Goal: Task Accomplishment & Management: Complete application form

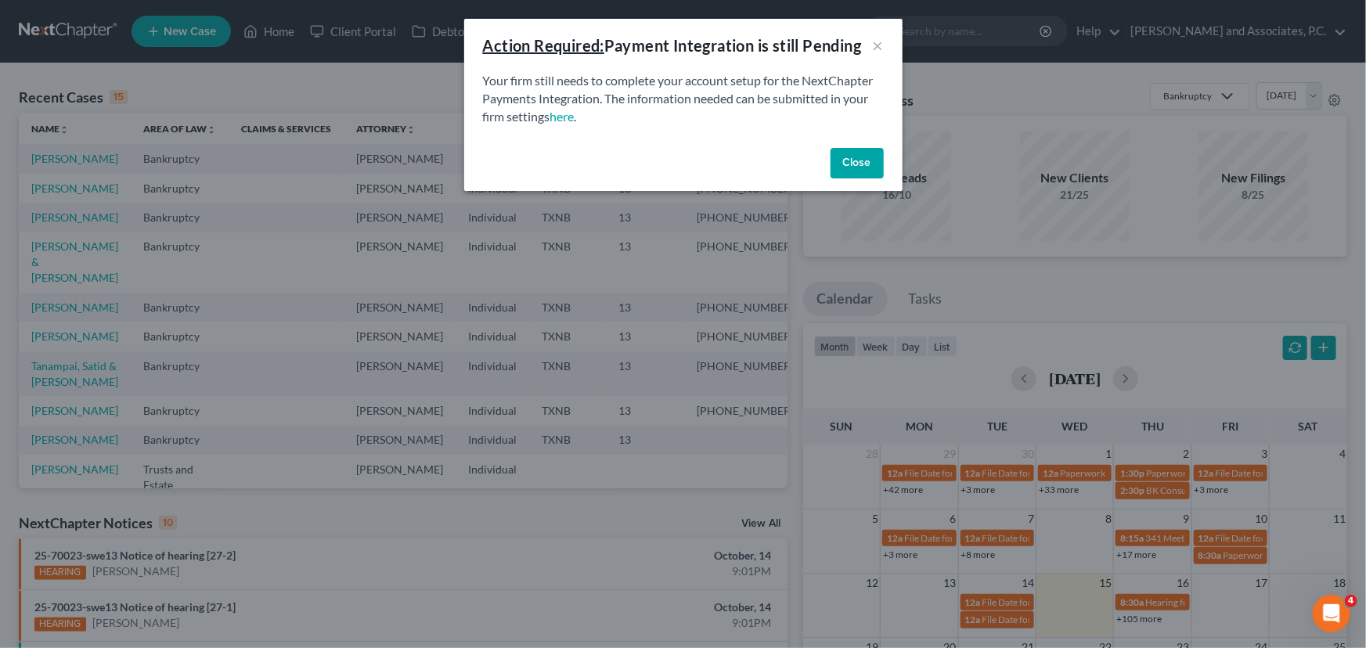
click at [884, 166] on div "Close" at bounding box center [683, 167] width 438 height 50
click at [868, 161] on button "Close" at bounding box center [857, 163] width 53 height 31
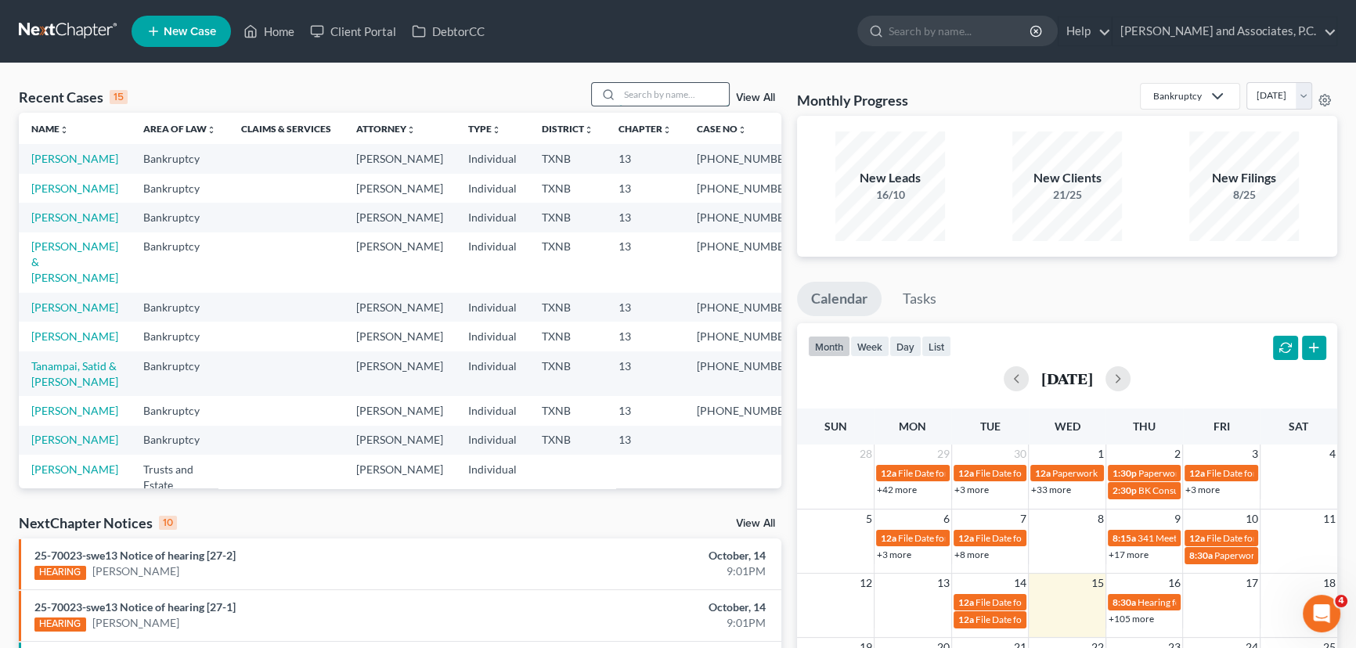
click at [644, 91] on input "search" at bounding box center [674, 94] width 110 height 23
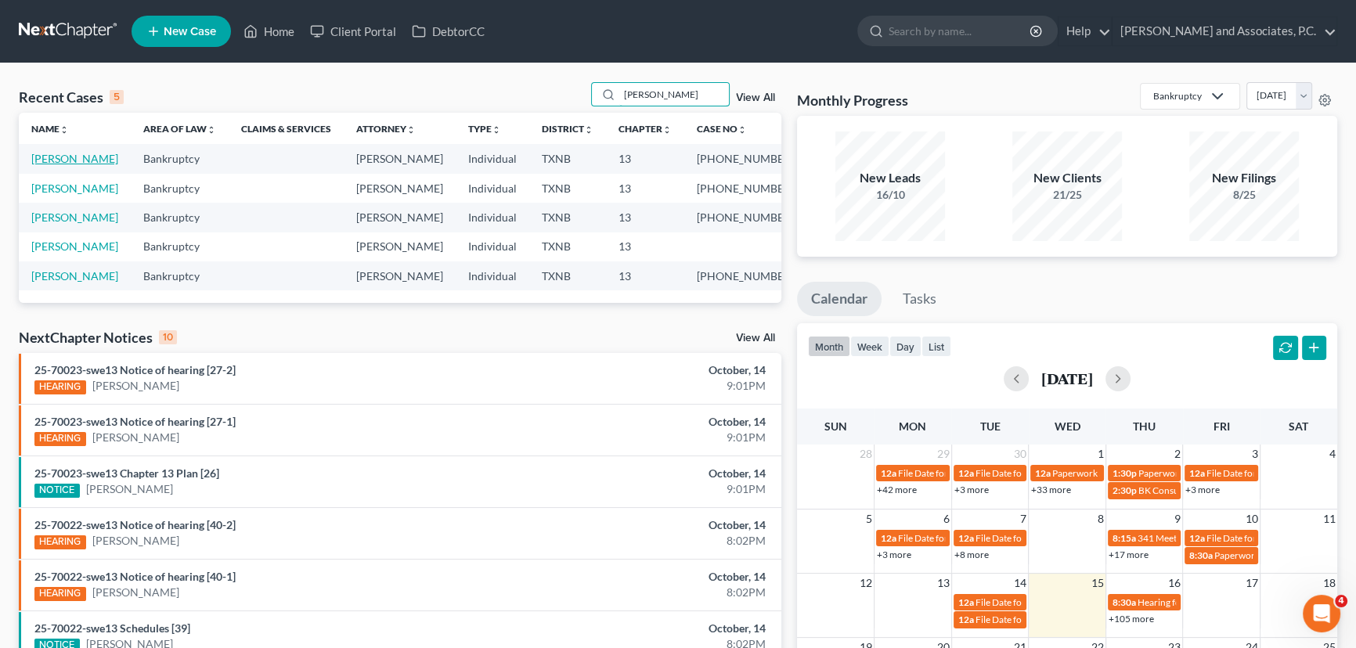
type input "[PERSON_NAME]"
click at [81, 158] on link "[PERSON_NAME]" at bounding box center [74, 158] width 87 height 13
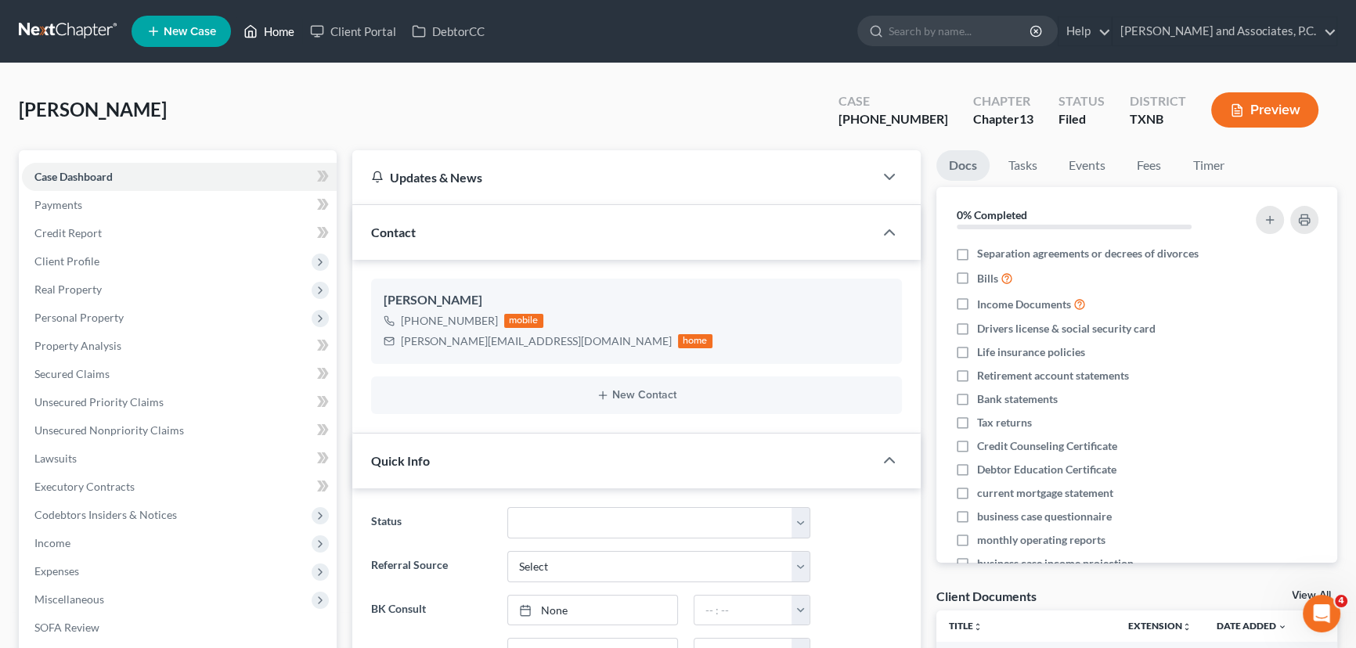
click at [268, 37] on link "Home" at bounding box center [269, 31] width 67 height 28
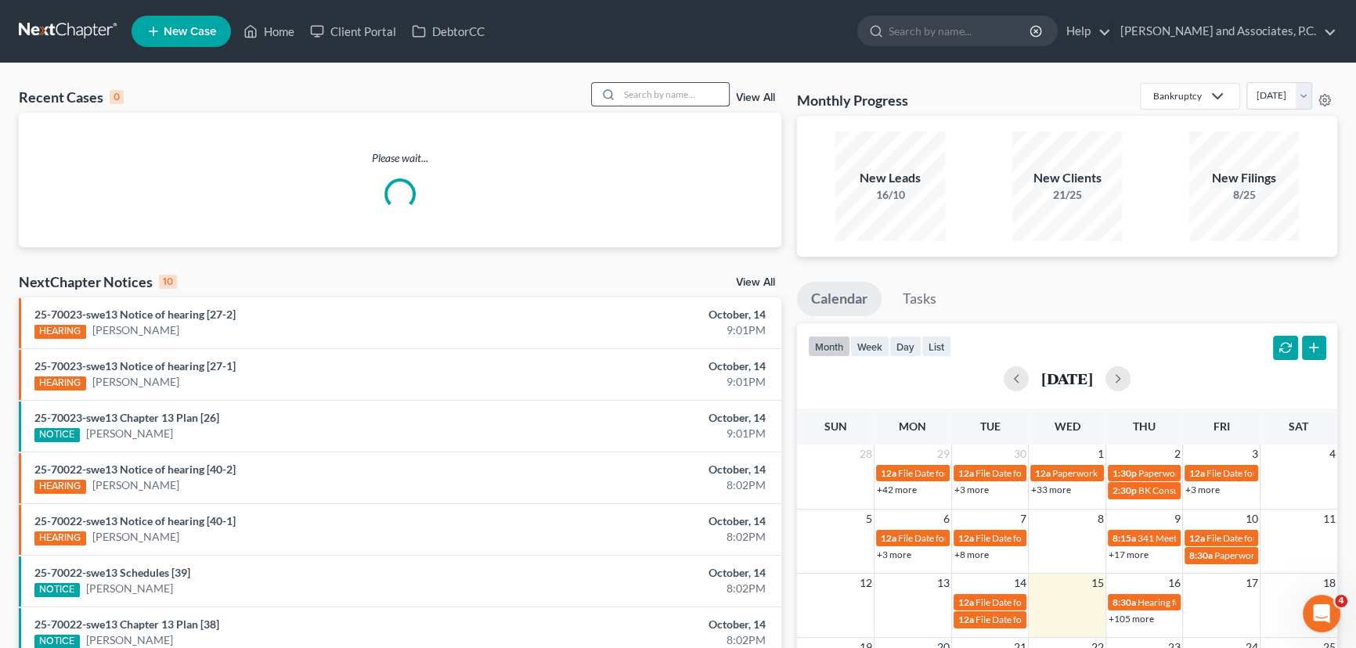
click at [658, 98] on input "search" at bounding box center [674, 94] width 110 height 23
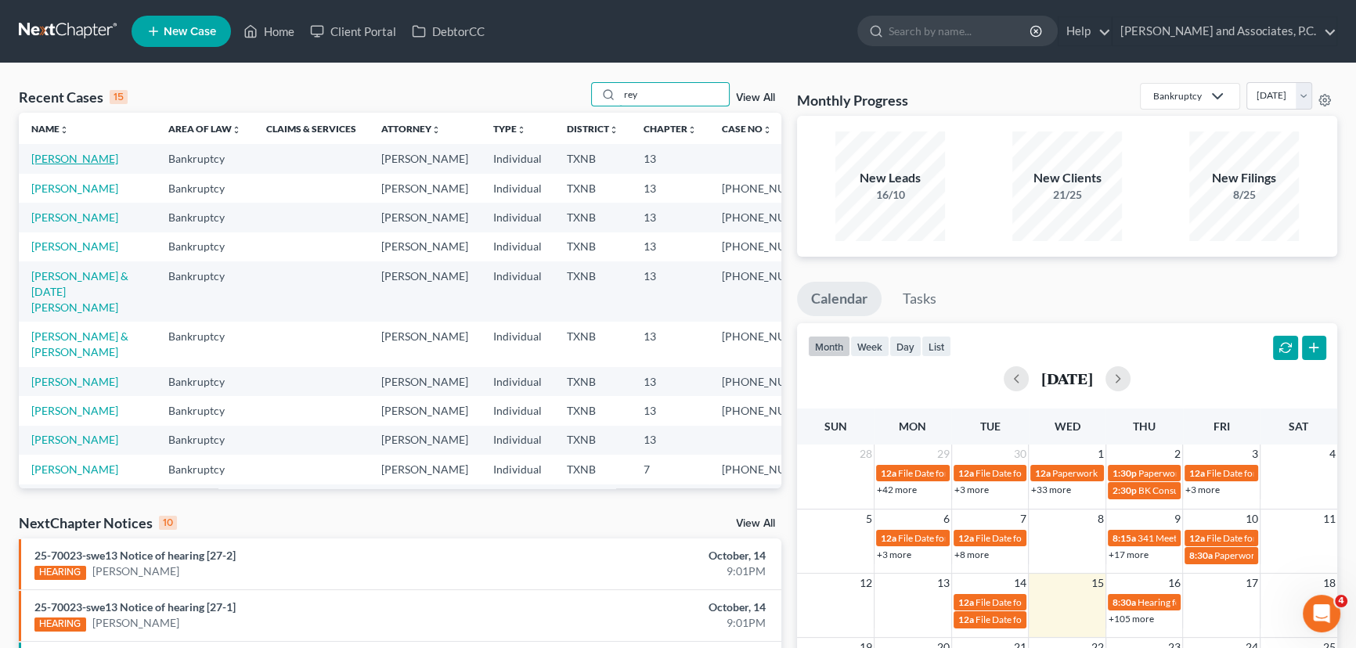
type input "rey"
click at [89, 160] on link "[PERSON_NAME]" at bounding box center [74, 158] width 87 height 13
select select "1"
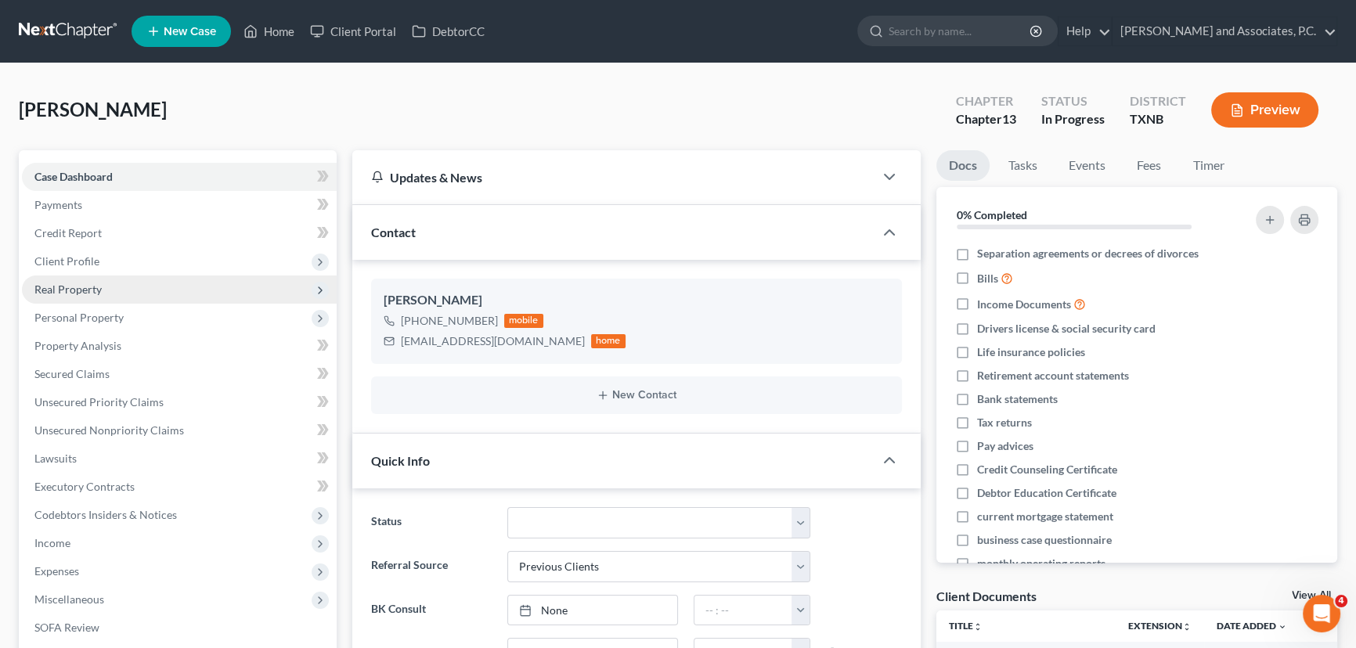
click at [113, 290] on span "Real Property" at bounding box center [179, 290] width 315 height 28
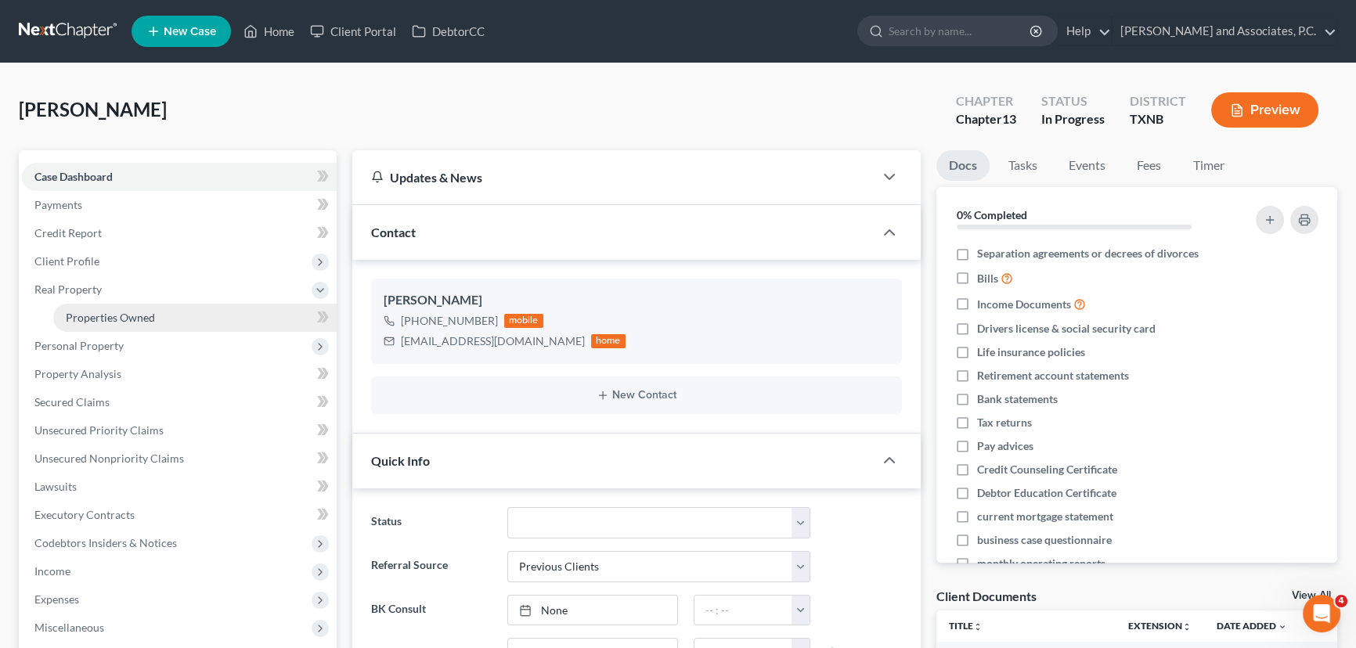
click at [113, 308] on link "Properties Owned" at bounding box center [194, 318] width 283 height 28
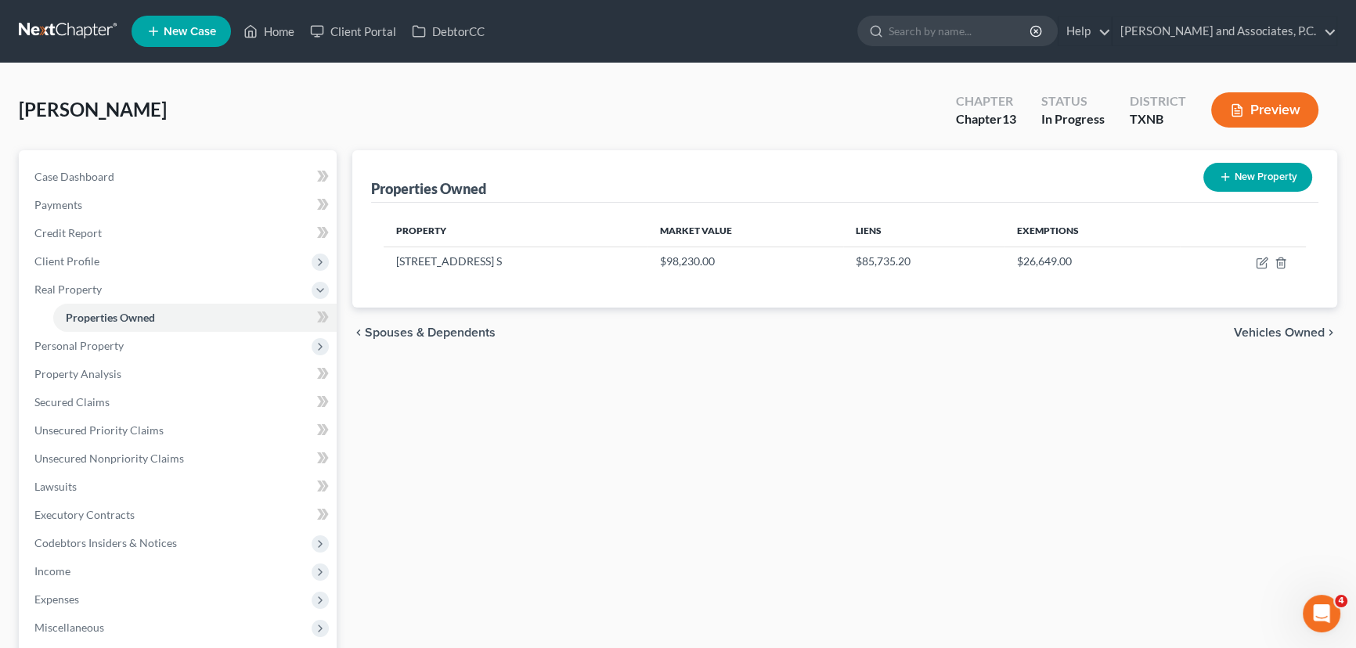
click at [814, 480] on div "Properties Owned New Property Property Market Value Liens Exemptions [STREET_AD…" at bounding box center [844, 503] width 1000 height 707
click at [1256, 262] on icon "button" at bounding box center [1260, 263] width 9 height 9
select select "45"
select select "0"
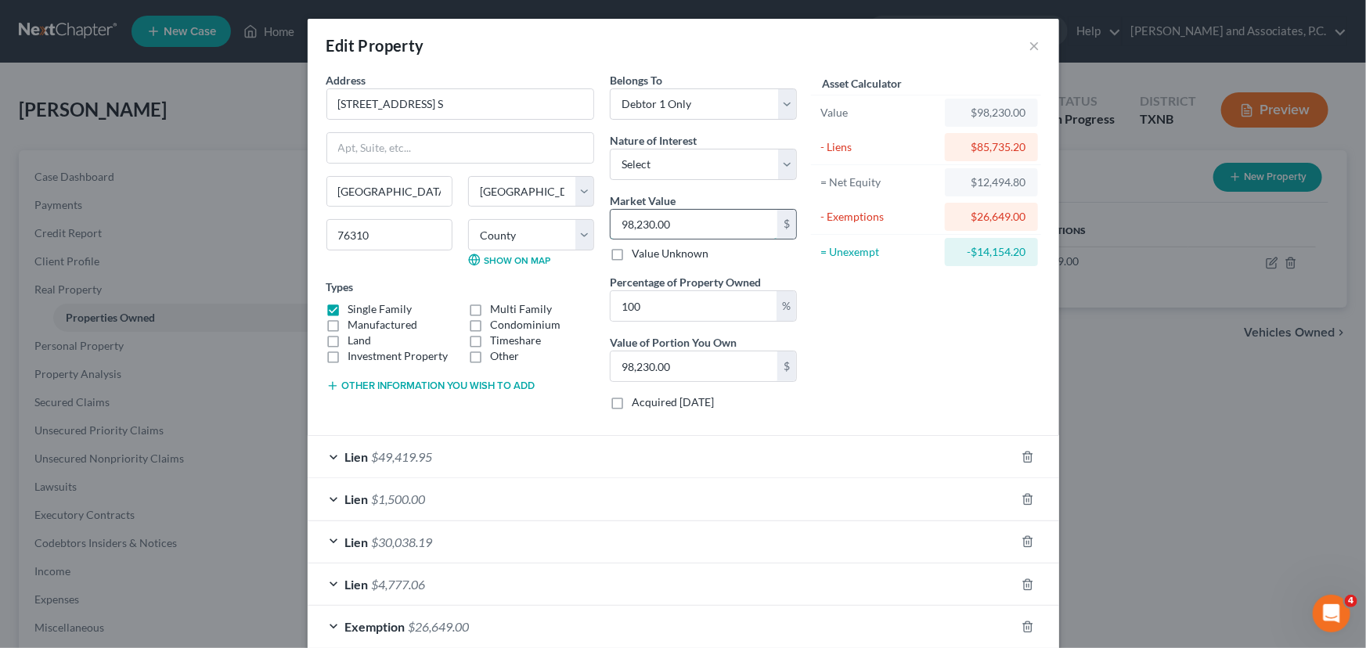
click at [704, 229] on input "98,230.00" at bounding box center [694, 225] width 167 height 30
type input "1"
type input "1.00"
type input "15"
type input "15.00"
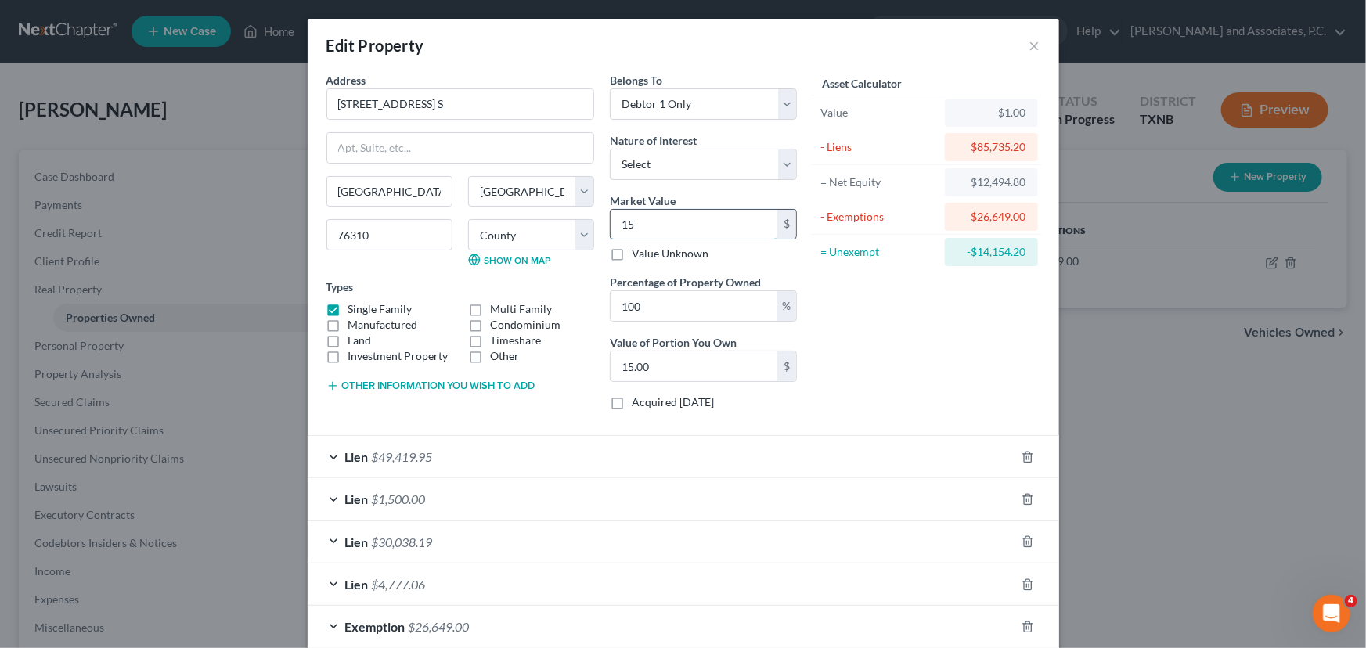
type input "156"
type input "156.00"
type input "1565"
type input "1,565.00"
type input "1,5652"
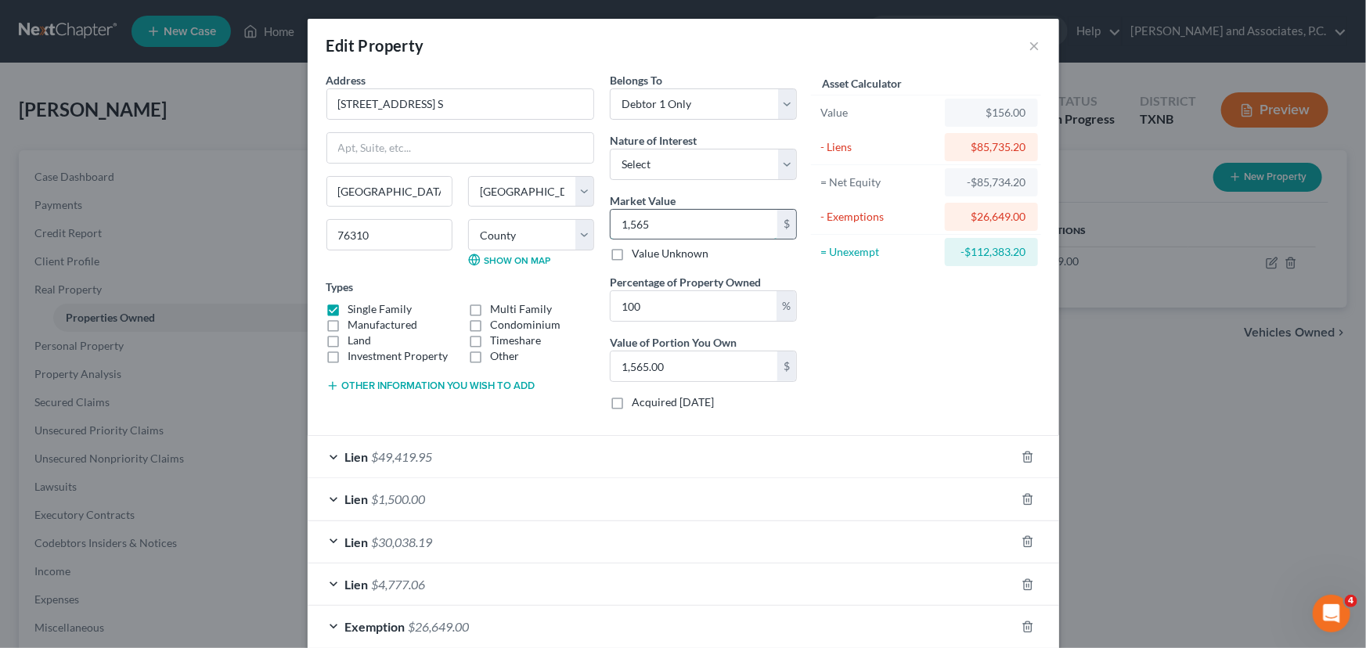
type input "15,652.00"
type input "15,6520"
type input "156,520.00"
click at [939, 363] on div "Asset Calculator Value $156,520.00 - Liens $85,735.20 = Net Equity $70,784.80 -…" at bounding box center [926, 247] width 243 height 351
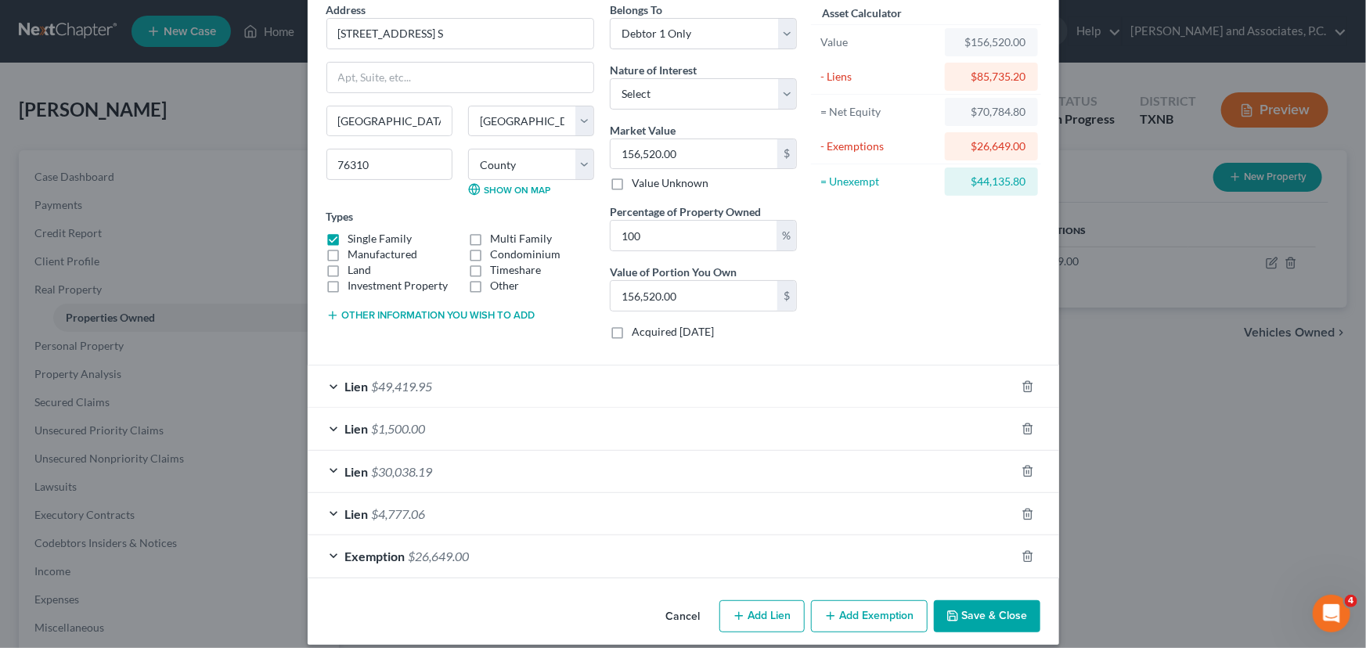
scroll to position [85, 0]
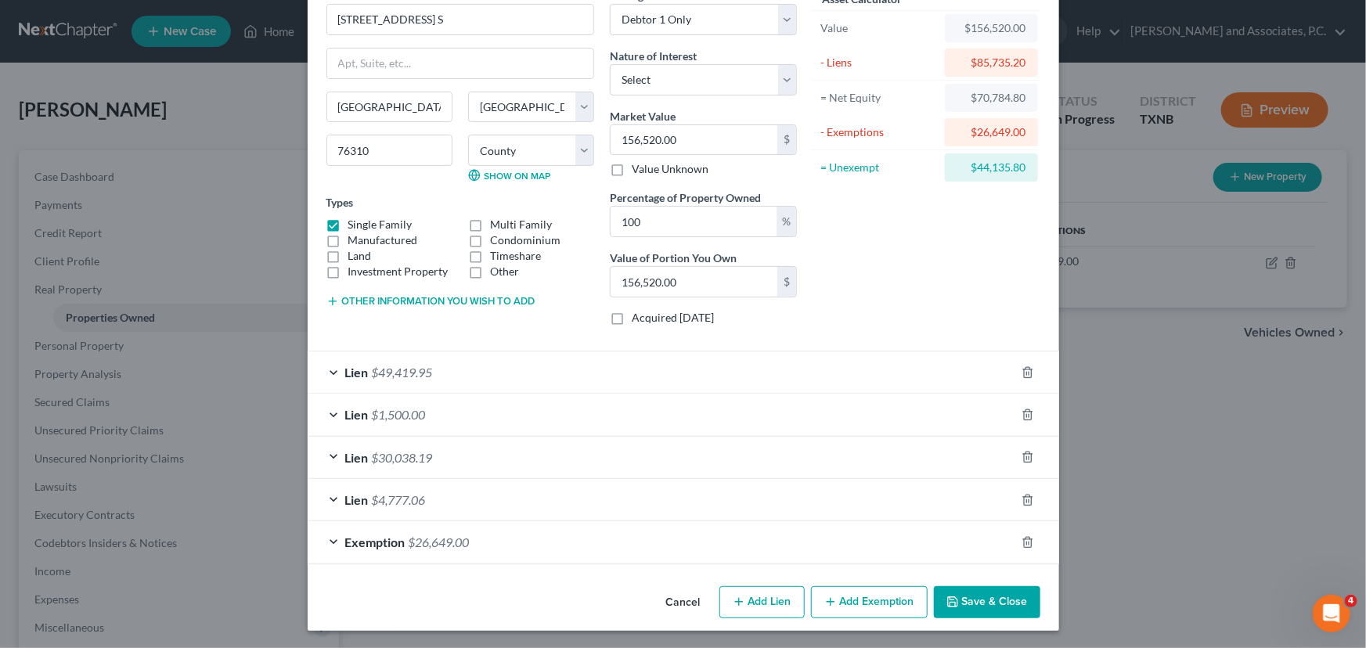
click at [704, 379] on div "Lien $49,419.95" at bounding box center [662, 371] width 708 height 41
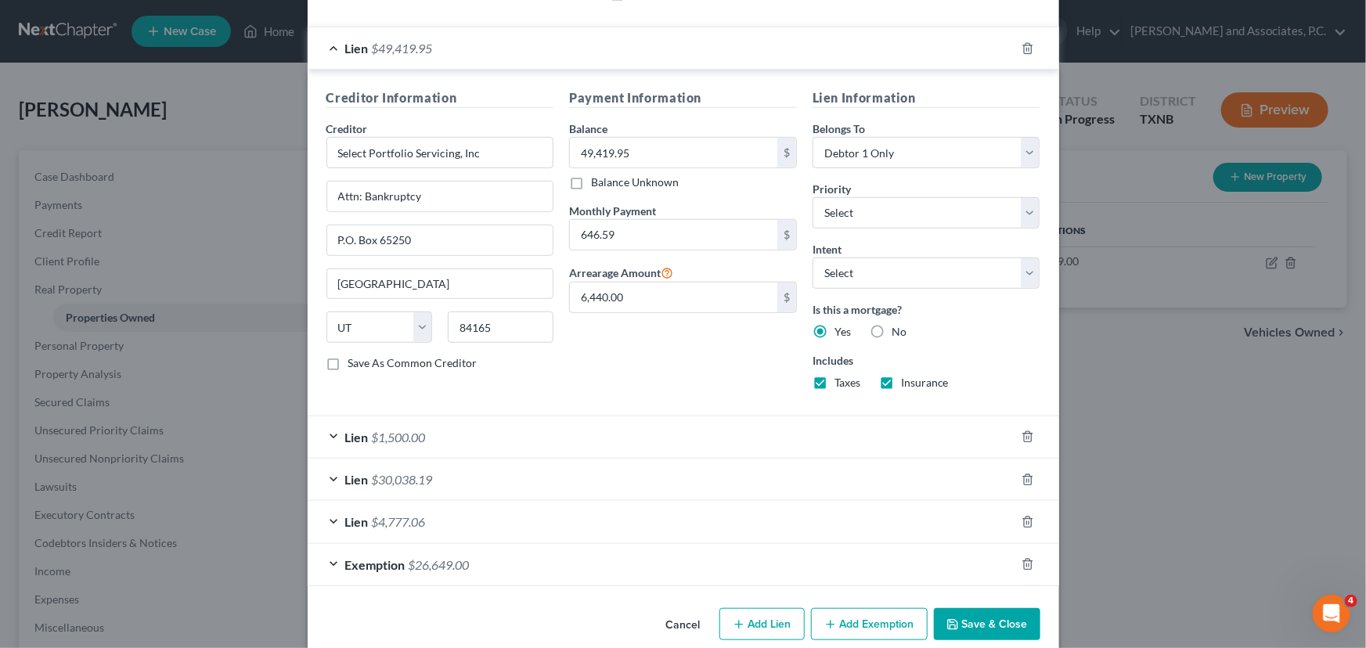
scroll to position [431, 0]
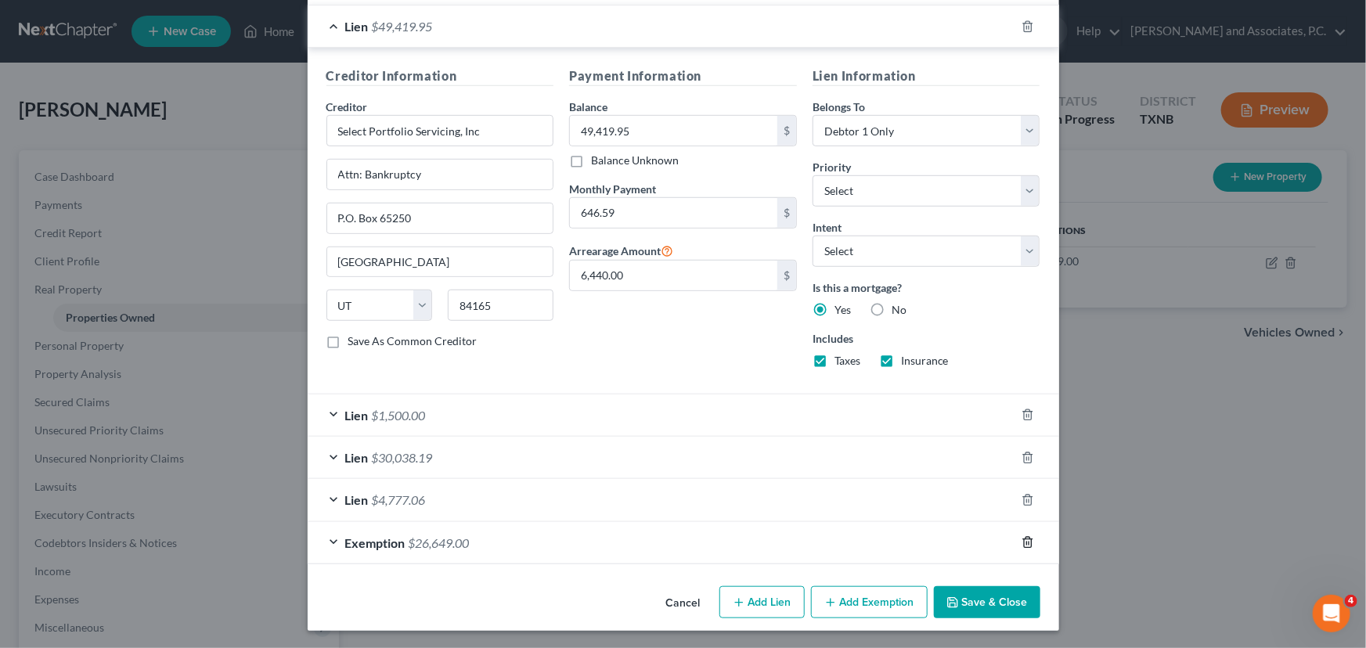
click at [1023, 539] on polyline "button" at bounding box center [1027, 539] width 9 height 0
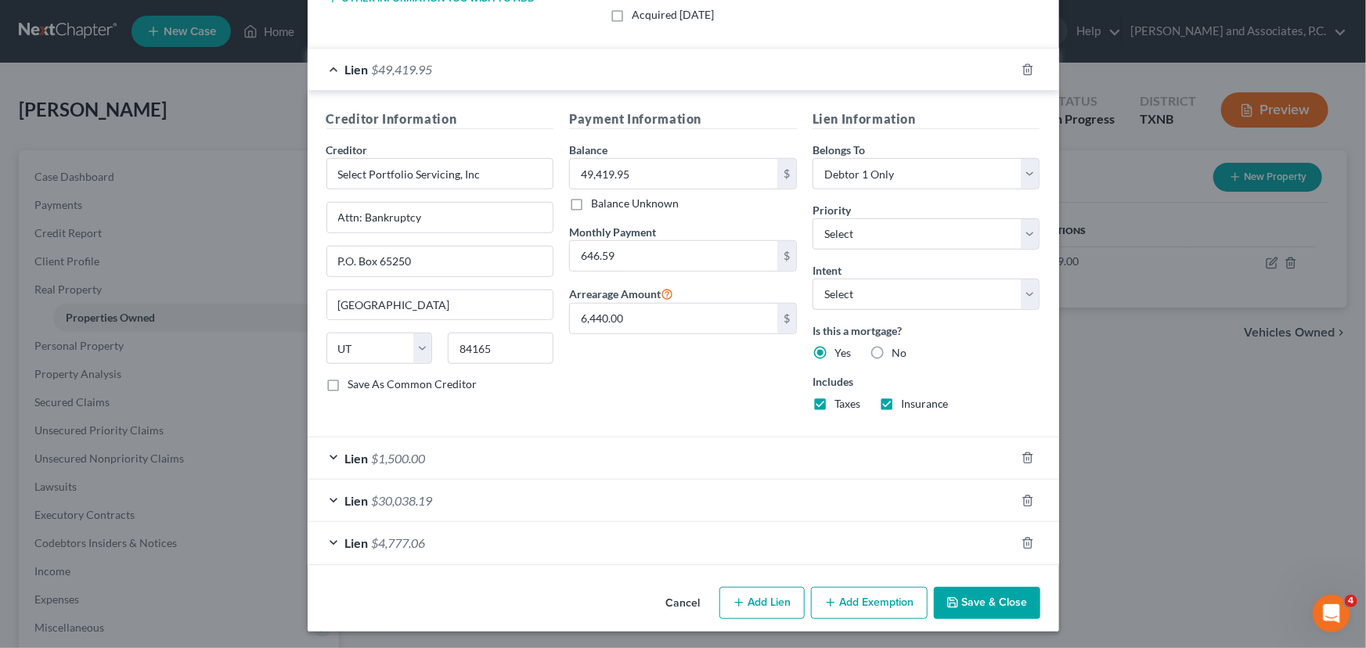
click at [963, 603] on button "Save & Close" at bounding box center [987, 603] width 106 height 33
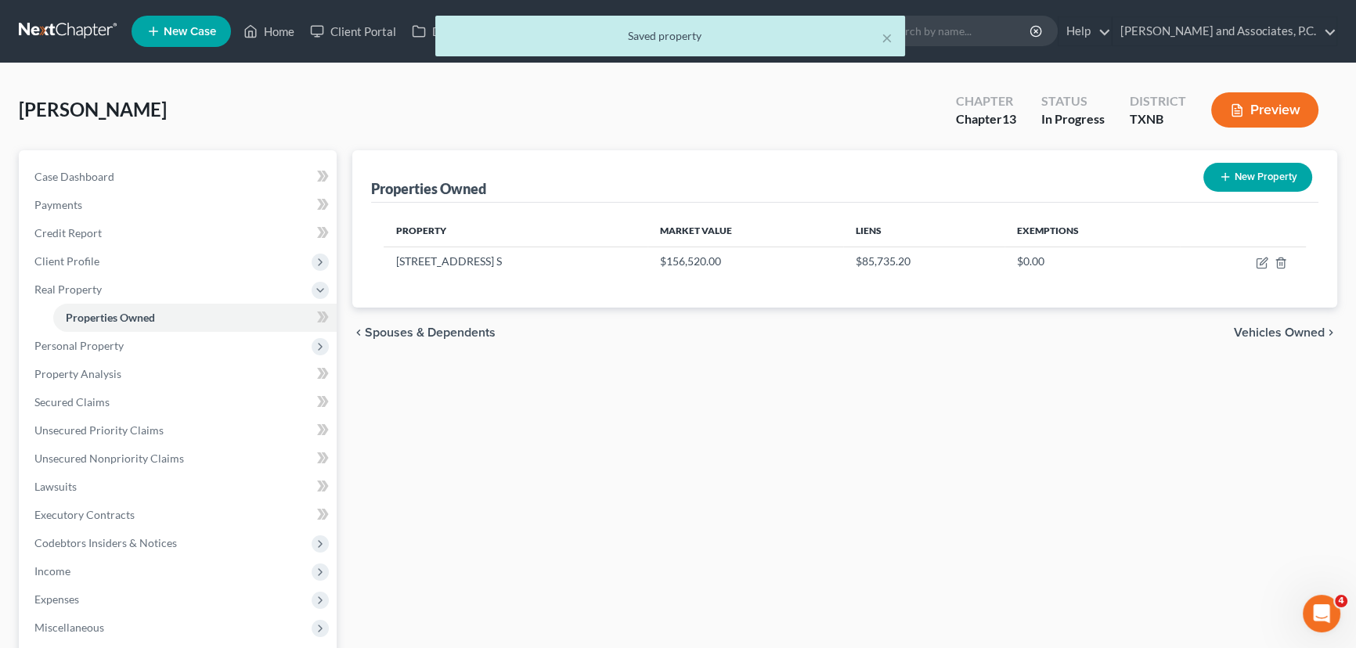
click at [1004, 530] on div "Properties Owned New Property Property Market Value Liens Exemptions [STREET_AD…" at bounding box center [844, 503] width 1000 height 707
click at [1261, 261] on icon "button" at bounding box center [1262, 263] width 13 height 13
select select "45"
select select "4"
select select "0"
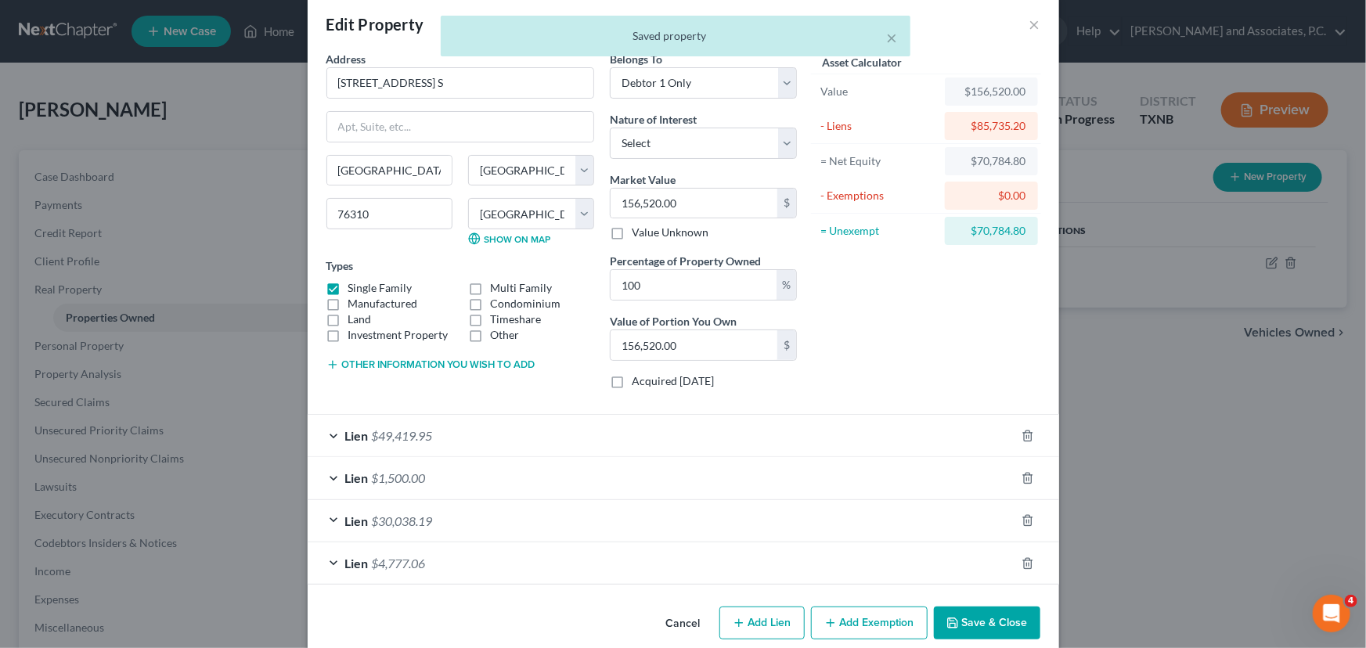
scroll to position [42, 0]
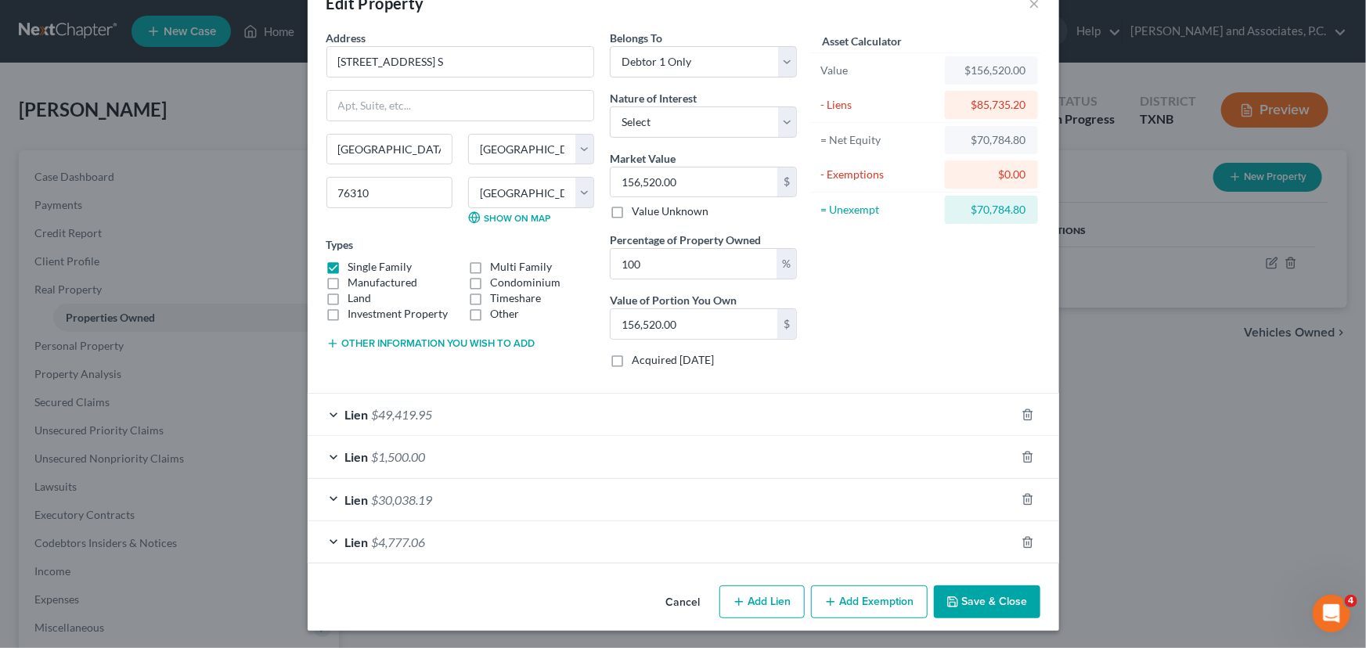
click at [743, 534] on div "Lien $4,777.06" at bounding box center [662, 541] width 708 height 41
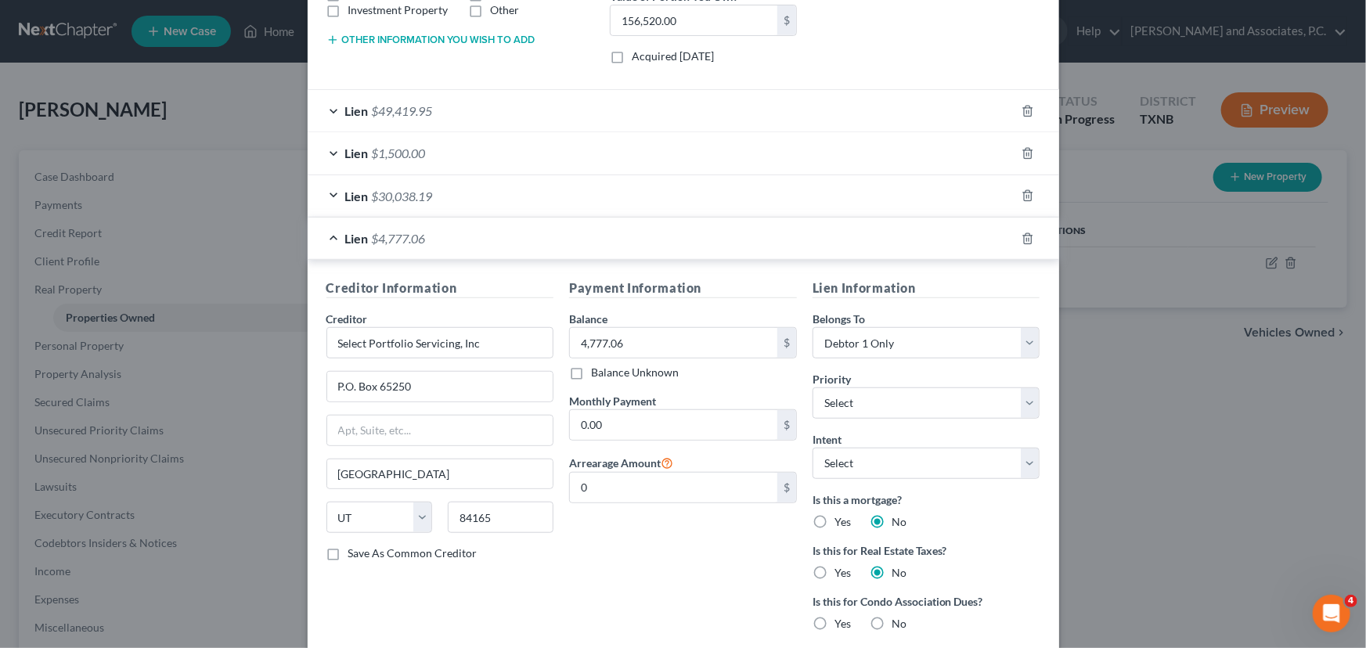
scroll to position [204, 0]
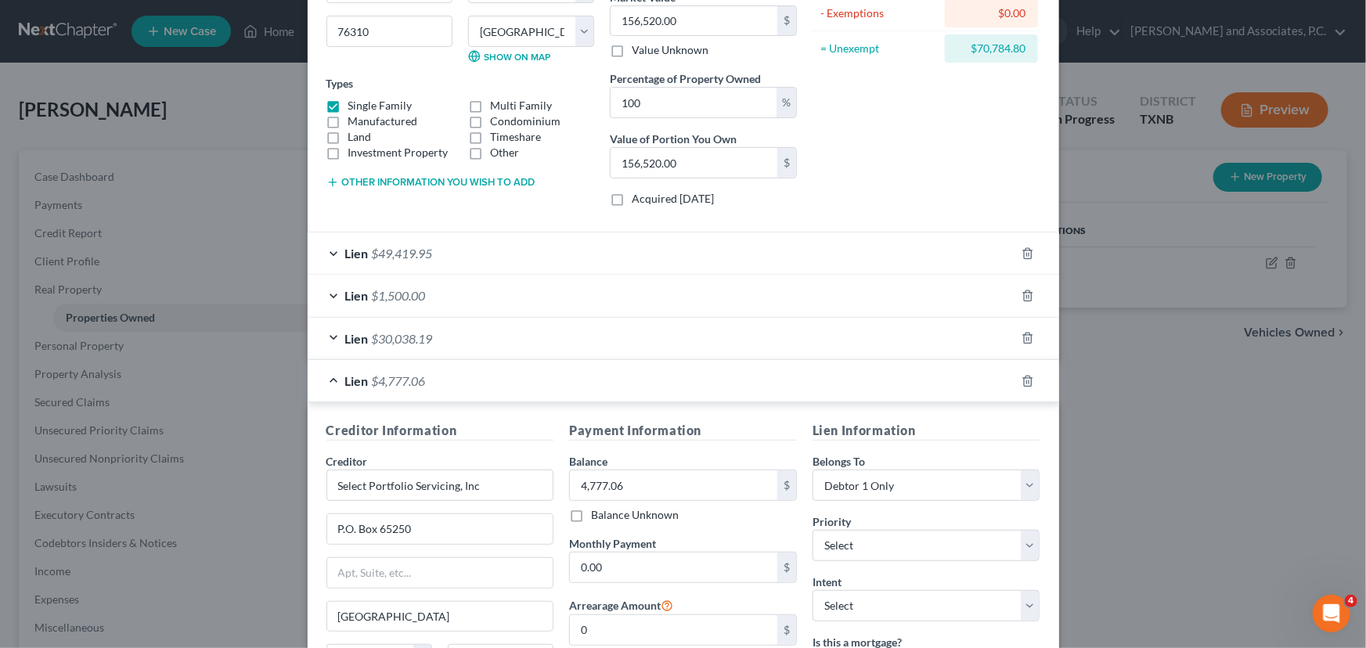
click at [702, 257] on div "Lien $49,419.95" at bounding box center [662, 252] width 708 height 41
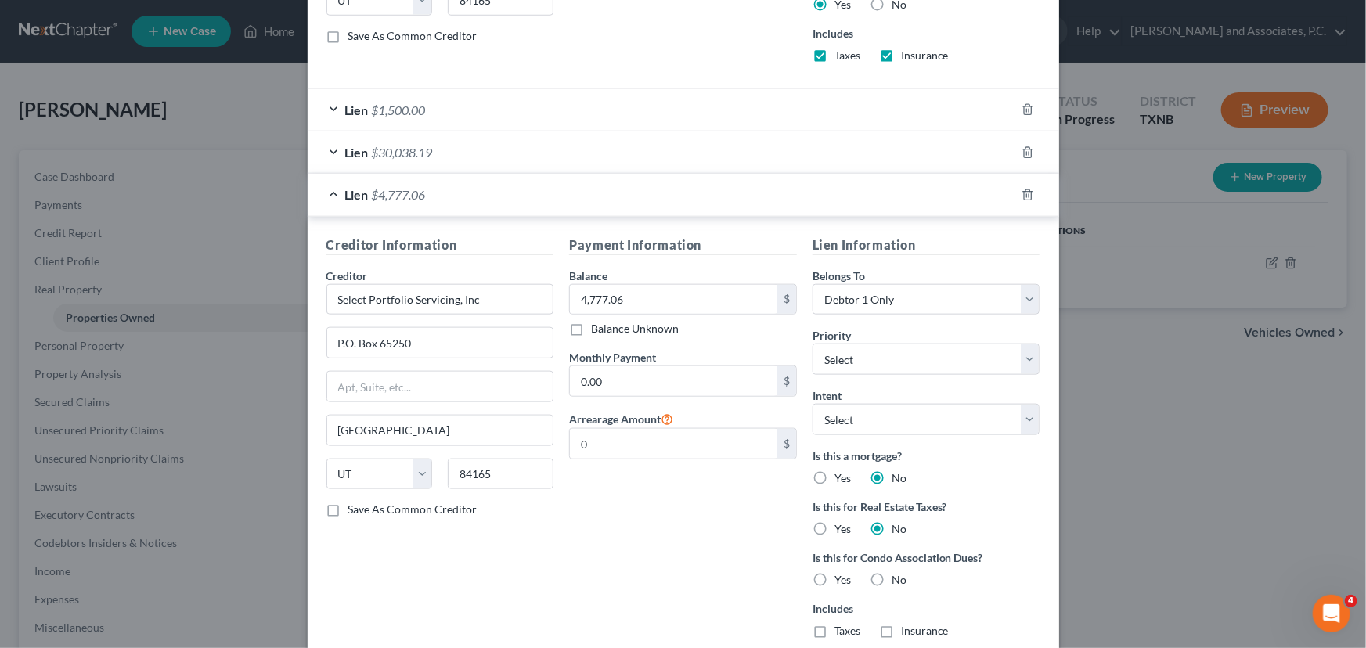
scroll to position [834, 0]
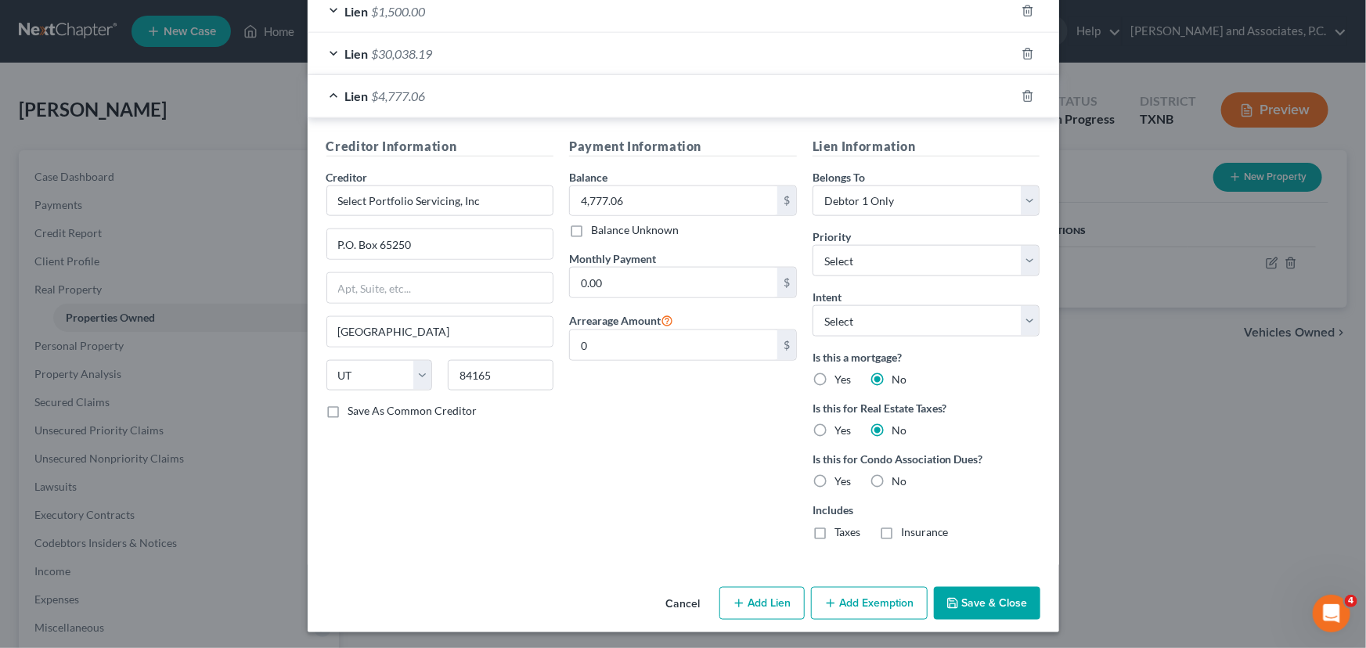
click at [1018, 606] on button "Save & Close" at bounding box center [987, 603] width 106 height 33
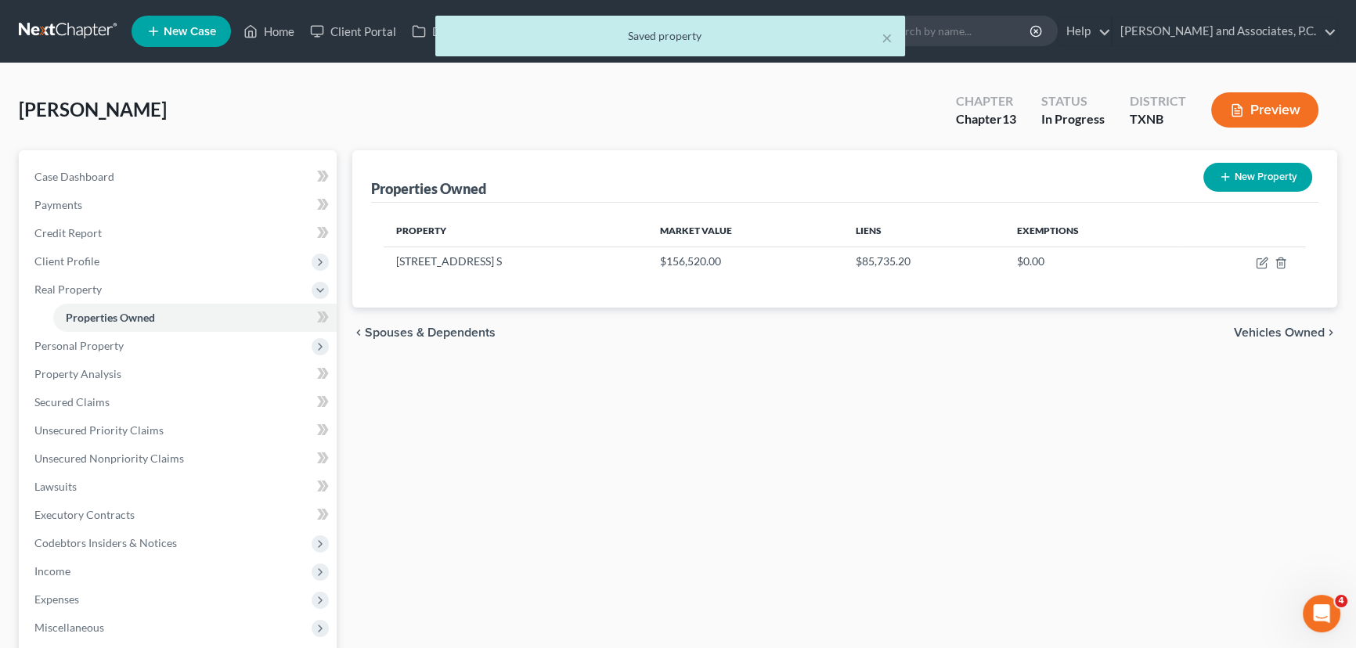
click at [1081, 509] on div "Properties Owned New Property Property Market Value Liens Exemptions [STREET_AD…" at bounding box center [844, 503] width 1000 height 707
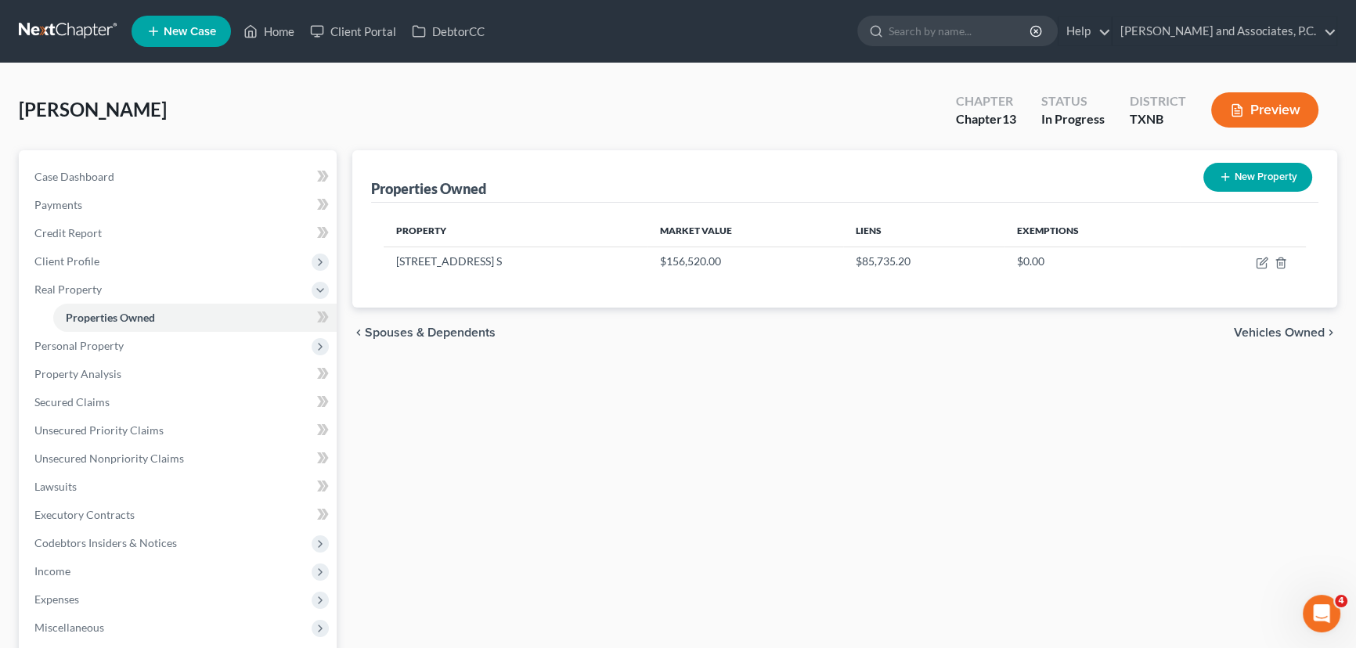
click at [1068, 473] on div "Properties Owned New Property Property Market Value Liens Exemptions [STREET_AD…" at bounding box center [844, 503] width 1000 height 707
click at [1258, 264] on icon "button" at bounding box center [1262, 263] width 13 height 13
select select "45"
select select "4"
select select "0"
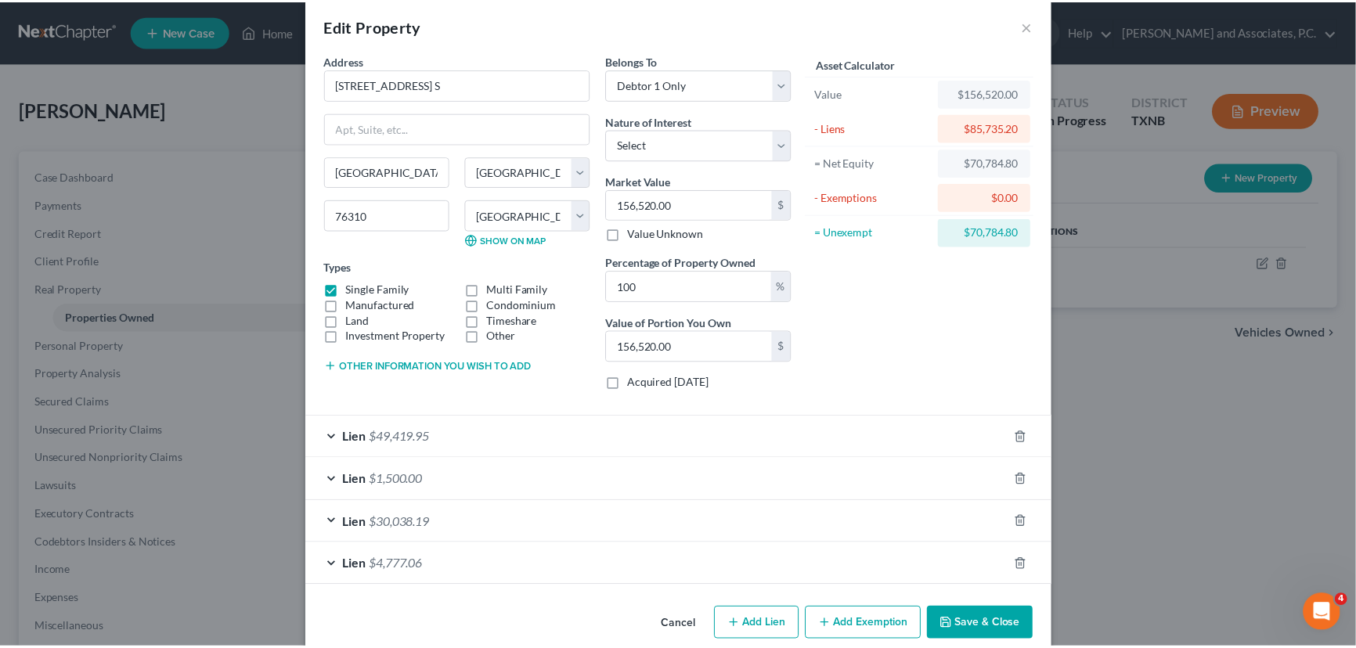
scroll to position [0, 0]
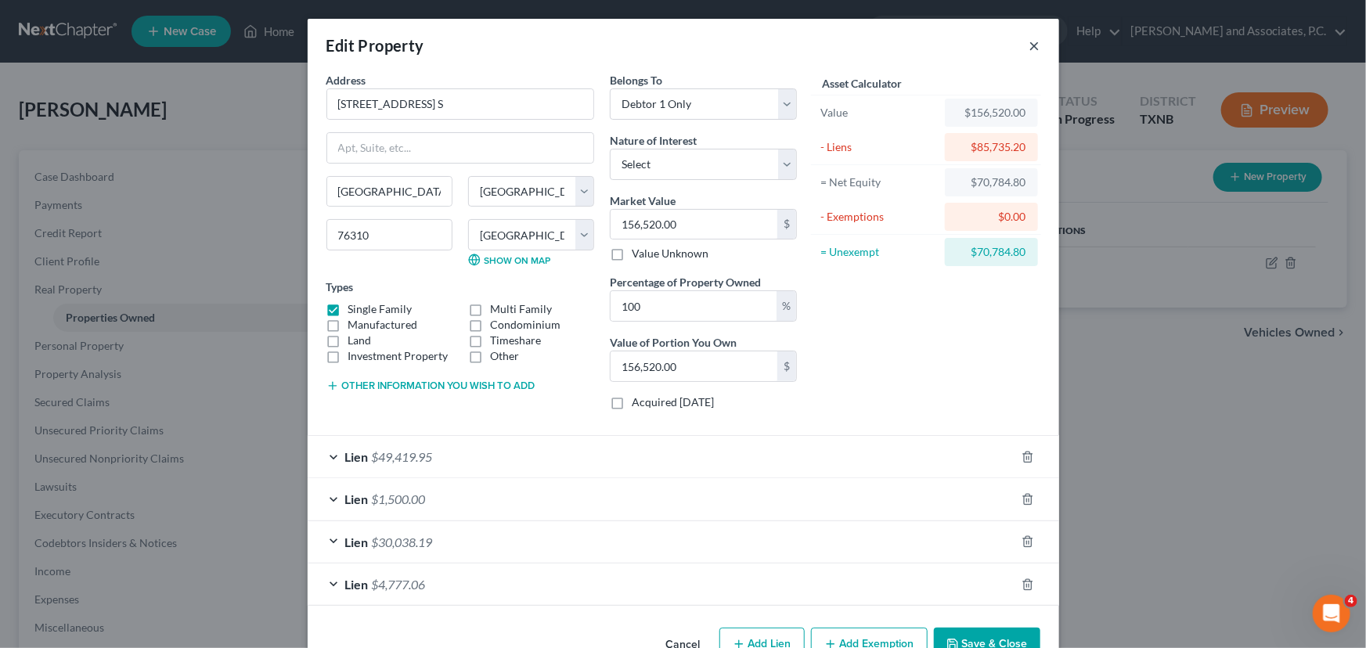
click at [1032, 44] on button "×" at bounding box center [1034, 45] width 11 height 19
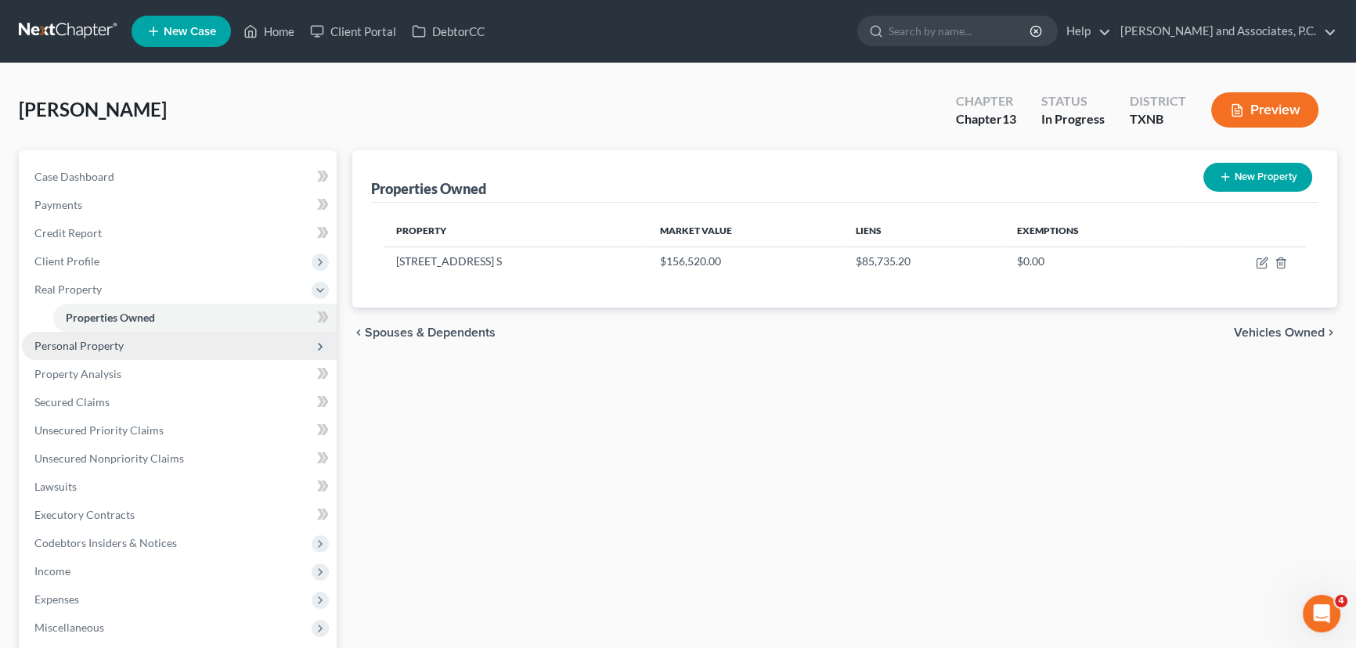
click at [55, 349] on span "Personal Property" at bounding box center [78, 345] width 89 height 13
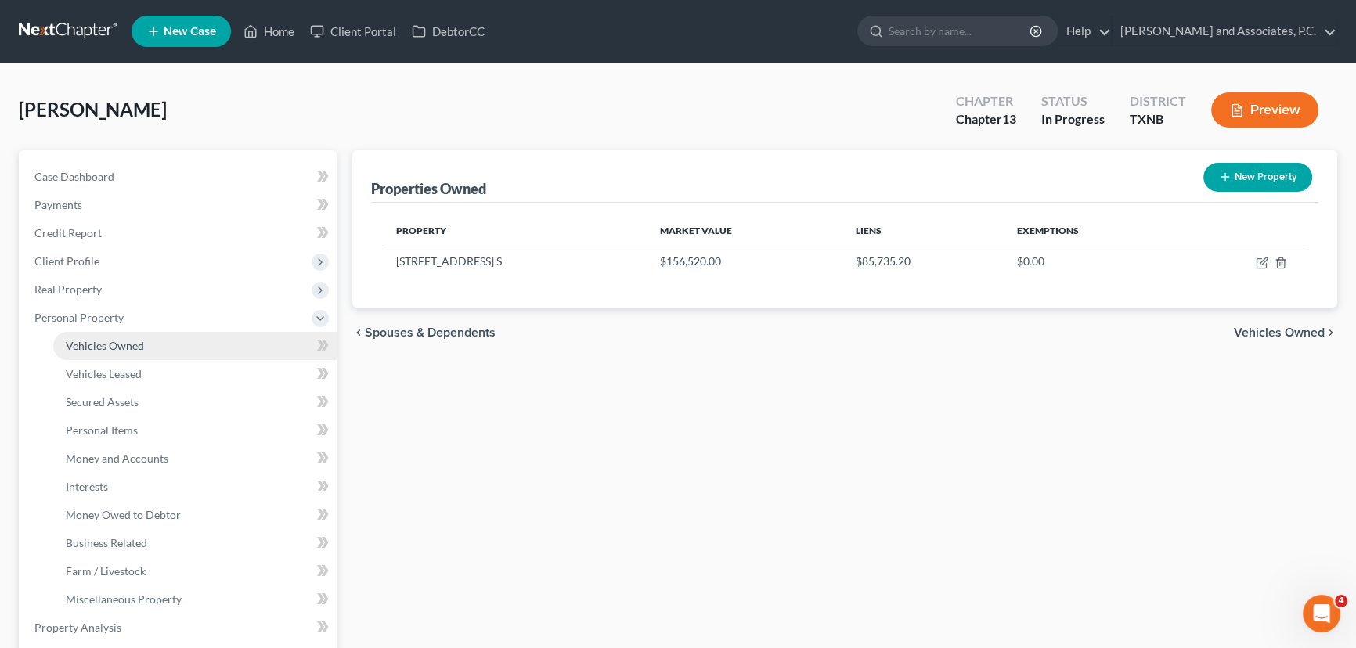
click at [113, 344] on span "Vehicles Owned" at bounding box center [105, 345] width 78 height 13
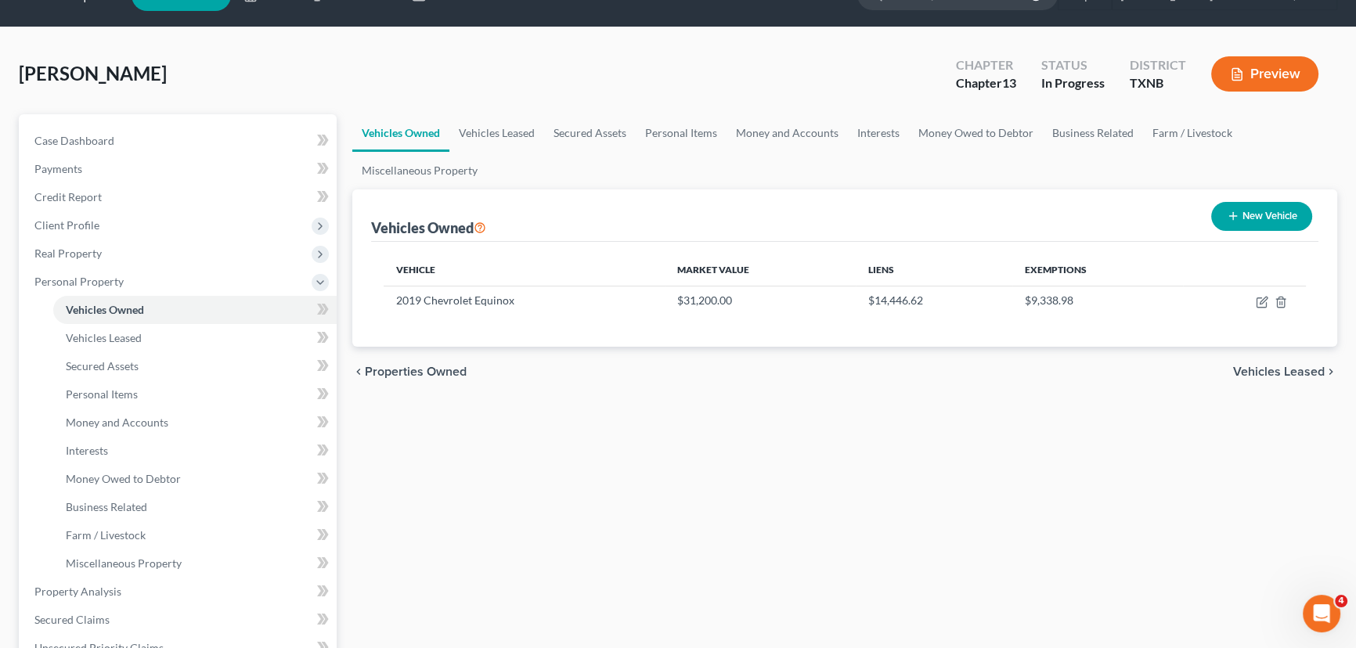
scroll to position [70, 0]
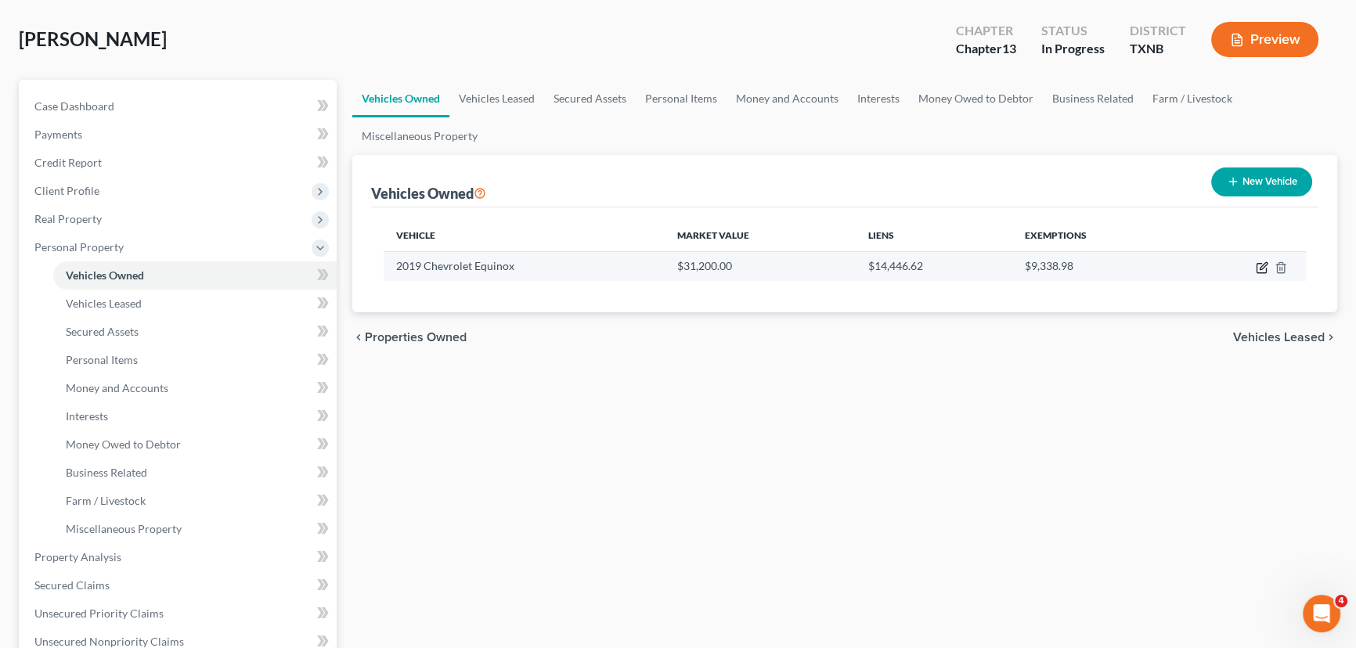
click at [1257, 263] on icon "button" at bounding box center [1262, 267] width 13 height 13
select select "0"
select select "7"
select select "1"
select select "0"
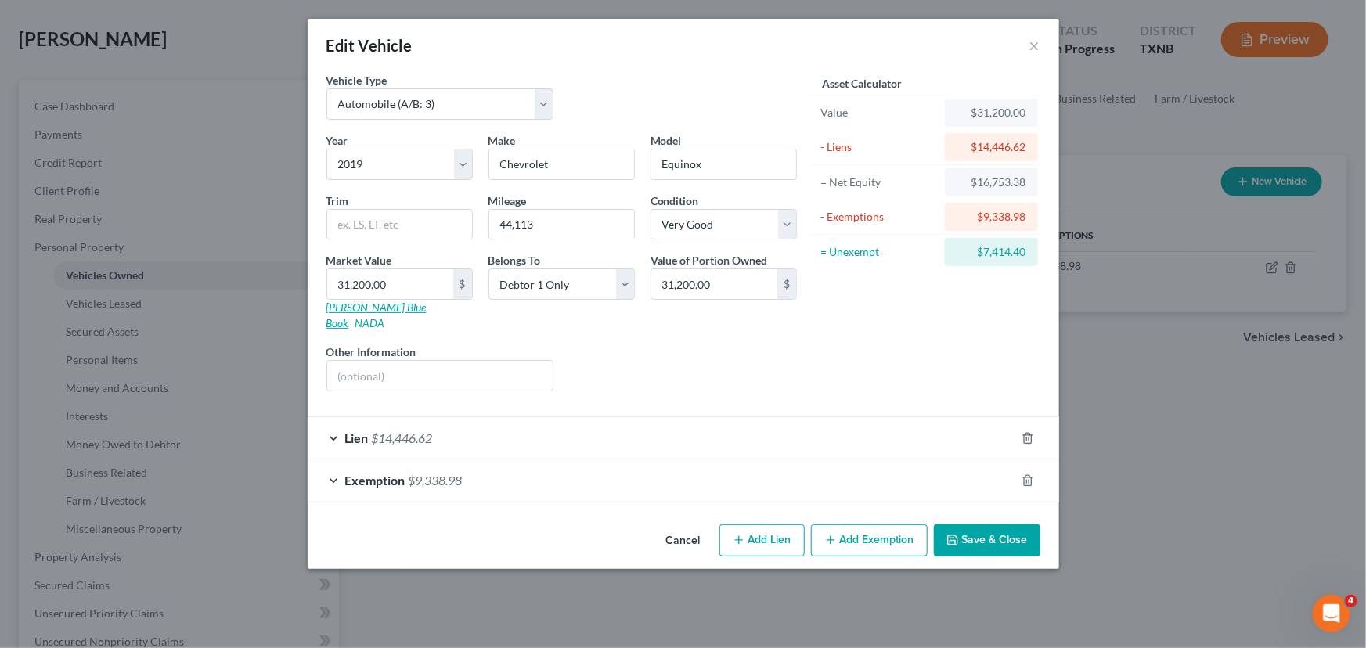
click at [337, 310] on link "[PERSON_NAME] Blue Book" at bounding box center [376, 315] width 100 height 29
click at [426, 290] on input "31,200.00" at bounding box center [390, 284] width 126 height 30
type input "1"
type input "1.00"
type input "15"
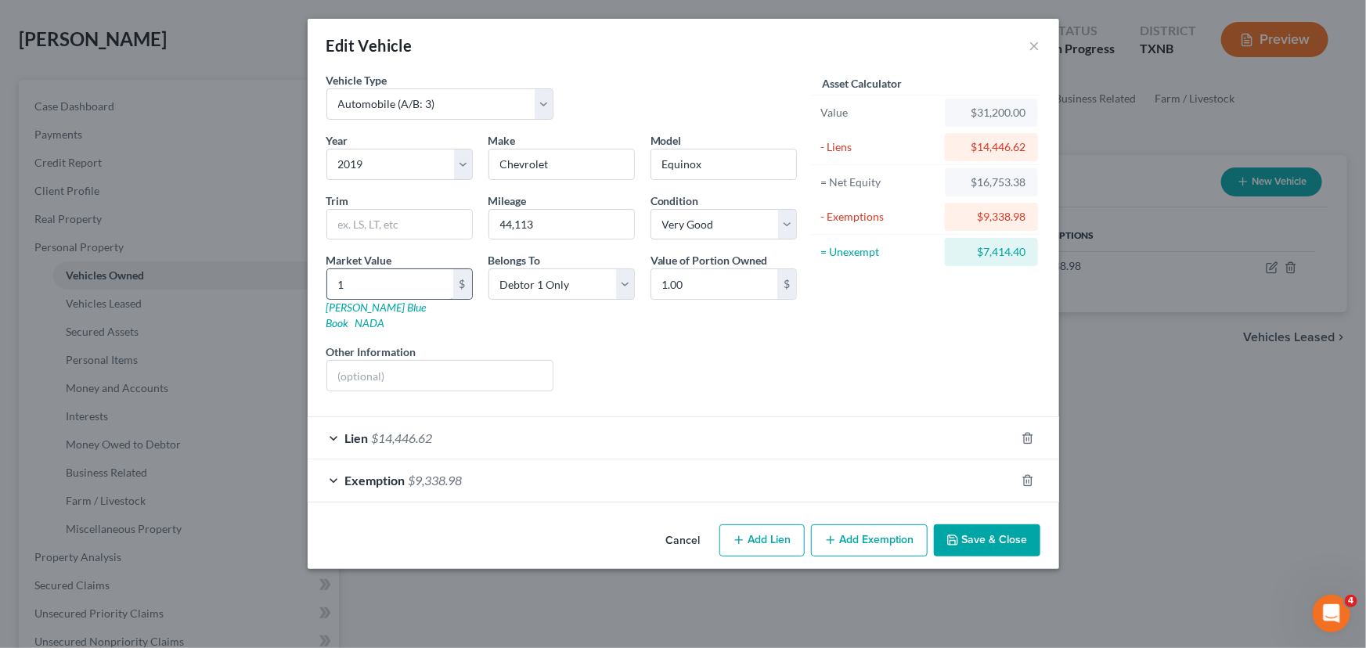
type input "15.00"
type input "154"
type input "154.00"
type input "1540"
type input "1,540.00"
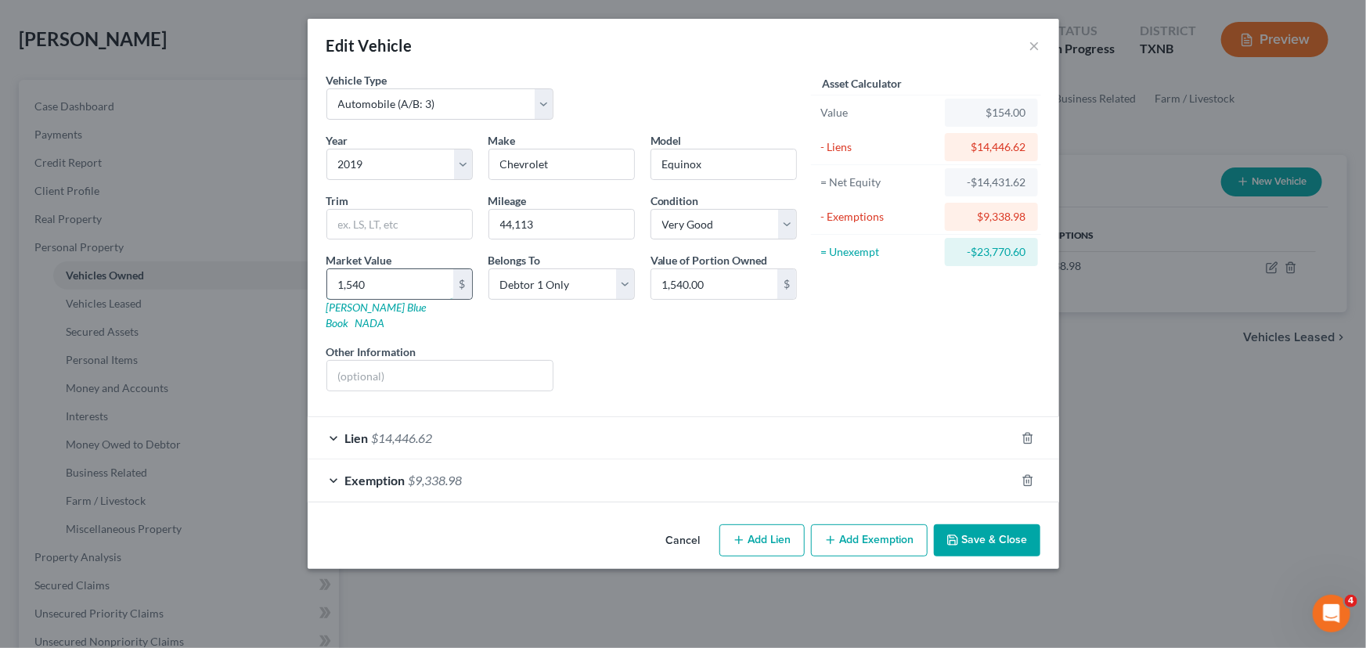
type input "1,5403"
type input "15,403.00"
click at [1025, 474] on icon "button" at bounding box center [1027, 480] width 13 height 13
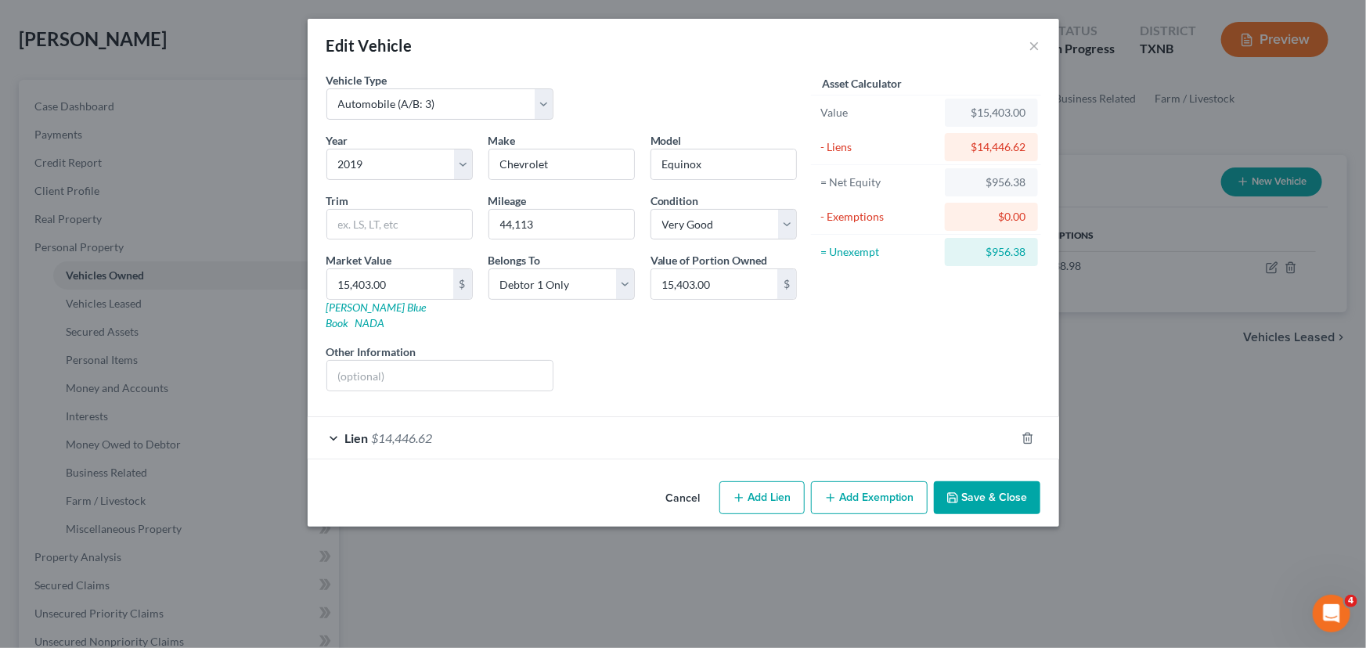
click at [996, 481] on button "Save & Close" at bounding box center [987, 497] width 106 height 33
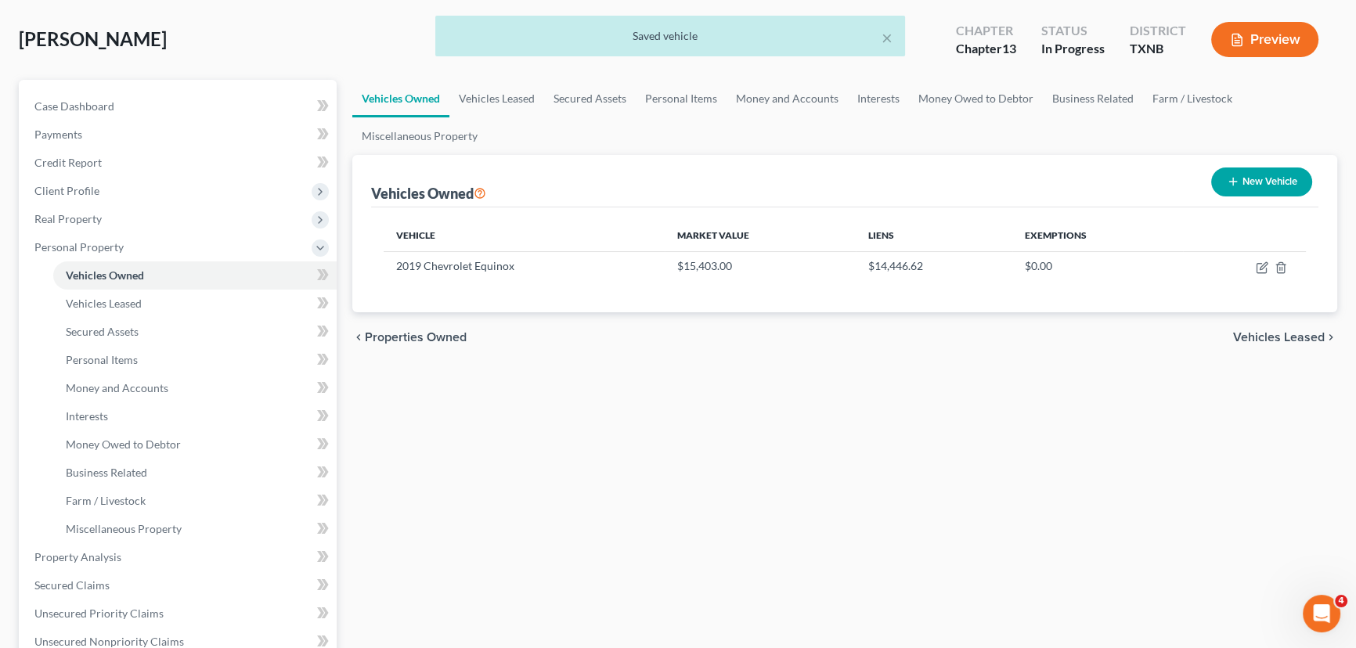
click at [996, 476] on div "Vehicles Owned Vehicles Leased Secured Assets Personal Items Money and Accounts…" at bounding box center [844, 560] width 1000 height 960
click at [527, 106] on link "Vehicles Leased" at bounding box center [496, 99] width 95 height 38
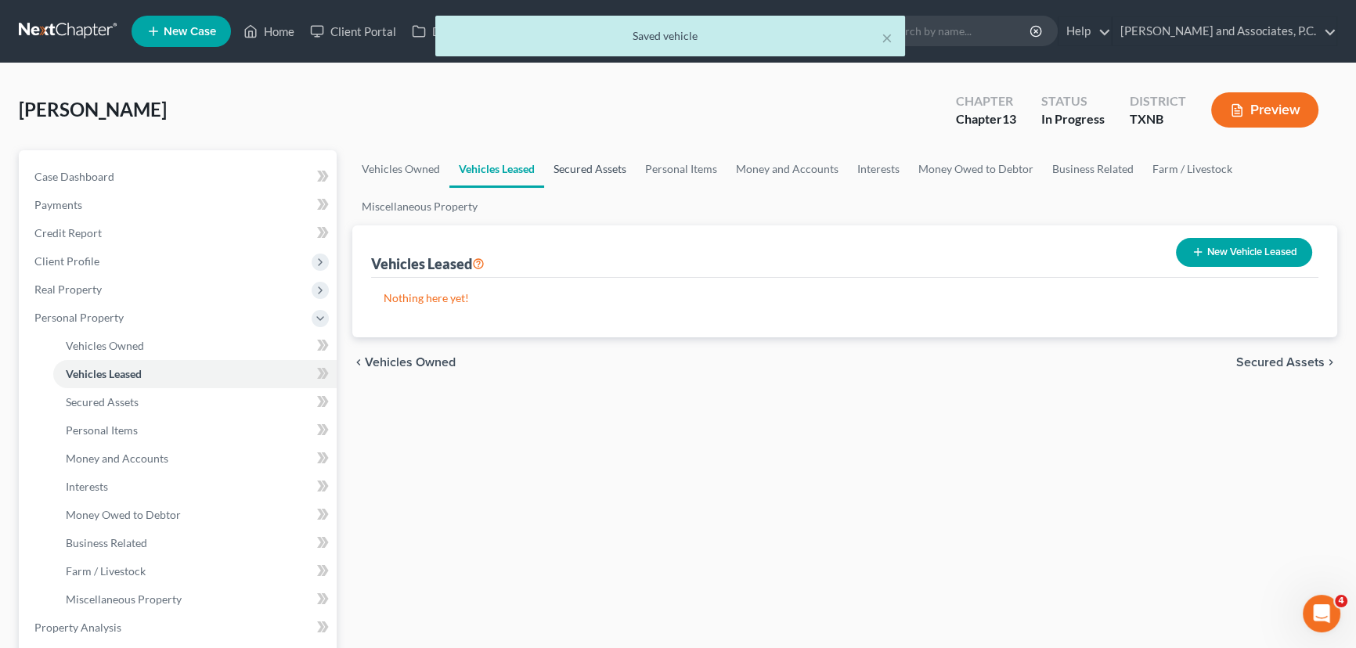
drag, startPoint x: 596, startPoint y: 164, endPoint x: 615, endPoint y: 164, distance: 19.6
click at [596, 164] on link "Secured Assets" at bounding box center [590, 169] width 92 height 38
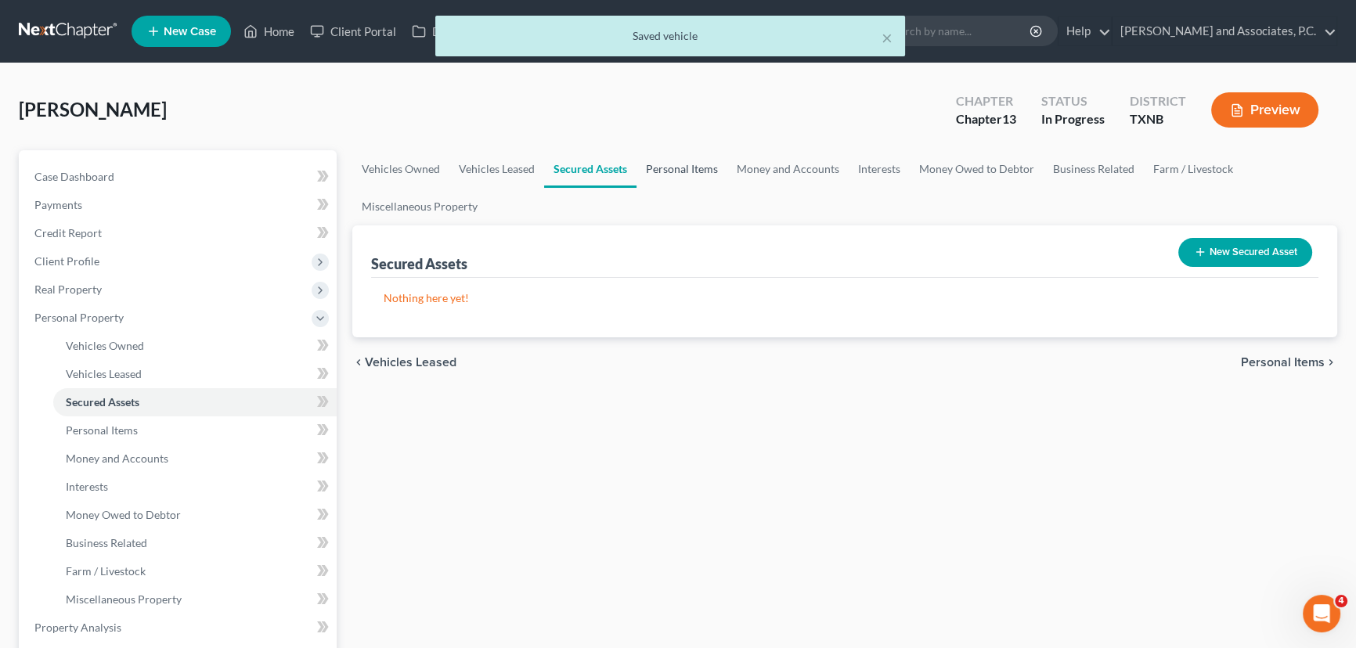
click at [668, 168] on link "Personal Items" at bounding box center [681, 169] width 91 height 38
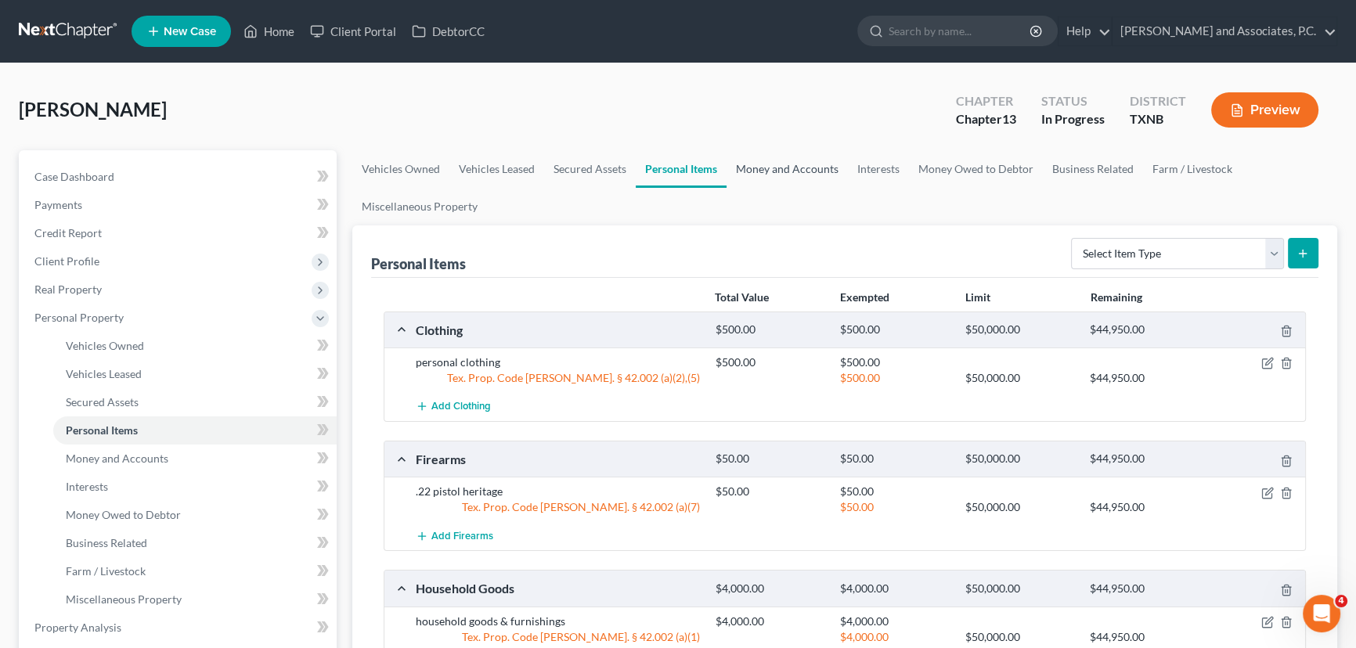
click at [781, 159] on link "Money and Accounts" at bounding box center [786, 169] width 121 height 38
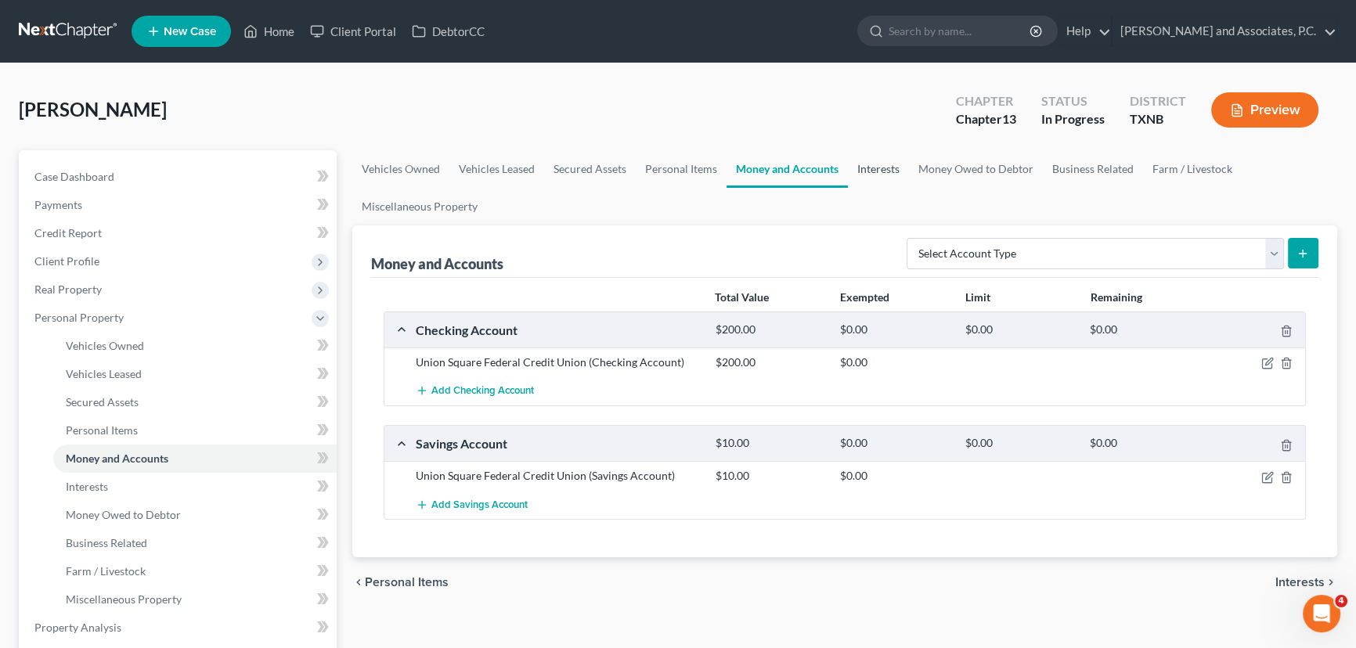
click at [882, 169] on link "Interests" at bounding box center [878, 169] width 61 height 38
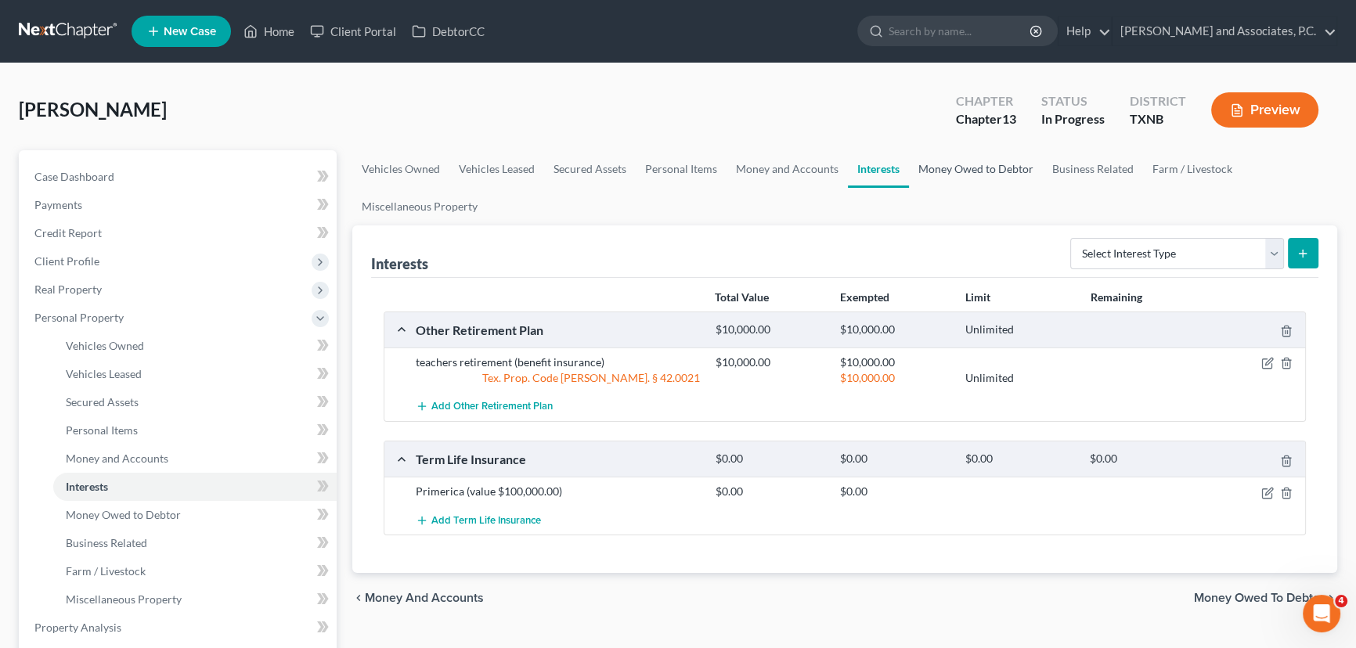
click at [921, 171] on link "Money Owed to Debtor" at bounding box center [976, 169] width 134 height 38
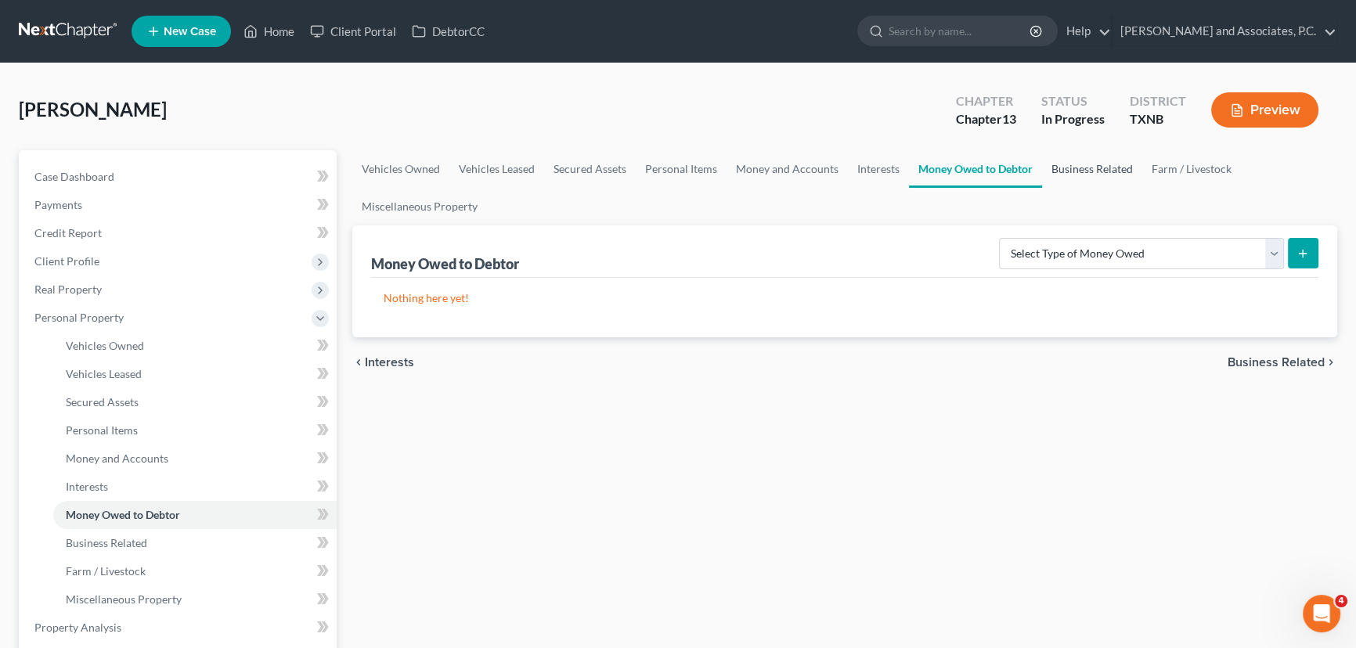
click at [1071, 169] on link "Business Related" at bounding box center [1092, 169] width 100 height 38
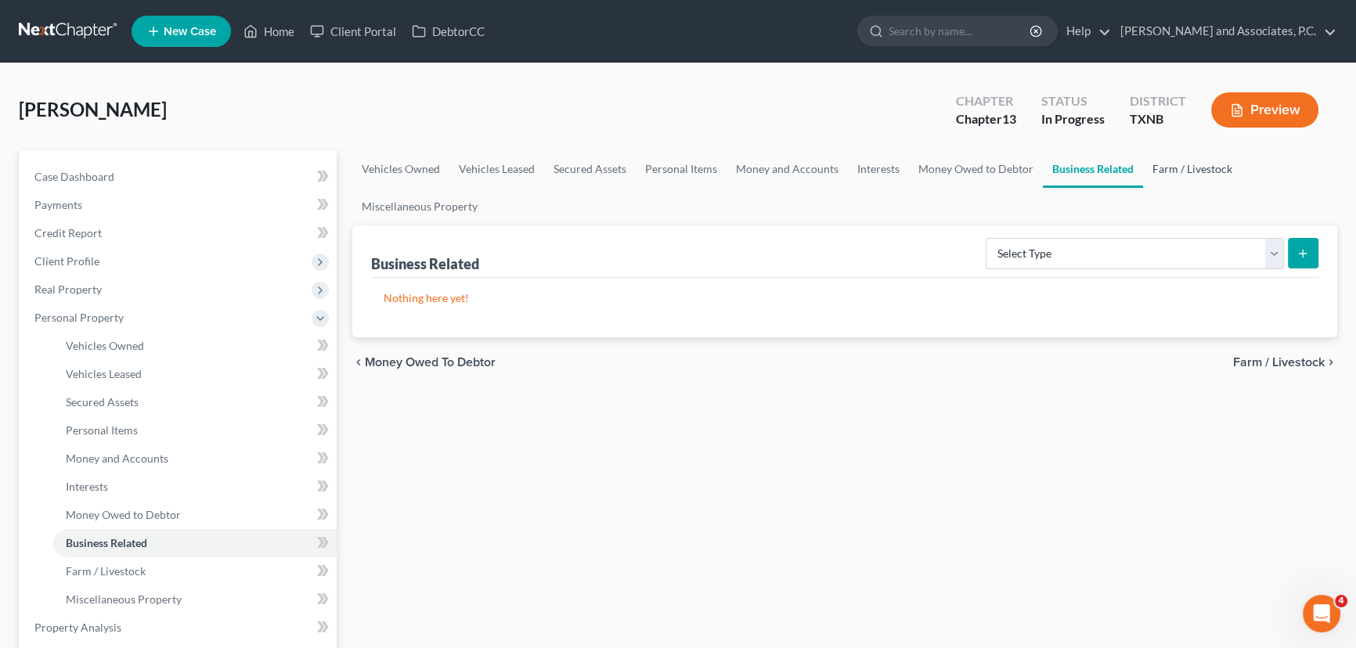
click at [1181, 168] on link "Farm / Livestock" at bounding box center [1192, 169] width 99 height 38
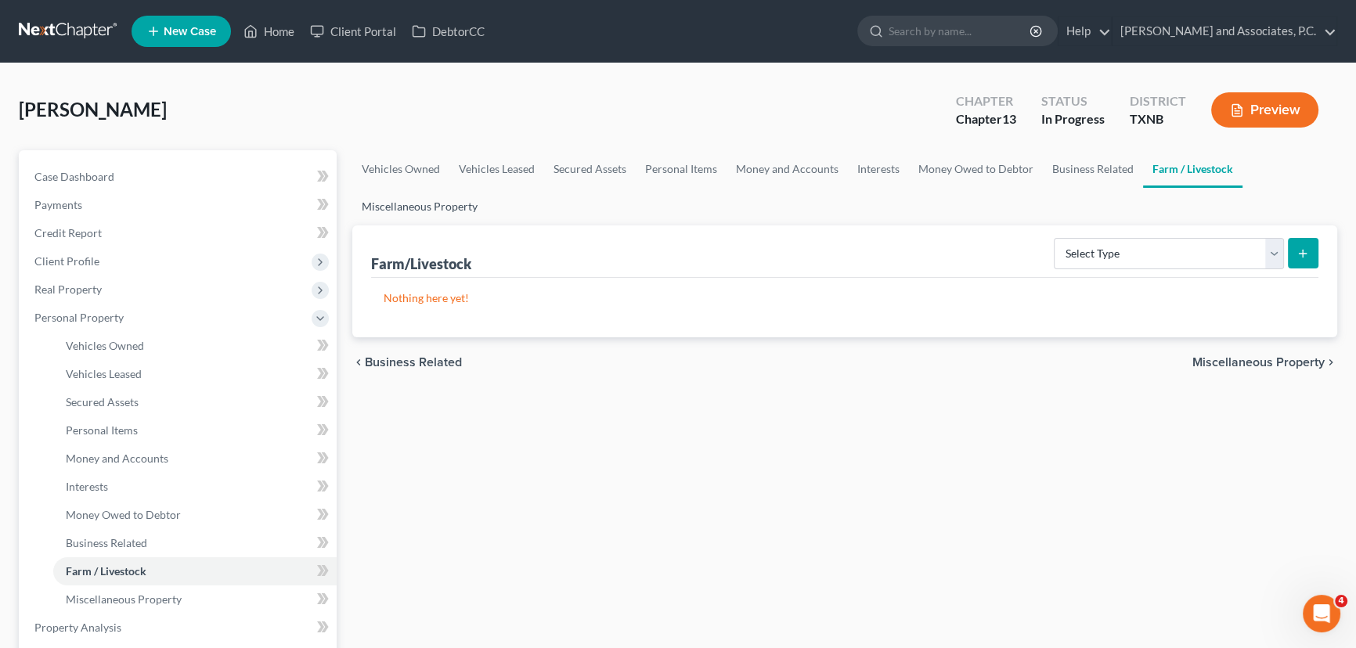
click at [438, 203] on link "Miscellaneous Property" at bounding box center [419, 207] width 135 height 38
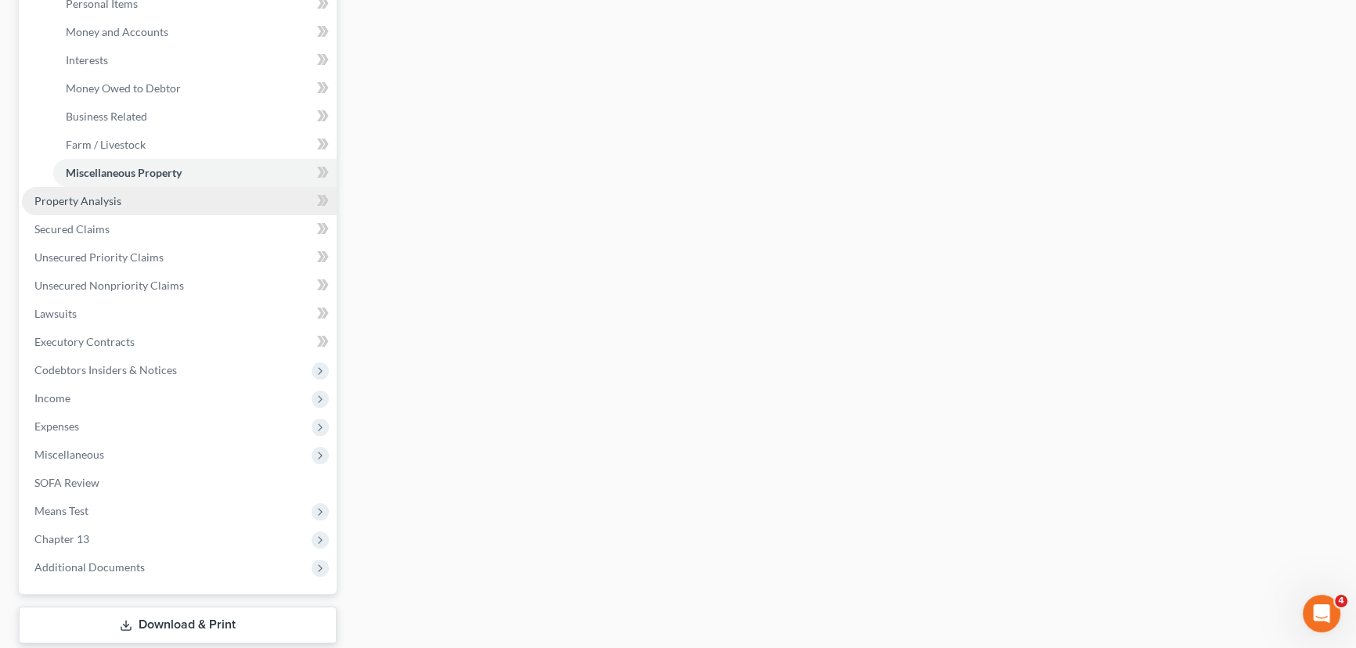
click at [64, 211] on link "Property Analysis" at bounding box center [179, 201] width 315 height 28
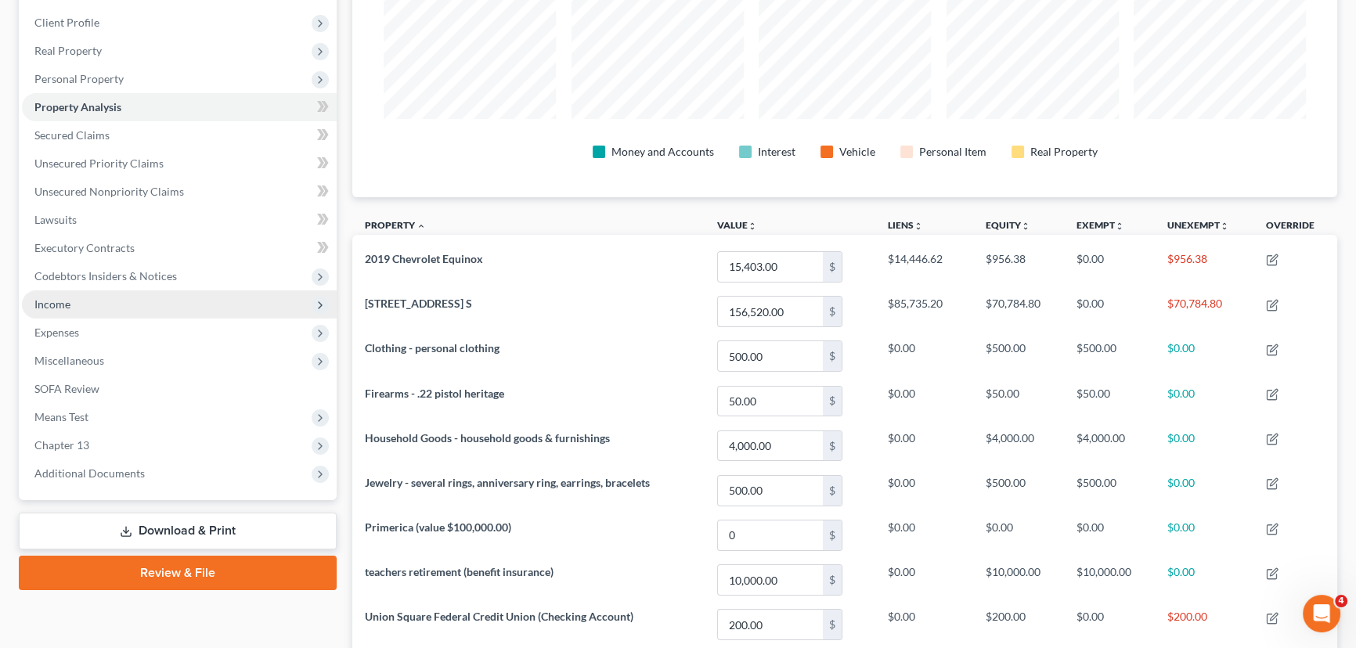
scroll to position [213, 0]
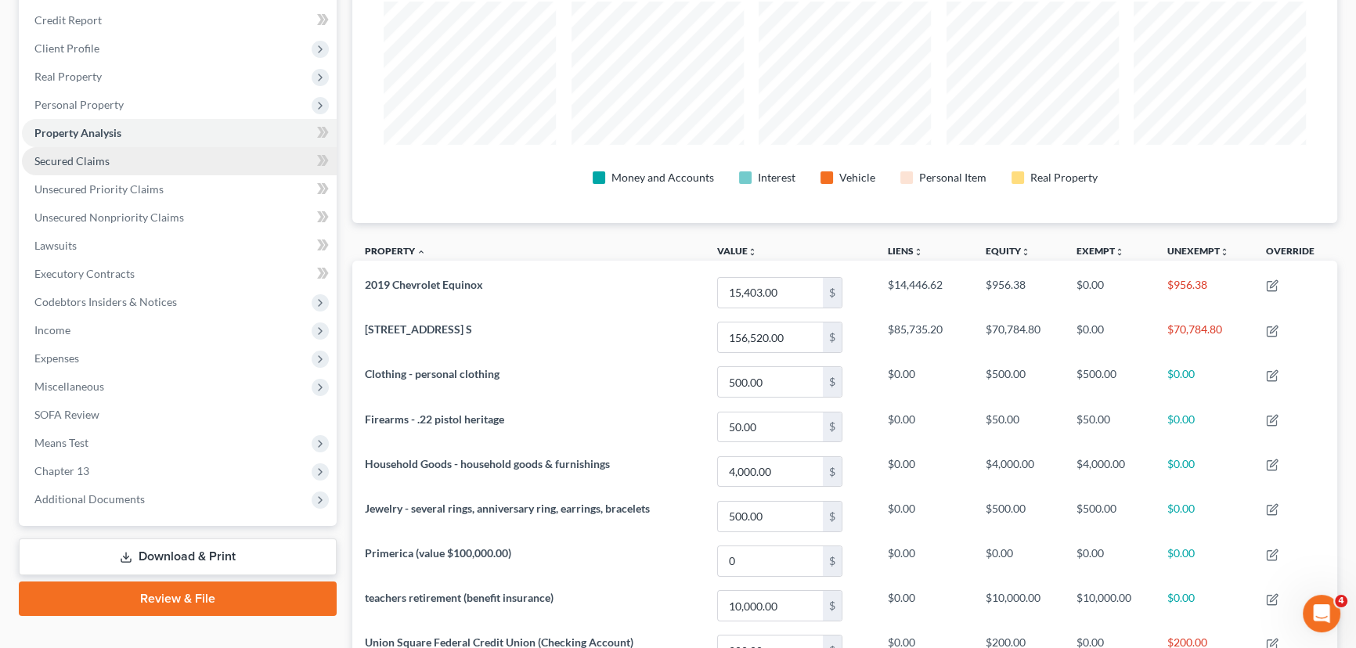
click at [153, 162] on link "Secured Claims" at bounding box center [179, 161] width 315 height 28
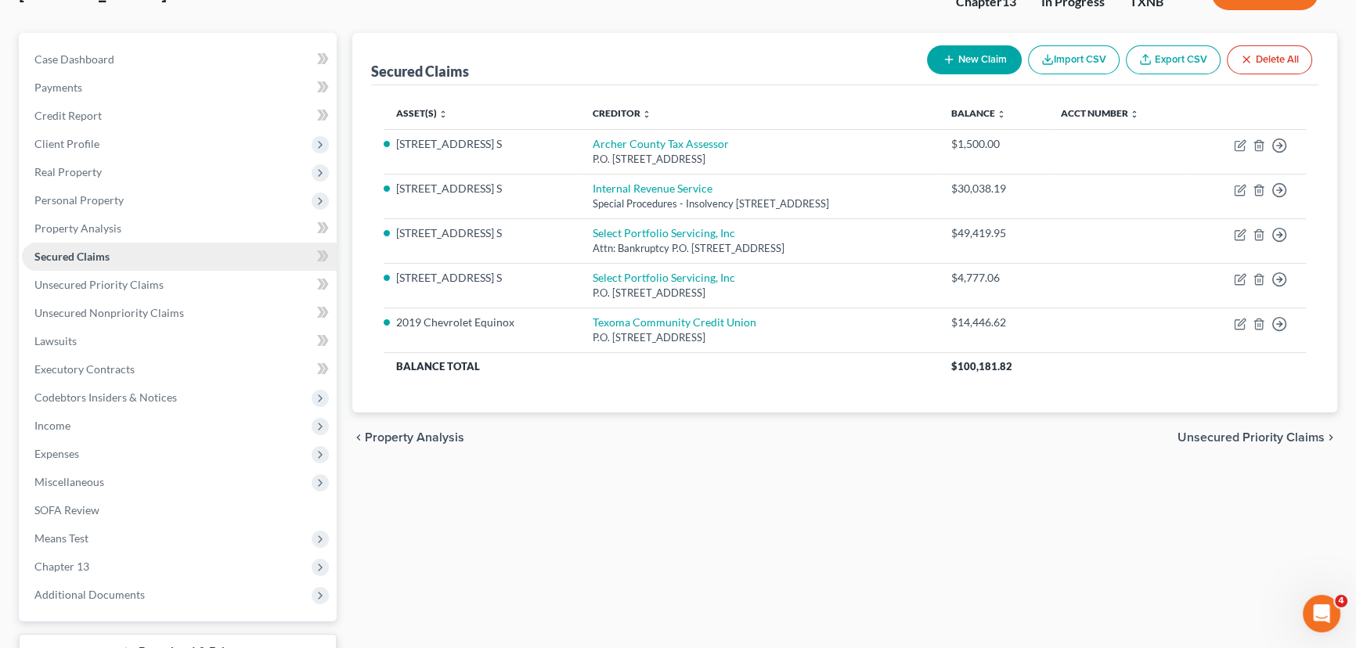
scroll to position [142, 0]
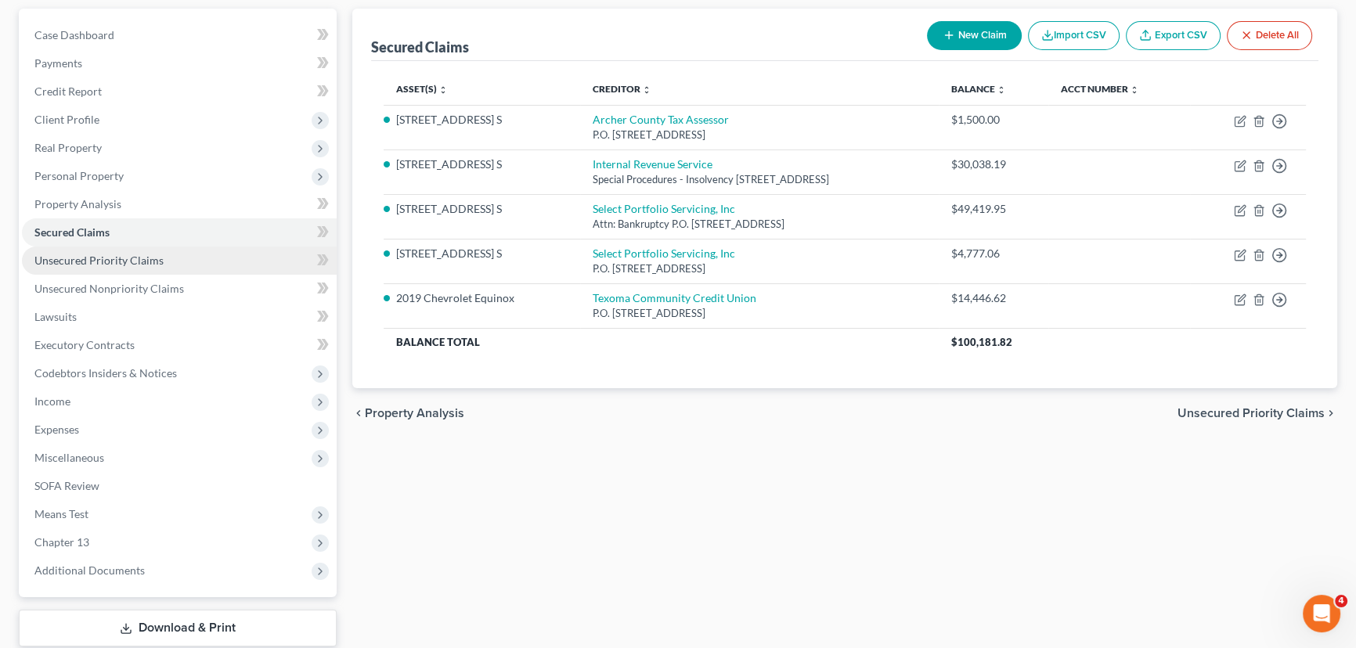
click at [176, 253] on link "Unsecured Priority Claims" at bounding box center [179, 261] width 315 height 28
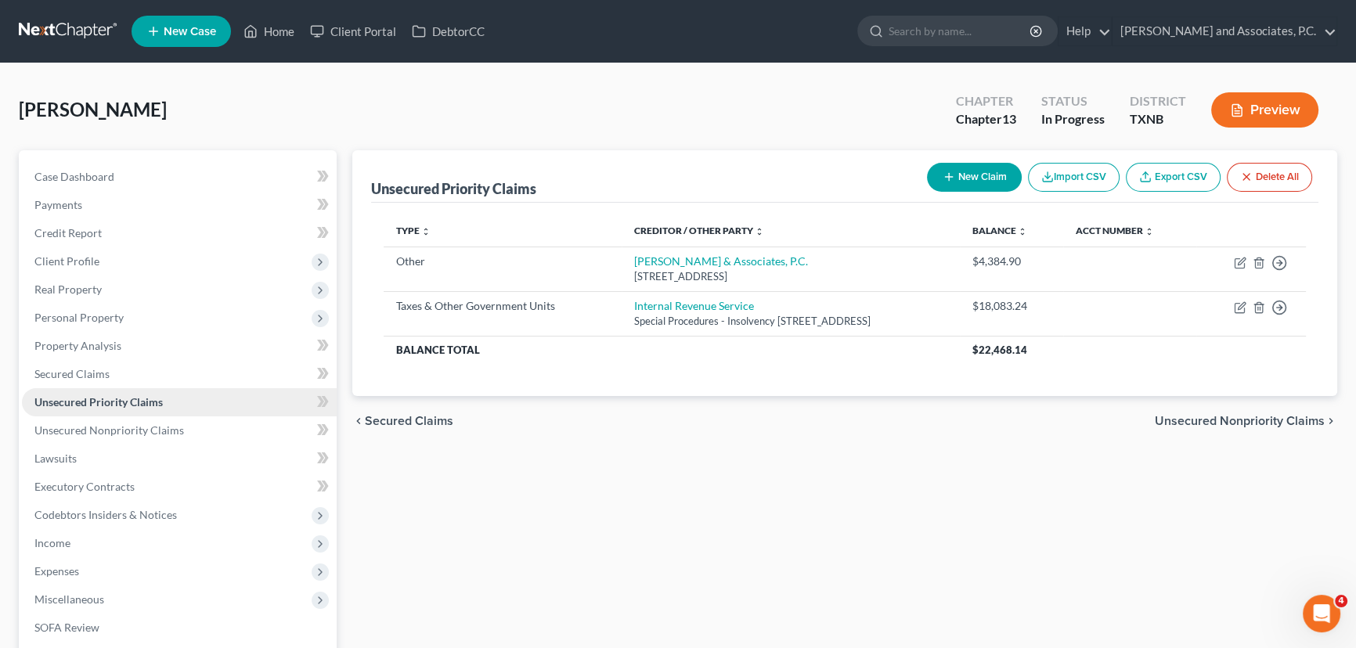
scroll to position [70, 0]
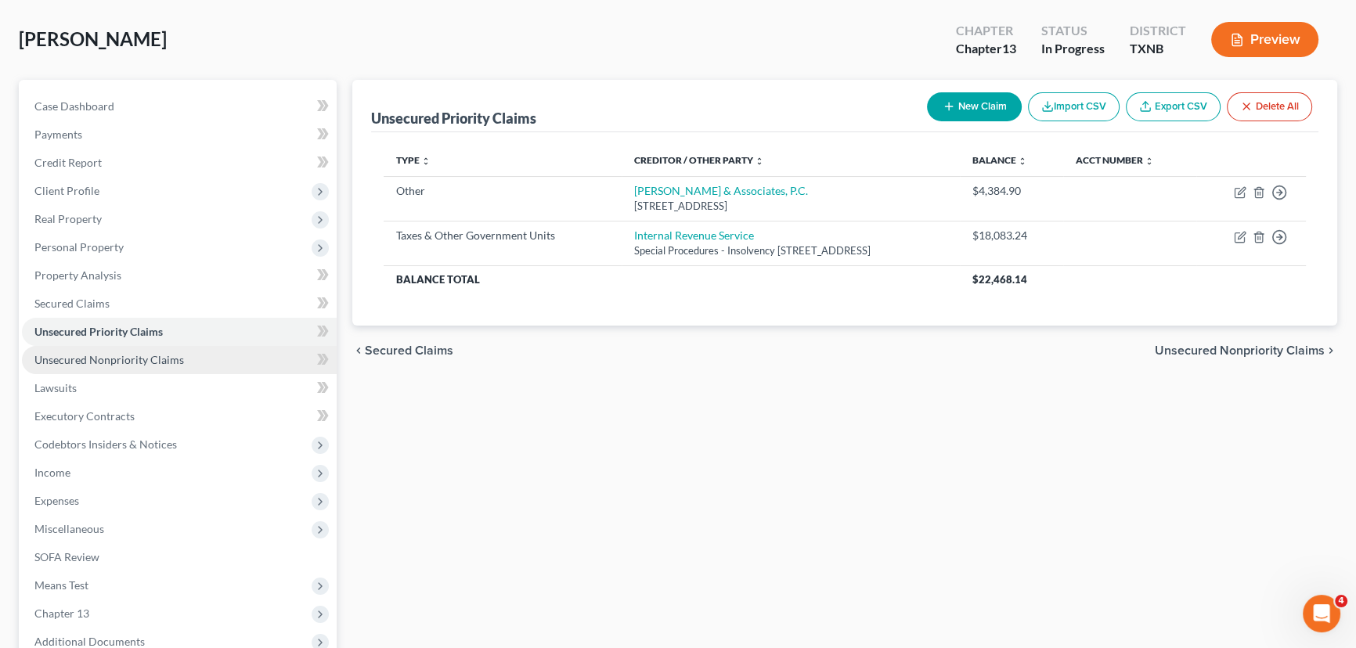
click at [97, 355] on span "Unsecured Nonpriority Claims" at bounding box center [109, 359] width 150 height 13
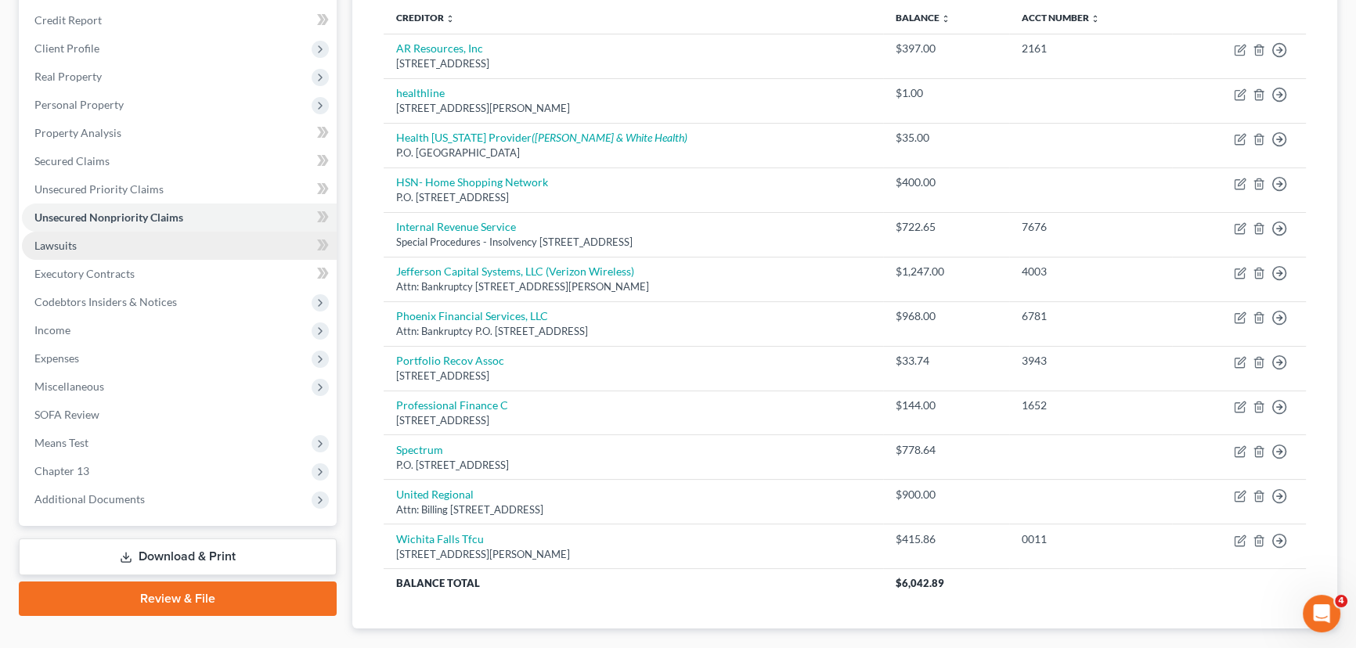
click at [110, 250] on link "Lawsuits" at bounding box center [179, 246] width 315 height 28
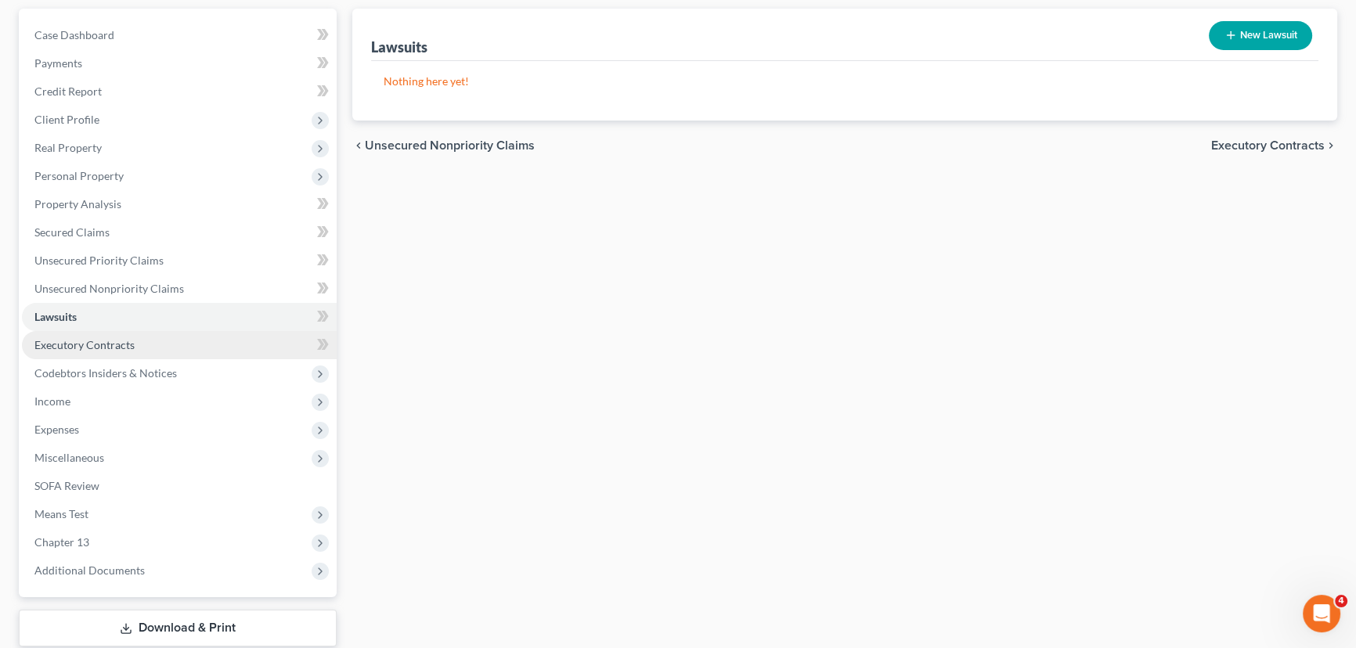
click at [78, 344] on span "Executory Contracts" at bounding box center [84, 344] width 100 height 13
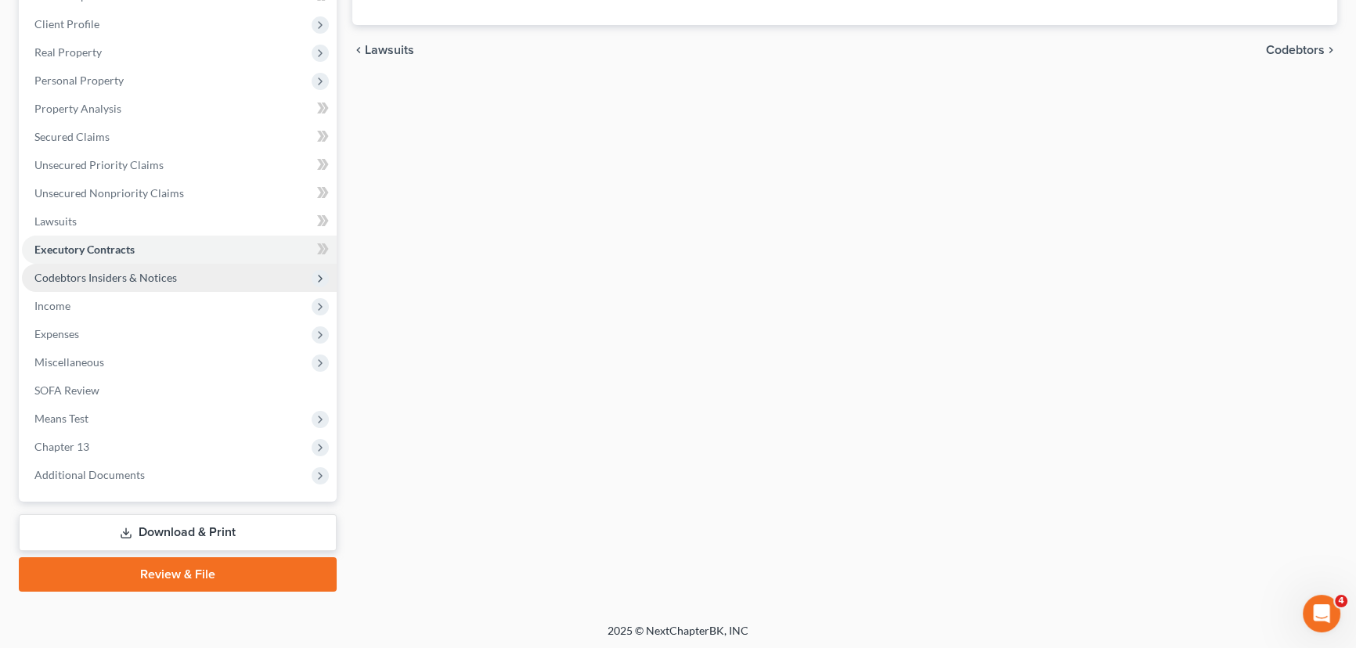
scroll to position [238, 0]
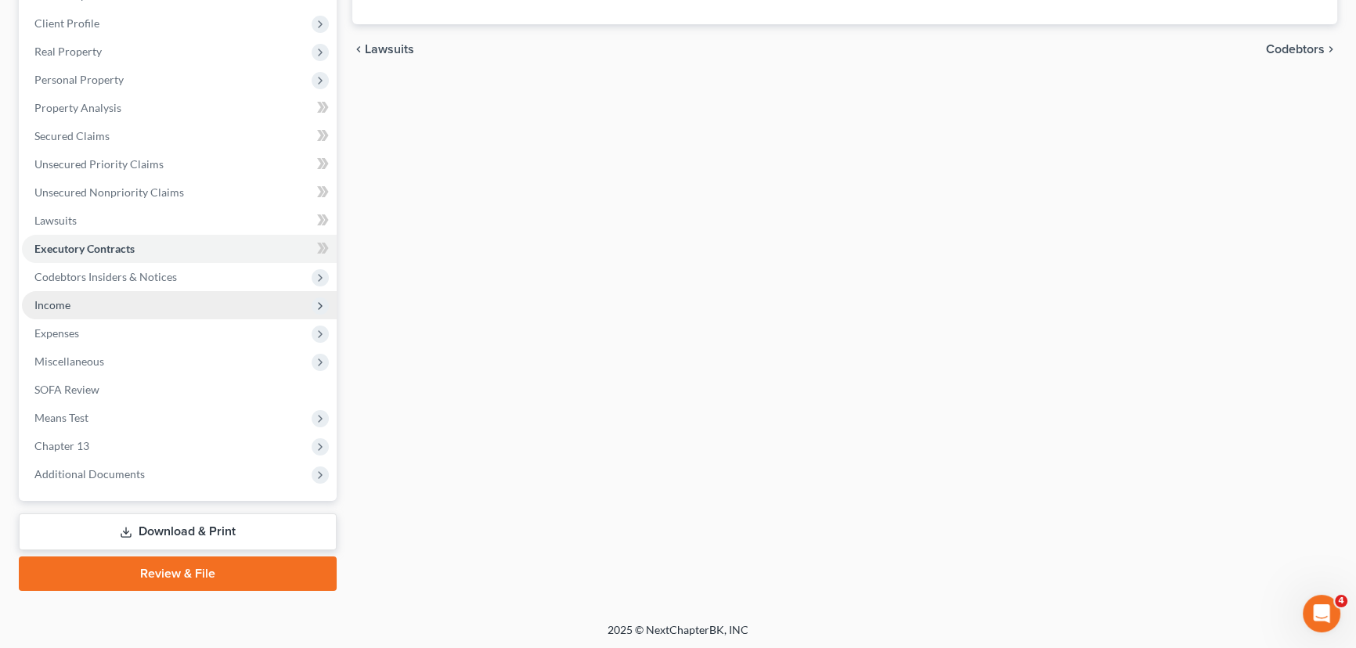
click at [85, 303] on span "Income" at bounding box center [179, 305] width 315 height 28
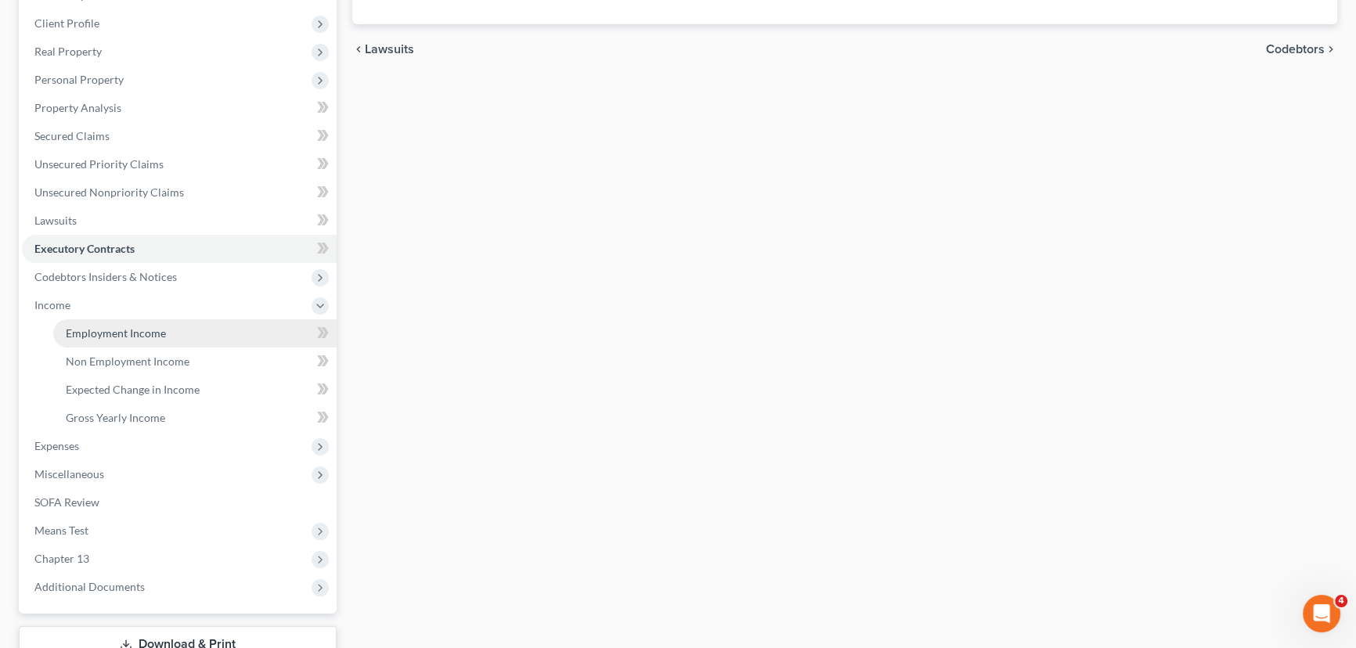
click at [81, 329] on span "Employment Income" at bounding box center [116, 332] width 100 height 13
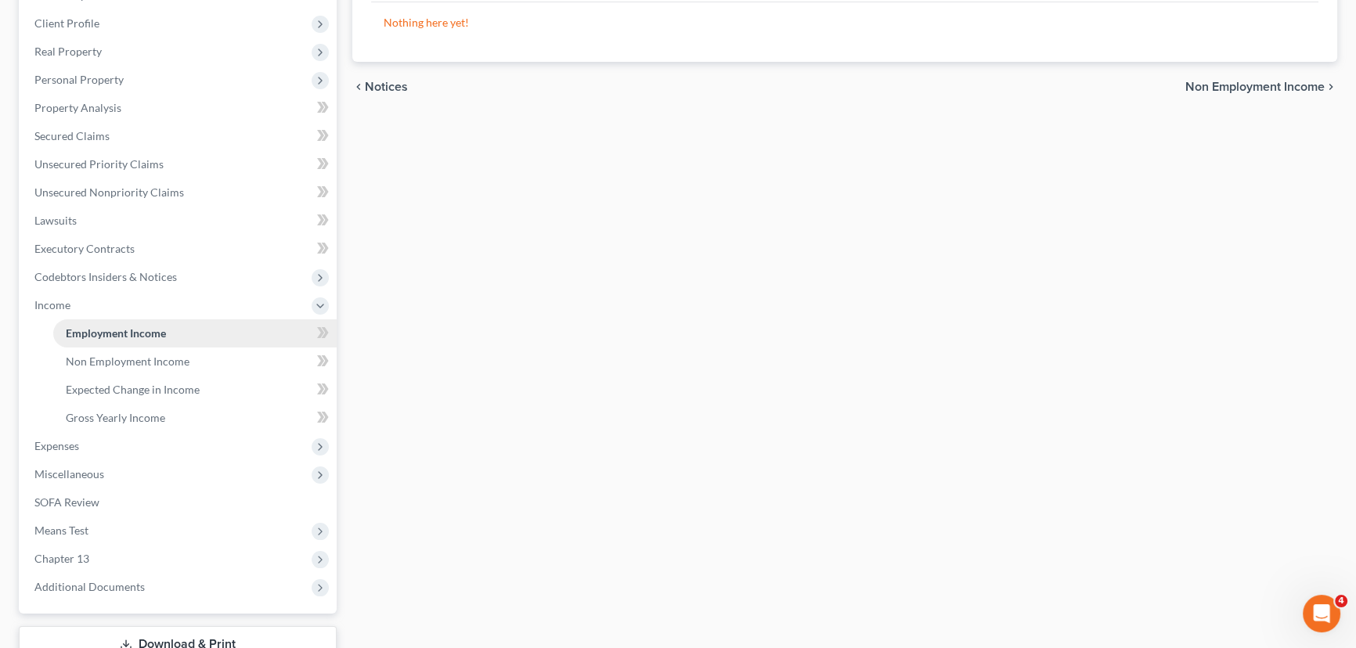
scroll to position [5, 0]
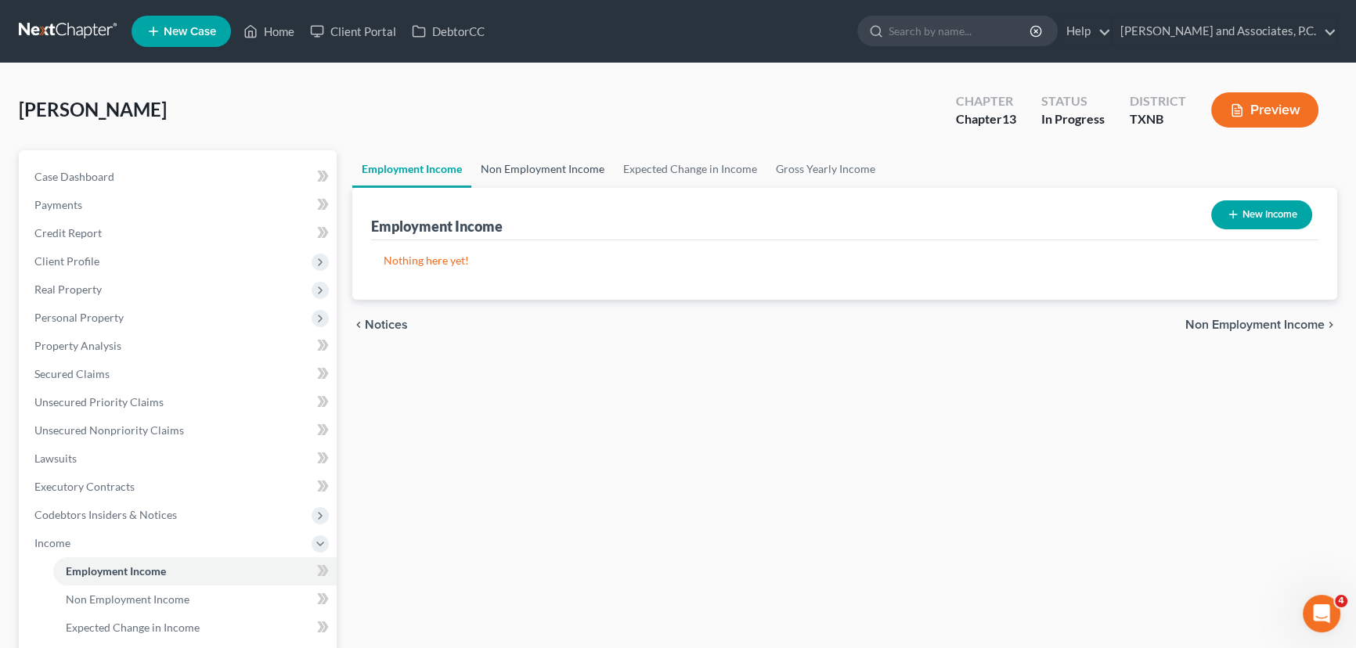
click at [549, 182] on link "Non Employment Income" at bounding box center [542, 169] width 142 height 38
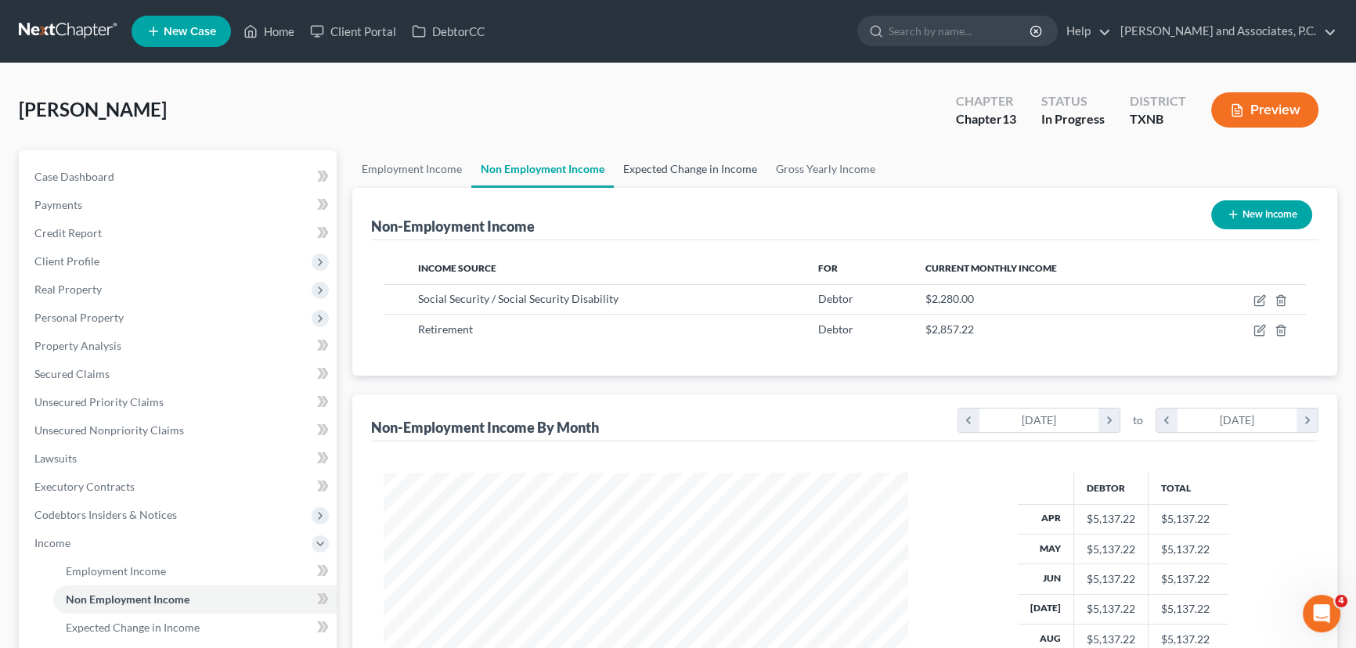
click at [625, 164] on link "Expected Change in Income" at bounding box center [690, 169] width 153 height 38
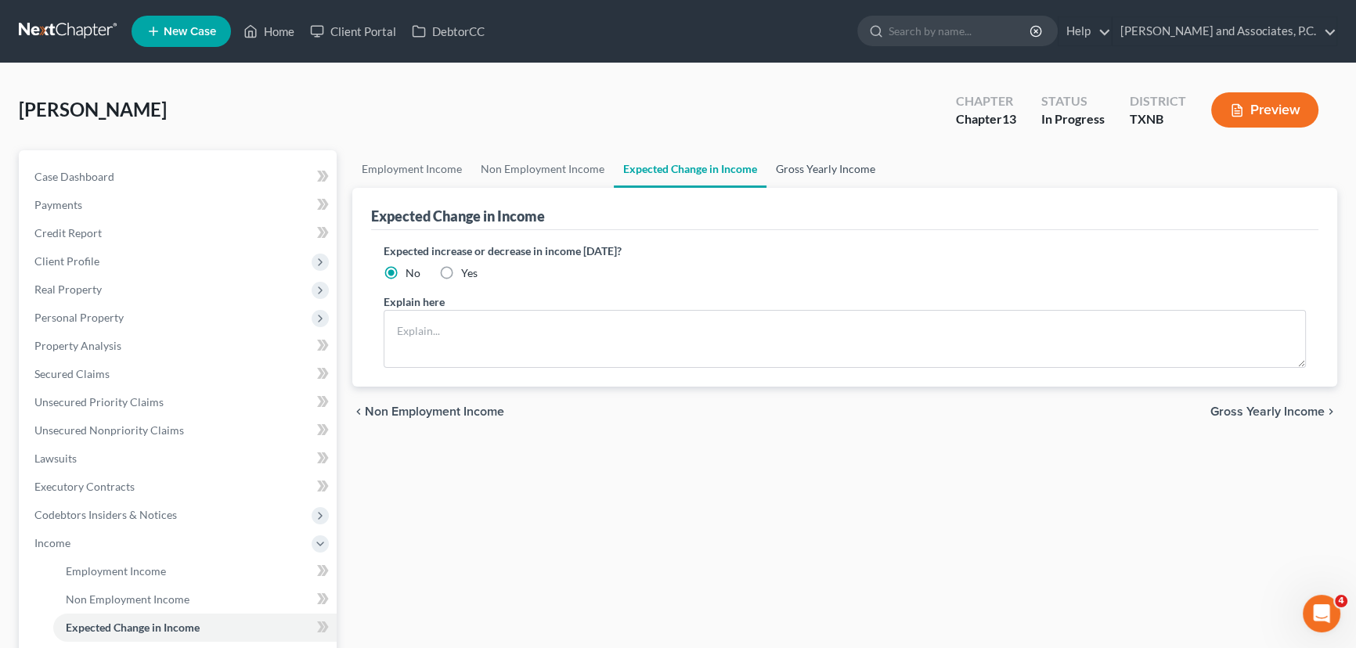
click at [805, 162] on link "Gross Yearly Income" at bounding box center [825, 169] width 118 height 38
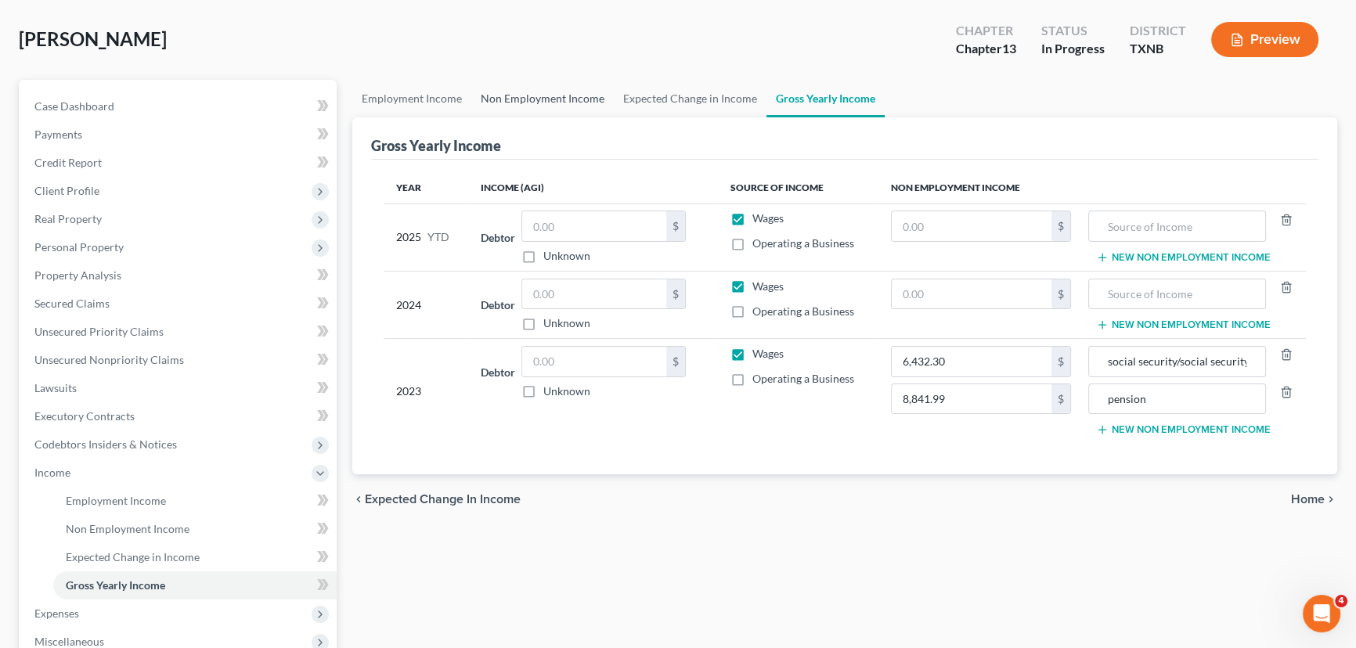
click at [557, 99] on link "Non Employment Income" at bounding box center [542, 99] width 142 height 38
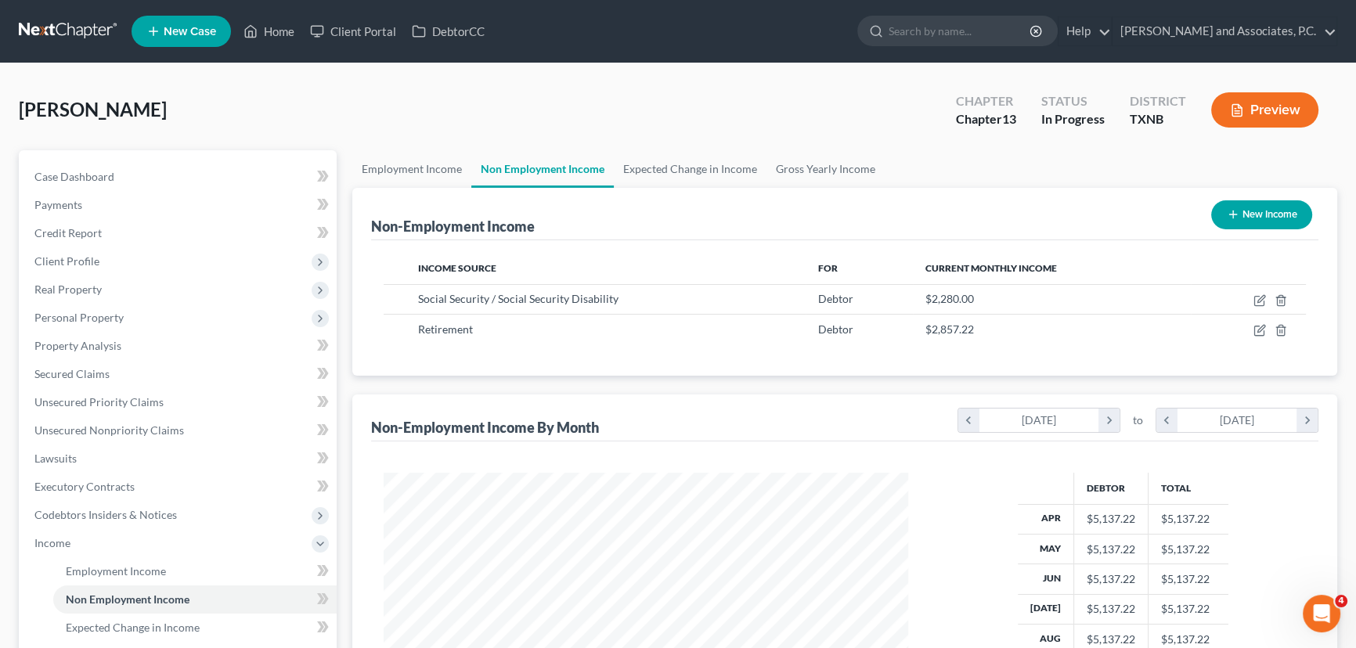
scroll to position [280, 556]
click at [834, 176] on link "Gross Yearly Income" at bounding box center [825, 169] width 118 height 38
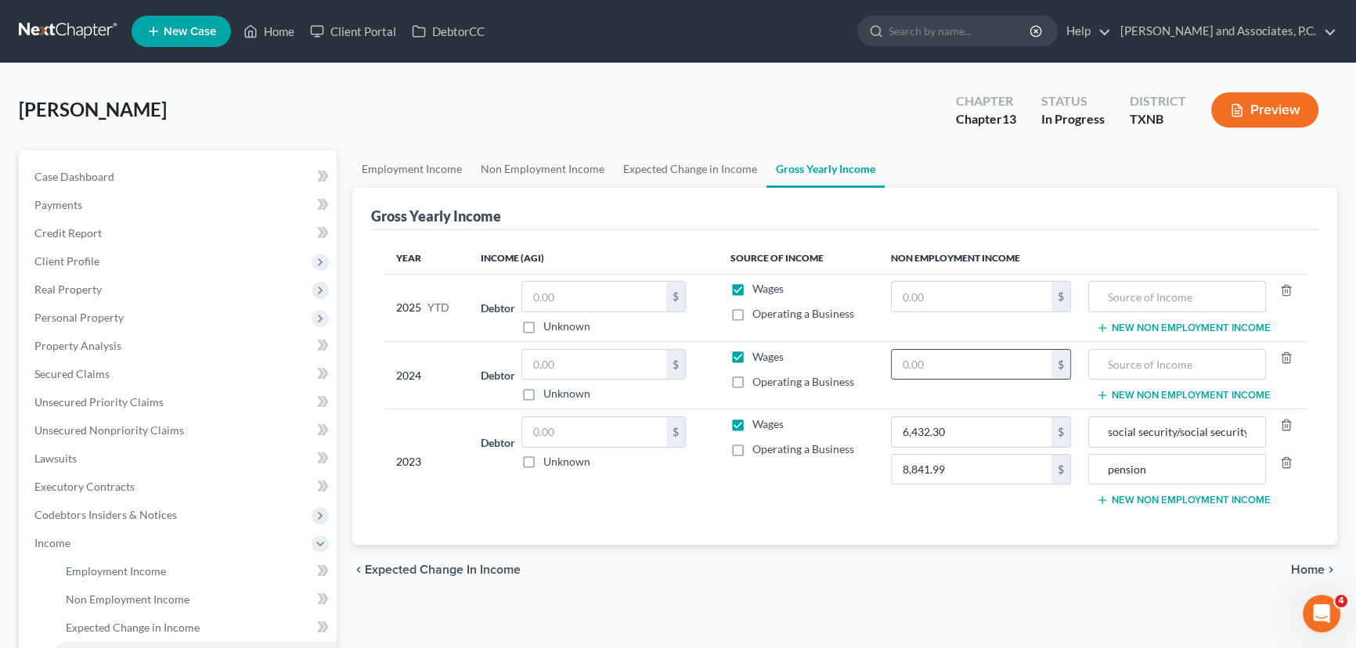
click at [931, 363] on input "text" at bounding box center [972, 365] width 160 height 30
click at [934, 294] on input "text" at bounding box center [972, 297] width 160 height 30
type input "20,520.00"
click at [1169, 304] on input "text" at bounding box center [1177, 297] width 160 height 30
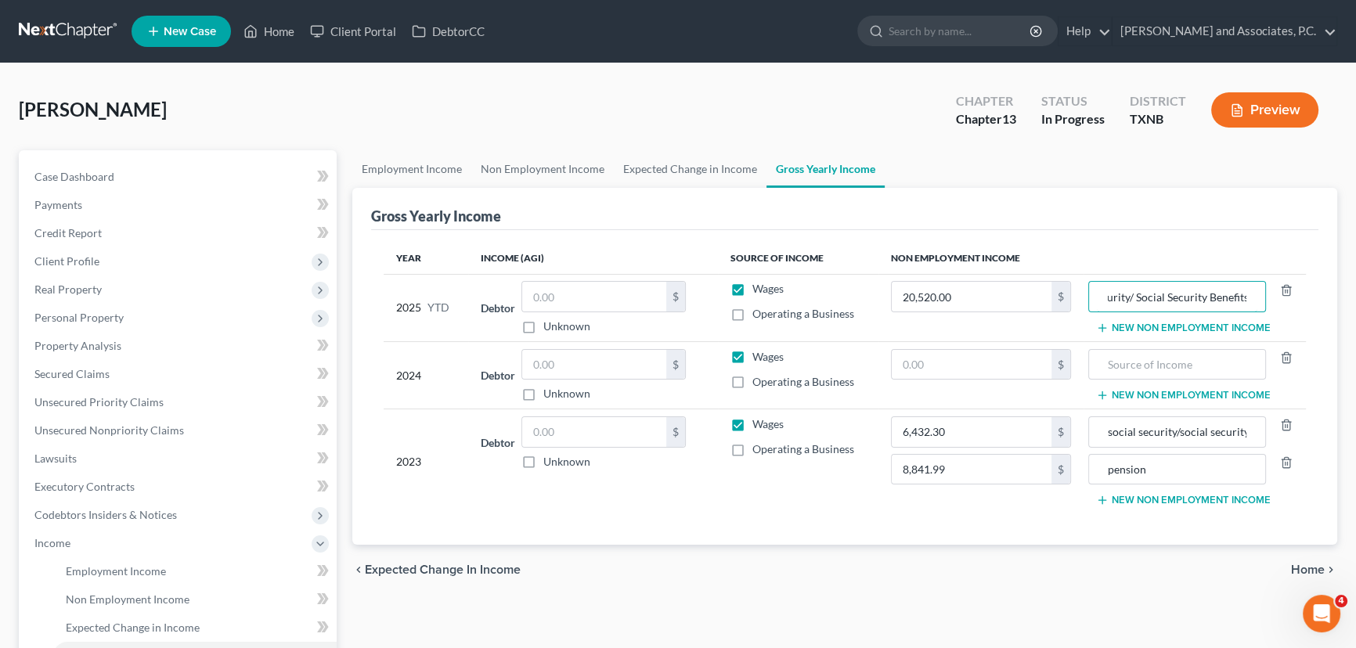
type input "Social Security/ Social Security Benefits"
click at [1165, 323] on button "New Non Employment Income" at bounding box center [1183, 328] width 175 height 13
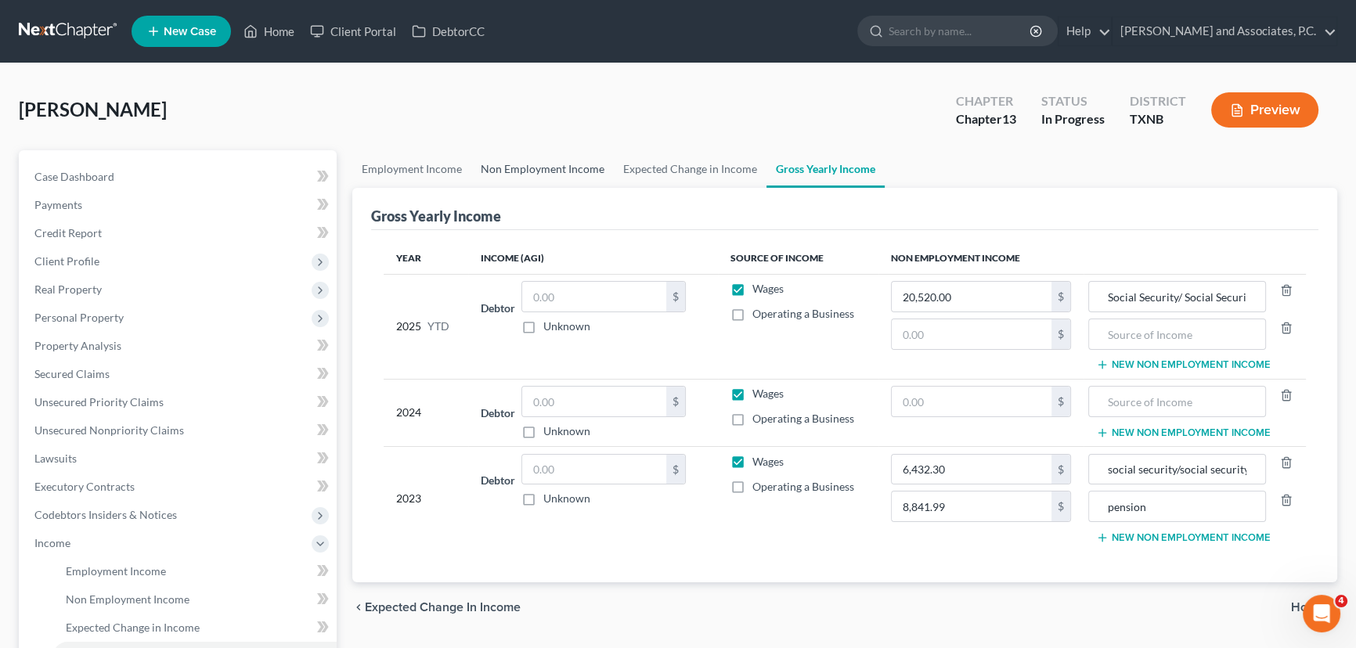
click at [503, 169] on link "Non Employment Income" at bounding box center [542, 169] width 142 height 38
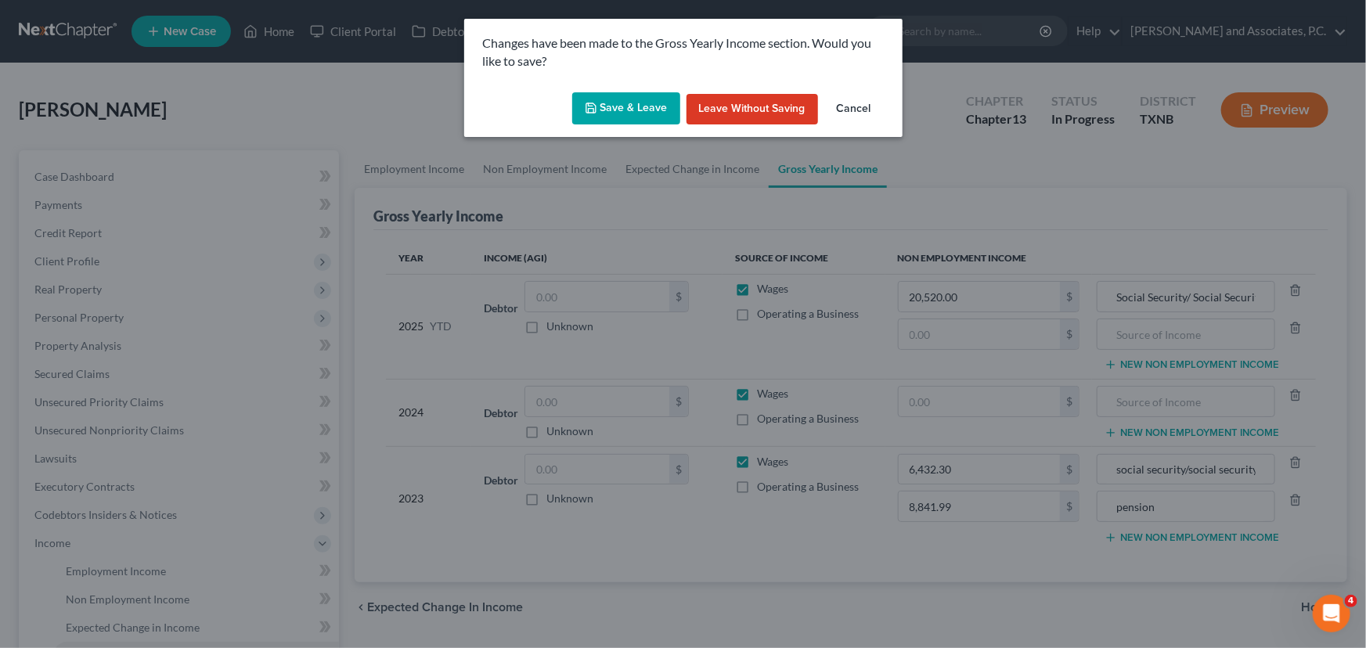
click at [587, 117] on button "Save & Leave" at bounding box center [626, 108] width 108 height 33
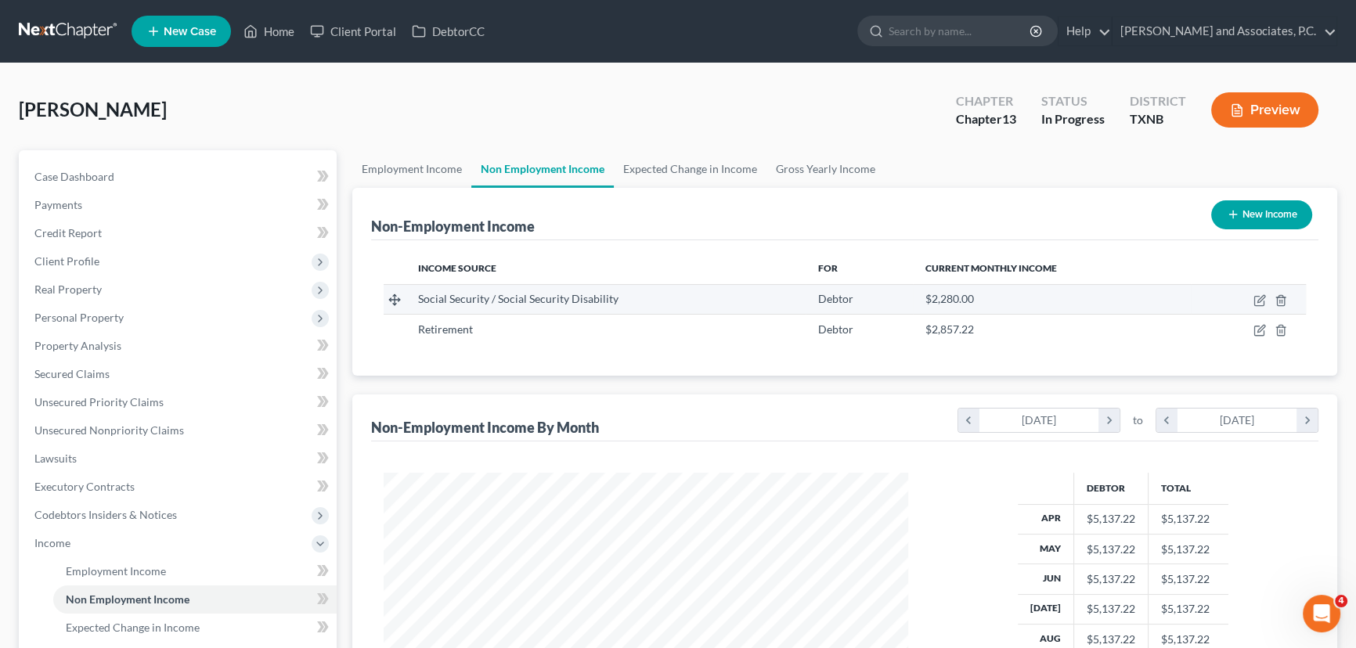
scroll to position [280, 556]
click at [781, 162] on link "Gross Yearly Income" at bounding box center [825, 169] width 118 height 38
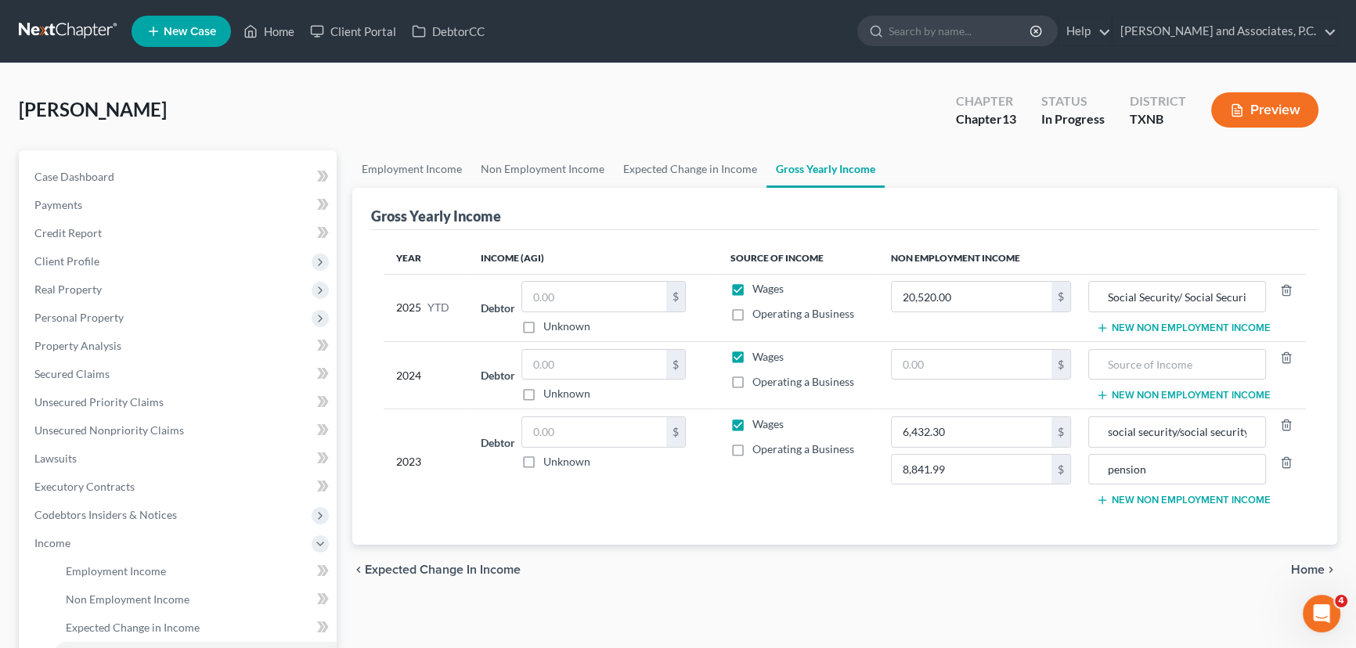
click at [1149, 326] on button "New Non Employment Income" at bounding box center [1183, 328] width 175 height 13
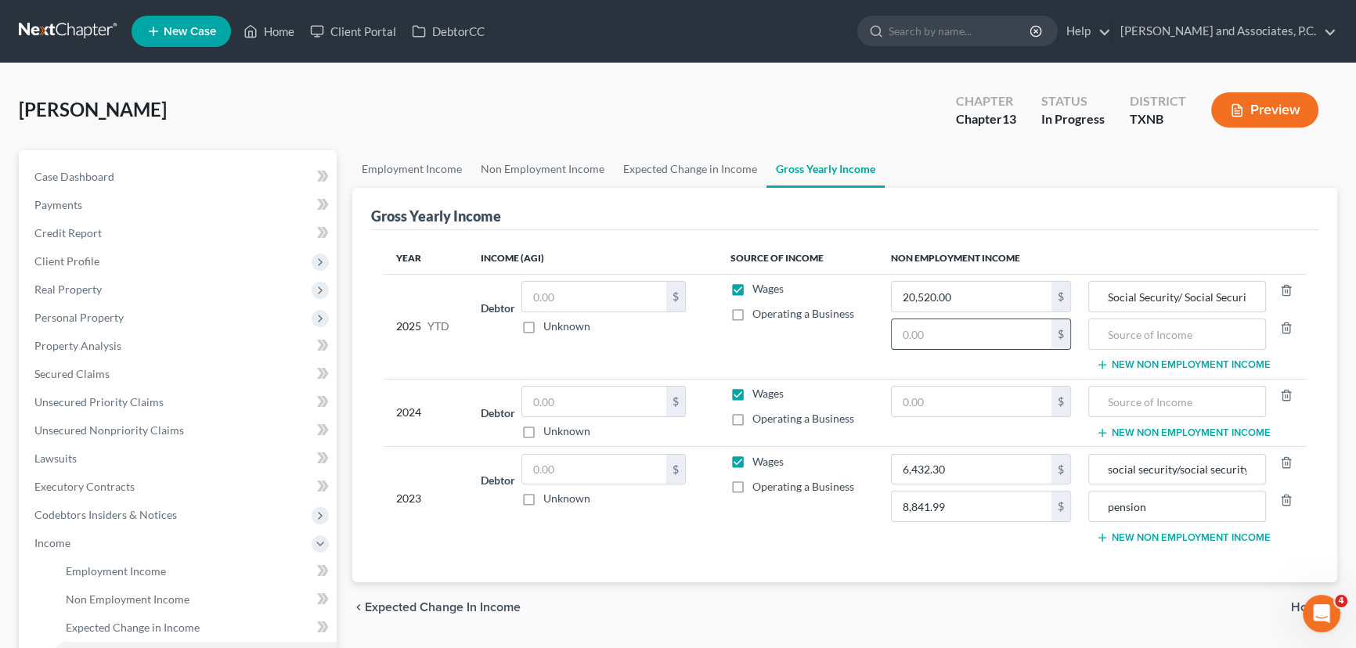
click at [971, 325] on input "text" at bounding box center [972, 334] width 160 height 30
type input "25,714.98"
click at [1151, 336] on input "text" at bounding box center [1177, 334] width 160 height 30
type input "Teachers Retirement"
click at [553, 168] on link "Non Employment Income" at bounding box center [542, 169] width 142 height 38
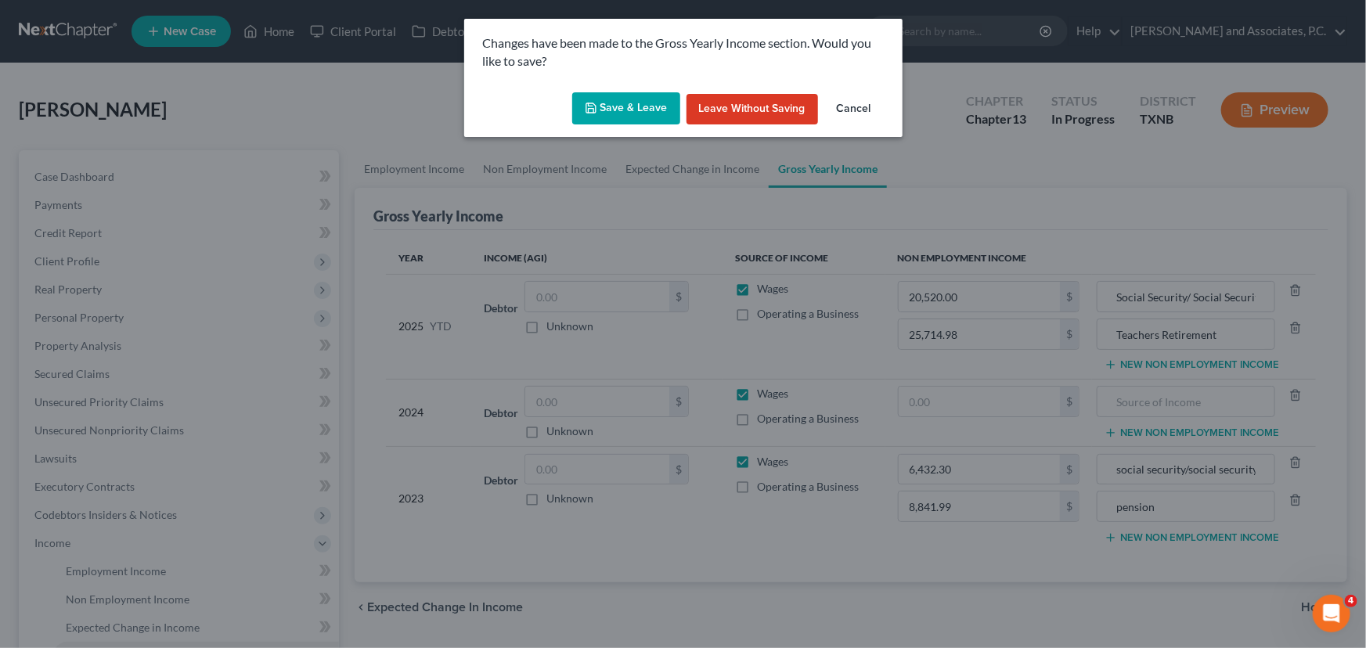
click at [623, 101] on button "Save & Leave" at bounding box center [626, 108] width 108 height 33
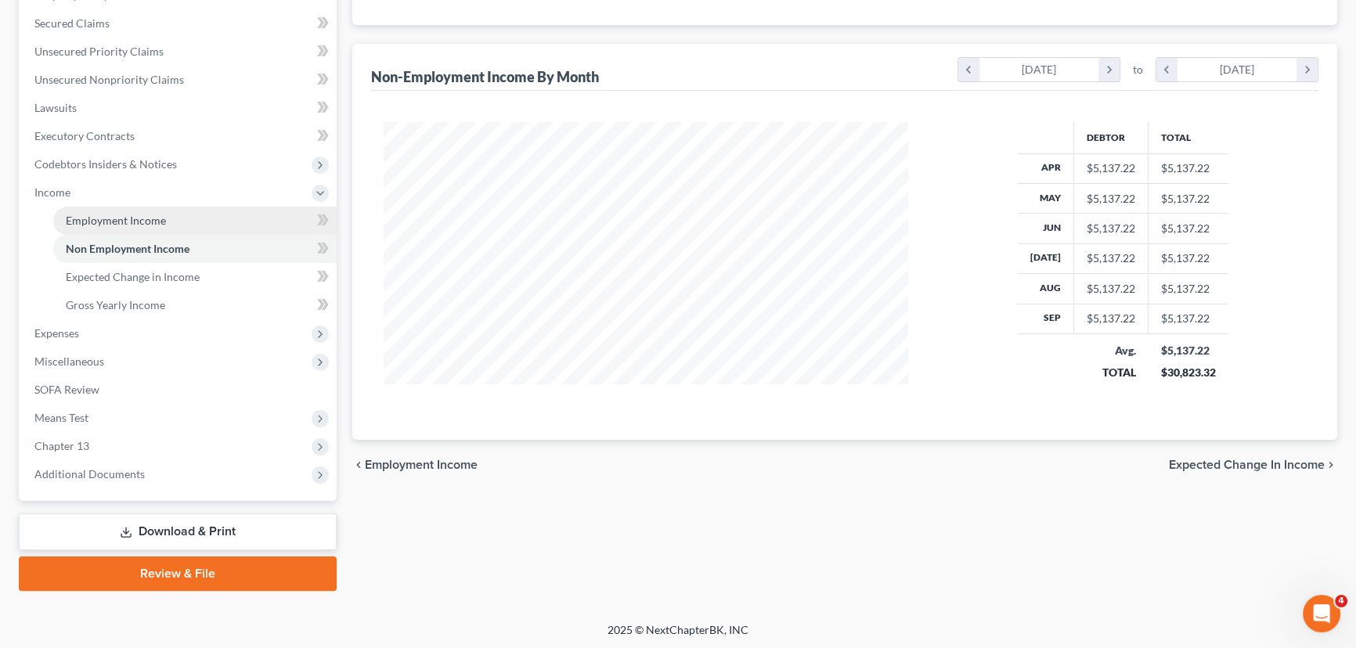
scroll to position [280, 556]
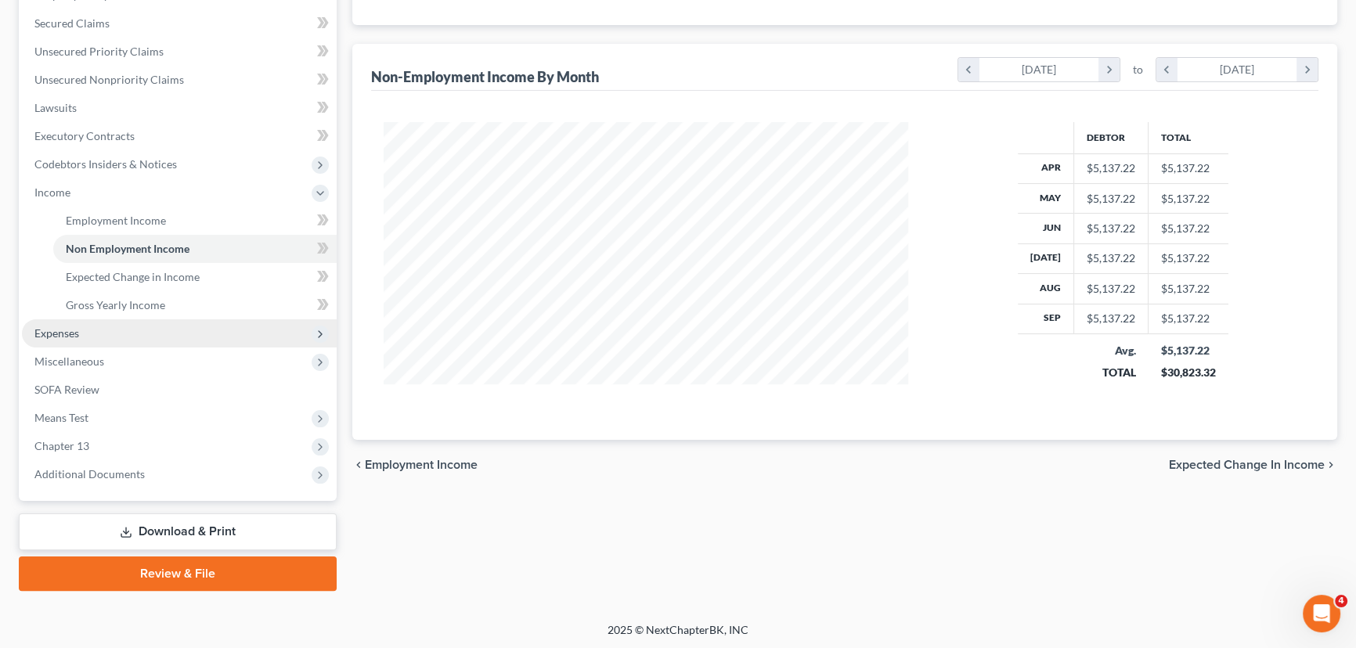
click at [76, 332] on span "Expenses" at bounding box center [56, 332] width 45 height 13
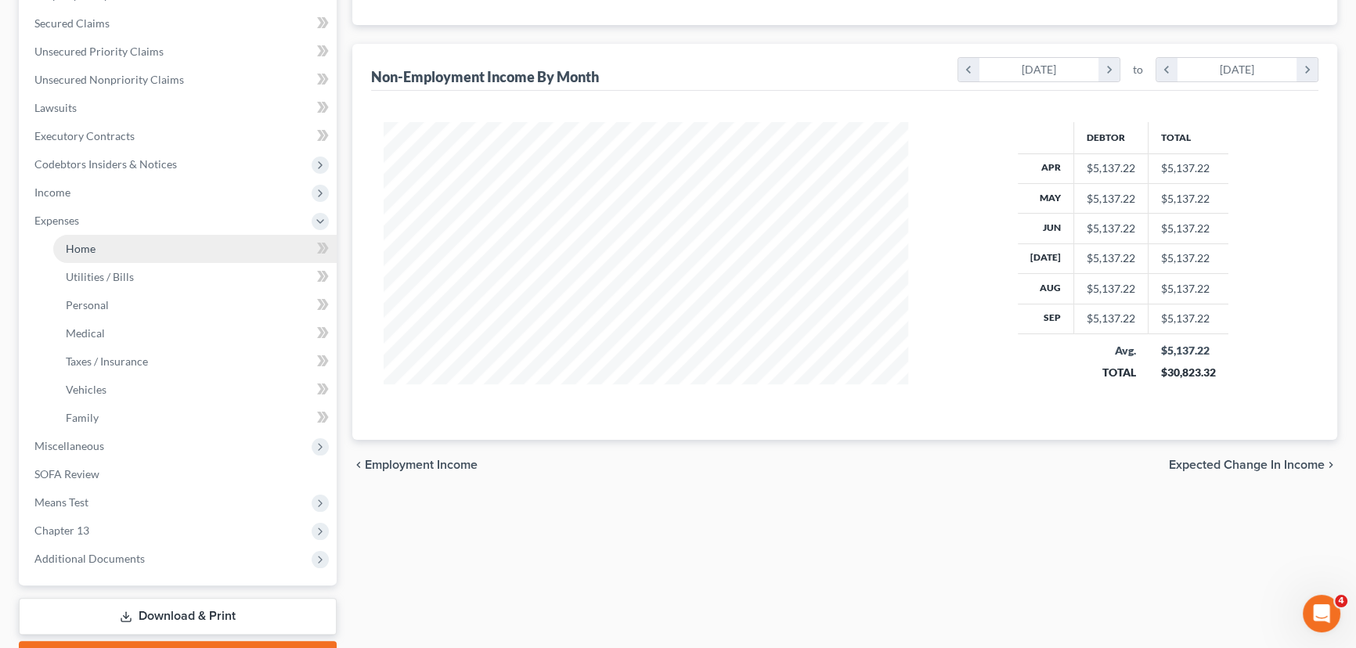
click at [89, 253] on span "Home" at bounding box center [81, 248] width 30 height 13
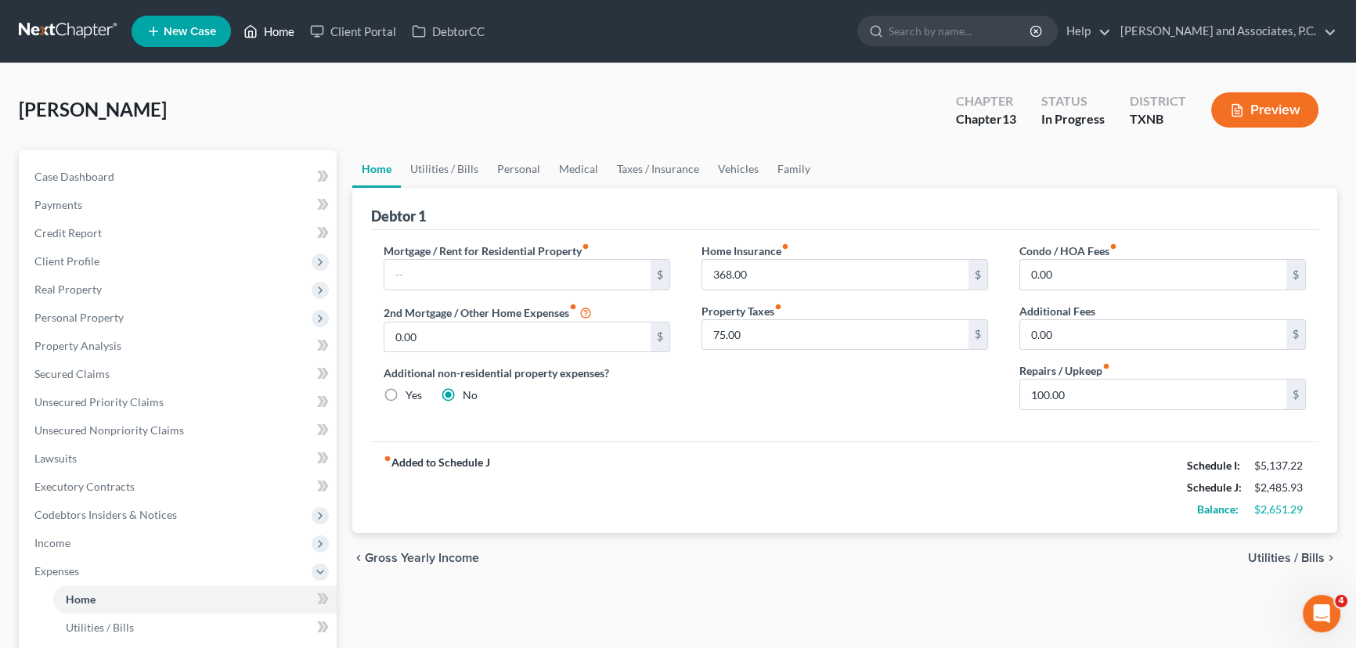
click at [270, 29] on link "Home" at bounding box center [269, 31] width 67 height 28
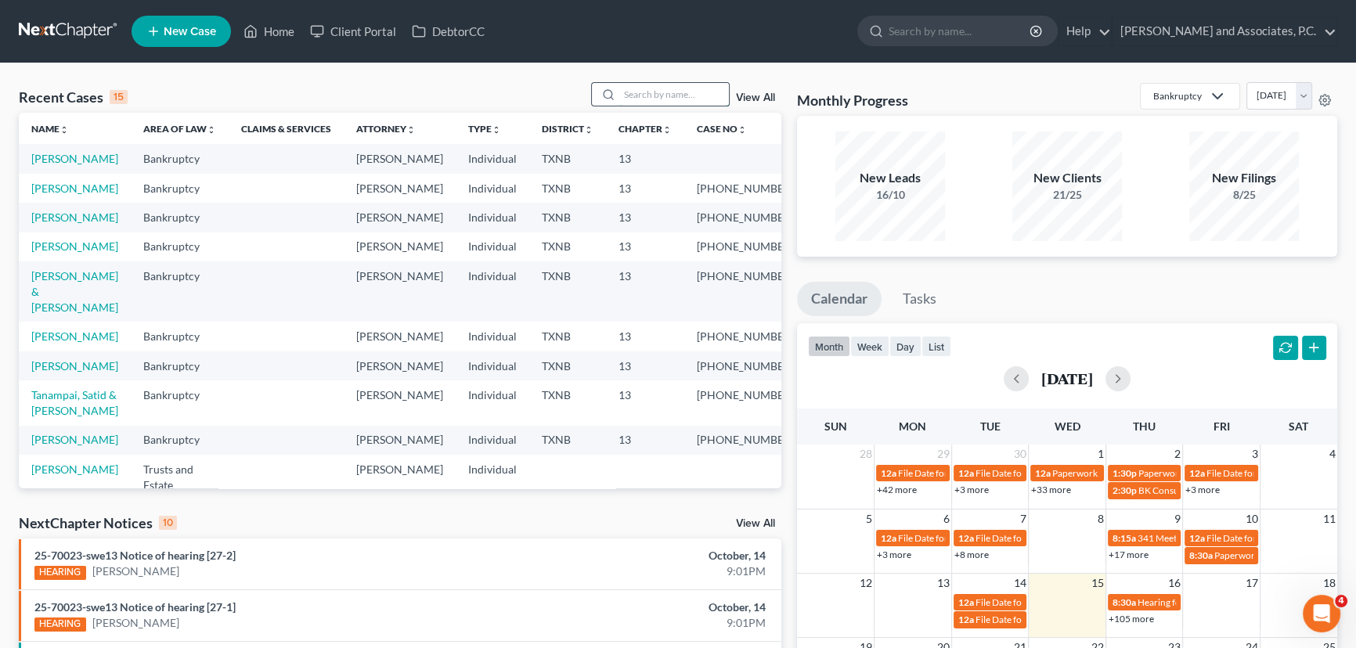
click at [696, 95] on input "search" at bounding box center [674, 94] width 110 height 23
type input "[PERSON_NAME]"
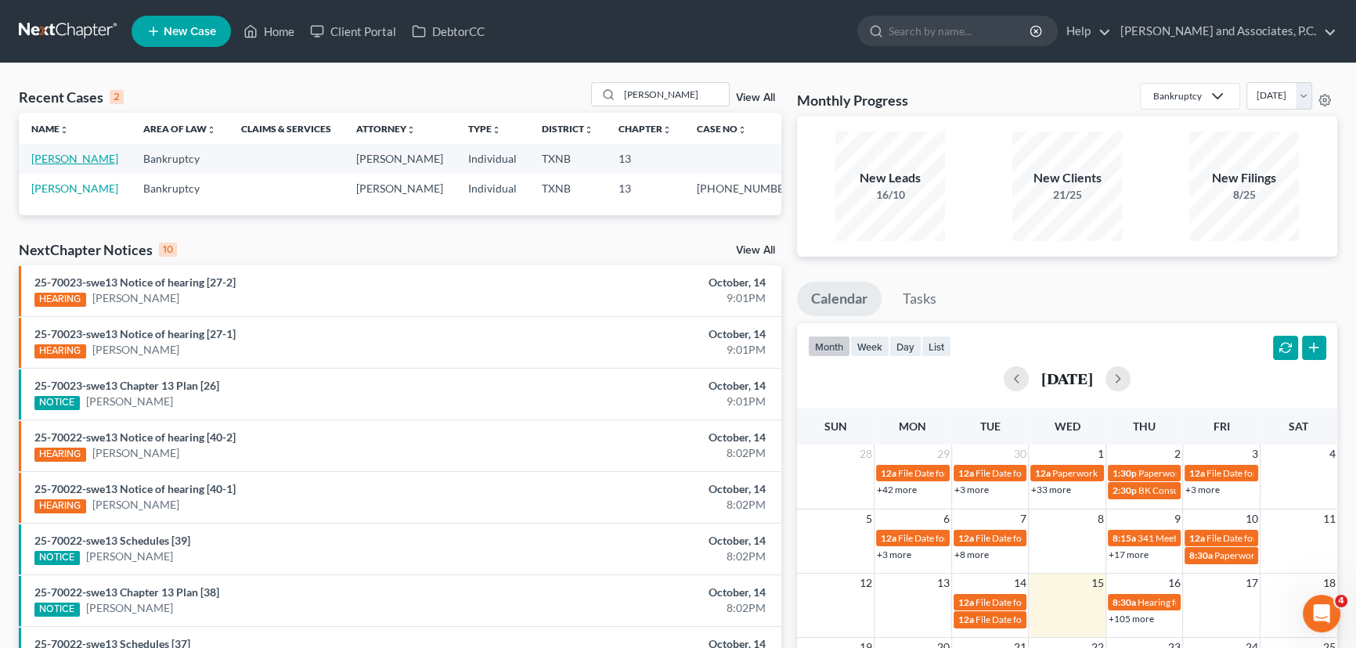
click at [99, 164] on link "[PERSON_NAME]" at bounding box center [74, 158] width 87 height 13
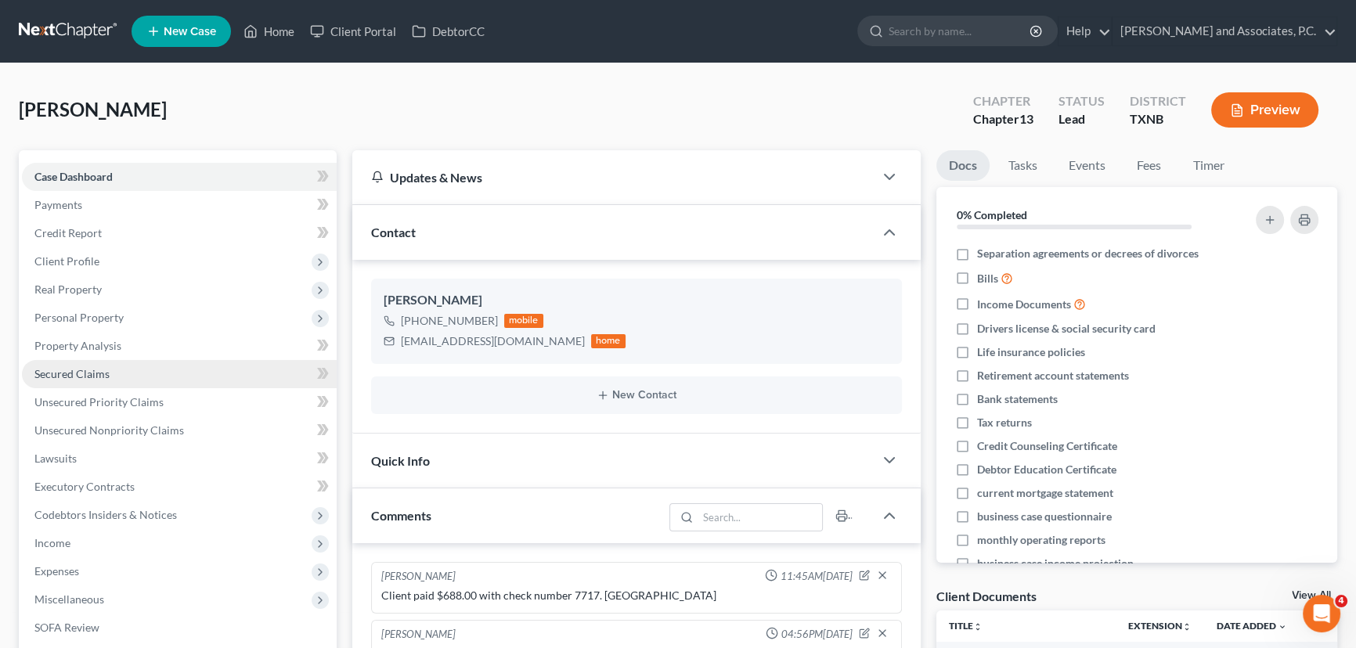
click at [140, 372] on link "Secured Claims" at bounding box center [179, 374] width 315 height 28
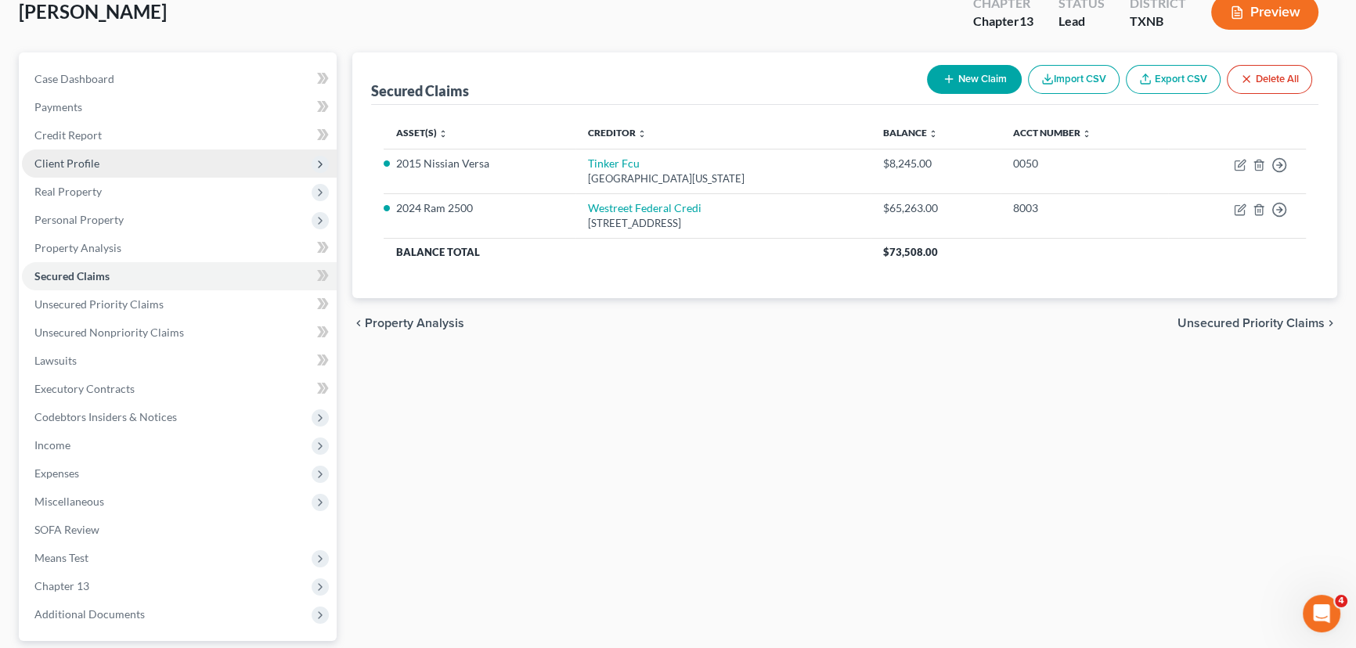
scroll to position [142, 0]
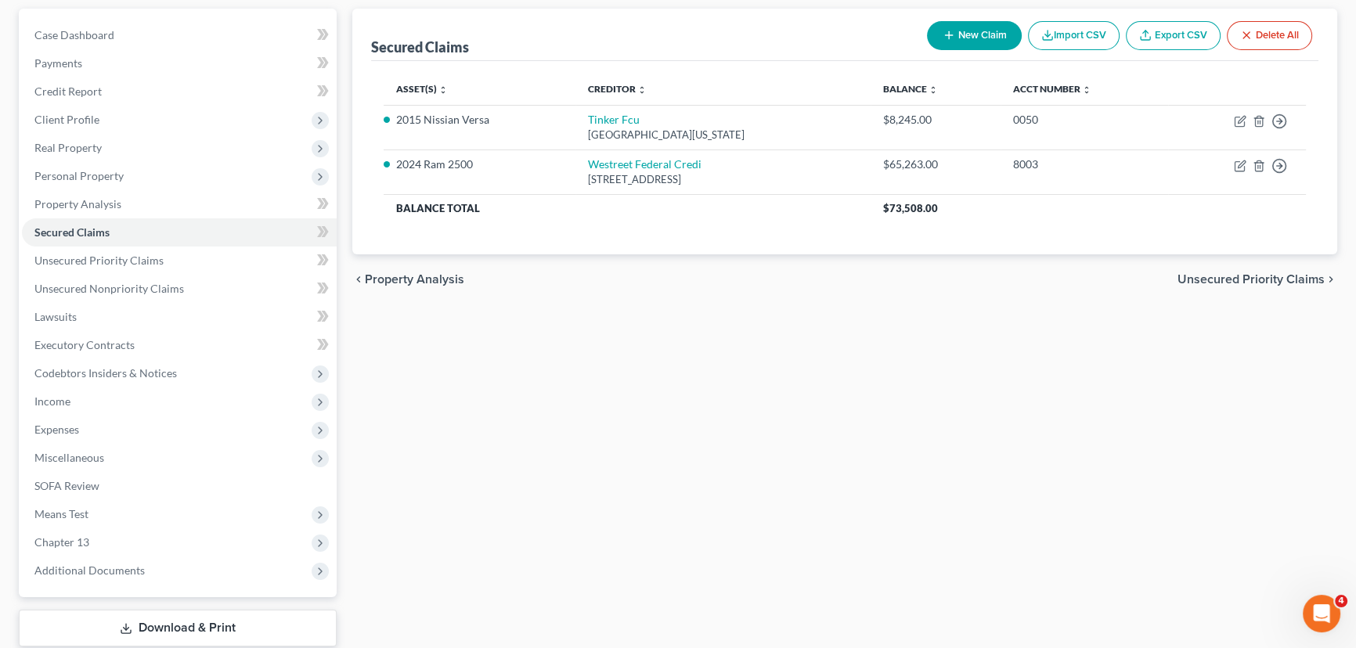
click at [680, 405] on div "Secured Claims New Claim Import CSV Export CSV Delete All Asset(s) expand_more …" at bounding box center [844, 348] width 1000 height 679
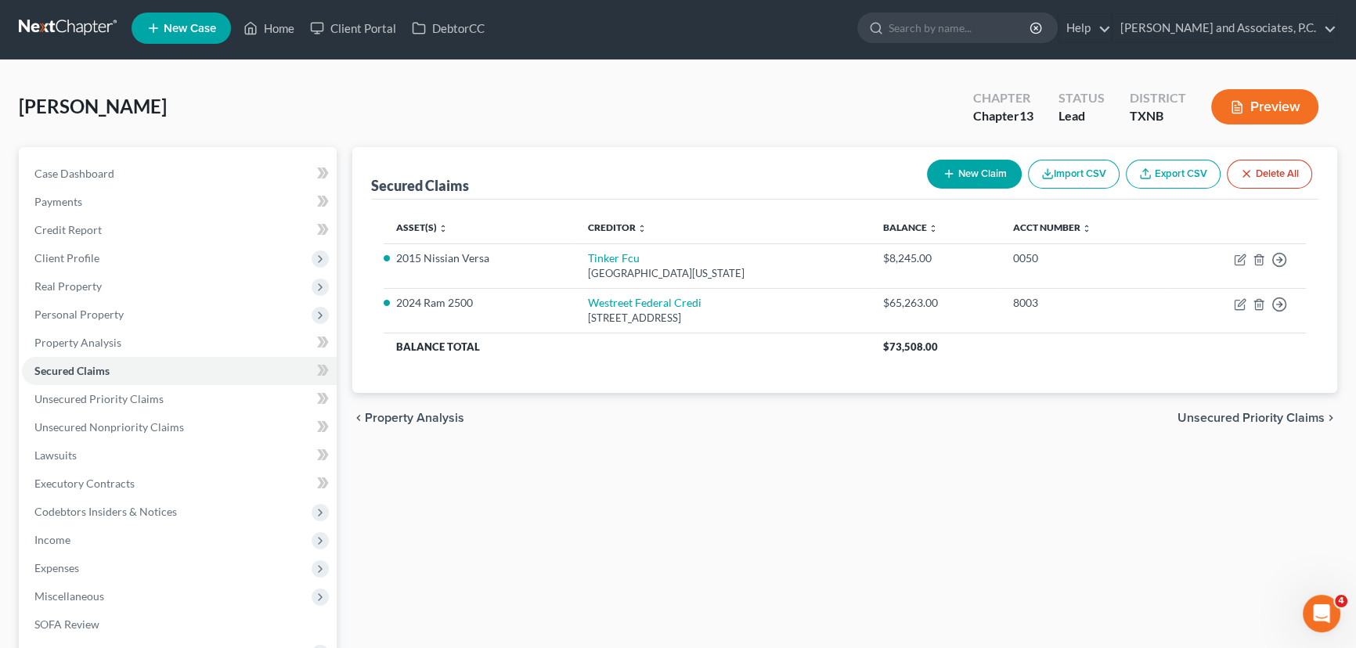
scroll to position [0, 0]
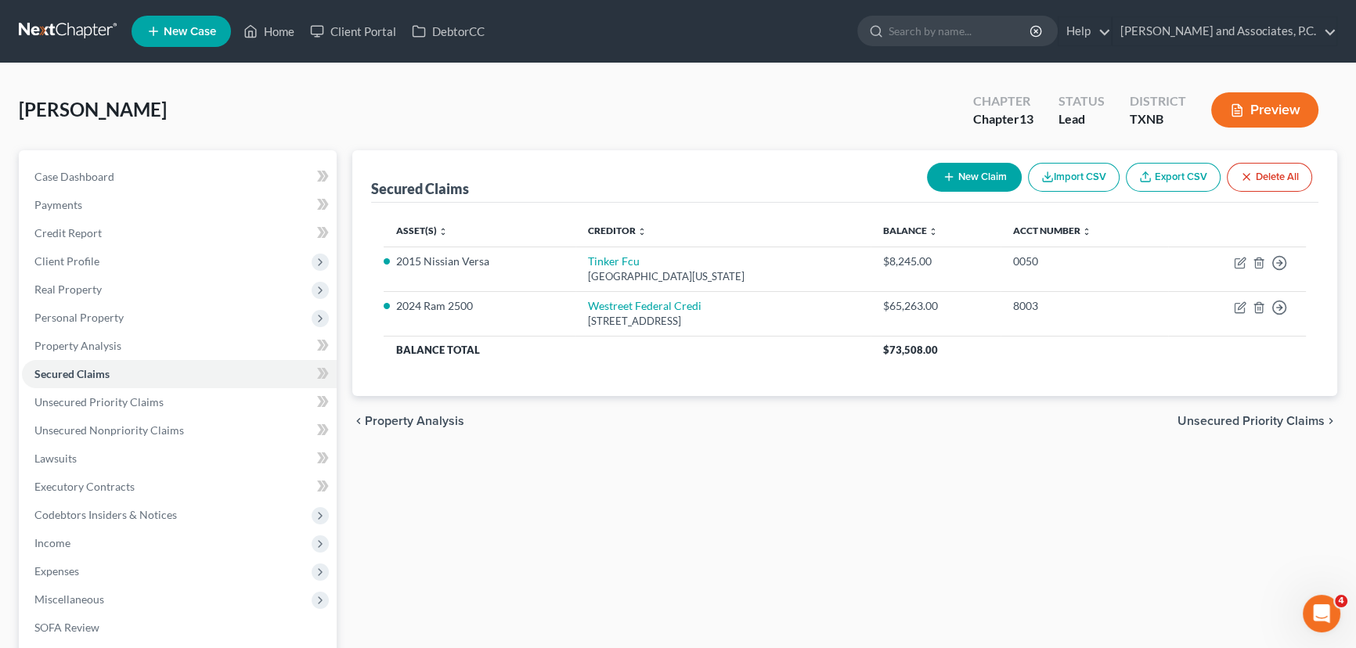
click at [836, 524] on div "Secured Claims New Claim Import CSV Export CSV Delete All Asset(s) expand_more …" at bounding box center [844, 489] width 1000 height 679
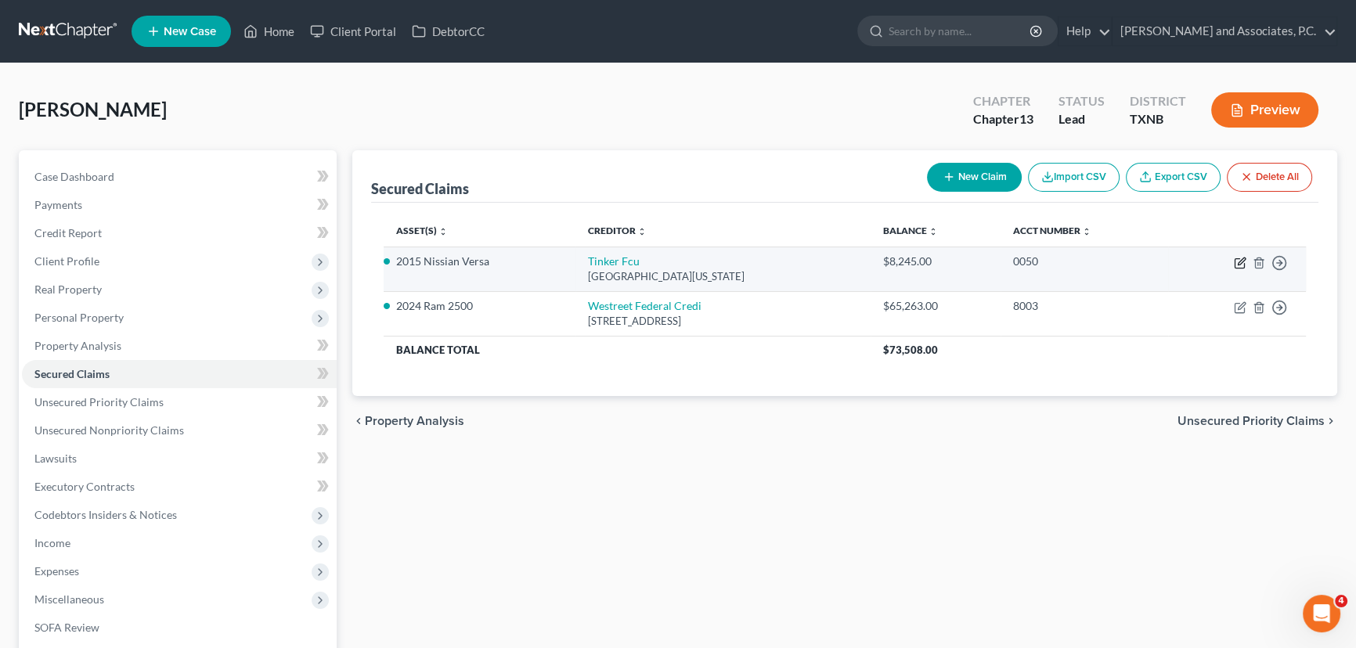
click at [1237, 259] on icon "button" at bounding box center [1238, 263] width 9 height 9
select select "37"
select select "4"
select select "0"
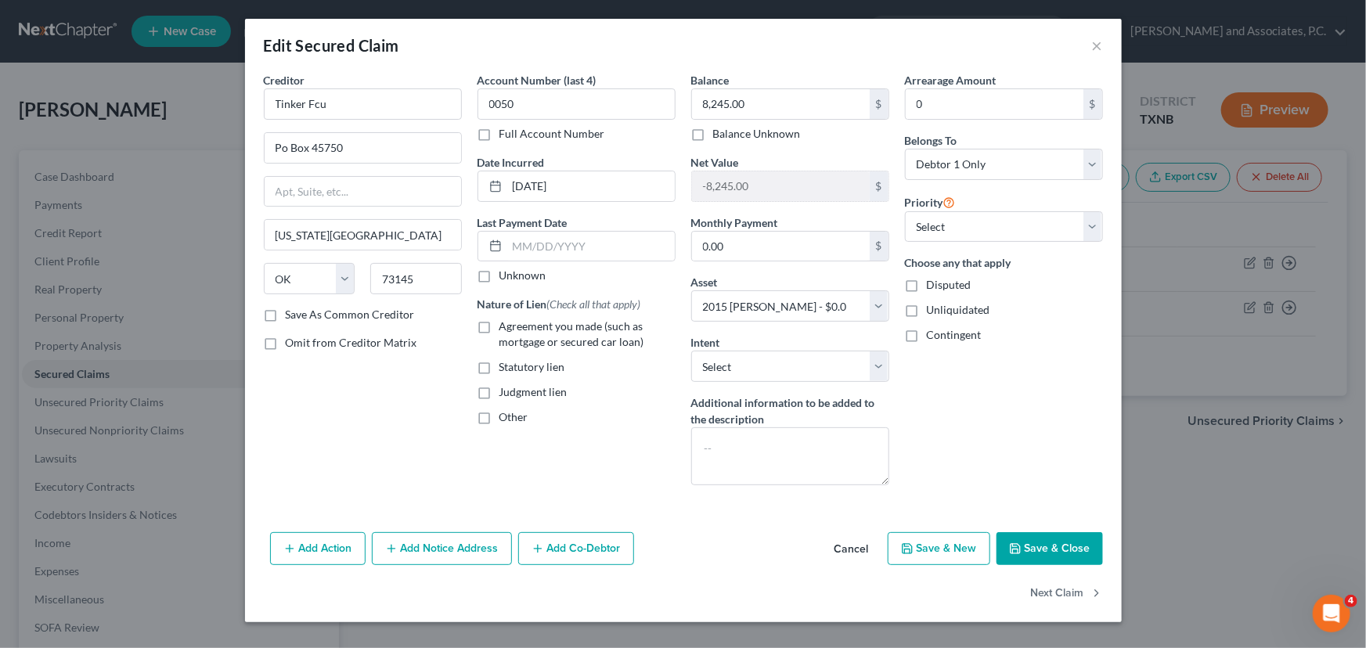
click at [1070, 549] on button "Save & Close" at bounding box center [1049, 548] width 106 height 33
select select
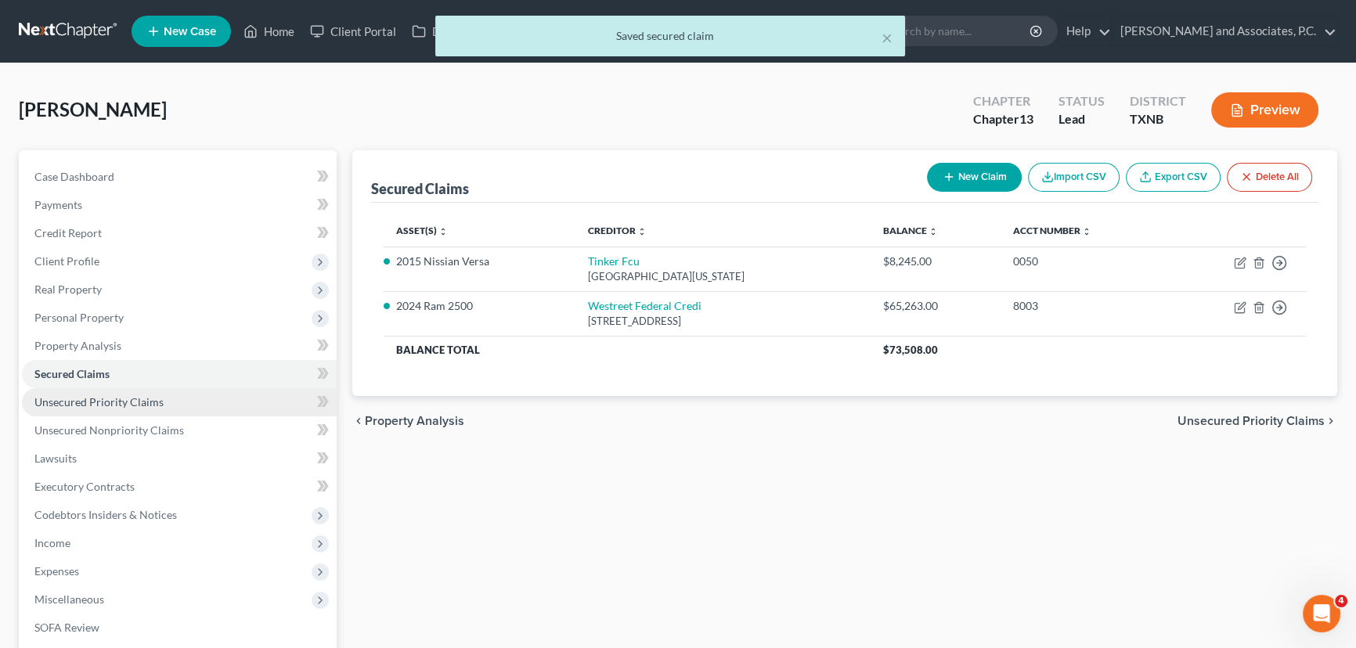
click at [149, 401] on span "Unsecured Priority Claims" at bounding box center [98, 401] width 129 height 13
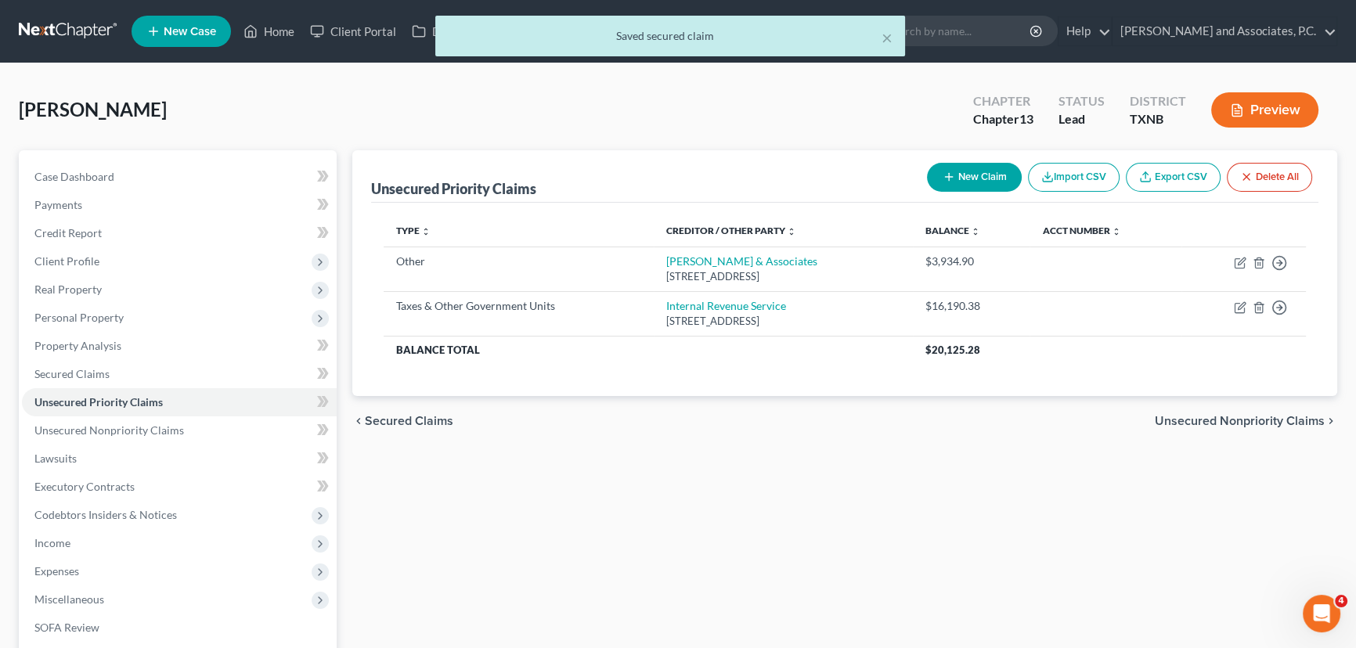
scroll to position [70, 0]
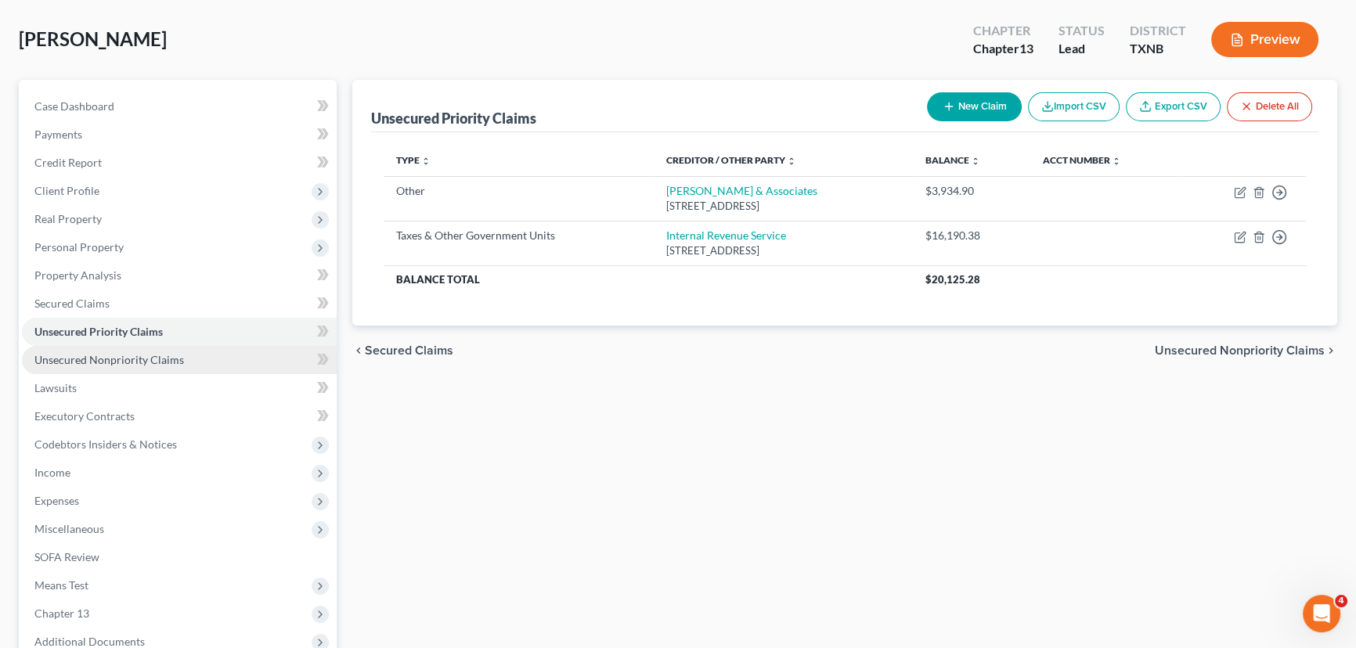
click at [198, 351] on link "Unsecured Nonpriority Claims" at bounding box center [179, 360] width 315 height 28
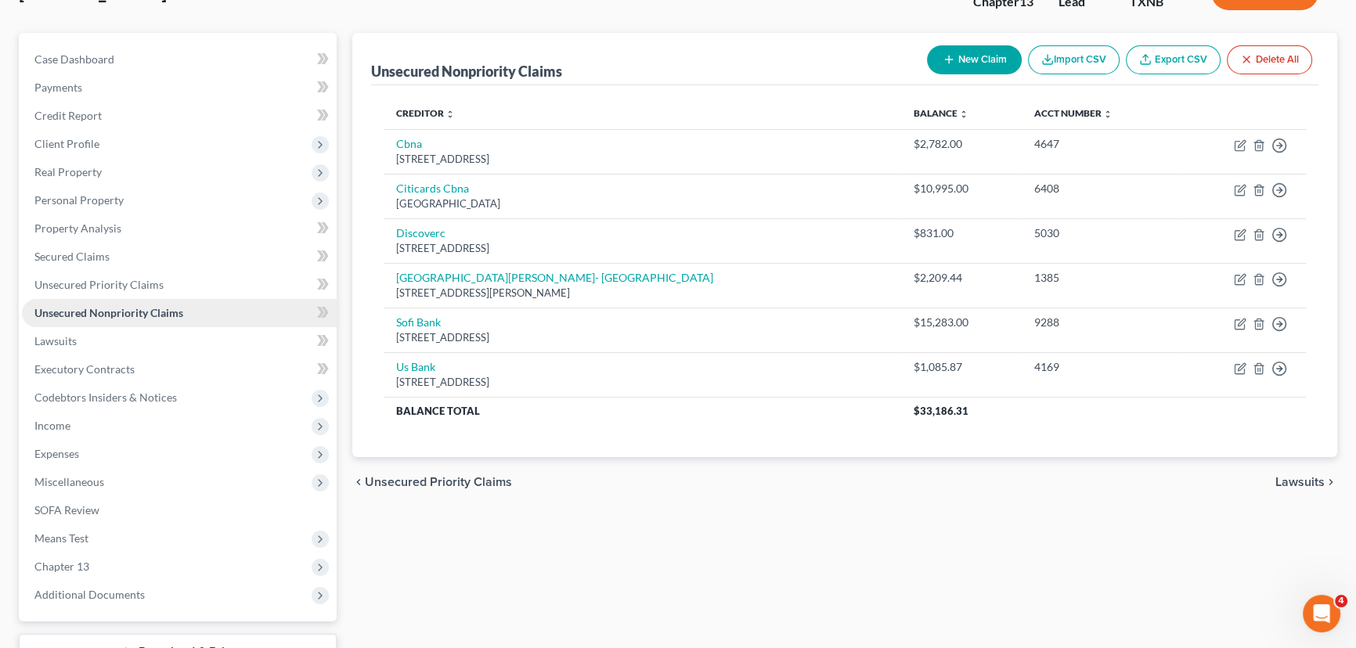
scroll to position [142, 0]
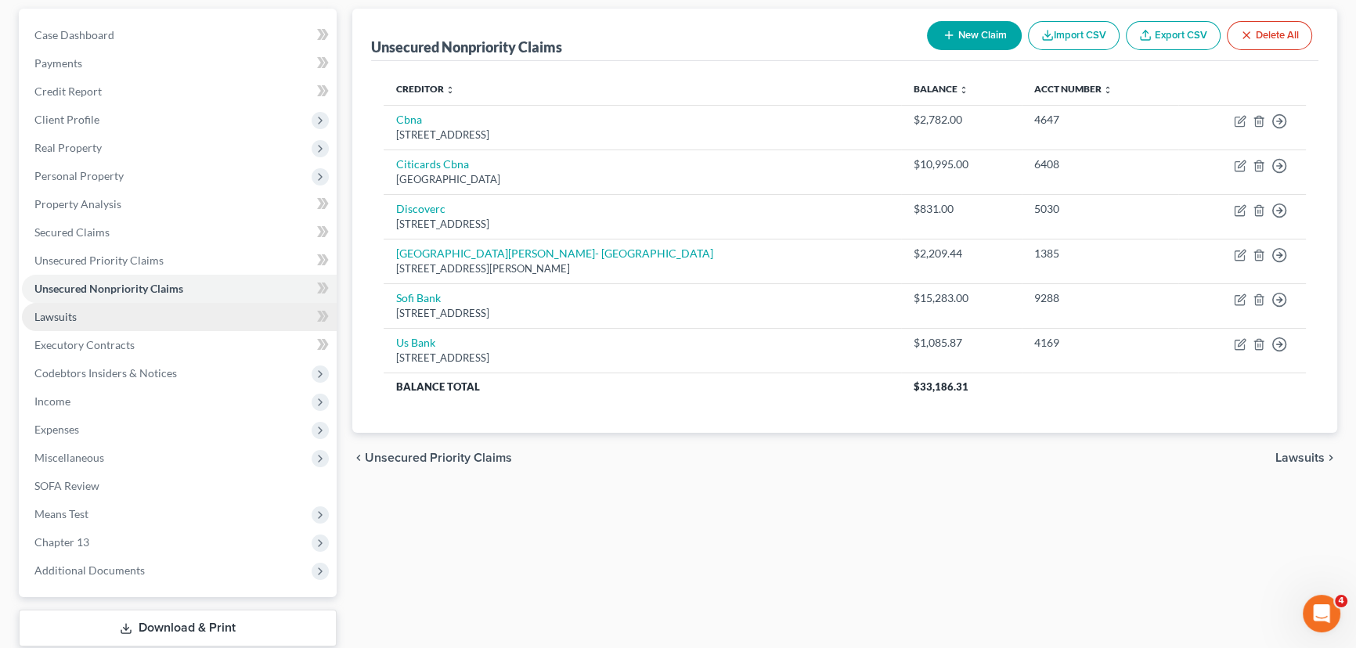
click at [45, 314] on span "Lawsuits" at bounding box center [55, 316] width 42 height 13
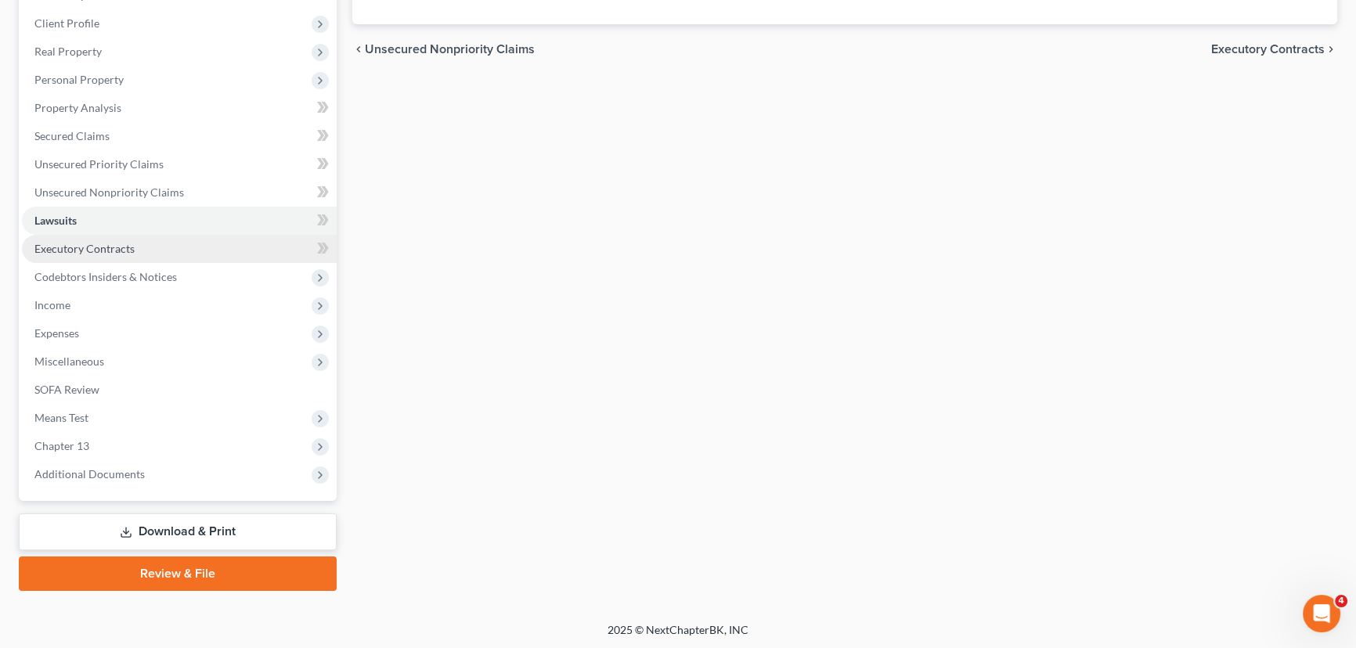
click at [97, 245] on span "Executory Contracts" at bounding box center [84, 248] width 100 height 13
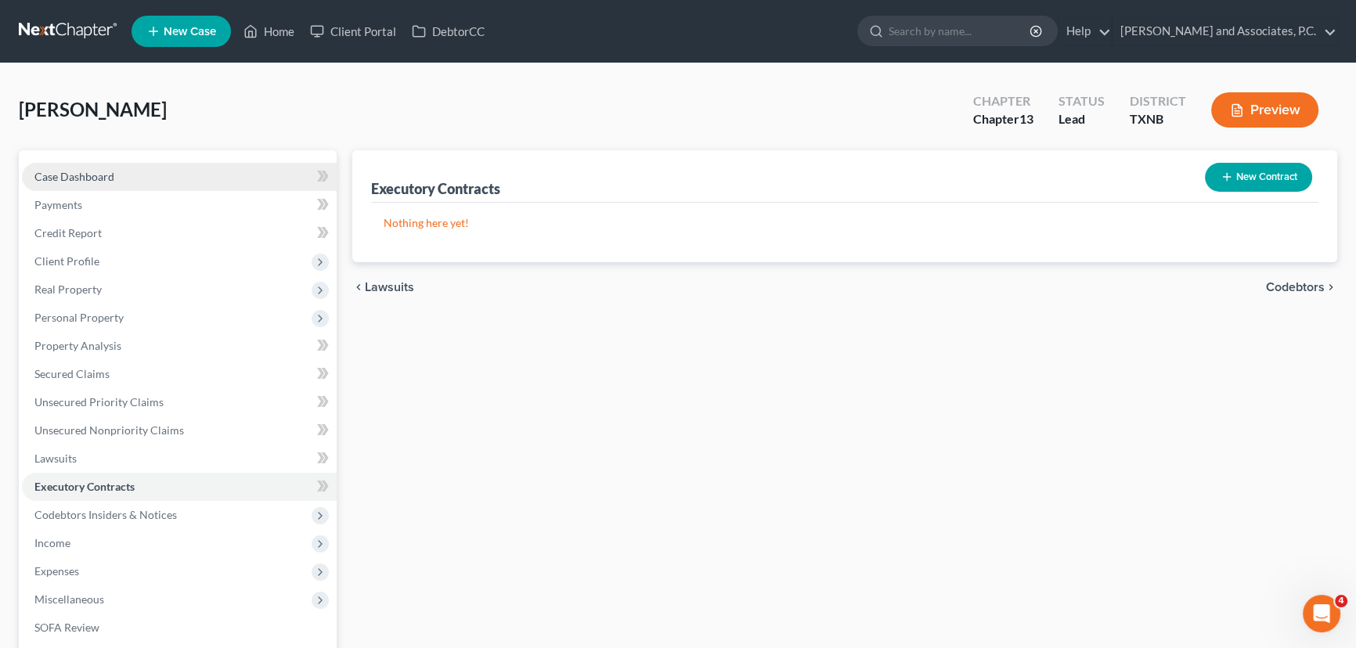
click at [119, 181] on link "Case Dashboard" at bounding box center [179, 177] width 315 height 28
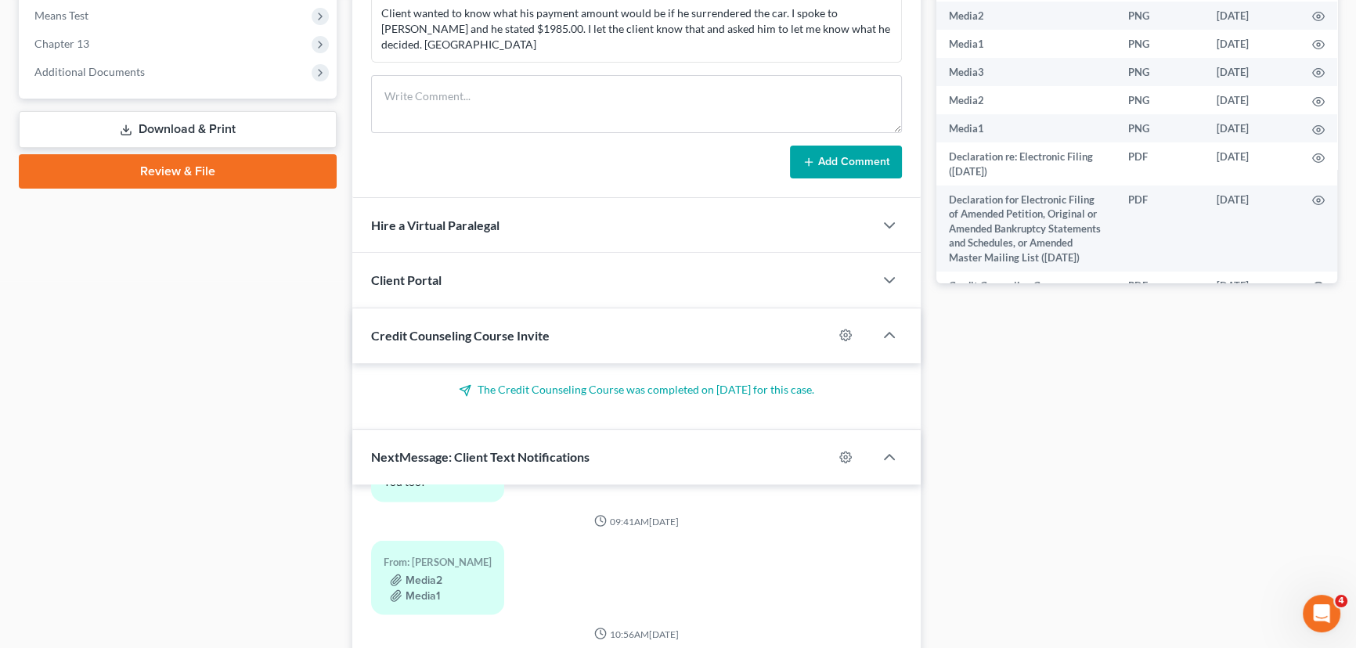
scroll to position [712, 0]
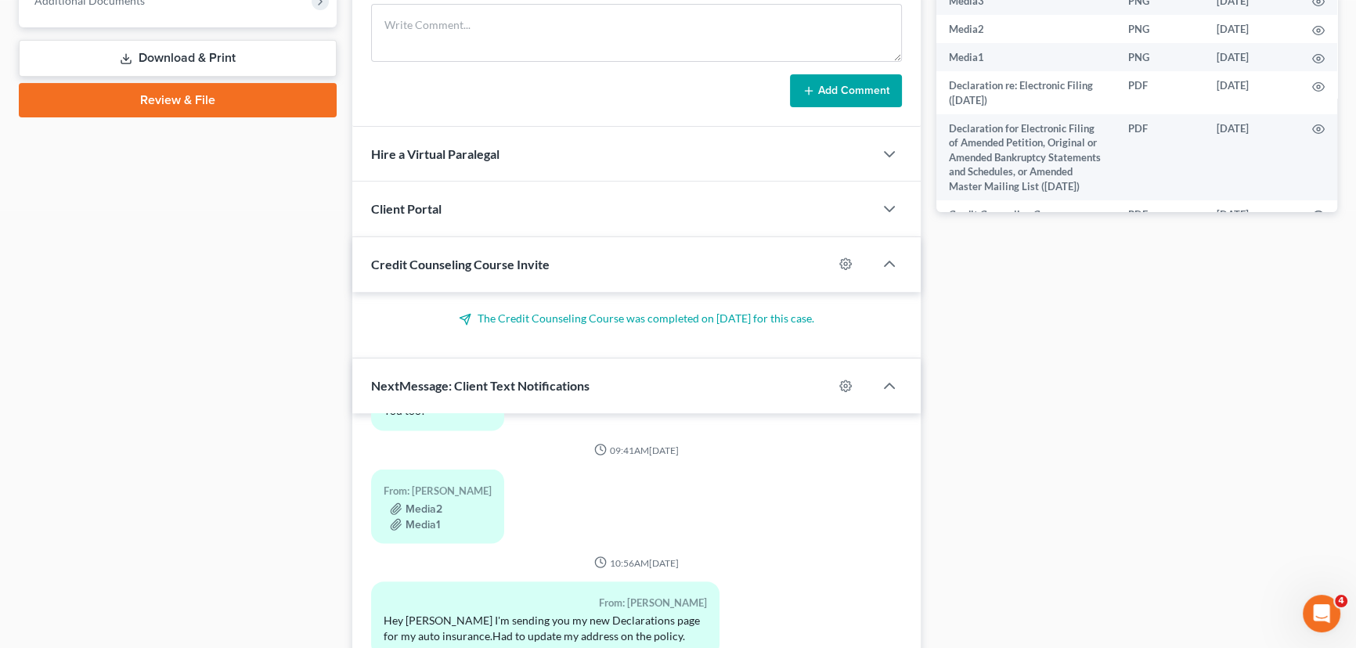
click at [235, 470] on div "Case Dashboard Payments Invoices Payments Payments Credit Report Client Profile" at bounding box center [177, 102] width 333 height 1326
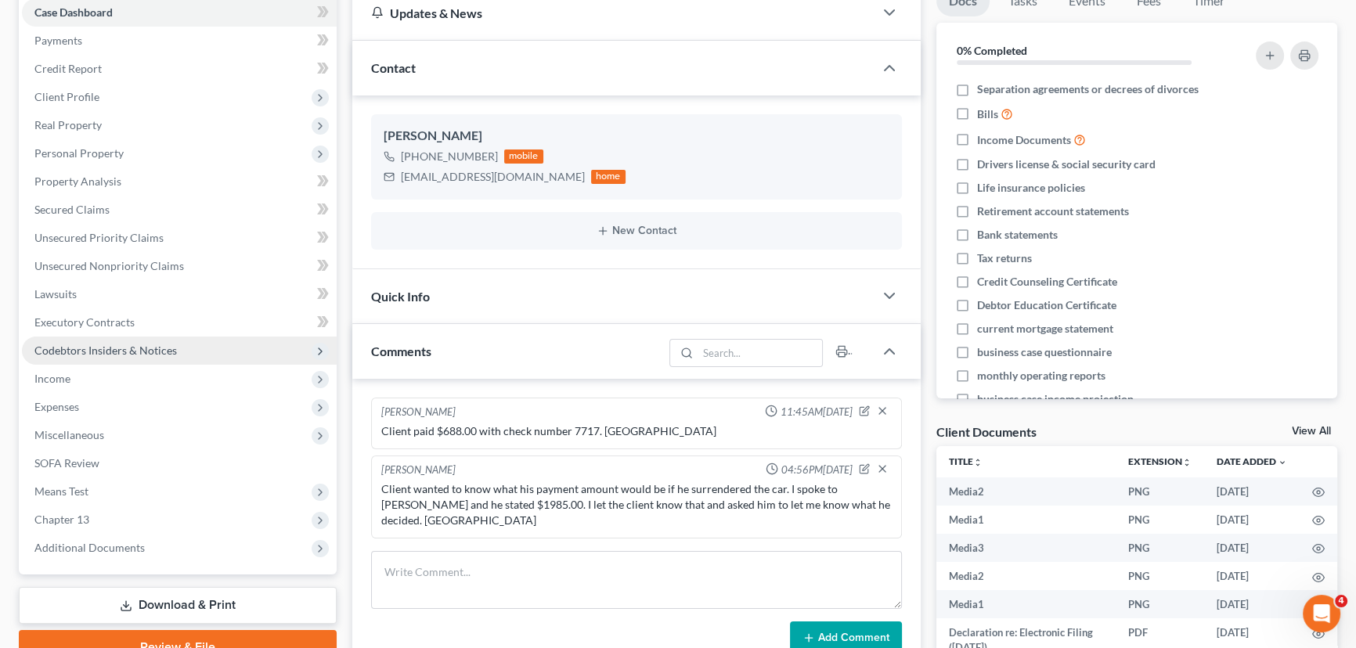
scroll to position [213, 0]
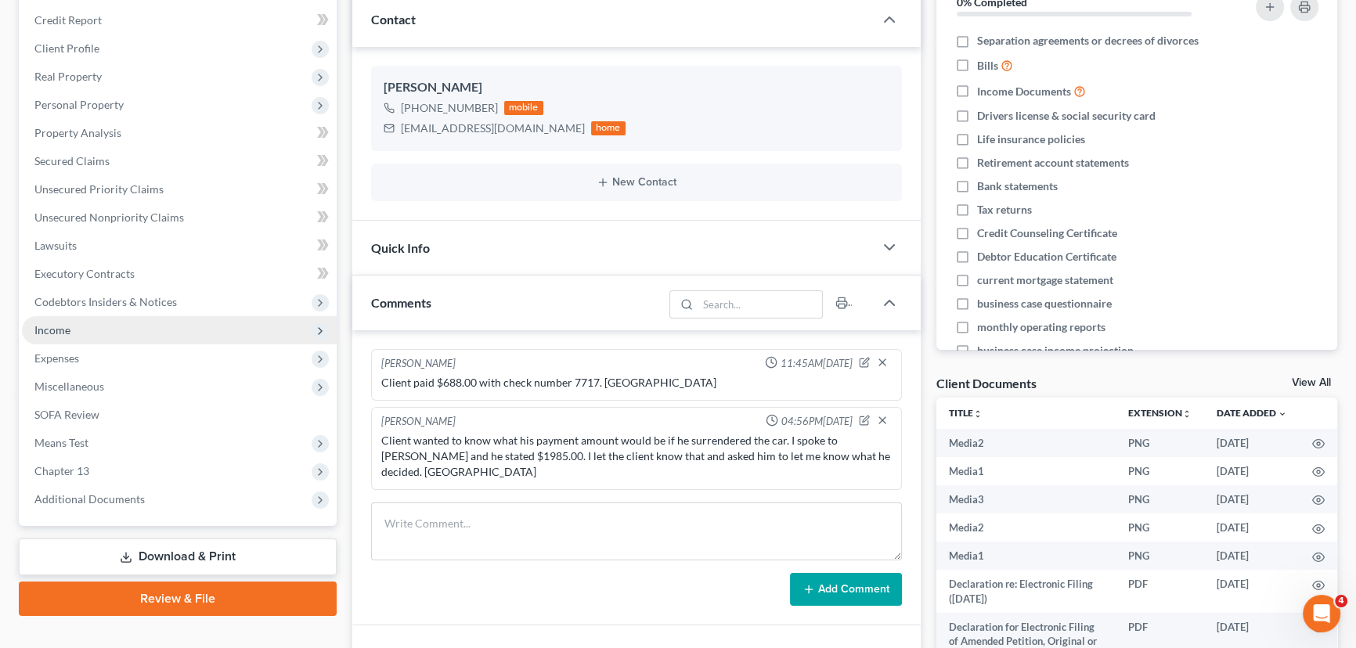
click at [124, 326] on span "Income" at bounding box center [179, 330] width 315 height 28
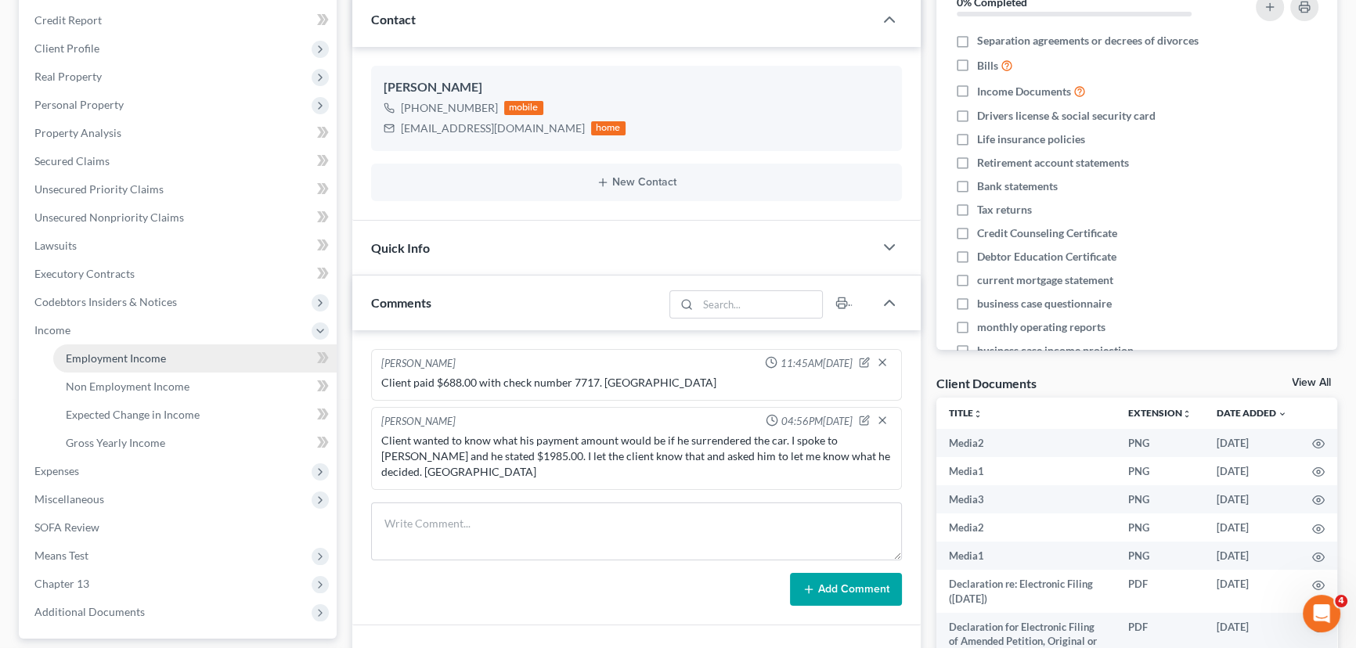
click at [112, 353] on span "Employment Income" at bounding box center [116, 357] width 100 height 13
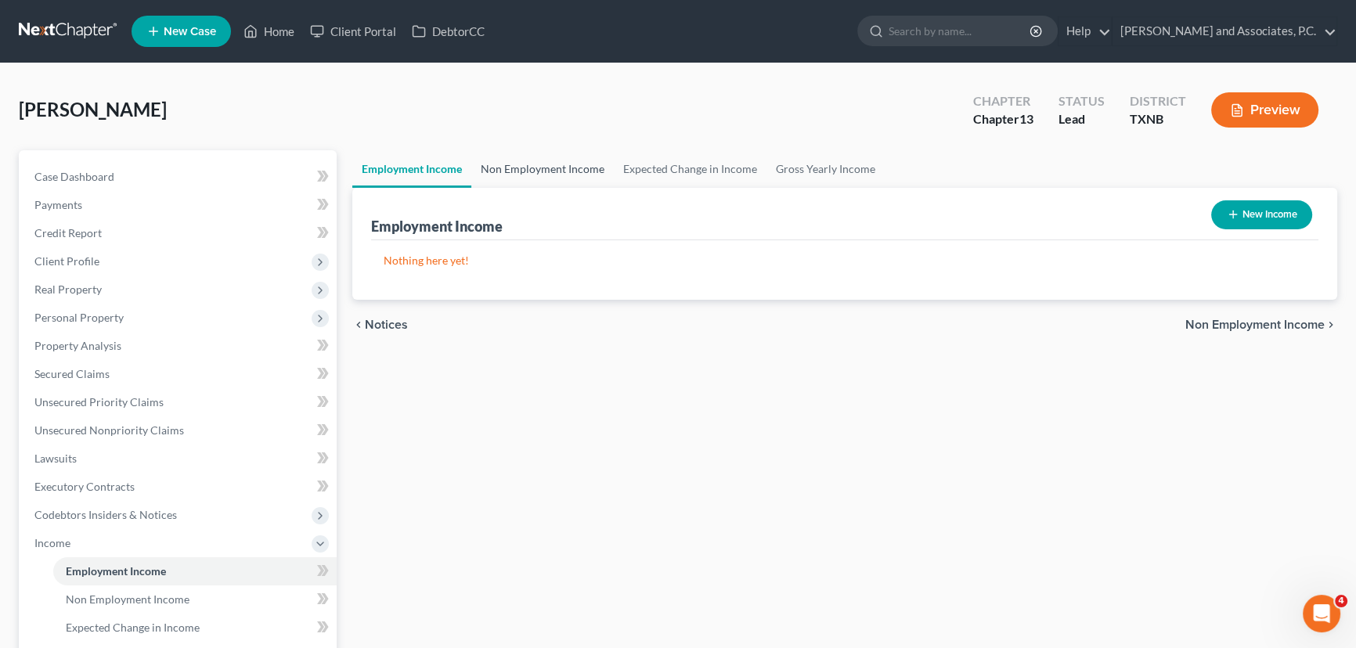
click at [510, 178] on link "Non Employment Income" at bounding box center [542, 169] width 142 height 38
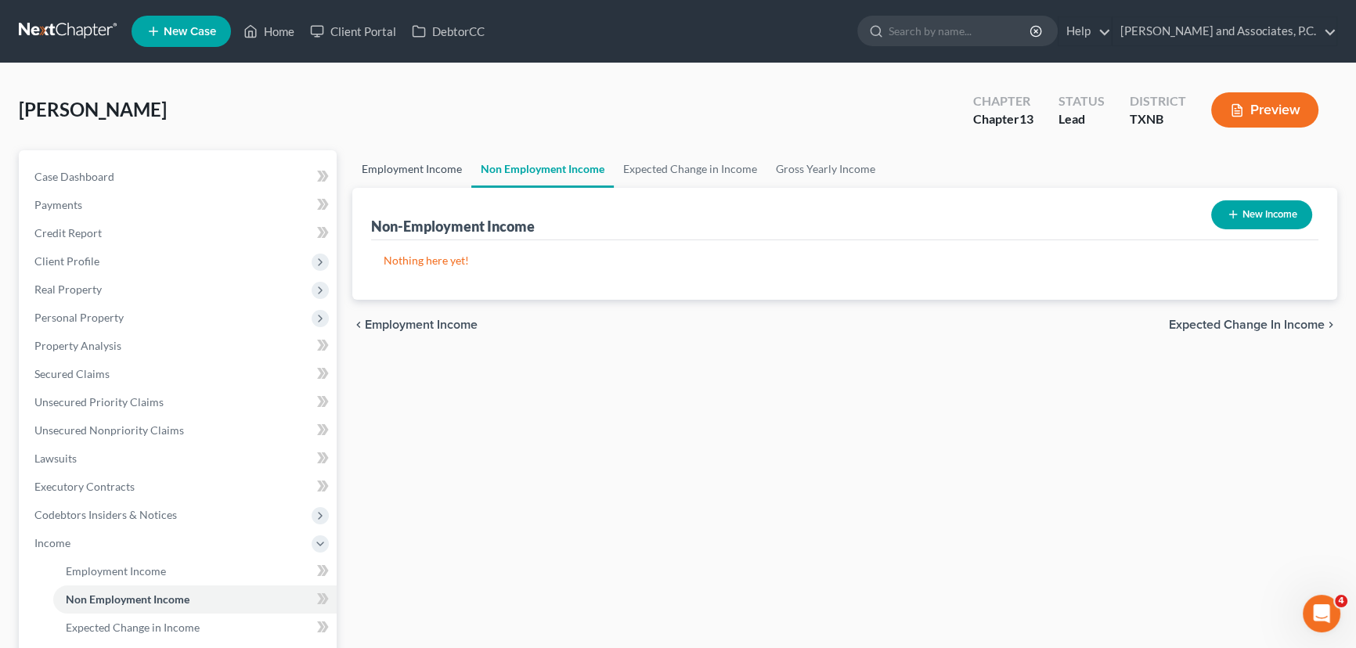
click at [431, 164] on link "Employment Income" at bounding box center [411, 169] width 119 height 38
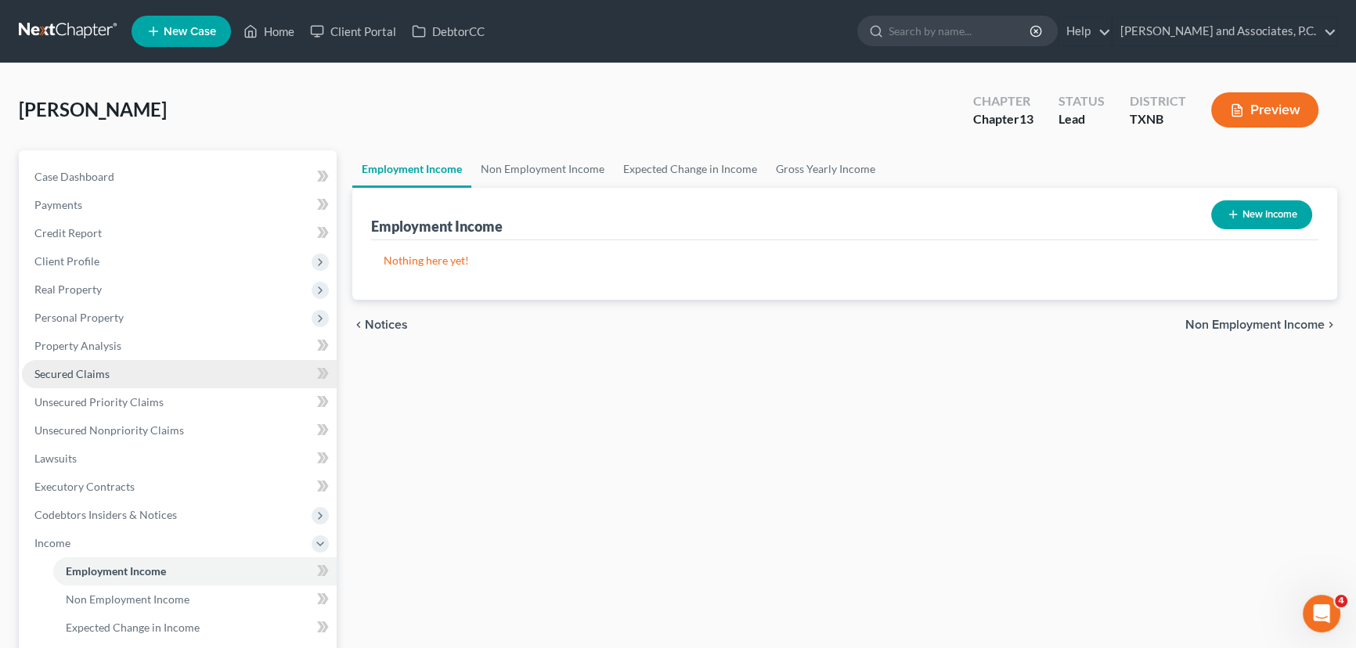
click at [74, 380] on link "Secured Claims" at bounding box center [179, 374] width 315 height 28
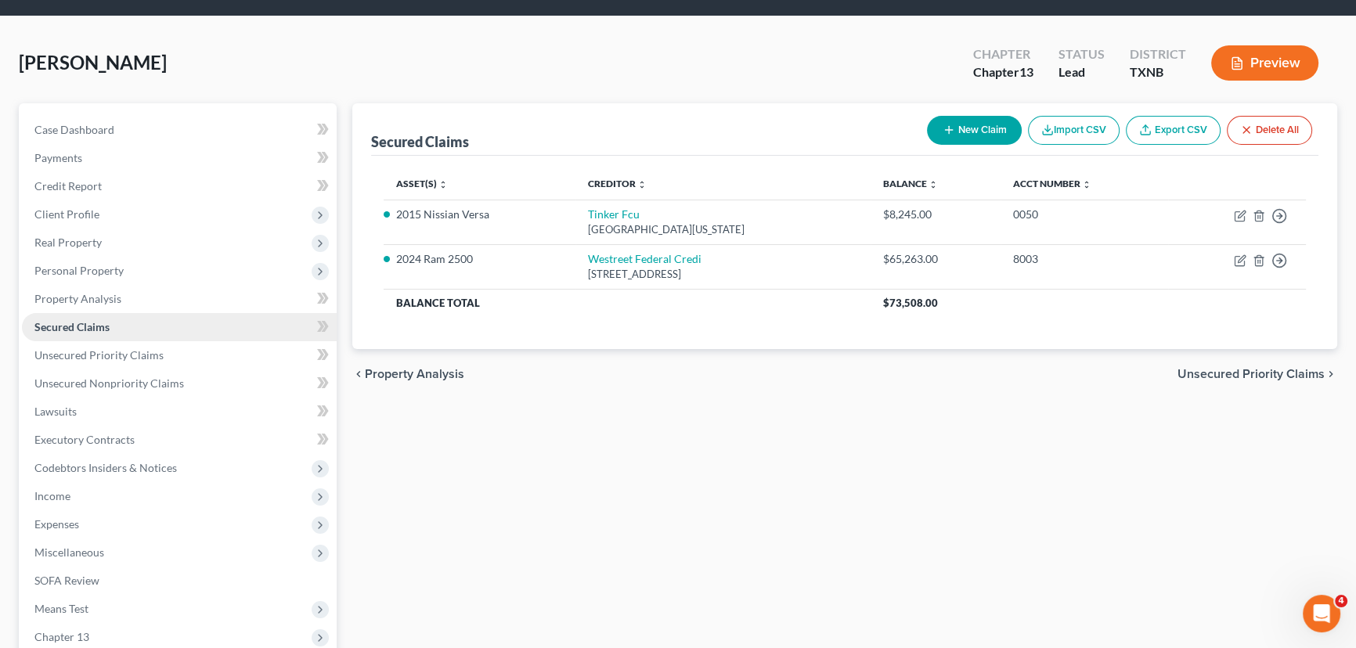
scroll to position [70, 0]
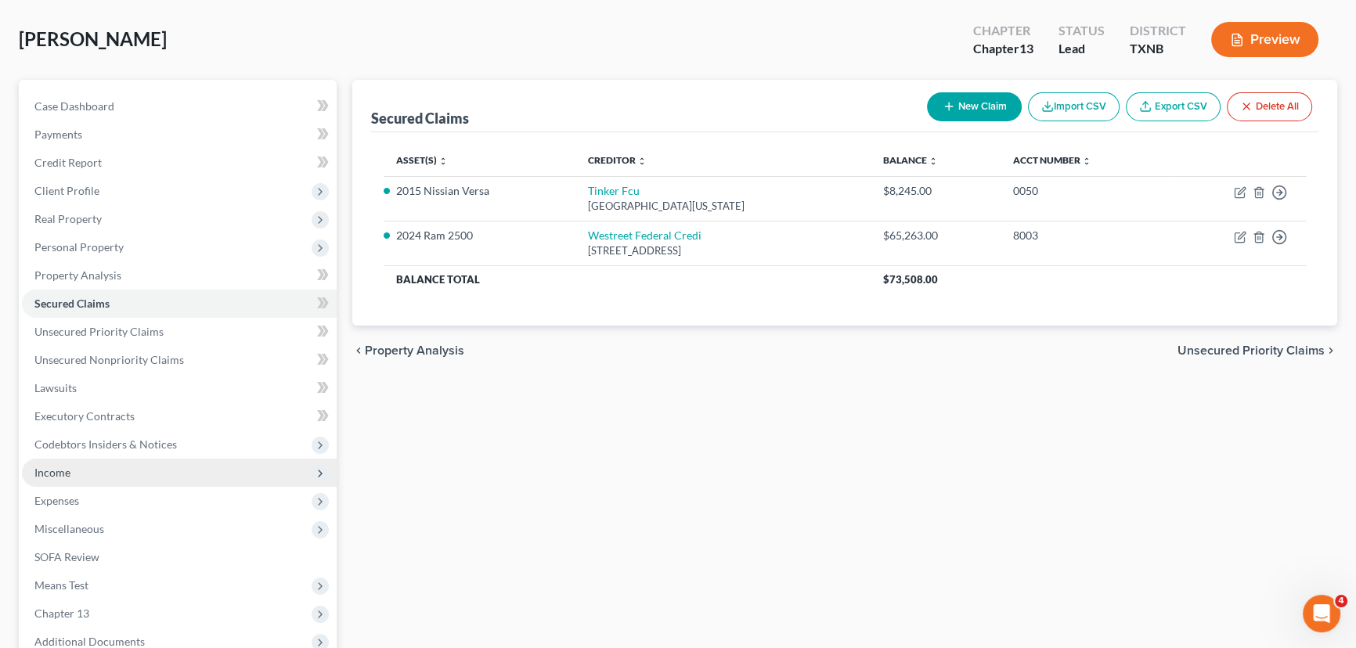
click at [65, 474] on span "Income" at bounding box center [52, 472] width 36 height 13
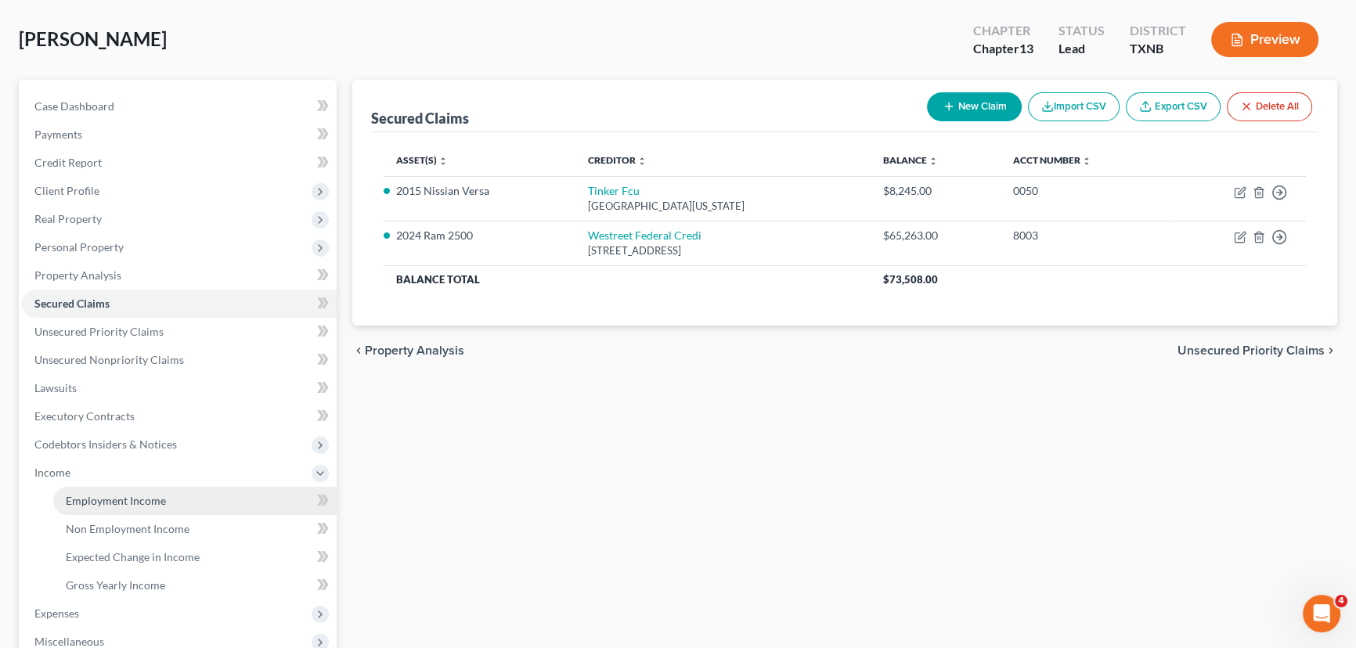
click at [128, 495] on span "Employment Income" at bounding box center [116, 500] width 100 height 13
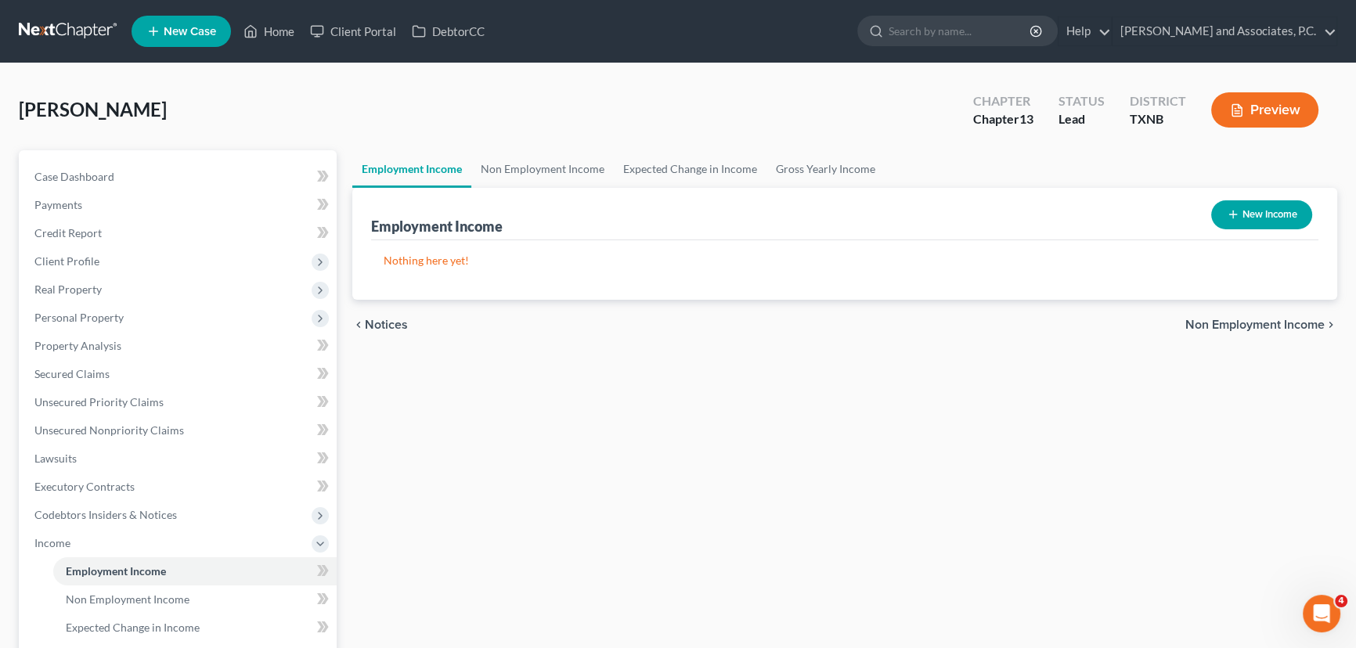
click at [1231, 211] on icon "button" at bounding box center [1233, 214] width 13 height 13
select select "0"
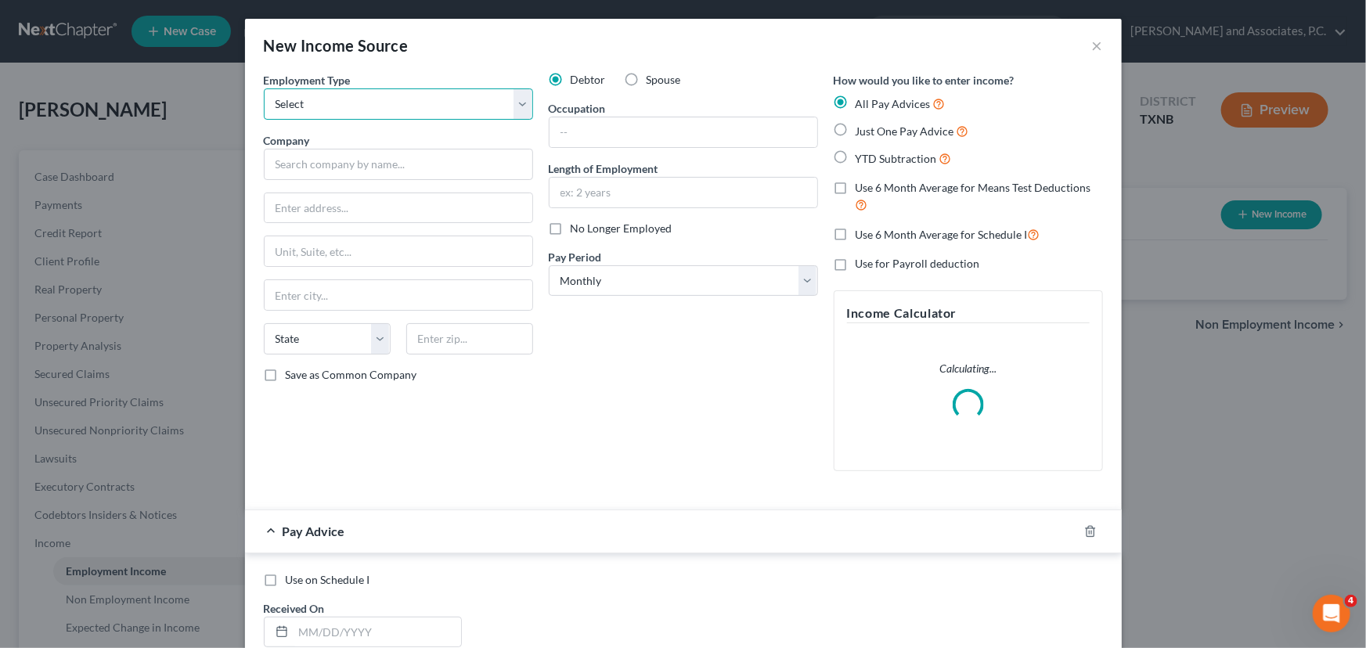
click at [303, 110] on select "Select Full or [DEMOGRAPHIC_DATA] Employment Self Employment" at bounding box center [398, 103] width 269 height 31
select select "0"
click at [264, 88] on select "Select Full or [DEMOGRAPHIC_DATA] Employment Self Employment" at bounding box center [398, 103] width 269 height 31
click at [296, 162] on input "text" at bounding box center [398, 164] width 269 height 31
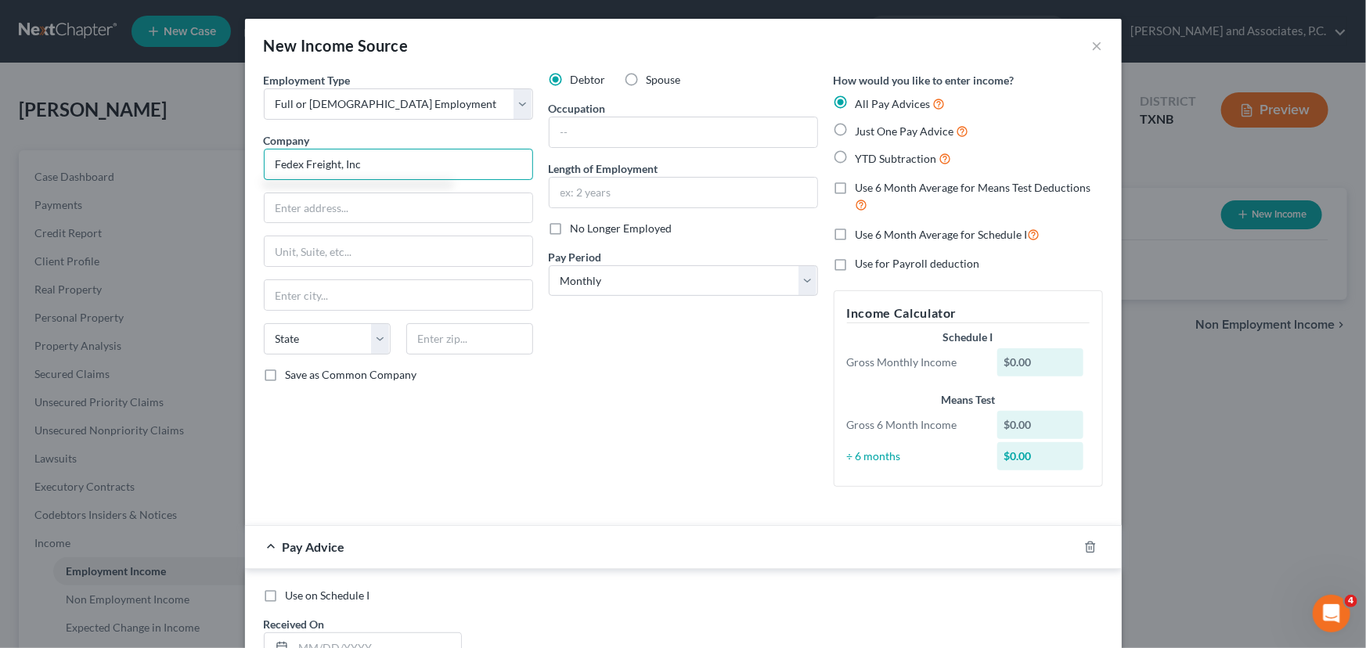
type input "Fedex Freight, Inc"
type input "30 Fedex pkwy"
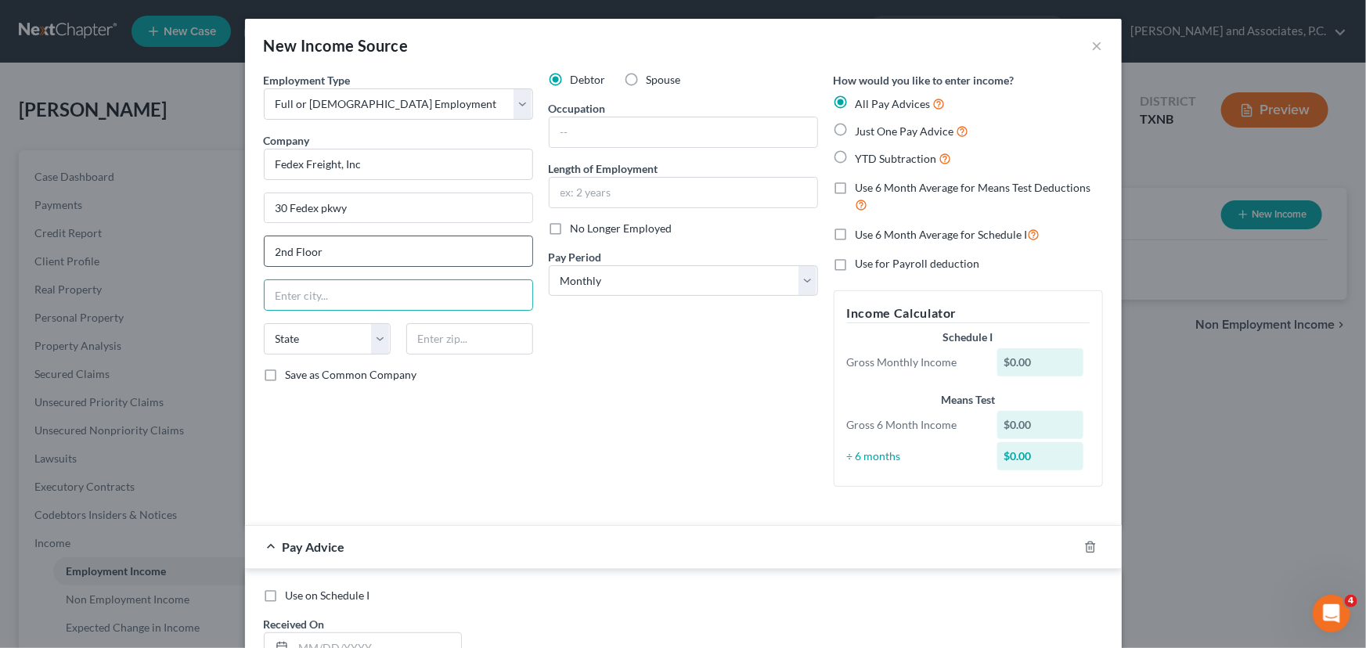
click at [335, 240] on input "2nd Floor" at bounding box center [399, 251] width 268 height 30
type input "2nd Floor Horiz"
type input "38017"
type input "[GEOGRAPHIC_DATA]"
select select "44"
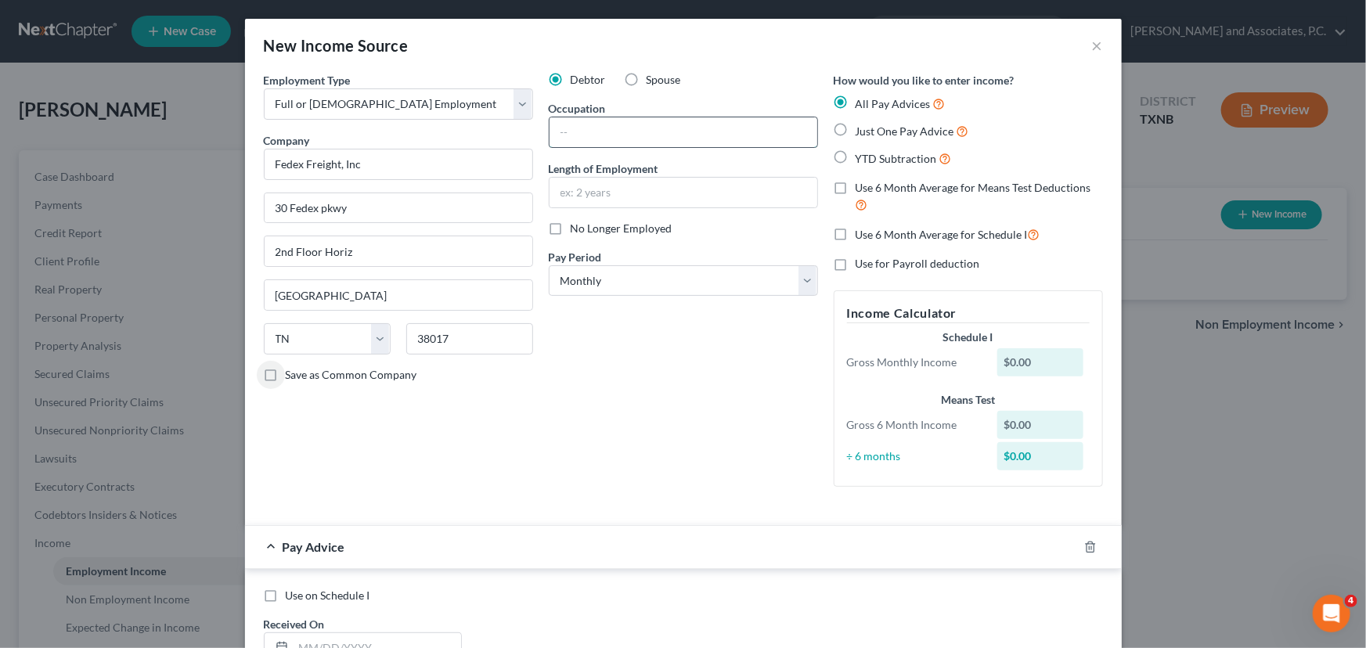
click at [599, 130] on input "text" at bounding box center [683, 132] width 268 height 30
click at [650, 282] on select "Select Monthly Twice Monthly Every Other Week Weekly" at bounding box center [683, 280] width 269 height 31
select select "3"
click at [549, 265] on select "Select Monthly Twice Monthly Every Other Week Weekly" at bounding box center [683, 280] width 269 height 31
click at [856, 189] on label "Use 6 Month Average for Means Test Deductions" at bounding box center [979, 197] width 247 height 34
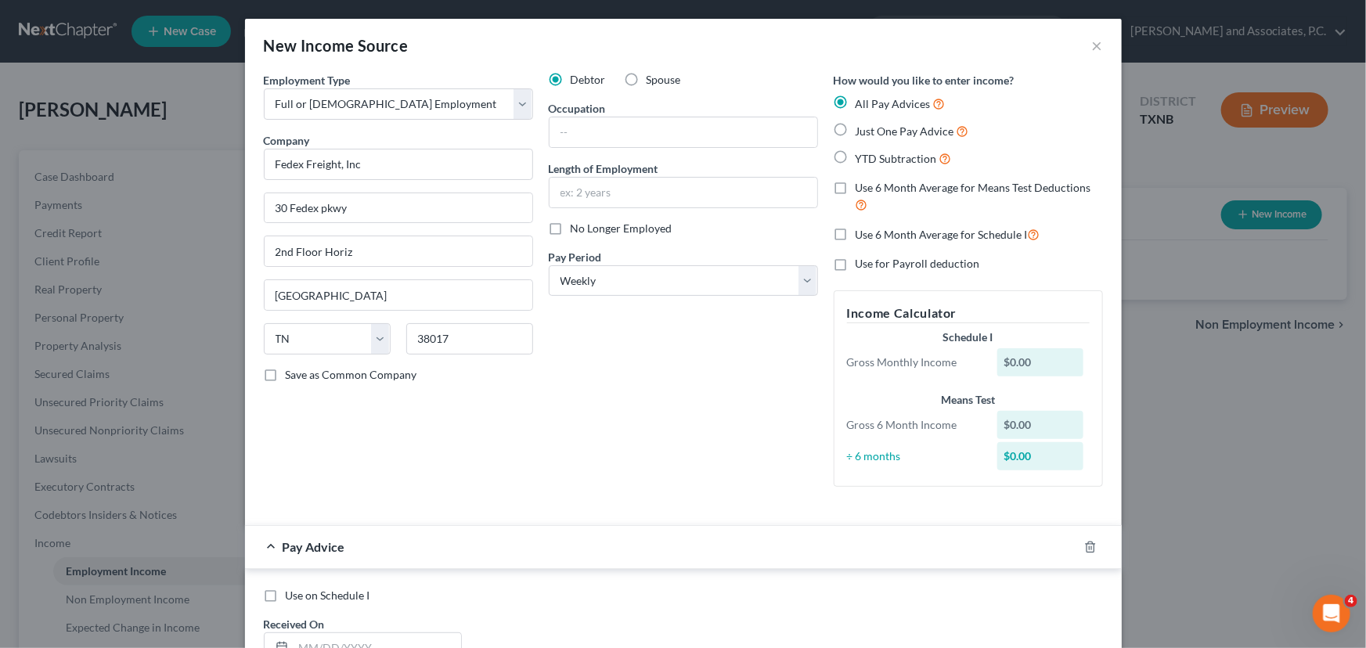
click at [862, 189] on input "Use 6 Month Average for Means Test Deductions" at bounding box center [867, 185] width 10 height 10
checkbox input "true"
click at [856, 239] on label "Use 6 Month Average for Schedule I" at bounding box center [948, 234] width 185 height 18
click at [862, 236] on input "Use 6 Month Average for Schedule I" at bounding box center [867, 230] width 10 height 10
checkbox input "true"
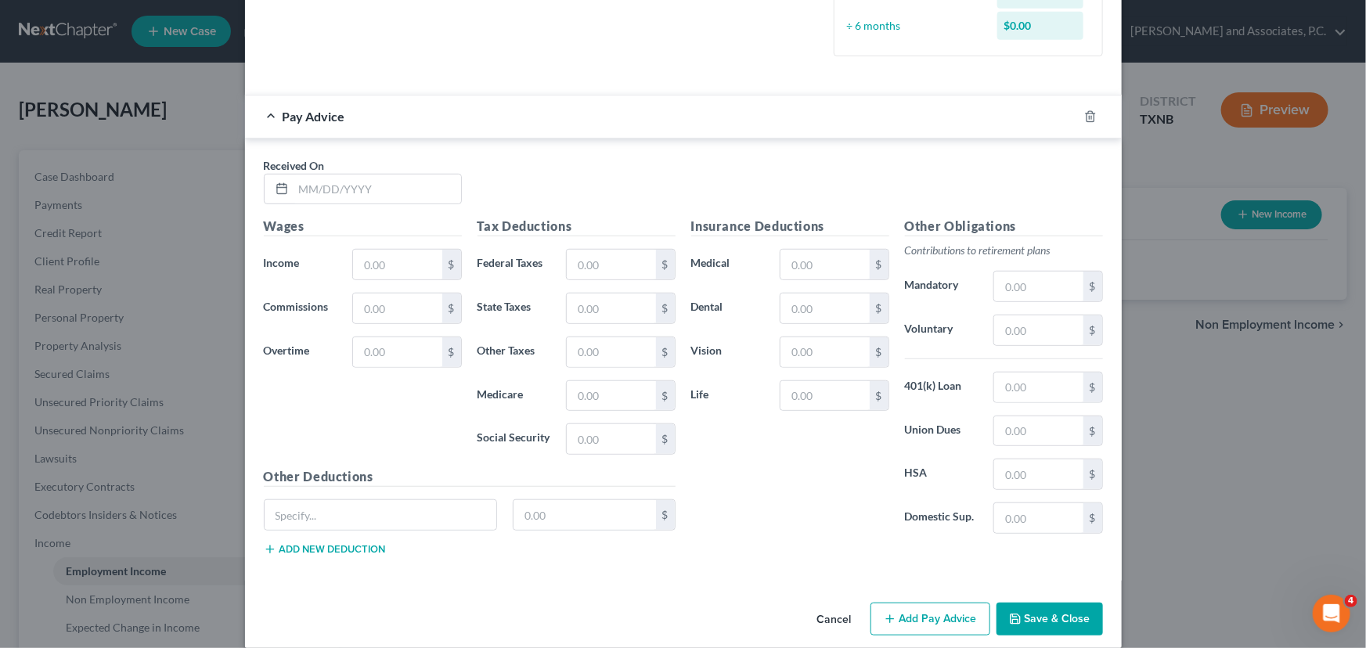
scroll to position [446, 0]
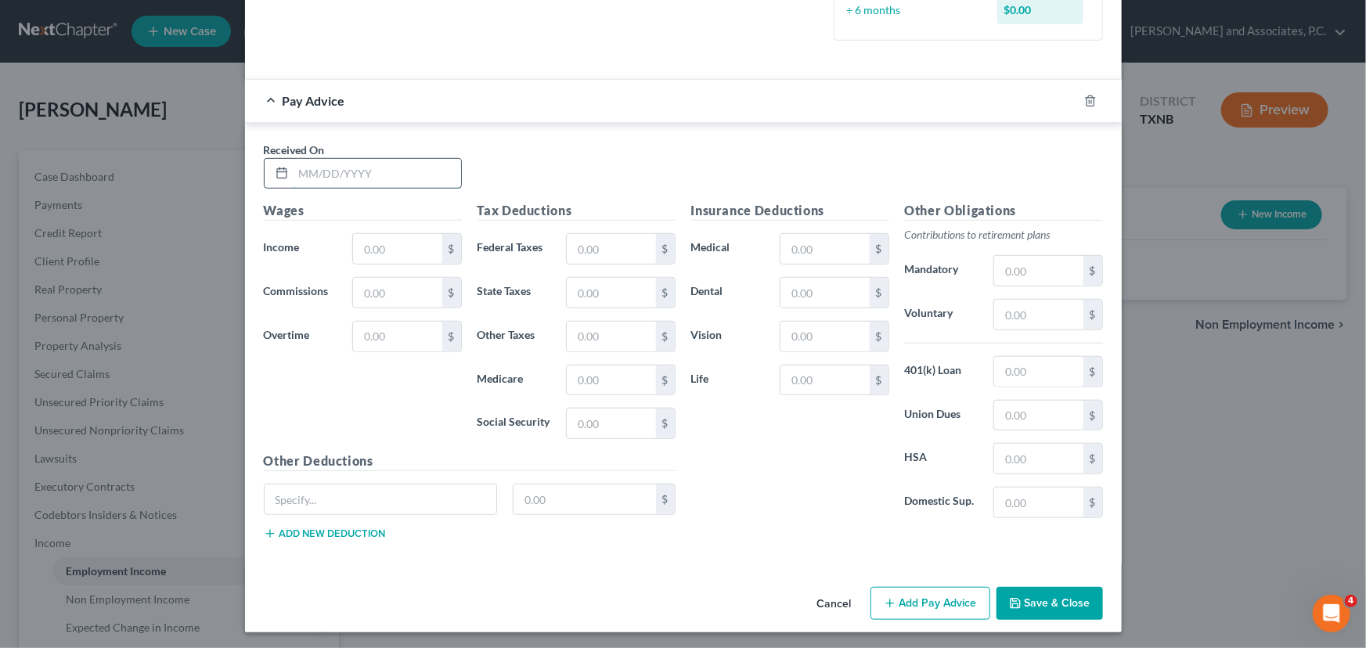
click at [299, 169] on input "text" at bounding box center [378, 174] width 168 height 30
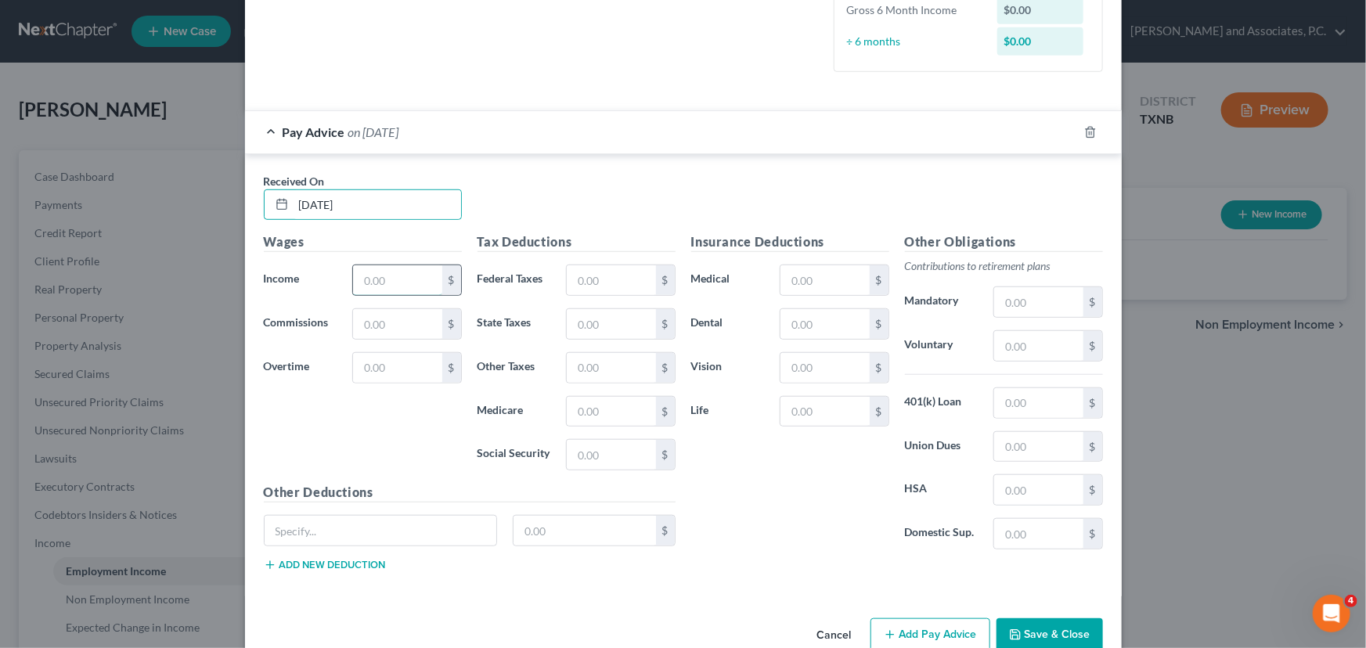
click at [384, 287] on input "text" at bounding box center [397, 280] width 88 height 30
click at [321, 206] on input "[DATE]" at bounding box center [378, 205] width 168 height 30
type input "[DATE]"
click at [402, 268] on input "text" at bounding box center [397, 280] width 88 height 30
type input "2,188.71"
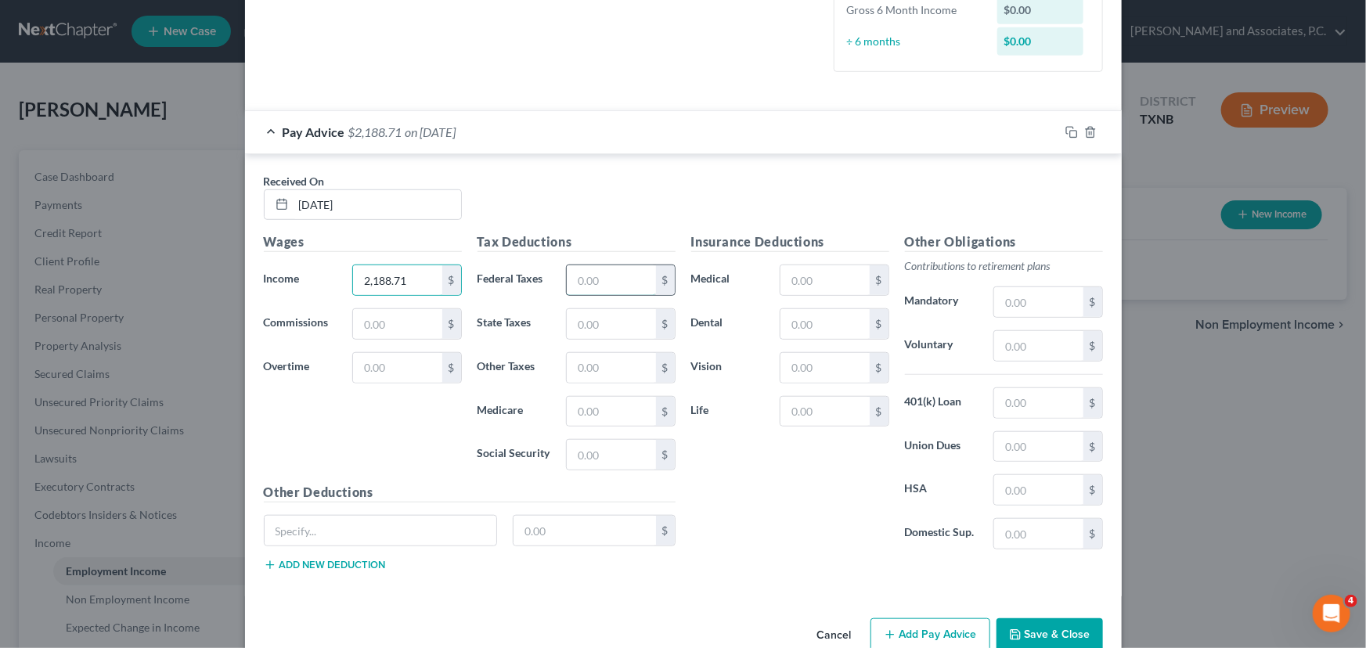
click at [607, 282] on input "text" at bounding box center [611, 280] width 88 height 30
type input "256.91"
click at [602, 319] on input "text" at bounding box center [611, 324] width 88 height 30
click at [827, 272] on input "text" at bounding box center [824, 280] width 88 height 30
type input "29.18"
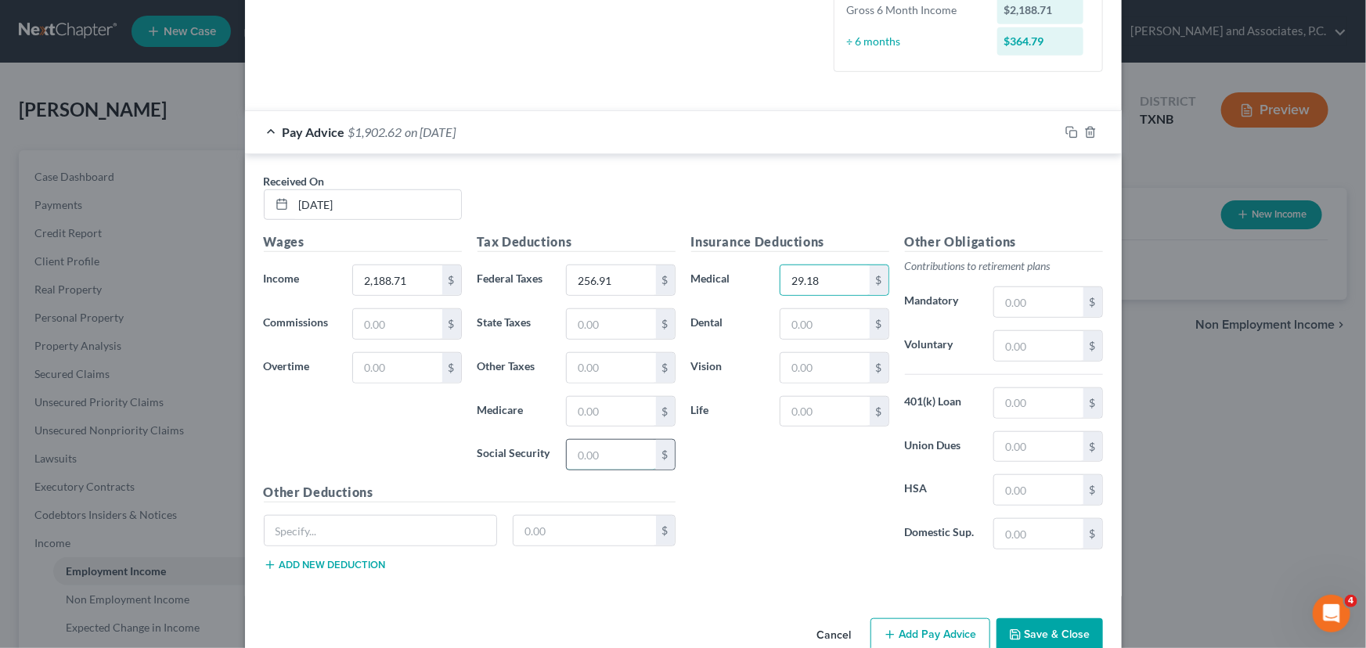
click at [567, 451] on input "text" at bounding box center [611, 455] width 88 height 30
type input "124.76"
click at [609, 415] on input "text" at bounding box center [611, 412] width 88 height 30
click at [588, 405] on input "text" at bounding box center [611, 412] width 88 height 30
type input "29.18"
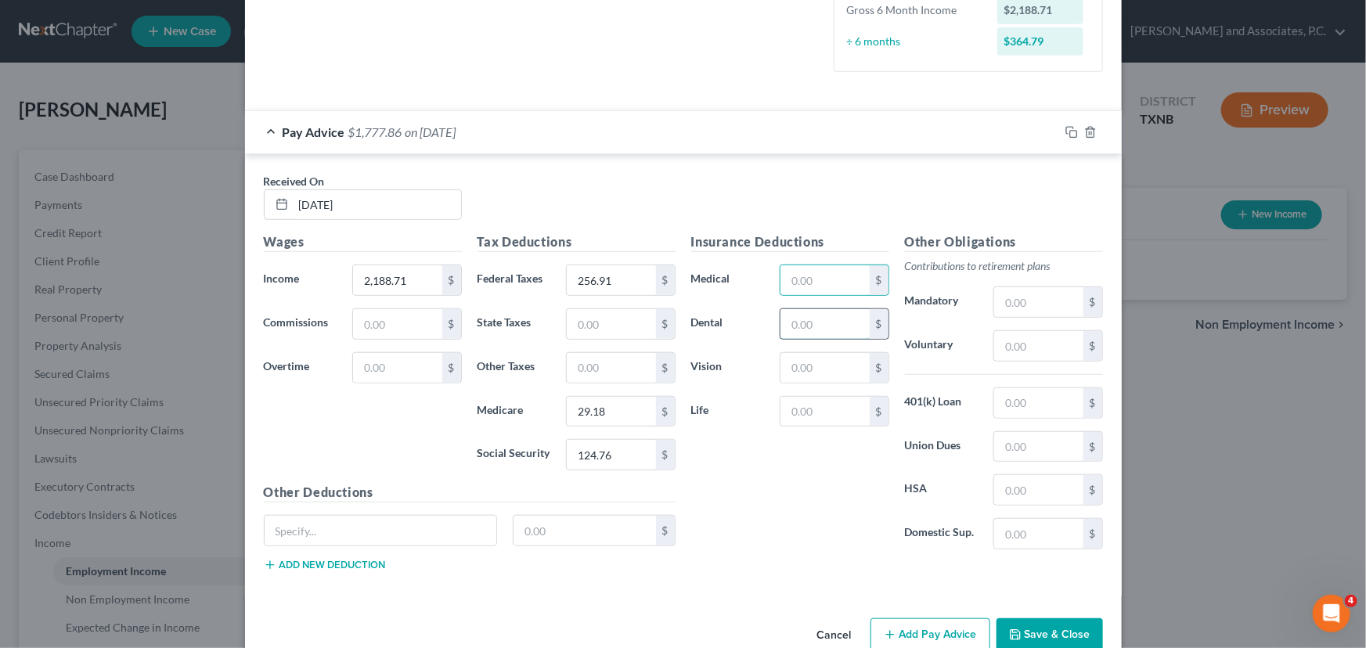
click at [818, 319] on input "text" at bounding box center [824, 324] width 88 height 30
type input "11.16"
click at [805, 416] on input "text" at bounding box center [824, 412] width 88 height 30
type input "7"
type input "19.72"
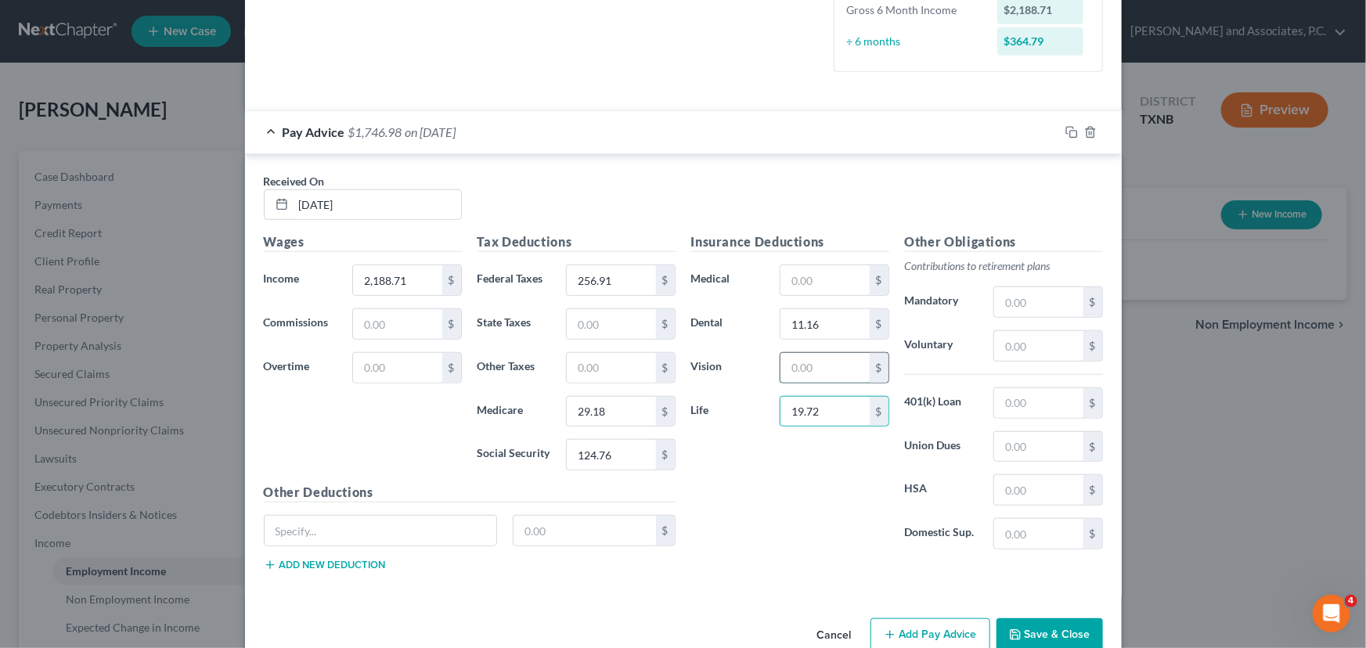
click at [797, 373] on input "text" at bounding box center [824, 368] width 88 height 30
type input "3.04"
click at [1036, 301] on input "text" at bounding box center [1038, 302] width 88 height 30
type input "131.32"
click at [1059, 487] on input "text" at bounding box center [1038, 490] width 88 height 30
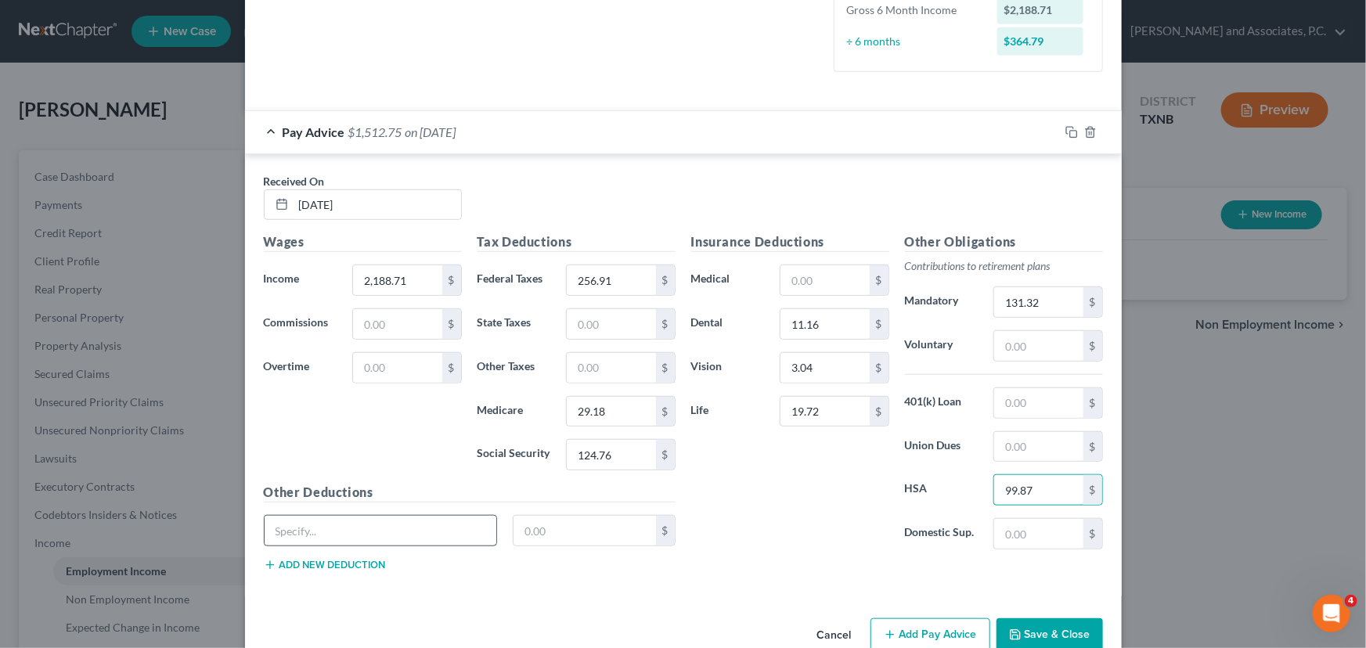
type input "99.87"
click at [394, 525] on input "text" at bounding box center [381, 531] width 232 height 30
type input "Crdt Assnl- Fedex Credit Union Savings Acct"
type input "25.00"
click at [333, 560] on button "Add new deduction" at bounding box center [325, 565] width 122 height 13
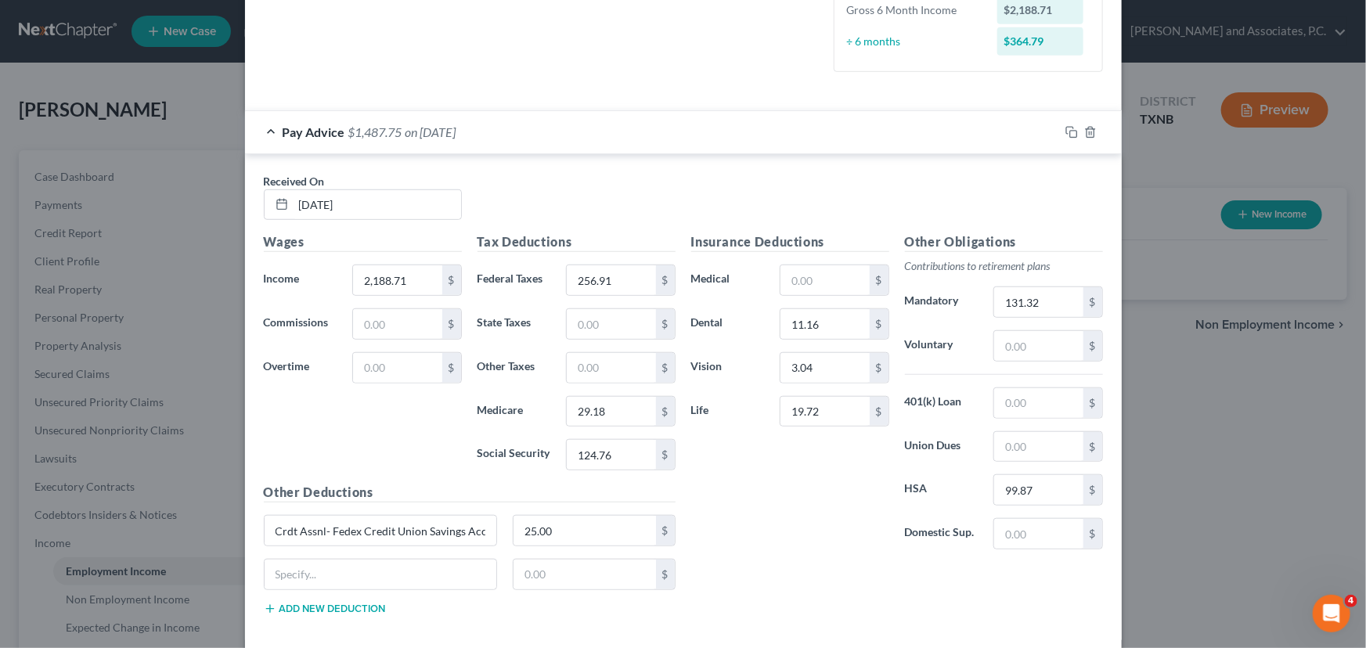
click at [727, 560] on div "Insurance Deductions Medical $ Dental 11.16 $ Vision 3.04 $ Life 19.72 $ Other …" at bounding box center [896, 429] width 427 height 395
click at [816, 367] on input "3.04" at bounding box center [824, 368] width 88 height 30
type input "10.56"
click at [793, 486] on div "Insurance Deductions Medical $ Dental 11.16 $ Vision 10.56 $ Life 19.72 $" at bounding box center [790, 397] width 214 height 330
click at [586, 327] on input "text" at bounding box center [611, 324] width 88 height 30
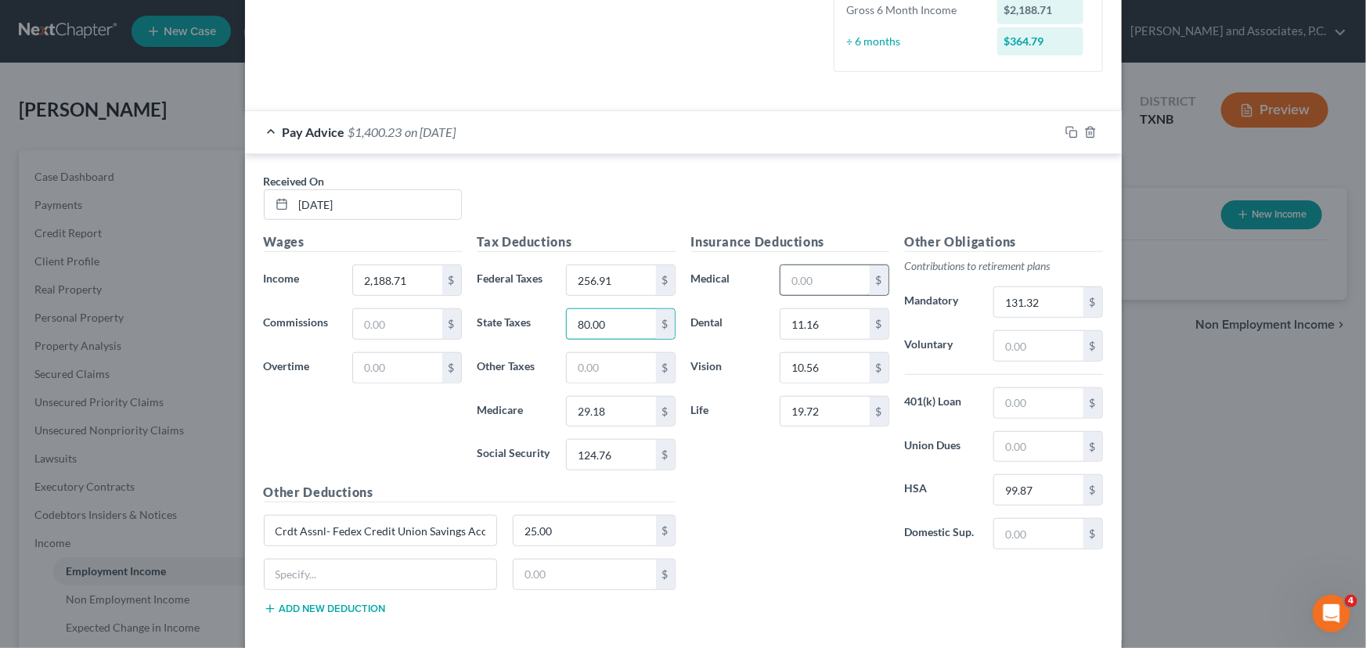
type input "80.00"
click at [791, 270] on input "text" at bounding box center [824, 280] width 88 height 30
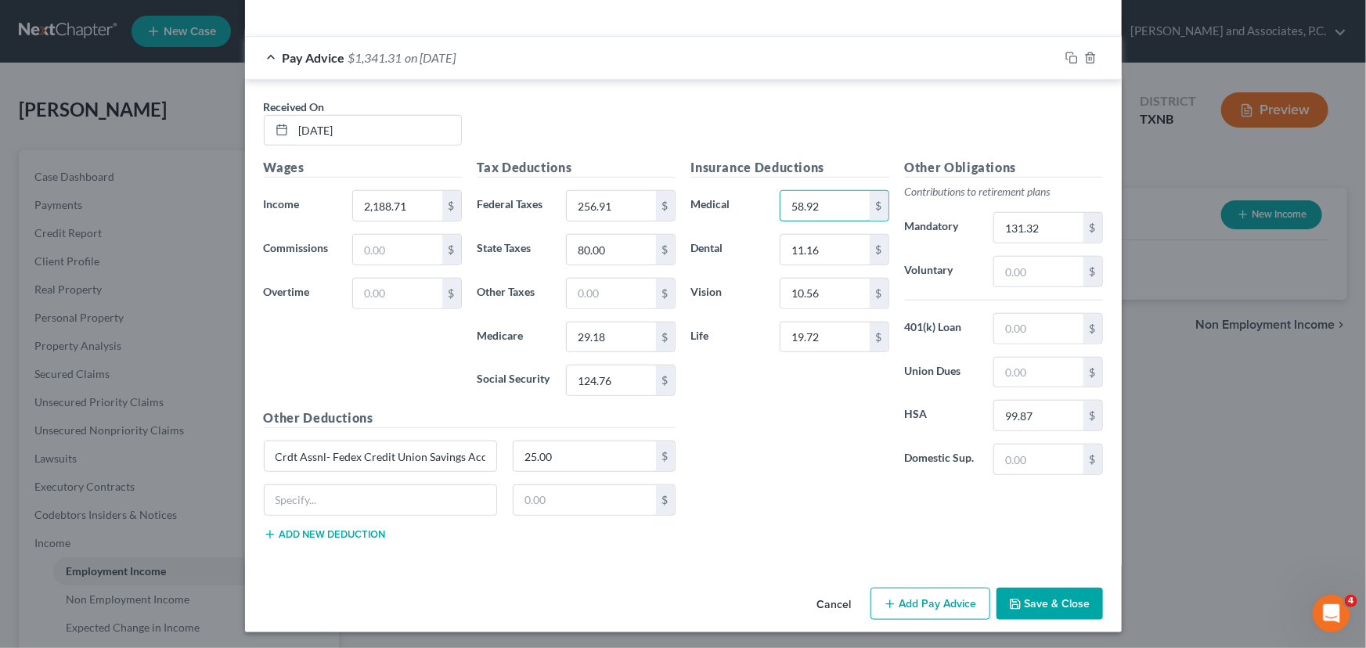
scroll to position [521, 0]
type input "58.92"
click at [899, 596] on button "Add Pay Advice" at bounding box center [930, 603] width 120 height 33
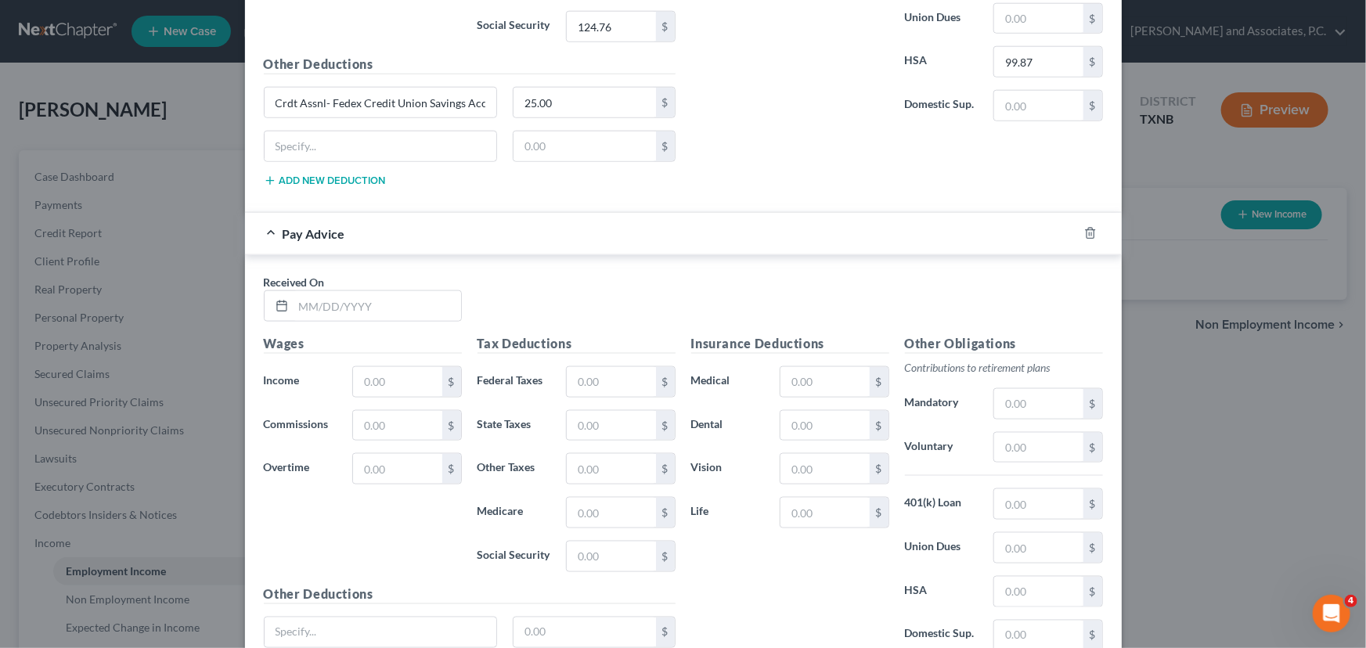
scroll to position [877, 0]
click at [297, 297] on input "text" at bounding box center [378, 304] width 168 height 30
type input "[DATE]"
click at [421, 380] on input "text" at bounding box center [397, 380] width 88 height 30
type input "2,299.59"
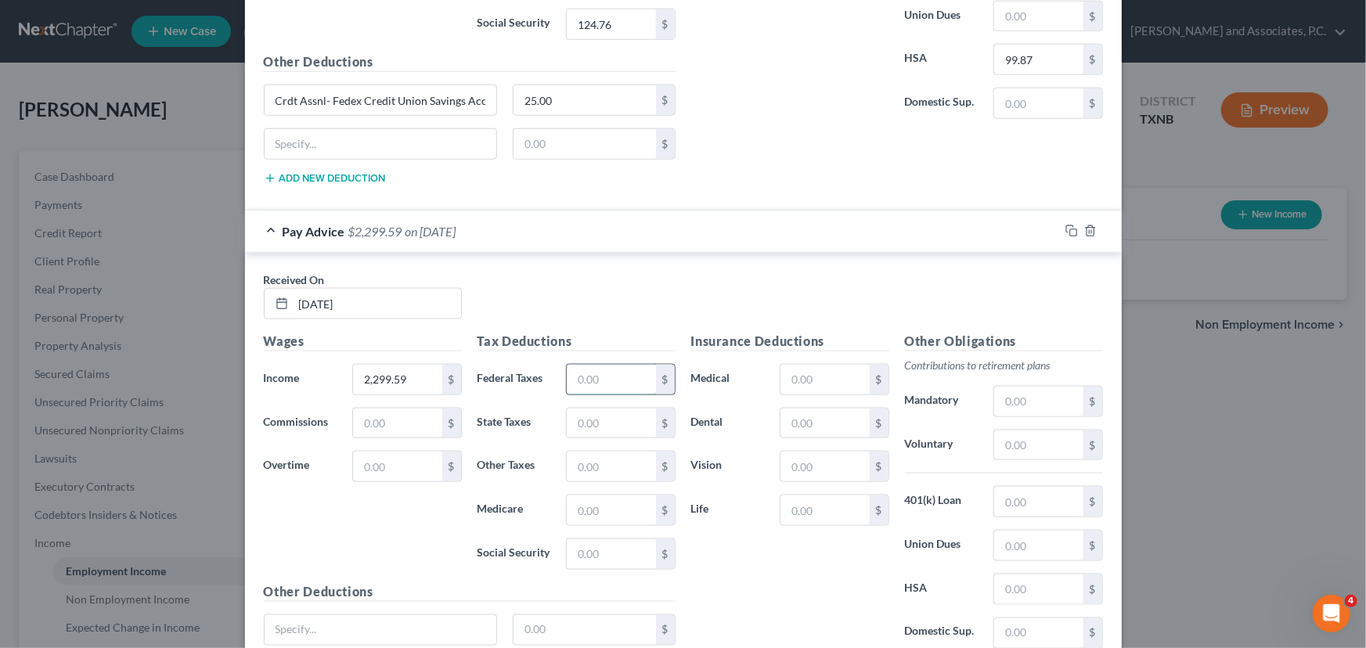
click at [603, 383] on input "text" at bounding box center [611, 380] width 88 height 30
type input "289.08"
click at [586, 427] on input "text" at bounding box center [611, 424] width 88 height 30
type input "87.00"
click at [583, 507] on input "text" at bounding box center [611, 510] width 88 height 30
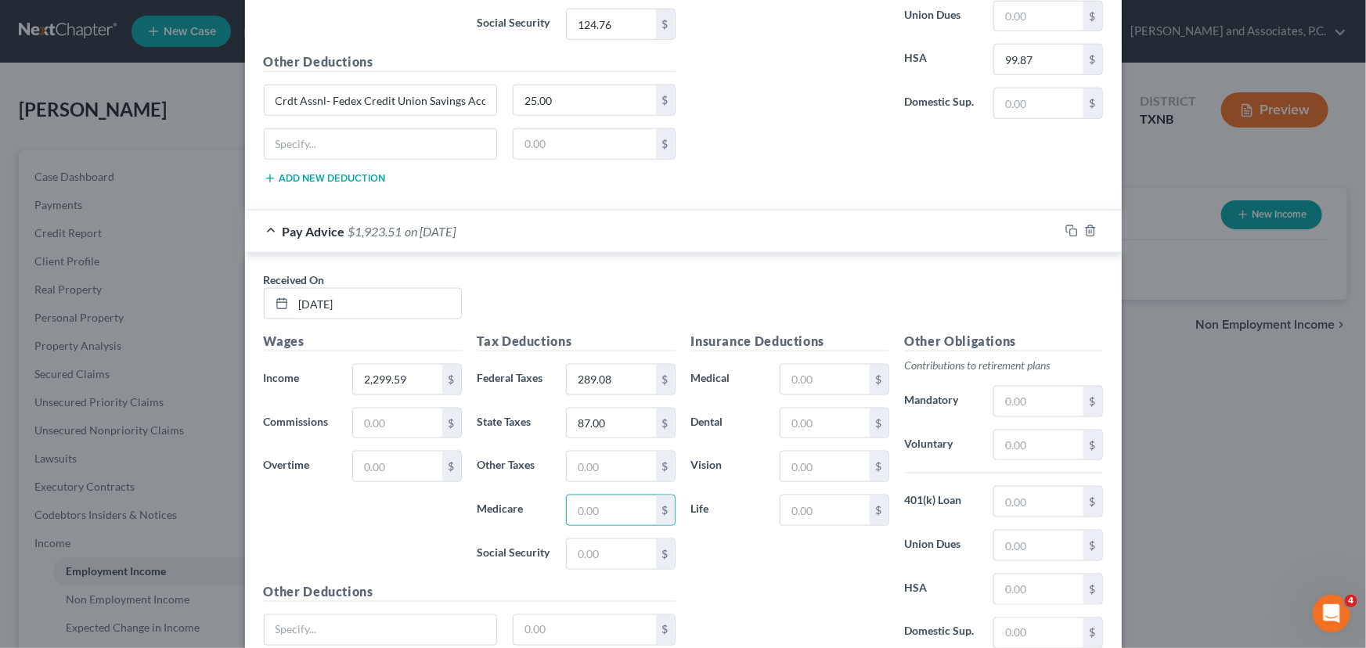
click at [534, 465] on label "Other Taxes" at bounding box center [514, 466] width 89 height 31
click at [603, 509] on input "text" at bounding box center [611, 510] width 88 height 30
type input "31.39"
click at [593, 548] on input "text" at bounding box center [611, 554] width 88 height 30
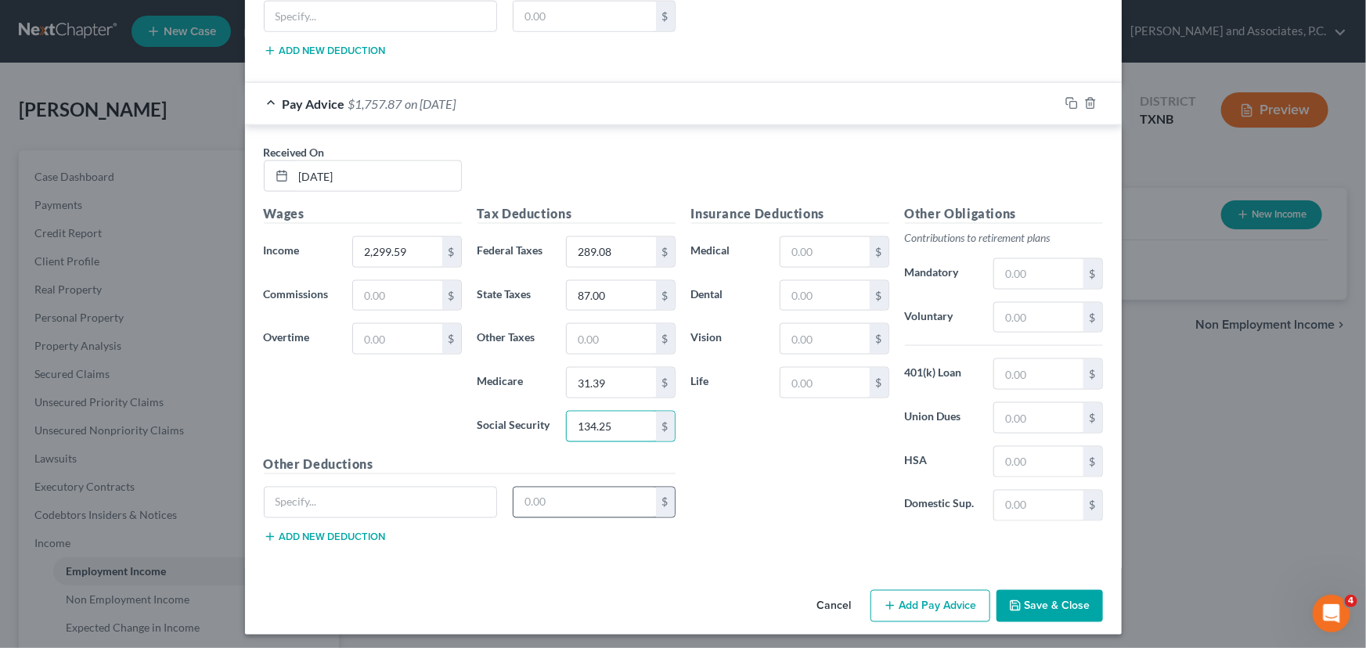
scroll to position [1006, 0]
type input "134.25"
click at [769, 488] on div "Insurance Deductions Medical $ Dental $ Vision $ Life $" at bounding box center [790, 368] width 214 height 330
click at [827, 242] on input "text" at bounding box center [824, 251] width 88 height 30
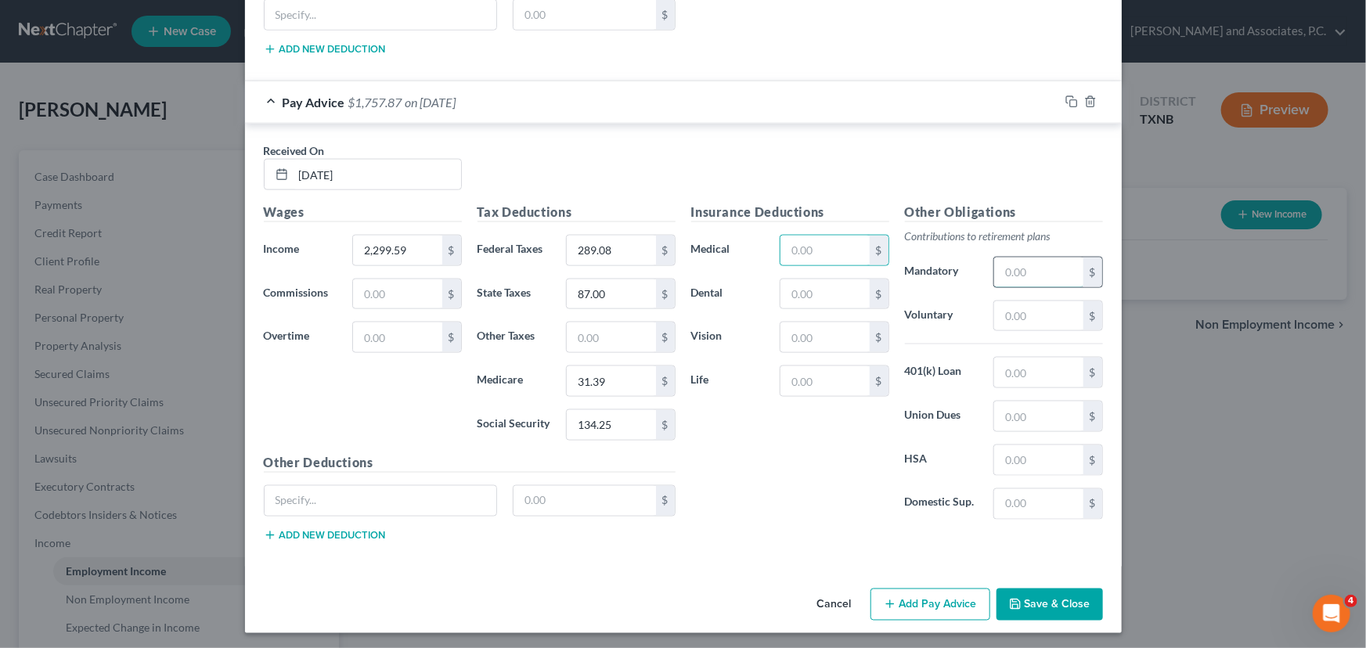
click at [1025, 268] on input "text" at bounding box center [1038, 273] width 88 height 30
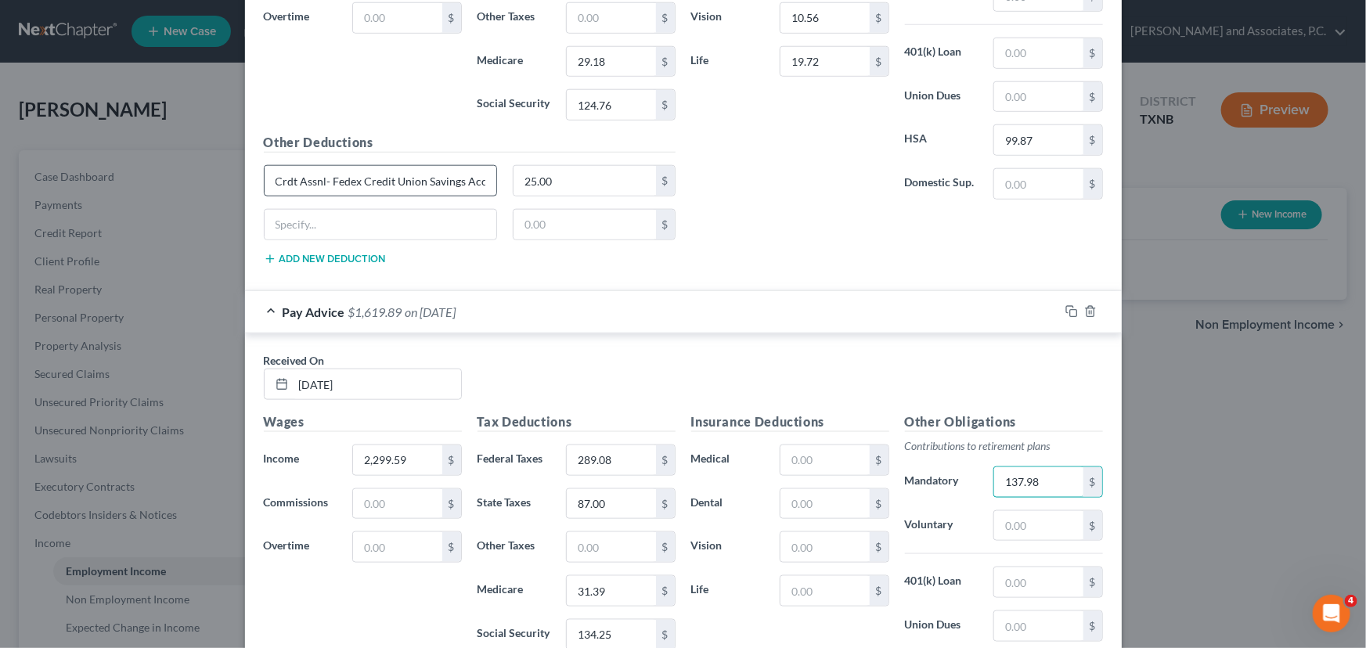
scroll to position [792, 0]
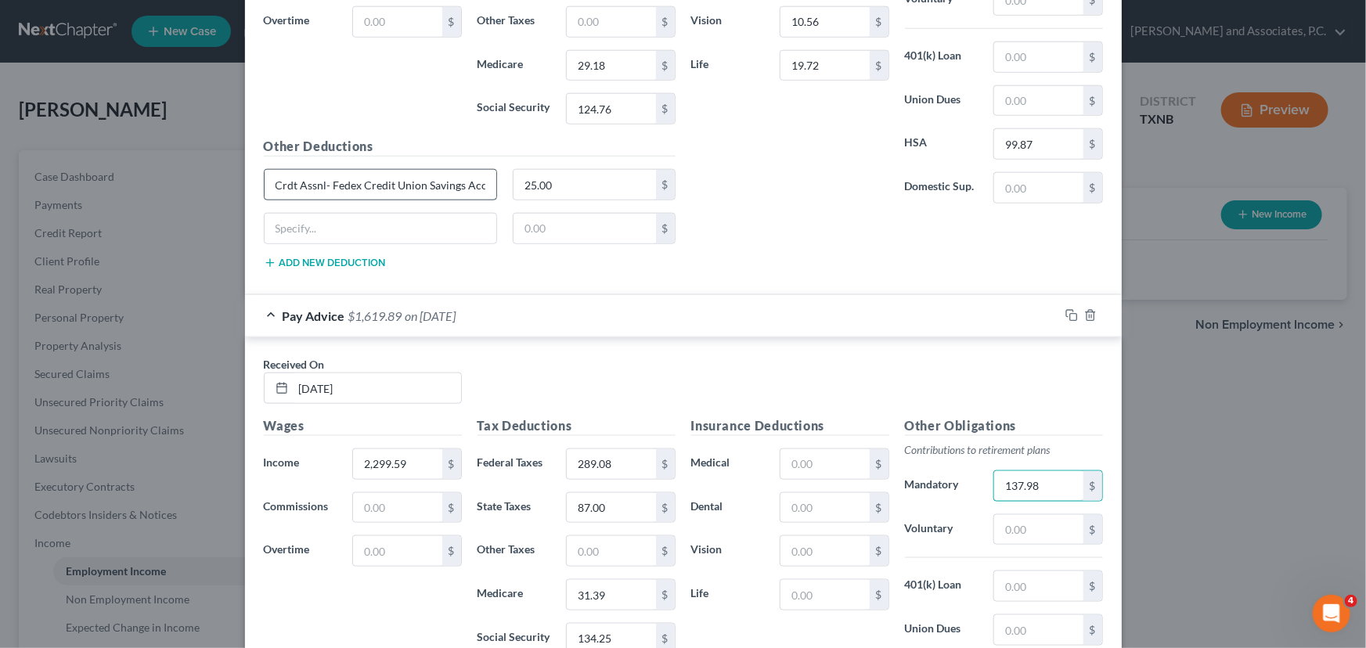
type input "137.98"
drag, startPoint x: 480, startPoint y: 186, endPoint x: 260, endPoint y: 187, distance: 220.0
click at [265, 187] on input "Crdt Assnl- Fedex Credit Union Savings Acct" at bounding box center [381, 185] width 232 height 30
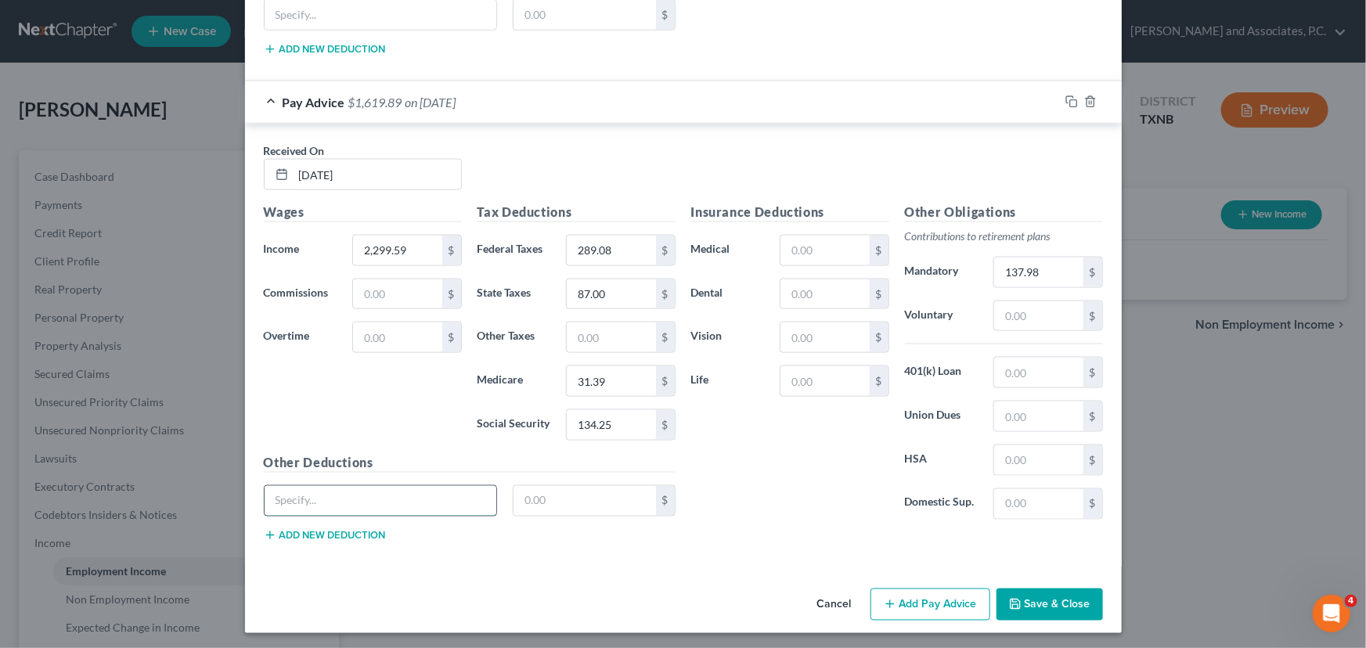
click at [284, 498] on input "text" at bounding box center [381, 501] width 232 height 30
paste input "Crdt Assnl- Fedex Credit Union Savings Acct"
type input "Crdt Assnl- Fedex Credit Union Savings Acct"
click at [532, 496] on input "text" at bounding box center [584, 501] width 142 height 30
type input "25.00"
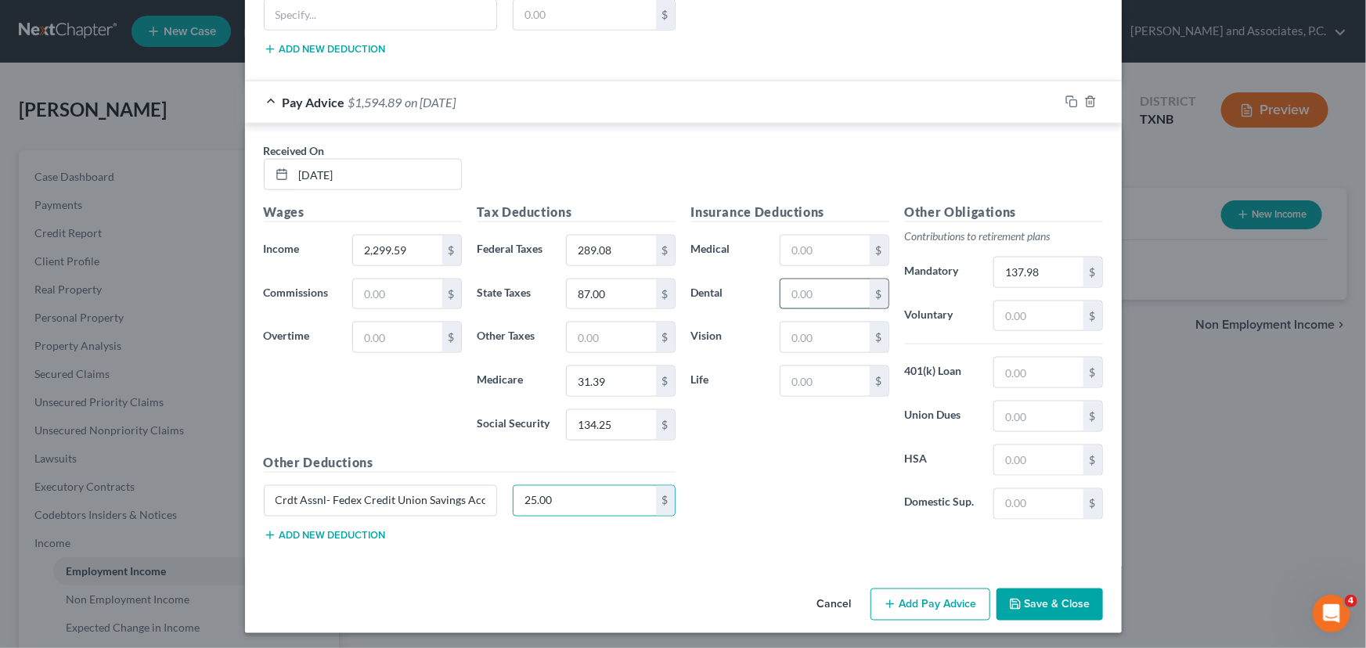
click at [835, 286] on input "text" at bounding box center [824, 294] width 88 height 30
type input "5.29"
click at [822, 329] on input "text" at bounding box center [824, 337] width 88 height 30
type input "7.42"
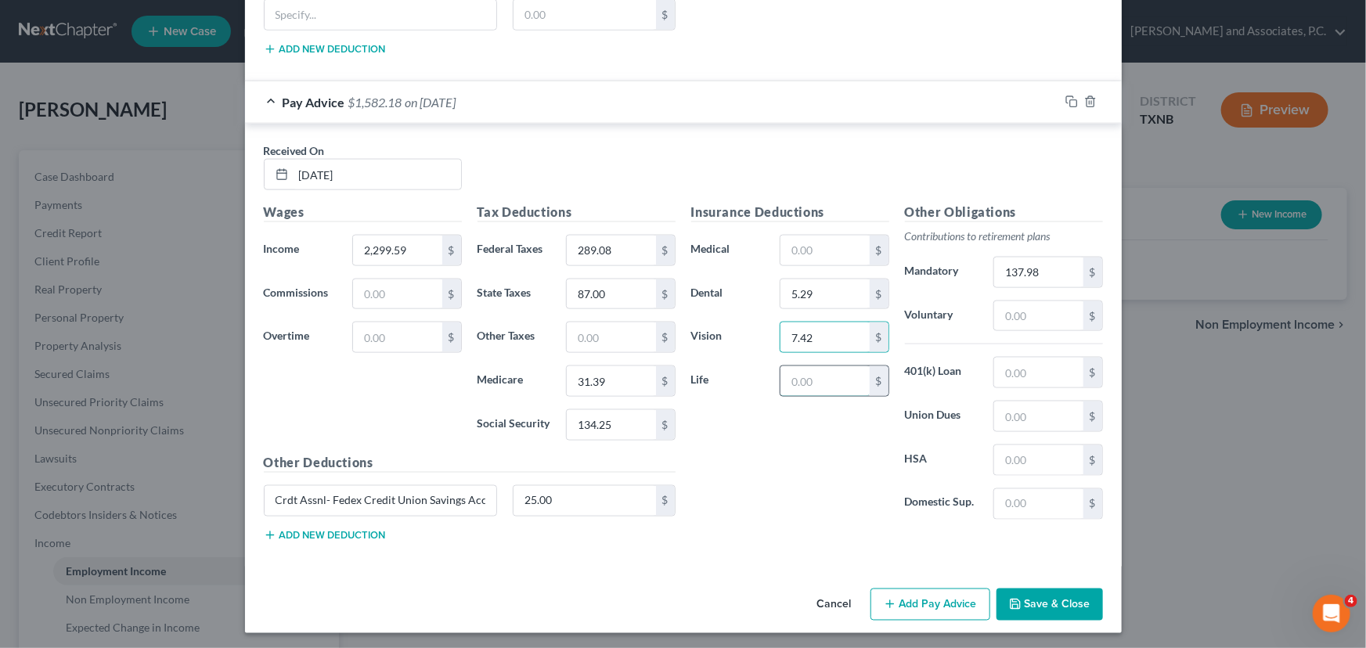
click at [816, 377] on input "text" at bounding box center [824, 381] width 88 height 30
click at [816, 378] on input "text" at bounding box center [824, 381] width 88 height 30
type input "17.74"
click at [826, 495] on div "Insurance Deductions Medical $ Dental 5.29 $ Vision 7.42 $ Life 17.74 $" at bounding box center [790, 368] width 214 height 330
click at [1000, 456] on input "text" at bounding box center [1038, 460] width 88 height 30
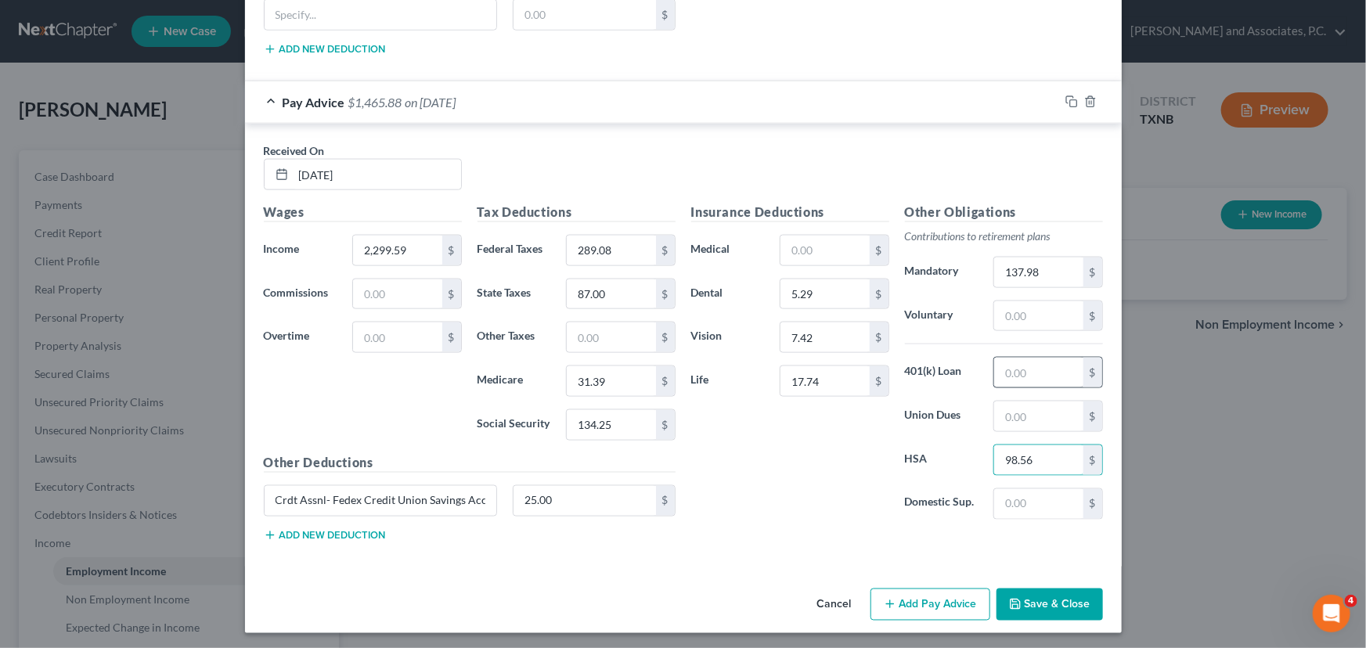
type input "98.56"
click at [1021, 373] on input "text" at bounding box center [1038, 373] width 88 height 30
type input "41.77"
click at [743, 485] on div "Insurance Deductions Medical $ Dental 5.29 $ Vision 7.42 $ Life 17.74 $" at bounding box center [790, 368] width 214 height 330
click at [830, 250] on input "text" at bounding box center [824, 251] width 88 height 30
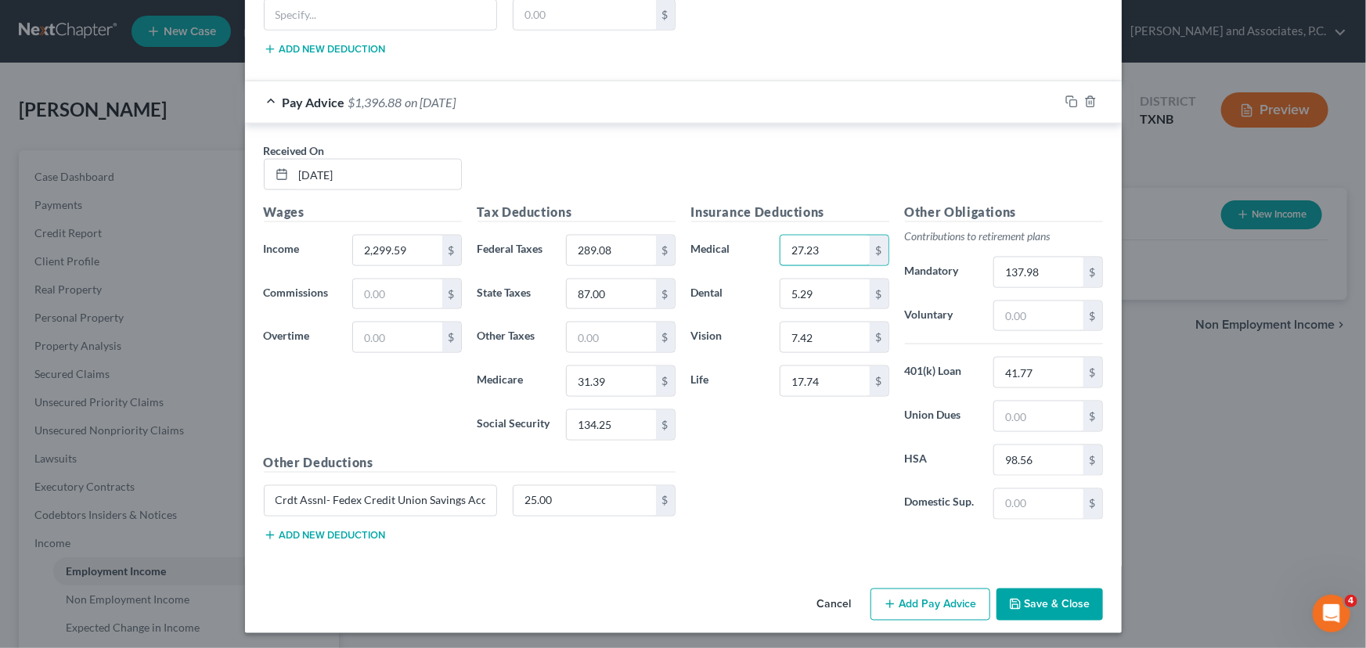
type input "27.23"
drag, startPoint x: 918, startPoint y: 606, endPoint x: 782, endPoint y: 513, distance: 165.0
click at [918, 606] on button "Add Pay Advice" at bounding box center [930, 605] width 120 height 33
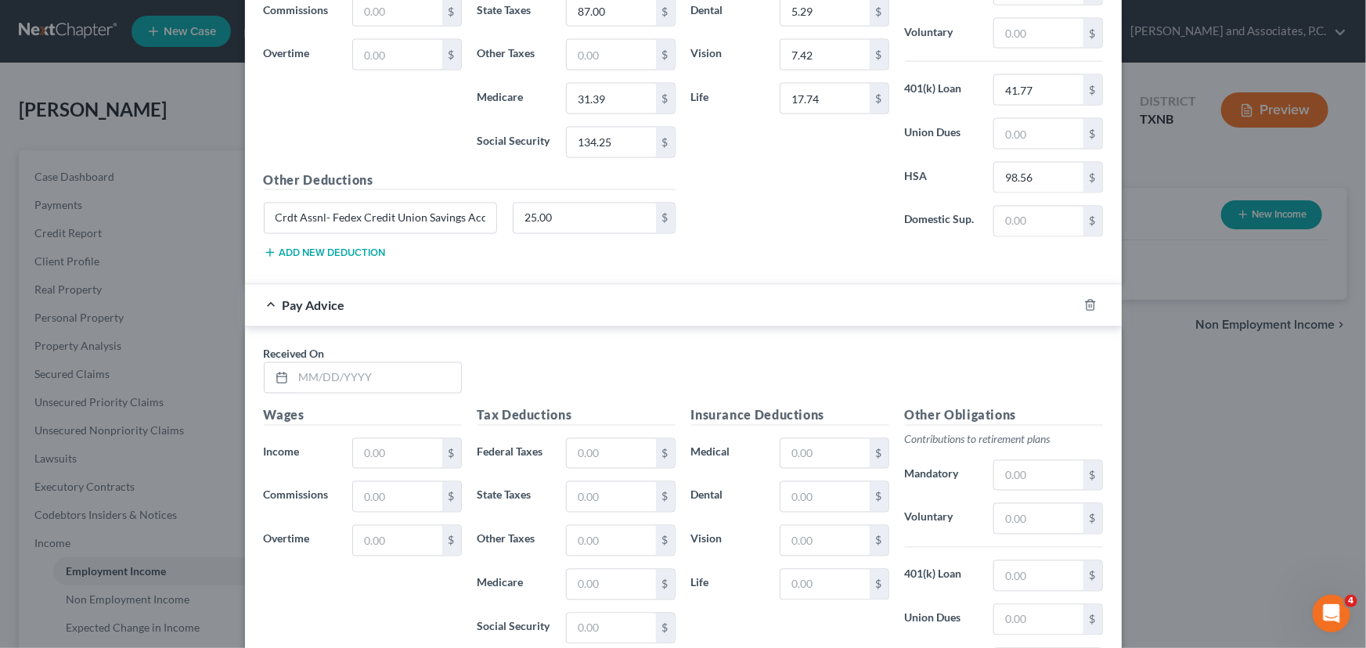
scroll to position [1362, 0]
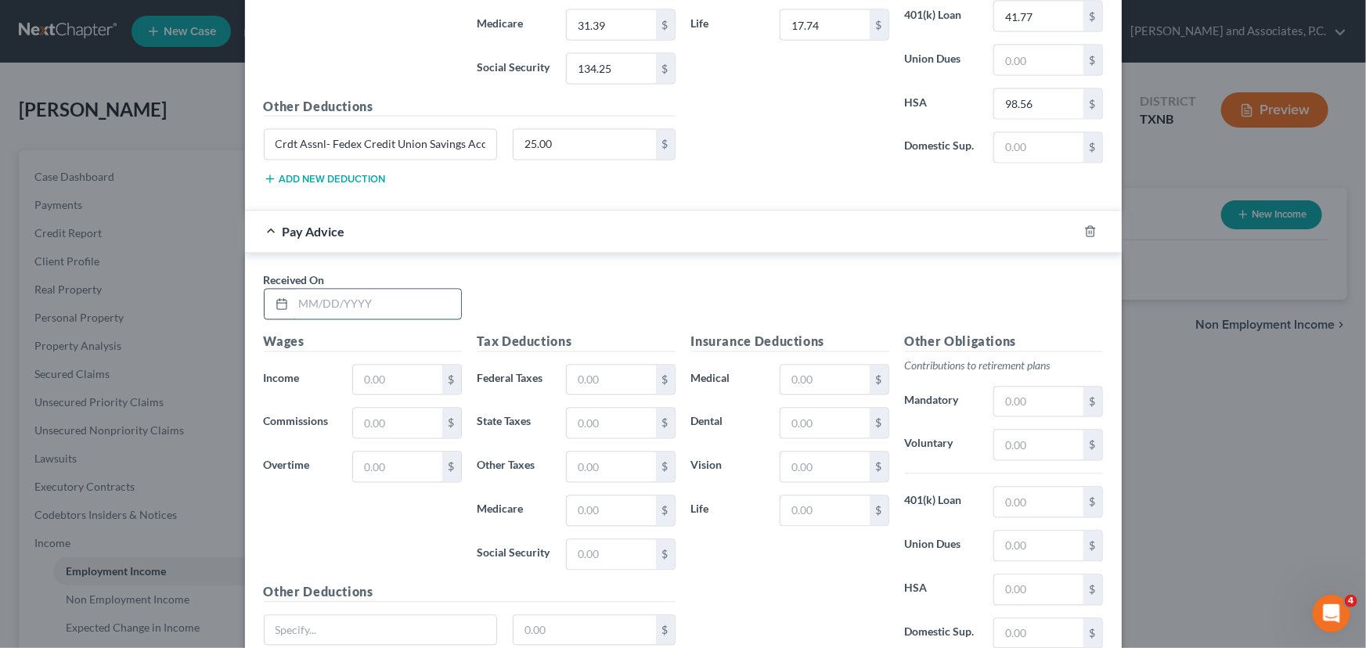
click at [312, 292] on input "text" at bounding box center [378, 305] width 168 height 30
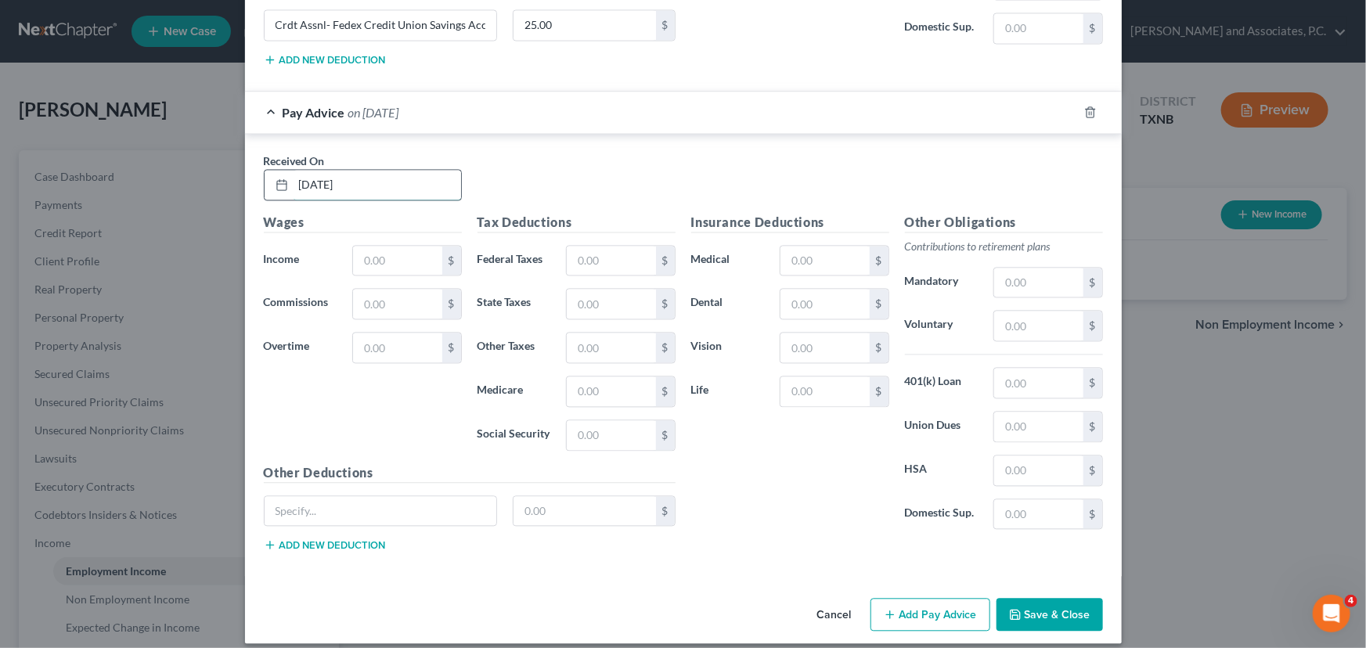
scroll to position [1490, 0]
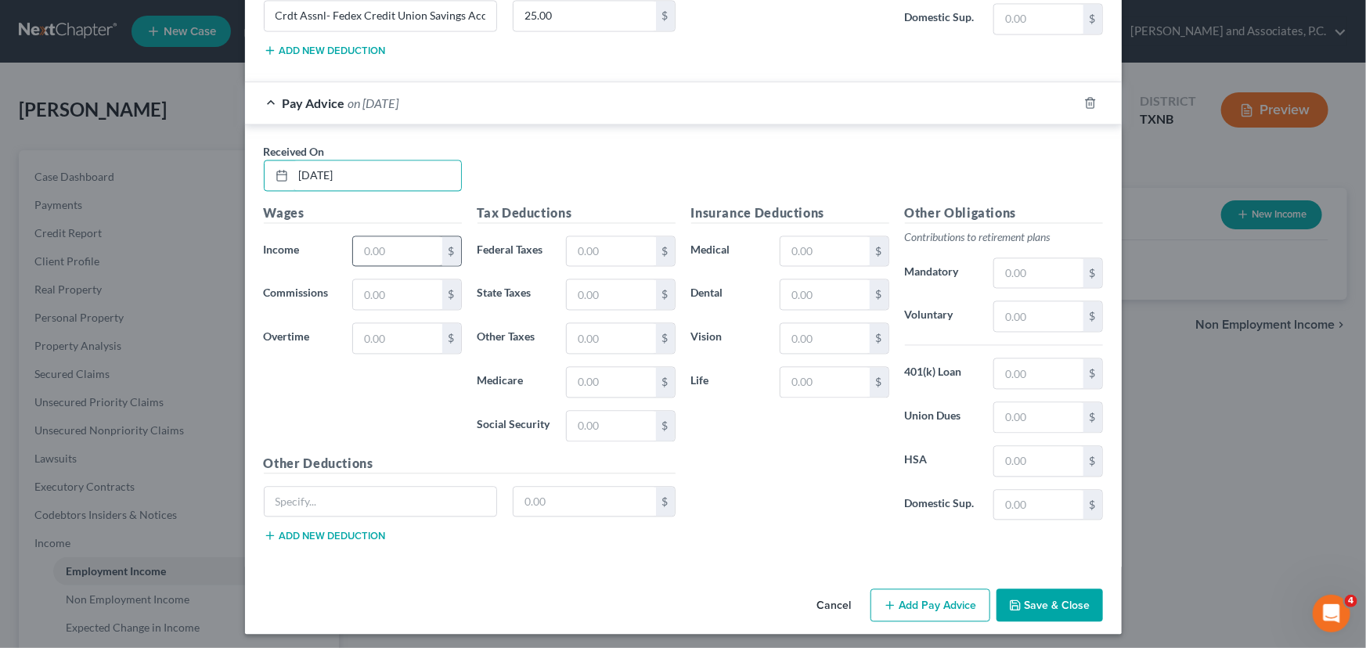
type input "[DATE]"
click at [421, 243] on input "text" at bounding box center [397, 252] width 88 height 30
type input "1,673.99"
click at [613, 254] on input "text" at bounding box center [611, 252] width 88 height 30
type input "160.00"
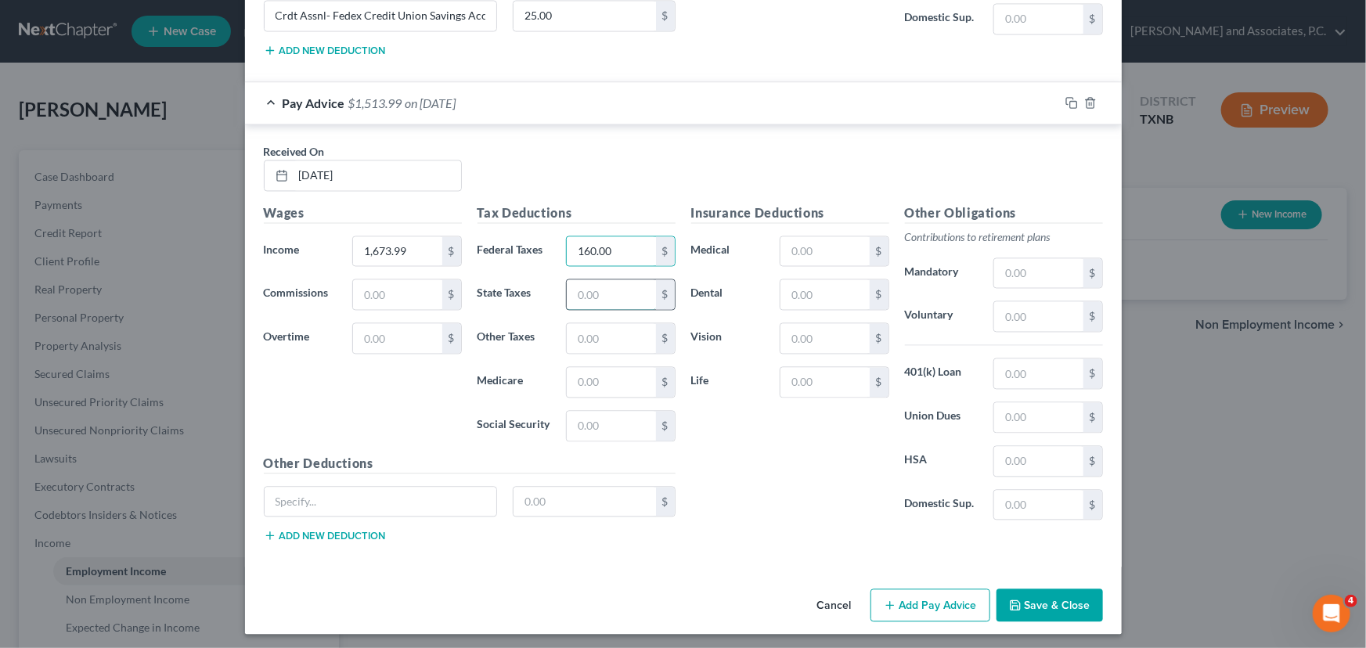
click at [579, 287] on input "text" at bounding box center [611, 295] width 88 height 30
type input "59.00"
click at [601, 386] on input "text" at bounding box center [611, 383] width 88 height 30
type input "22.35"
click at [586, 431] on input "text" at bounding box center [611, 427] width 88 height 30
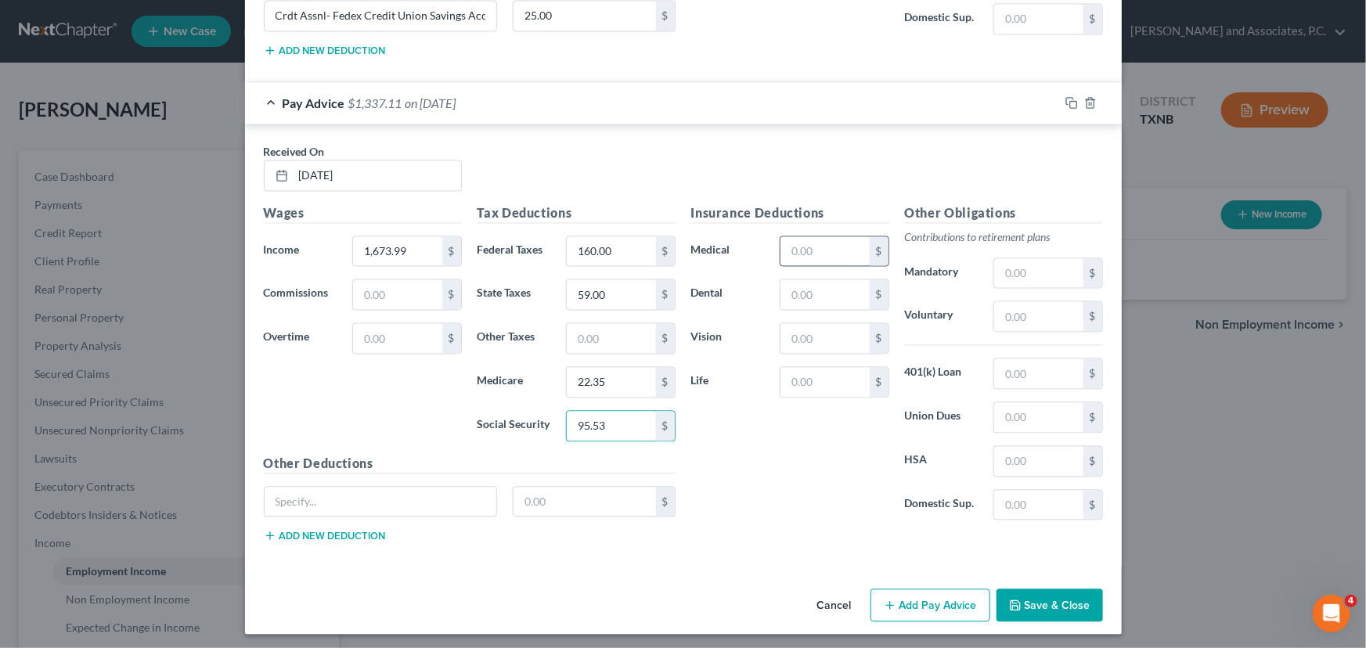
type input "95.53"
click at [788, 237] on input "text" at bounding box center [824, 252] width 88 height 30
type input "27.23"
click at [786, 296] on input "text" at bounding box center [824, 295] width 88 height 30
type input "5.29"
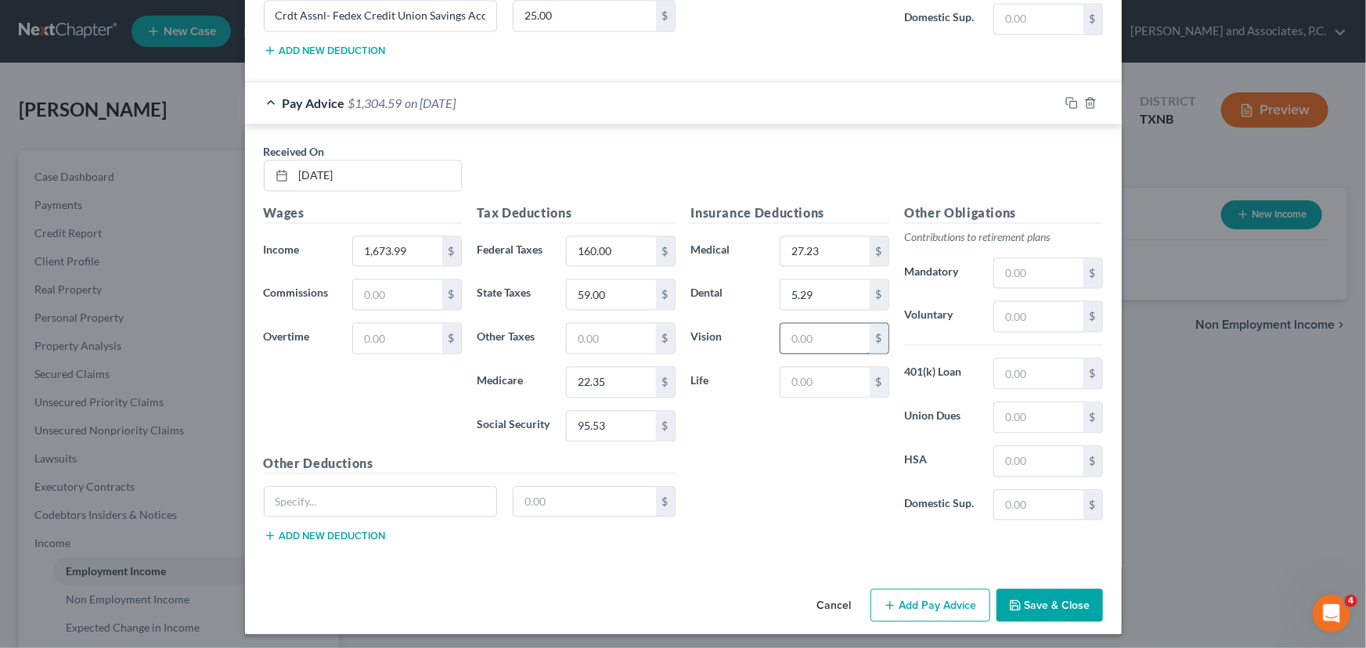
click at [792, 340] on input "text" at bounding box center [824, 339] width 88 height 30
type input "7.42"
click at [798, 373] on input "text" at bounding box center [824, 383] width 88 height 30
type input "9.72"
click at [1021, 267] on input "text" at bounding box center [1038, 274] width 88 height 30
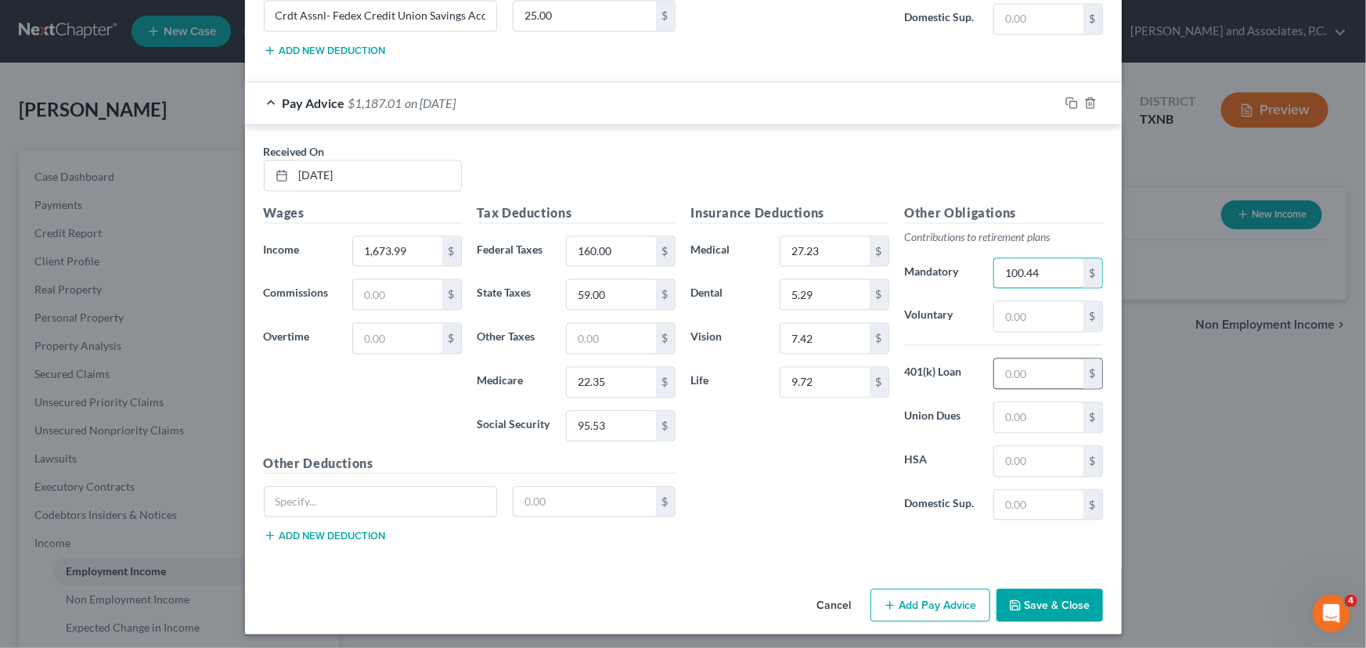
type input "100.44"
click at [996, 367] on input "text" at bounding box center [1038, 374] width 88 height 30
type input "41.77"
drag, startPoint x: 868, startPoint y: 456, endPoint x: 1014, endPoint y: 453, distance: 146.4
click at [870, 456] on div "Insurance Deductions Medical 27.23 $ Dental 5.29 $ Vision 7.42 $ Life 9.72 $" at bounding box center [790, 369] width 214 height 330
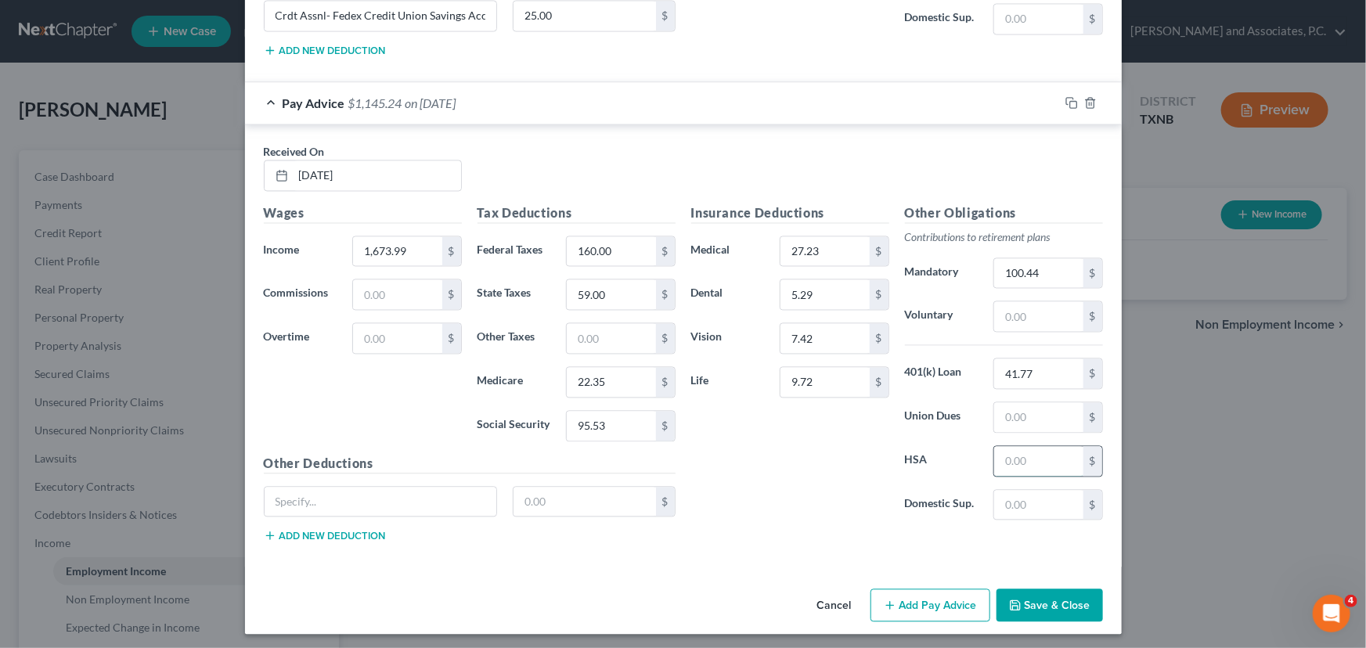
click at [1026, 453] on input "text" at bounding box center [1038, 462] width 88 height 30
type input "97.23"
click at [312, 501] on input "text" at bounding box center [381, 503] width 232 height 30
paste input "Crdt Assnl- Fedex Credit Union Savings Acct"
type input "Crdt Assnl- Fedex Credit Union Savings Acct"
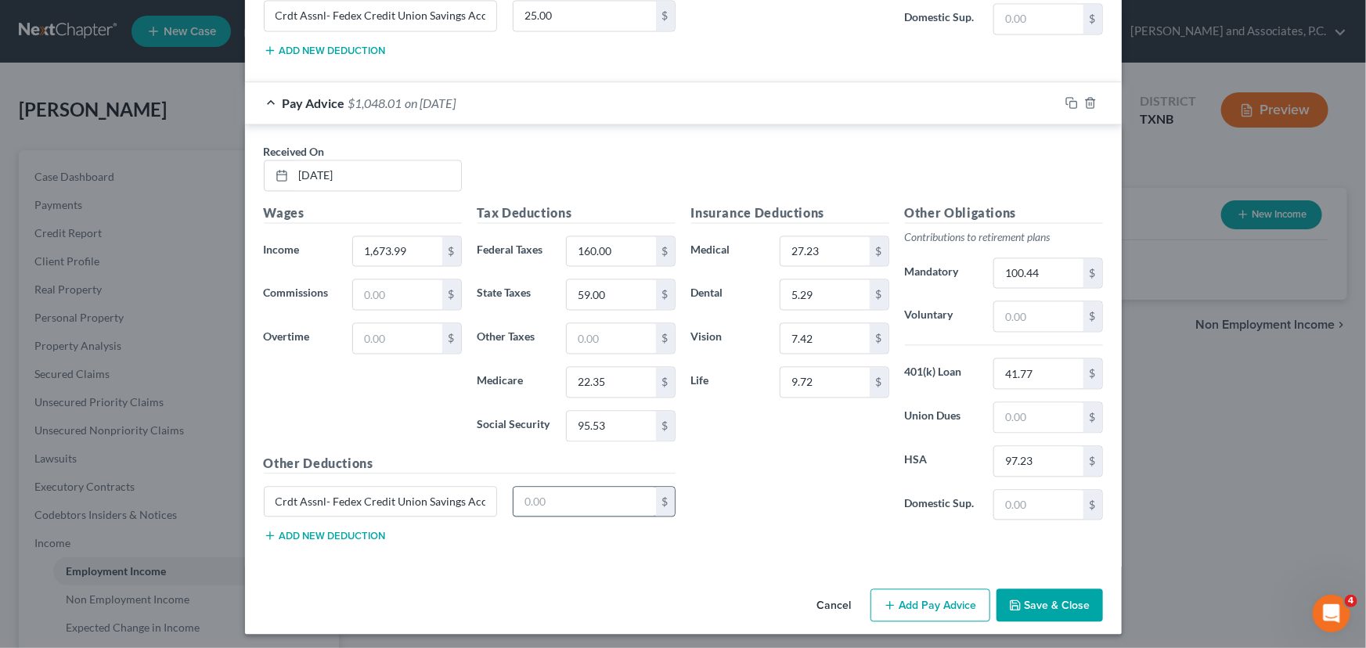
click at [582, 494] on input "text" at bounding box center [584, 503] width 142 height 30
type input "25.00"
click at [907, 598] on button "Add Pay Advice" at bounding box center [930, 605] width 120 height 33
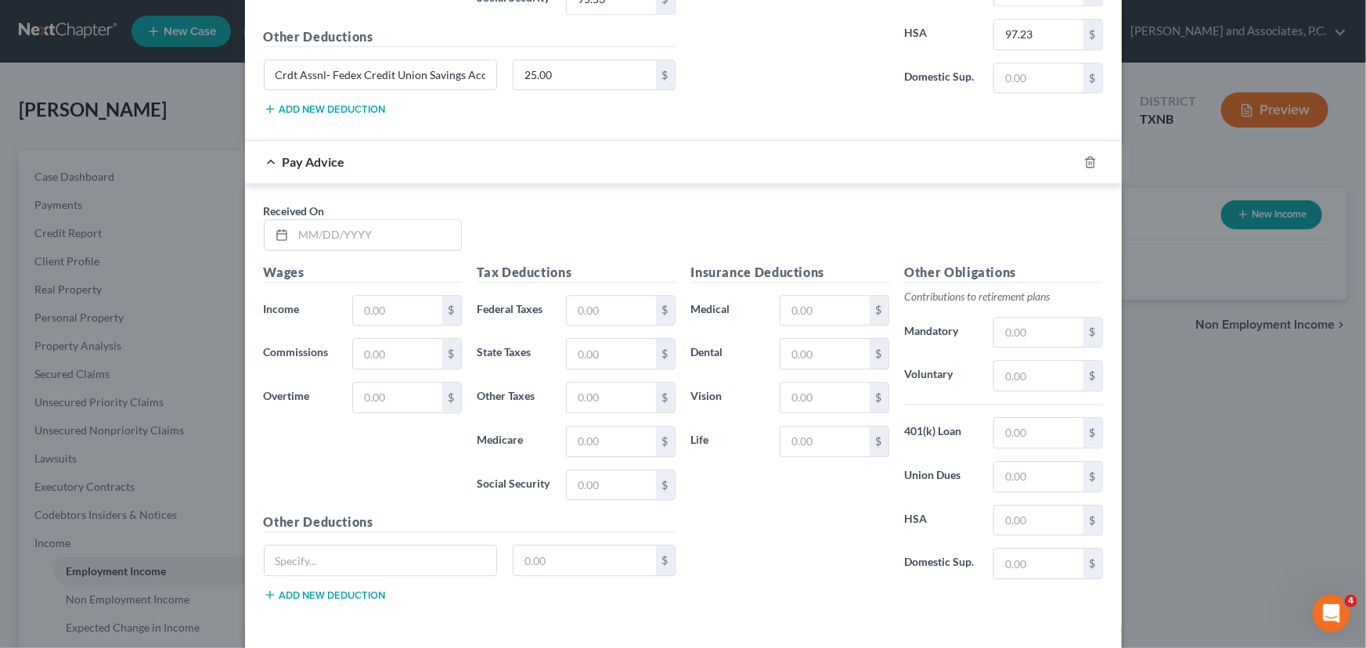
scroll to position [1975, 0]
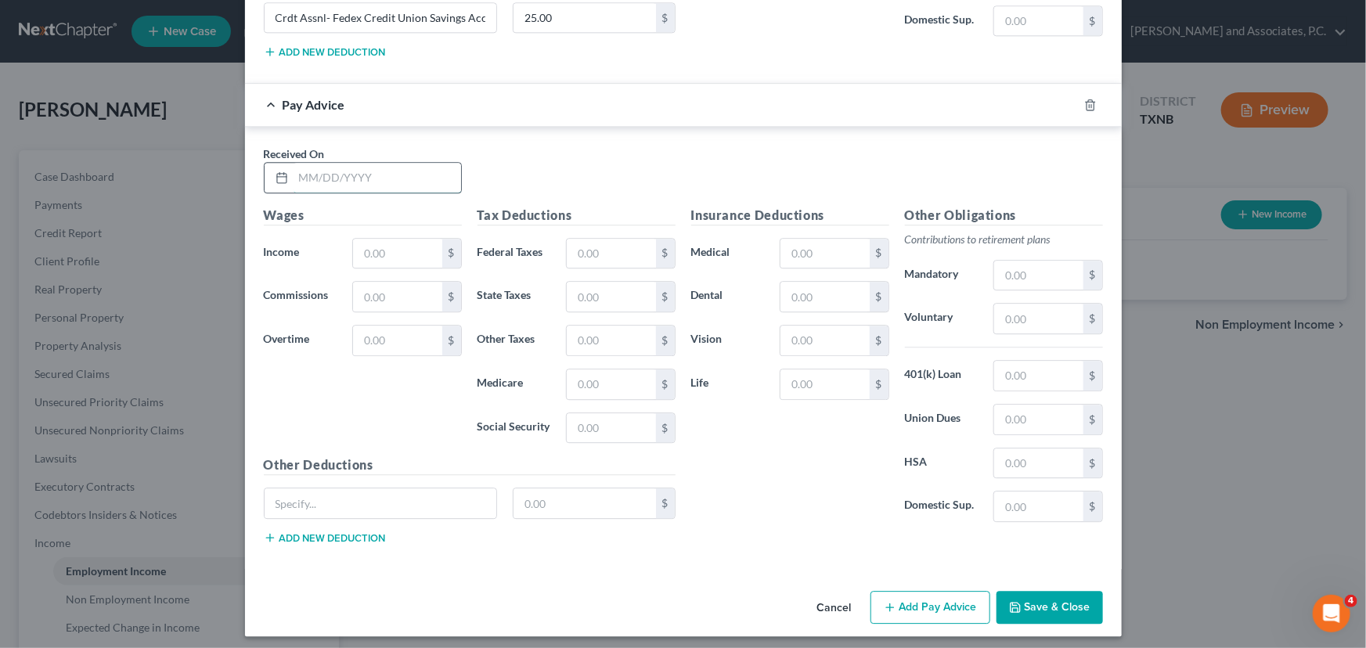
click at [300, 174] on input "text" at bounding box center [378, 178] width 168 height 30
type input "[DATE]"
click at [359, 247] on input "text" at bounding box center [397, 254] width 88 height 30
type input "1,966.25"
click at [611, 250] on input "text" at bounding box center [611, 254] width 88 height 30
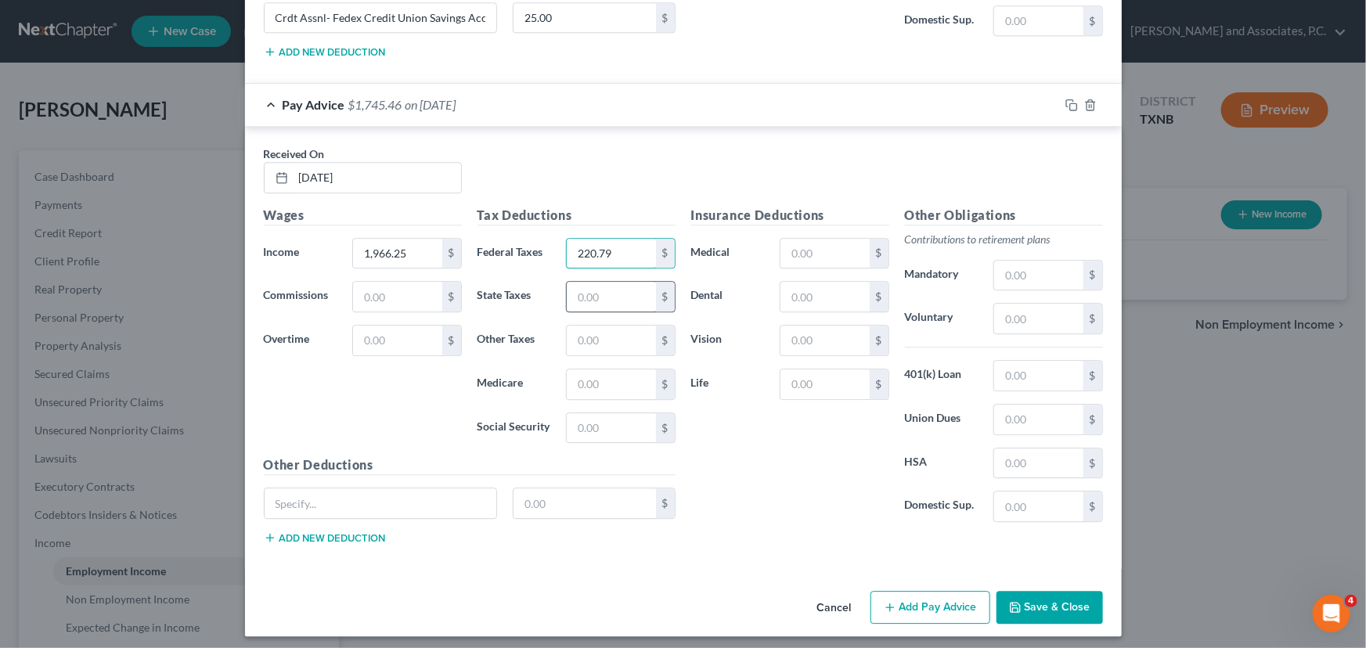
type input "220.79"
click at [603, 286] on input "text" at bounding box center [611, 297] width 88 height 30
type input "72.00"
click at [589, 375] on input "text" at bounding box center [611, 384] width 88 height 30
type input "26.60"
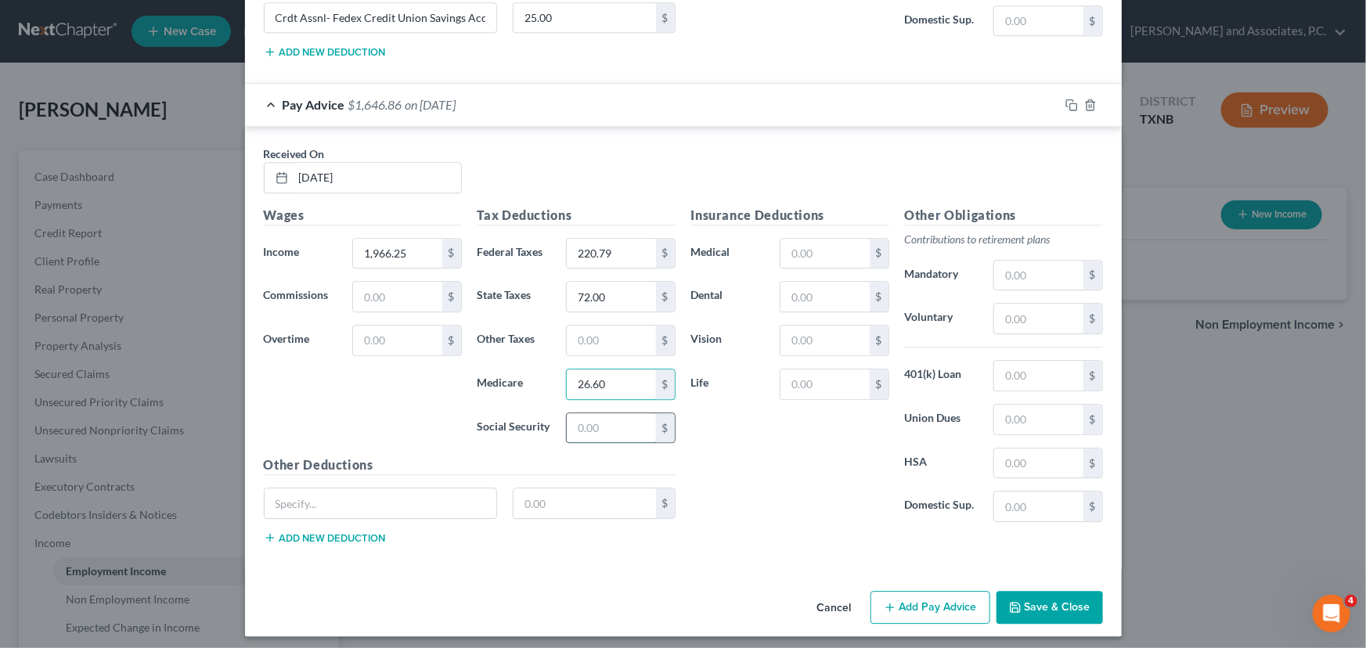
click at [592, 420] on input "text" at bounding box center [611, 428] width 88 height 30
type input "113.76"
click at [798, 253] on input "text" at bounding box center [824, 254] width 88 height 30
type input "27.23"
click at [808, 287] on input "text" at bounding box center [824, 297] width 88 height 30
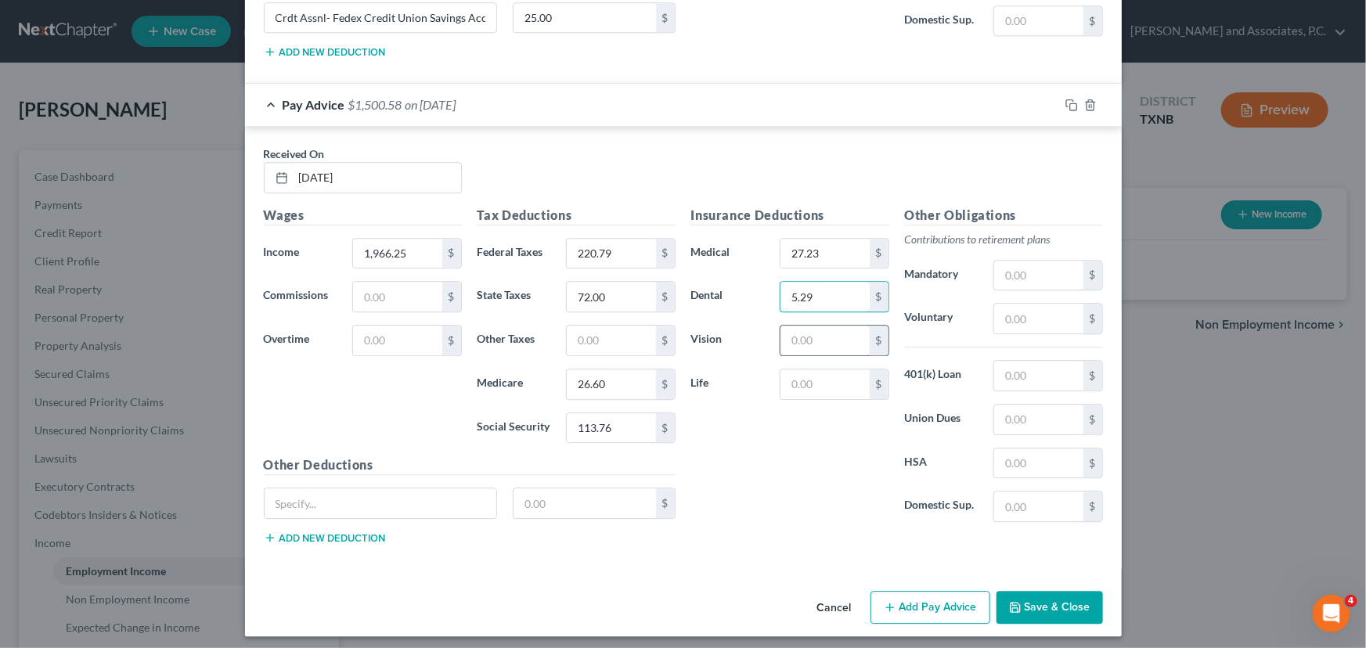
type input "5.29"
click at [793, 329] on input "text" at bounding box center [824, 341] width 88 height 30
type input "7.42"
click at [799, 378] on input "text" at bounding box center [824, 384] width 88 height 30
type input "9.72"
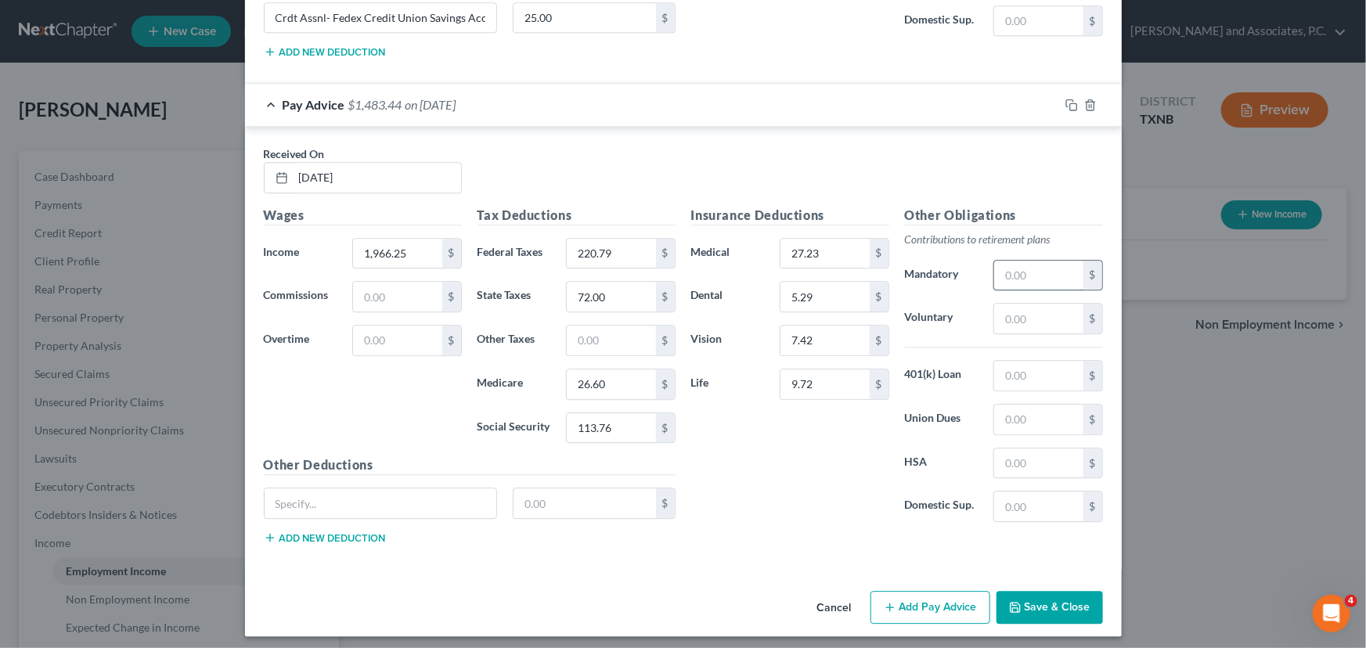
click at [1008, 263] on input "text" at bounding box center [1038, 276] width 88 height 30
type input "117.99"
click at [1018, 373] on input "text" at bounding box center [1038, 376] width 88 height 30
type input "41.77"
click at [1023, 452] on input "text" at bounding box center [1038, 464] width 88 height 30
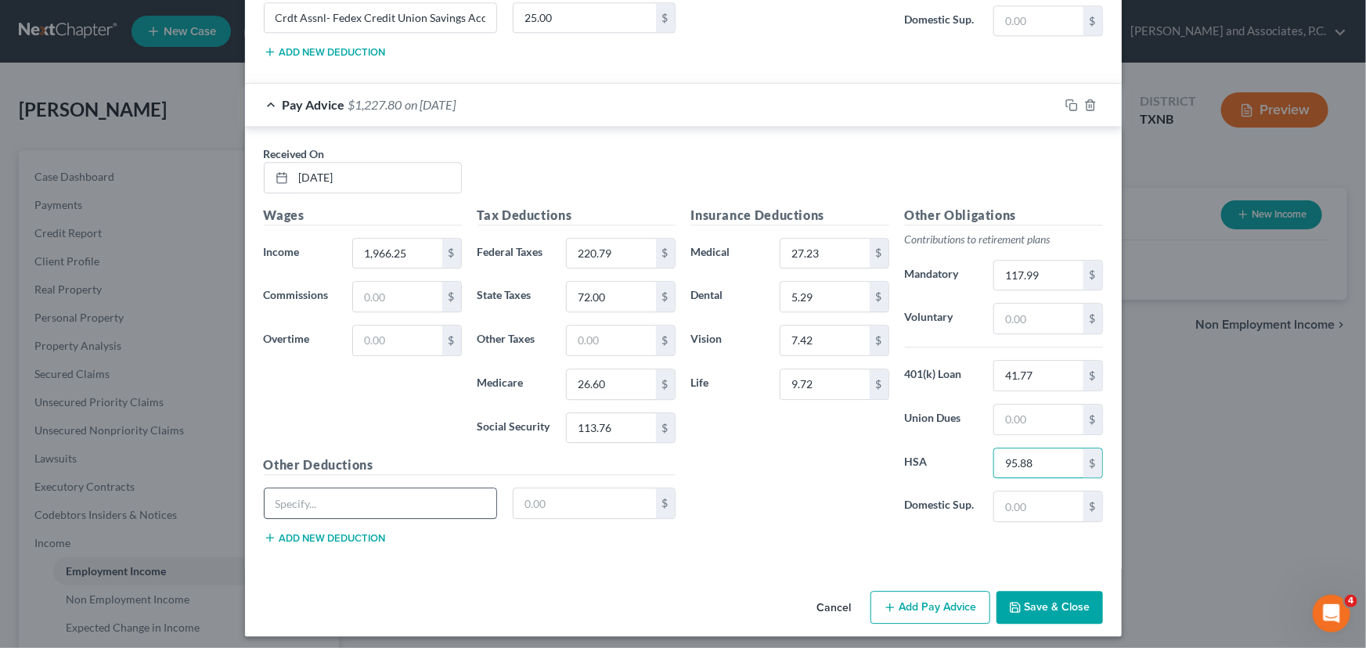
type input "95.88"
click at [314, 492] on input "text" at bounding box center [381, 503] width 232 height 30
paste input "Crdt Assnl- Fedex Credit Union Savings Acct"
type input "Crdt Assnl- Fedex Credit Union Savings Acct"
click at [531, 490] on input "text" at bounding box center [584, 503] width 142 height 30
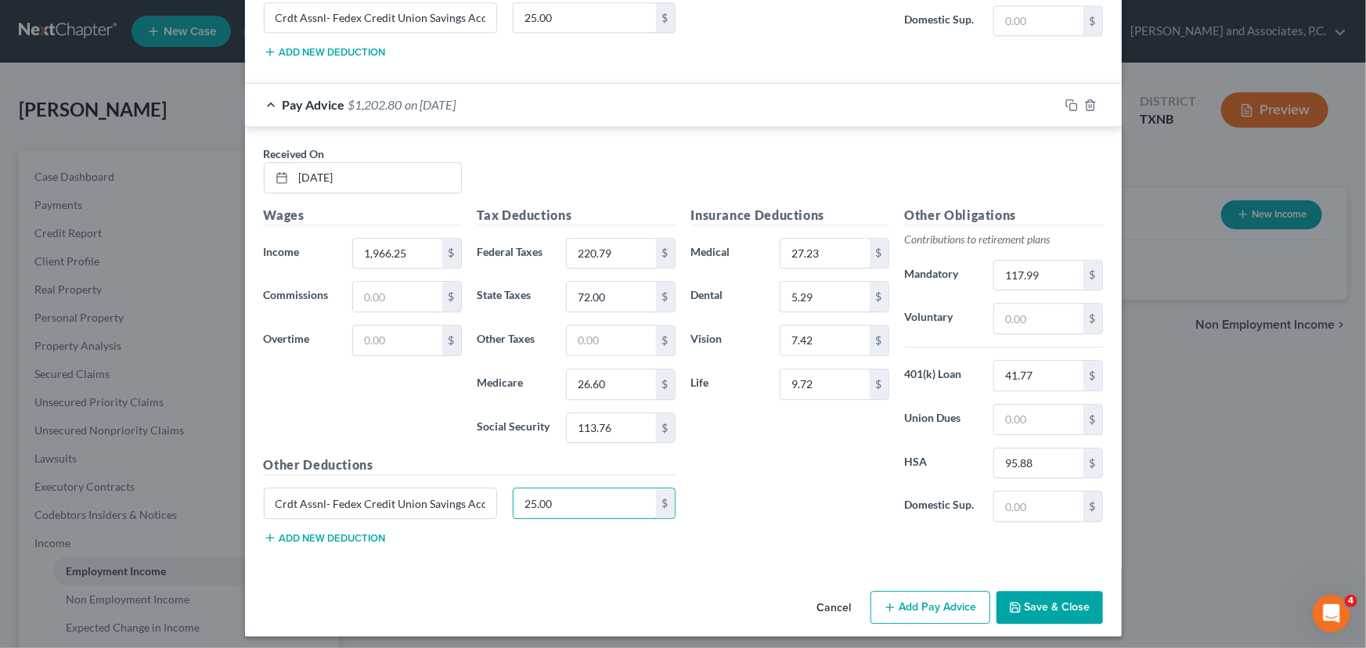
type input "25.00"
click at [719, 499] on div "Insurance Deductions Medical 27.23 $ Dental 5.29 $ Vision 7.42 $ Life 9.72 $" at bounding box center [790, 371] width 214 height 330
click at [794, 509] on div "Insurance Deductions Medical 27.23 $ Dental 5.29 $ Vision 7.42 $ Life 9.72 $" at bounding box center [790, 371] width 214 height 330
click at [757, 493] on div "Insurance Deductions Medical 27.23 $ Dental 5.29 $ Vision 7.42 $ Life 9.72 $" at bounding box center [790, 371] width 214 height 330
click at [407, 243] on input "1,966.25" at bounding box center [397, 254] width 88 height 30
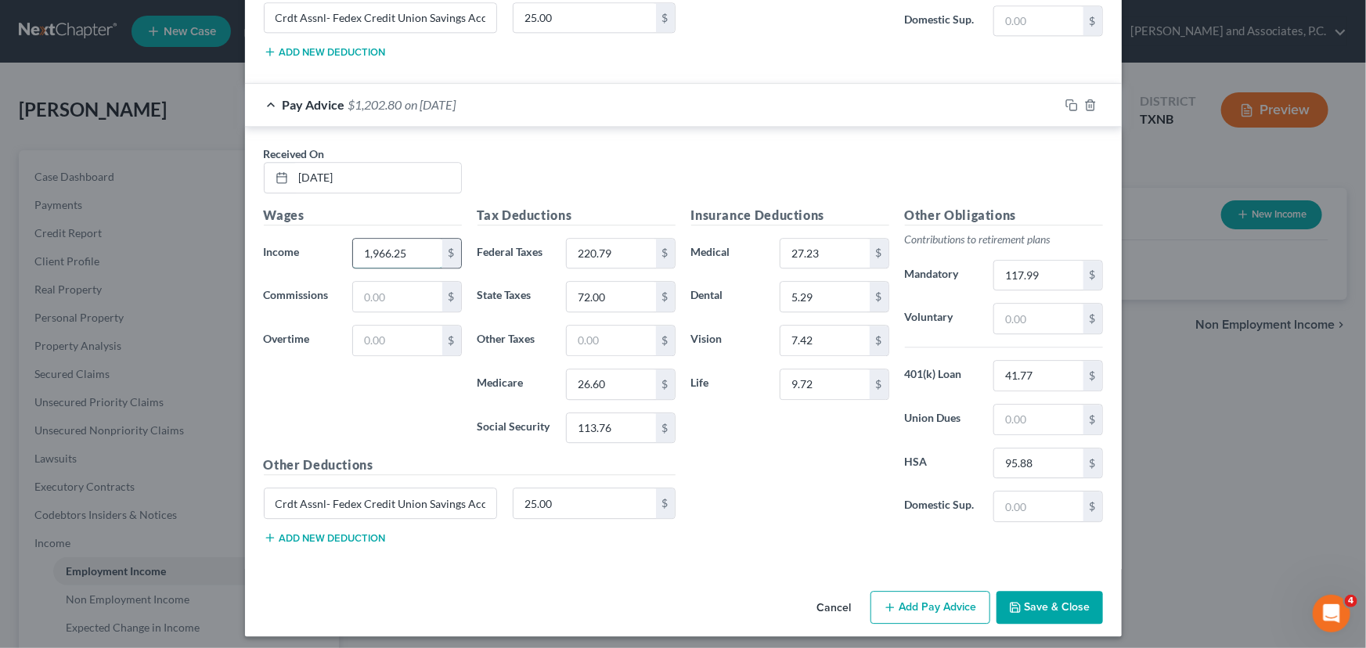
click at [407, 243] on input "1,966.25" at bounding box center [397, 254] width 88 height 30
click at [408, 244] on input "1,966.25" at bounding box center [397, 254] width 88 height 30
click at [408, 250] on input "1,966.25" at bounding box center [397, 254] width 88 height 30
type input "1,966.52"
click at [1018, 591] on button "Save & Close" at bounding box center [1049, 607] width 106 height 33
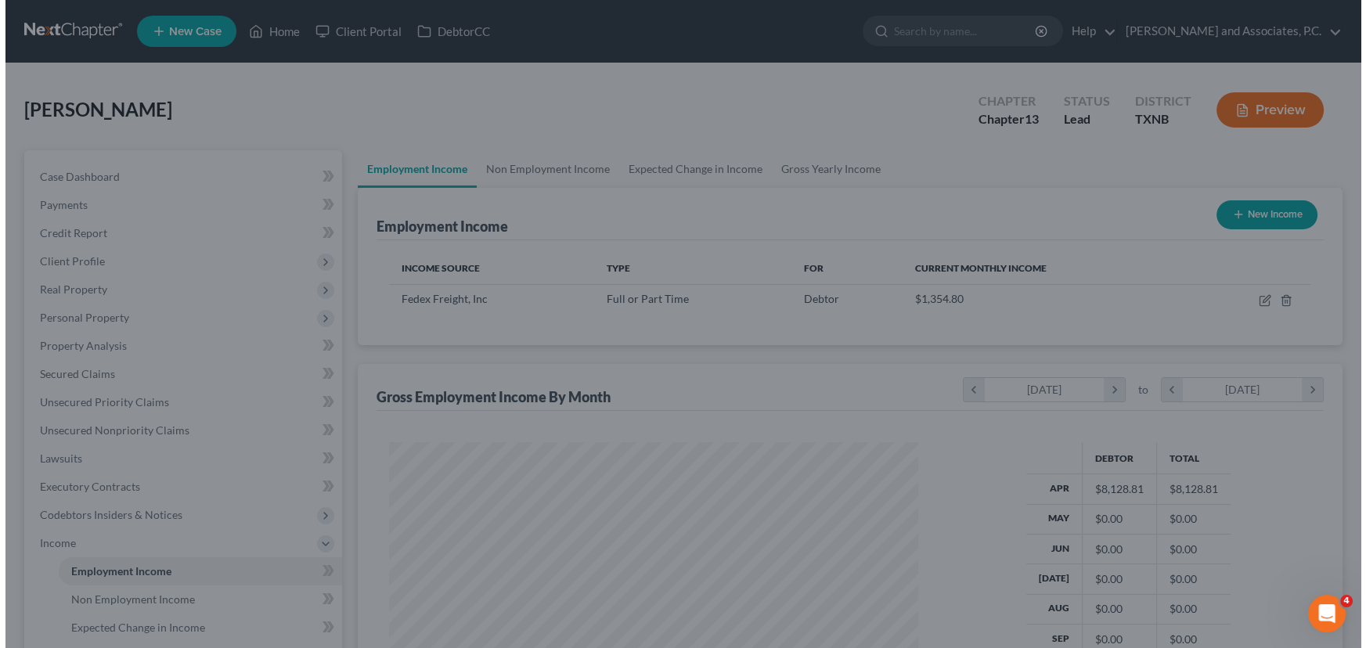
scroll to position [782478, 782202]
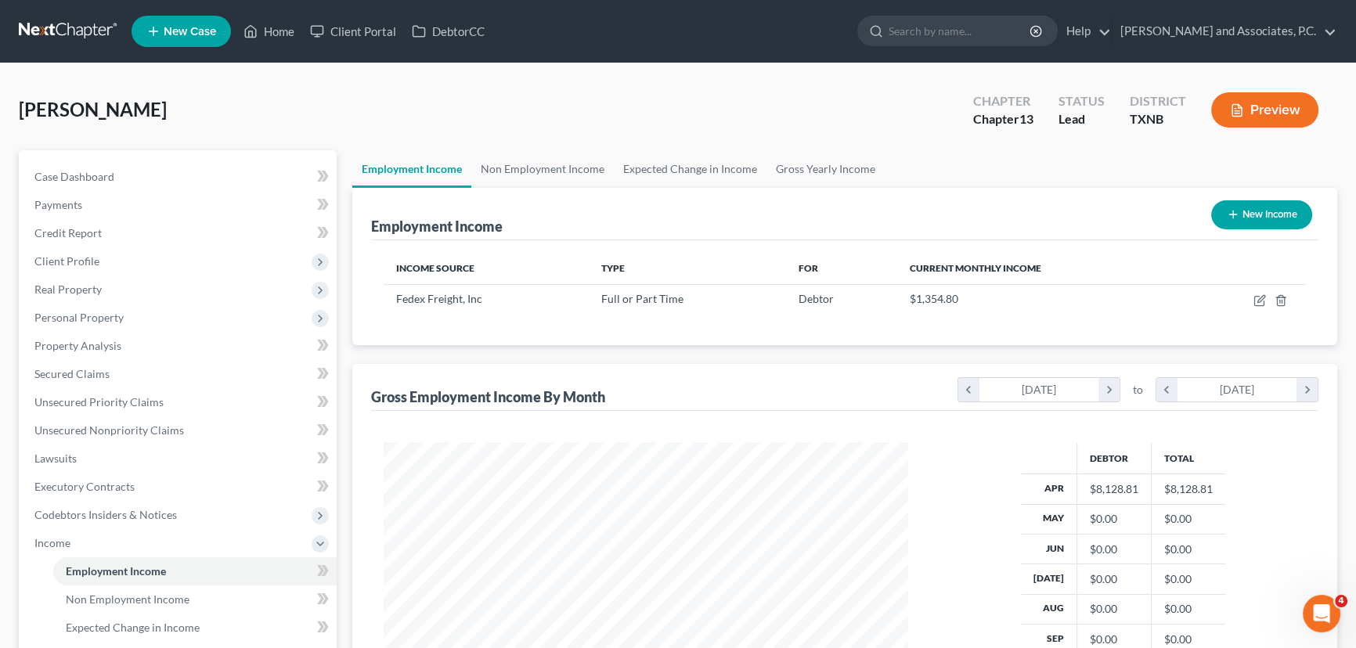
click at [475, 124] on div "[PERSON_NAME] Upgraded Chapter Chapter 13 Status [GEOGRAPHIC_DATA] [GEOGRAPHIC_…" at bounding box center [678, 116] width 1318 height 68
click at [1259, 294] on icon "button" at bounding box center [1259, 300] width 13 height 13
select select "0"
select select "44"
select select "3"
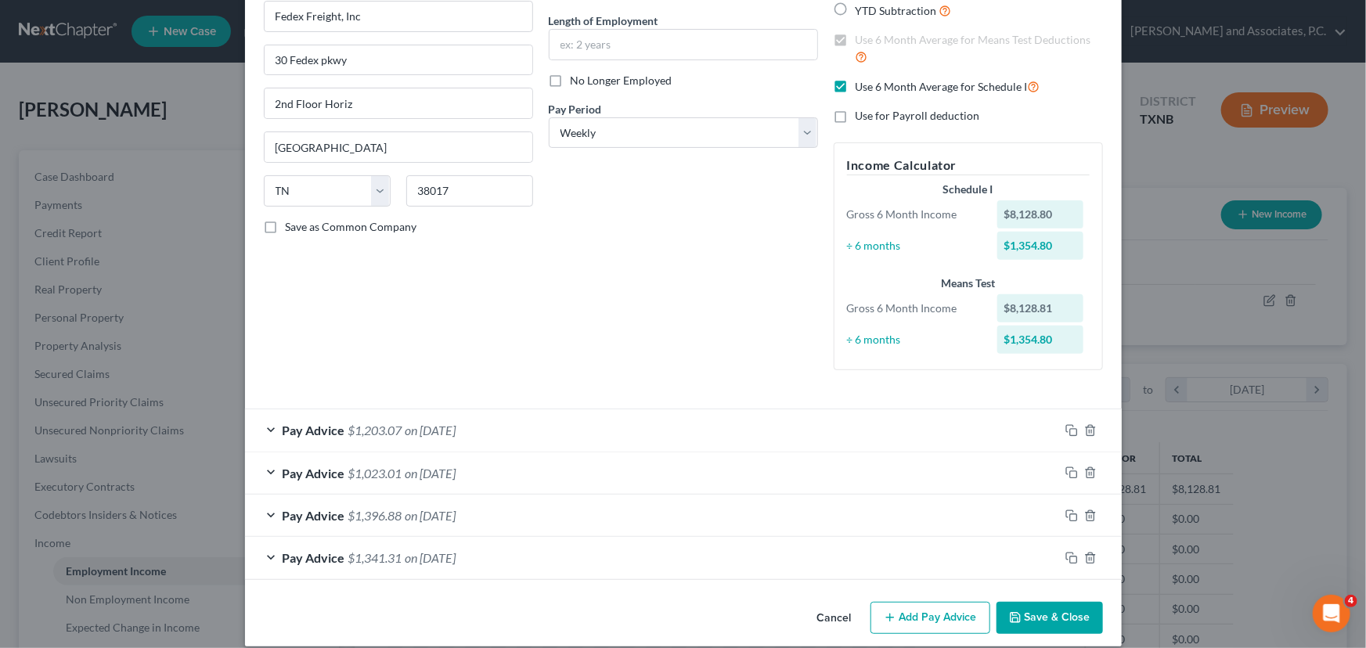
scroll to position [164, 0]
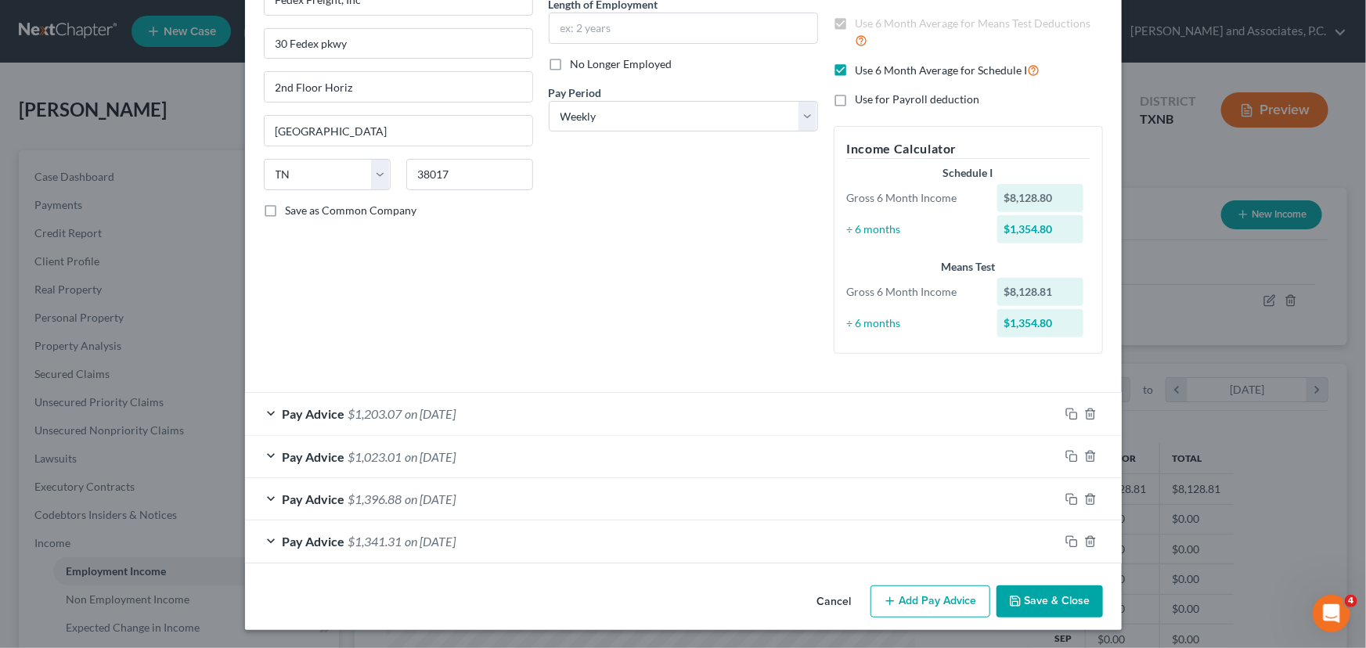
click at [892, 596] on icon "button" at bounding box center [890, 601] width 13 height 13
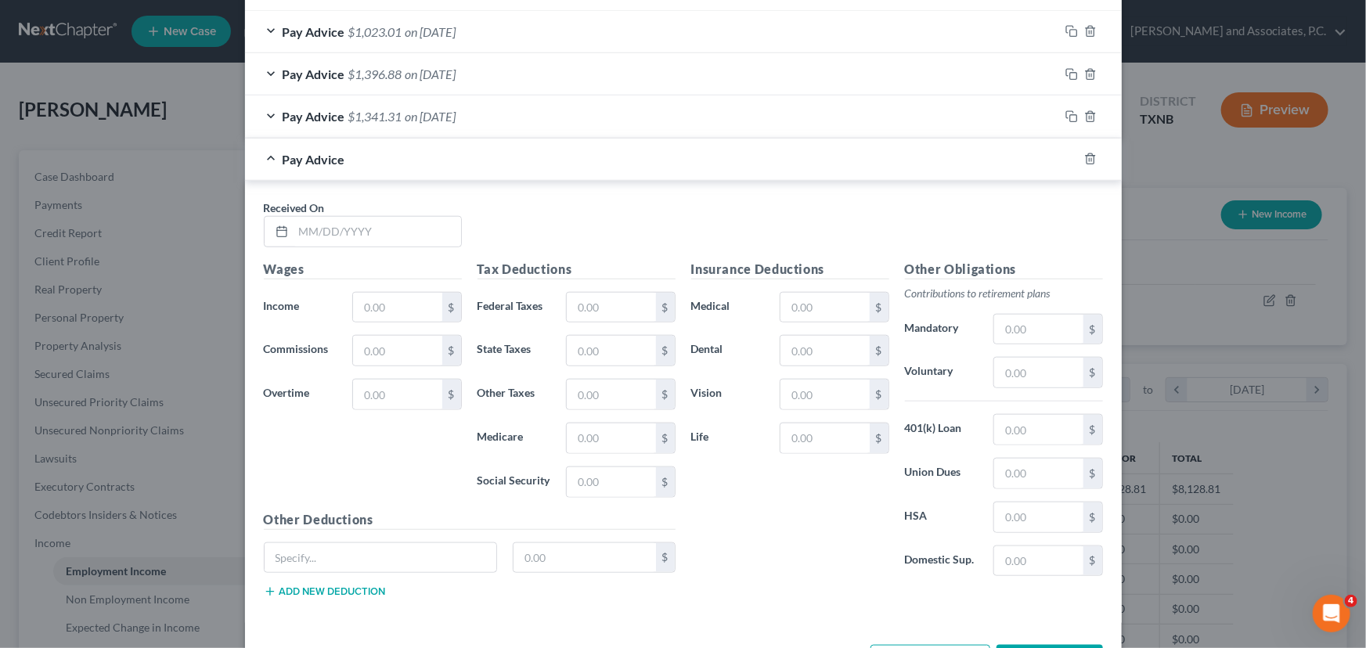
scroll to position [591, 0]
click at [305, 216] on input "text" at bounding box center [378, 230] width 168 height 30
type input "[DATE]"
click at [370, 308] on input "text" at bounding box center [397, 306] width 88 height 30
type input "2,266.84"
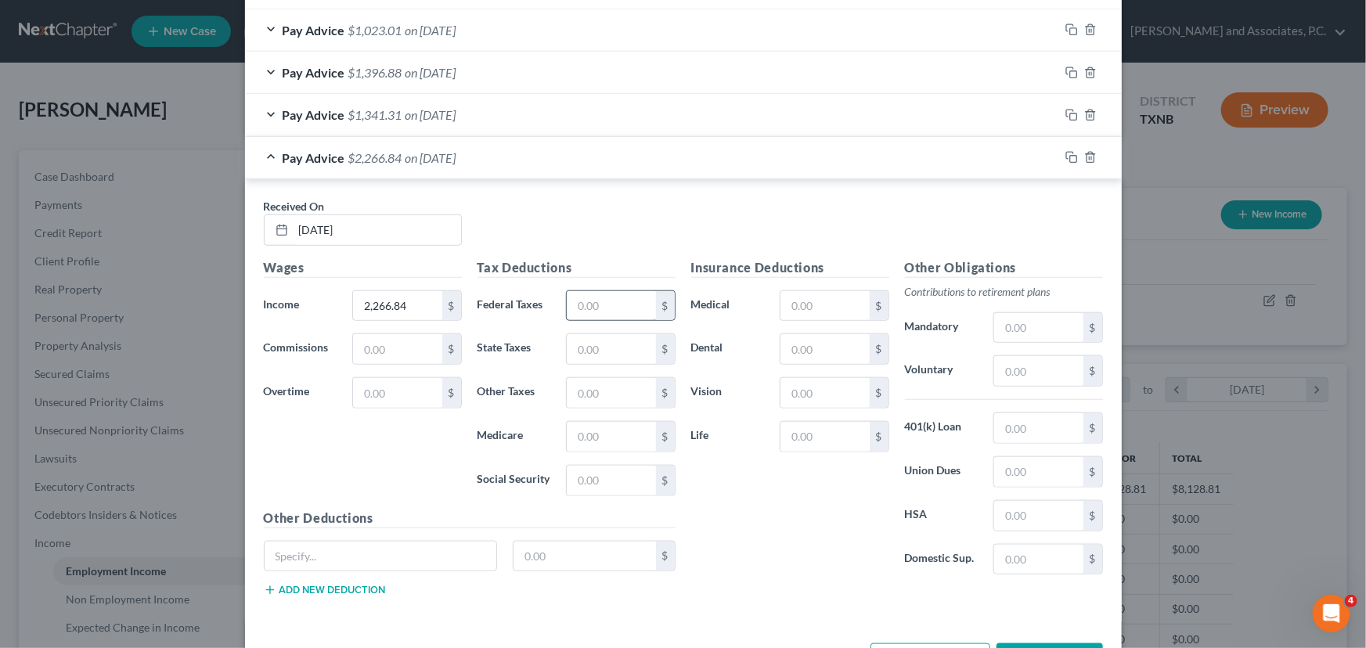
click at [594, 304] on input "text" at bounding box center [611, 306] width 88 height 30
type input "283.85"
click at [606, 348] on input "text" at bounding box center [611, 349] width 88 height 30
type input "86.00"
click at [588, 430] on input "text" at bounding box center [611, 437] width 88 height 30
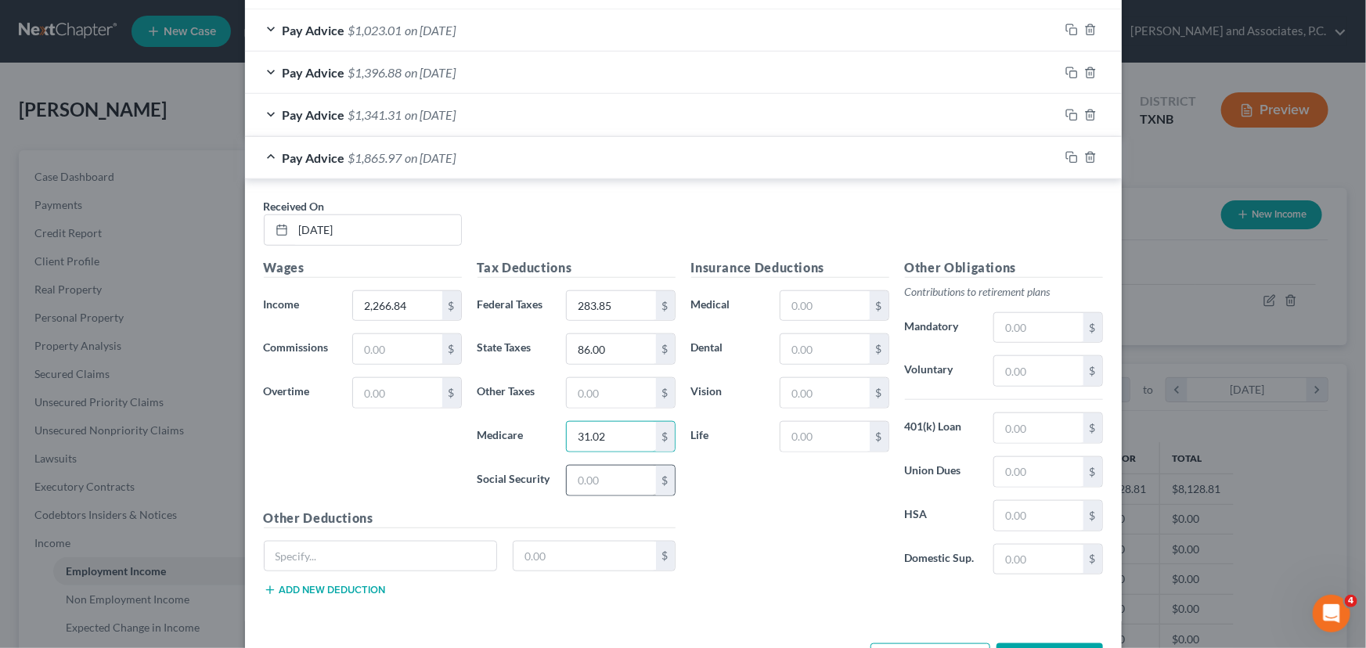
type input "31.02"
click at [567, 477] on input "text" at bounding box center [611, 481] width 88 height 30
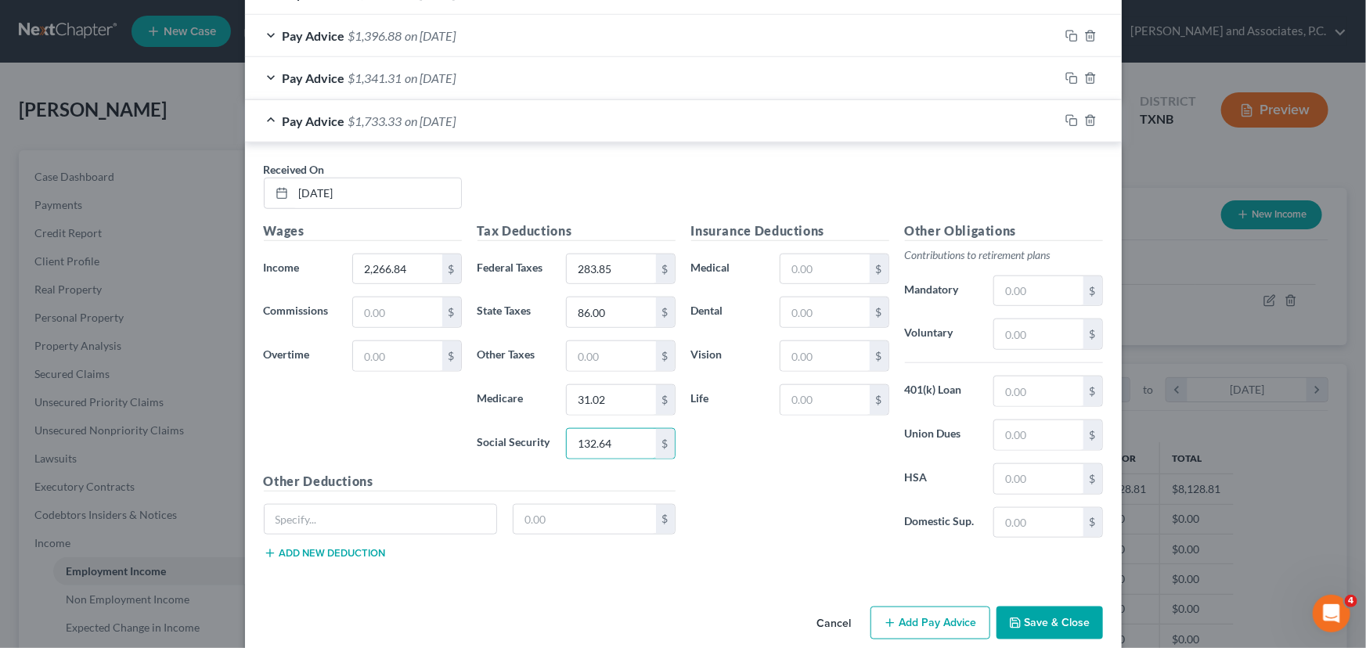
scroll to position [648, 0]
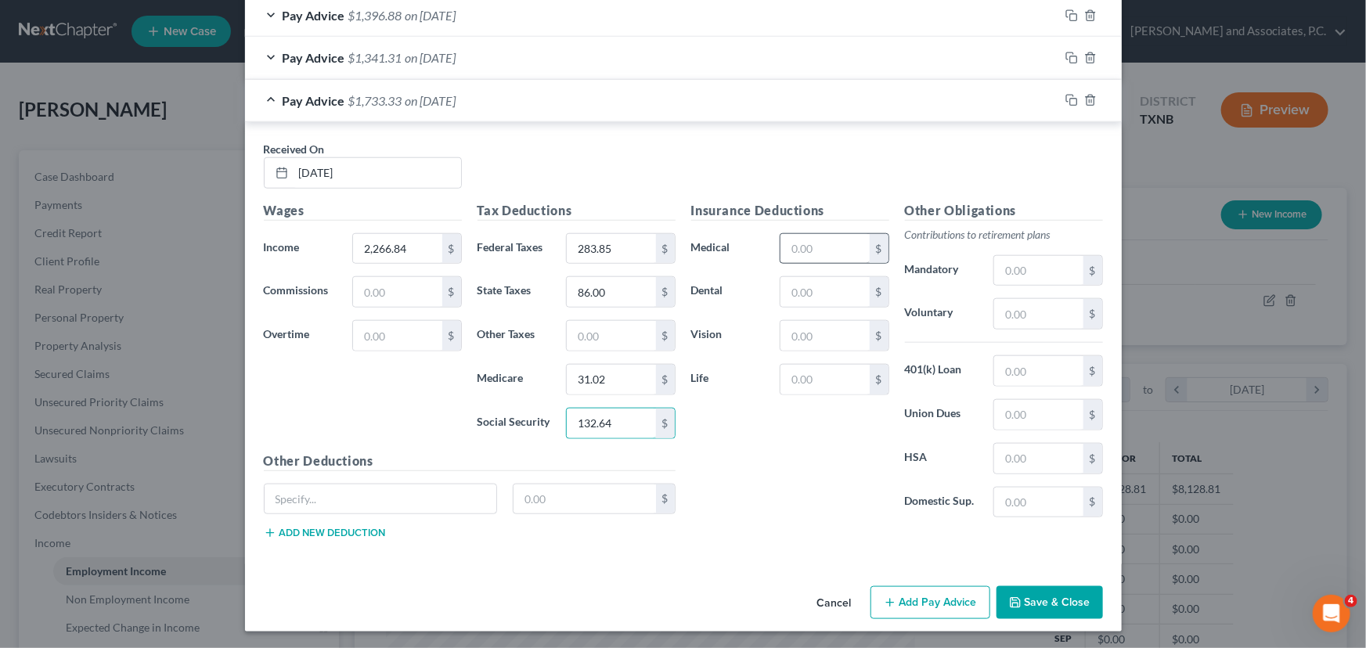
type input "132.64"
click at [798, 247] on input "text" at bounding box center [824, 249] width 88 height 30
type input "27.23"
click at [820, 286] on input "text" at bounding box center [824, 292] width 88 height 30
type input "5.29"
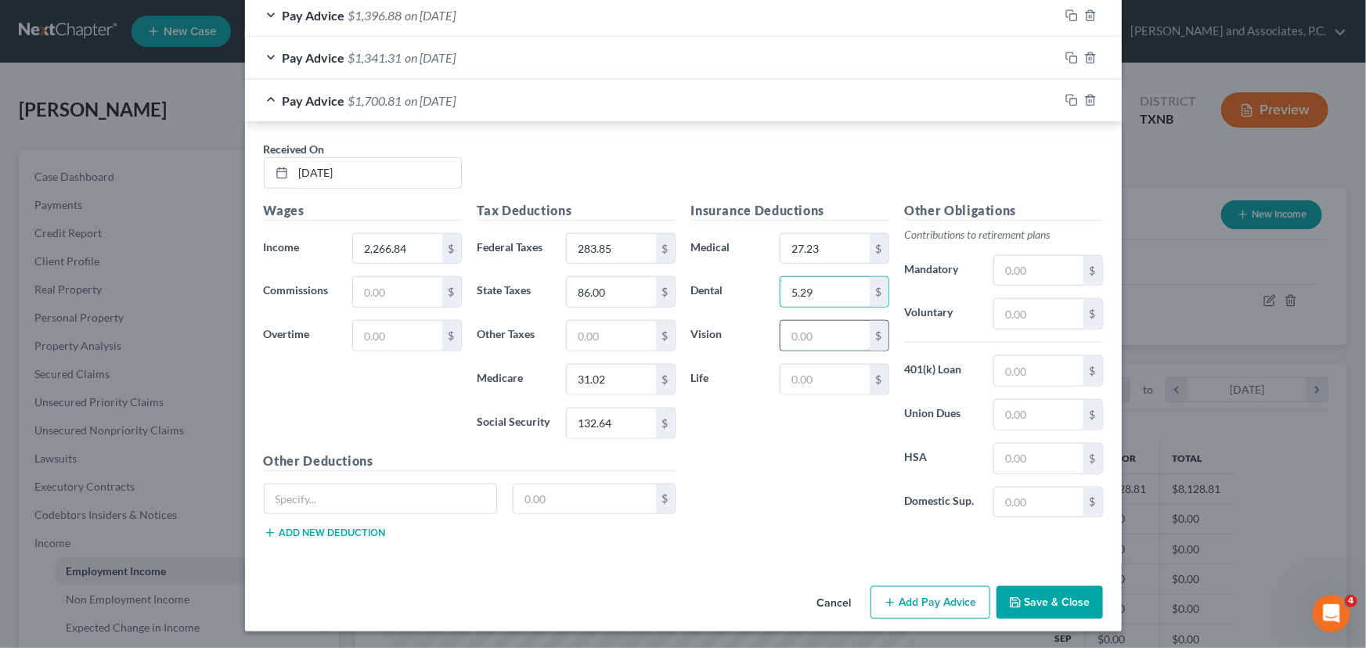
click at [831, 337] on input "text" at bounding box center [824, 336] width 88 height 30
type input "7.42"
click at [819, 377] on input "text" at bounding box center [824, 380] width 88 height 30
type input "9.72"
click at [1018, 268] on input "text" at bounding box center [1038, 271] width 88 height 30
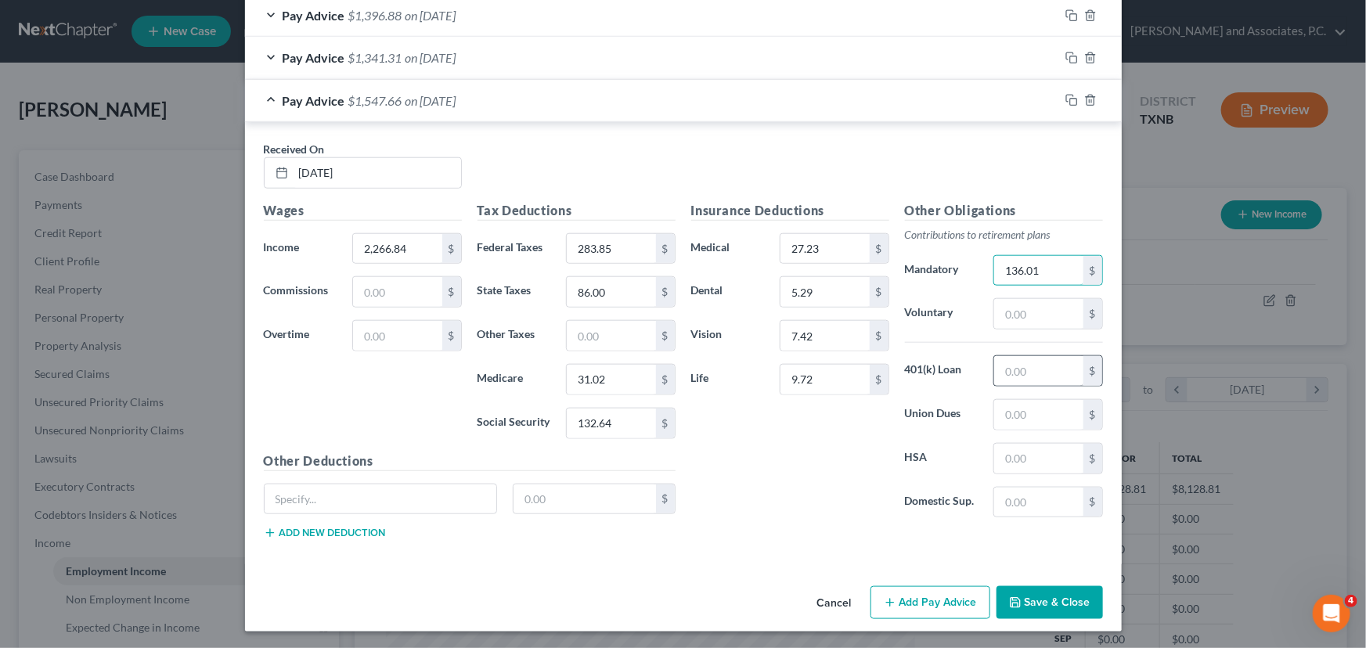
type input "136.01"
click at [1017, 375] on input "text" at bounding box center [1038, 371] width 88 height 30
type input "41.77"
click at [1011, 462] on input "text" at bounding box center [1038, 459] width 88 height 30
type input "91.56"
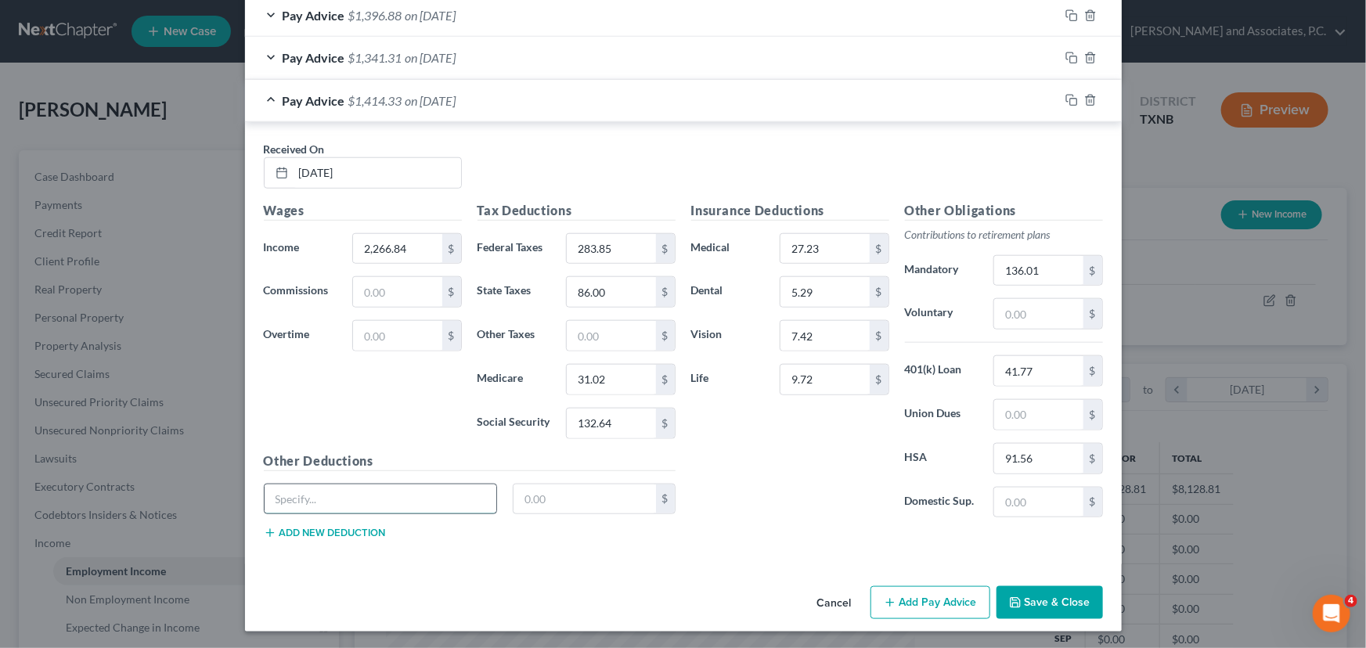
drag, startPoint x: 345, startPoint y: 498, endPoint x: 353, endPoint y: 501, distance: 8.4
click at [345, 498] on input "text" at bounding box center [381, 500] width 232 height 30
paste input "Crdt Assnl- Fedex Credit Union Savings Acct"
type input "Crdt Assnl- Fedex Credit Union Savings Acct"
click at [542, 499] on input "text" at bounding box center [584, 500] width 142 height 30
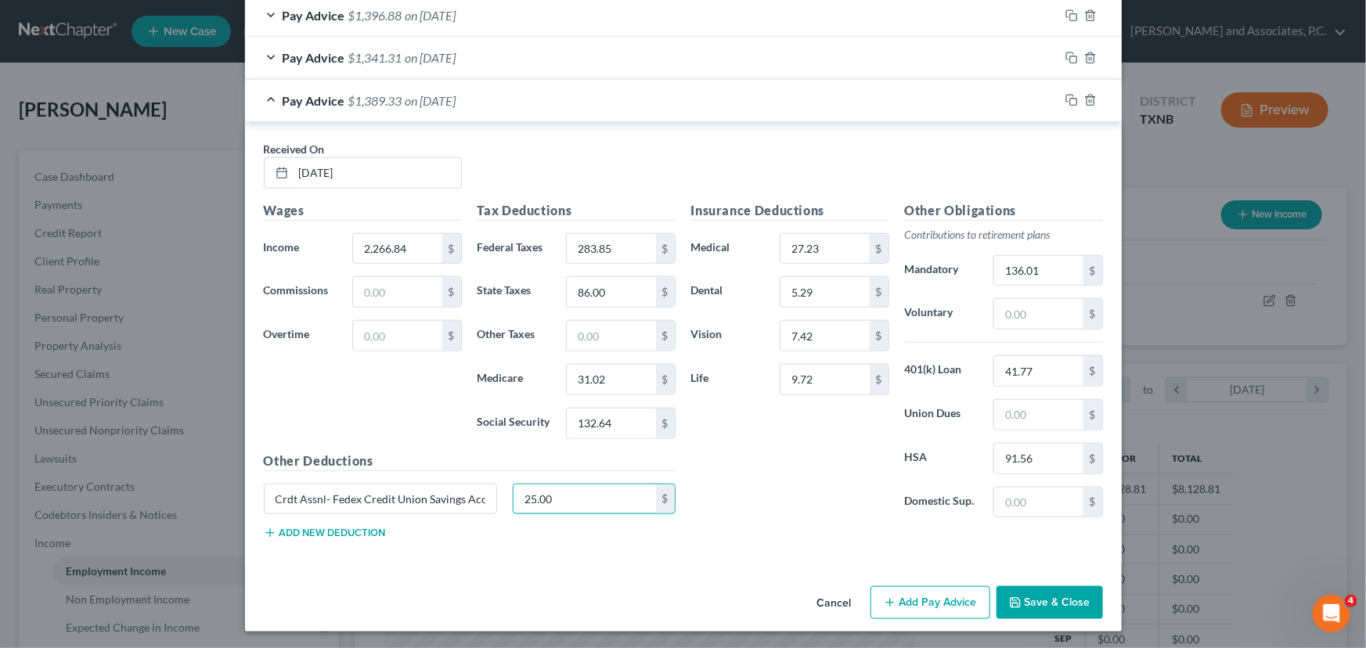
type input "25.00"
click at [939, 595] on button "Add Pay Advice" at bounding box center [930, 602] width 120 height 33
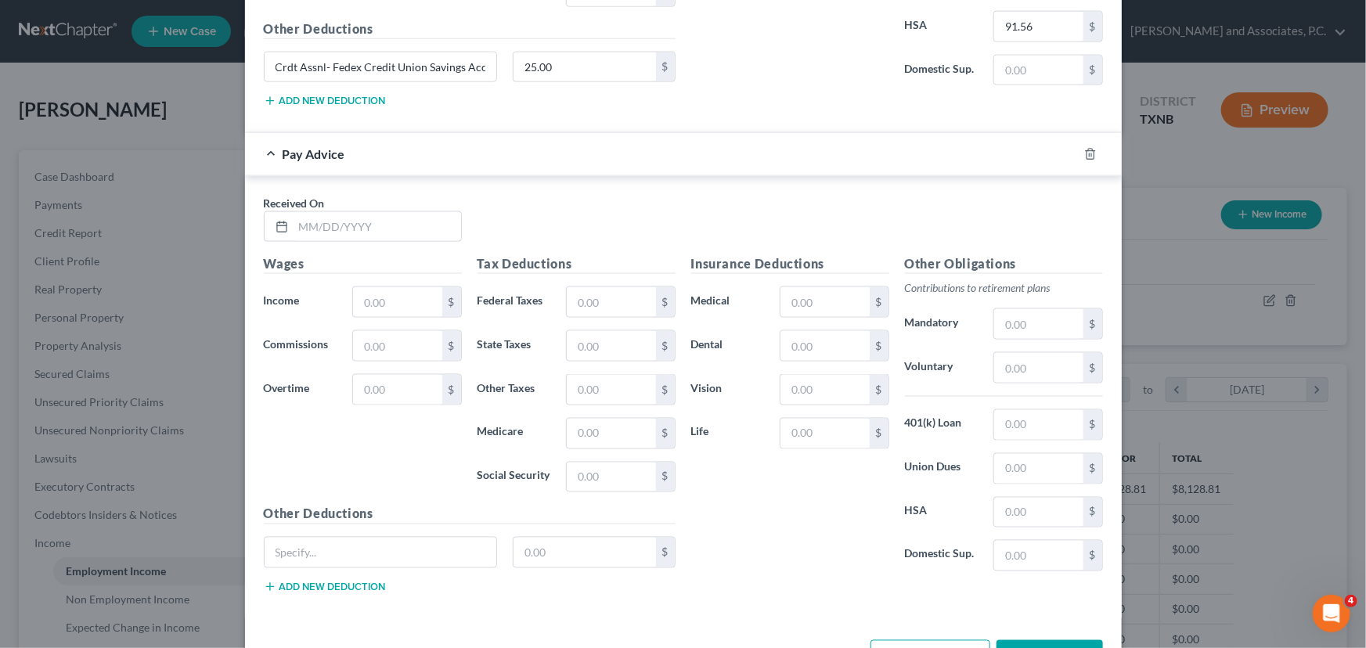
scroll to position [1133, 0]
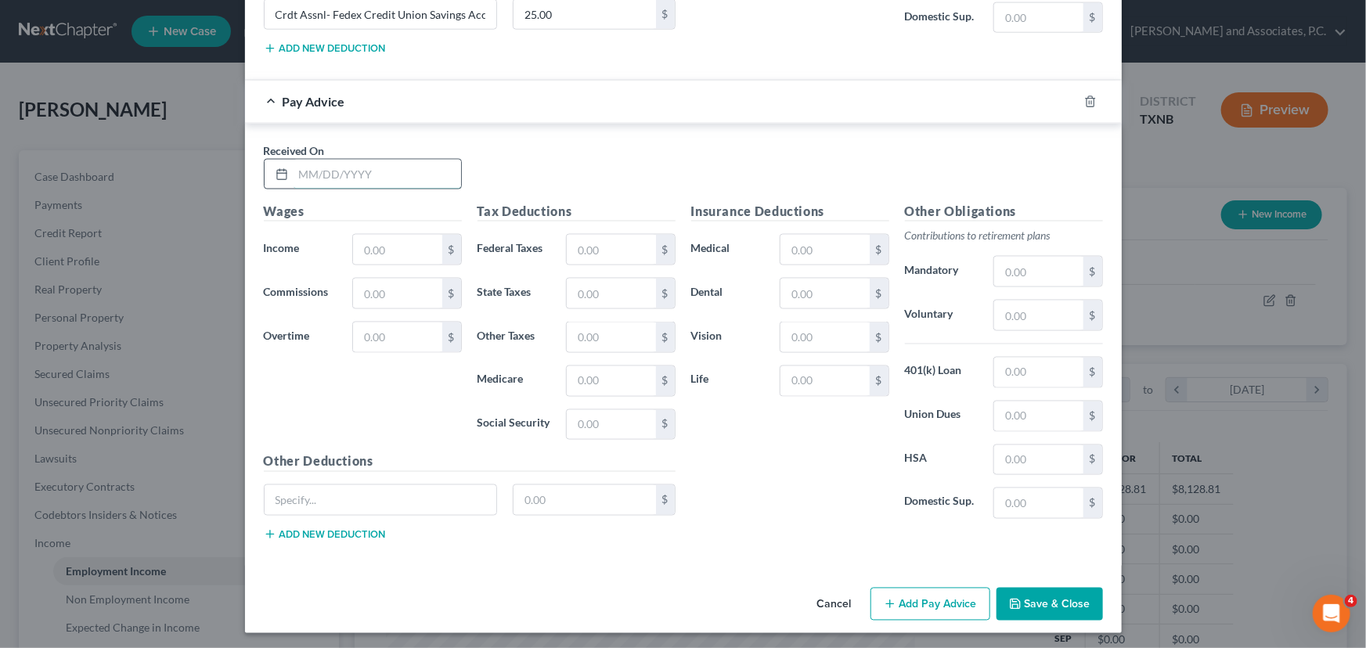
click at [308, 175] on input "text" at bounding box center [378, 175] width 168 height 30
type input "[DATE]"
click at [387, 247] on input "text" at bounding box center [397, 250] width 88 height 30
type input "1,840.48"
click at [599, 243] on input "text" at bounding box center [611, 250] width 88 height 30
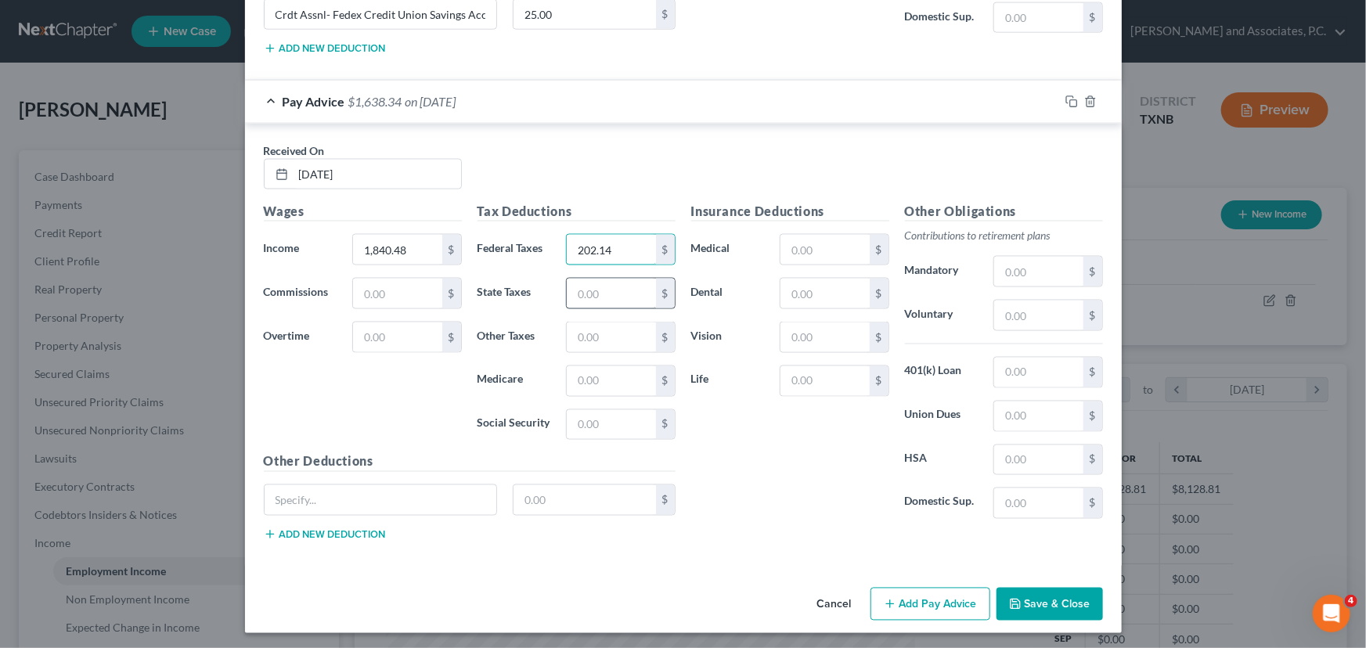
type input "202.14"
click at [581, 287] on input "text" at bounding box center [611, 294] width 88 height 30
type input "68.00"
click at [581, 380] on input "text" at bounding box center [611, 381] width 88 height 30
type input "25.27"
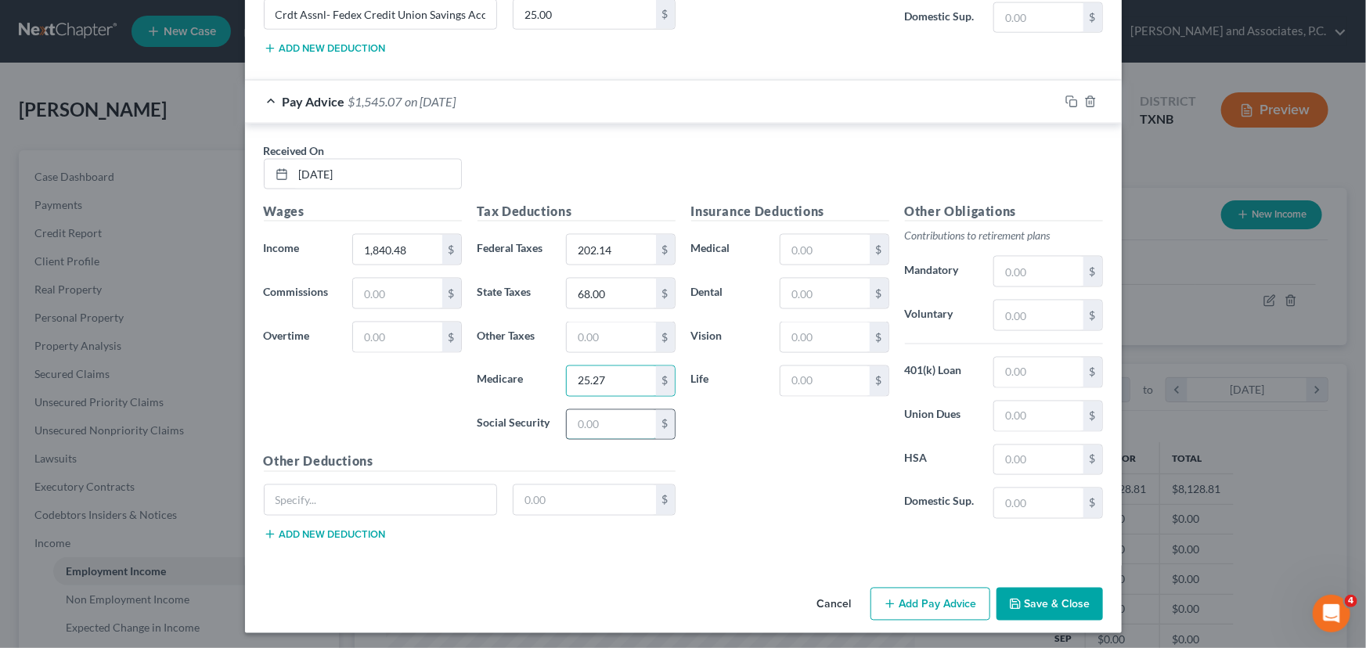
click at [587, 423] on input "text" at bounding box center [611, 425] width 88 height 30
type input "108.04"
click at [770, 434] on div "Insurance Deductions Medical $ Dental $ Vision $ Life $" at bounding box center [790, 367] width 214 height 330
click at [816, 243] on input "text" at bounding box center [824, 250] width 88 height 30
type input "27.23"
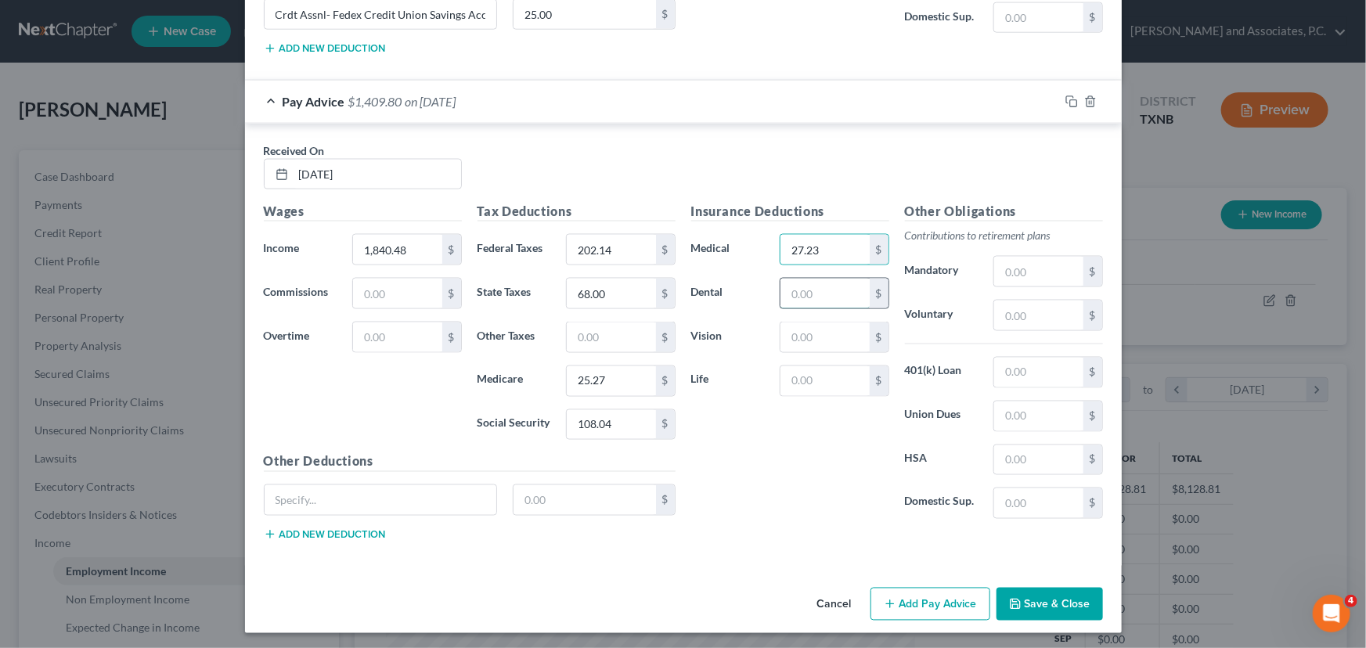
click at [784, 286] on input "text" at bounding box center [824, 294] width 88 height 30
type input "5.29"
drag, startPoint x: 786, startPoint y: 328, endPoint x: 736, endPoint y: 322, distance: 50.5
click at [786, 328] on input "text" at bounding box center [824, 337] width 88 height 30
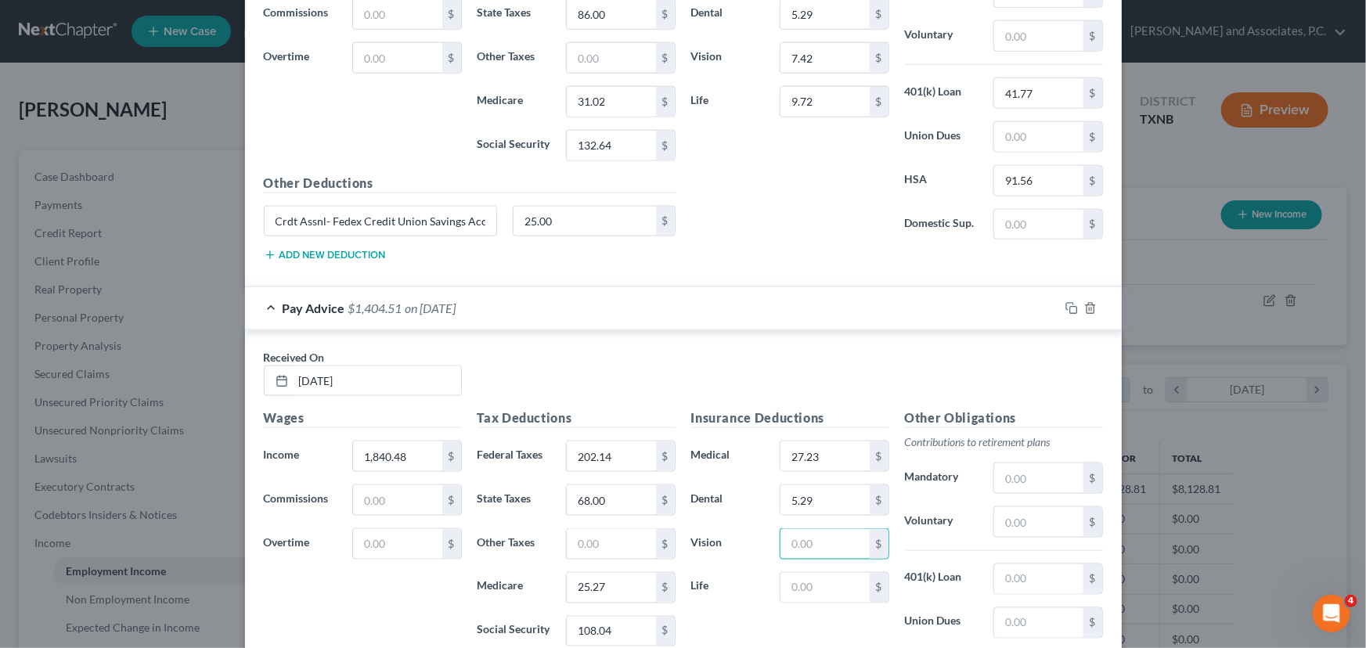
scroll to position [919, 0]
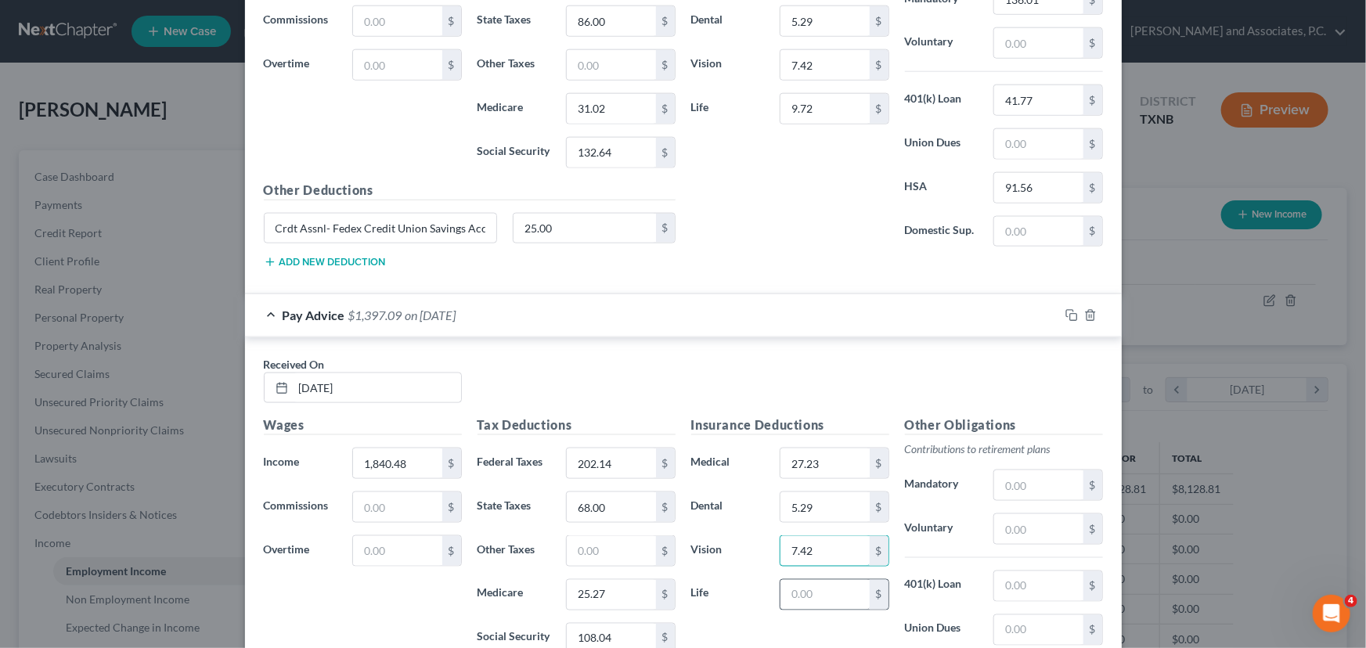
type input "7.42"
click at [796, 585] on input "text" at bounding box center [824, 595] width 88 height 30
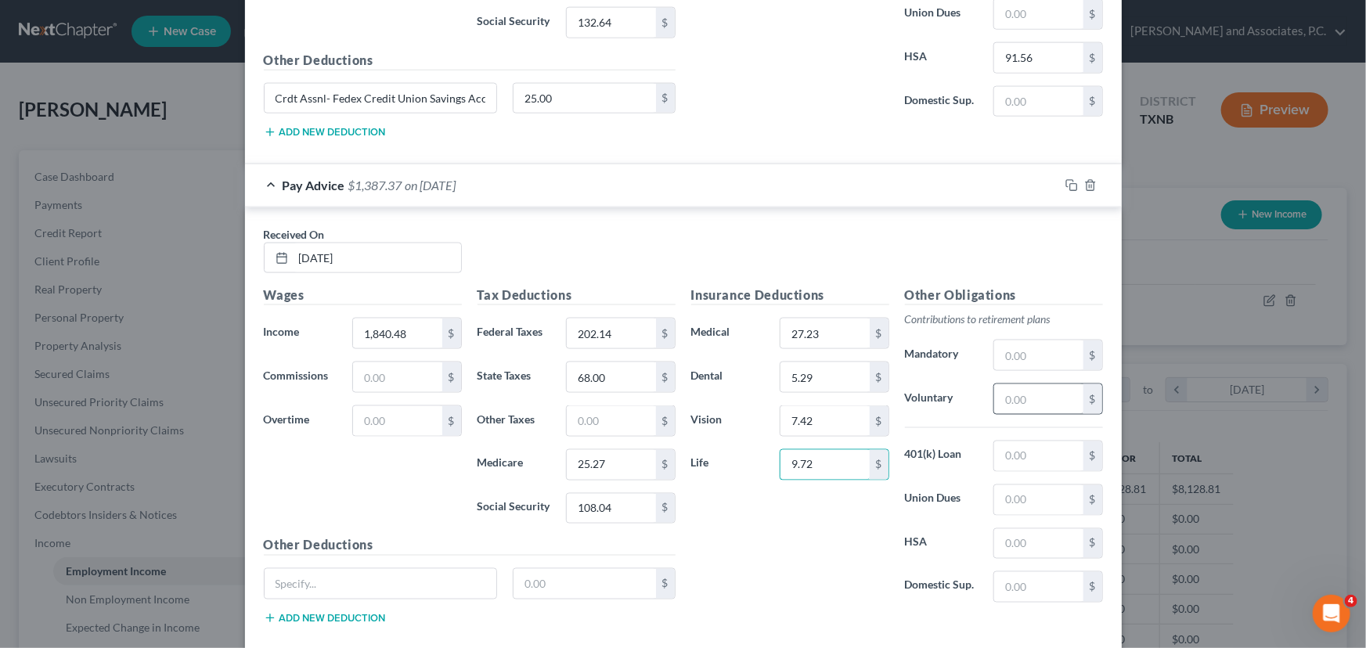
scroll to position [1061, 0]
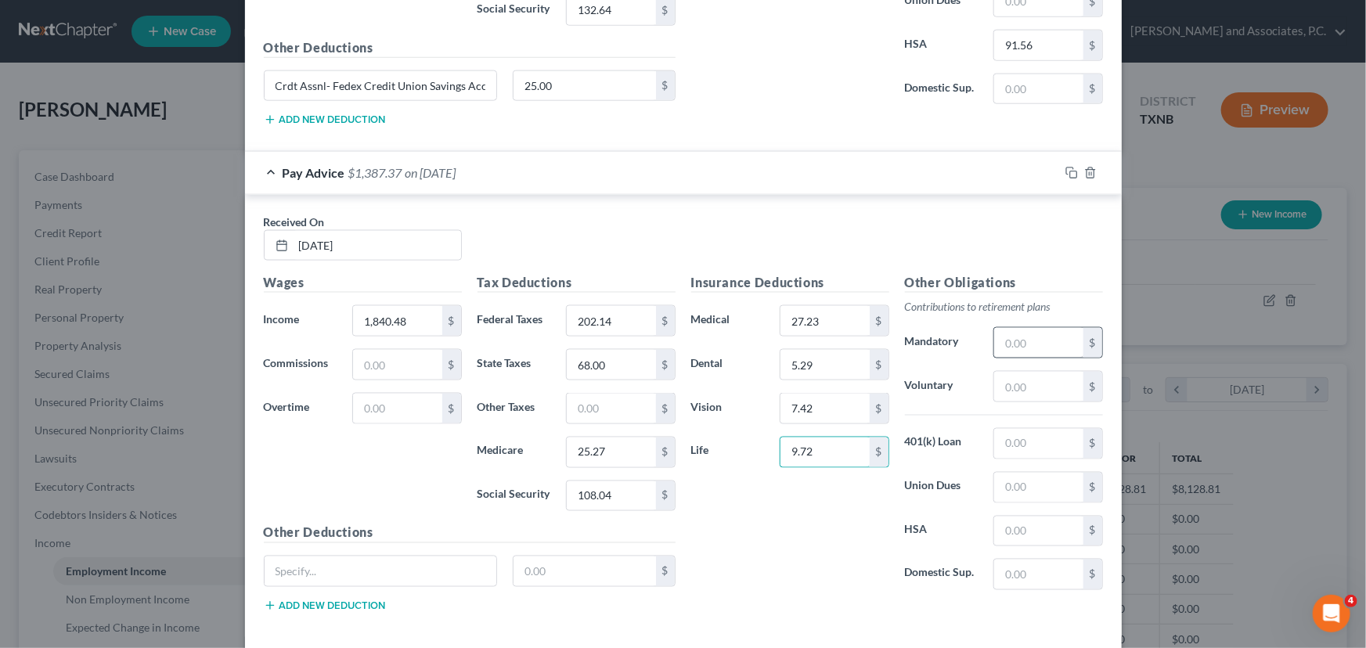
type input "9.72"
click at [1007, 344] on input "text" at bounding box center [1038, 343] width 88 height 30
type input "110.43"
click at [1019, 446] on input "text" at bounding box center [1038, 444] width 88 height 30
type input "41.77"
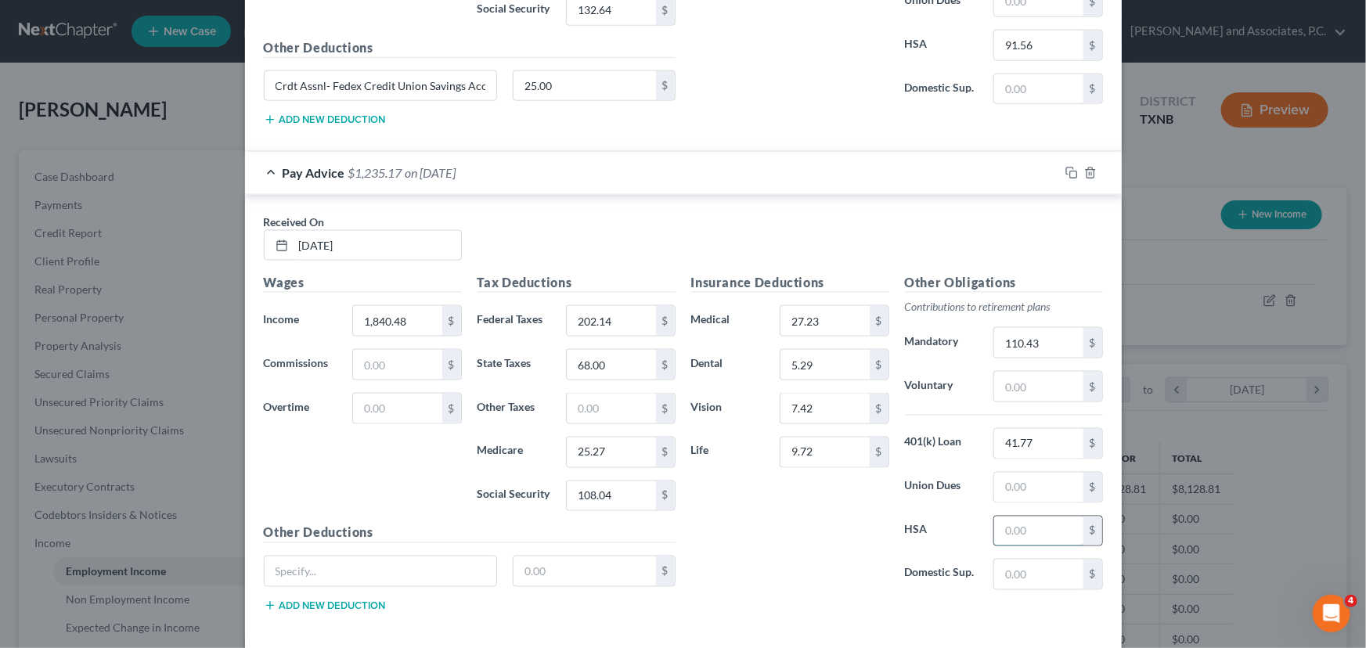
click at [1014, 535] on input "text" at bounding box center [1038, 532] width 88 height 30
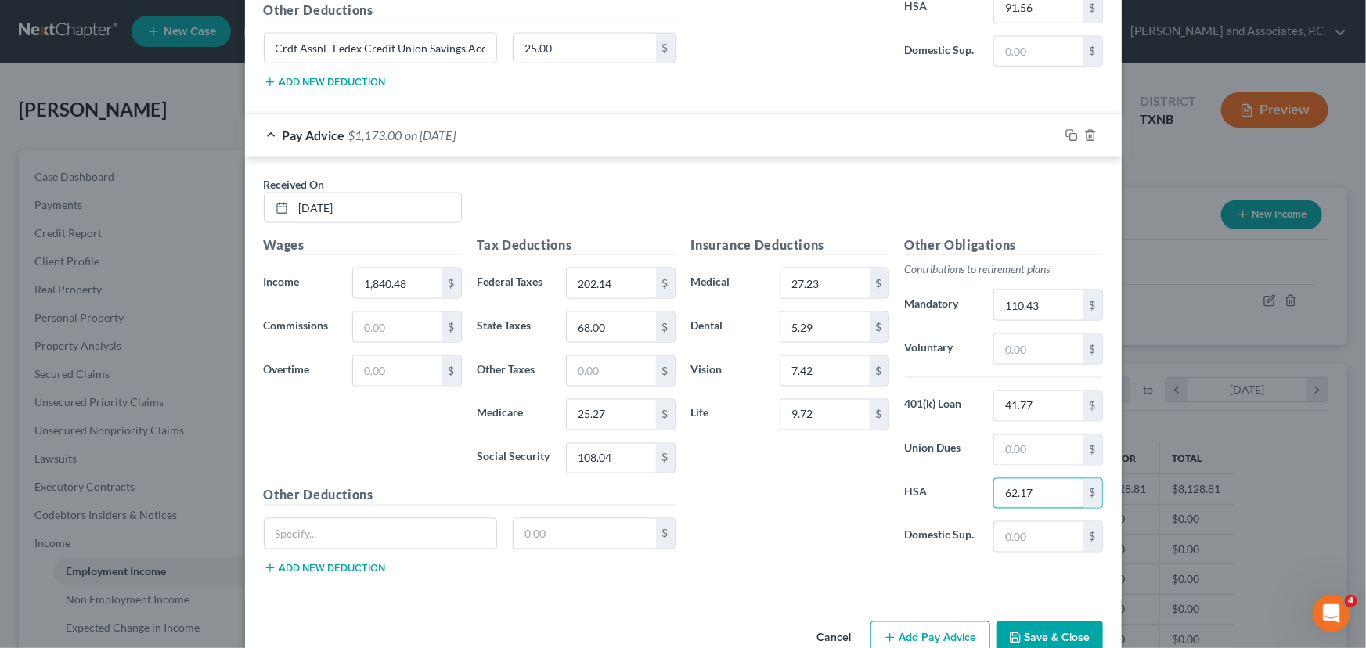
scroll to position [1133, 0]
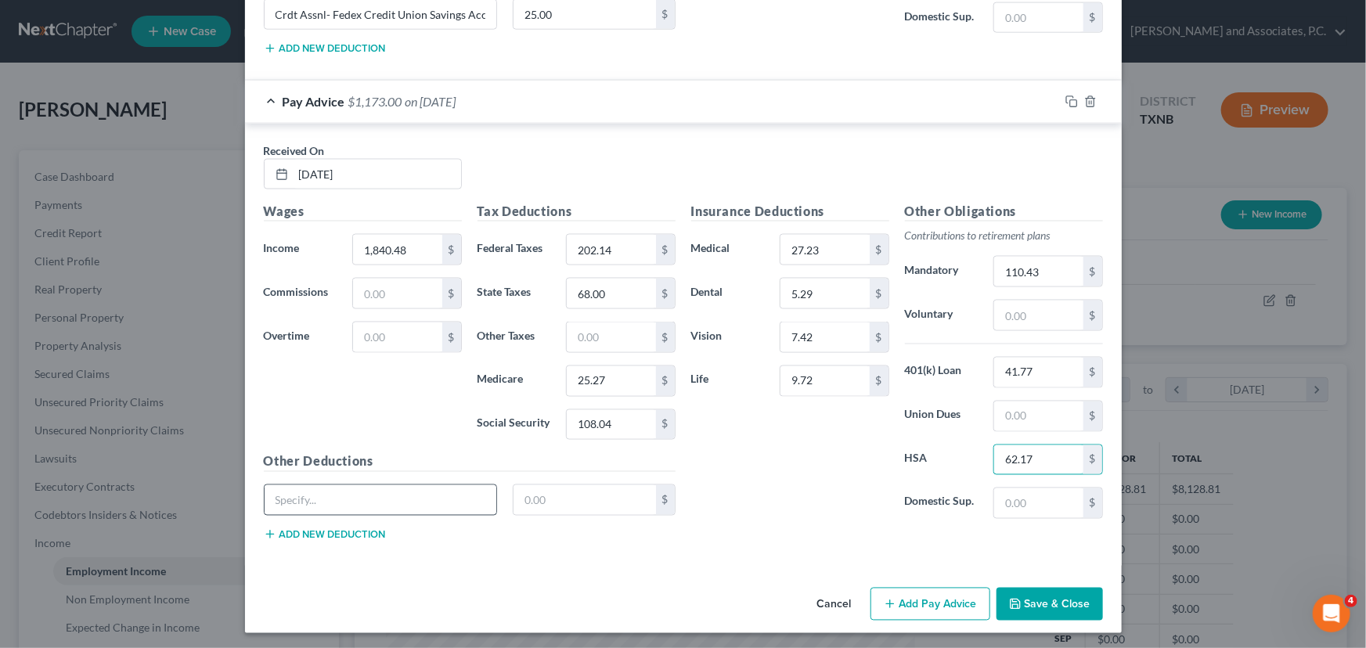
type input "62.17"
click at [336, 493] on input "text" at bounding box center [381, 500] width 232 height 30
paste input "Crdt Assnl- Fedex Credit Union Savings Acct"
type input "Crdt Assnl- Fedex Credit Union Savings Acct"
click at [554, 501] on input "text" at bounding box center [584, 500] width 142 height 30
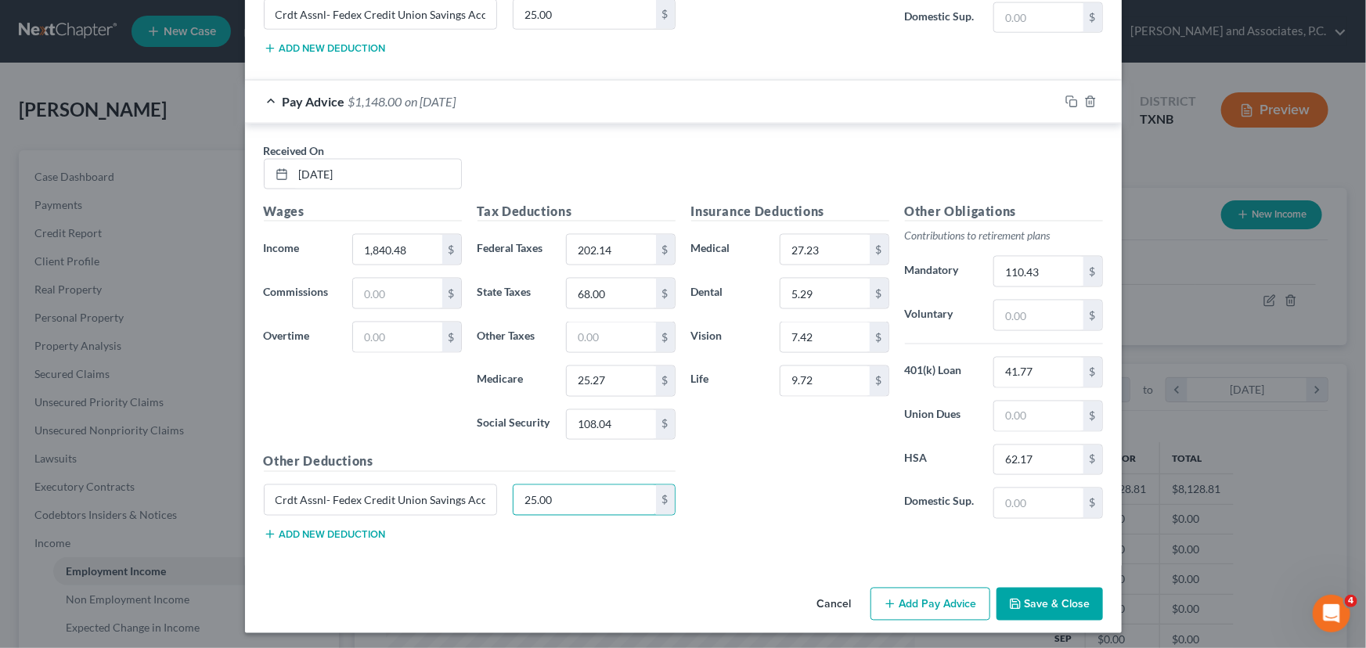
type input "25.00"
drag, startPoint x: 885, startPoint y: 587, endPoint x: 723, endPoint y: 423, distance: 230.8
click at [885, 588] on button "Add Pay Advice" at bounding box center [930, 604] width 120 height 33
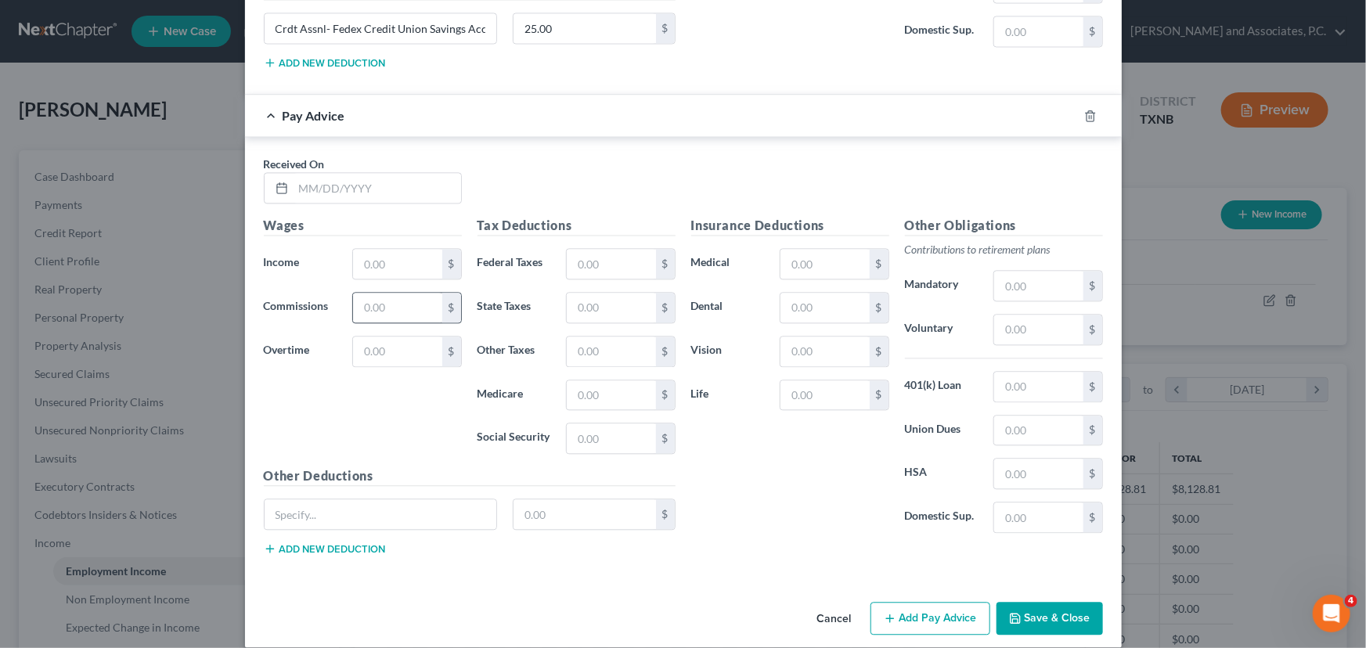
scroll to position [1617, 0]
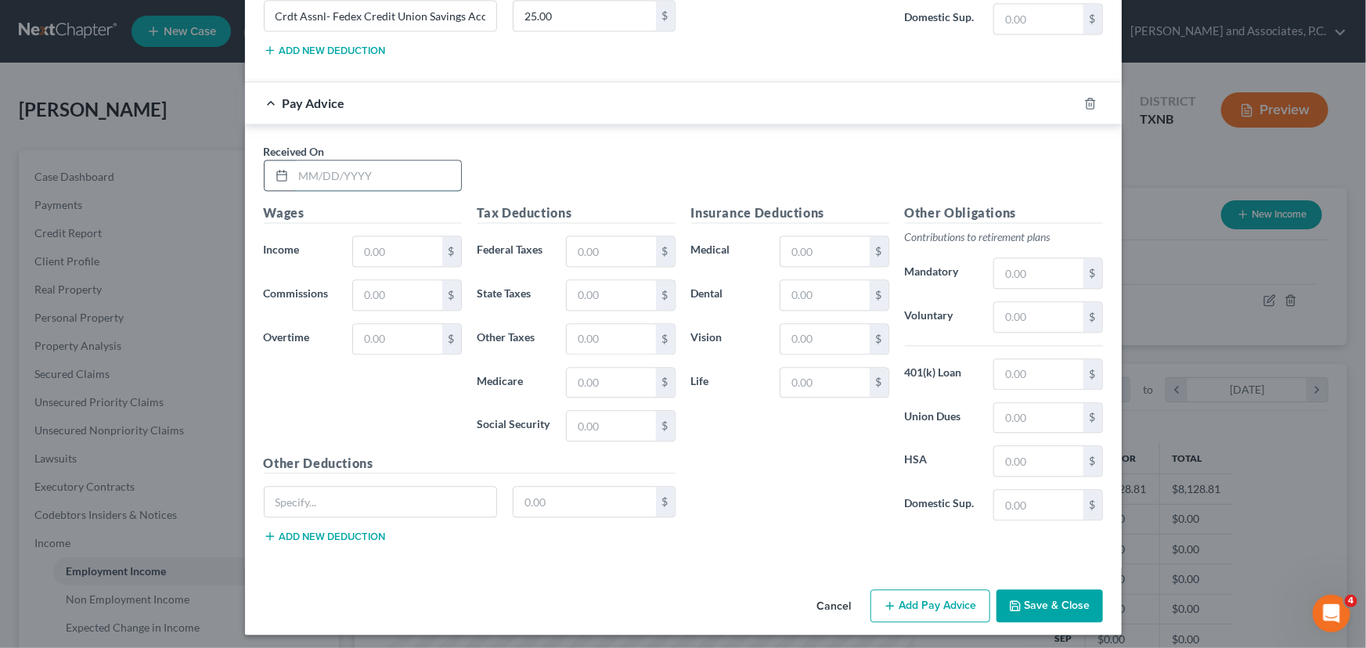
click at [294, 171] on input "text" at bounding box center [378, 175] width 168 height 30
type input "[DATE]"
click at [377, 251] on input "text" at bounding box center [397, 251] width 88 height 30
type input "1,387.29"
click at [587, 241] on input "text" at bounding box center [611, 251] width 88 height 30
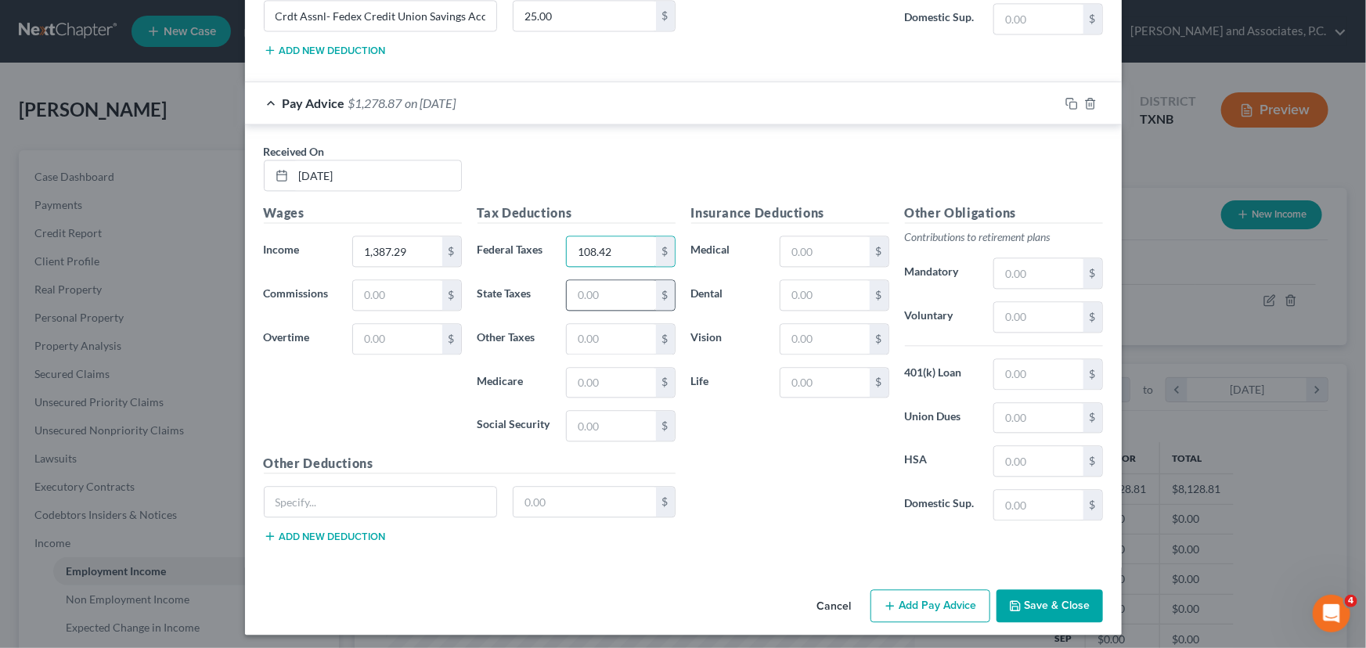
type input "108.42"
click at [578, 294] on input "text" at bounding box center [611, 295] width 88 height 30
type input "48.00"
click at [603, 387] on input "text" at bounding box center [611, 383] width 88 height 30
type input "18.69"
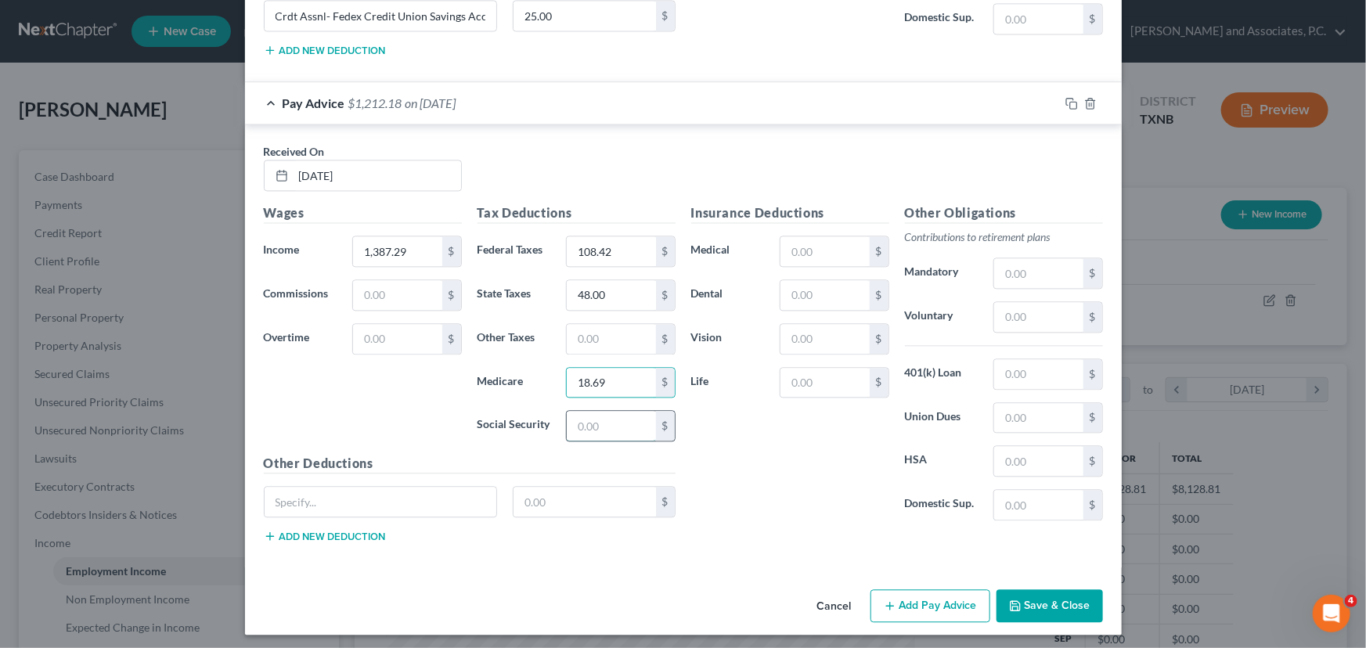
click at [602, 418] on input "text" at bounding box center [611, 426] width 88 height 30
type input "79.93"
click at [815, 253] on input "text" at bounding box center [824, 251] width 88 height 30
type input "27.23"
click at [824, 290] on input "text" at bounding box center [824, 295] width 88 height 30
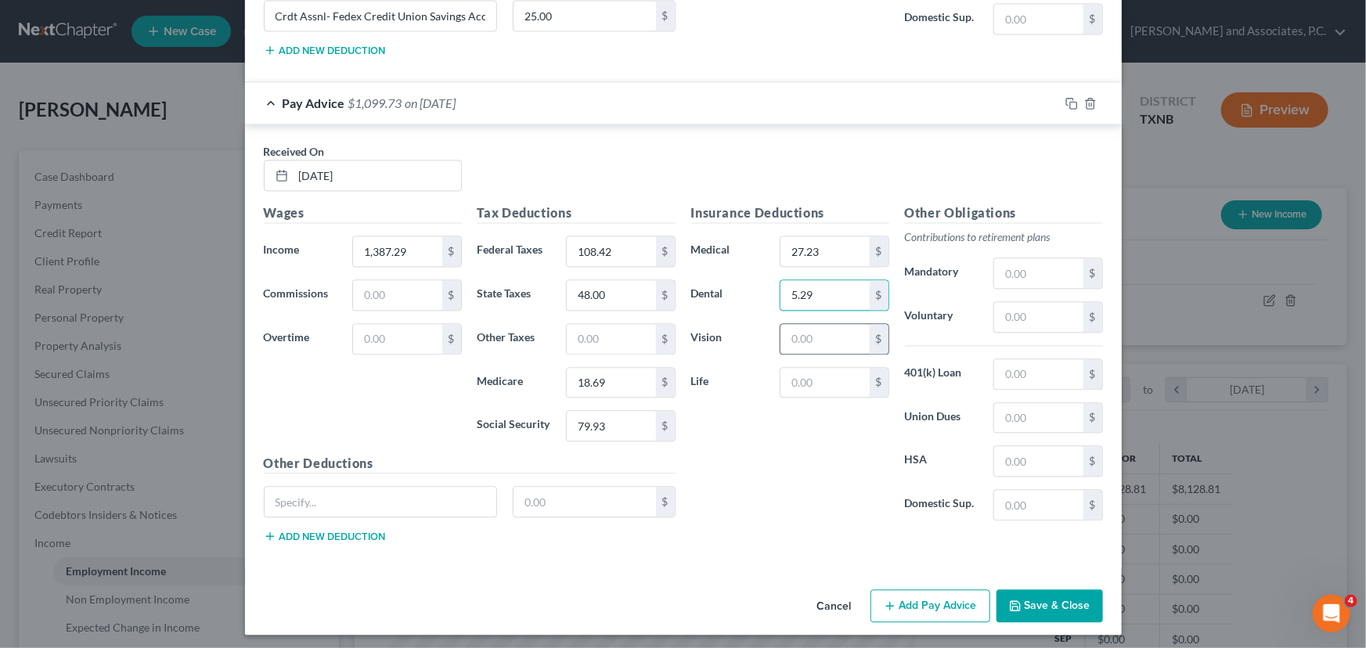
type input "5.29"
click at [808, 326] on input "text" at bounding box center [824, 339] width 88 height 30
type input "7.42"
click at [807, 377] on input "text" at bounding box center [824, 383] width 88 height 30
type input "9.72"
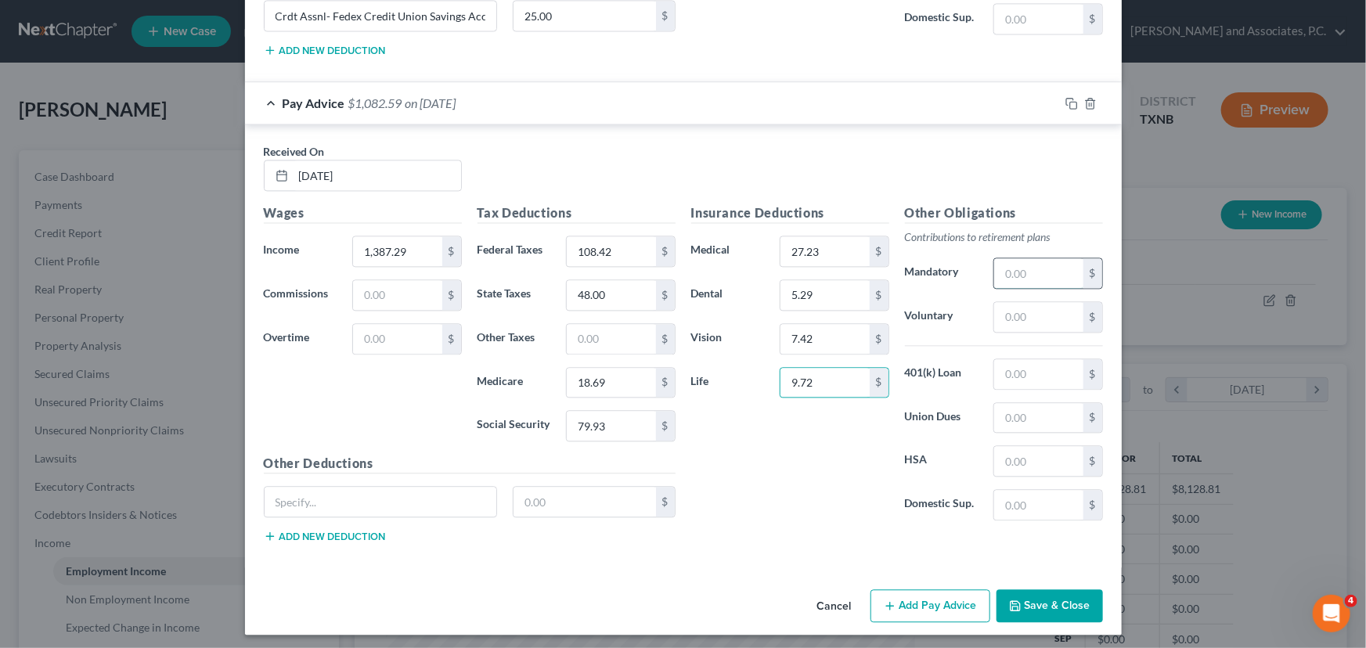
click at [1011, 274] on input "text" at bounding box center [1038, 273] width 88 height 30
type input "83.24"
click at [1018, 371] on input "text" at bounding box center [1038, 374] width 88 height 30
type input "41.77"
click at [1012, 455] on input "text" at bounding box center [1038, 461] width 88 height 30
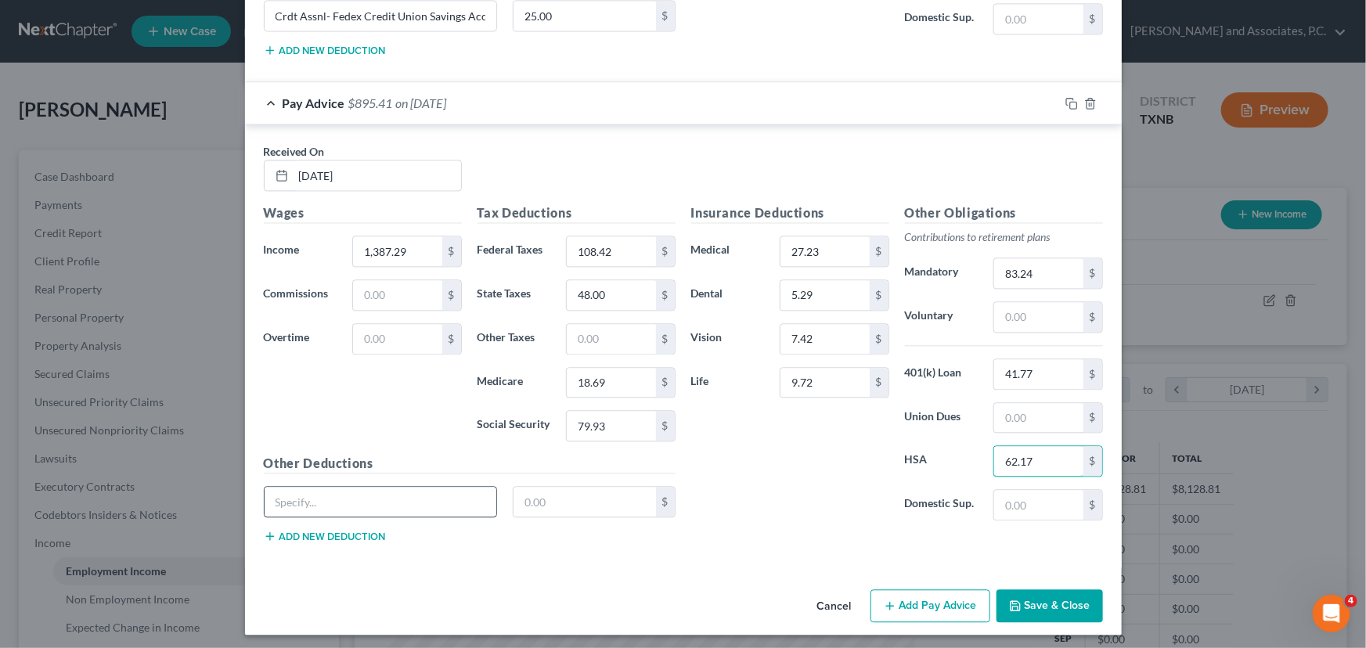
type input "62.17"
click at [336, 500] on input "text" at bounding box center [381, 502] width 232 height 30
paste input "Crdt Assnl- Fedex Credit Union Savings Acct"
type input "Crdt Assnl- Fedex Credit Union Savings Acct"
click at [552, 495] on input "text" at bounding box center [584, 502] width 142 height 30
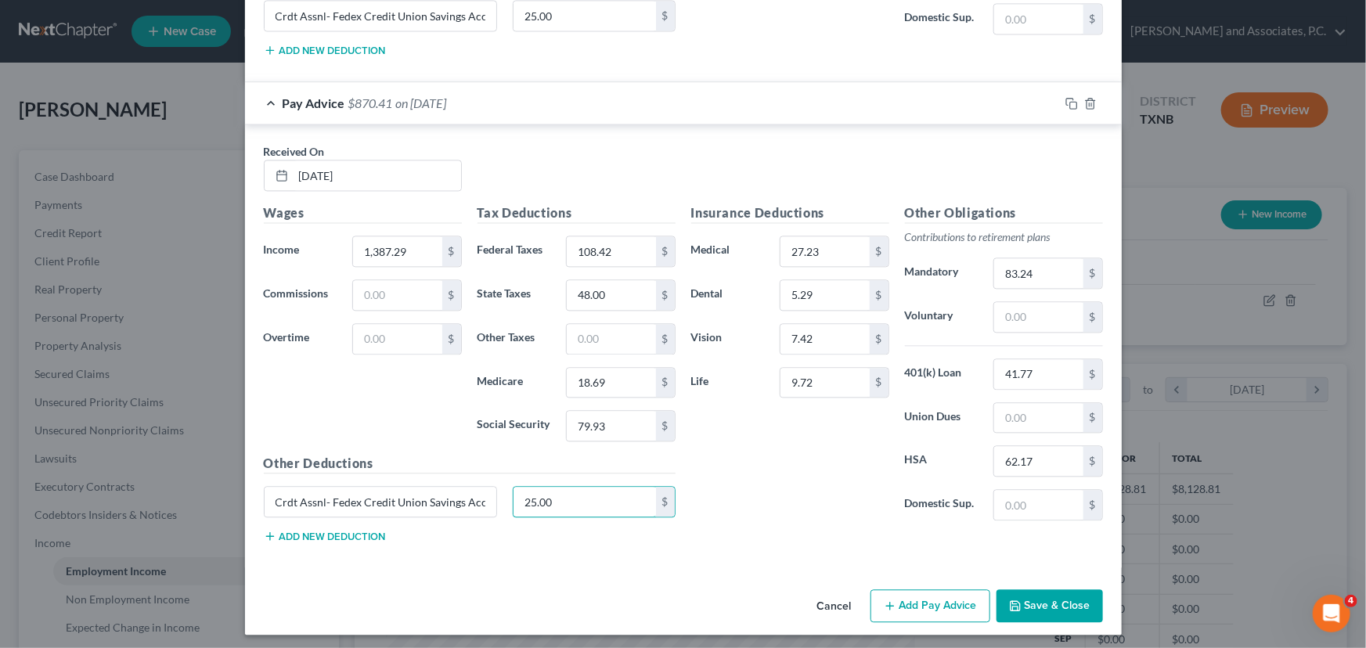
type input "25.00"
click at [900, 593] on button "Add Pay Advice" at bounding box center [930, 605] width 120 height 33
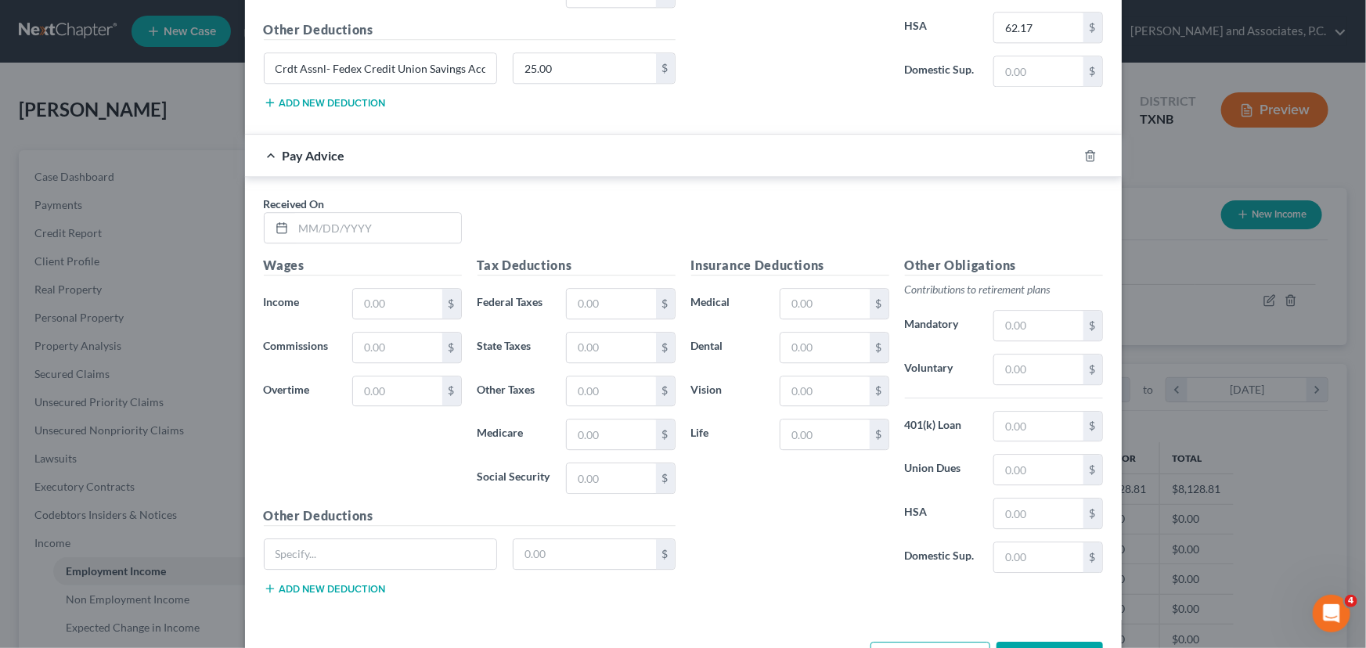
scroll to position [2101, 0]
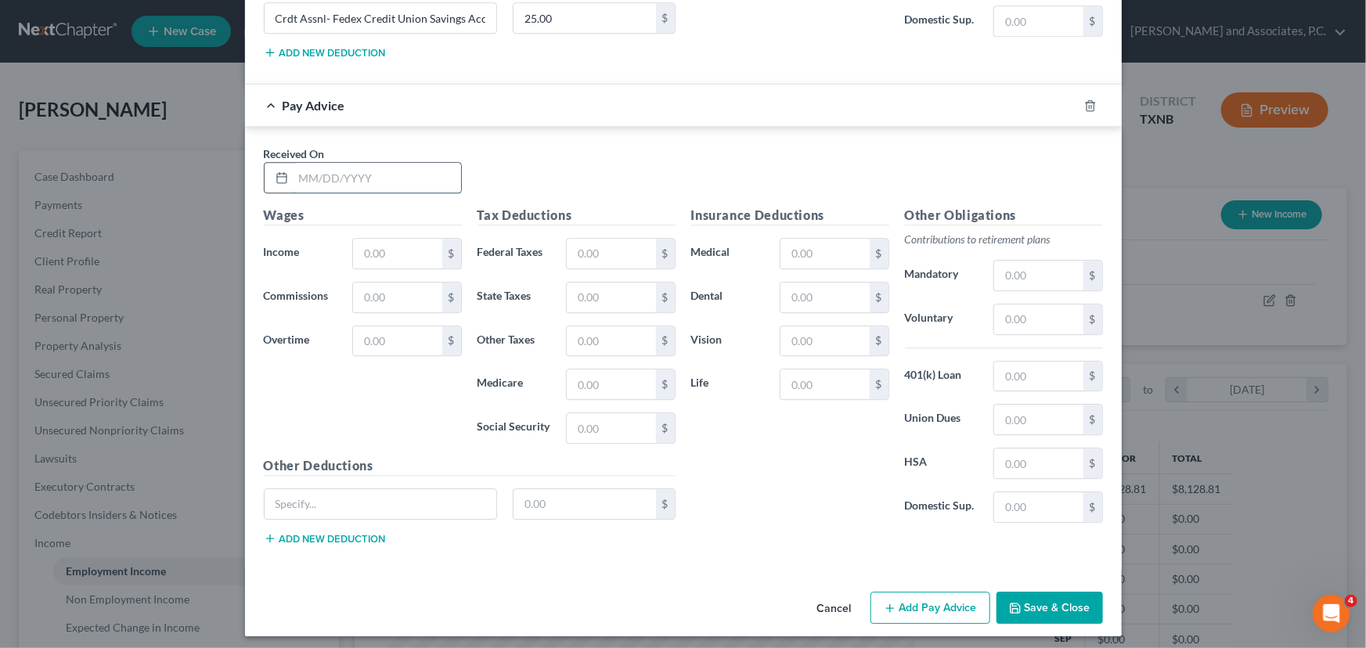
click at [298, 174] on input "text" at bounding box center [378, 178] width 168 height 30
type input "[DATE]"
click at [359, 247] on input "text" at bounding box center [397, 254] width 88 height 30
type input "2,226.75"
click at [607, 243] on input "text" at bounding box center [611, 254] width 88 height 30
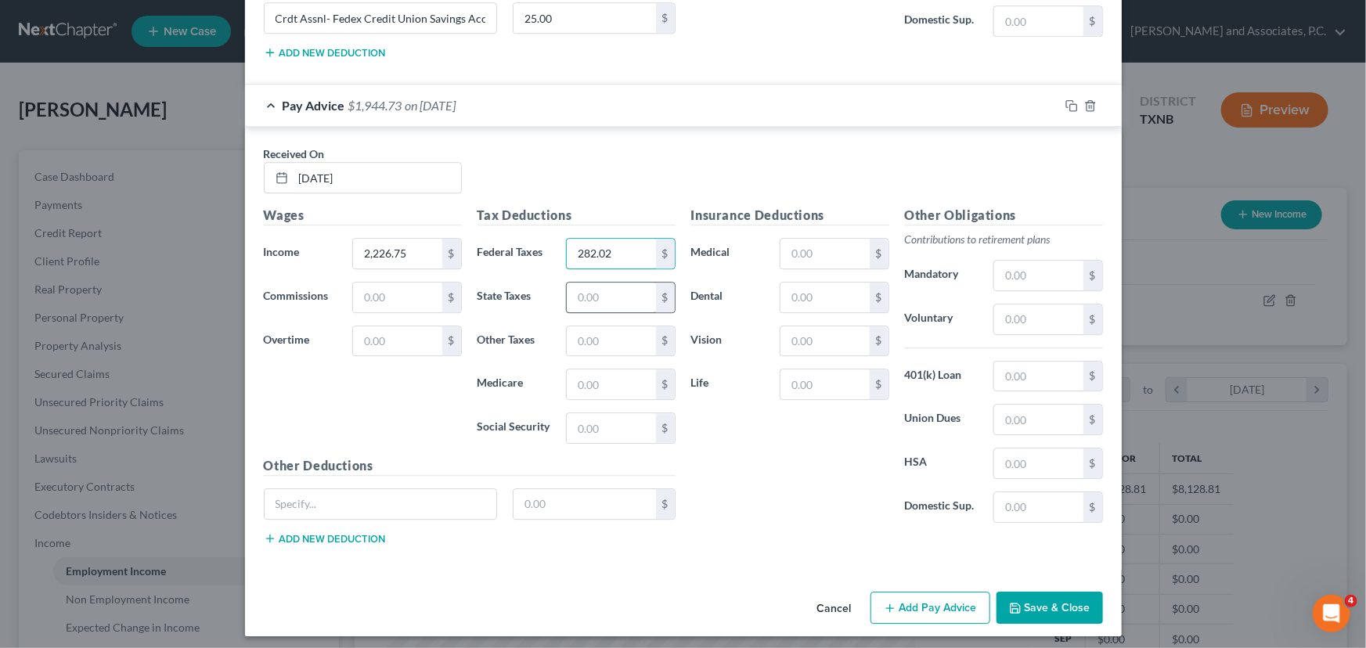
type input "282.02"
click at [602, 290] on input "text" at bounding box center [611, 298] width 88 height 30
type input "85.00"
click at [585, 383] on input "text" at bounding box center [611, 384] width 88 height 30
type input "30.87"
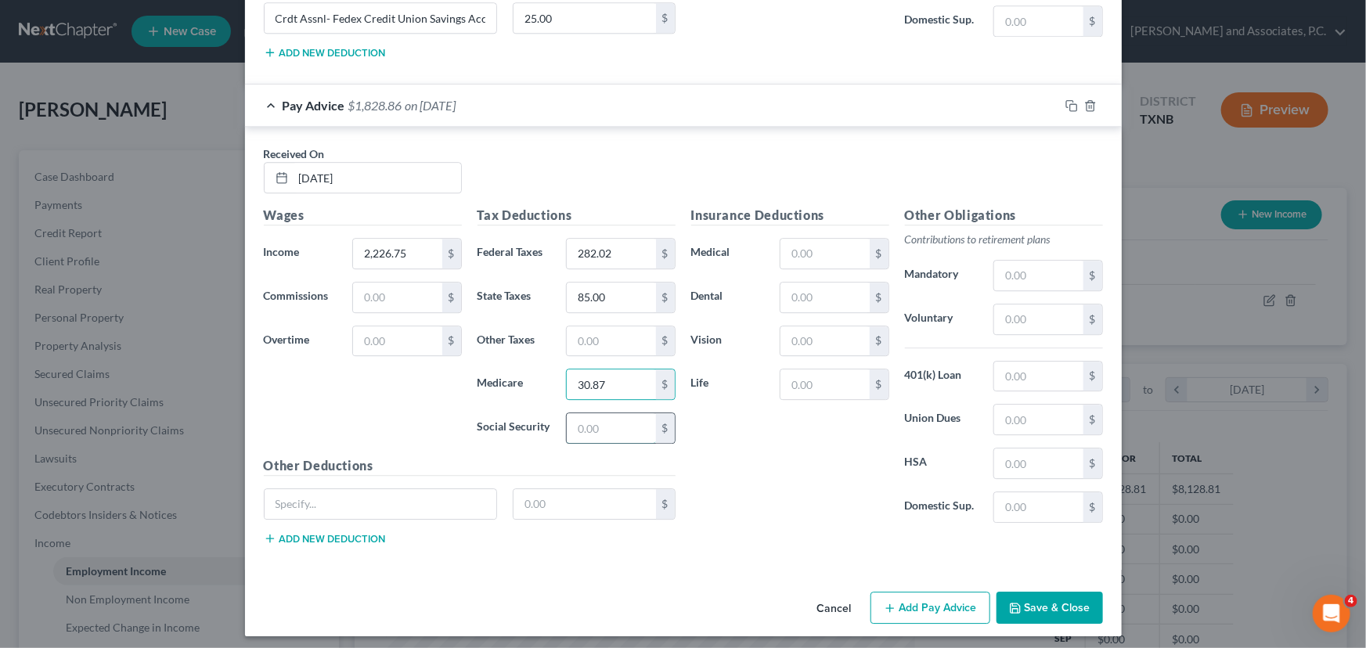
click at [593, 421] on input "text" at bounding box center [611, 428] width 88 height 30
type input "131.98"
click at [817, 250] on input "text" at bounding box center [824, 254] width 88 height 30
type input "27.23"
click at [805, 286] on input "text" at bounding box center [824, 298] width 88 height 30
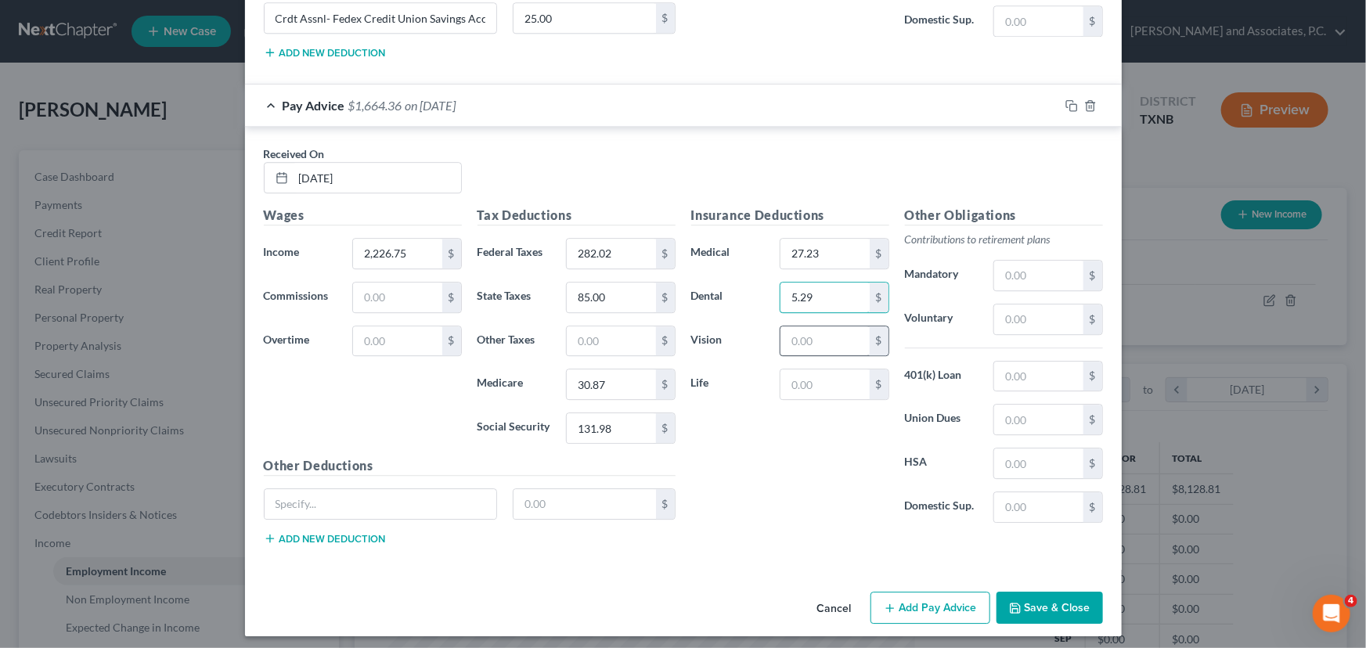
type input "5.29"
click at [791, 340] on input "text" at bounding box center [824, 341] width 88 height 30
type input "7.42"
click at [796, 383] on input "text" at bounding box center [824, 384] width 88 height 30
type input "9.72"
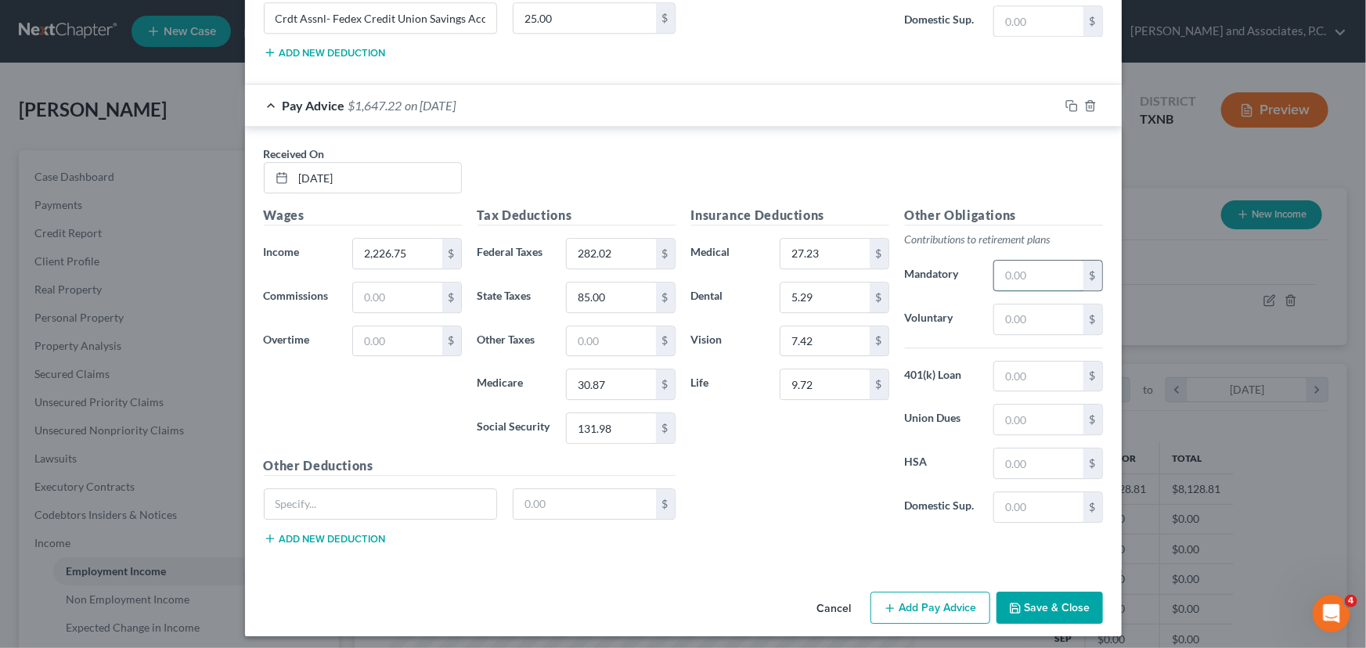
click at [1034, 271] on input "text" at bounding box center [1038, 276] width 88 height 30
type input "133.61"
drag, startPoint x: 1023, startPoint y: 377, endPoint x: 1018, endPoint y: 368, distance: 10.2
click at [1023, 377] on input "text" at bounding box center [1038, 377] width 88 height 30
type input "41.77"
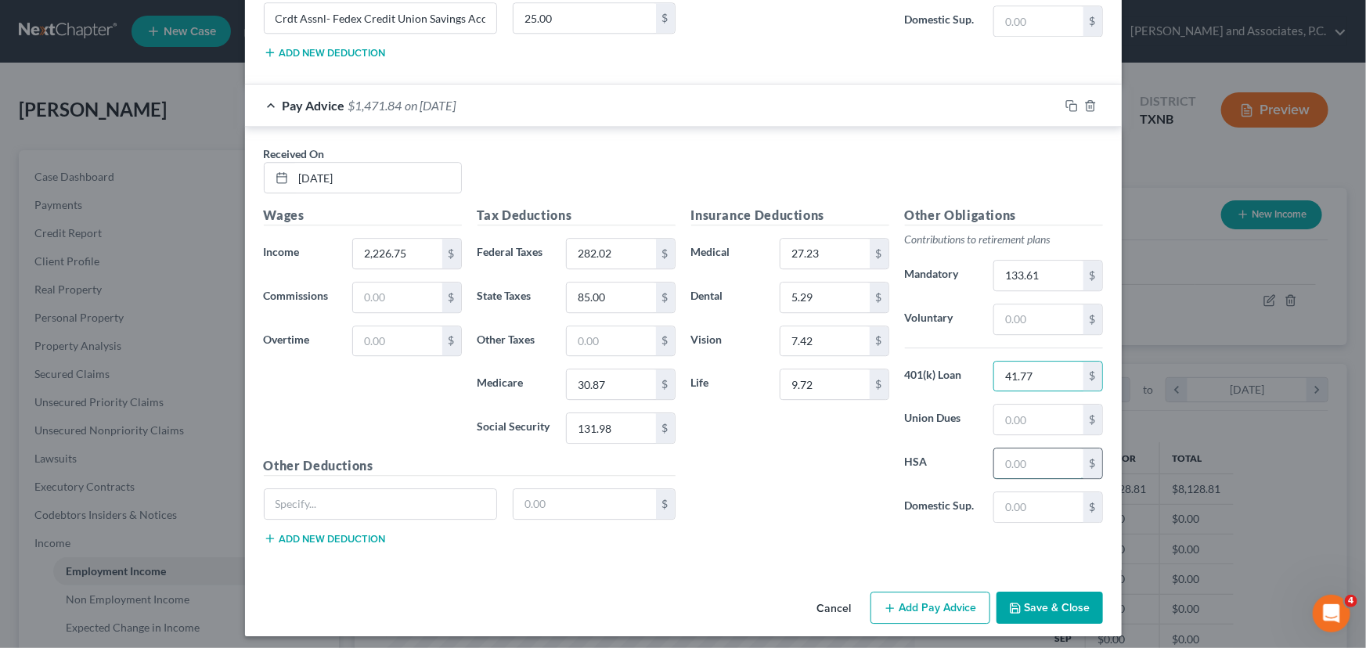
click at [1010, 458] on input "text" at bounding box center [1038, 464] width 88 height 30
type input "62.17"
click at [299, 495] on input "text" at bounding box center [381, 504] width 232 height 30
paste input "Crdt Assnl- Fedex Credit Union Savings Acct"
type input "Crdt Assnl- Fedex Credit Union Savings Acct"
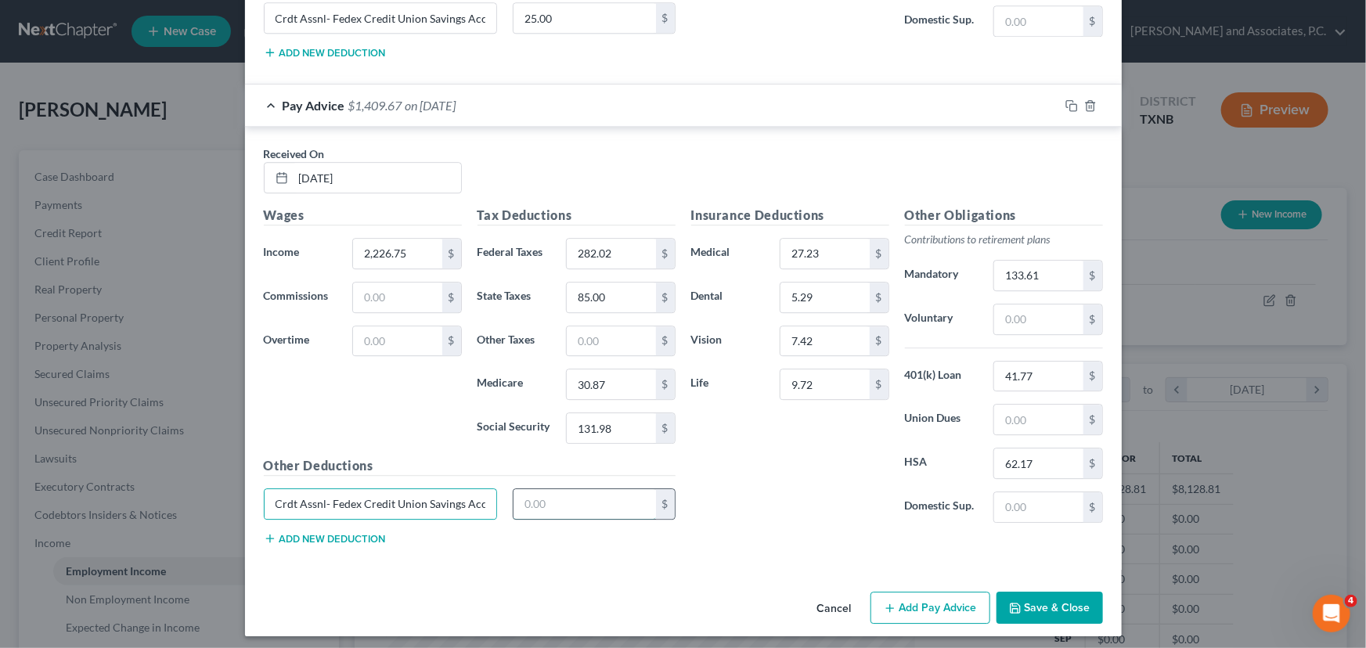
click at [567, 493] on input "text" at bounding box center [584, 504] width 142 height 30
type input "25.00"
click at [943, 605] on button "Add Pay Advice" at bounding box center [930, 608] width 120 height 33
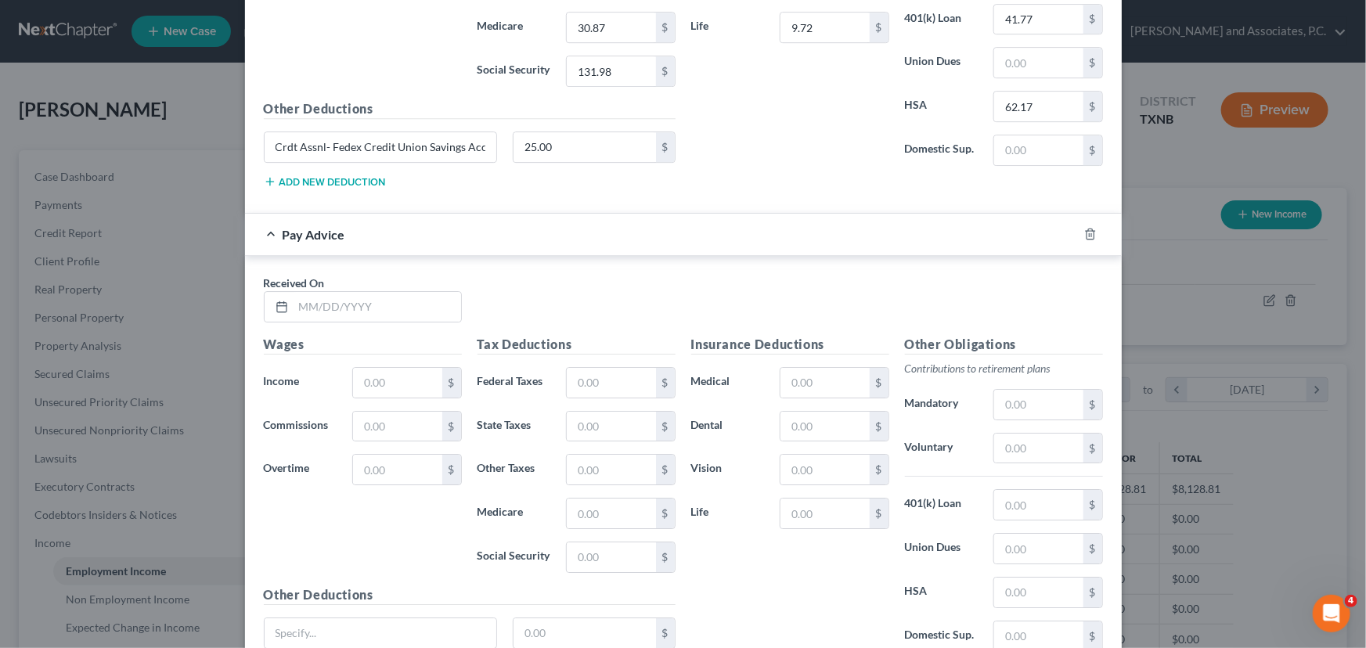
scroll to position [2528, 0]
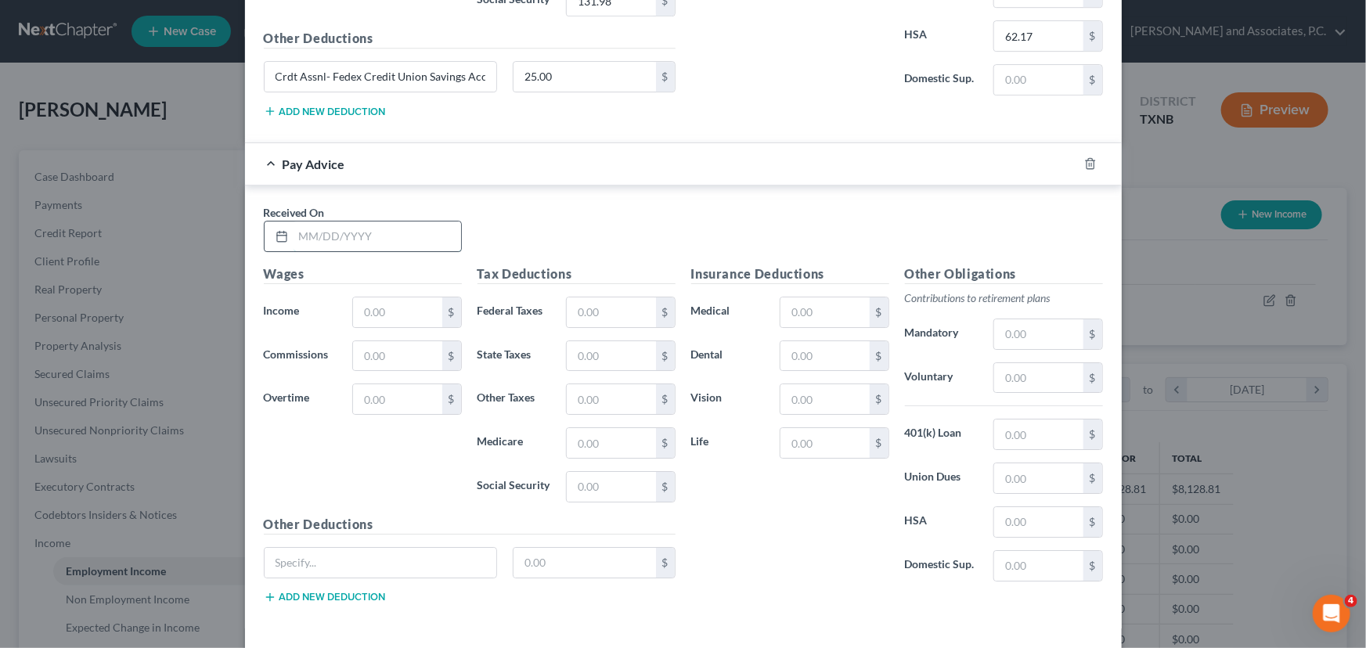
click at [304, 234] on input "text" at bounding box center [378, 237] width 168 height 30
type input "[DATE]"
click at [391, 301] on input "text" at bounding box center [397, 312] width 88 height 30
type input "2,039.46"
click at [580, 303] on input "text" at bounding box center [611, 312] width 88 height 30
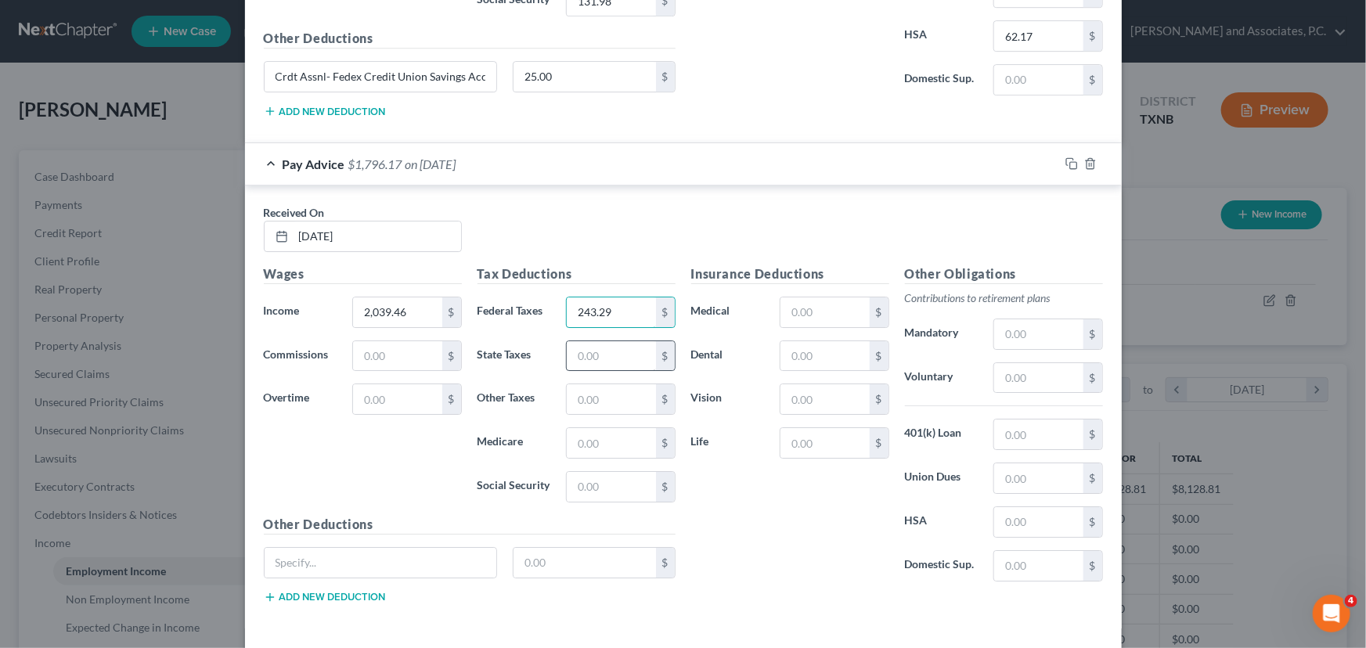
type input "243.29"
click at [593, 341] on input "text" at bounding box center [611, 356] width 88 height 30
type input "77.00"
click at [583, 430] on input "text" at bounding box center [611, 443] width 88 height 30
type input "28.15"
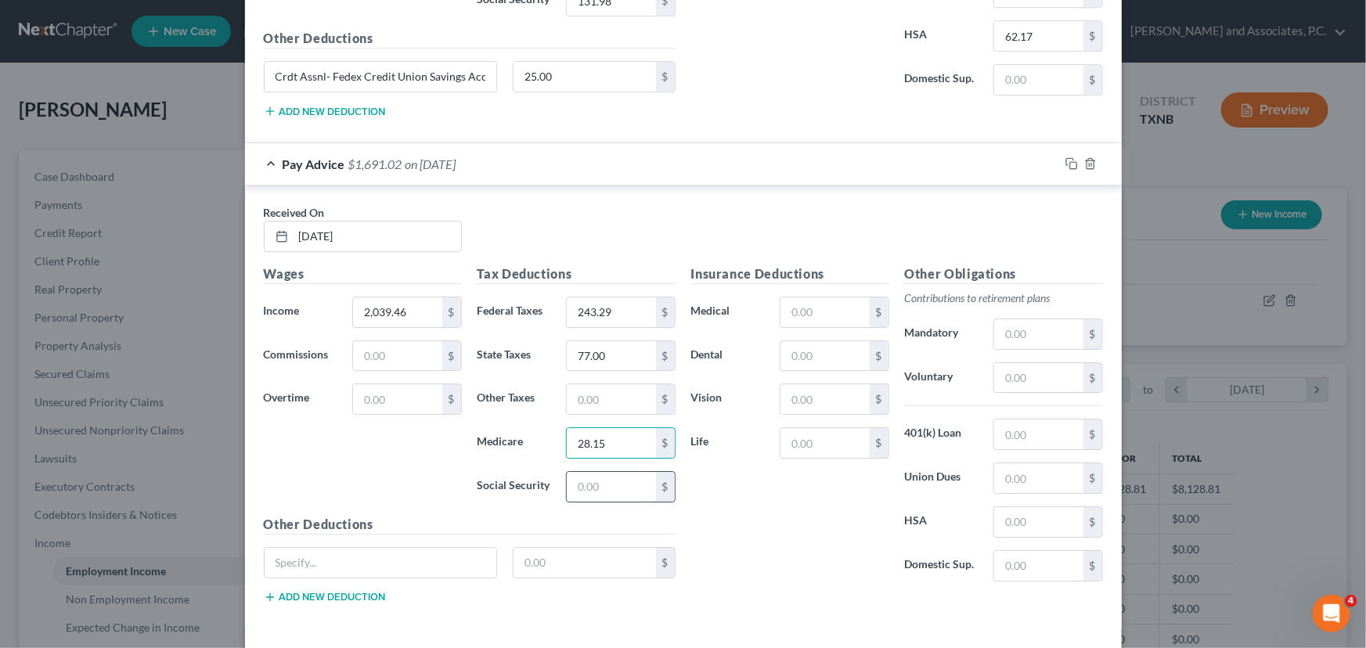
click at [575, 472] on input "text" at bounding box center [611, 487] width 88 height 30
type input "120.37"
click at [809, 310] on input "text" at bounding box center [824, 312] width 88 height 30
type input "27.23"
click at [798, 359] on input "text" at bounding box center [824, 356] width 88 height 30
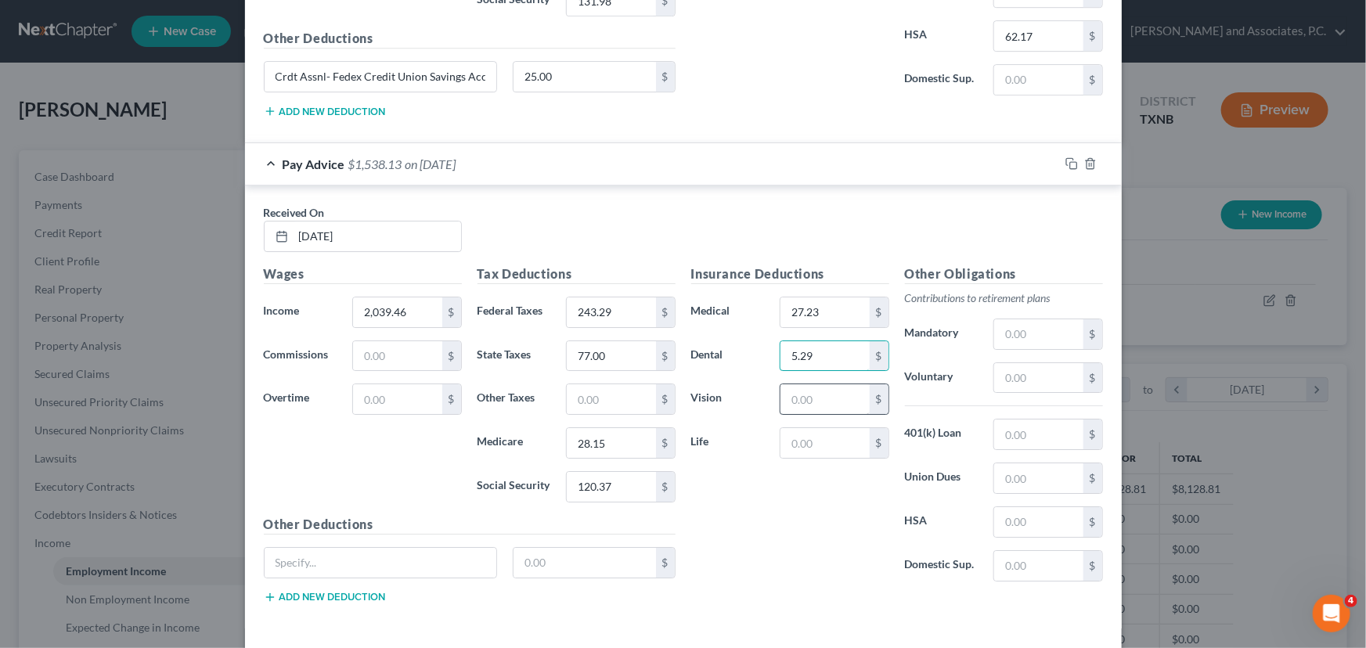
type input "5.29"
click at [789, 389] on input "text" at bounding box center [824, 399] width 88 height 30
type input "7.42"
click at [794, 428] on input "text" at bounding box center [824, 443] width 88 height 30
type input "9.72"
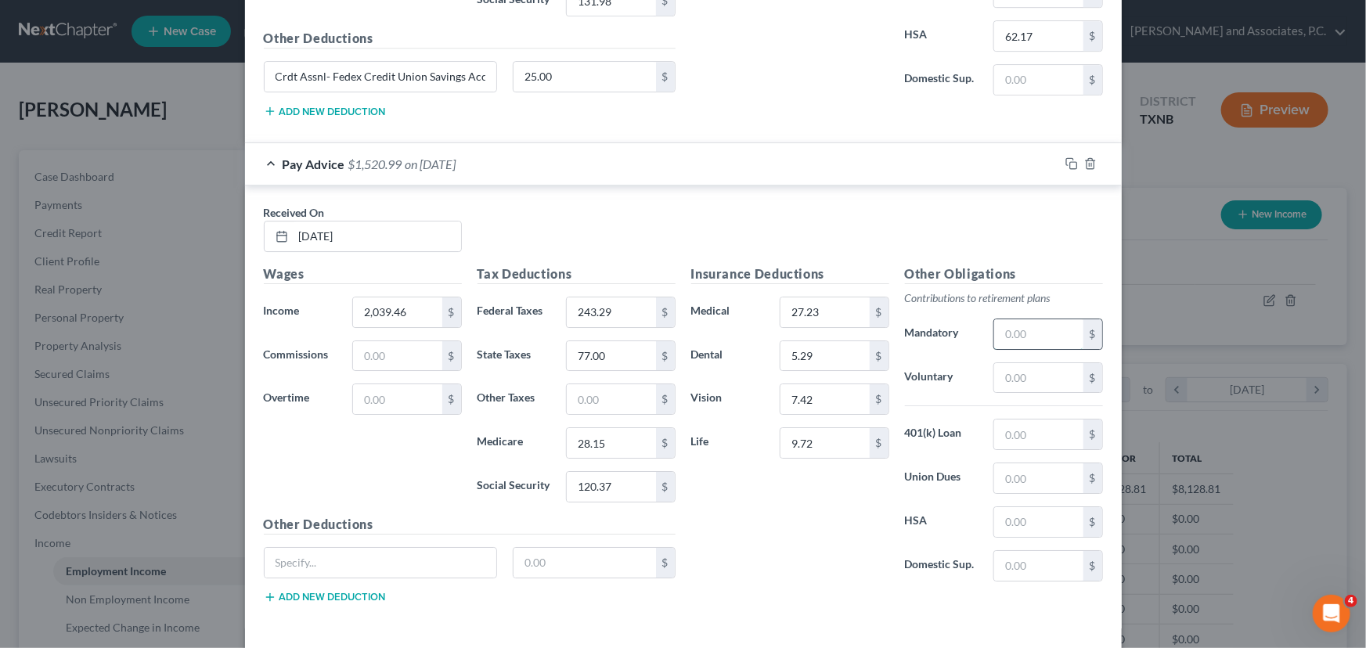
click at [1021, 331] on input "text" at bounding box center [1038, 334] width 88 height 30
type input "122.37"
click at [1023, 423] on input "text" at bounding box center [1038, 435] width 88 height 30
type input "41.77"
click at [1028, 521] on input "text" at bounding box center [1038, 522] width 88 height 30
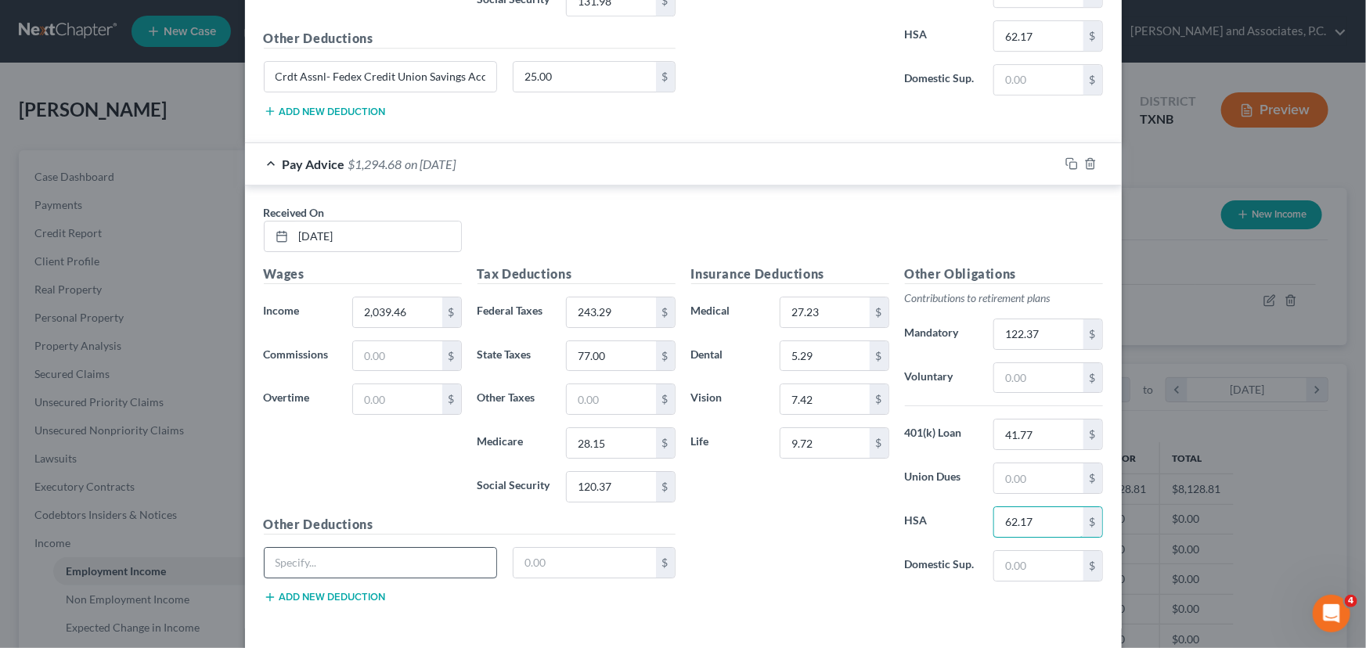
type input "62.17"
click at [345, 566] on input "text" at bounding box center [381, 563] width 232 height 30
paste input "Crdt Assnl- Fedex Credit Union Savings Acct"
type input "Crdt Assnl- Fedex Credit Union Savings Acct"
click at [566, 564] on input "text" at bounding box center [584, 563] width 142 height 30
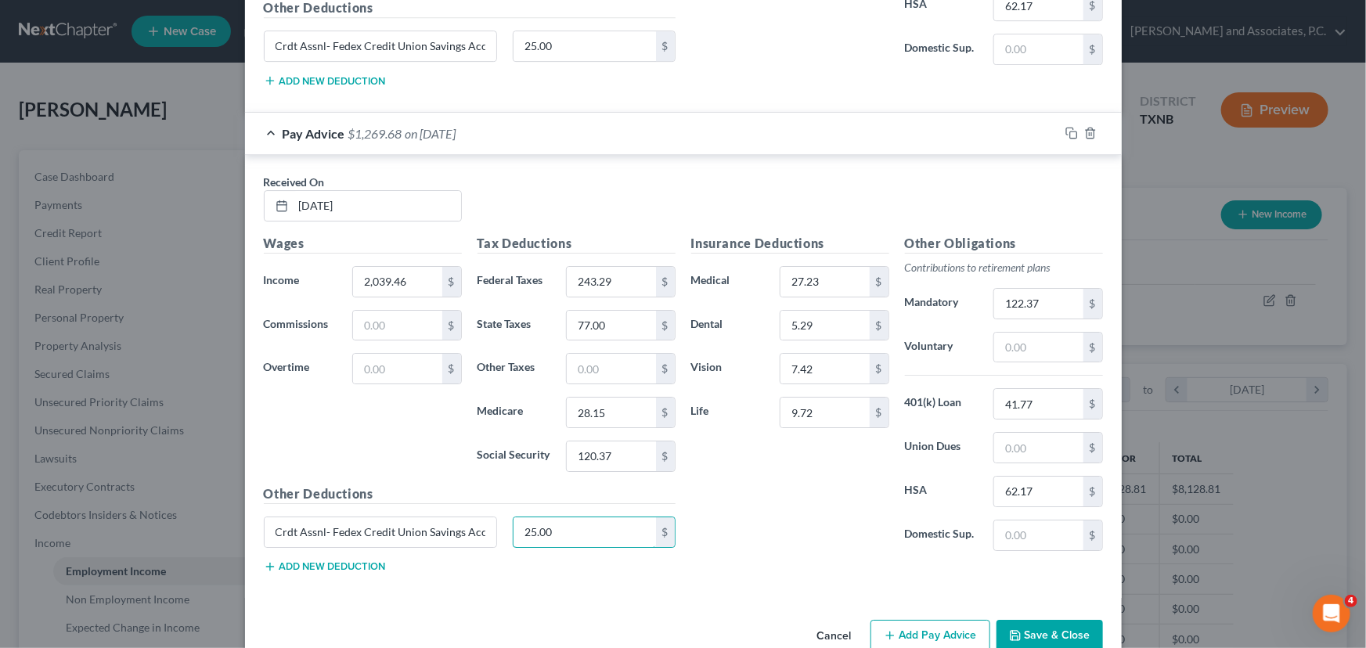
scroll to position [2585, 0]
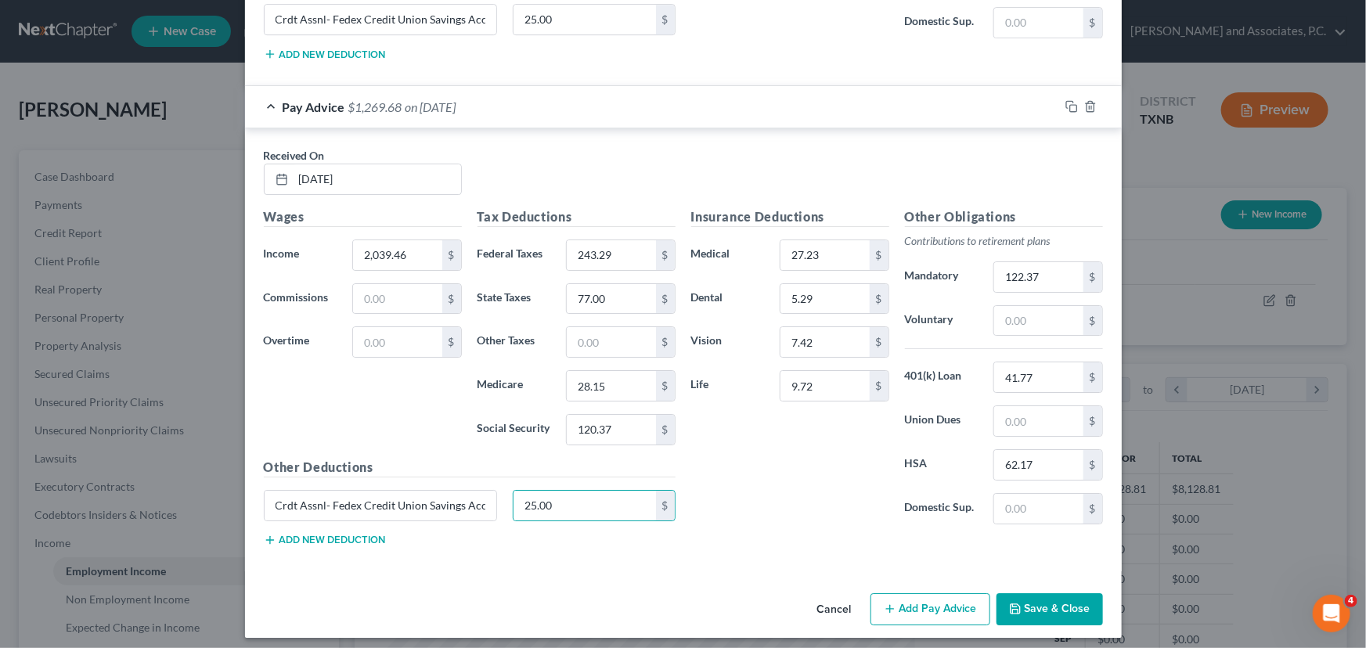
drag, startPoint x: 893, startPoint y: 604, endPoint x: 744, endPoint y: 479, distance: 194.5
click at [893, 604] on button "Add Pay Advice" at bounding box center [930, 609] width 120 height 33
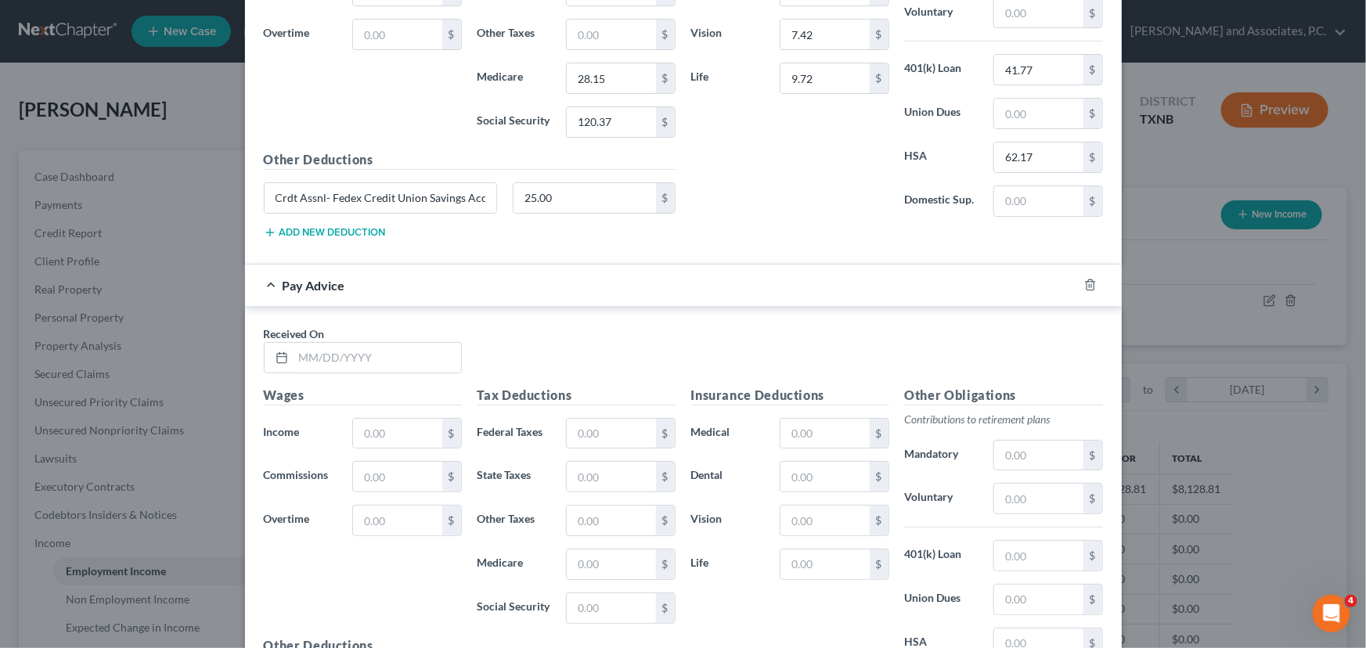
scroll to position [2942, 0]
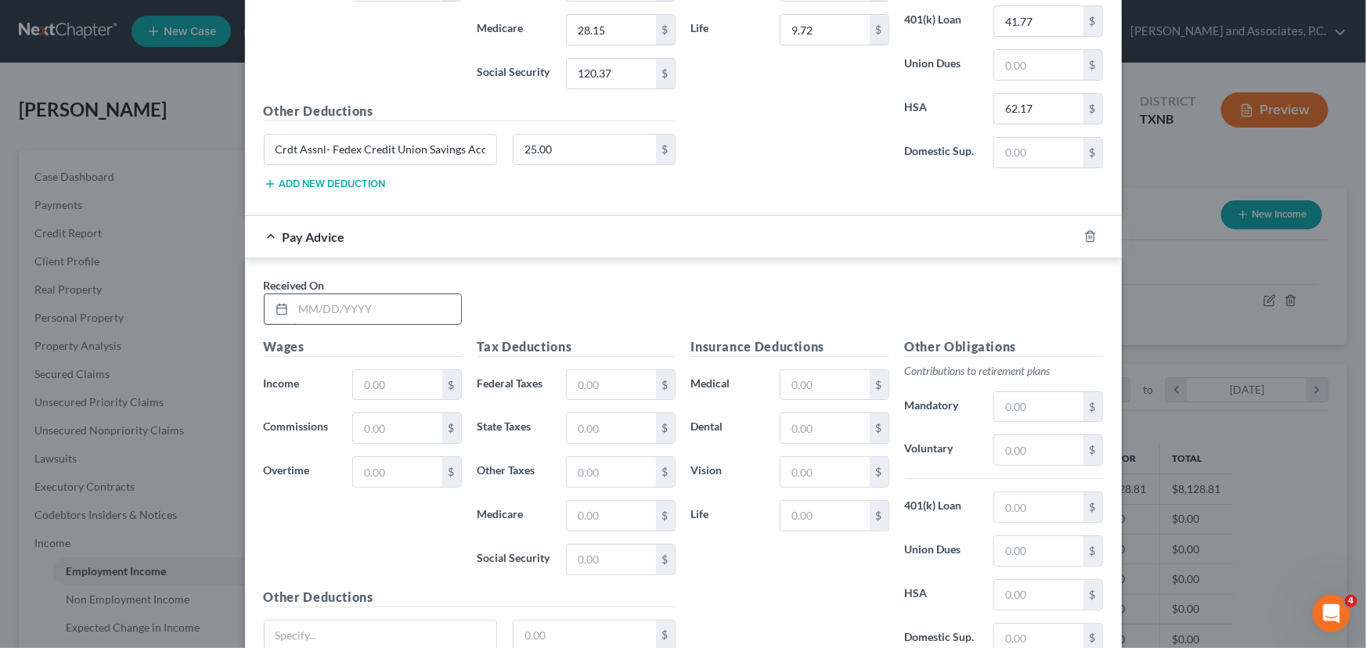
click at [297, 305] on input "text" at bounding box center [378, 309] width 168 height 30
click at [375, 370] on input "text" at bounding box center [397, 385] width 88 height 30
click at [601, 381] on input "text" at bounding box center [611, 385] width 88 height 30
click at [594, 416] on input "text" at bounding box center [611, 428] width 88 height 30
click at [599, 505] on input "text" at bounding box center [611, 516] width 88 height 30
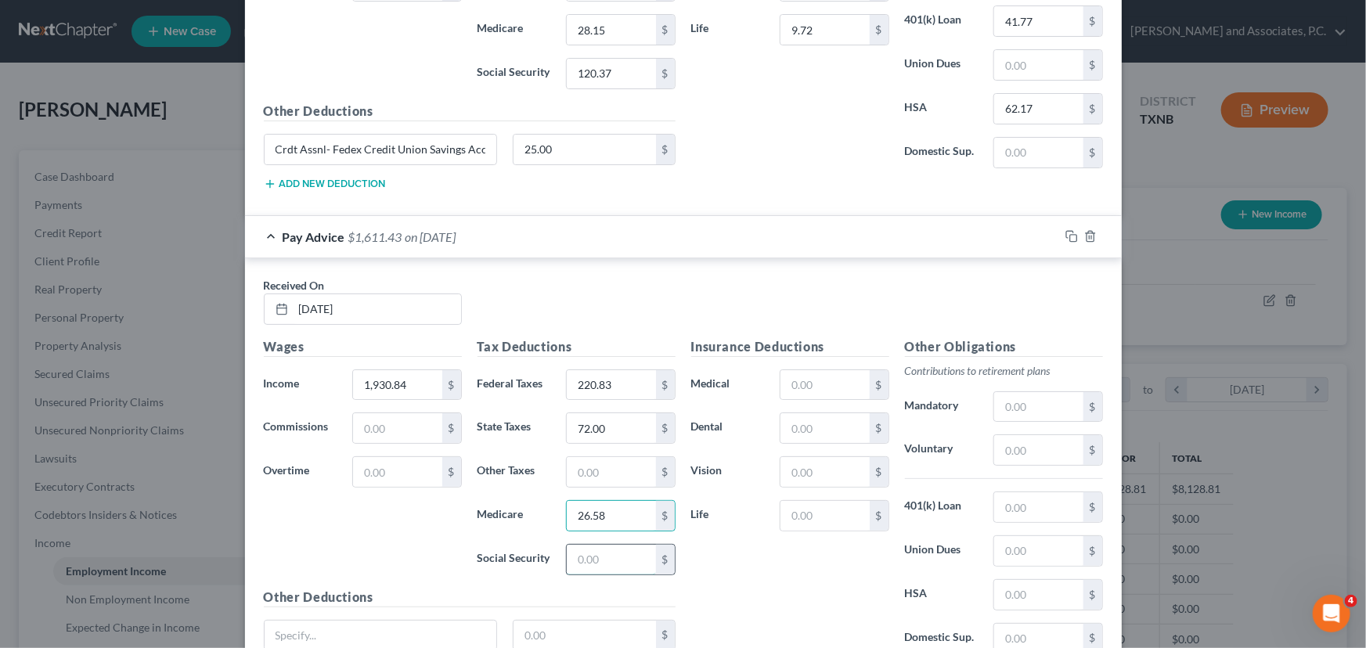
click at [588, 553] on input "text" at bounding box center [611, 560] width 88 height 30
click at [830, 370] on input "text" at bounding box center [824, 385] width 88 height 30
click at [810, 421] on input "text" at bounding box center [824, 428] width 88 height 30
click at [786, 467] on input "text" at bounding box center [824, 472] width 88 height 30
click at [797, 506] on input "text" at bounding box center [824, 516] width 88 height 30
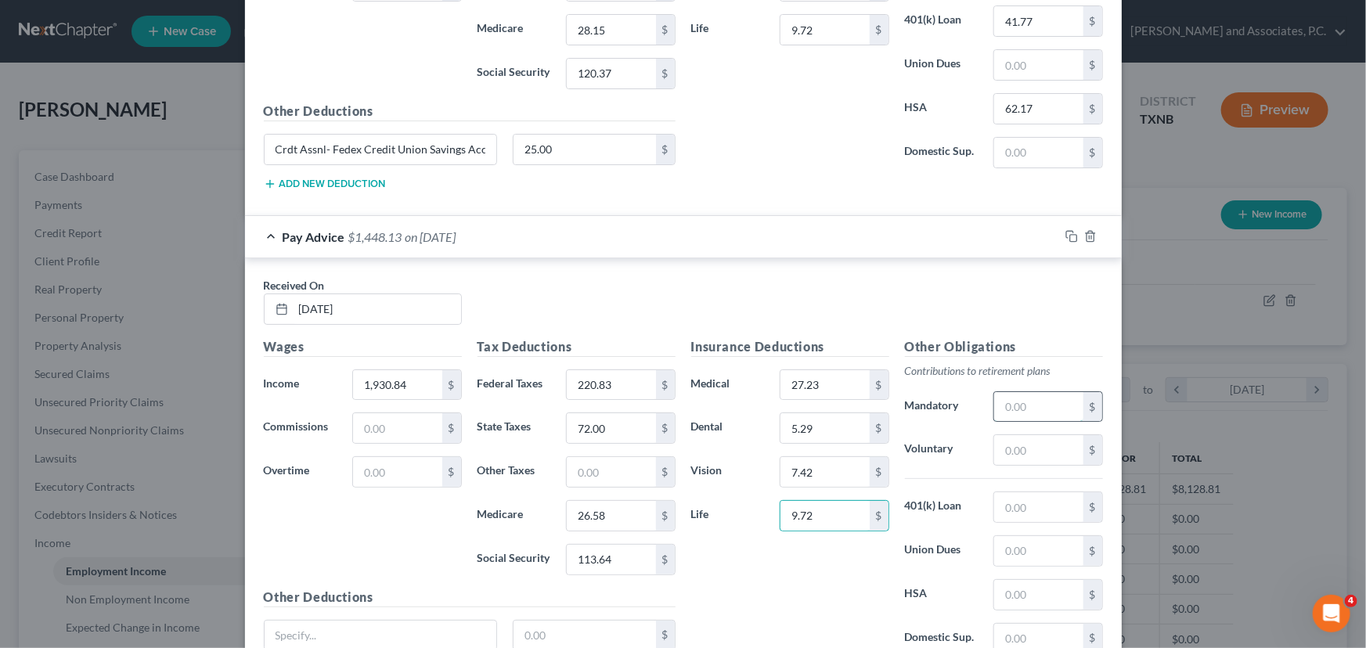
click at [1019, 393] on input "text" at bounding box center [1038, 407] width 88 height 30
drag, startPoint x: 1013, startPoint y: 491, endPoint x: 1011, endPoint y: 481, distance: 9.5
click at [1013, 492] on input "text" at bounding box center [1038, 507] width 88 height 30
click at [1019, 586] on input "text" at bounding box center [1038, 595] width 88 height 30
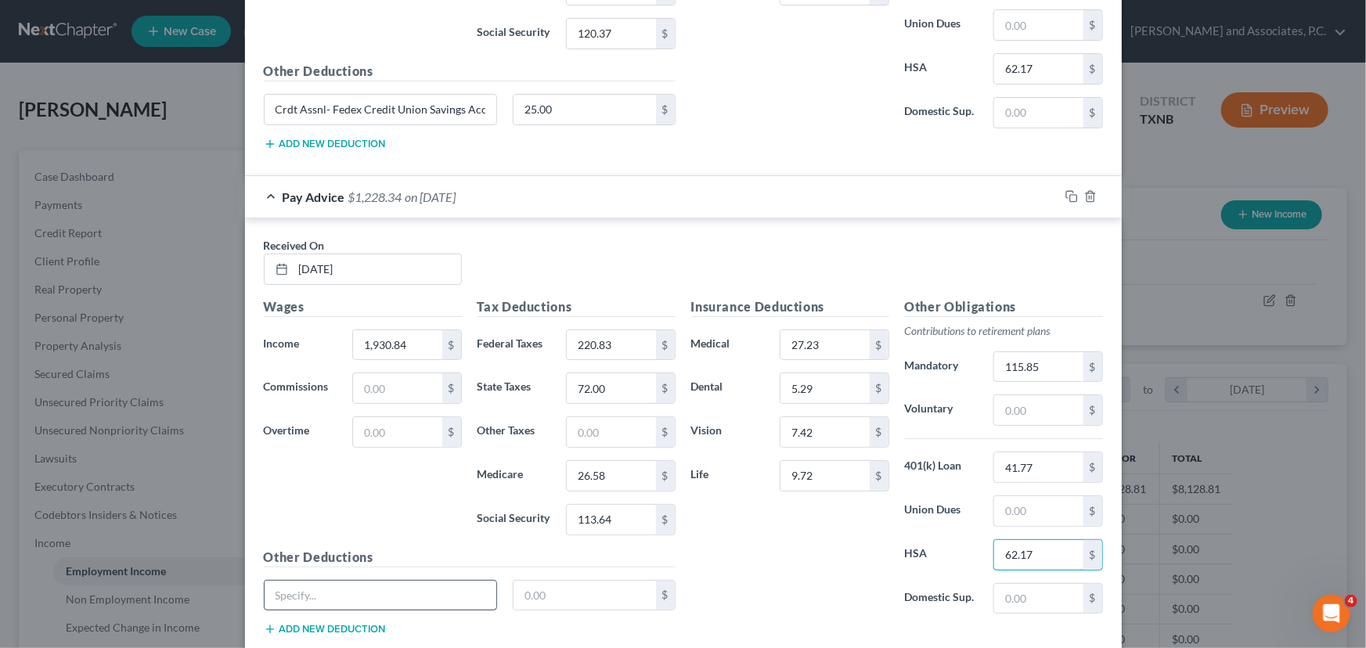
scroll to position [3013, 0]
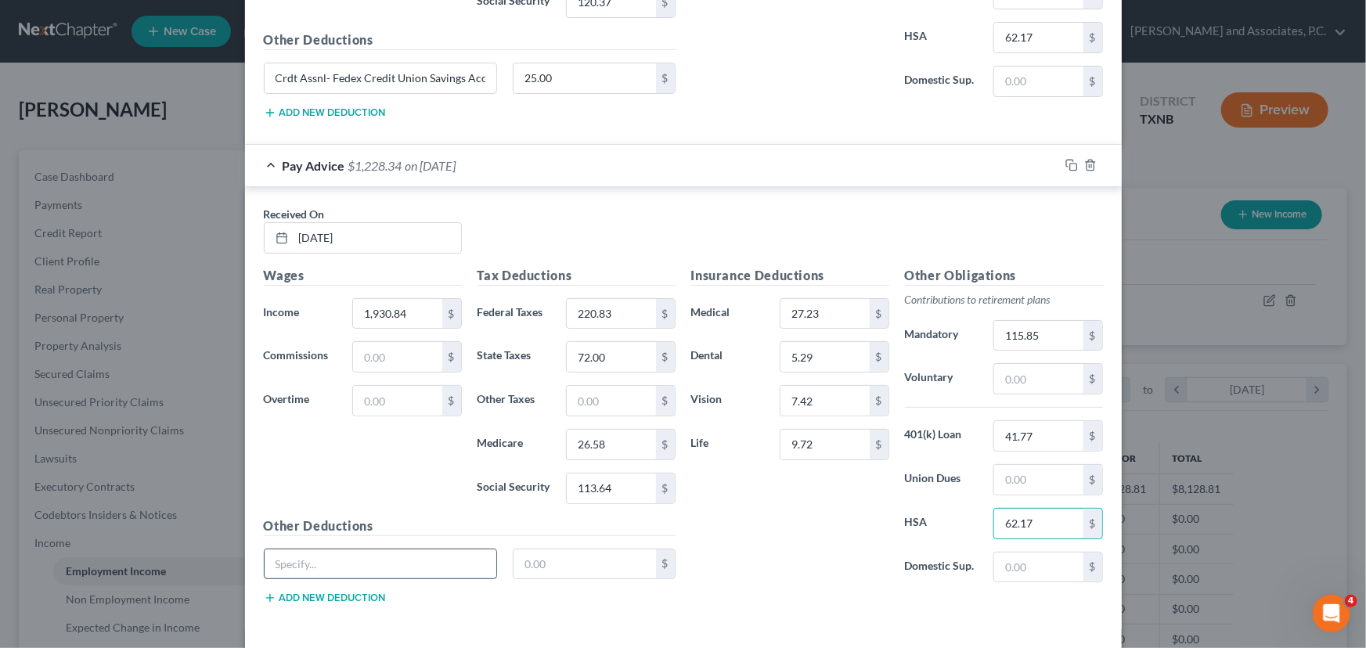
click at [348, 549] on input "text" at bounding box center [381, 564] width 232 height 30
paste input "Crdt Assnl- Fedex Credit Union Savings Acct"
click at [531, 550] on input "text" at bounding box center [584, 564] width 142 height 30
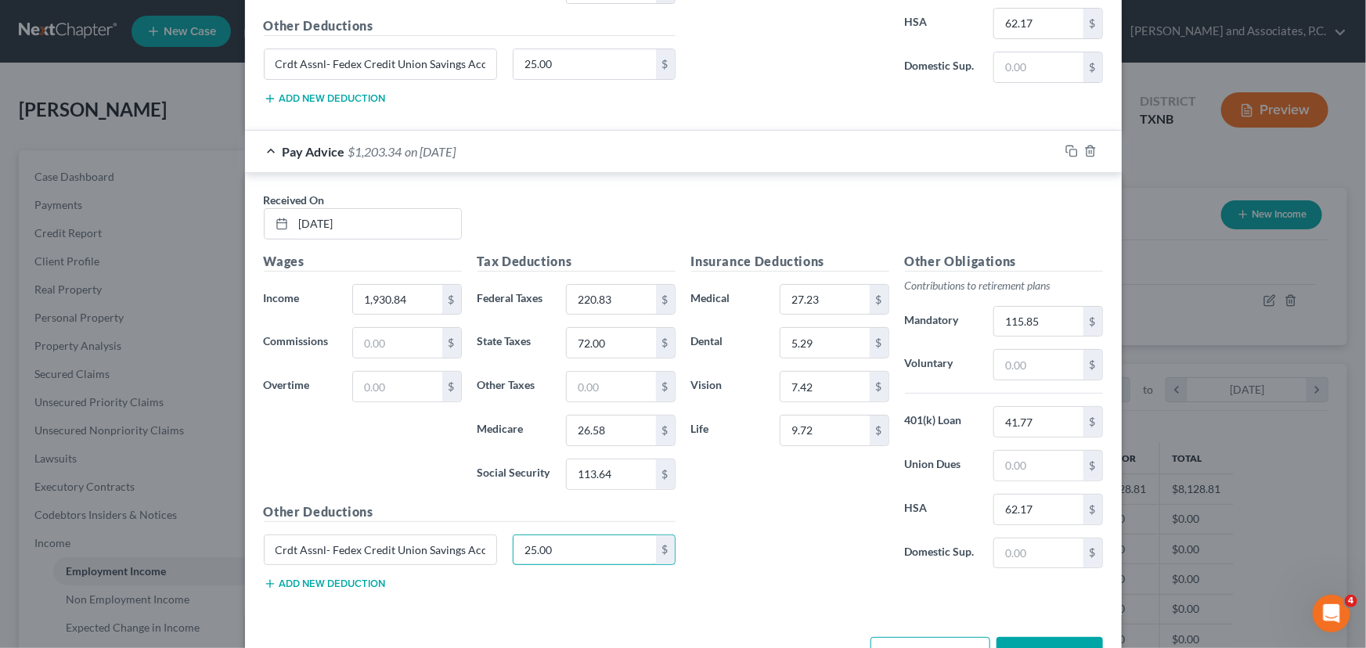
scroll to position [3070, 0]
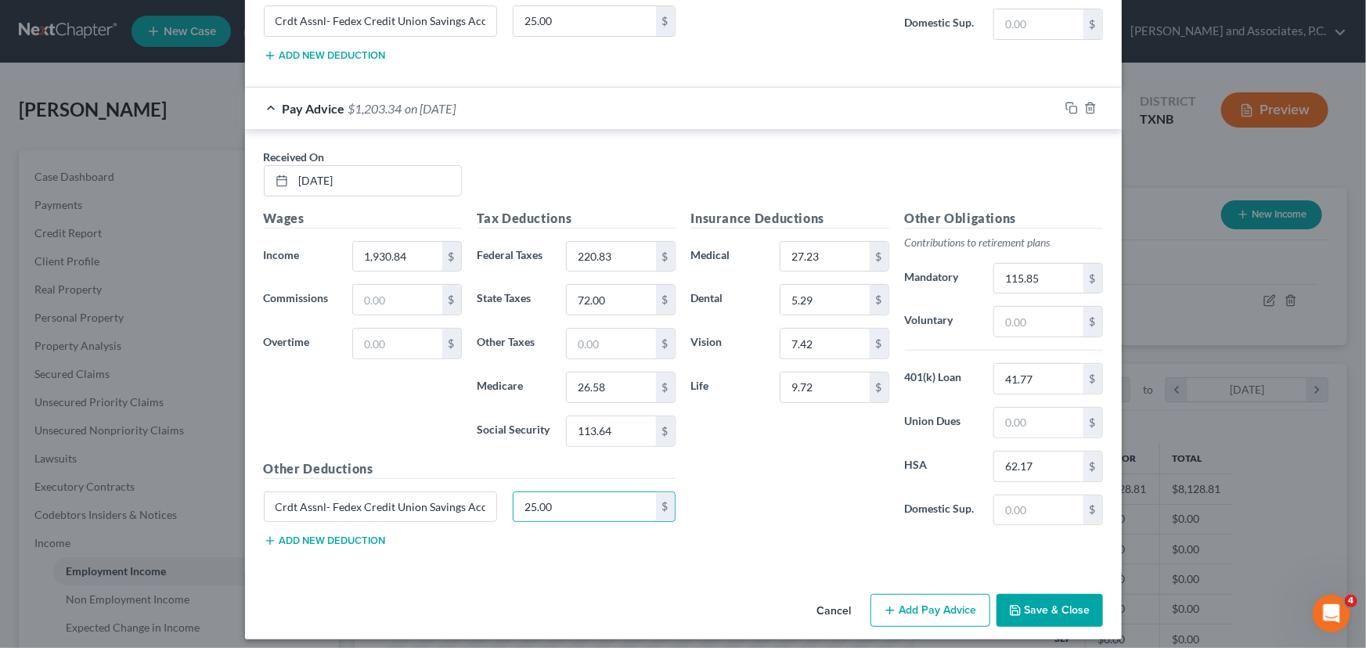
click at [904, 594] on button "Add Pay Advice" at bounding box center [930, 610] width 120 height 33
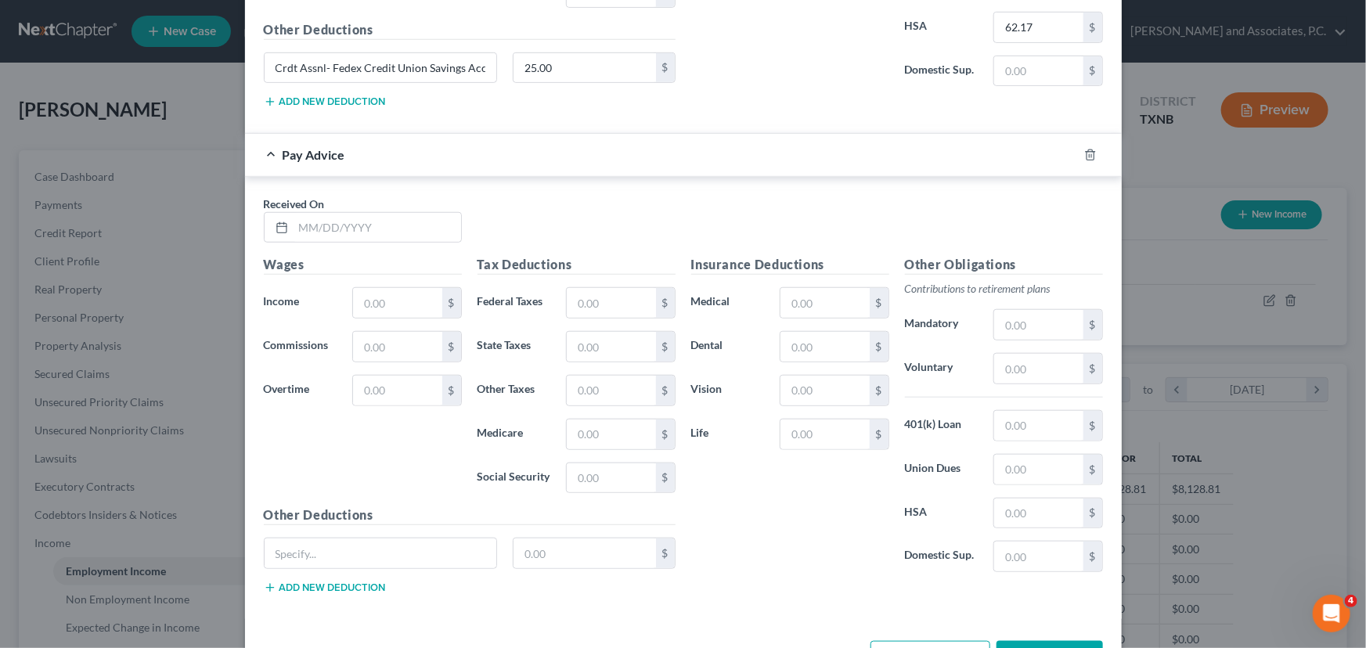
scroll to position [3555, 0]
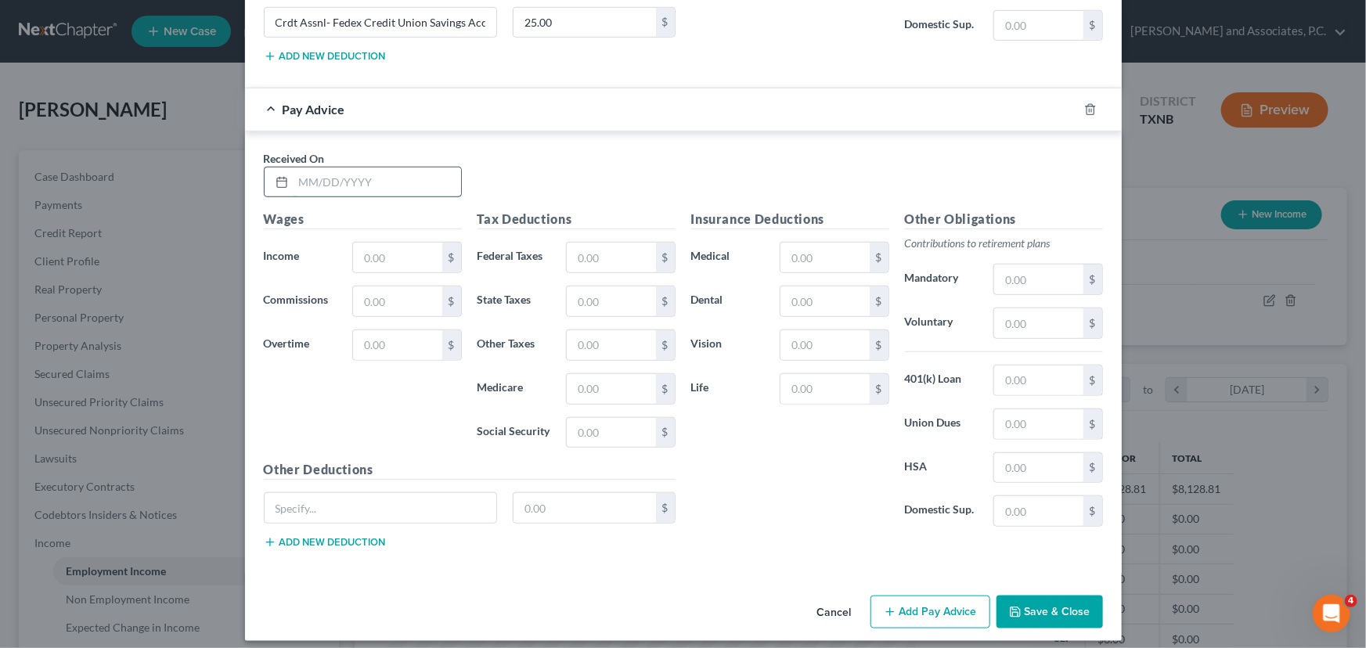
click at [294, 170] on input "text" at bounding box center [378, 183] width 168 height 30
click at [375, 245] on input "text" at bounding box center [397, 258] width 88 height 30
click at [589, 251] on input "text" at bounding box center [611, 258] width 88 height 30
click at [591, 287] on input "text" at bounding box center [611, 301] width 88 height 30
click at [608, 381] on input "text" at bounding box center [611, 389] width 88 height 30
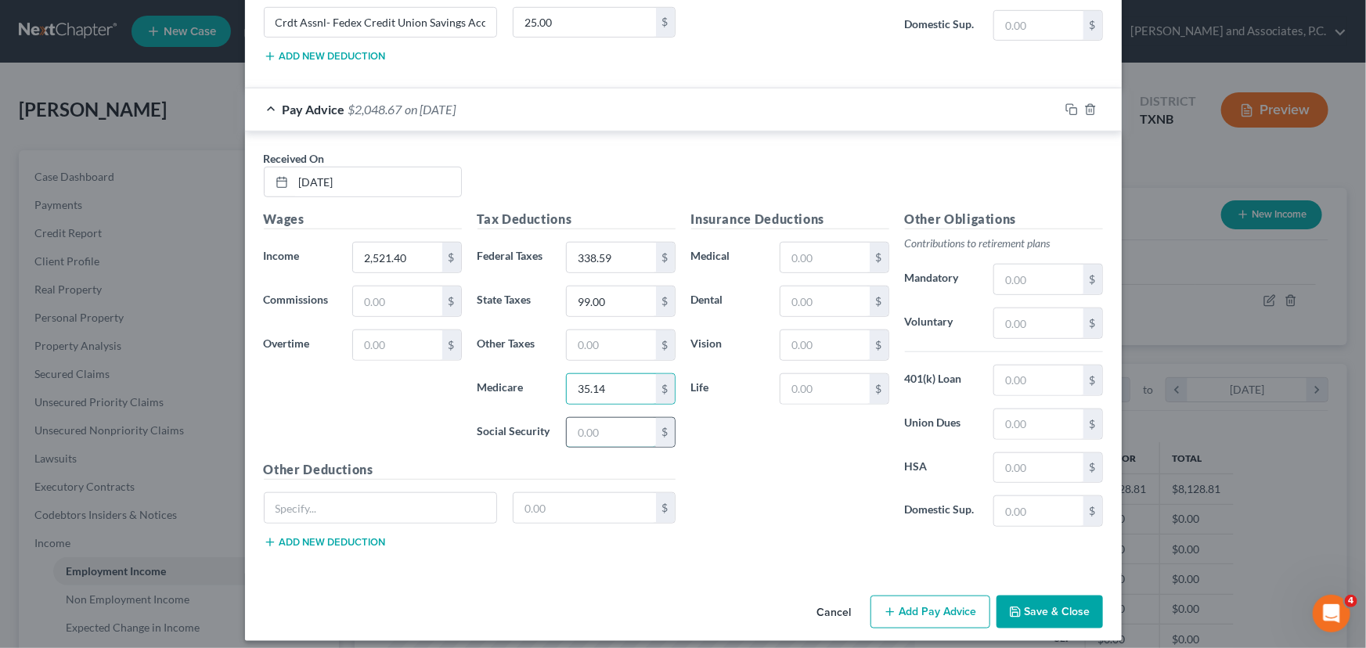
click at [601, 418] on input "text" at bounding box center [611, 433] width 88 height 30
click at [838, 243] on input "text" at bounding box center [824, 258] width 88 height 30
click at [786, 294] on input "text" at bounding box center [824, 301] width 88 height 30
click at [784, 330] on input "text" at bounding box center [824, 345] width 88 height 30
drag, startPoint x: 796, startPoint y: 359, endPoint x: 799, endPoint y: 380, distance: 20.6
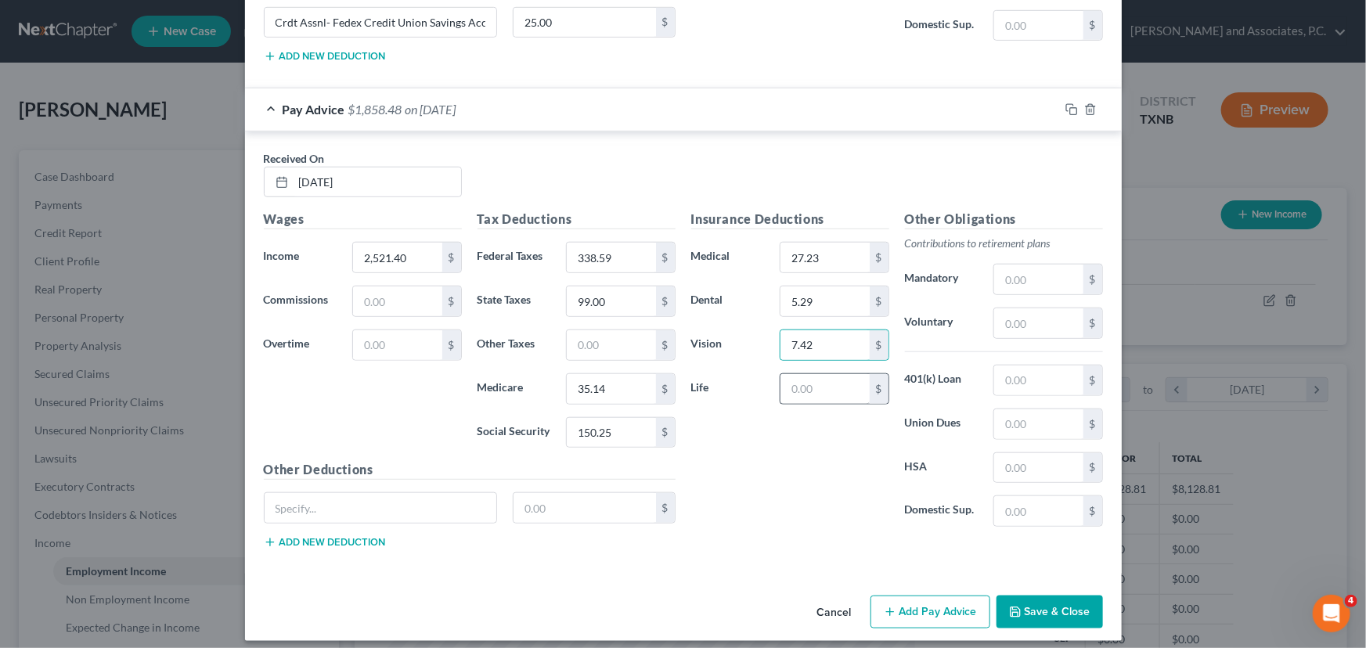
click at [798, 377] on div "Insurance Deductions Medical 27.23 $ Dental 5.29 $ Vision 7.42 $ Life $" at bounding box center [790, 375] width 214 height 330
click at [799, 380] on input "text" at bounding box center [824, 389] width 88 height 30
click at [1010, 366] on input "text" at bounding box center [1038, 381] width 88 height 30
click at [1021, 454] on input "text" at bounding box center [1038, 468] width 88 height 30
click at [1026, 266] on input "text" at bounding box center [1038, 280] width 88 height 30
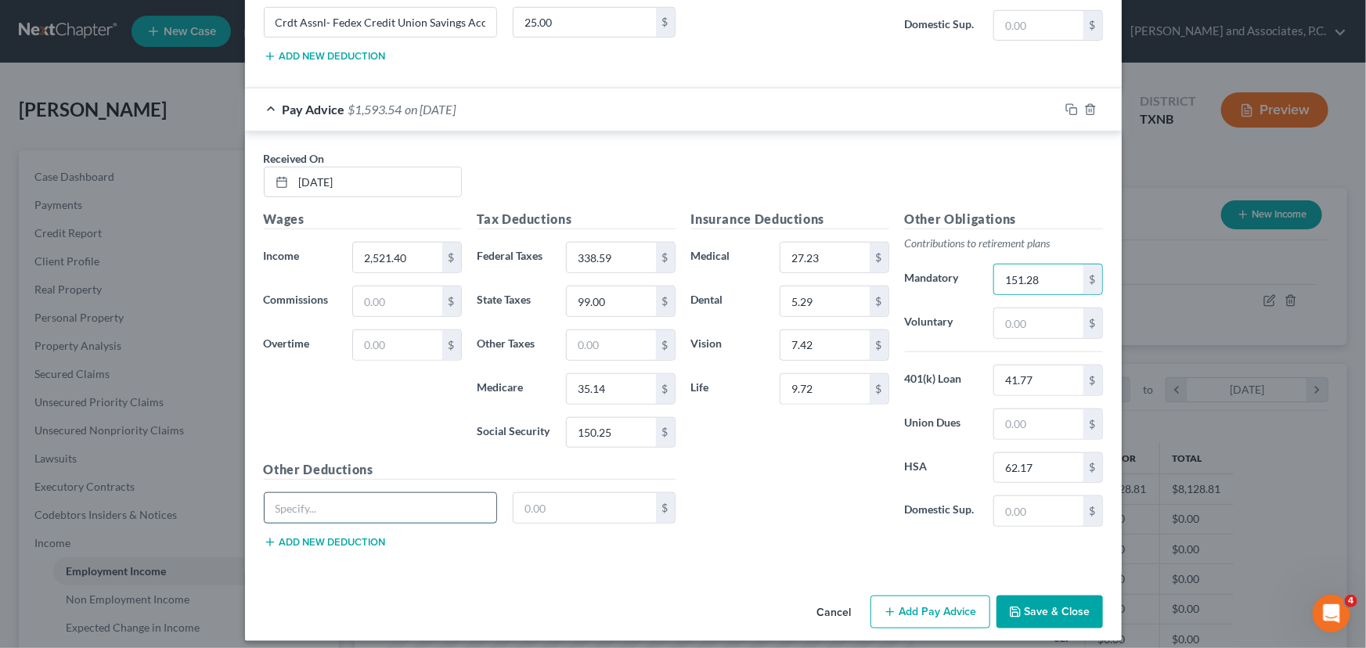
click at [382, 493] on input "text" at bounding box center [381, 508] width 232 height 30
paste input "Crdt Assnl- Fedex Credit Union Savings Acct"
click at [586, 499] on input "text" at bounding box center [584, 508] width 142 height 30
click at [798, 529] on div "Insurance Deductions Medical 27.23 $ Dental 5.29 $ Vision 7.42 $ Life 9.72 $ Ot…" at bounding box center [896, 385] width 427 height 351
click at [903, 611] on button "Add Pay Advice" at bounding box center [930, 612] width 120 height 33
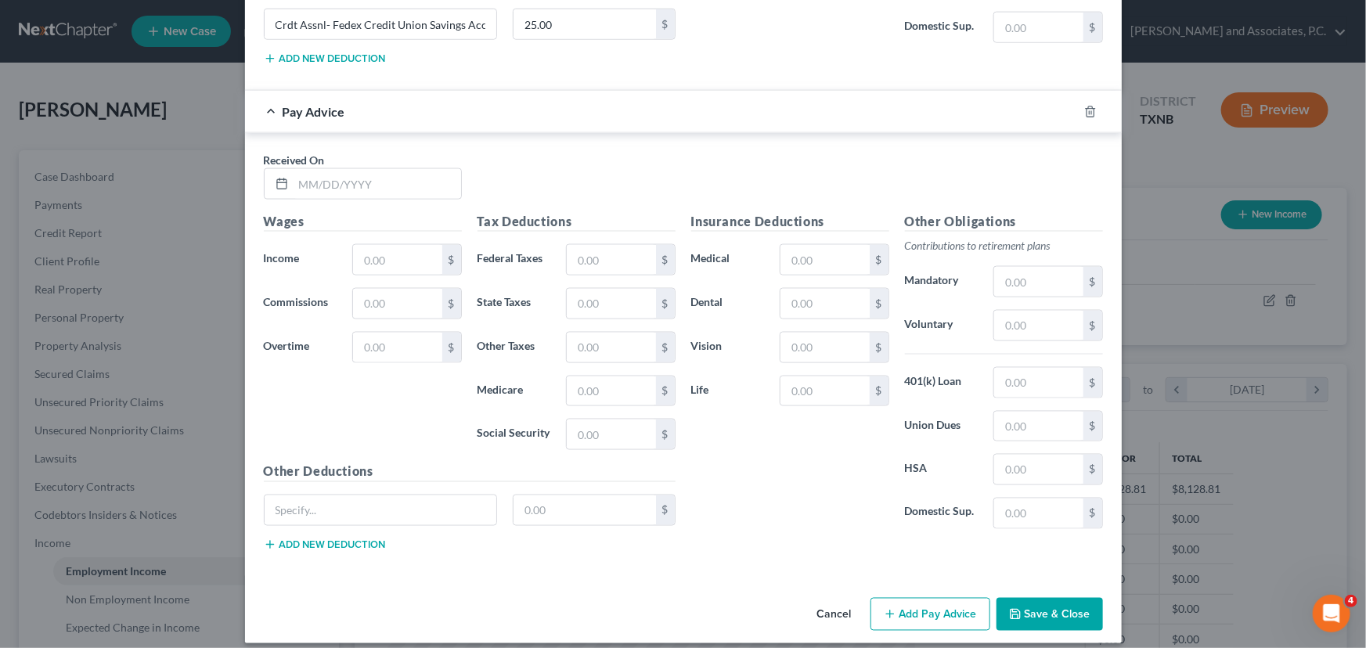
scroll to position [4039, 0]
click at [300, 168] on input "text" at bounding box center [378, 183] width 168 height 30
click at [363, 250] on input "text" at bounding box center [397, 259] width 88 height 30
click at [630, 265] on div "Tax Deductions Federal Taxes $ State Taxes $ Other Taxes $ Medicare $ Social Se…" at bounding box center [577, 336] width 214 height 250
click at [623, 255] on input "text" at bounding box center [611, 259] width 88 height 30
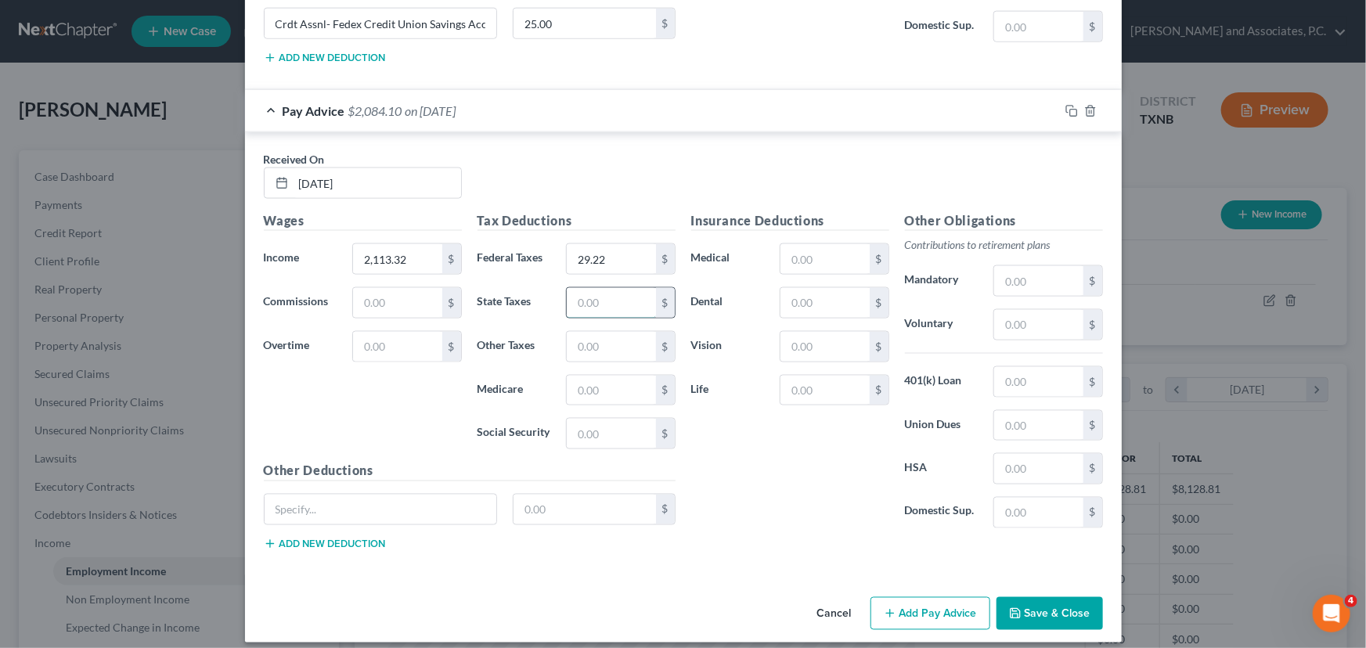
click at [601, 297] on input "text" at bounding box center [611, 303] width 88 height 30
click at [587, 383] on input "text" at bounding box center [611, 391] width 88 height 30
click at [594, 418] on div "$" at bounding box center [620, 433] width 109 height 31
click at [591, 421] on input "text" at bounding box center [611, 434] width 88 height 30
drag, startPoint x: 798, startPoint y: 247, endPoint x: 791, endPoint y: 243, distance: 8.1
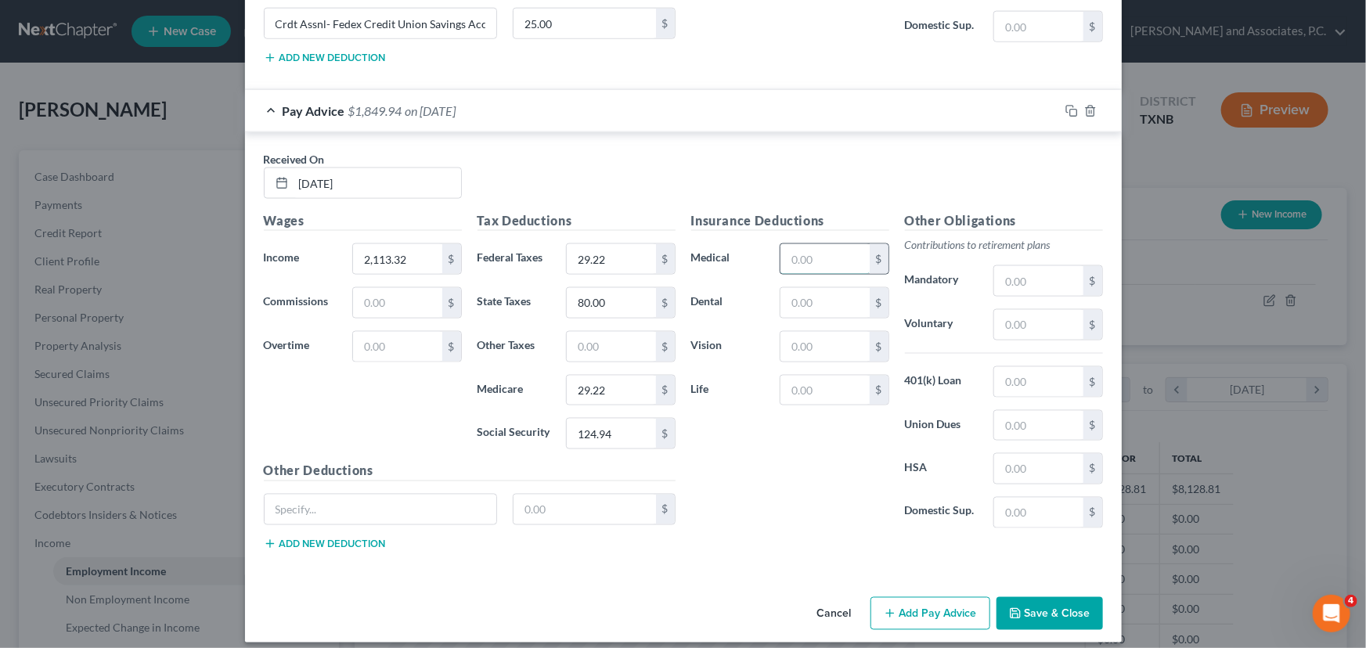
click at [798, 247] on input "text" at bounding box center [824, 259] width 88 height 30
click at [816, 288] on input "text" at bounding box center [824, 303] width 88 height 30
click at [795, 332] on input "text" at bounding box center [824, 347] width 88 height 30
click at [802, 382] on input "text" at bounding box center [824, 391] width 88 height 30
drag, startPoint x: 1016, startPoint y: 389, endPoint x: 1001, endPoint y: 380, distance: 17.6
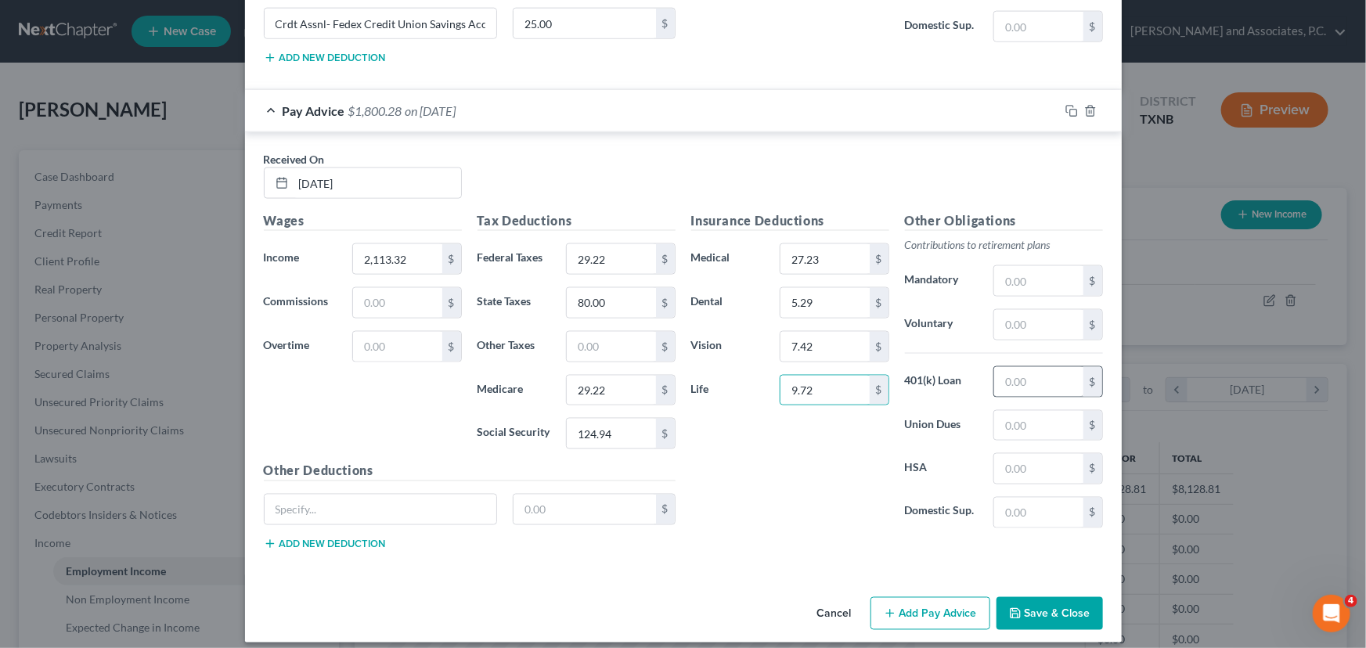
click at [1015, 389] on div "Other Obligations Contributions to retirement plans Mandatory $ Voluntary $ 401…" at bounding box center [1004, 376] width 214 height 330
click at [1005, 369] on input "text" at bounding box center [1038, 382] width 88 height 30
click at [1034, 469] on input "text" at bounding box center [1038, 469] width 88 height 30
click at [1009, 266] on input "text" at bounding box center [1038, 281] width 88 height 30
click at [329, 495] on input "text" at bounding box center [381, 510] width 232 height 30
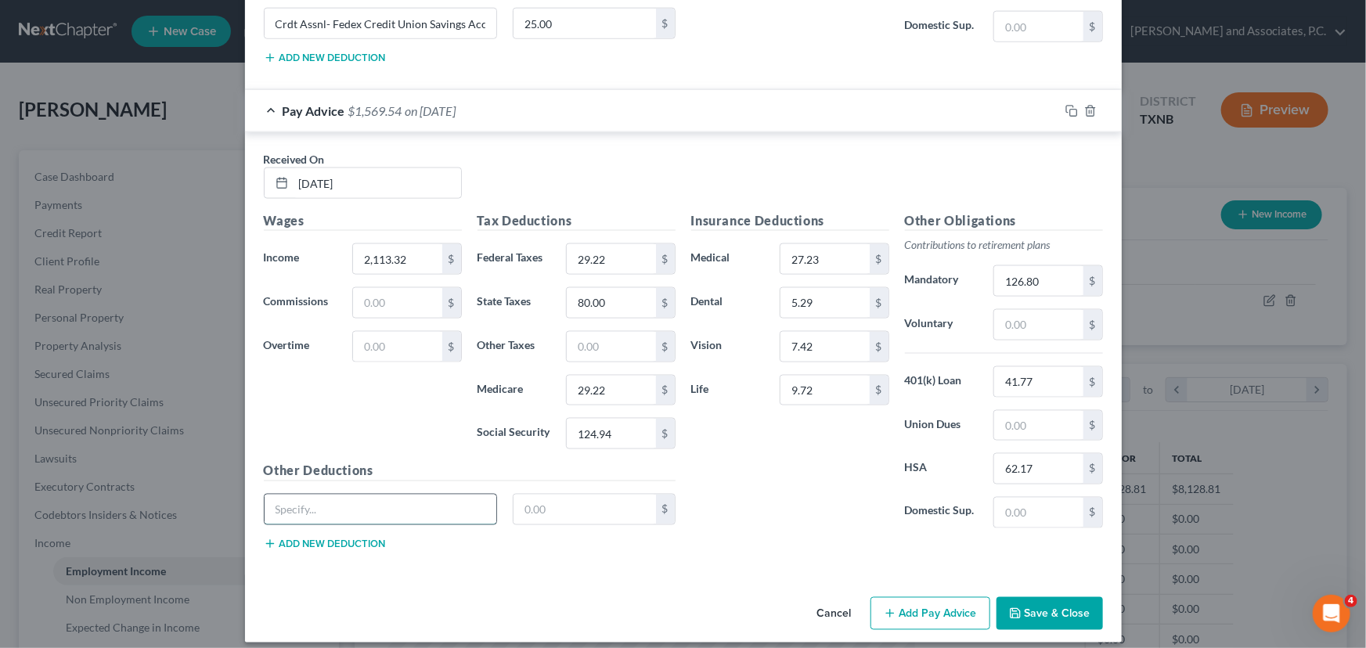
paste input "Crdt Assnl- Fedex Credit Union Savings Acct"
click at [528, 495] on input "text" at bounding box center [584, 510] width 142 height 30
click at [771, 454] on div "Insurance Deductions Medical 27.23 $ Dental 5.29 $ Vision 7.42 $ Life 9.72 $" at bounding box center [790, 376] width 214 height 330
click at [625, 245] on input "29.22" at bounding box center [611, 259] width 88 height 30
click at [920, 597] on button "Add Pay Advice" at bounding box center [930, 613] width 120 height 33
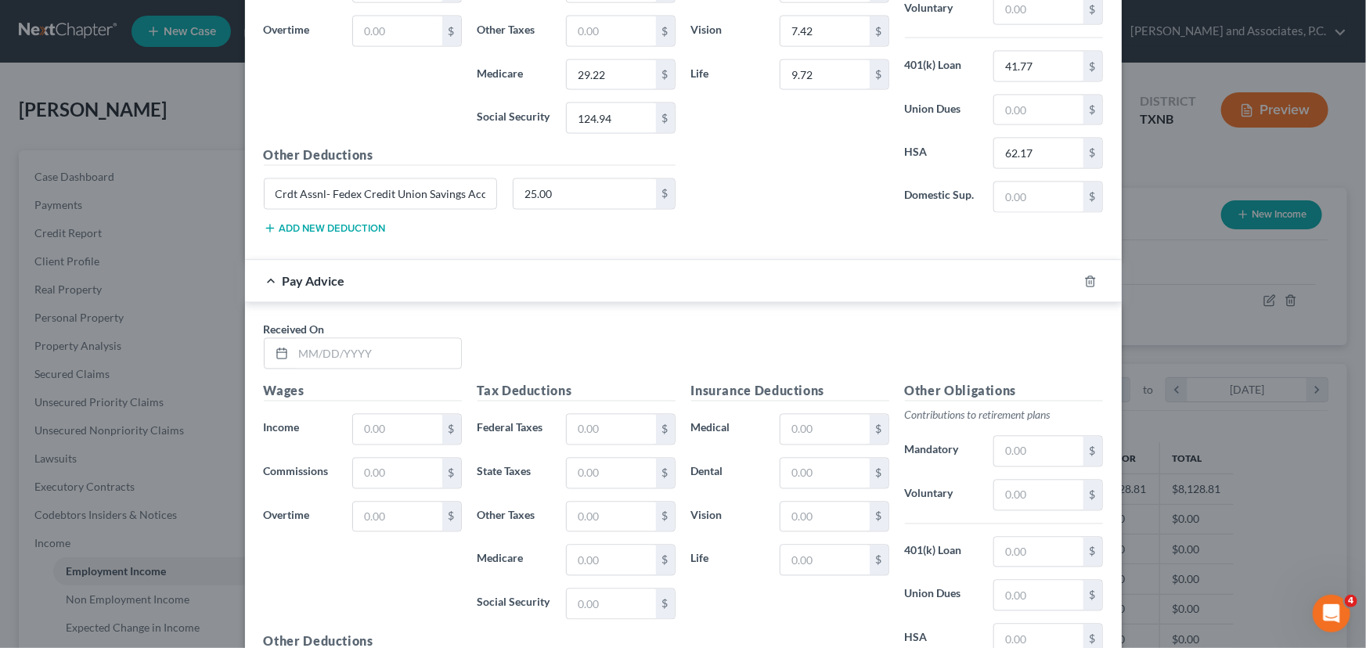
scroll to position [4395, 0]
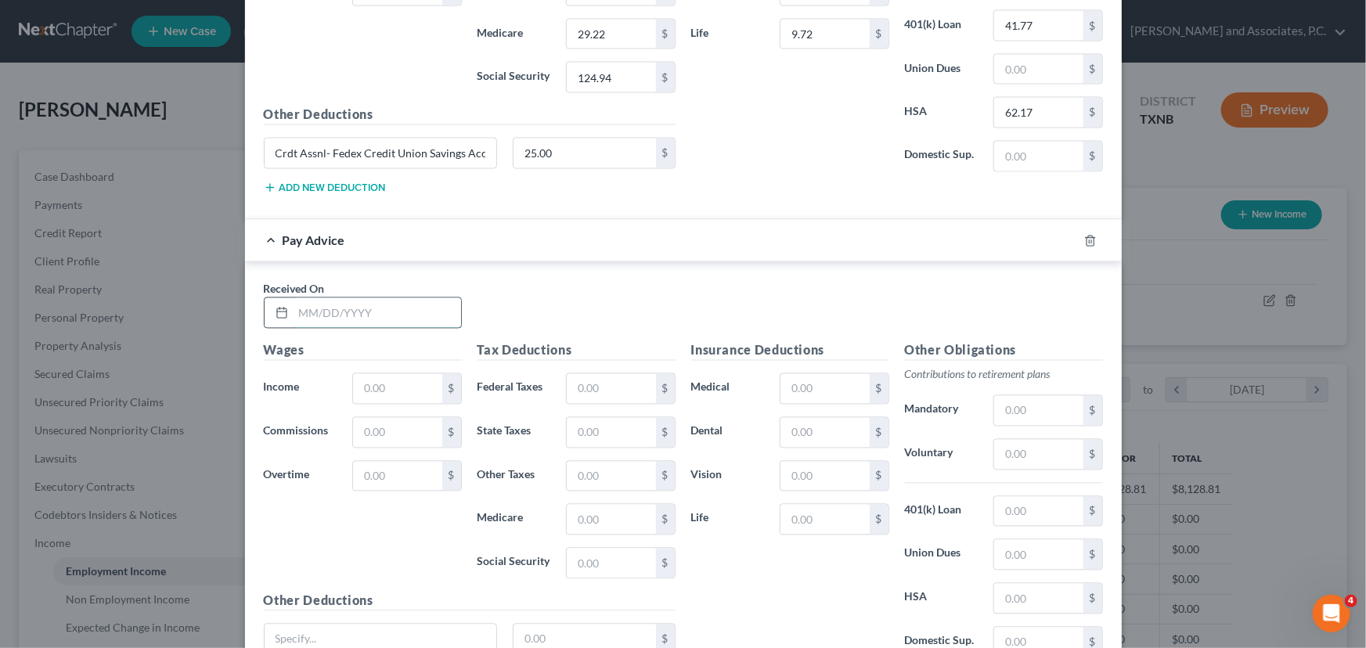
drag, startPoint x: 295, startPoint y: 304, endPoint x: 302, endPoint y: 301, distance: 8.1
click at [295, 304] on input "text" at bounding box center [378, 313] width 168 height 30
click at [365, 375] on input "text" at bounding box center [397, 389] width 88 height 30
click at [592, 380] on input "text" at bounding box center [611, 389] width 88 height 30
click at [590, 418] on input "text" at bounding box center [611, 433] width 88 height 30
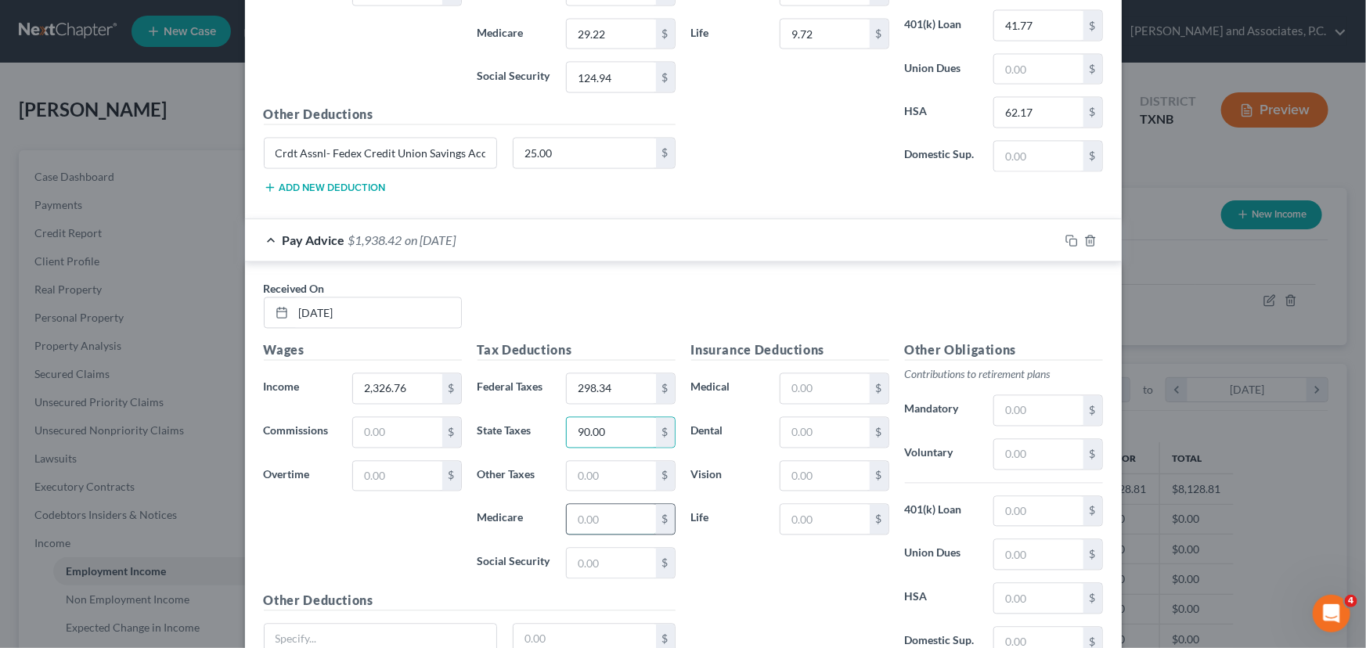
click at [594, 510] on input "text" at bounding box center [611, 520] width 88 height 30
click at [589, 560] on input "text" at bounding box center [611, 564] width 88 height 30
click at [820, 375] on input "text" at bounding box center [824, 389] width 88 height 30
click at [794, 421] on input "text" at bounding box center [824, 433] width 88 height 30
click at [807, 464] on input "text" at bounding box center [824, 477] width 88 height 30
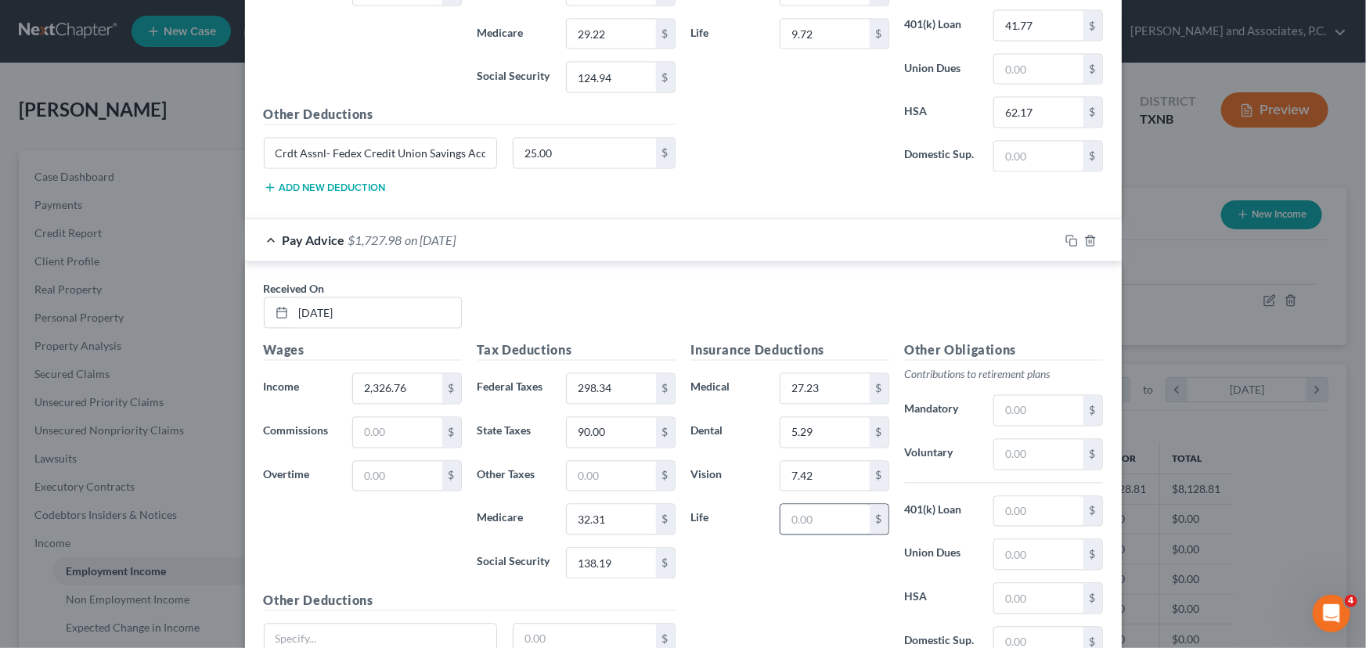
click at [802, 507] on input "text" at bounding box center [824, 520] width 88 height 30
click at [1014, 500] on input "text" at bounding box center [1038, 512] width 88 height 30
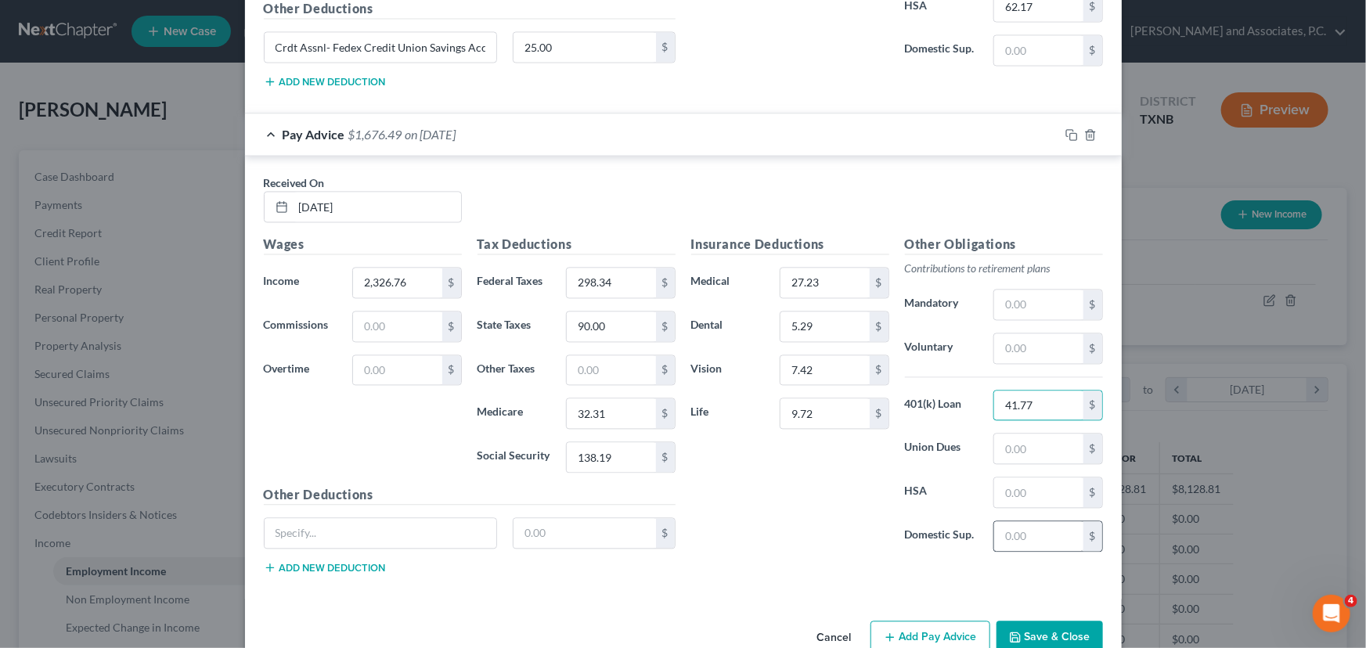
scroll to position [4524, 0]
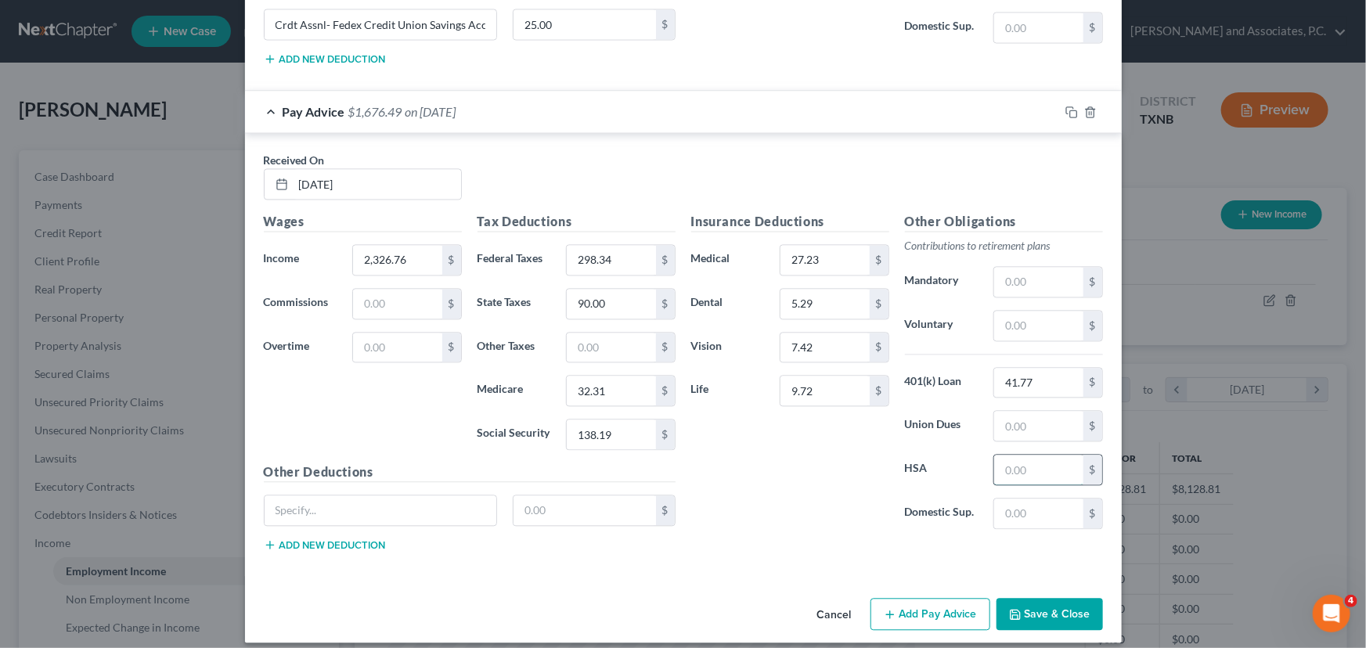
click at [1025, 462] on input "text" at bounding box center [1038, 470] width 88 height 30
click at [1042, 252] on div "Other Obligations Contributions to retirement plans Mandatory $ Voluntary $ 401…" at bounding box center [1004, 377] width 214 height 330
click at [1033, 267] on input "text" at bounding box center [1038, 282] width 88 height 30
click at [387, 495] on input "text" at bounding box center [381, 510] width 232 height 30
paste input "Crdt Assnl- Fedex Credit Union Savings Acct"
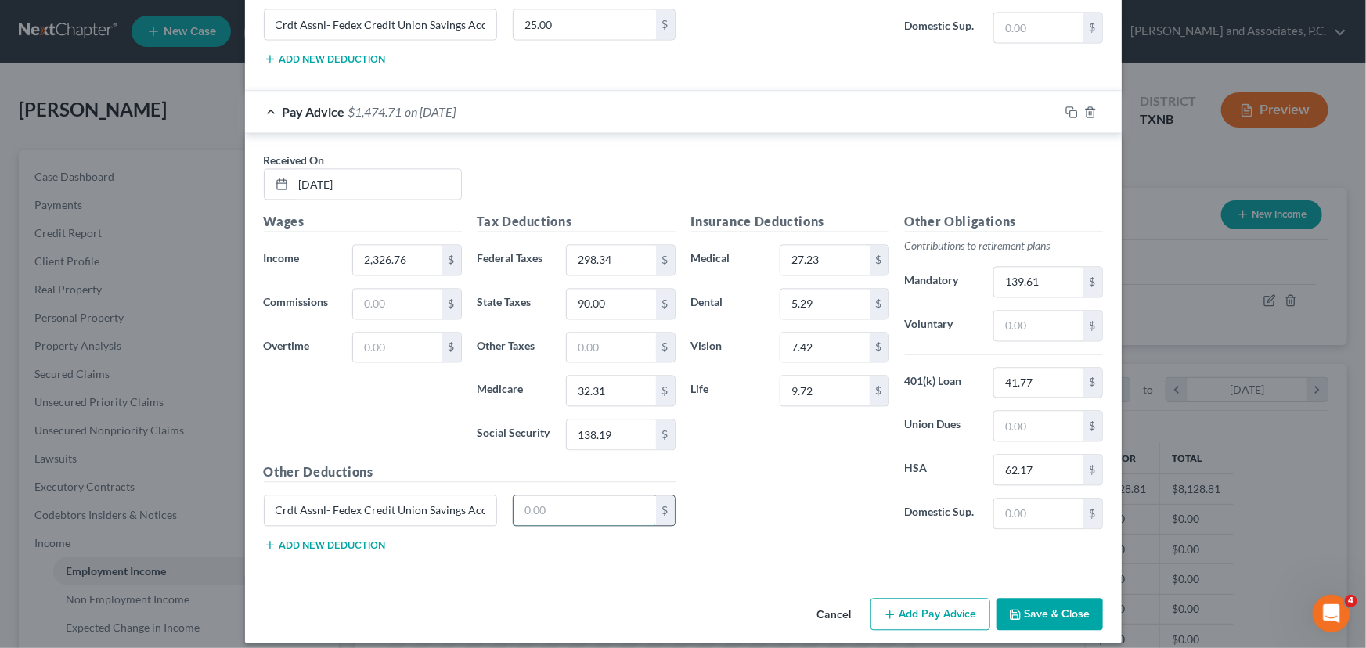
click at [540, 495] on input "text" at bounding box center [584, 510] width 142 height 30
click at [751, 469] on div "Insurance Deductions Medical 27.23 $ Dental 5.29 $ Vision 7.42 $ Life 9.72 $" at bounding box center [790, 377] width 214 height 330
click at [908, 598] on button "Add Pay Advice" at bounding box center [930, 614] width 120 height 33
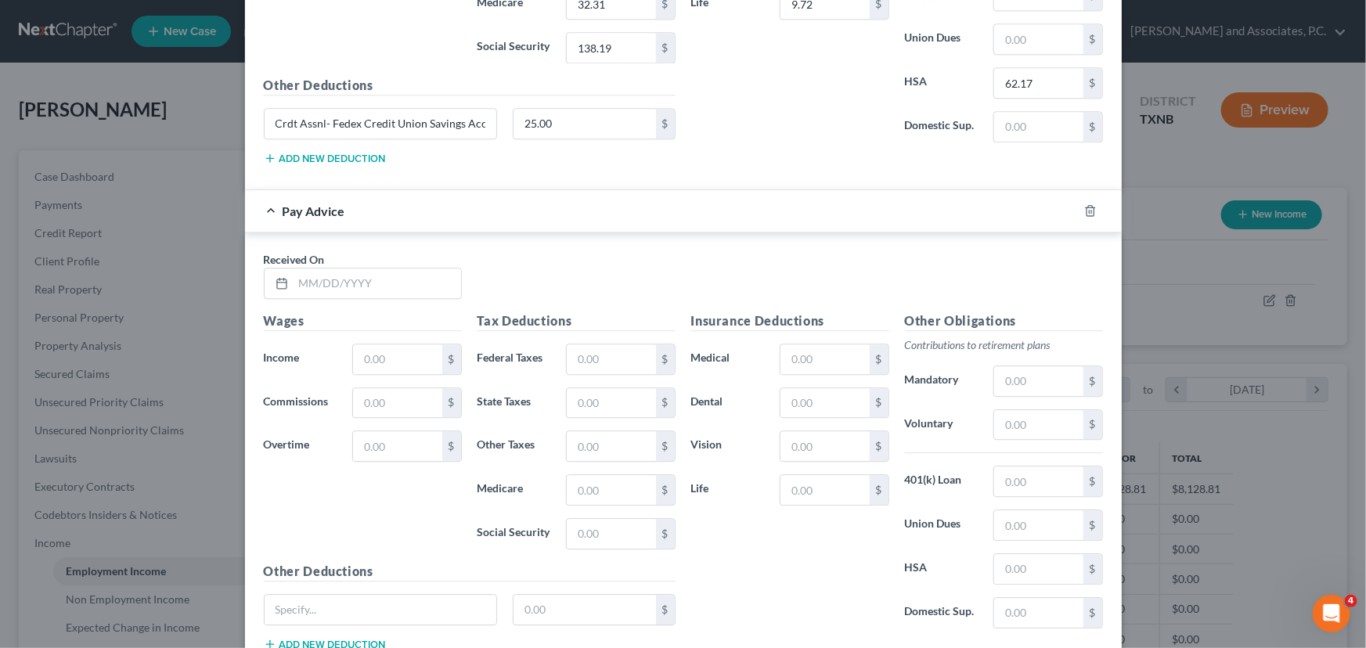
scroll to position [4951, 0]
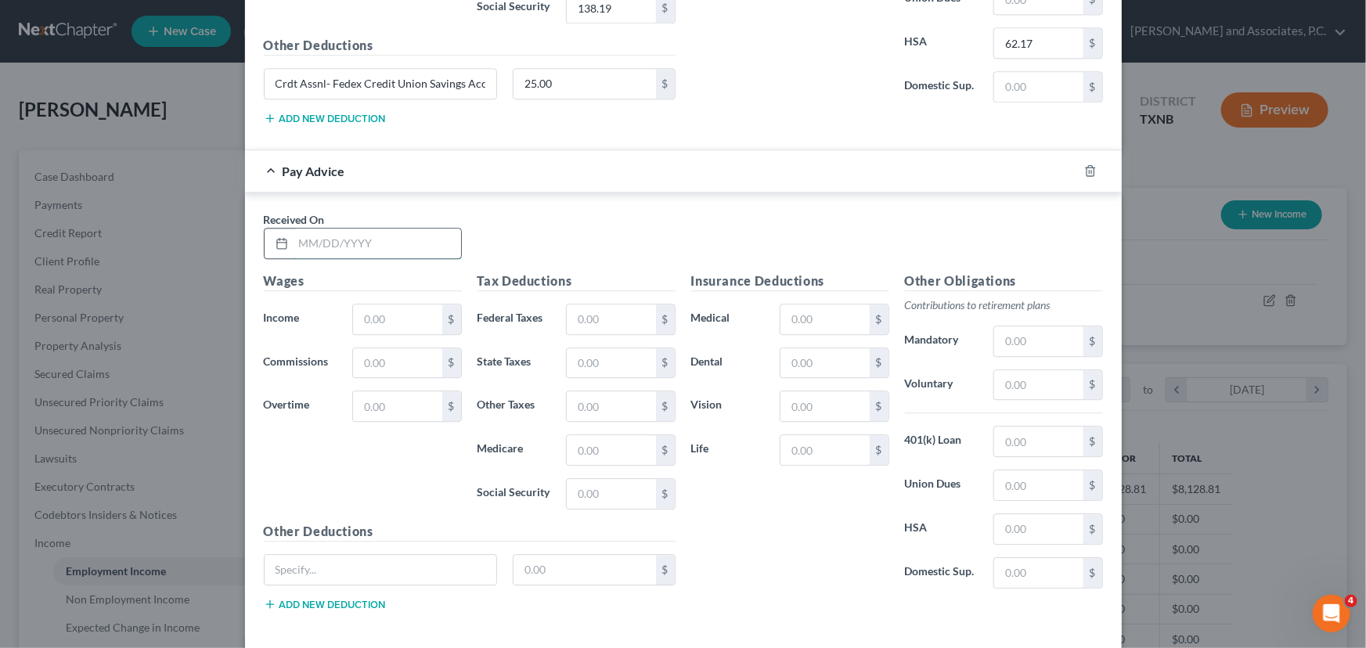
click at [306, 229] on input "text" at bounding box center [378, 244] width 168 height 30
click at [375, 305] on input "text" at bounding box center [397, 319] width 88 height 30
click at [595, 310] on input "text" at bounding box center [611, 319] width 88 height 30
click at [594, 353] on input "text" at bounding box center [611, 363] width 88 height 30
click at [584, 438] on input "text" at bounding box center [611, 450] width 88 height 30
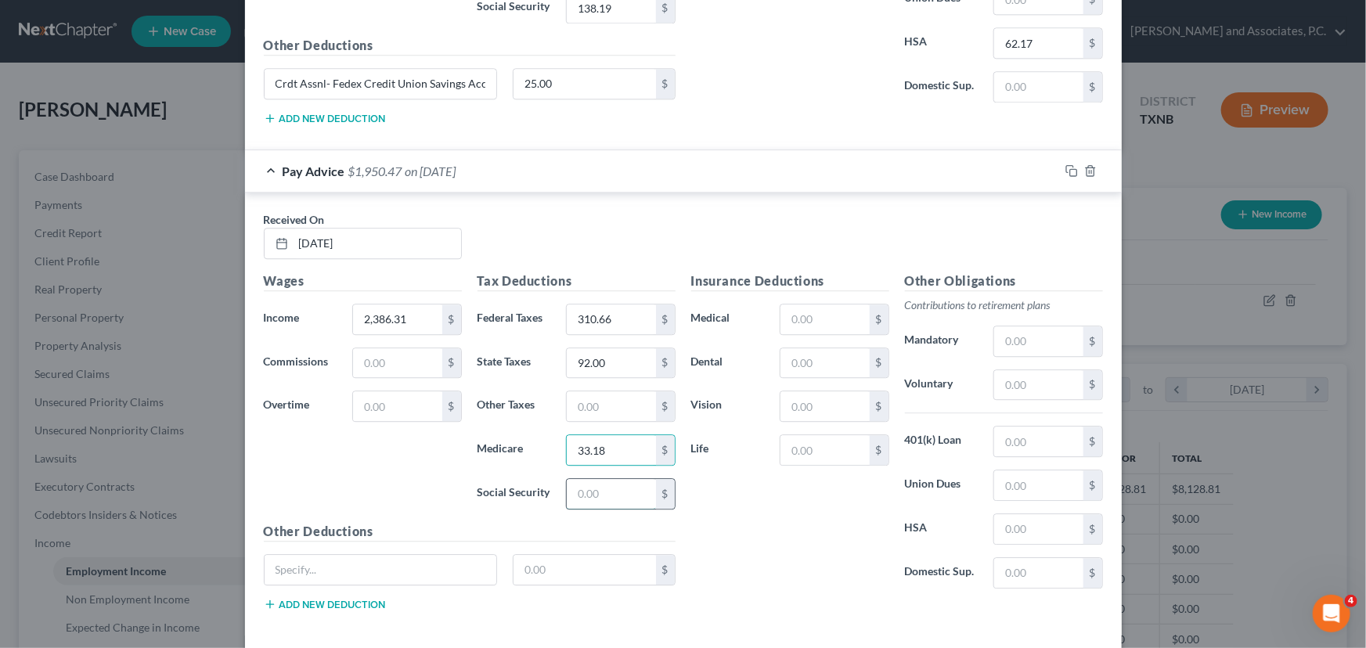
click at [589, 479] on input "text" at bounding box center [611, 494] width 88 height 30
click at [838, 304] on input "text" at bounding box center [824, 319] width 88 height 30
click at [811, 348] on input "text" at bounding box center [824, 363] width 88 height 30
click at [823, 400] on input "text" at bounding box center [824, 406] width 88 height 30
click at [824, 435] on input "text" at bounding box center [824, 450] width 88 height 30
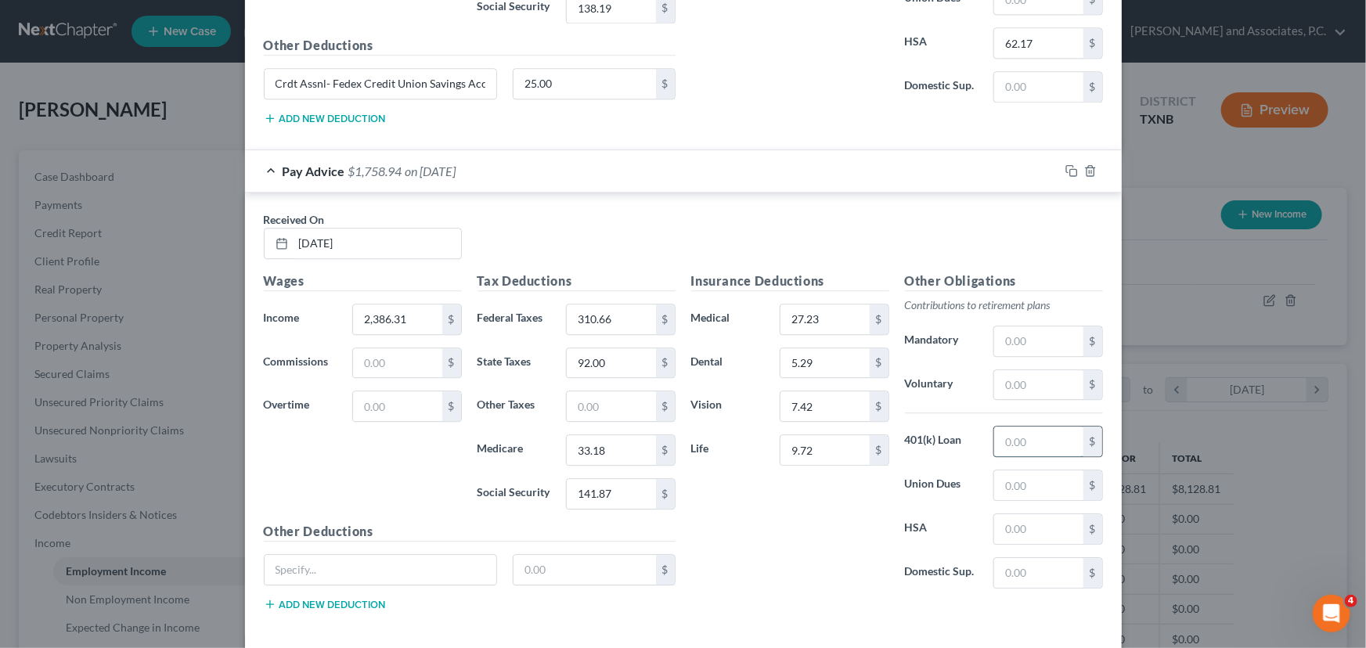
click at [1003, 431] on input "text" at bounding box center [1038, 442] width 88 height 30
click at [1022, 514] on input "text" at bounding box center [1038, 529] width 88 height 30
click at [1011, 326] on input "text" at bounding box center [1038, 341] width 88 height 30
click at [380, 555] on input "text" at bounding box center [381, 570] width 232 height 30
paste input "Crdt Assnl- Fedex Credit Union Savings Acct"
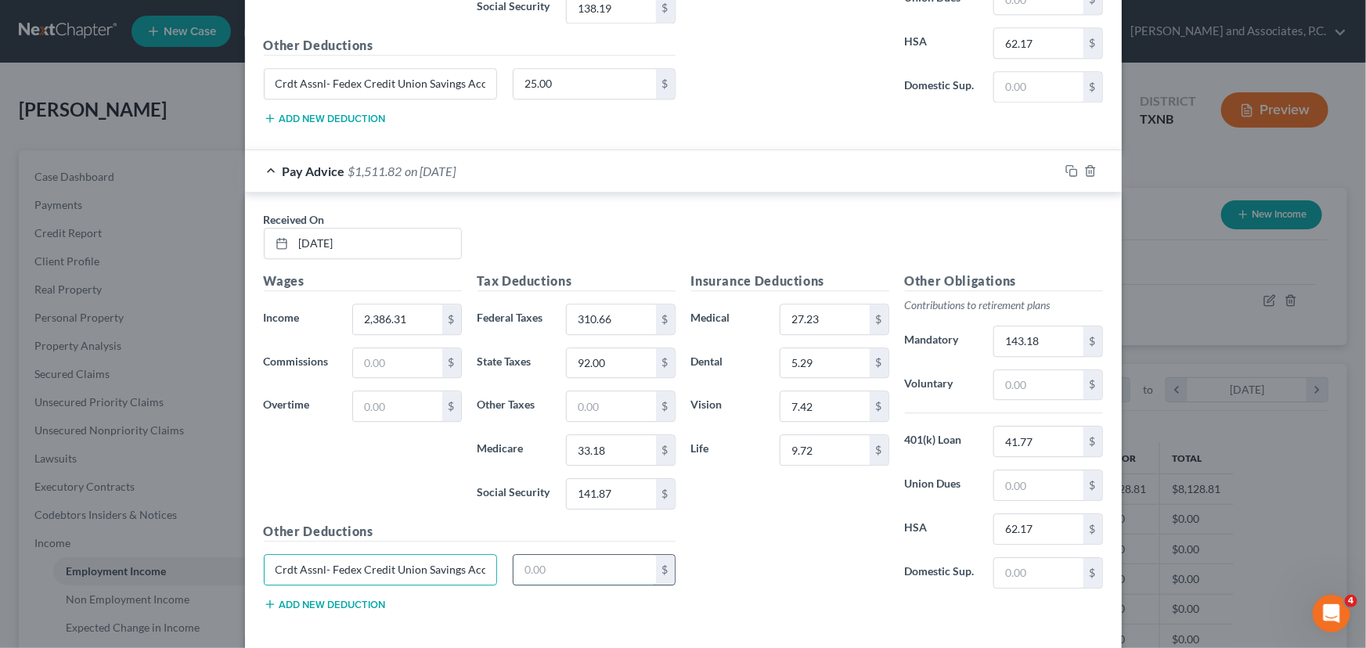
click at [546, 556] on input "text" at bounding box center [584, 570] width 142 height 30
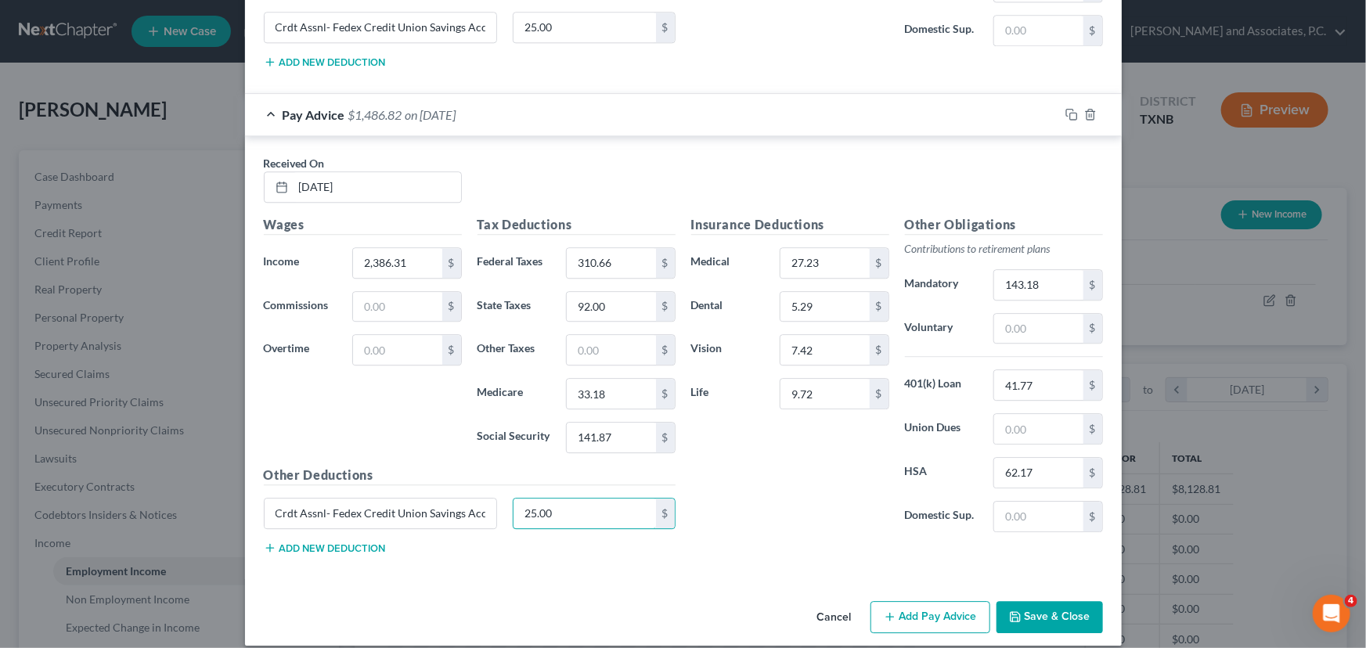
scroll to position [5009, 0]
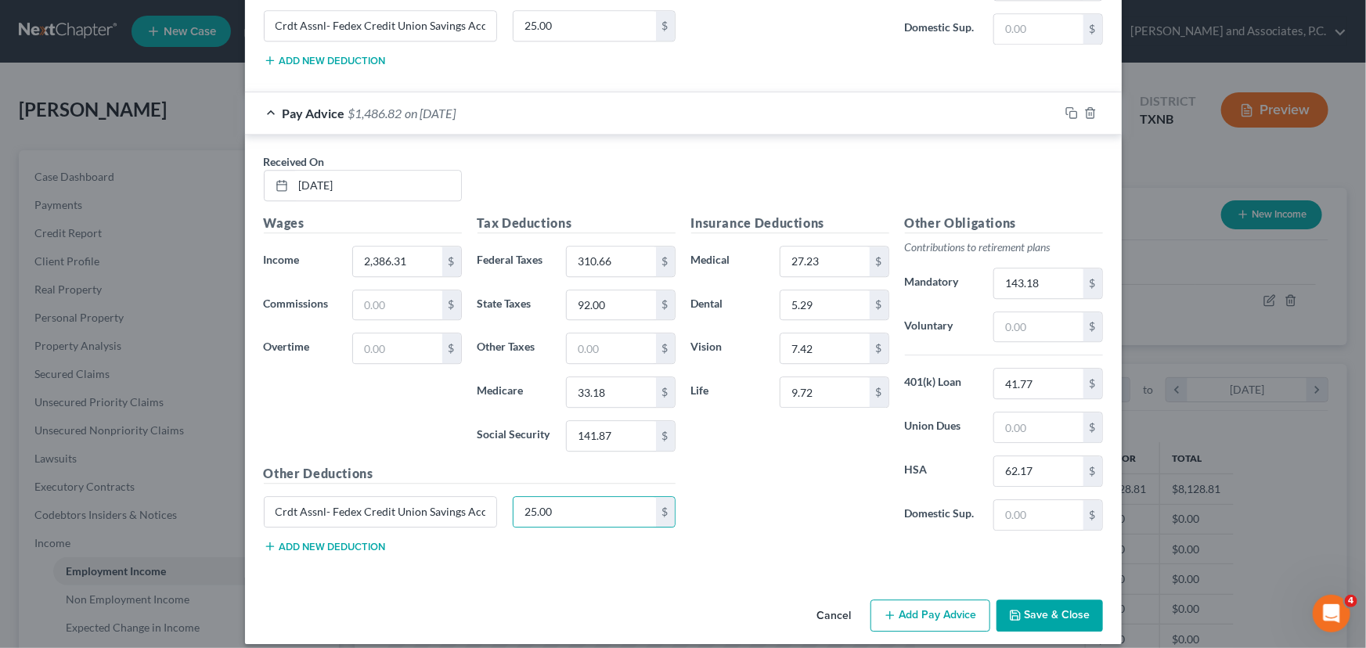
click at [916, 600] on button "Add Pay Advice" at bounding box center [930, 616] width 120 height 33
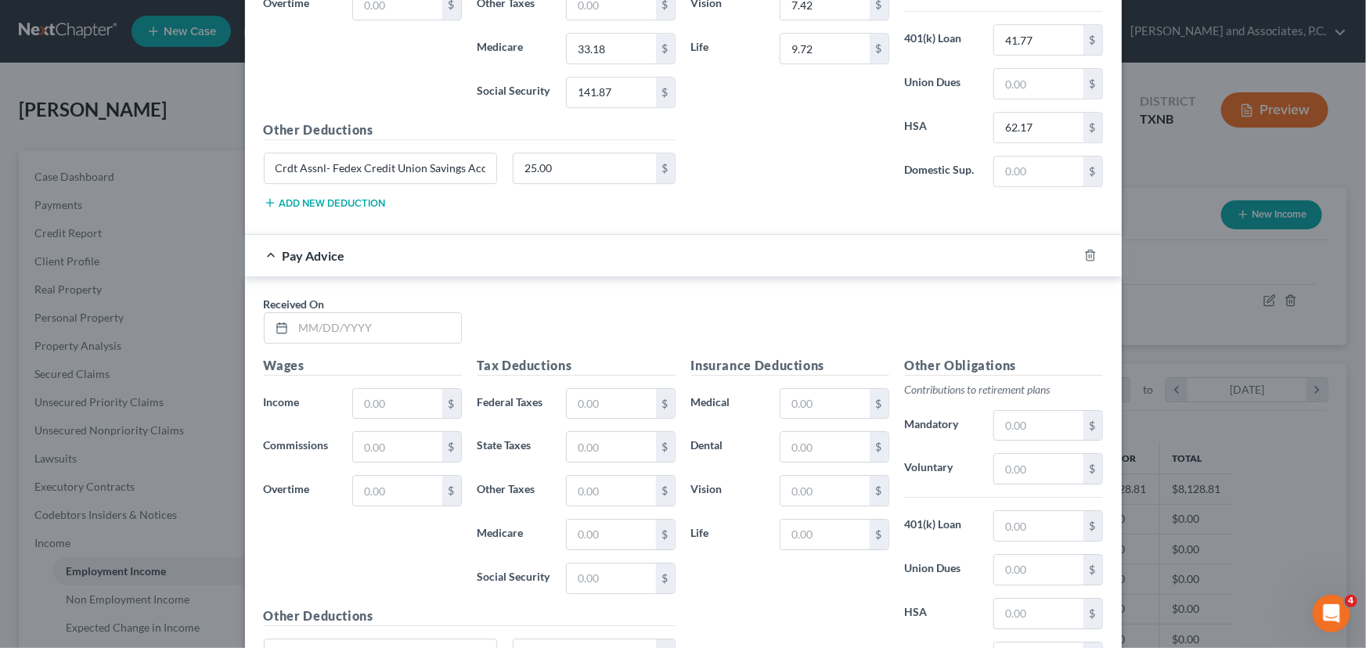
scroll to position [5364, 0]
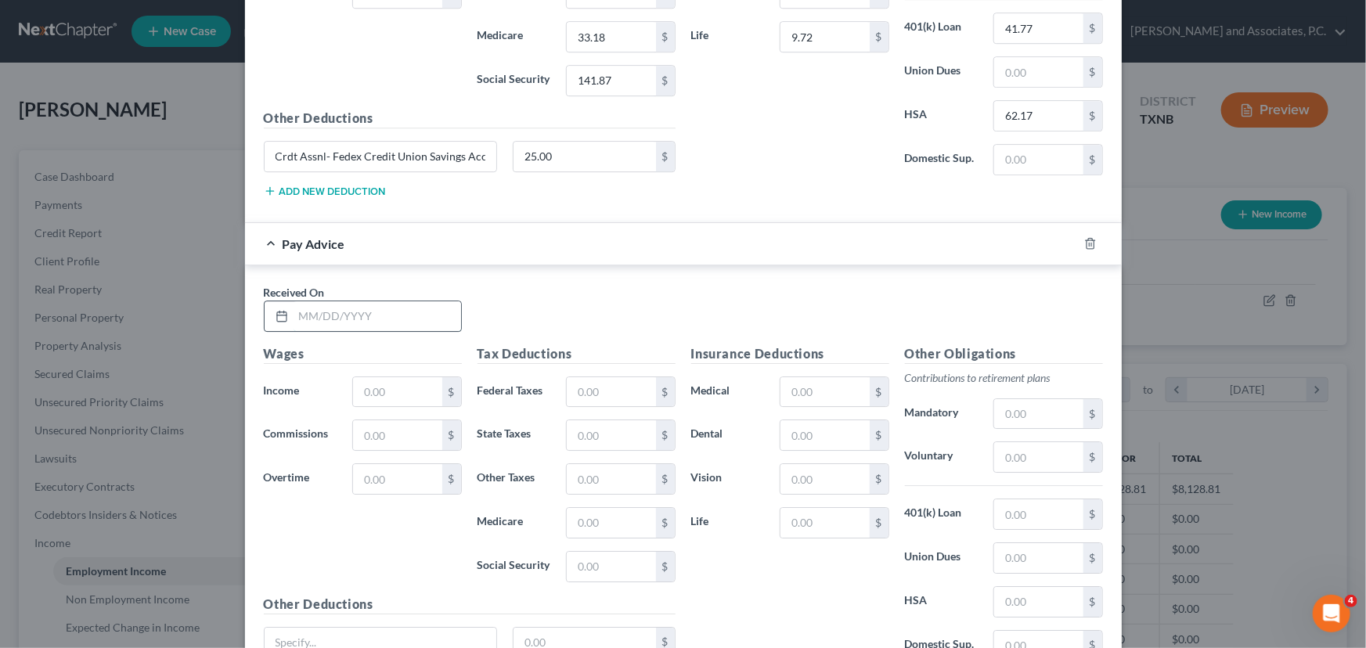
click at [298, 304] on input "text" at bounding box center [378, 316] width 168 height 30
click at [382, 377] on input "text" at bounding box center [397, 392] width 88 height 30
click at [575, 377] on input "text" at bounding box center [611, 392] width 88 height 30
click at [607, 423] on input "text" at bounding box center [611, 435] width 88 height 30
click at [600, 516] on input "text" at bounding box center [611, 523] width 88 height 30
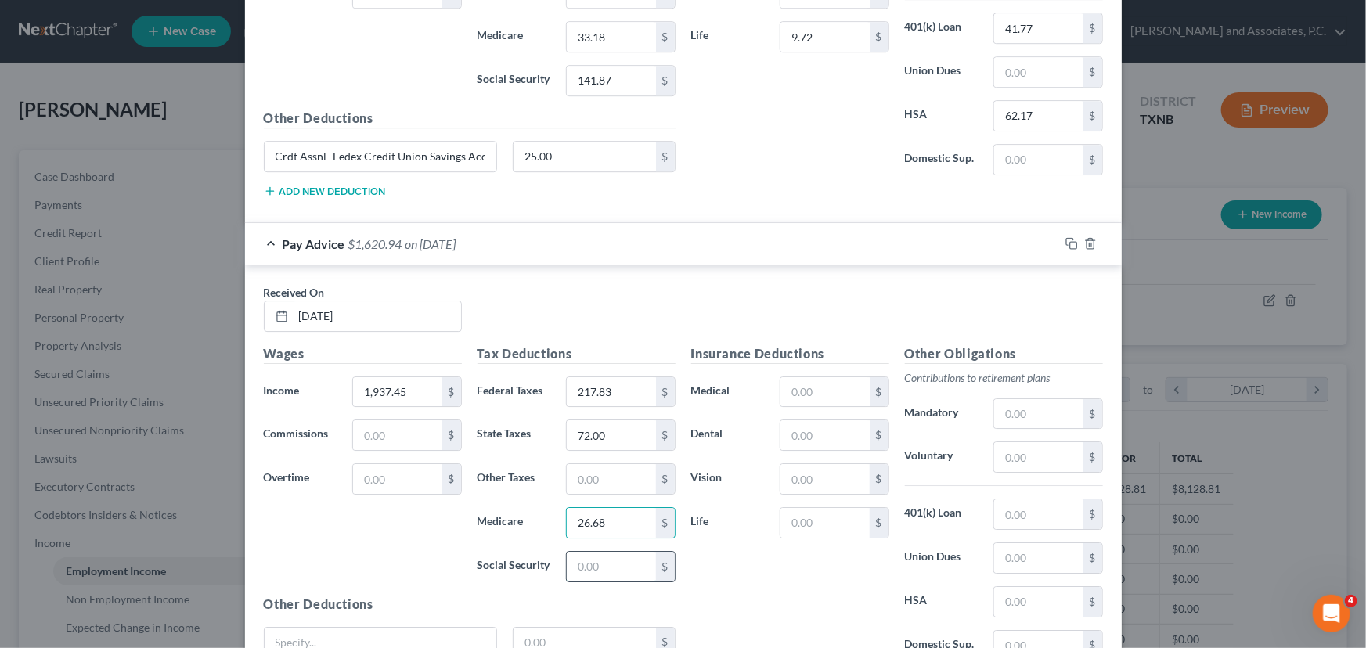
click at [596, 553] on input "text" at bounding box center [611, 567] width 88 height 30
click at [816, 378] on input "text" at bounding box center [824, 392] width 88 height 30
click at [809, 423] on input "text" at bounding box center [824, 435] width 88 height 30
click at [809, 464] on input "text" at bounding box center [824, 479] width 88 height 30
click at [813, 508] on input "text" at bounding box center [824, 523] width 88 height 30
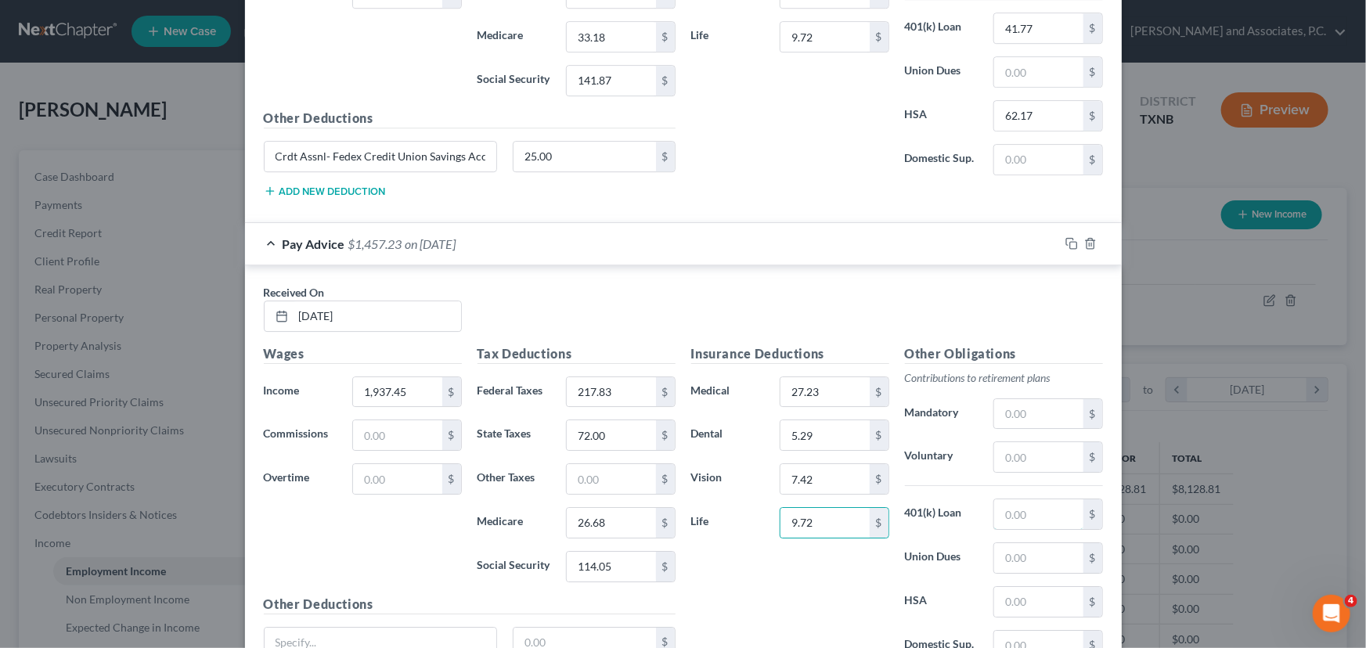
drag, startPoint x: 1029, startPoint y: 488, endPoint x: 1012, endPoint y: 479, distance: 19.3
click at [1029, 499] on input "text" at bounding box center [1038, 514] width 88 height 30
click at [1011, 587] on input "text" at bounding box center [1038, 602] width 88 height 30
click at [1015, 402] on input "text" at bounding box center [1038, 414] width 88 height 30
click at [377, 628] on input "text" at bounding box center [381, 643] width 232 height 30
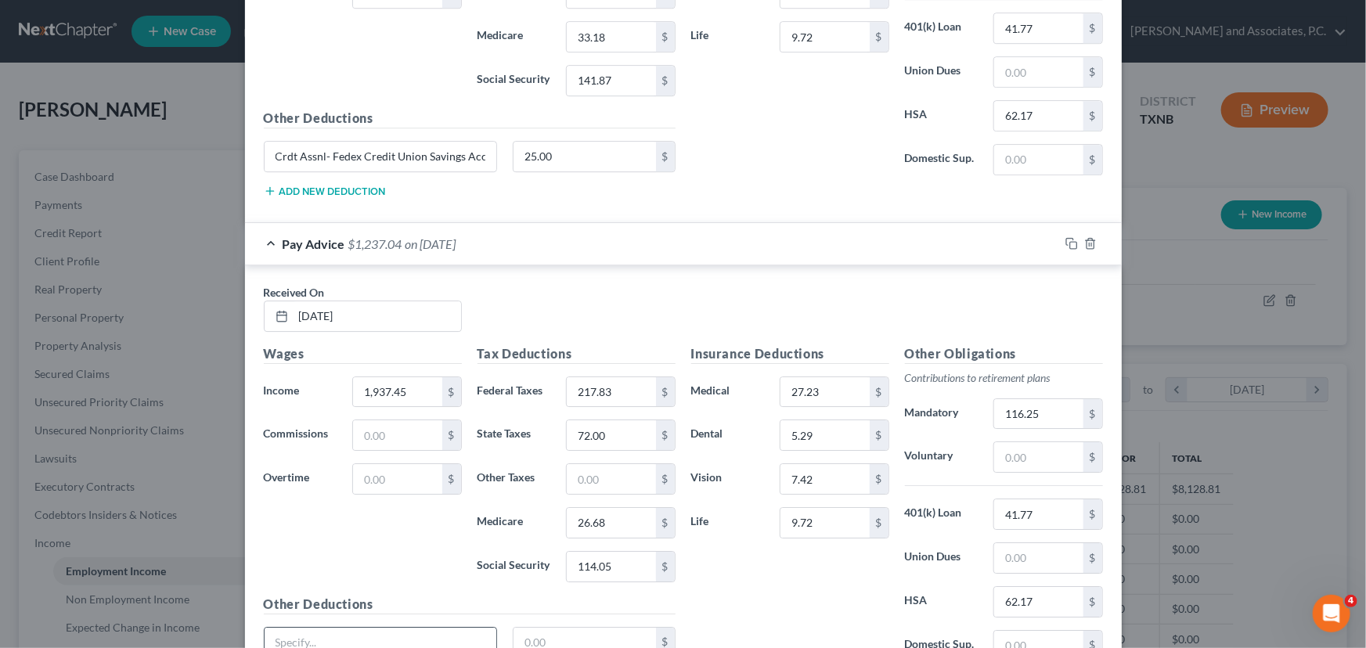
paste input "Crdt Assnl- Fedex Credit Union Savings Acct"
click at [543, 630] on input "text" at bounding box center [584, 643] width 142 height 30
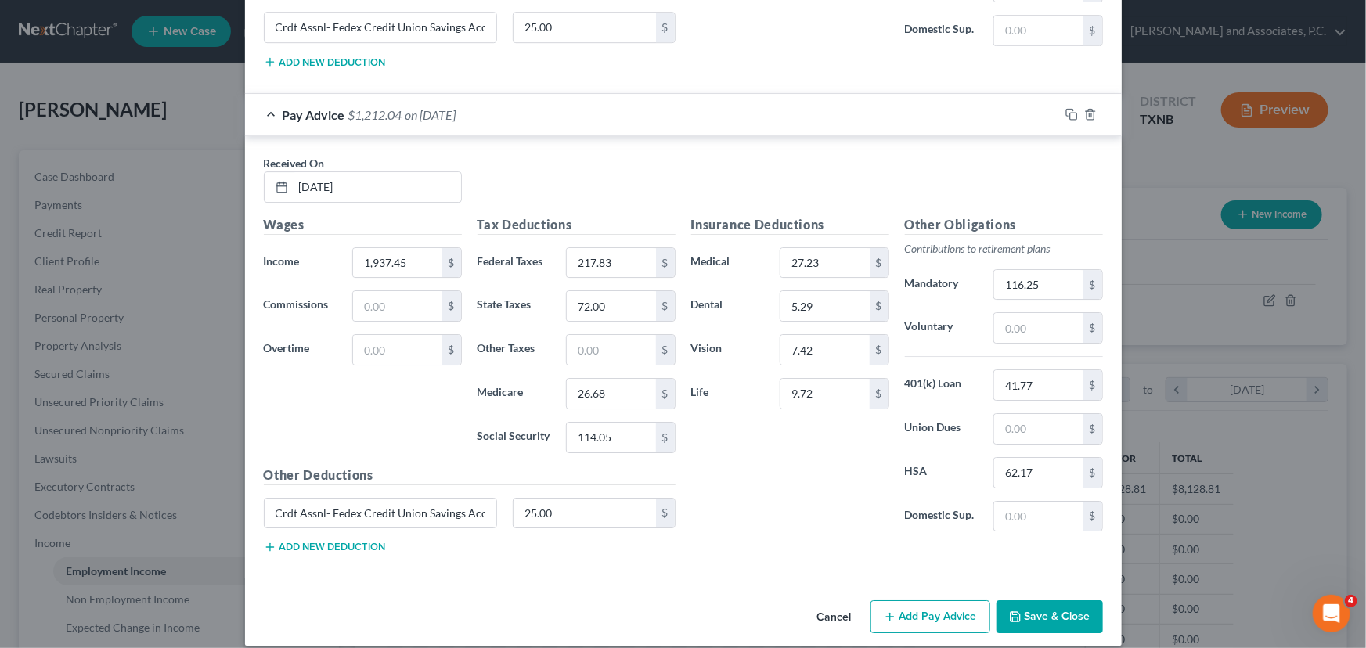
click at [908, 600] on button "Add Pay Advice" at bounding box center [930, 616] width 120 height 33
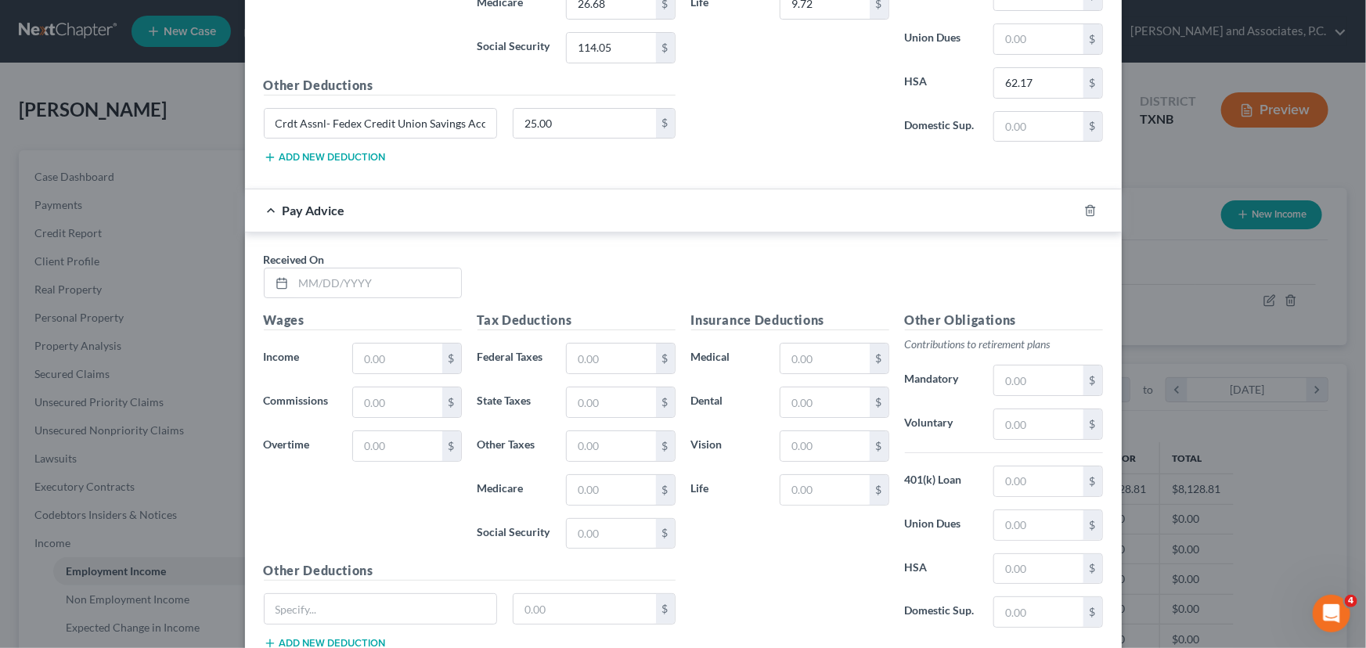
scroll to position [5892, 0]
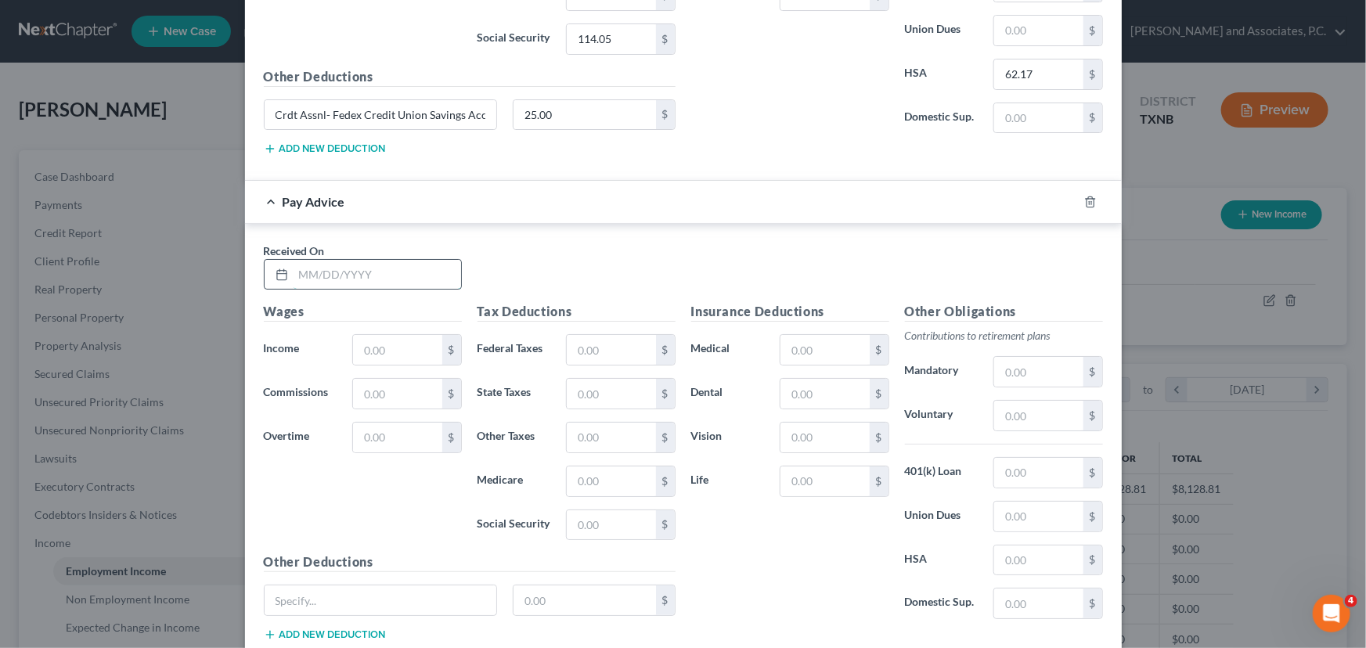
click at [309, 260] on input "text" at bounding box center [378, 275] width 168 height 30
click at [391, 335] on input "text" at bounding box center [397, 350] width 88 height 30
click at [571, 337] on input "text" at bounding box center [611, 350] width 88 height 30
click at [594, 379] on input "text" at bounding box center [611, 394] width 88 height 30
click at [596, 467] on input "text" at bounding box center [611, 482] width 88 height 30
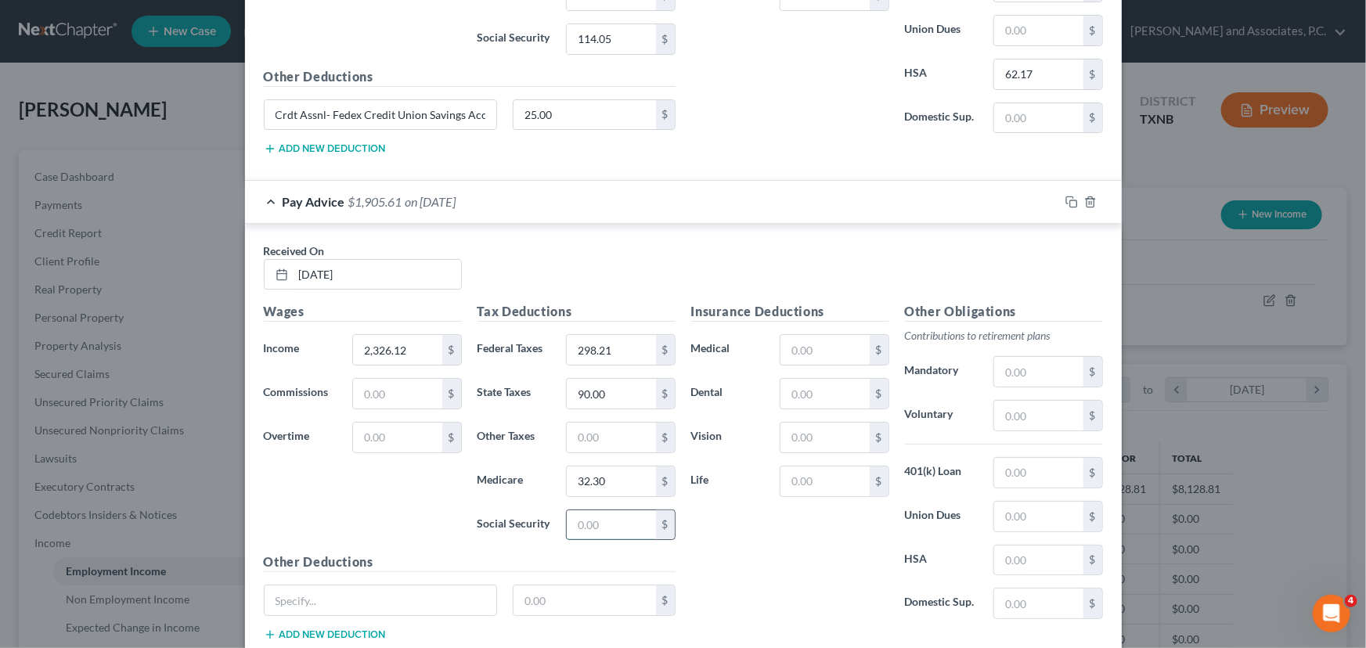
click at [571, 510] on input "text" at bounding box center [611, 525] width 88 height 30
click at [828, 340] on input "text" at bounding box center [824, 350] width 88 height 30
click at [809, 379] on input "text" at bounding box center [824, 394] width 88 height 30
click at [801, 427] on input "text" at bounding box center [824, 438] width 88 height 30
click at [803, 467] on input "text" at bounding box center [824, 482] width 88 height 30
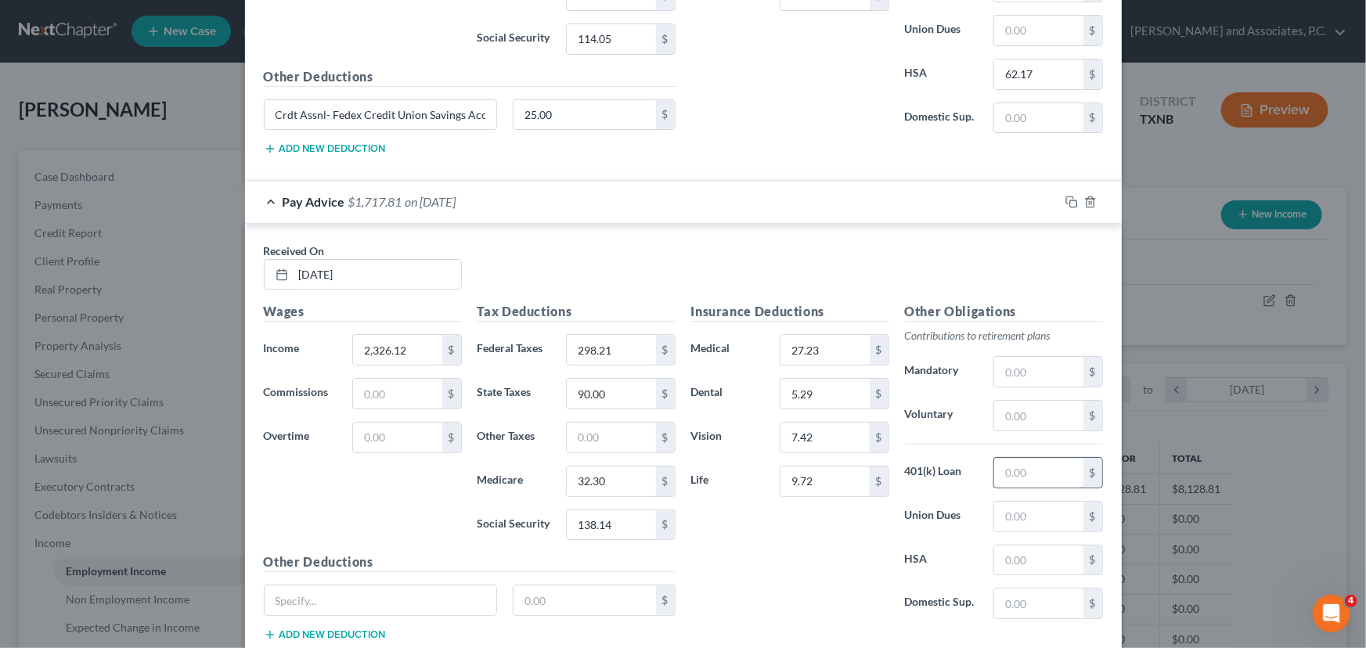
click at [1031, 458] on input "text" at bounding box center [1038, 473] width 88 height 30
click at [1023, 546] on input "text" at bounding box center [1038, 561] width 88 height 30
click at [1025, 357] on input "text" at bounding box center [1038, 372] width 88 height 30
click at [366, 586] on input "text" at bounding box center [381, 601] width 232 height 30
paste input "Crdt Assnl- Fedex Credit Union Savings Acct"
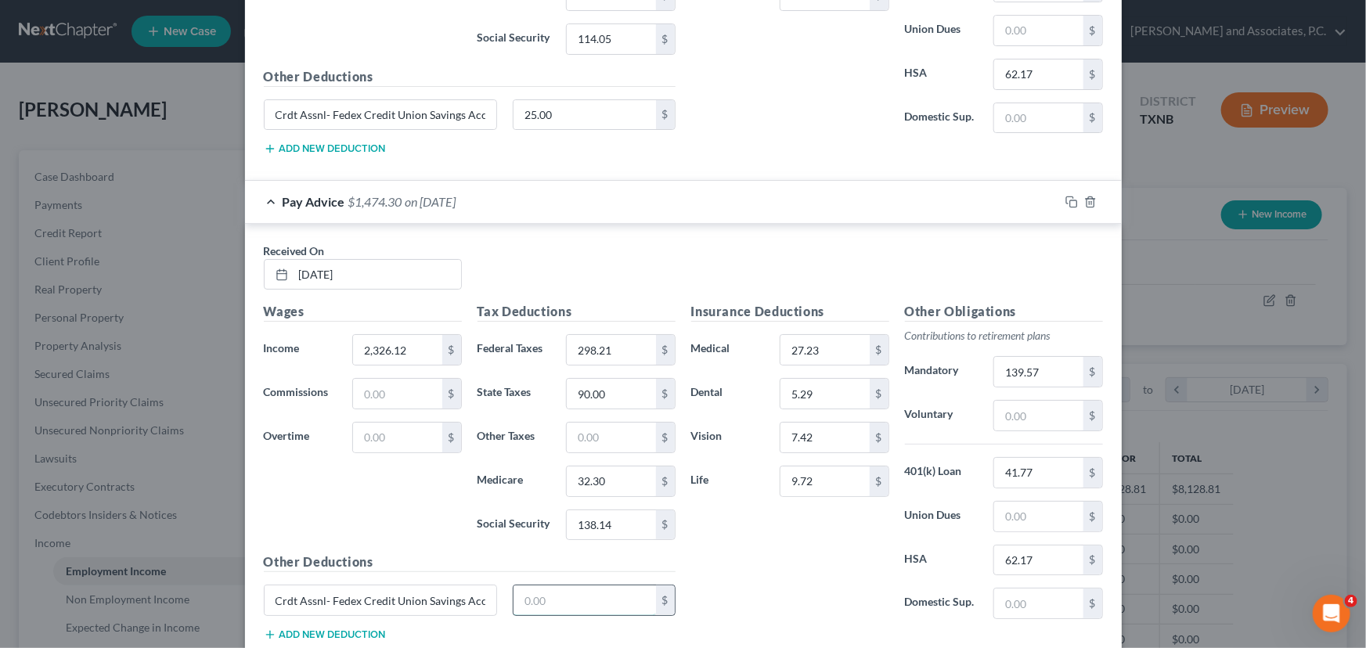
click at [544, 590] on input "text" at bounding box center [584, 601] width 142 height 30
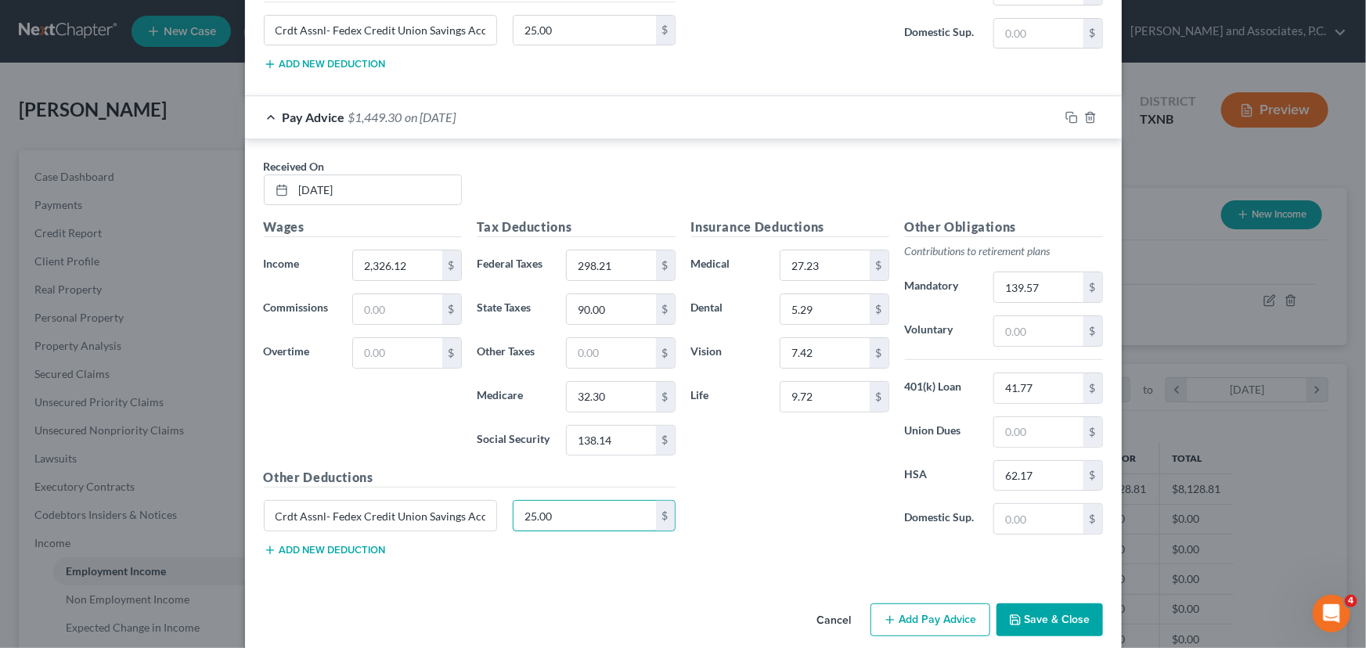
scroll to position [5977, 0]
drag, startPoint x: 916, startPoint y: 598, endPoint x: 758, endPoint y: 446, distance: 218.7
click at [916, 603] on button "Add Pay Advice" at bounding box center [930, 619] width 120 height 33
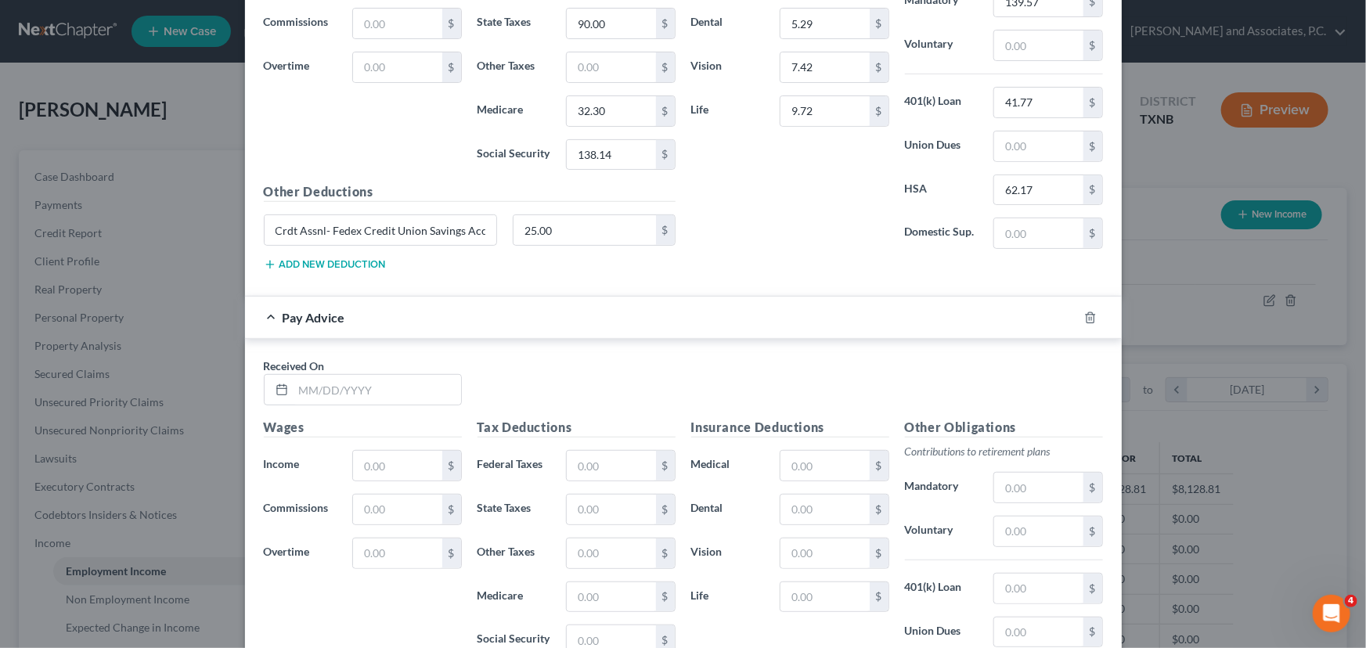
scroll to position [6404, 0]
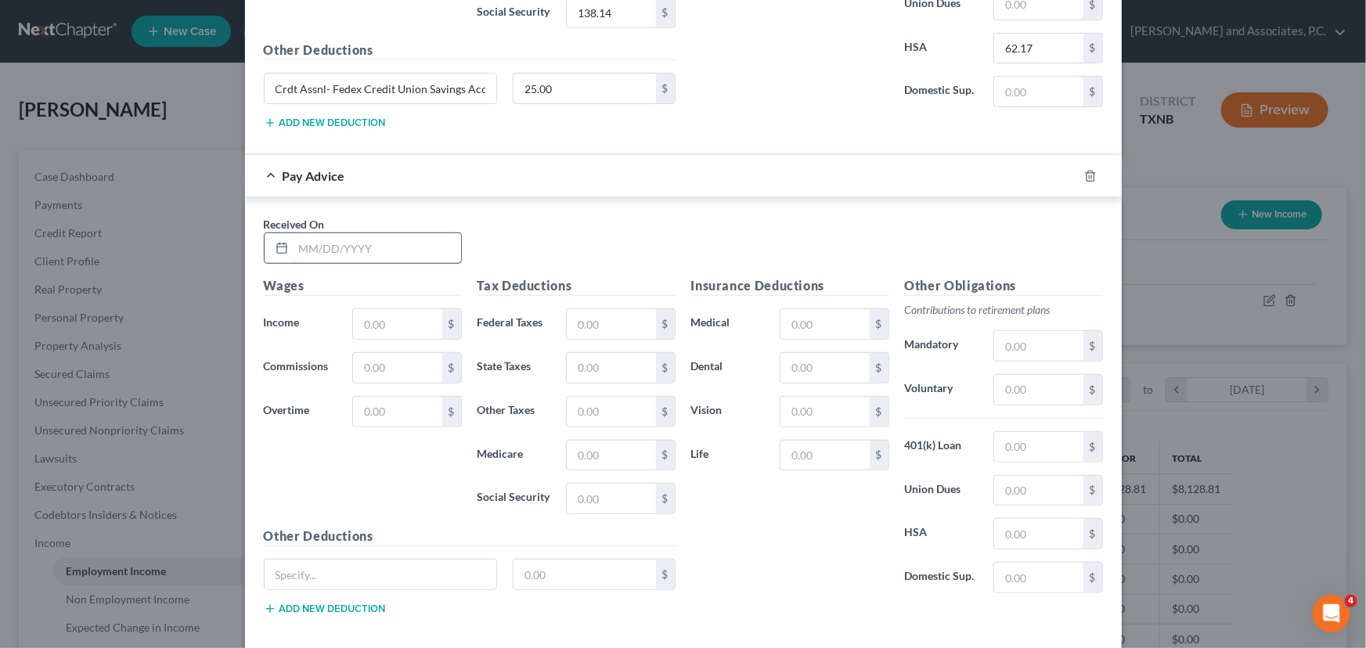
click at [299, 233] on input "text" at bounding box center [378, 248] width 168 height 30
click at [376, 309] on input "text" at bounding box center [397, 324] width 88 height 30
click at [620, 317] on input "text" at bounding box center [611, 324] width 88 height 30
click at [626, 353] on input "text" at bounding box center [611, 368] width 88 height 30
click at [589, 441] on input "text" at bounding box center [611, 456] width 88 height 30
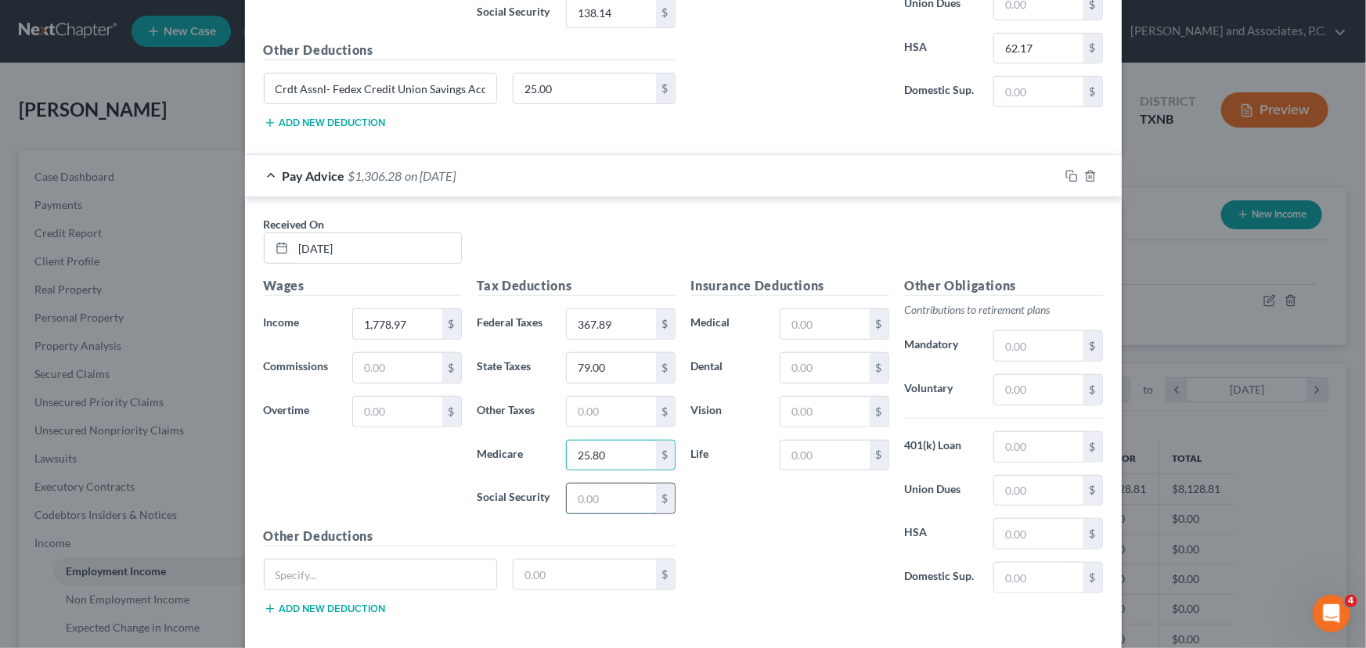
click at [579, 484] on input "text" at bounding box center [611, 499] width 88 height 30
click at [831, 309] on input "text" at bounding box center [824, 324] width 88 height 30
click at [791, 353] on input "text" at bounding box center [824, 368] width 88 height 30
click at [806, 397] on input "text" at bounding box center [824, 412] width 88 height 30
click at [801, 441] on input "text" at bounding box center [824, 456] width 88 height 30
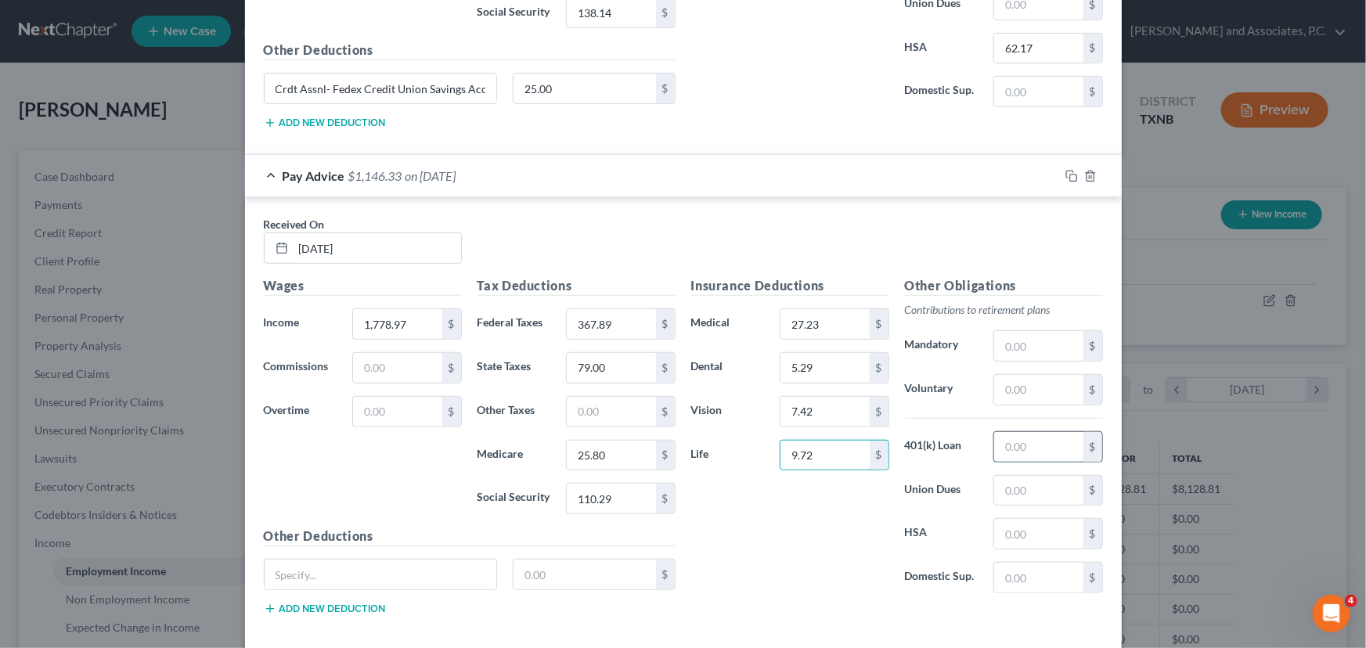
click at [1021, 436] on input "text" at bounding box center [1038, 447] width 88 height 30
click at [1011, 519] on input "text" at bounding box center [1038, 534] width 88 height 30
click at [1035, 331] on input "text" at bounding box center [1038, 346] width 88 height 30
click at [1049, 432] on input "41.77" at bounding box center [1038, 447] width 88 height 30
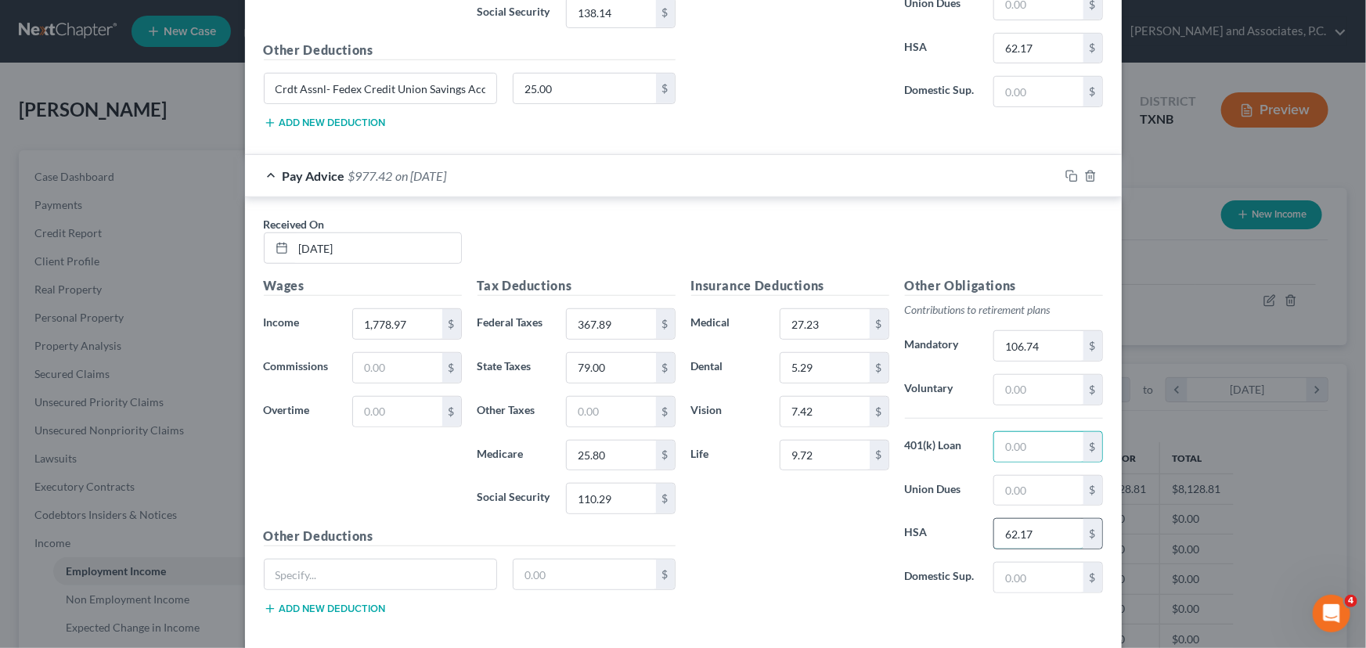
click at [1050, 519] on input "62.17" at bounding box center [1038, 534] width 88 height 30
click at [829, 309] on input "27.23" at bounding box center [824, 324] width 88 height 30
click at [811, 503] on div "Insurance Deductions Medical $ Dental $ Vision $ Life $" at bounding box center [790, 441] width 214 height 330
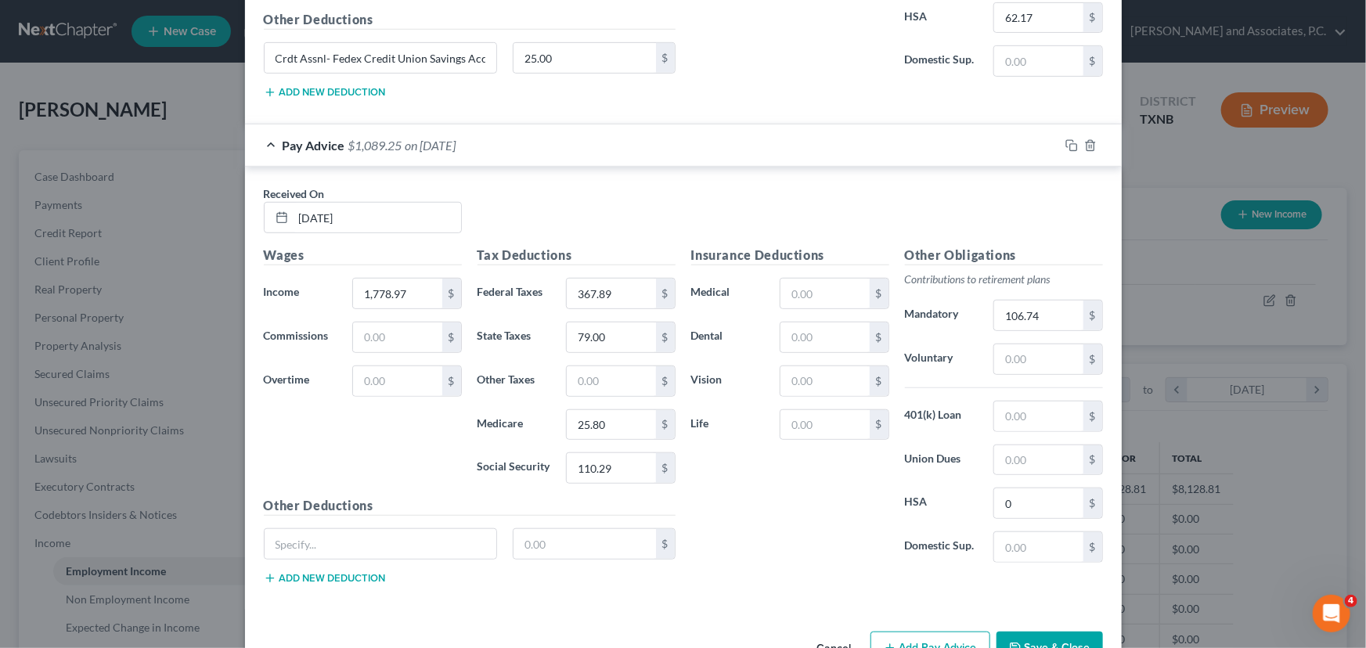
scroll to position [6462, 0]
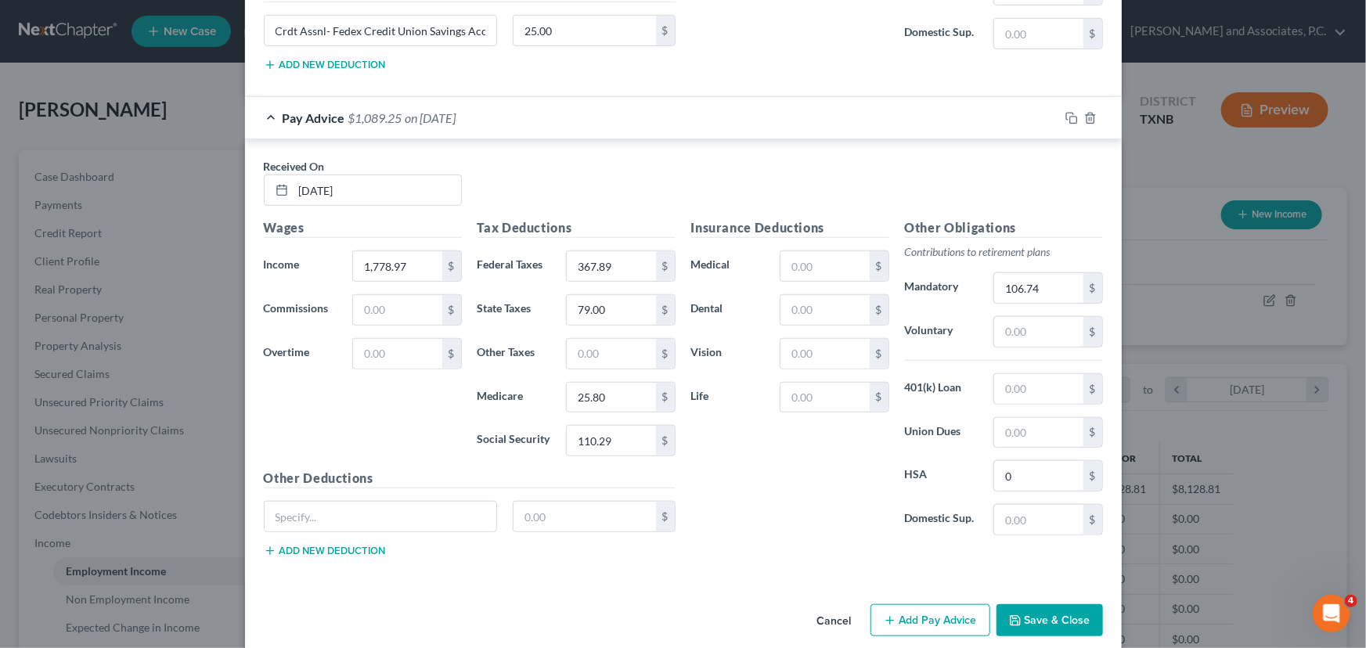
click at [900, 604] on button "Add Pay Advice" at bounding box center [930, 620] width 120 height 33
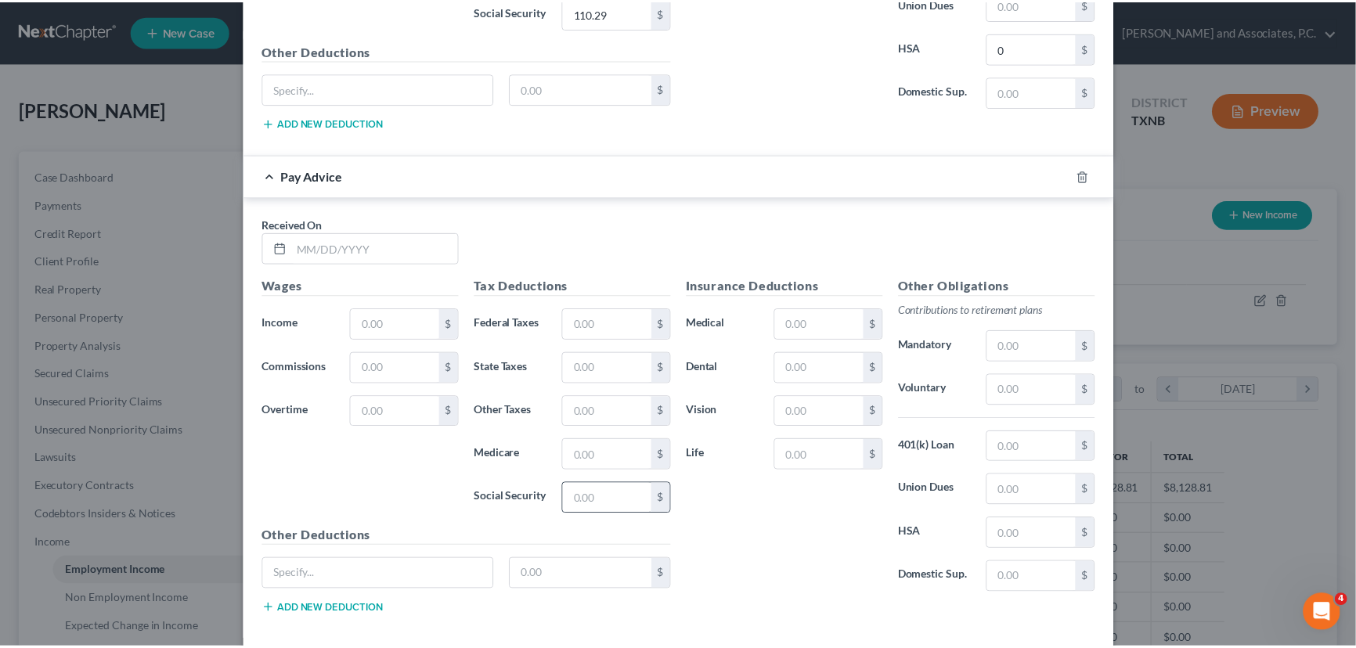
scroll to position [6946, 0]
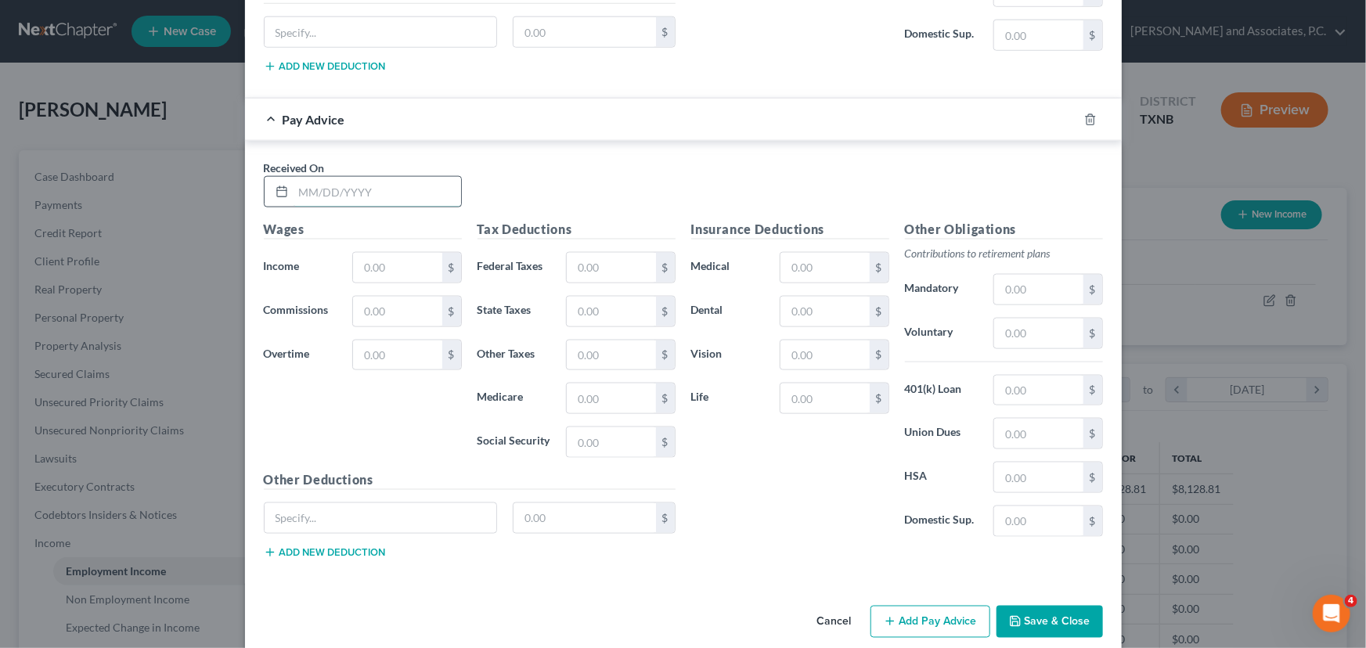
click at [306, 177] on input "text" at bounding box center [378, 192] width 168 height 30
click at [398, 253] on input "text" at bounding box center [397, 268] width 88 height 30
click at [613, 253] on input "text" at bounding box center [611, 268] width 88 height 30
click at [584, 297] on input "text" at bounding box center [611, 312] width 88 height 30
click at [576, 340] on input "text" at bounding box center [611, 355] width 88 height 30
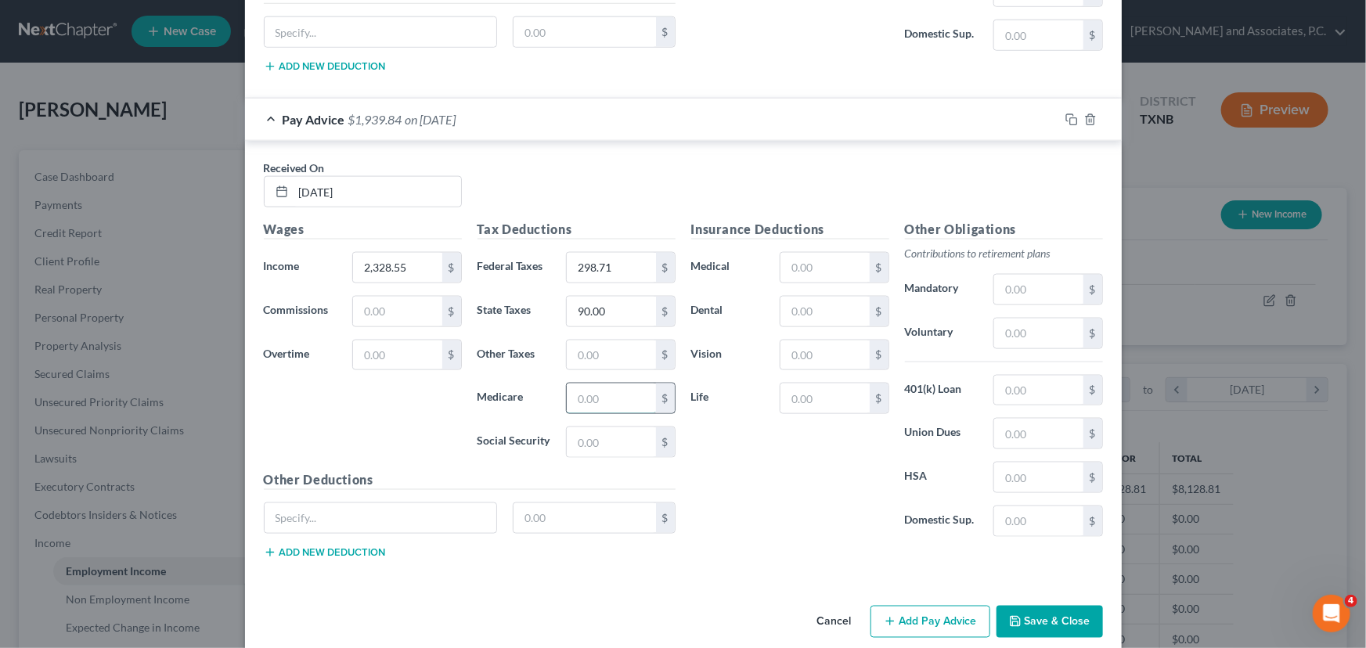
click at [578, 384] on input "text" at bounding box center [611, 399] width 88 height 30
click at [575, 427] on input "text" at bounding box center [611, 442] width 88 height 30
click at [816, 253] on input "text" at bounding box center [824, 268] width 88 height 30
click at [795, 297] on input "text" at bounding box center [824, 312] width 88 height 30
click at [811, 340] on input "text" at bounding box center [824, 355] width 88 height 30
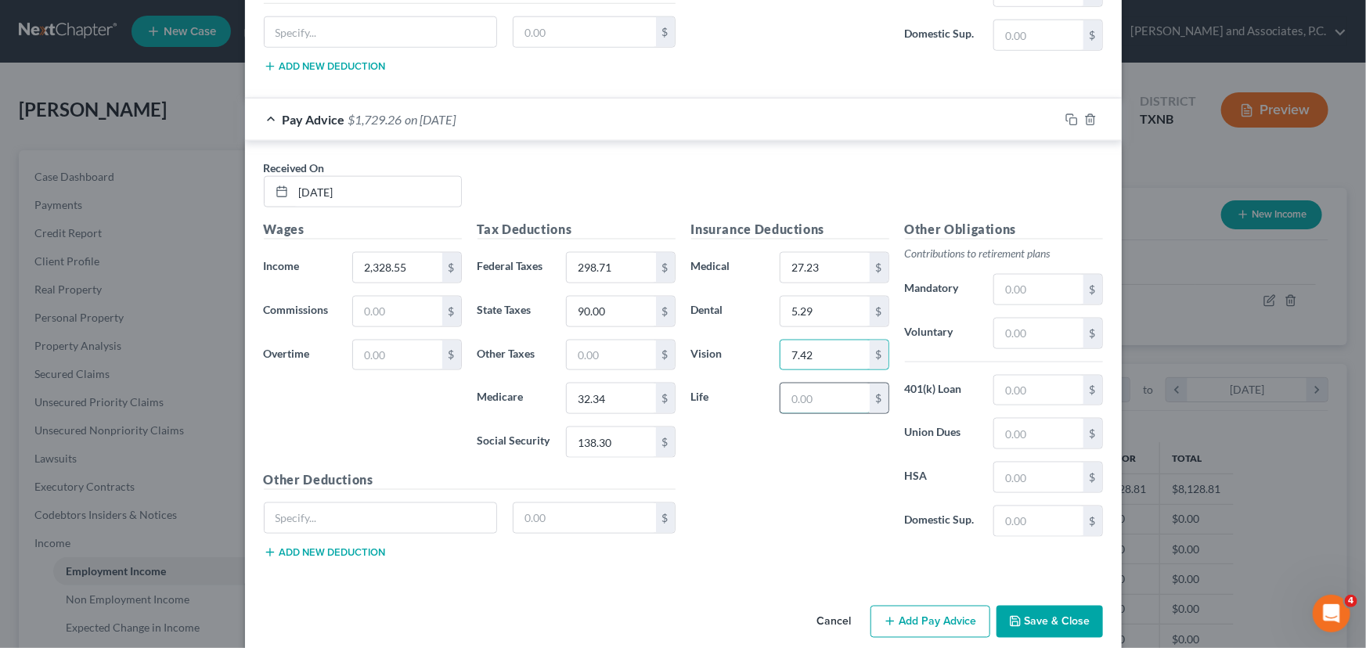
click at [813, 384] on input "text" at bounding box center [824, 399] width 88 height 30
click at [1022, 376] on input "text" at bounding box center [1038, 391] width 88 height 30
click at [1012, 463] on input "text" at bounding box center [1038, 478] width 88 height 30
click at [1034, 275] on input "text" at bounding box center [1038, 290] width 88 height 30
click at [416, 503] on input "text" at bounding box center [381, 518] width 232 height 30
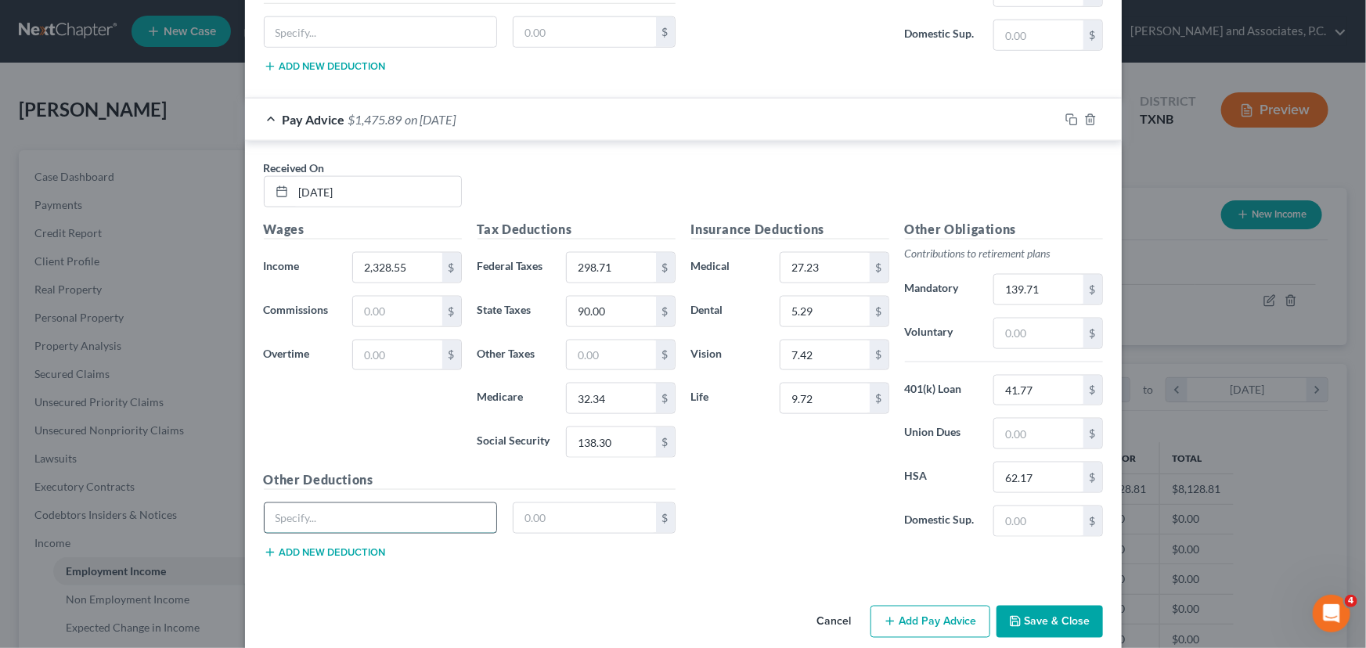
paste input "Crdt Assnl- Fedex Credit Union Savings Acct"
click at [553, 503] on input "text" at bounding box center [584, 518] width 142 height 30
click at [1024, 606] on button "Save & Close" at bounding box center [1049, 622] width 106 height 33
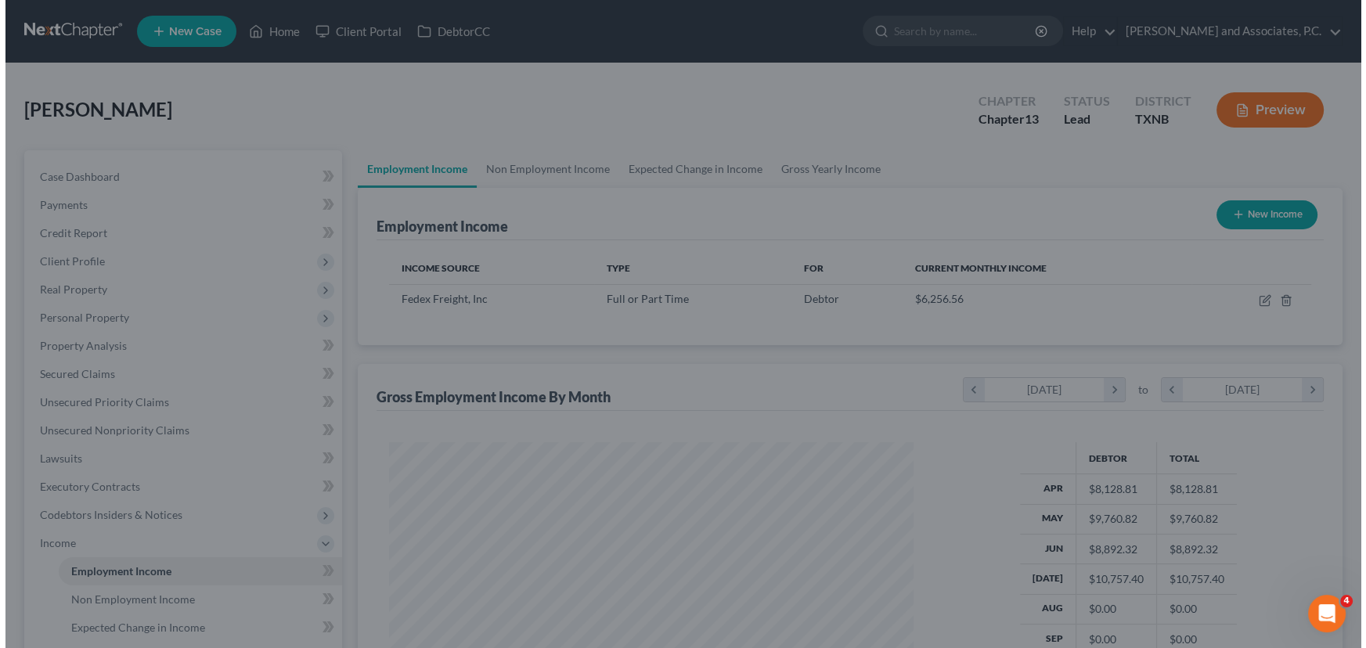
scroll to position [782478, 782202]
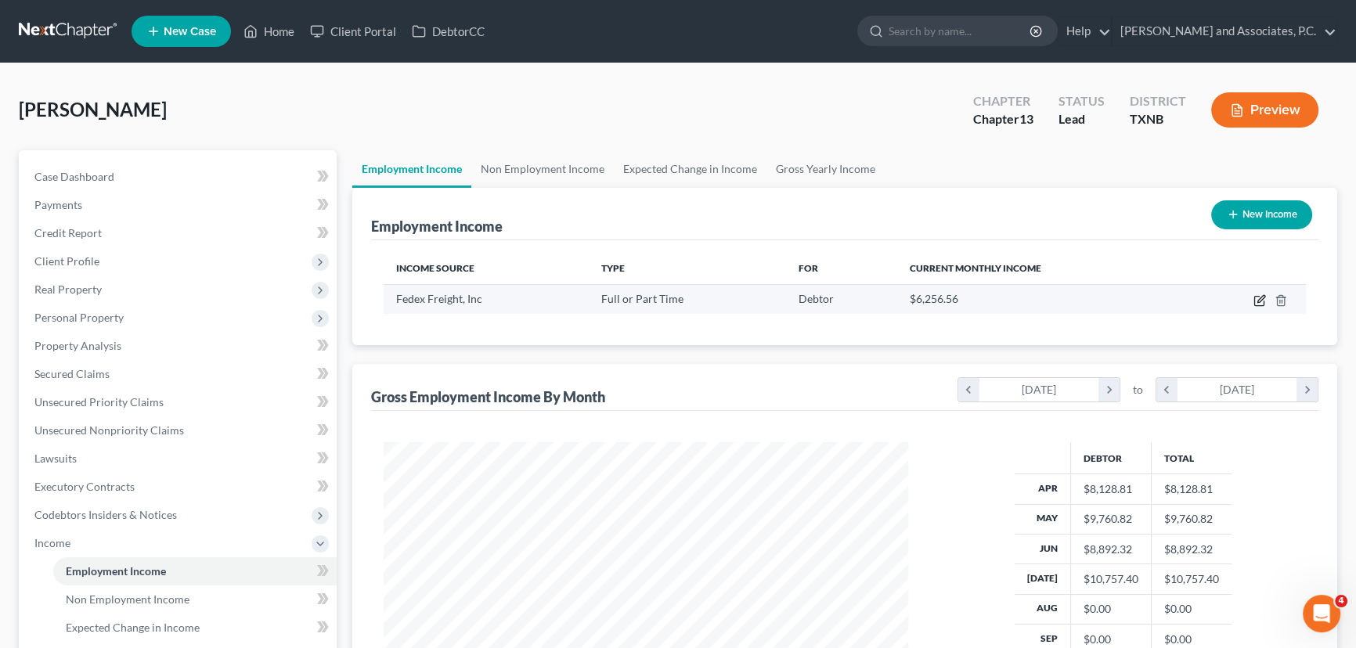
click at [1257, 300] on icon "button" at bounding box center [1260, 298] width 7 height 7
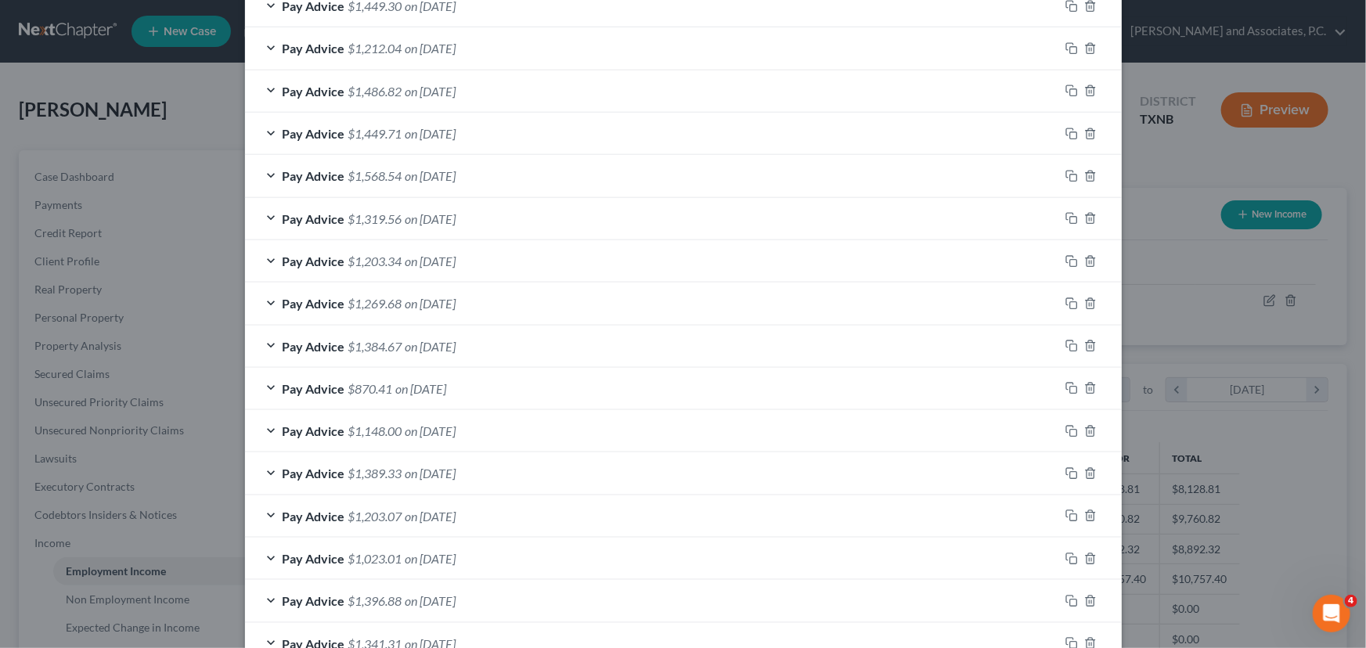
scroll to position [758, 0]
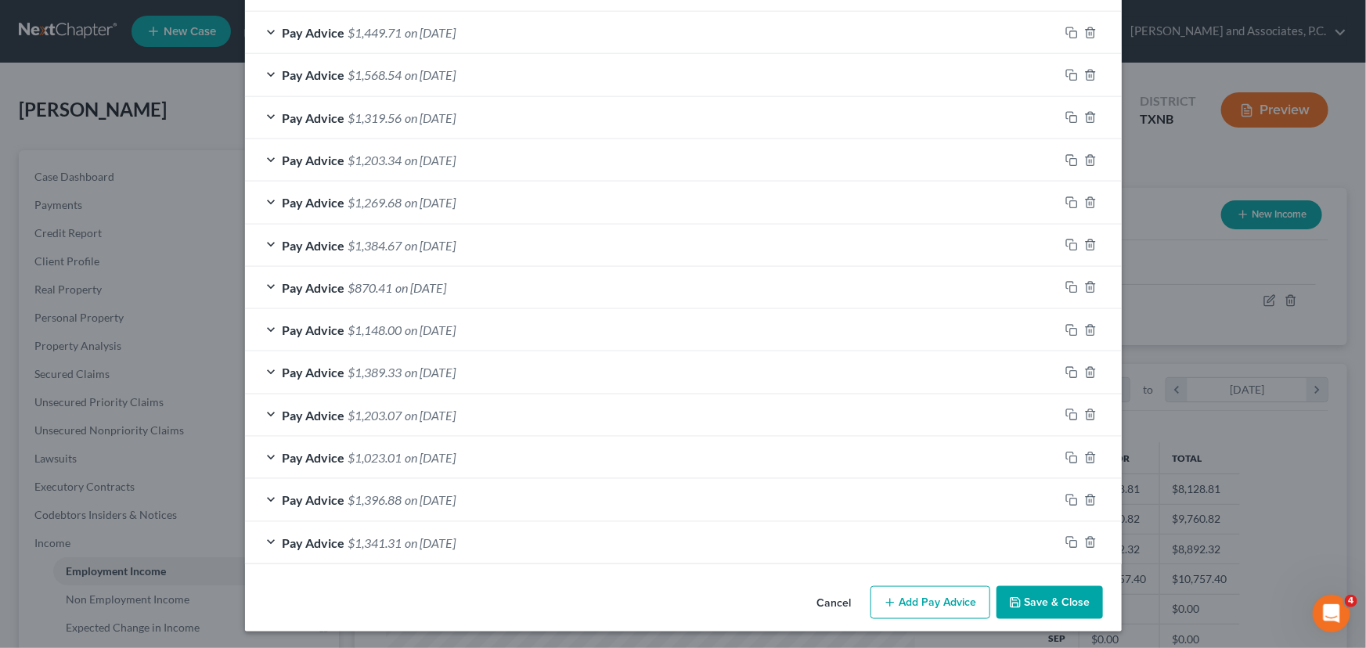
click at [921, 604] on button "Add Pay Advice" at bounding box center [930, 602] width 120 height 33
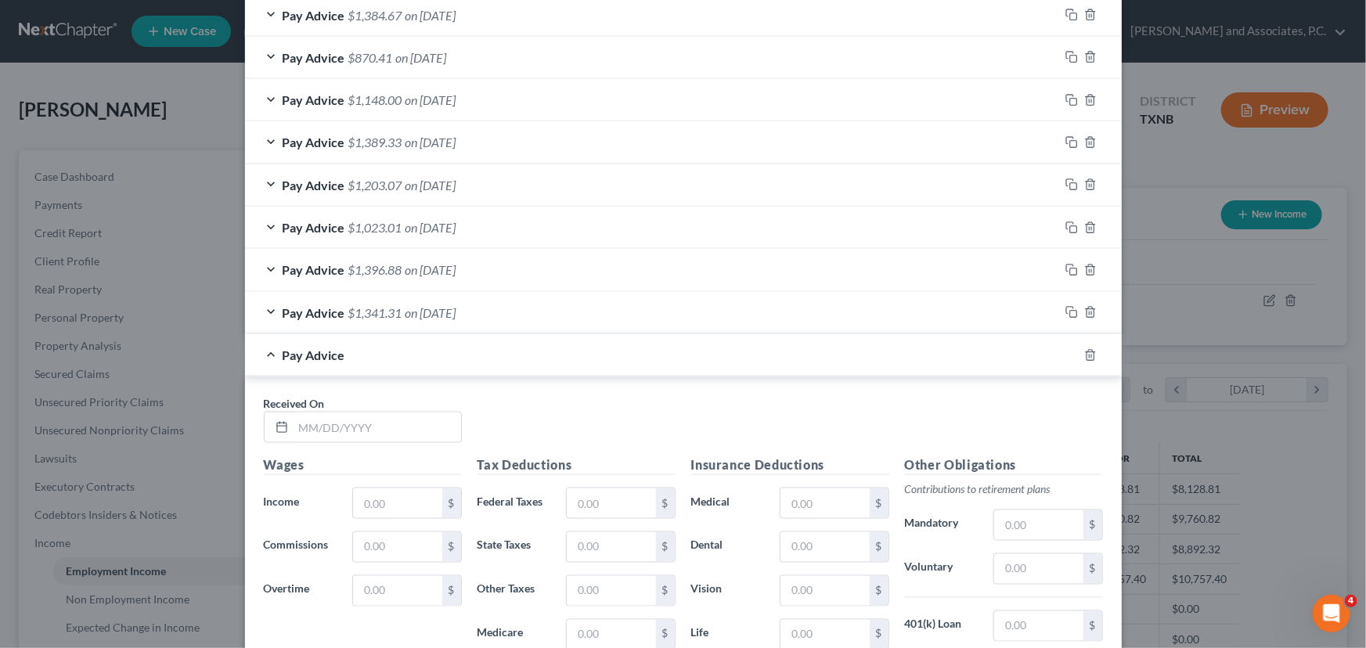
scroll to position [1114, 0]
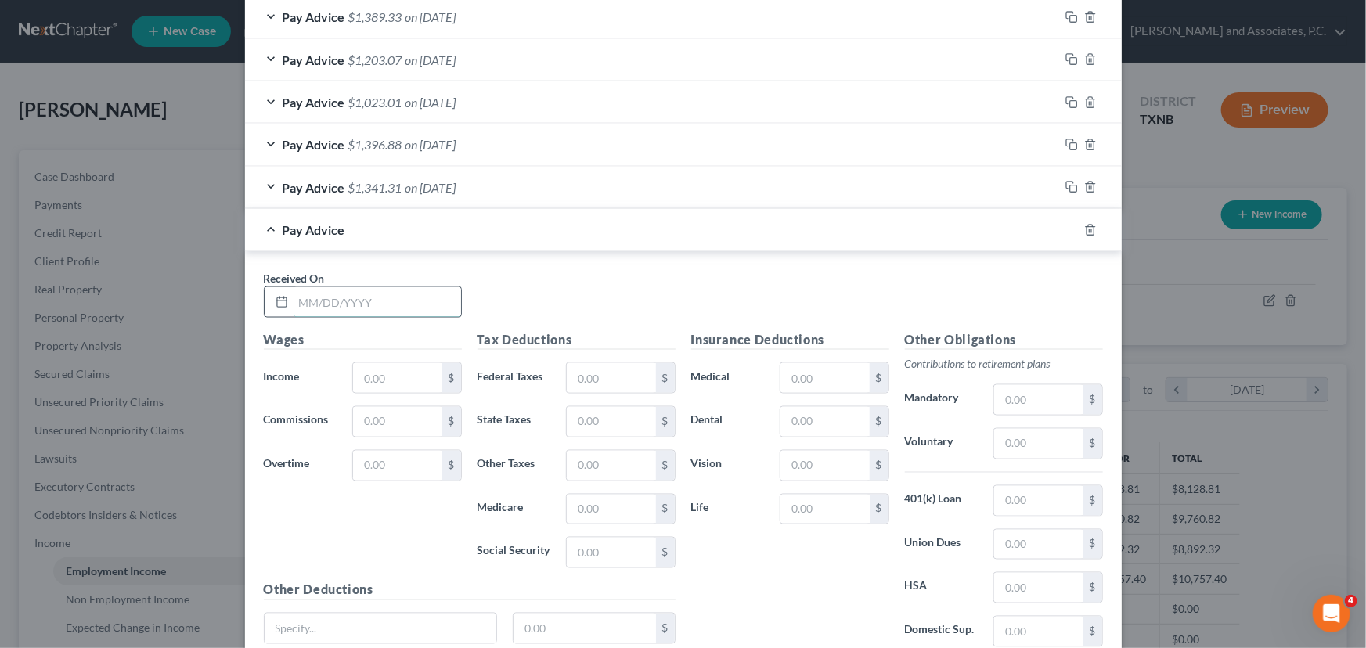
click at [297, 304] on input "text" at bounding box center [378, 302] width 168 height 30
drag, startPoint x: 369, startPoint y: 374, endPoint x: 281, endPoint y: 219, distance: 178.4
click at [369, 374] on input "text" at bounding box center [397, 378] width 88 height 30
click at [588, 388] on input "text" at bounding box center [611, 378] width 88 height 30
click at [592, 423] on input "text" at bounding box center [611, 422] width 88 height 30
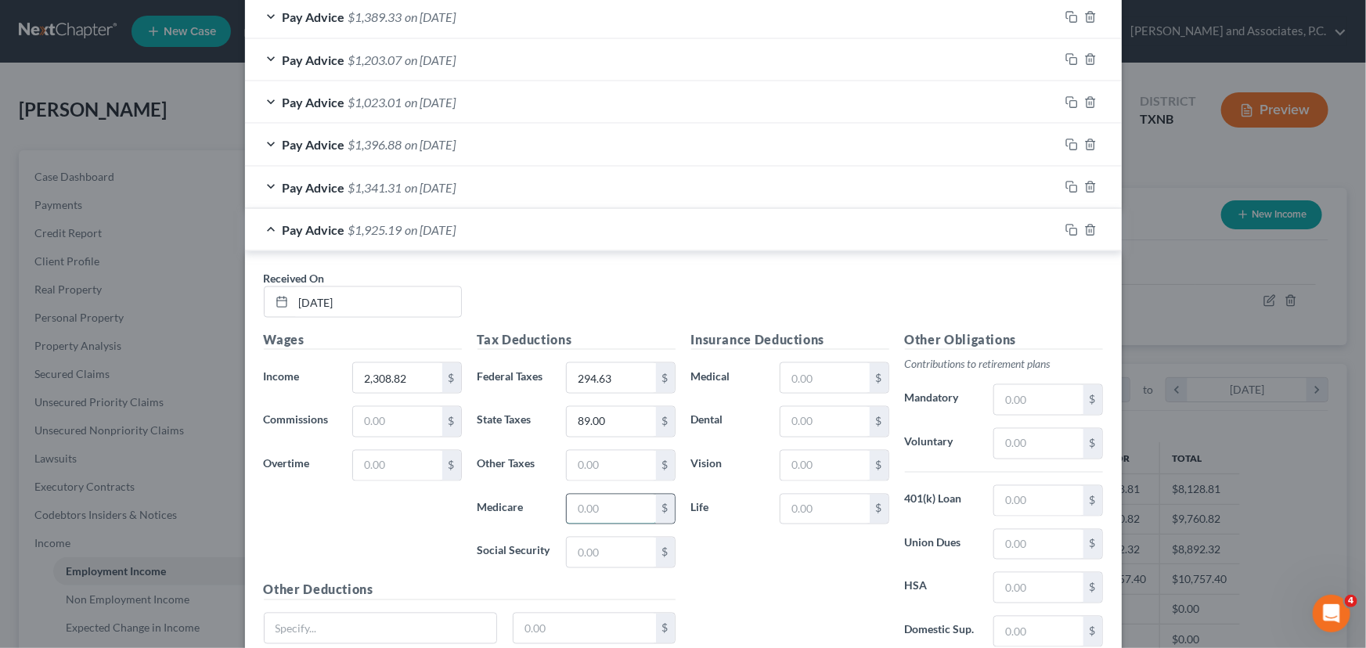
click at [589, 512] on input "text" at bounding box center [611, 510] width 88 height 30
click at [584, 546] on input "text" at bounding box center [611, 553] width 88 height 30
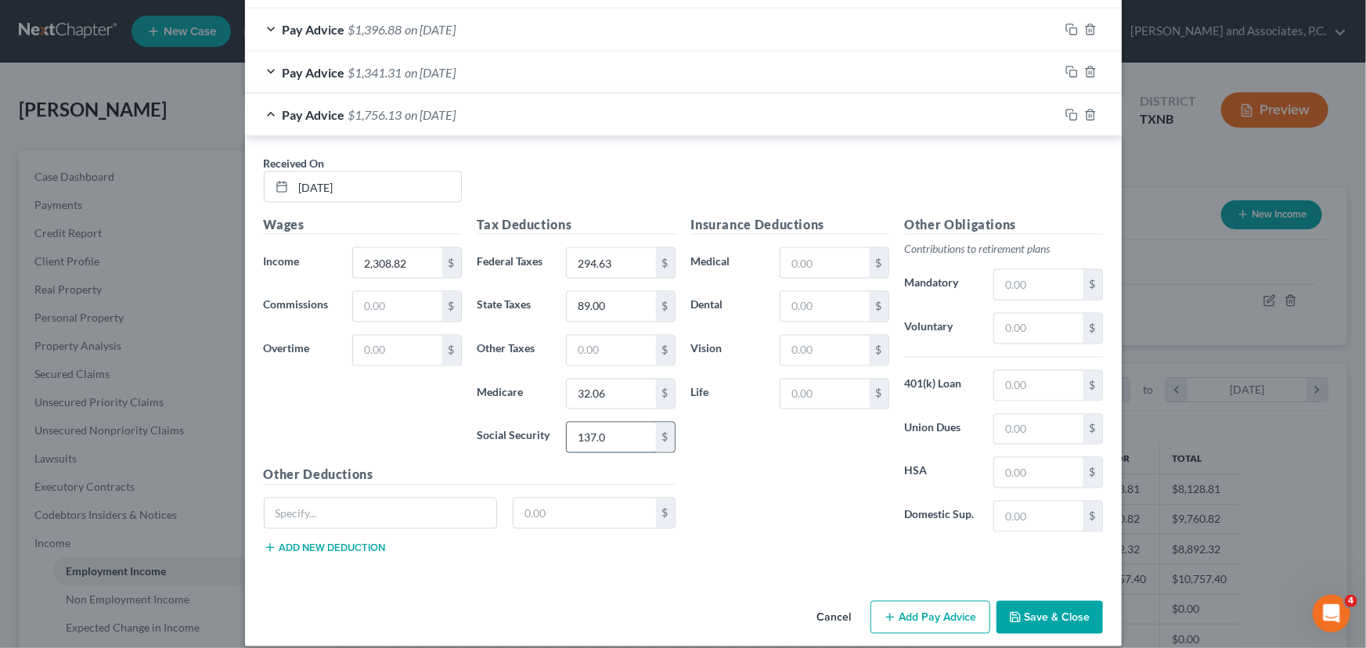
scroll to position [1242, 0]
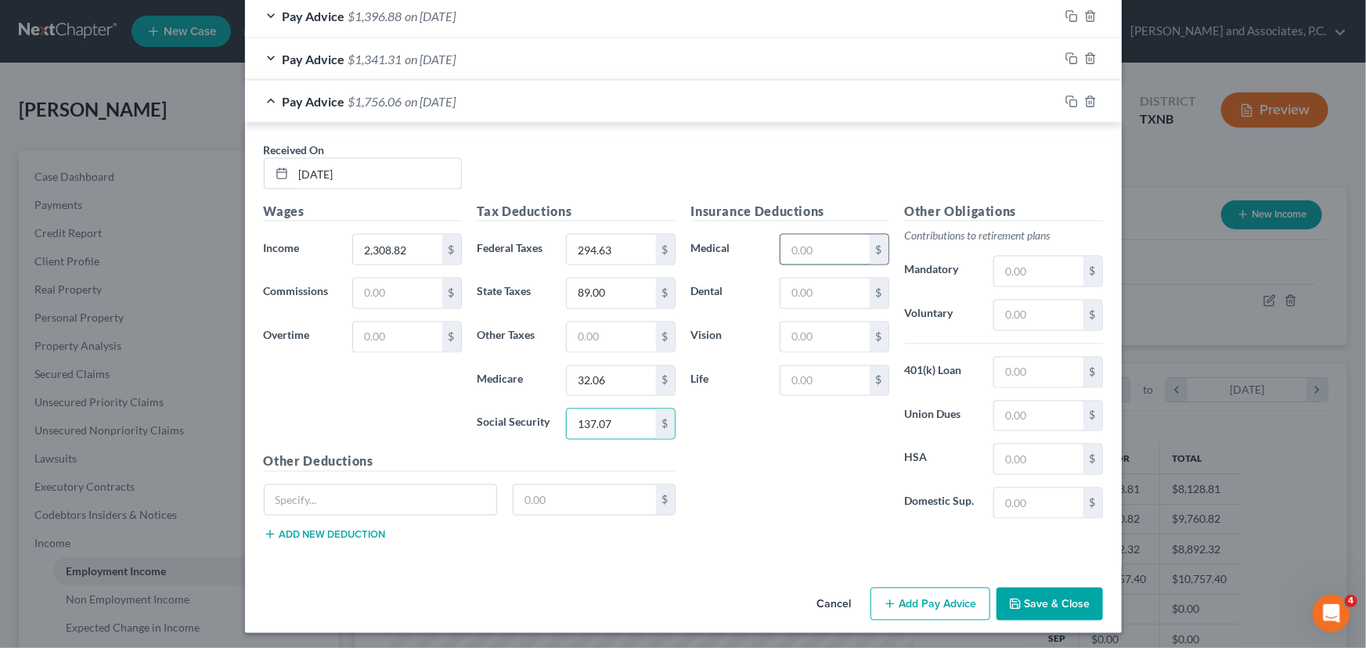
click at [810, 249] on input "text" at bounding box center [824, 250] width 88 height 30
click at [812, 294] on input "text" at bounding box center [824, 294] width 88 height 30
click at [813, 340] on input "text" at bounding box center [824, 337] width 88 height 30
click at [810, 375] on input "text" at bounding box center [824, 381] width 88 height 30
click at [1016, 366] on input "text" at bounding box center [1038, 373] width 88 height 30
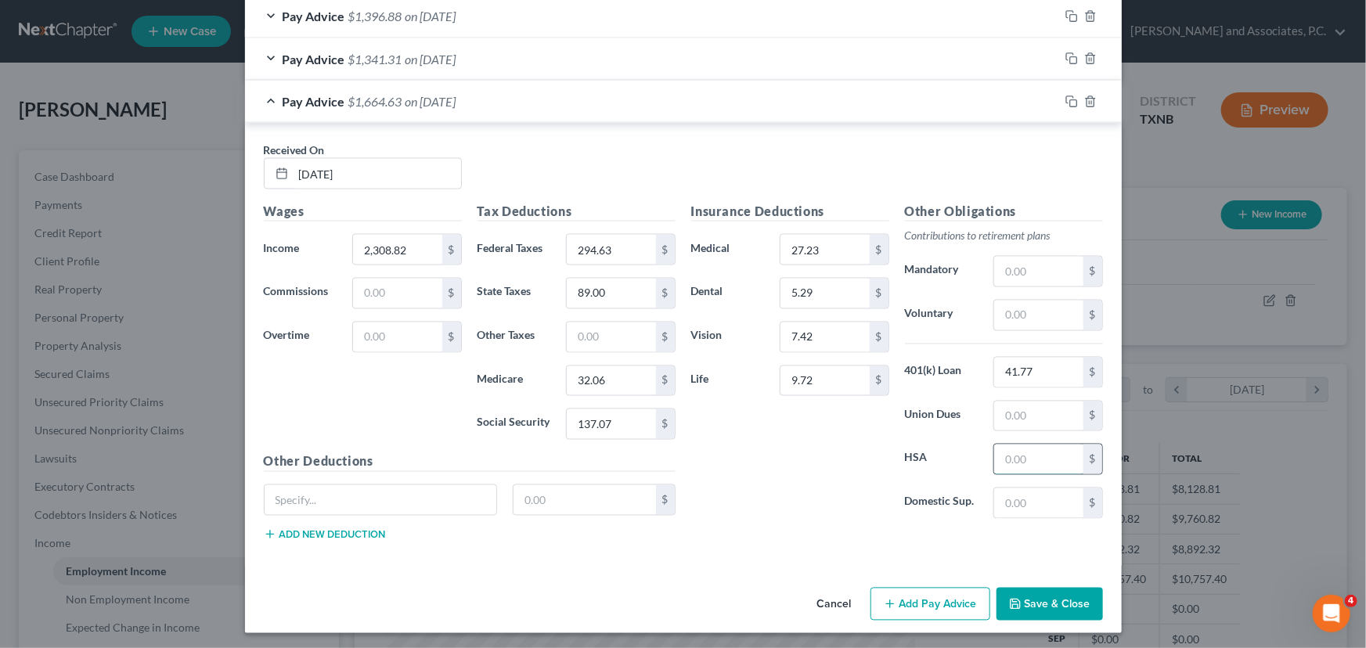
click at [1025, 450] on input "text" at bounding box center [1038, 460] width 88 height 30
click at [1027, 276] on input "text" at bounding box center [1038, 272] width 88 height 30
click at [335, 499] on input "text" at bounding box center [381, 500] width 232 height 30
paste input "Crdt Assnl- Fedex Credit Union Savings Acct"
click at [557, 495] on input "text" at bounding box center [584, 500] width 142 height 30
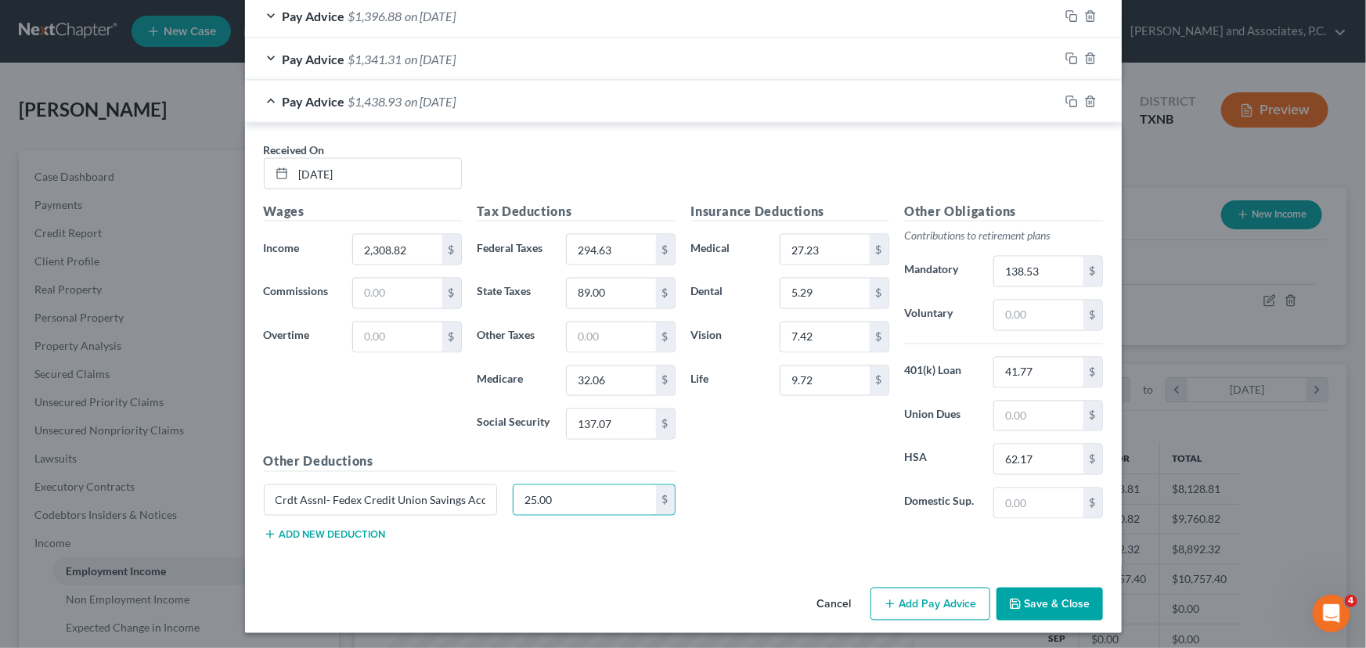
click at [774, 475] on div "Insurance Deductions Medical 27.23 $ Dental 5.29 $ Vision 7.42 $ Life 9.72 $" at bounding box center [790, 367] width 214 height 330
click at [896, 598] on button "Add Pay Advice" at bounding box center [930, 604] width 120 height 33
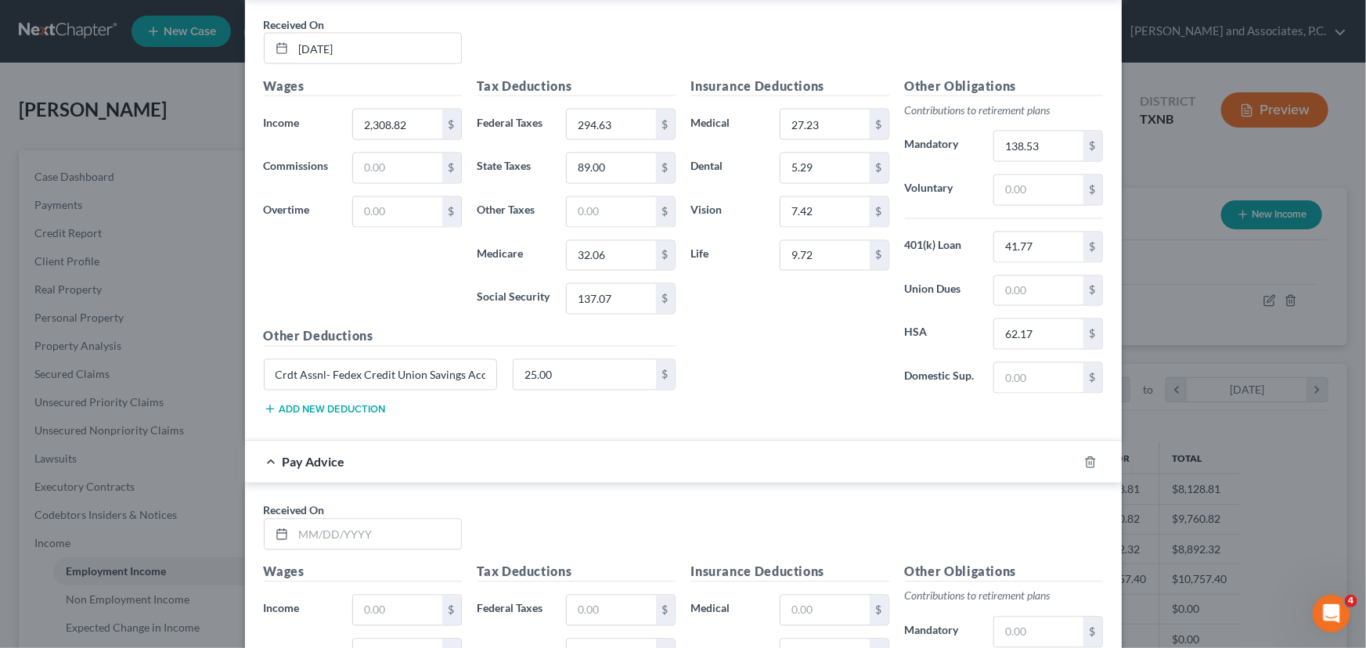
scroll to position [1598, 0]
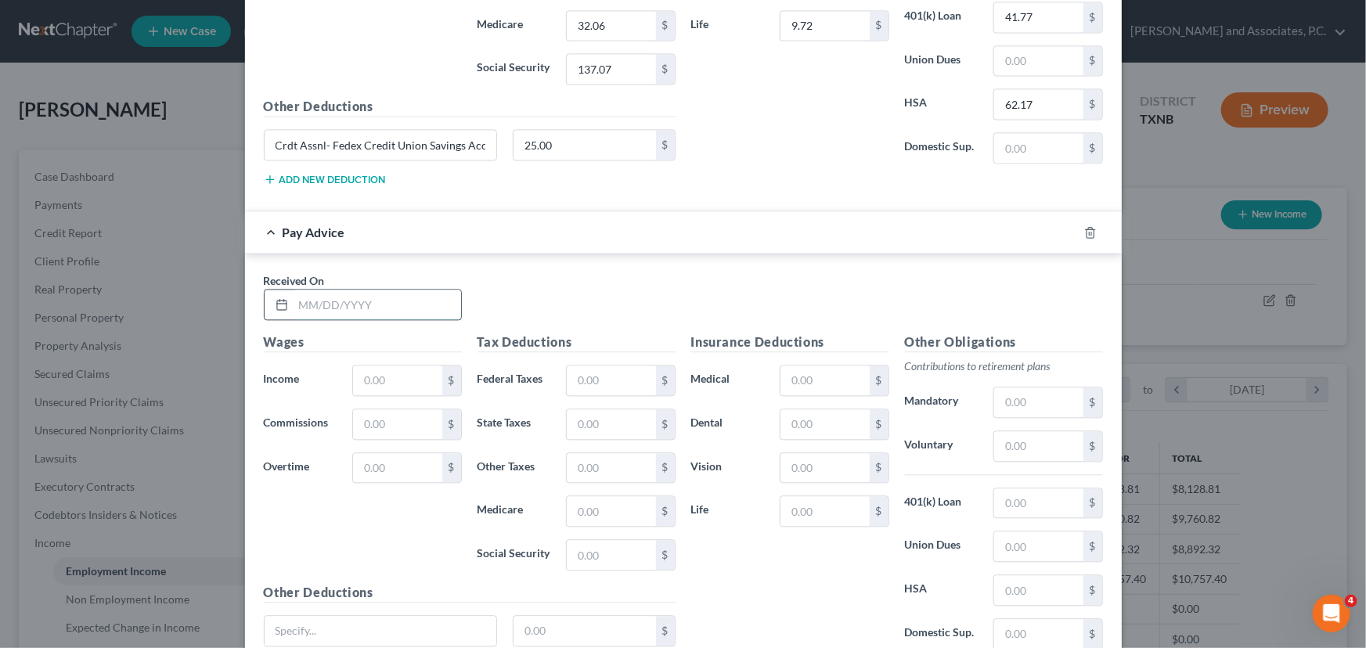
click at [300, 294] on input "text" at bounding box center [378, 305] width 168 height 30
click at [413, 375] on input "text" at bounding box center [397, 381] width 88 height 30
click at [595, 371] on input "text" at bounding box center [611, 381] width 88 height 30
click at [615, 420] on input "text" at bounding box center [611, 424] width 88 height 30
click at [600, 506] on input "text" at bounding box center [611, 511] width 88 height 30
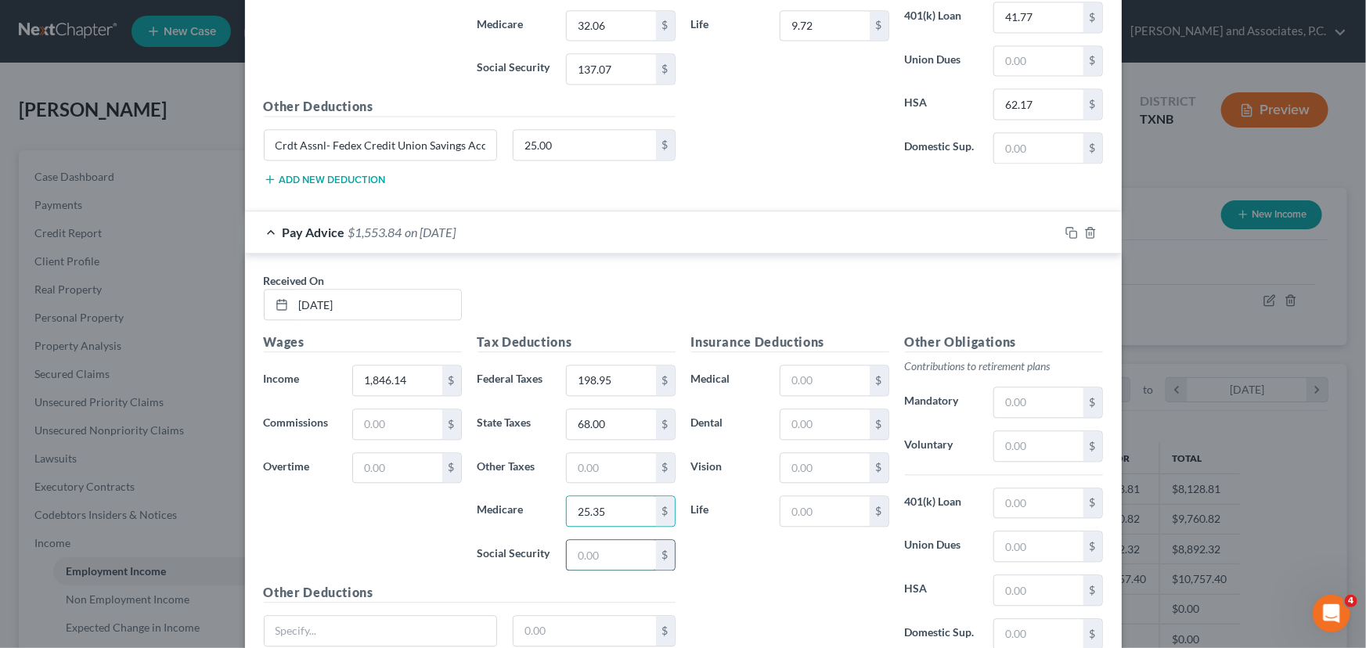
click at [602, 548] on input "text" at bounding box center [611, 555] width 88 height 30
click at [712, 560] on div "Insurance Deductions Medical $ Dental $ Vision $ Life $" at bounding box center [790, 498] width 214 height 330
click at [807, 381] on input "text" at bounding box center [824, 381] width 88 height 30
click at [810, 413] on input "text" at bounding box center [824, 424] width 88 height 30
click at [795, 460] on input "text" at bounding box center [824, 468] width 88 height 30
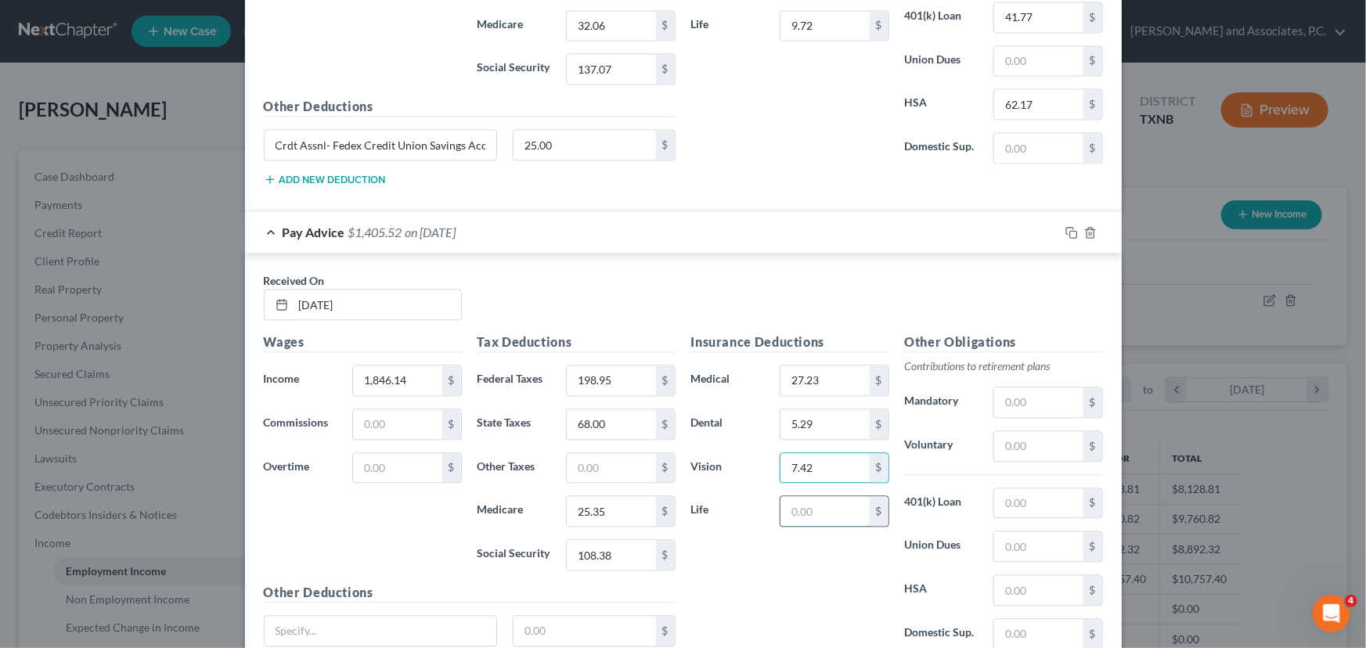
click at [798, 512] on input "text" at bounding box center [824, 511] width 88 height 30
click at [1028, 505] on input "text" at bounding box center [1038, 503] width 88 height 30
click at [1033, 596] on input "text" at bounding box center [1038, 590] width 88 height 30
click at [1029, 388] on input "text" at bounding box center [1038, 402] width 88 height 30
click at [304, 616] on input "text" at bounding box center [381, 631] width 232 height 30
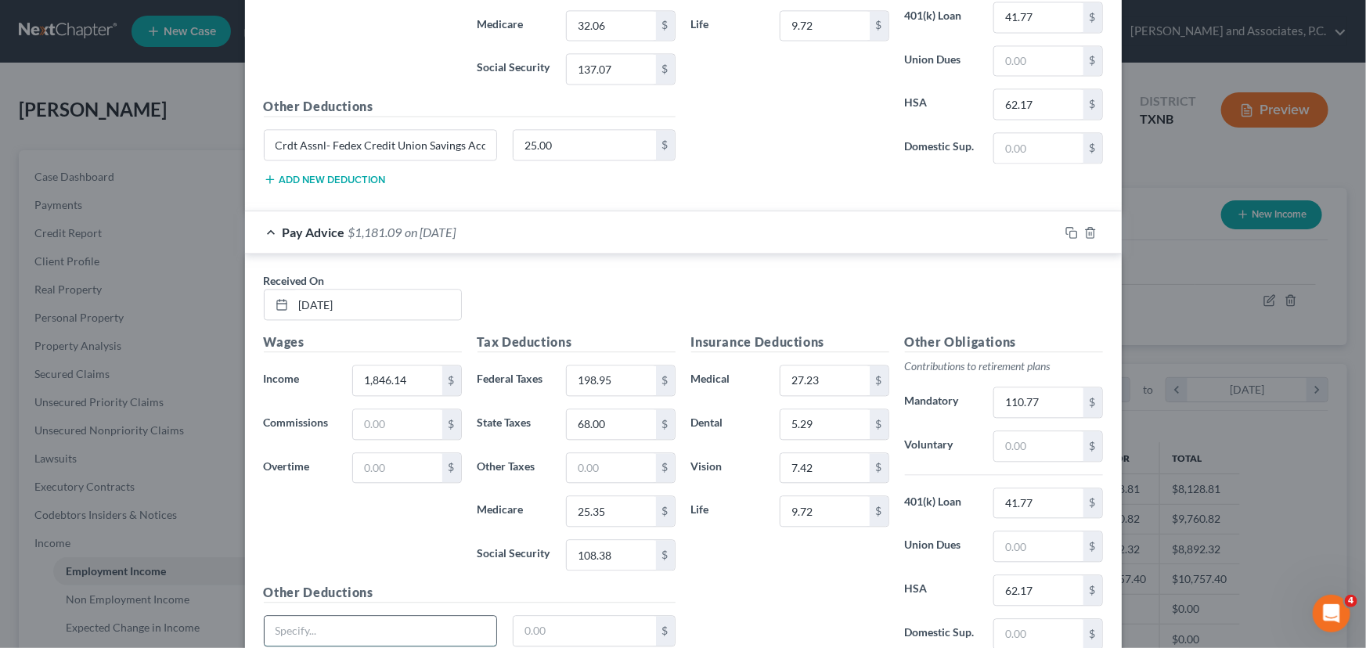
paste input "Crdt Assnl- Fedex Credit Union Savings Acct"
click at [547, 625] on input "text" at bounding box center [584, 631] width 142 height 30
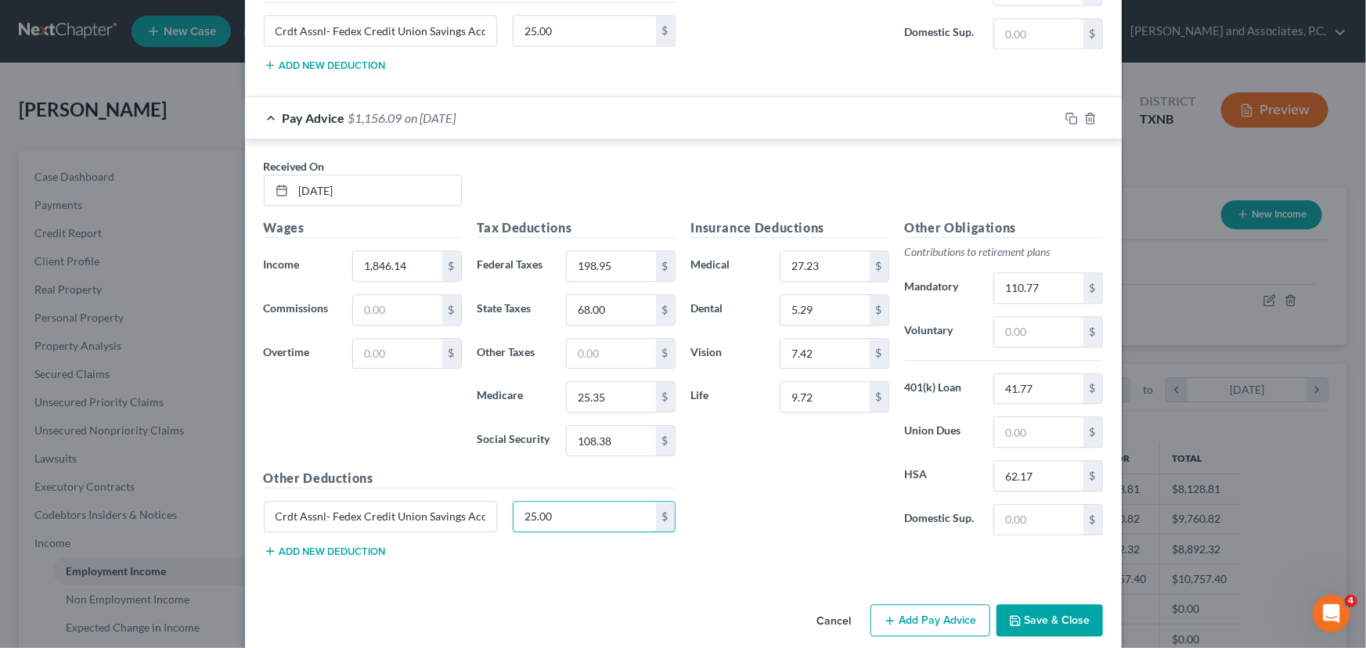
scroll to position [1727, 0]
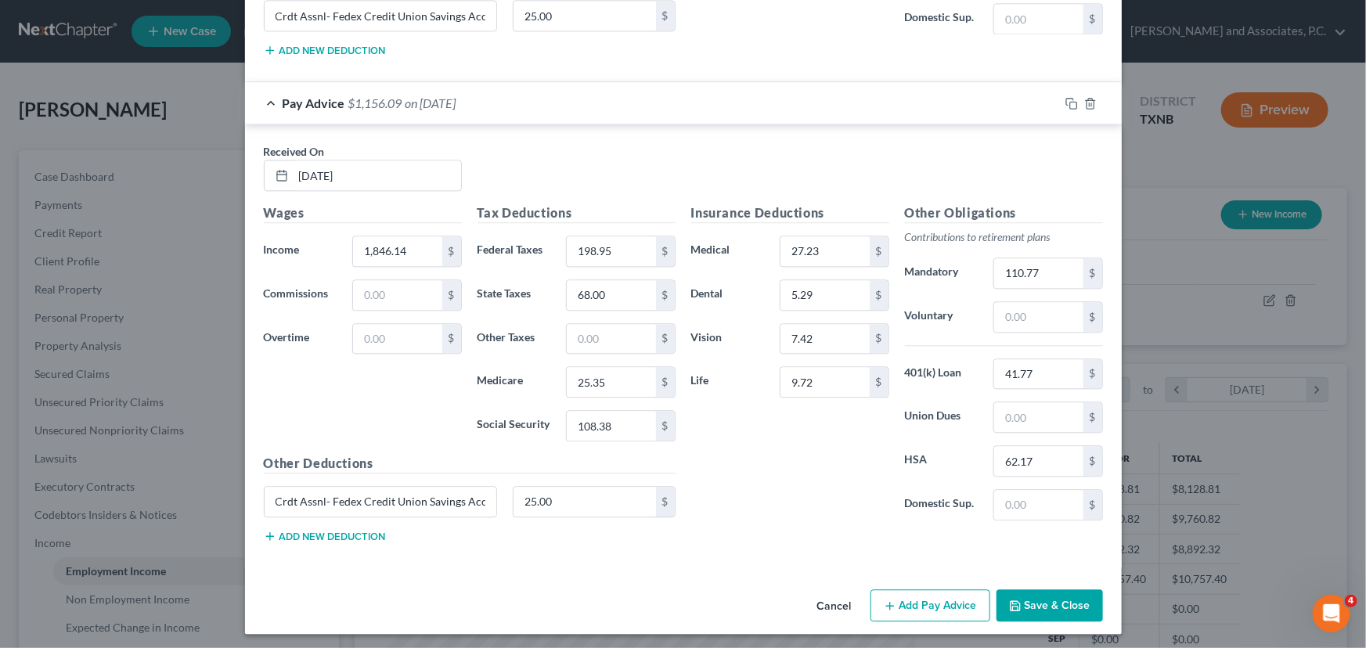
click at [919, 595] on button "Add Pay Advice" at bounding box center [930, 605] width 120 height 33
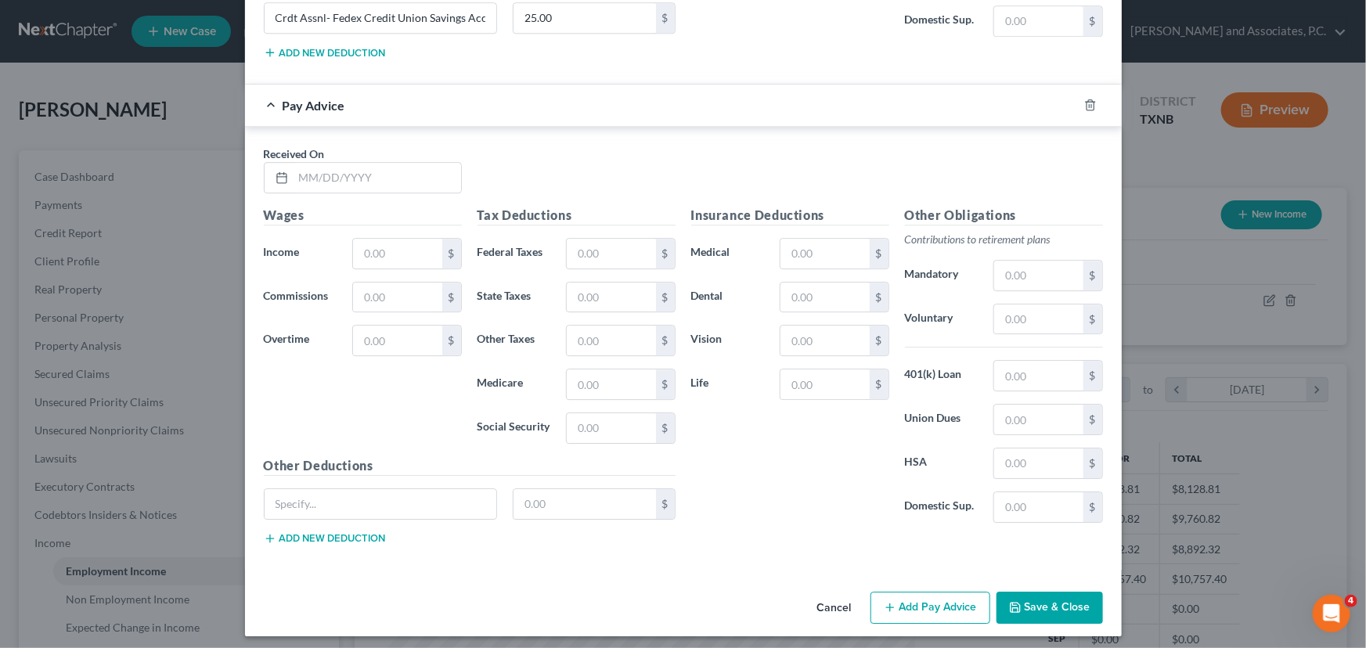
scroll to position [2211, 0]
click at [303, 168] on input "text" at bounding box center [378, 177] width 168 height 30
click at [383, 248] on input "text" at bounding box center [397, 253] width 88 height 30
click at [595, 258] on input "text" at bounding box center [611, 253] width 88 height 30
click at [592, 295] on input "text" at bounding box center [611, 297] width 88 height 30
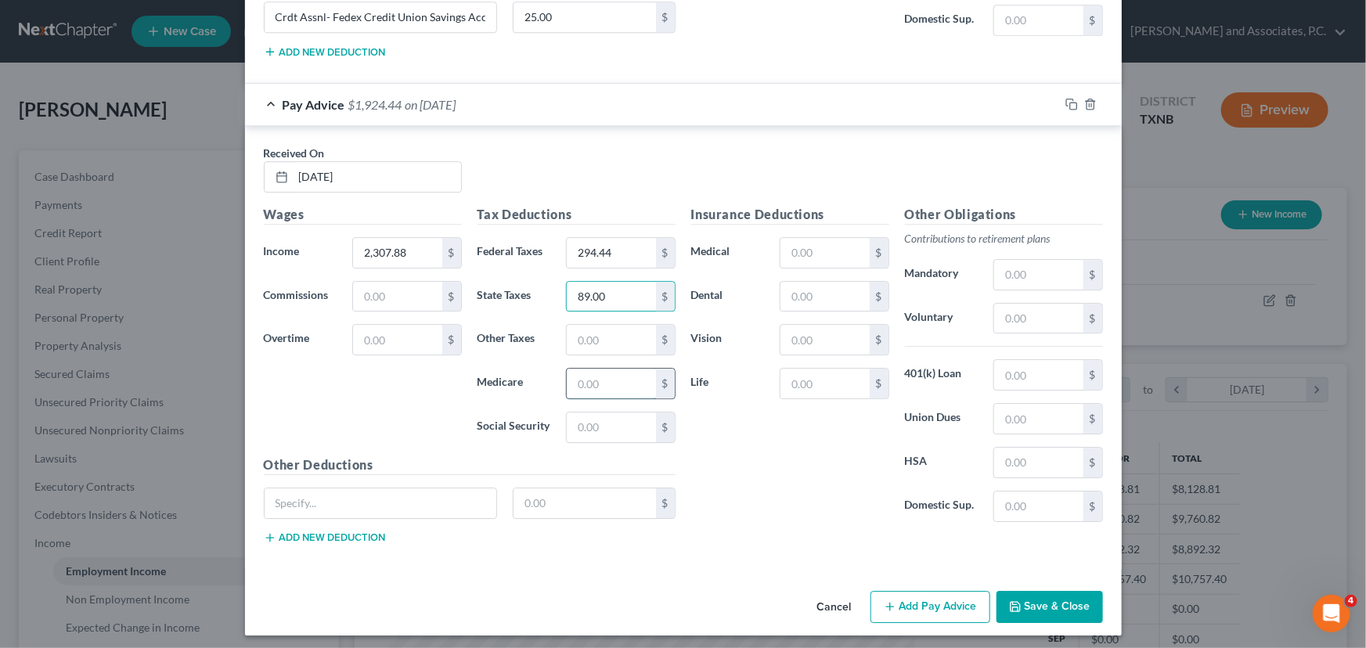
click at [571, 376] on input "text" at bounding box center [611, 384] width 88 height 30
click at [584, 420] on input "text" at bounding box center [611, 428] width 88 height 30
click at [800, 242] on input "text" at bounding box center [824, 253] width 88 height 30
click at [845, 289] on input "text" at bounding box center [824, 297] width 88 height 30
click at [841, 325] on input "text" at bounding box center [824, 340] width 88 height 30
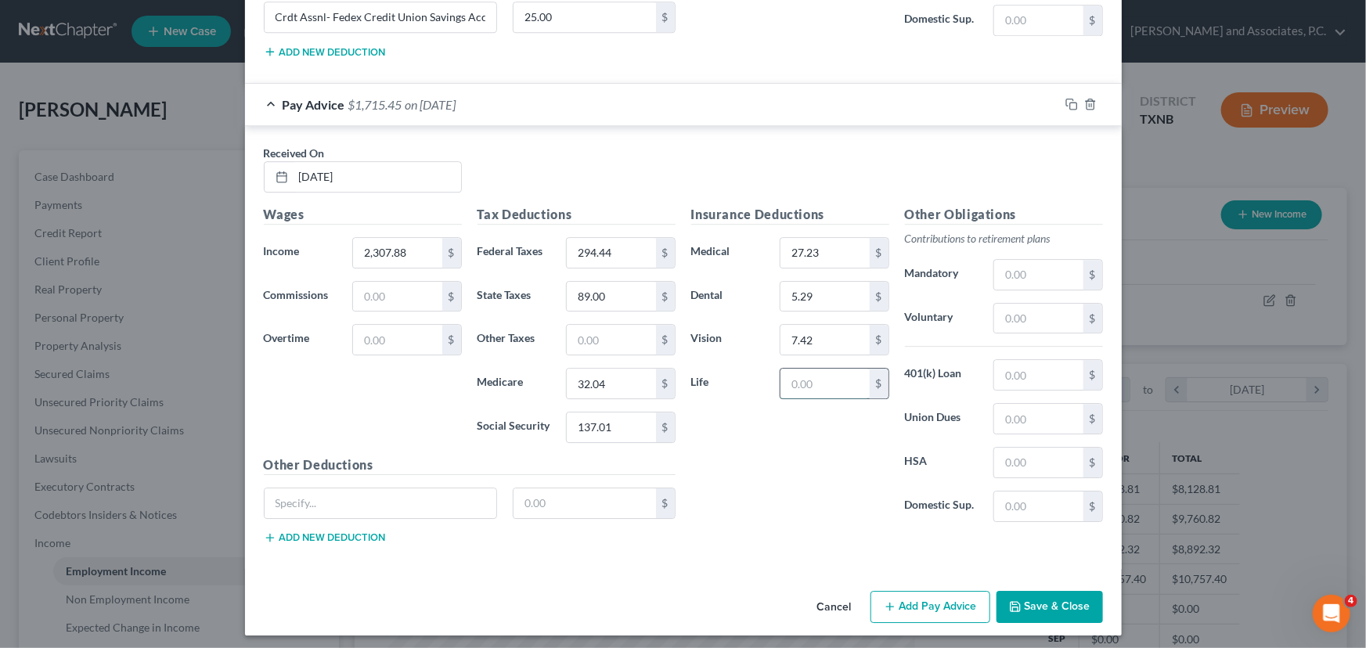
click at [834, 371] on input "text" at bounding box center [824, 384] width 88 height 30
click at [1039, 376] on input "text" at bounding box center [1038, 375] width 88 height 30
click at [1021, 466] on input "text" at bounding box center [1038, 463] width 88 height 30
click at [305, 499] on input "text" at bounding box center [381, 503] width 232 height 30
paste input "Crdt Assnl- Fedex Credit Union Savings Acct"
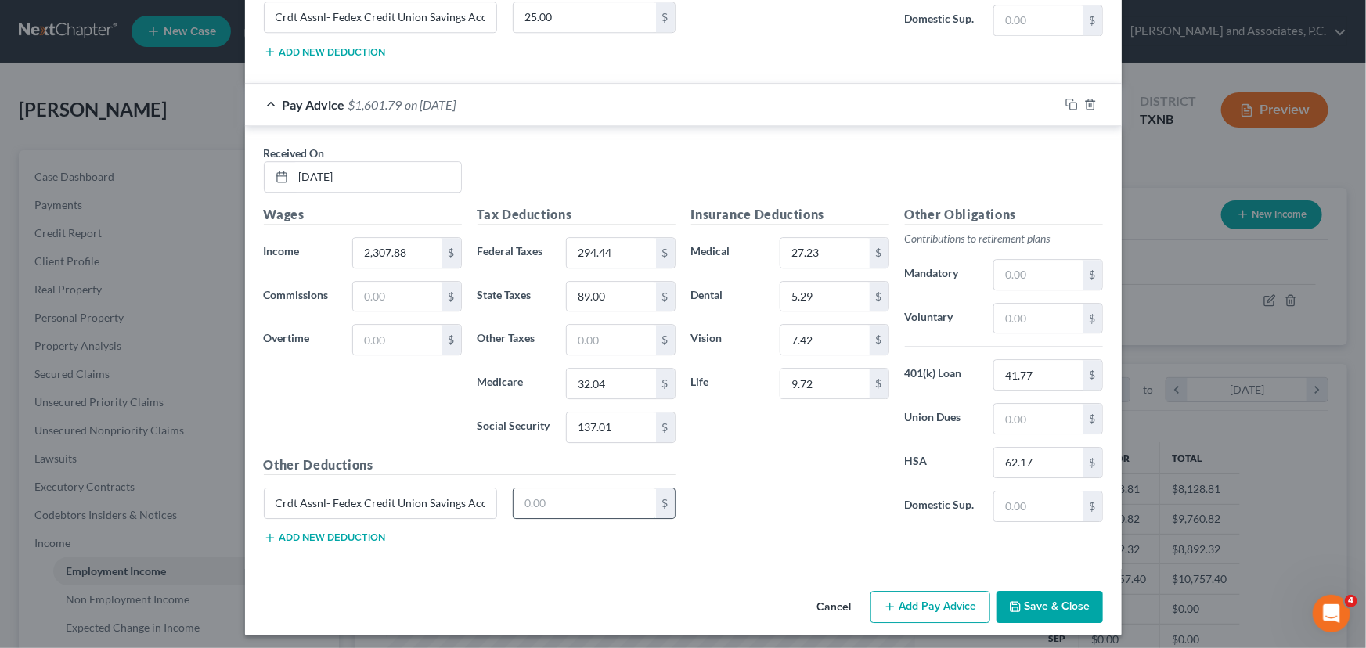
click at [573, 501] on input "text" at bounding box center [584, 503] width 142 height 30
click at [1002, 268] on input "text" at bounding box center [1038, 275] width 88 height 30
click at [946, 596] on button "Add Pay Advice" at bounding box center [930, 607] width 120 height 33
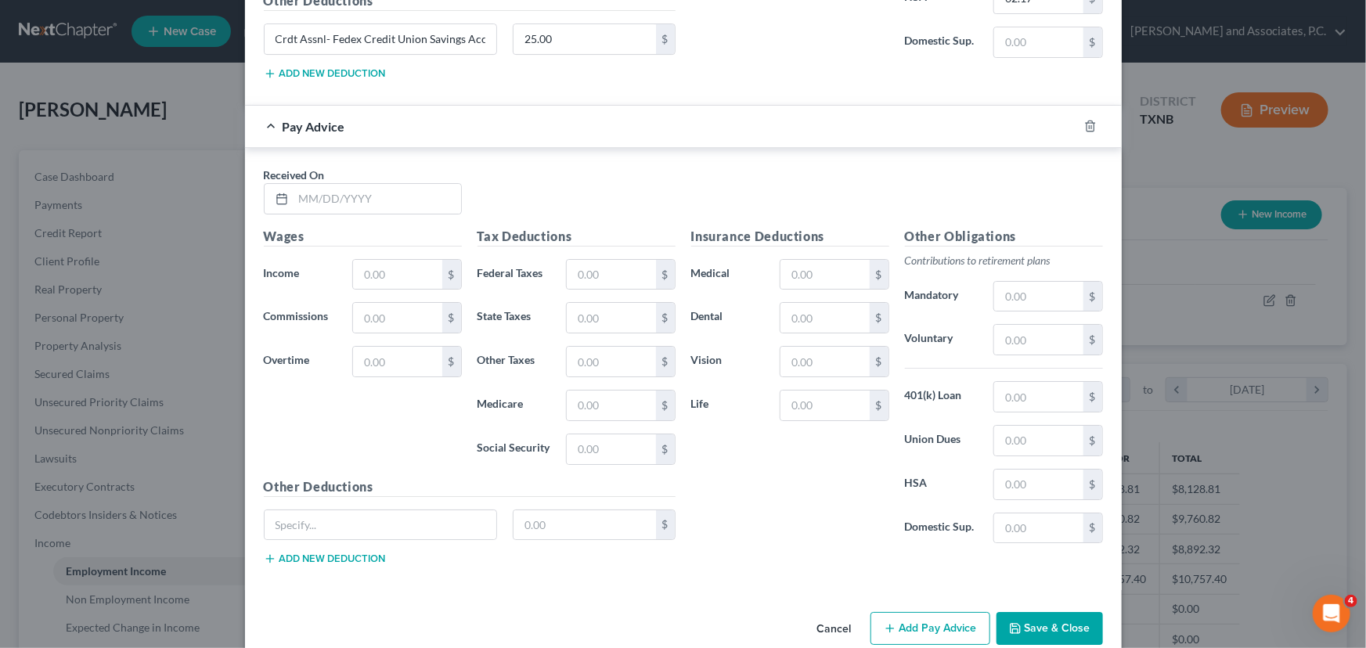
scroll to position [2695, 0]
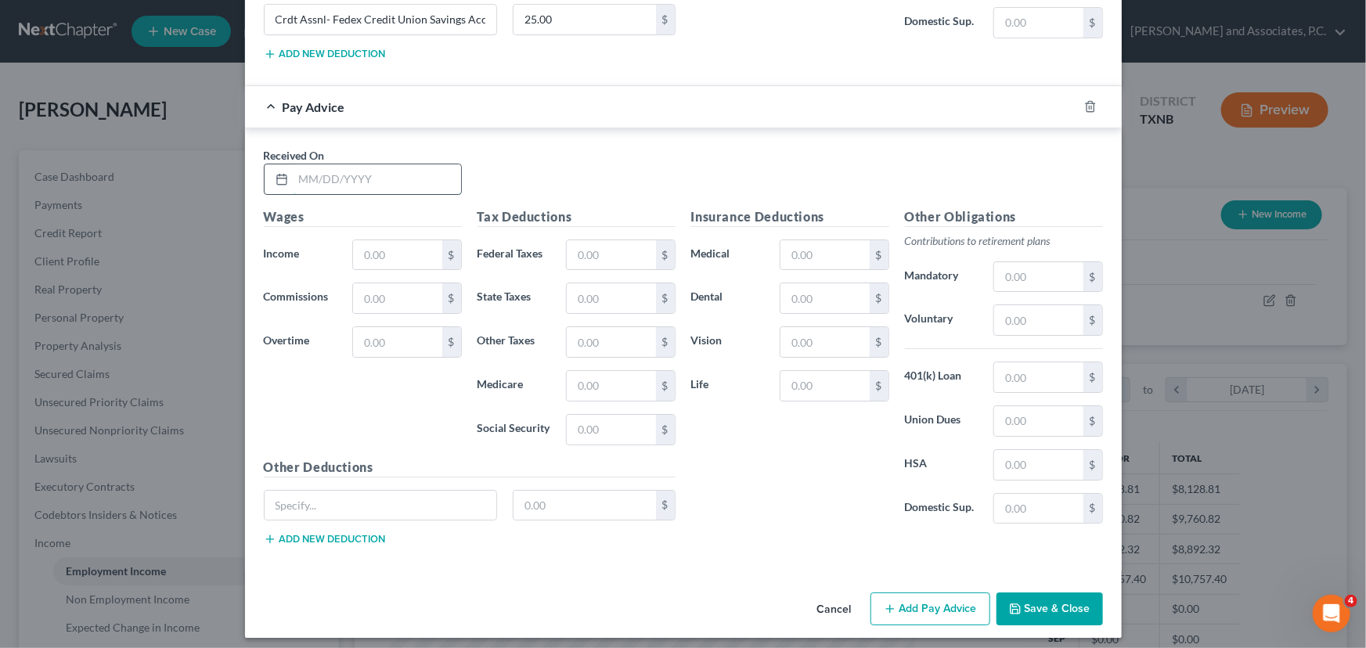
click at [297, 178] on input "text" at bounding box center [378, 179] width 168 height 30
click at [406, 247] on input "text" at bounding box center [397, 255] width 88 height 30
click at [627, 249] on input "text" at bounding box center [611, 255] width 88 height 30
click at [618, 287] on input "text" at bounding box center [611, 298] width 88 height 30
click at [604, 371] on input "text" at bounding box center [611, 386] width 88 height 30
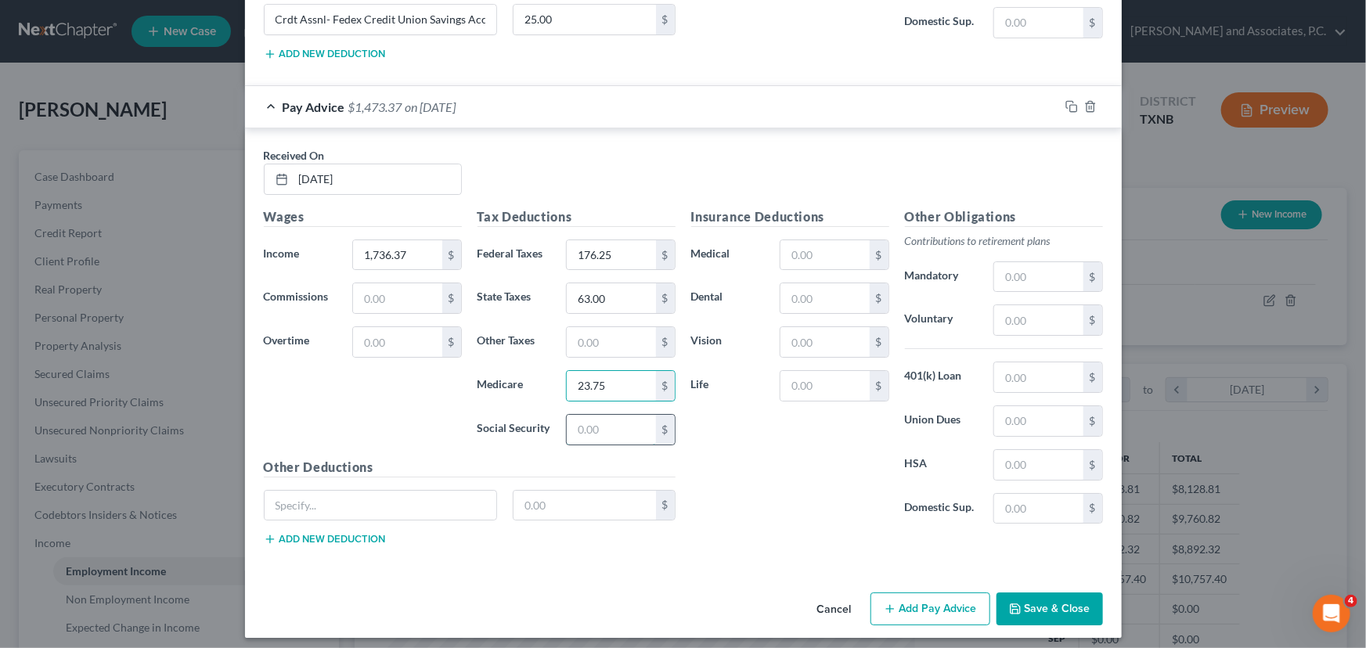
click at [602, 415] on input "text" at bounding box center [611, 430] width 88 height 30
click at [794, 255] on input "text" at bounding box center [824, 255] width 88 height 30
click at [813, 297] on input "text" at bounding box center [824, 298] width 88 height 30
click at [828, 330] on input "text" at bounding box center [824, 342] width 88 height 30
click at [814, 371] on input "text" at bounding box center [824, 386] width 88 height 30
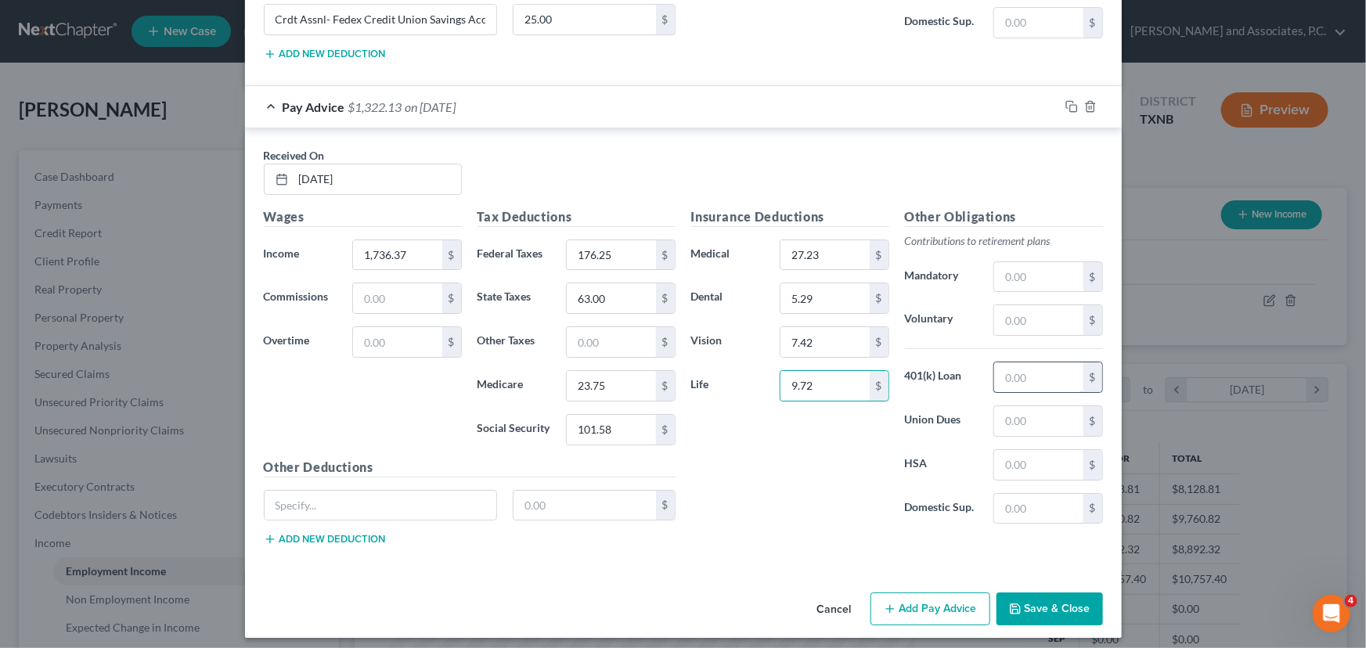
click at [1041, 371] on input "text" at bounding box center [1038, 377] width 88 height 30
click at [1022, 458] on input "text" at bounding box center [1038, 465] width 88 height 30
click at [366, 496] on input "text" at bounding box center [381, 506] width 232 height 30
paste input "Crdt Assnl- Fedex Credit Union Savings Acct"
click at [535, 500] on input "text" at bounding box center [584, 506] width 142 height 30
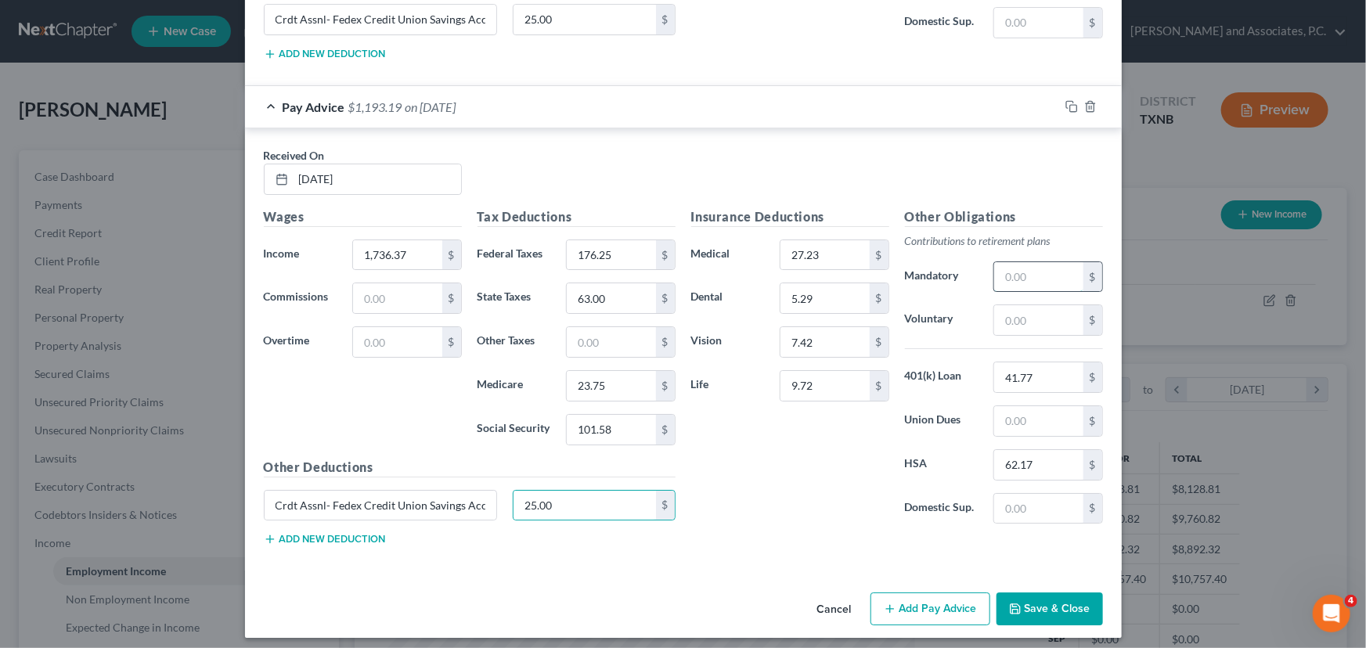
click at [1010, 276] on input "text" at bounding box center [1038, 277] width 88 height 30
click at [927, 594] on button "Add Pay Advice" at bounding box center [930, 609] width 120 height 33
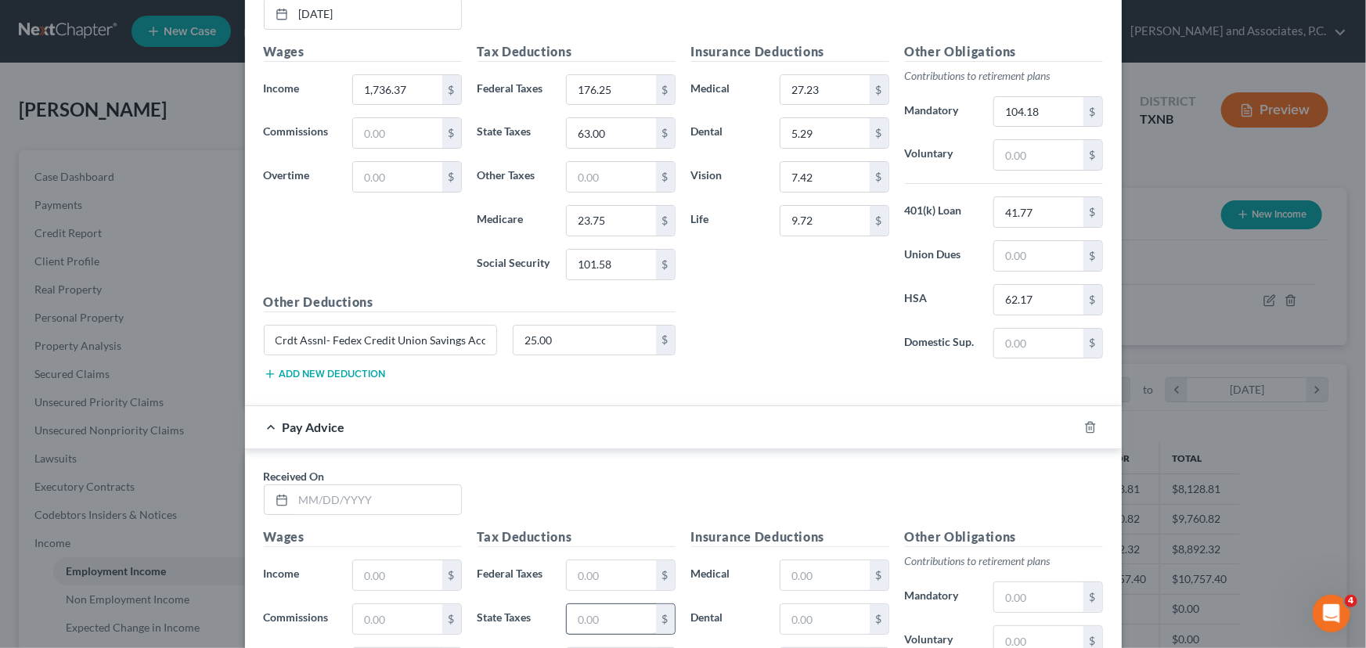
scroll to position [3051, 0]
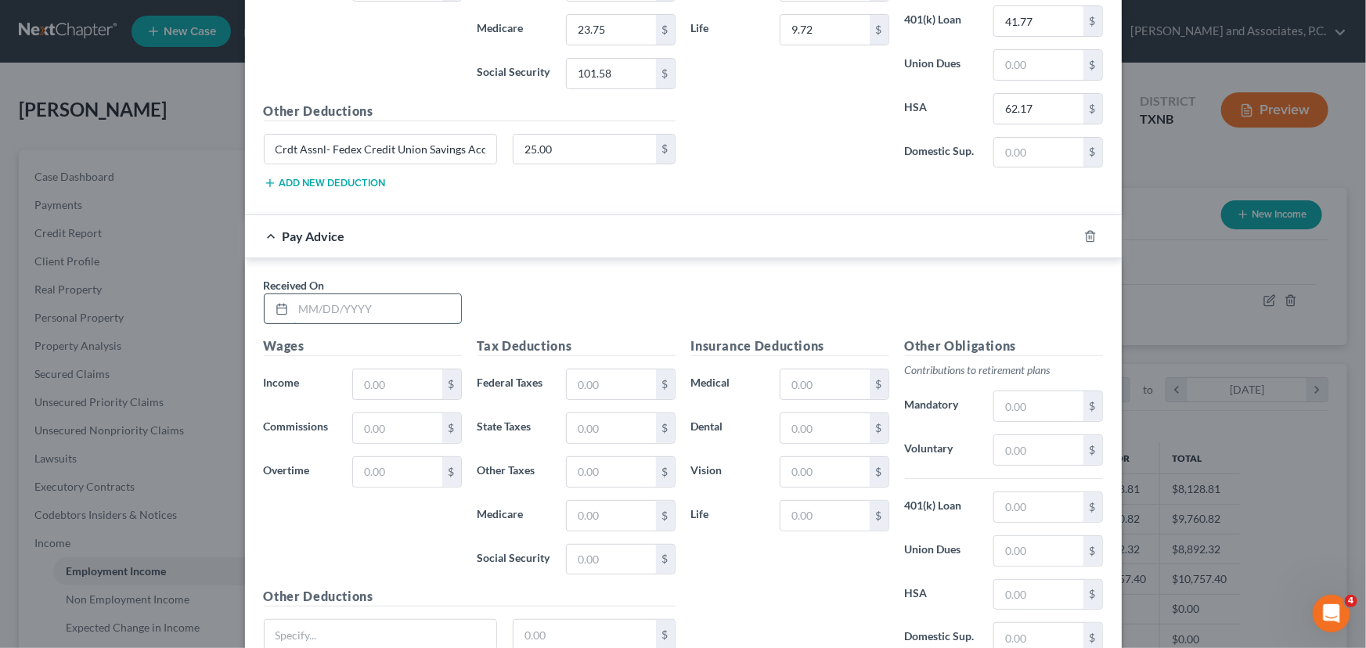
click at [306, 304] on input "text" at bounding box center [378, 309] width 168 height 30
click at [380, 372] on input "text" at bounding box center [397, 384] width 88 height 30
click at [614, 379] on input "text" at bounding box center [611, 384] width 88 height 30
click at [606, 415] on input "text" at bounding box center [611, 428] width 88 height 30
click at [589, 512] on input "text" at bounding box center [611, 516] width 88 height 30
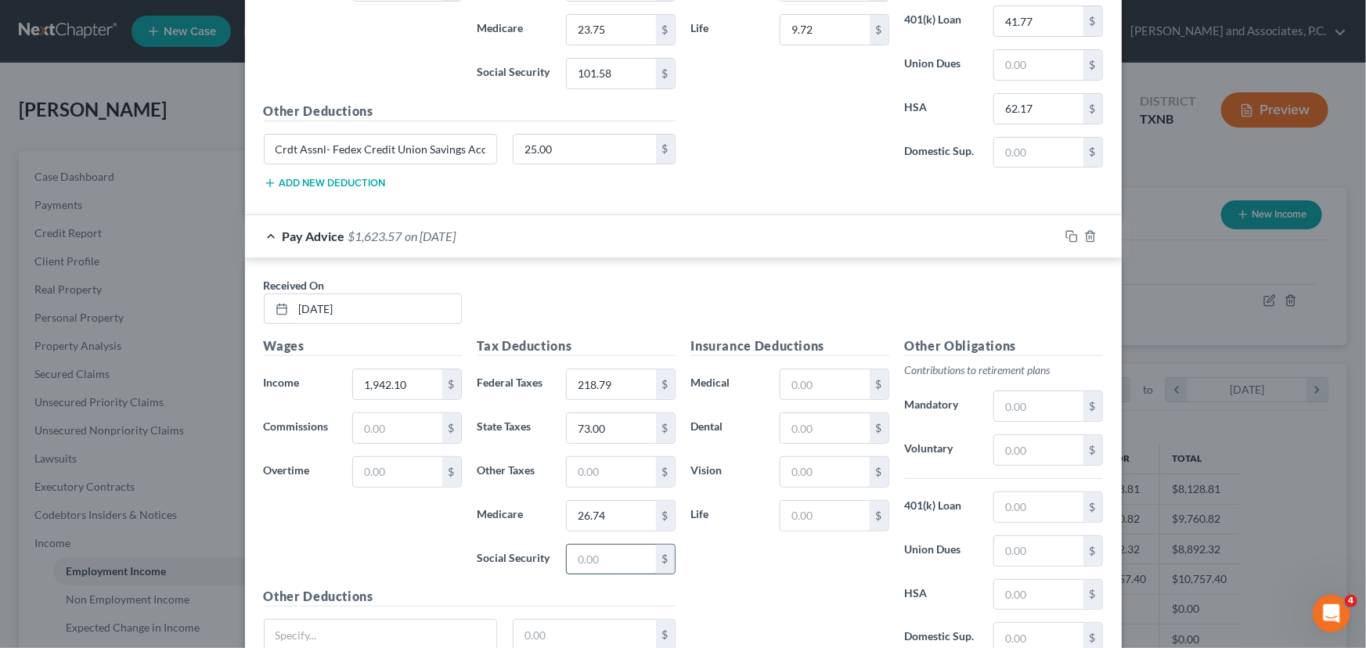
click at [596, 564] on input "text" at bounding box center [611, 560] width 88 height 30
click at [803, 377] on input "text" at bounding box center [824, 384] width 88 height 30
click at [798, 420] on input "text" at bounding box center [824, 428] width 88 height 30
click at [792, 457] on input "text" at bounding box center [824, 472] width 88 height 30
click at [829, 512] on input "text" at bounding box center [824, 516] width 88 height 30
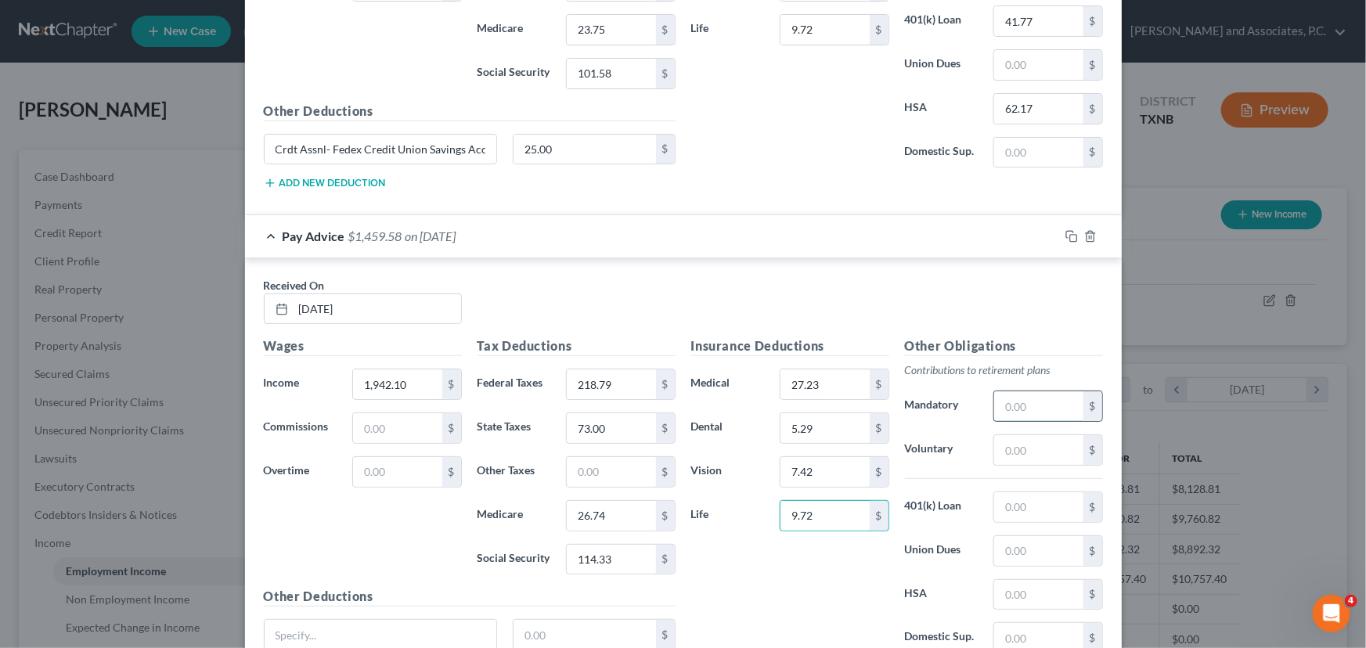
click at [1038, 398] on input "text" at bounding box center [1038, 406] width 88 height 30
click at [998, 492] on input "text" at bounding box center [1038, 507] width 88 height 30
click at [1015, 590] on input "text" at bounding box center [1038, 595] width 88 height 30
click at [314, 624] on input "text" at bounding box center [381, 635] width 232 height 30
paste input "Crdt Assnl- Fedex Credit Union Savings Acct"
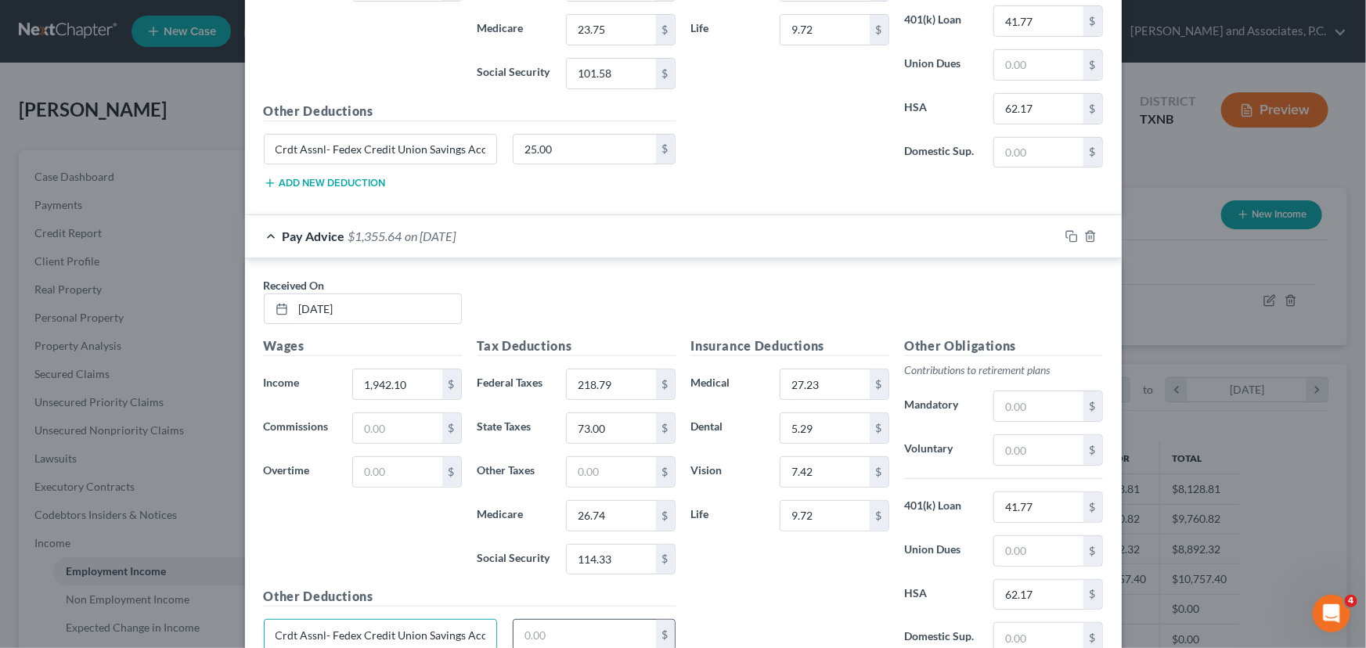
click at [559, 621] on input "text" at bounding box center [584, 635] width 142 height 30
click at [1043, 395] on input "text" at bounding box center [1038, 406] width 88 height 30
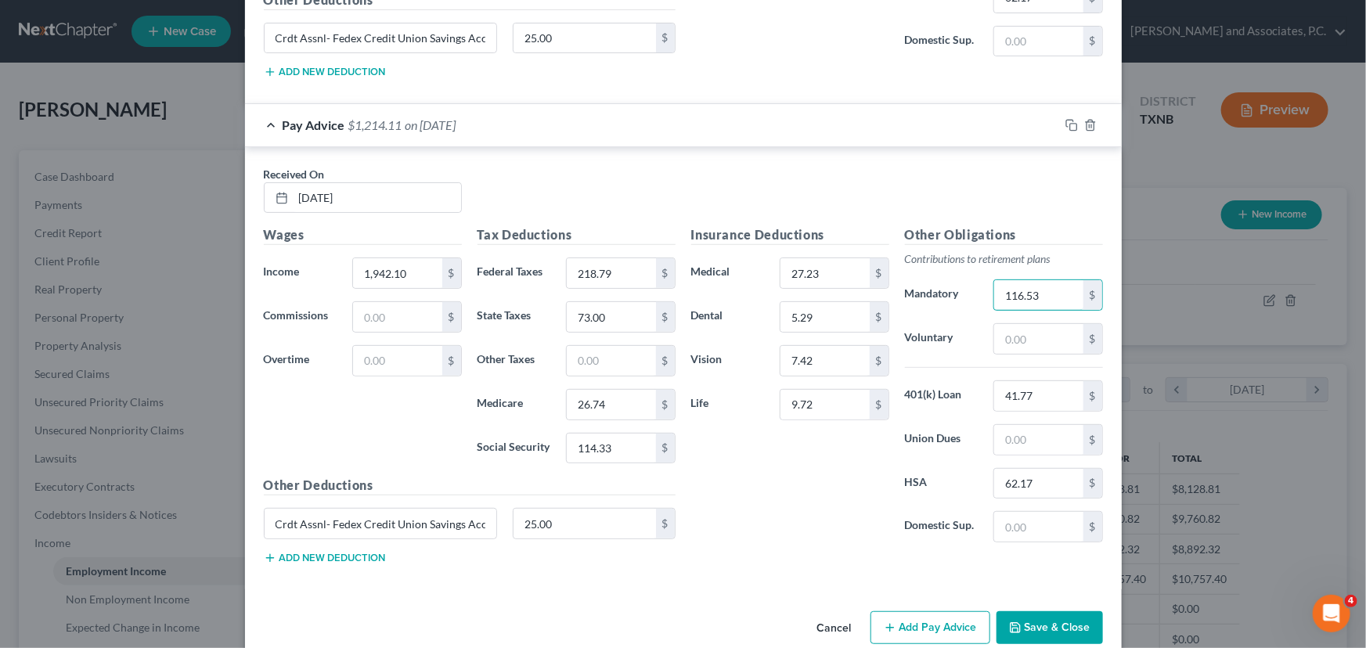
scroll to position [3180, 0]
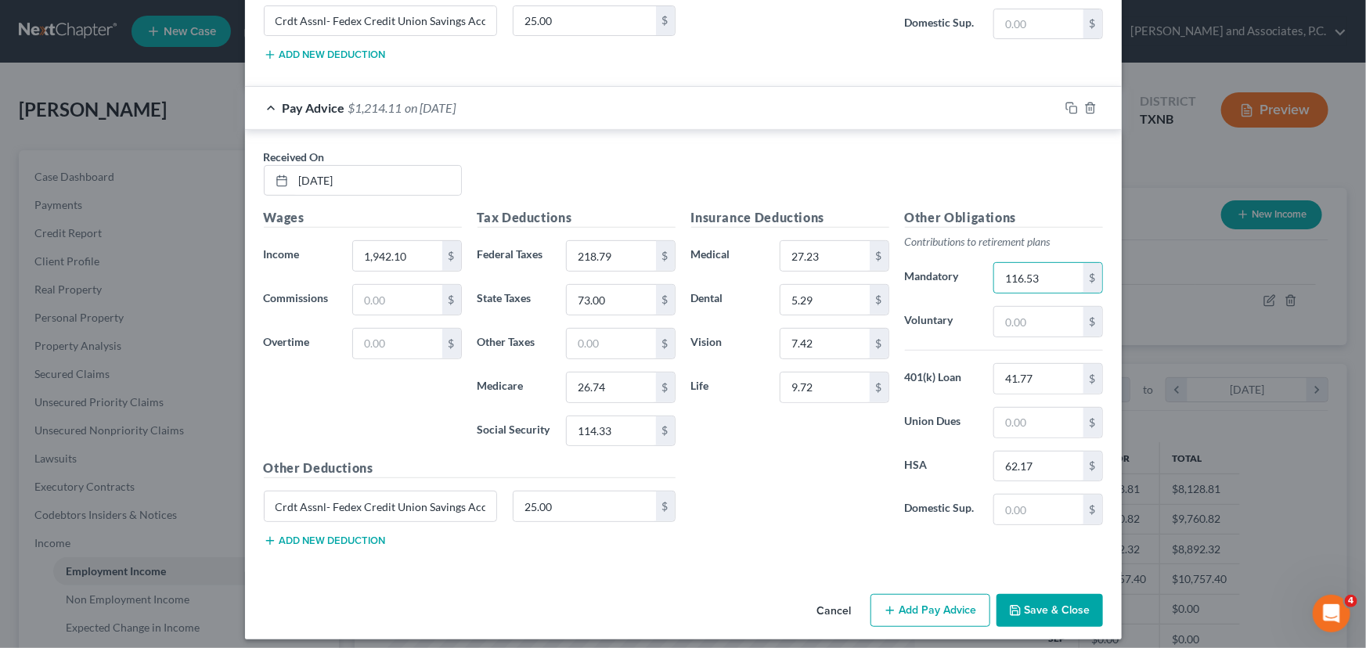
click at [888, 604] on icon "button" at bounding box center [890, 610] width 13 height 13
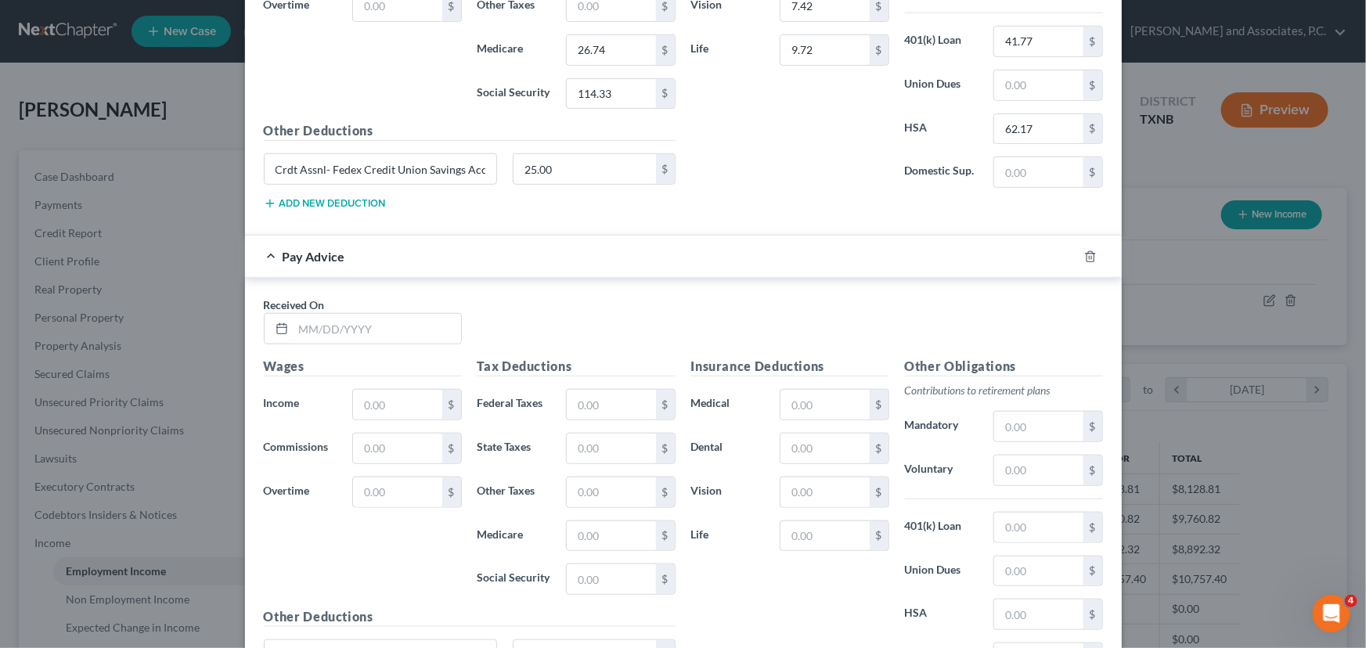
scroll to position [3536, 0]
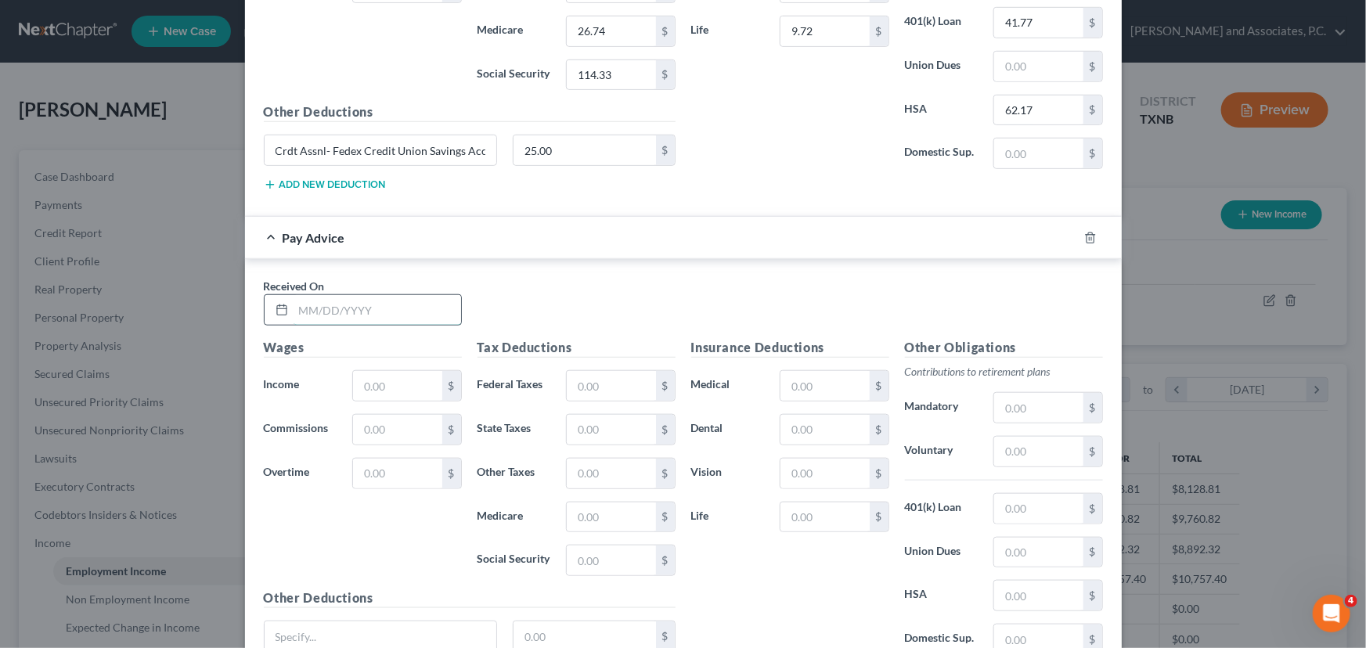
click at [294, 304] on input "text" at bounding box center [378, 310] width 168 height 30
click at [359, 376] on input "text" at bounding box center [397, 386] width 88 height 30
click at [626, 371] on input "text" at bounding box center [611, 386] width 88 height 30
click at [614, 415] on input "text" at bounding box center [611, 430] width 88 height 30
click at [586, 506] on input "text" at bounding box center [611, 518] width 88 height 30
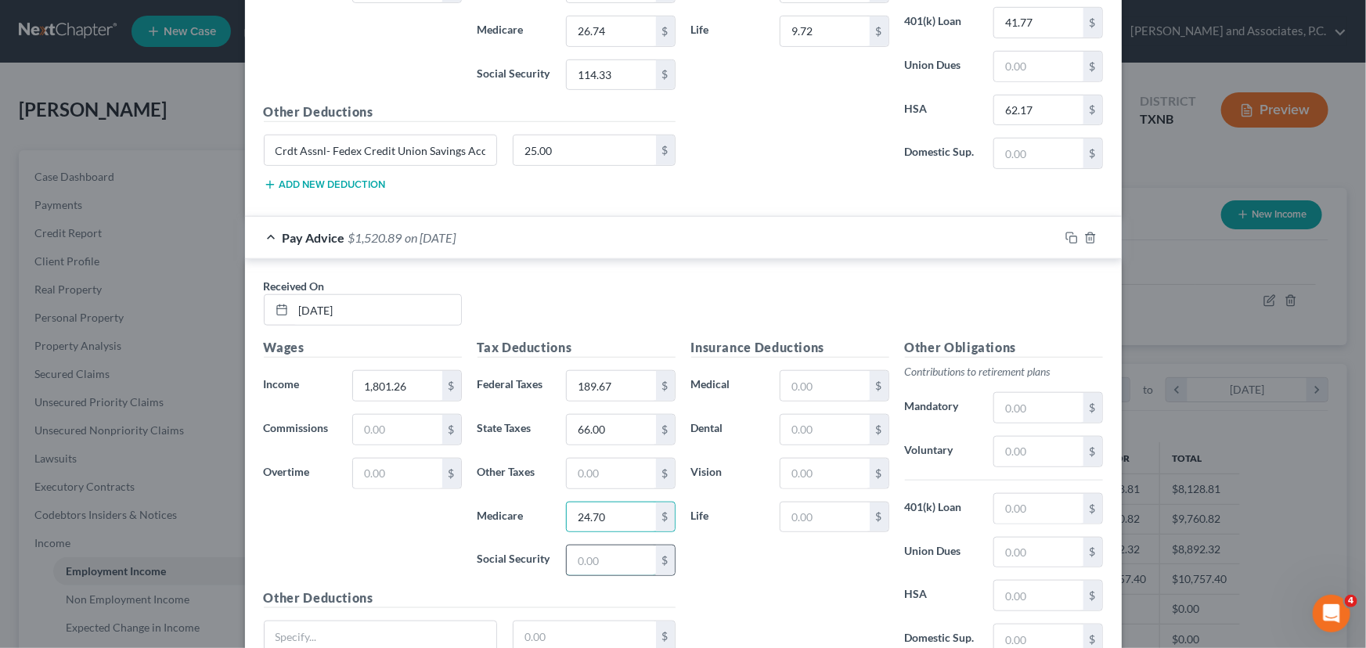
click at [605, 546] on input "text" at bounding box center [611, 561] width 88 height 30
click at [804, 372] on input "text" at bounding box center [824, 386] width 88 height 30
click at [791, 423] on input "text" at bounding box center [824, 430] width 88 height 30
click at [808, 477] on input "text" at bounding box center [824, 474] width 88 height 30
click at [809, 503] on input "text" at bounding box center [824, 518] width 88 height 30
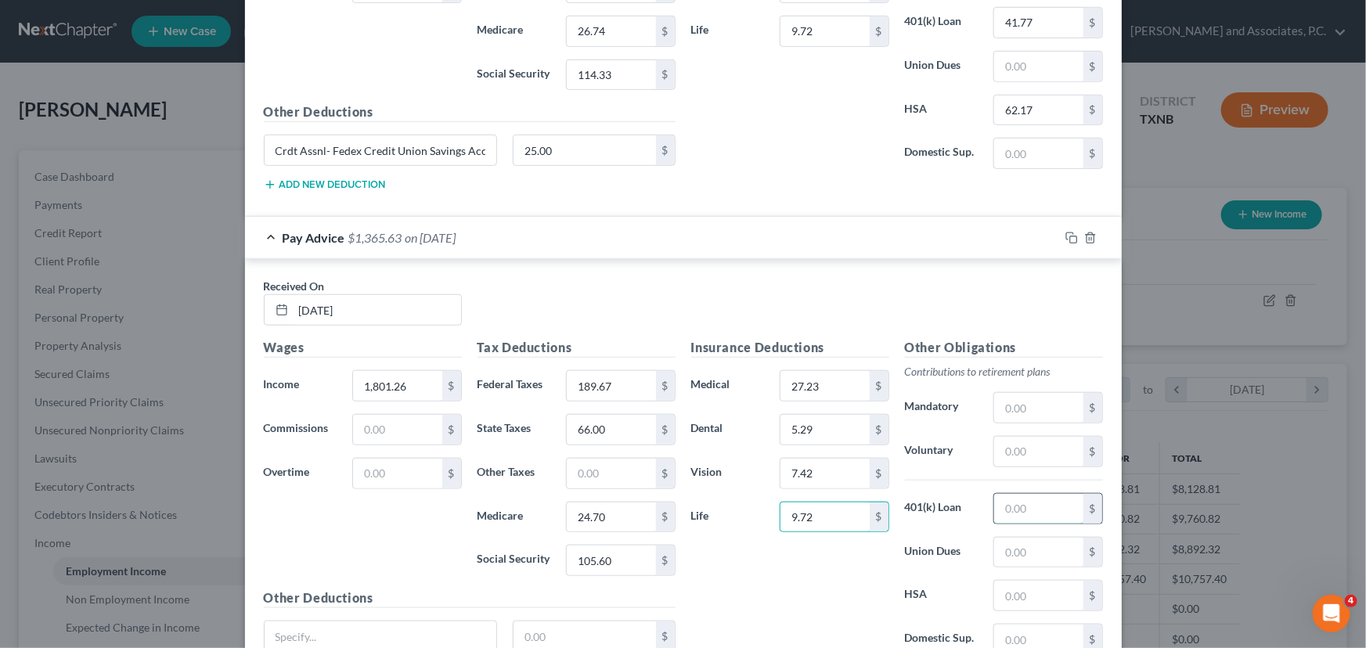
click at [1056, 494] on input "text" at bounding box center [1038, 509] width 88 height 30
click at [1029, 582] on input "text" at bounding box center [1038, 596] width 88 height 30
click at [1025, 398] on input "text" at bounding box center [1038, 408] width 88 height 30
click at [379, 624] on input "text" at bounding box center [381, 637] width 232 height 30
paste input "Crdt Assnl- Fedex Credit Union Savings Acct"
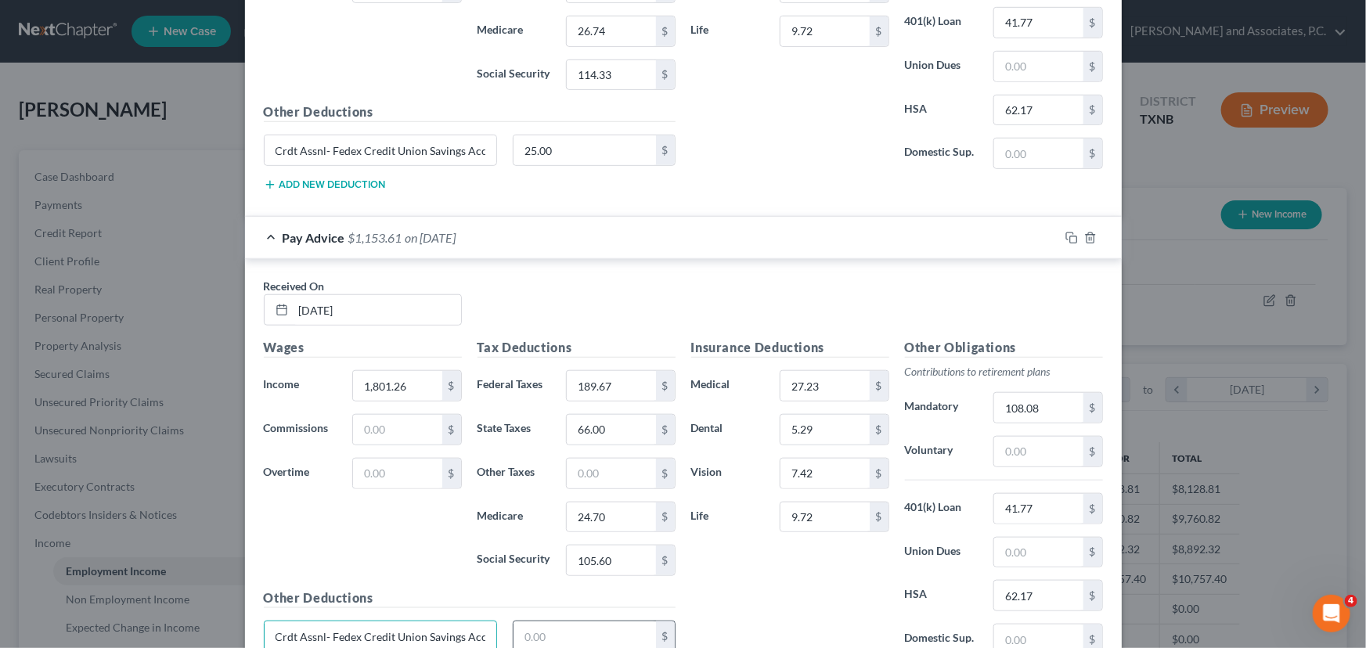
click at [558, 626] on input "text" at bounding box center [584, 637] width 142 height 30
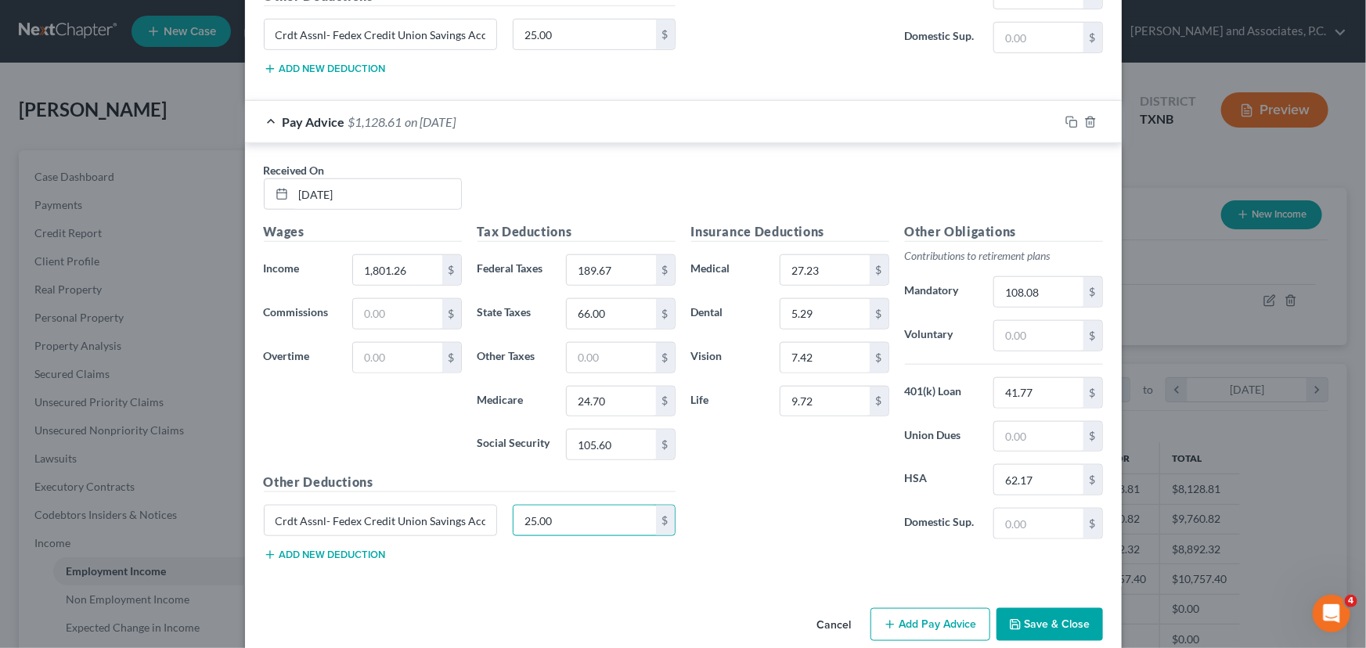
scroll to position [3664, 0]
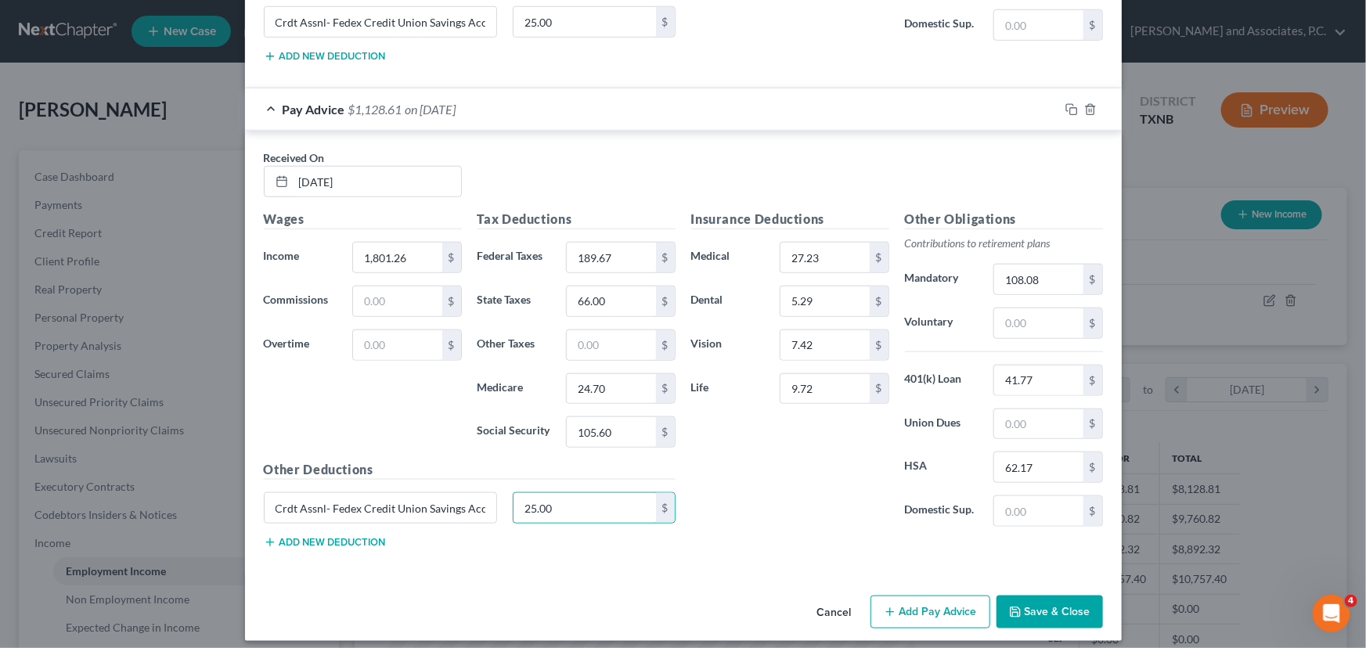
click at [766, 455] on div "Insurance Deductions Medical 27.23 $ Dental 5.29 $ Vision 7.42 $ Life 9.72 $" at bounding box center [790, 375] width 214 height 330
click at [921, 608] on button "Add Pay Advice" at bounding box center [930, 612] width 120 height 33
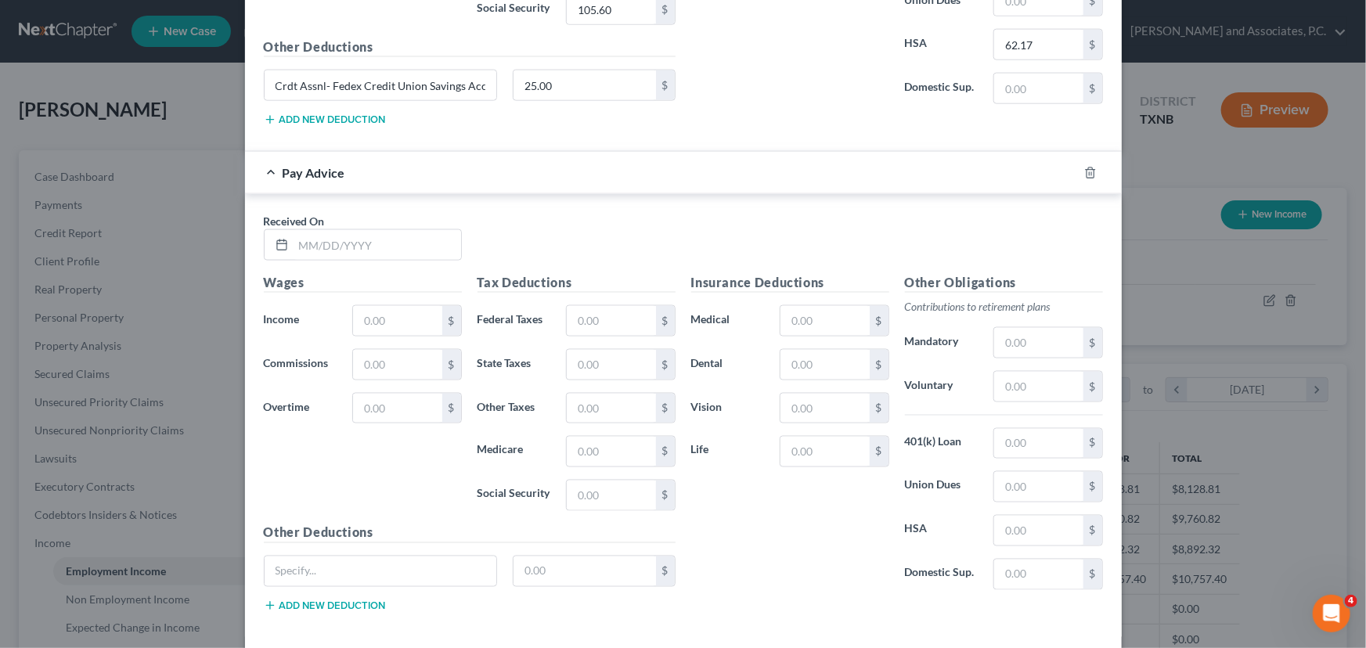
scroll to position [4091, 0]
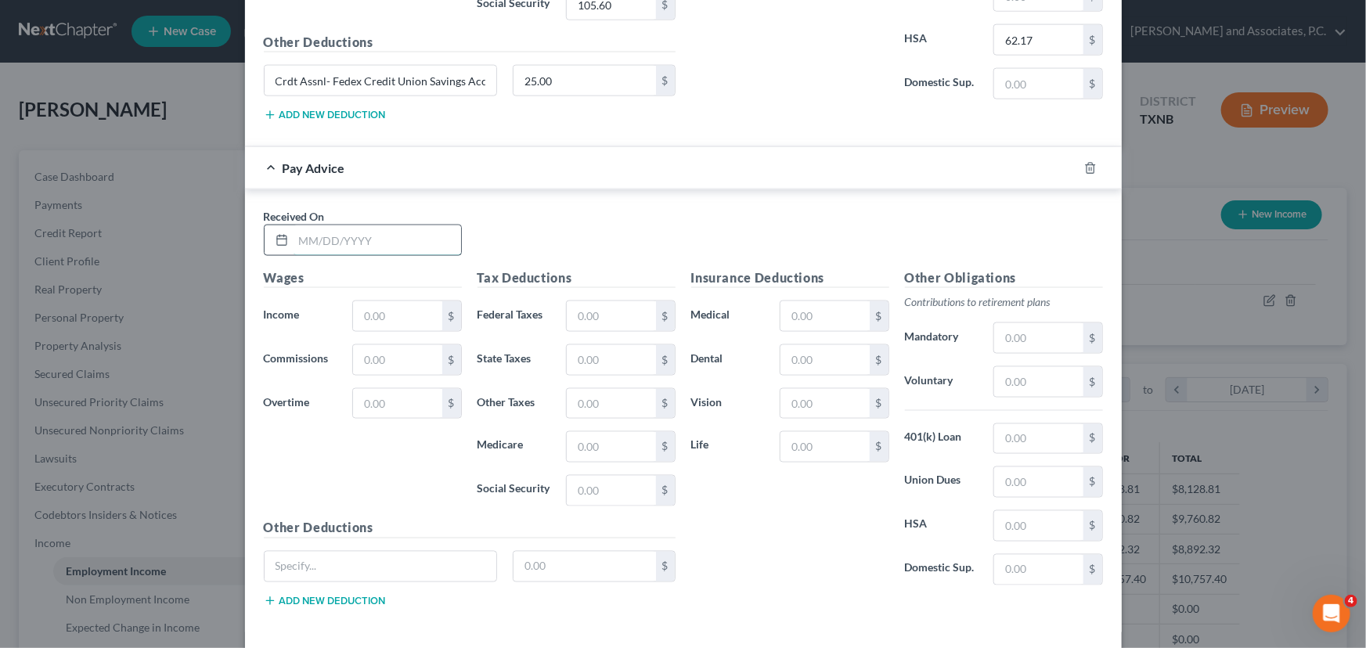
click at [297, 232] on input "text" at bounding box center [378, 240] width 168 height 30
click at [424, 317] on input "text" at bounding box center [397, 316] width 88 height 30
click at [582, 305] on input "text" at bounding box center [611, 316] width 88 height 30
click at [580, 346] on input "text" at bounding box center [611, 360] width 88 height 30
click at [578, 432] on input "text" at bounding box center [611, 447] width 88 height 30
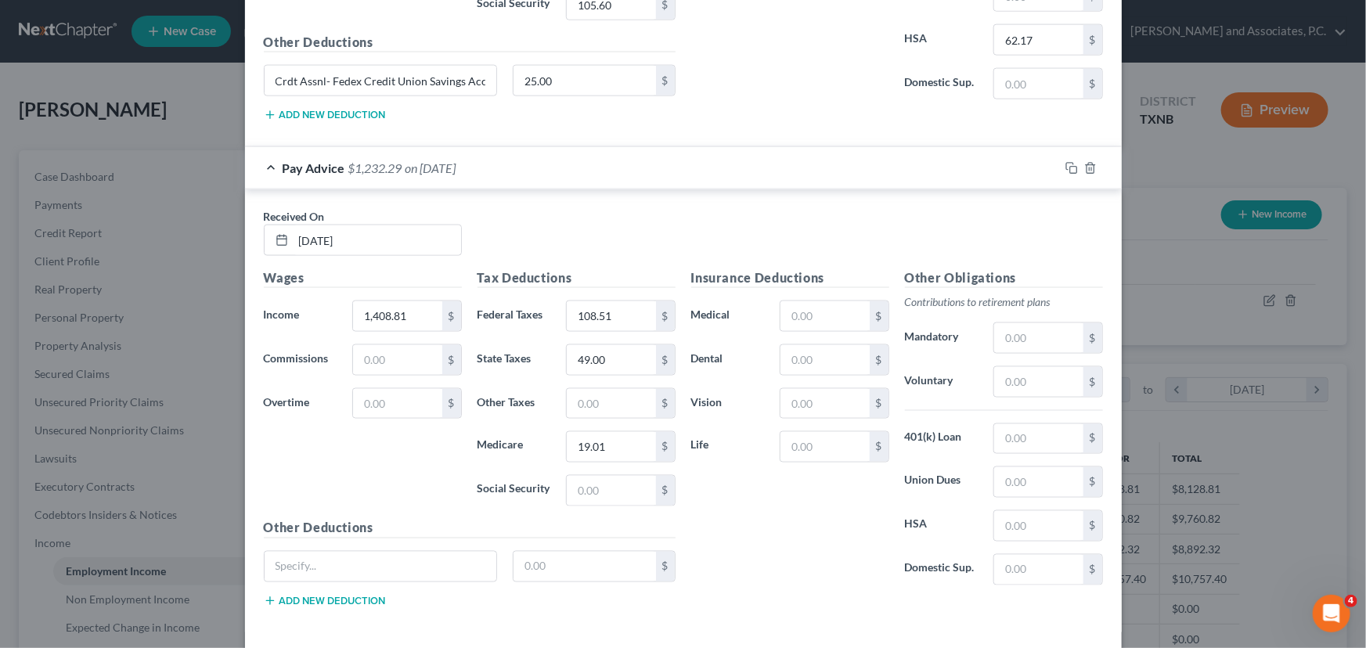
click at [596, 494] on div "Tax Deductions Federal Taxes 108.51 $ State Taxes 49.00 $ Other Taxes $ Medicar…" at bounding box center [577, 393] width 214 height 250
click at [598, 485] on input "text" at bounding box center [611, 491] width 88 height 30
click at [810, 303] on input "text" at bounding box center [824, 316] width 88 height 30
click at [803, 348] on input "text" at bounding box center [824, 360] width 88 height 30
click at [805, 389] on input "text" at bounding box center [824, 404] width 88 height 30
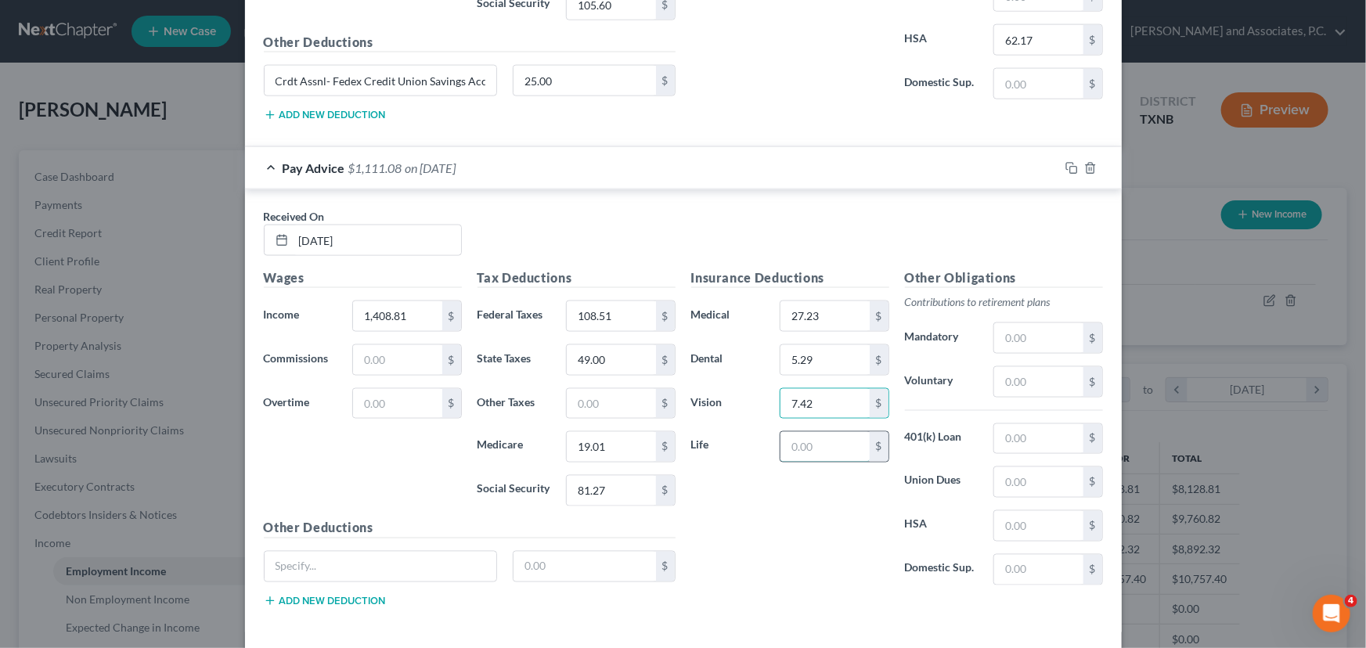
click at [804, 439] on input "text" at bounding box center [824, 447] width 88 height 30
click at [1029, 323] on input "text" at bounding box center [1038, 338] width 88 height 30
click at [996, 424] on input "text" at bounding box center [1038, 439] width 88 height 30
click at [1036, 513] on input "text" at bounding box center [1038, 526] width 88 height 30
click at [1043, 323] on input "text" at bounding box center [1038, 338] width 88 height 30
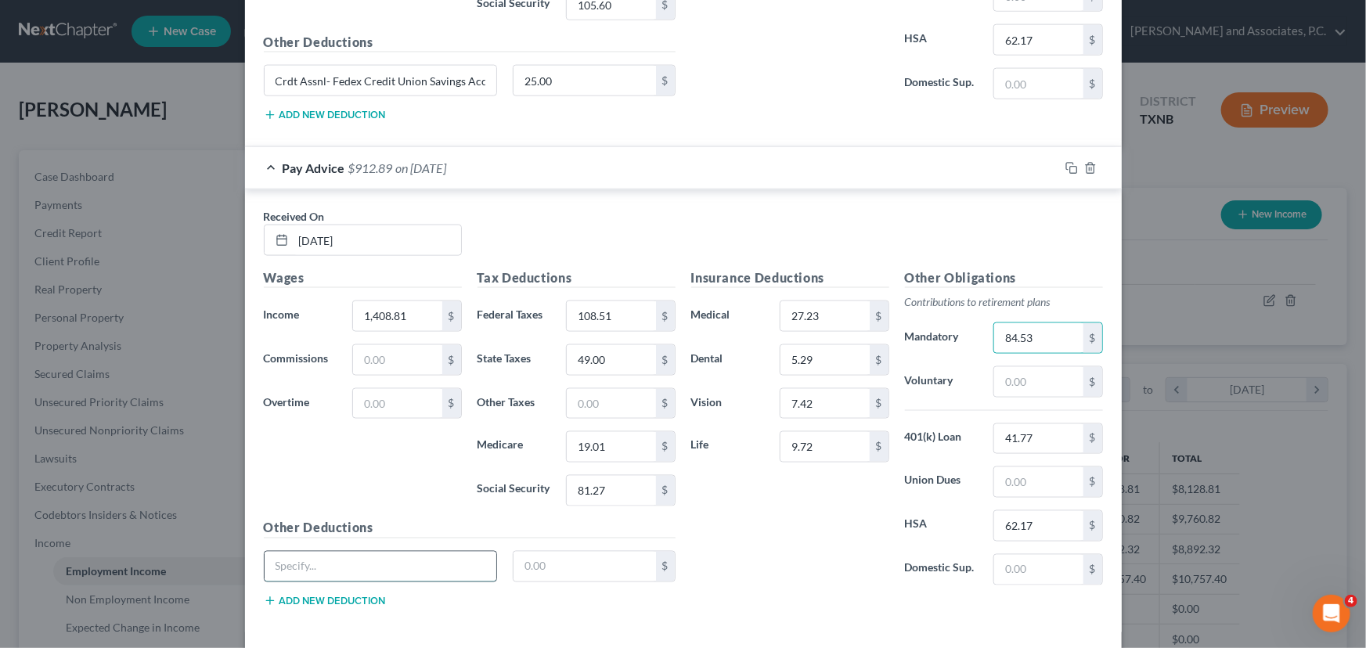
click at [366, 559] on input "text" at bounding box center [381, 567] width 232 height 30
paste input "Crdt Assnl- Fedex Credit Union Savings Acct"
click at [575, 560] on input "text" at bounding box center [584, 567] width 142 height 30
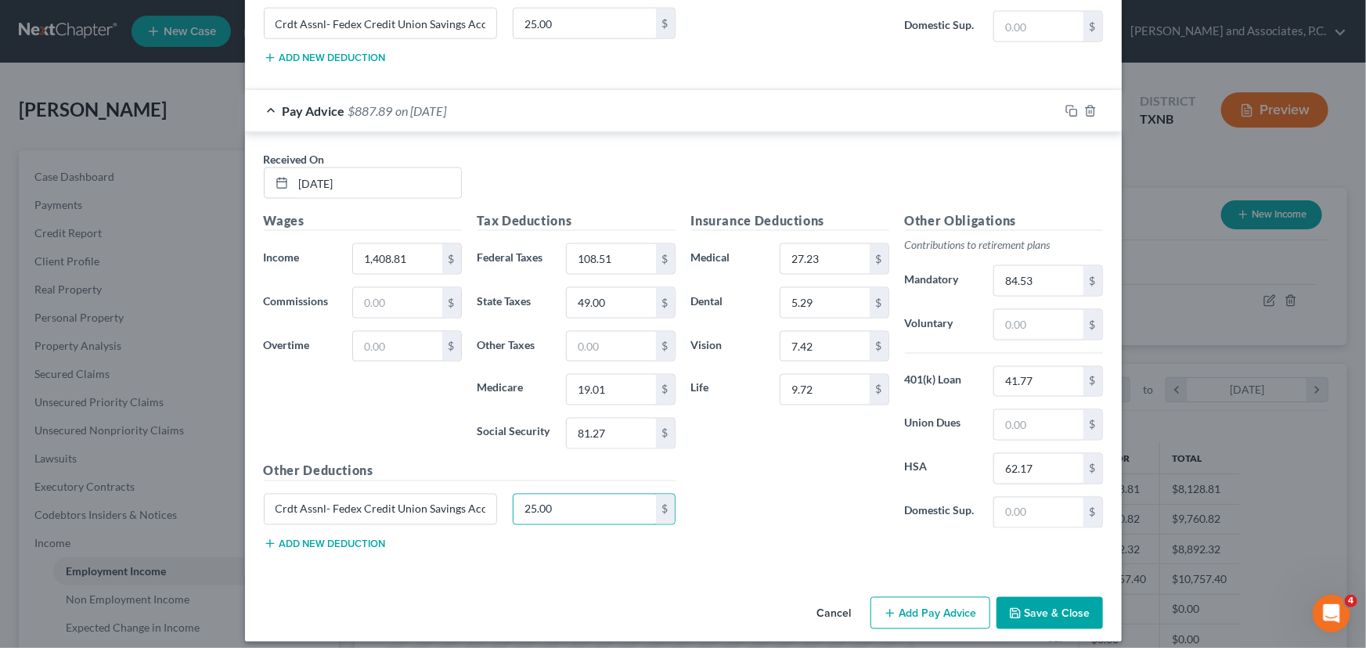
click at [925, 598] on button "Add Pay Advice" at bounding box center [930, 613] width 120 height 33
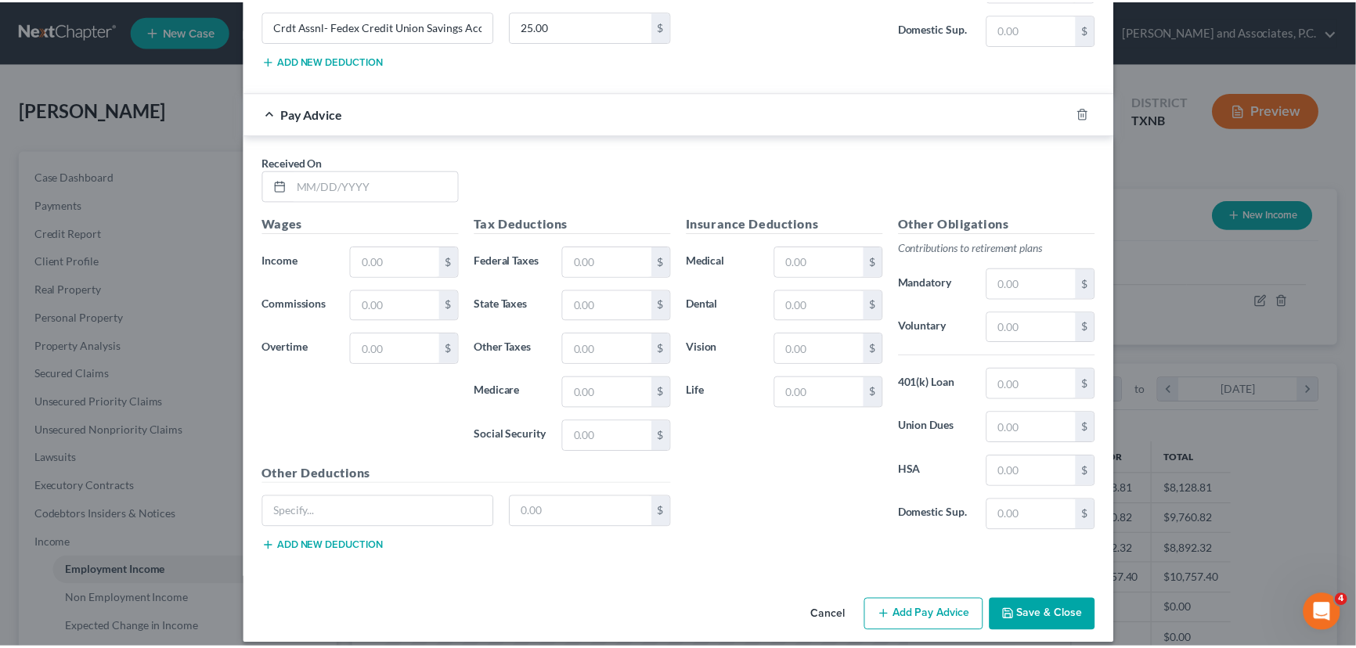
scroll to position [4634, 0]
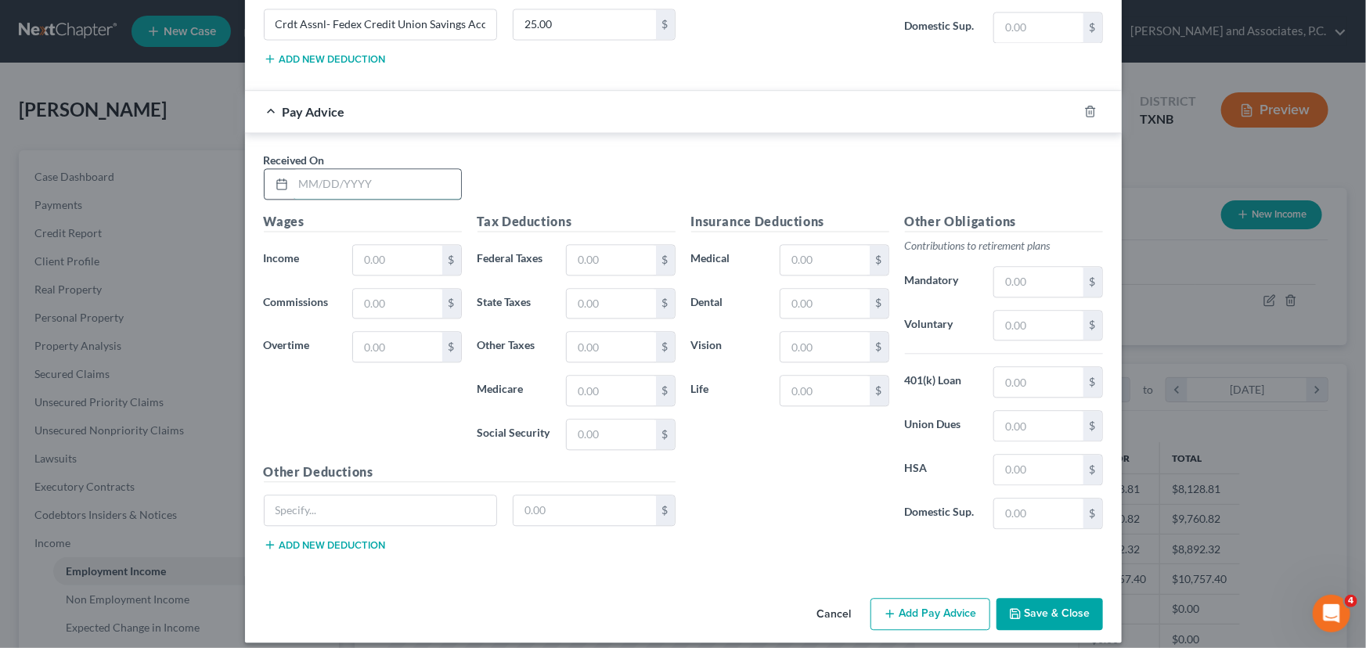
click at [304, 171] on input "text" at bounding box center [378, 184] width 168 height 30
click at [391, 245] on input "text" at bounding box center [397, 260] width 88 height 30
click at [600, 252] on input "text" at bounding box center [611, 260] width 88 height 30
click at [585, 376] on input "text" at bounding box center [611, 391] width 88 height 30
click at [584, 423] on input "text" at bounding box center [611, 435] width 88 height 30
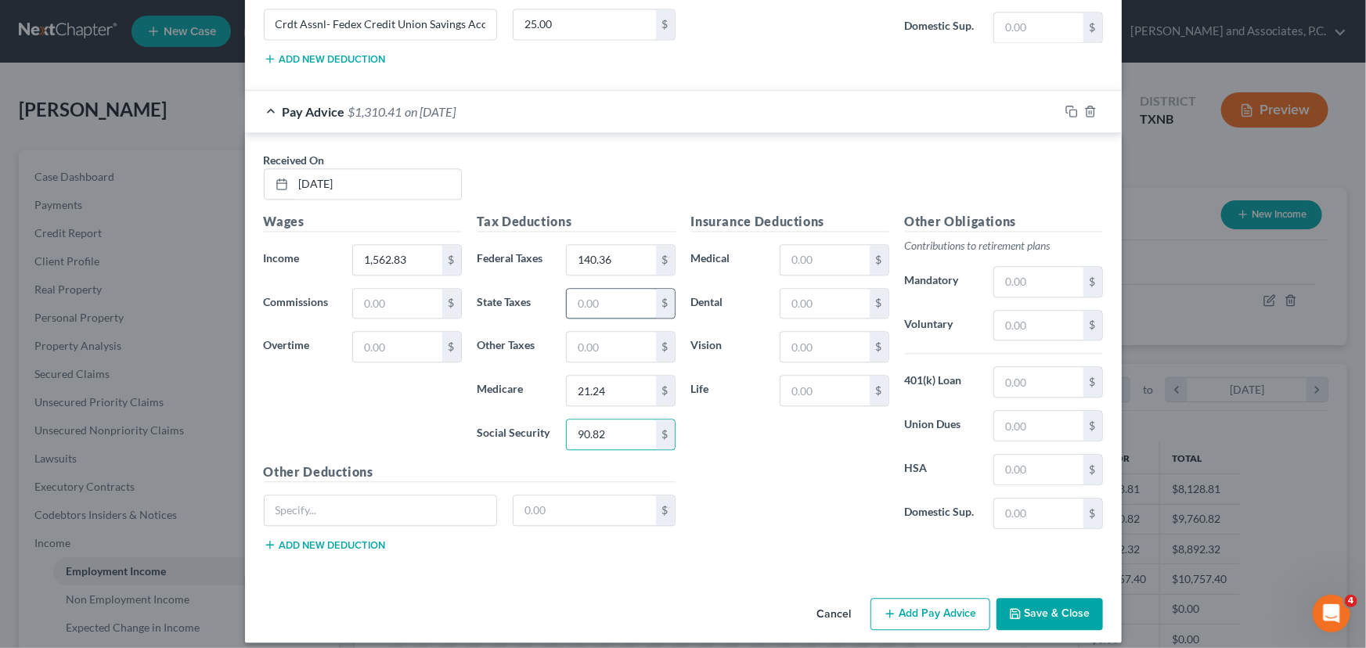
click at [597, 301] on input "text" at bounding box center [611, 304] width 88 height 30
click at [791, 249] on input "text" at bounding box center [824, 260] width 88 height 30
click at [799, 289] on input "text" at bounding box center [824, 304] width 88 height 30
click at [824, 344] on input "text" at bounding box center [824, 347] width 88 height 30
click at [825, 376] on input "text" at bounding box center [824, 391] width 88 height 30
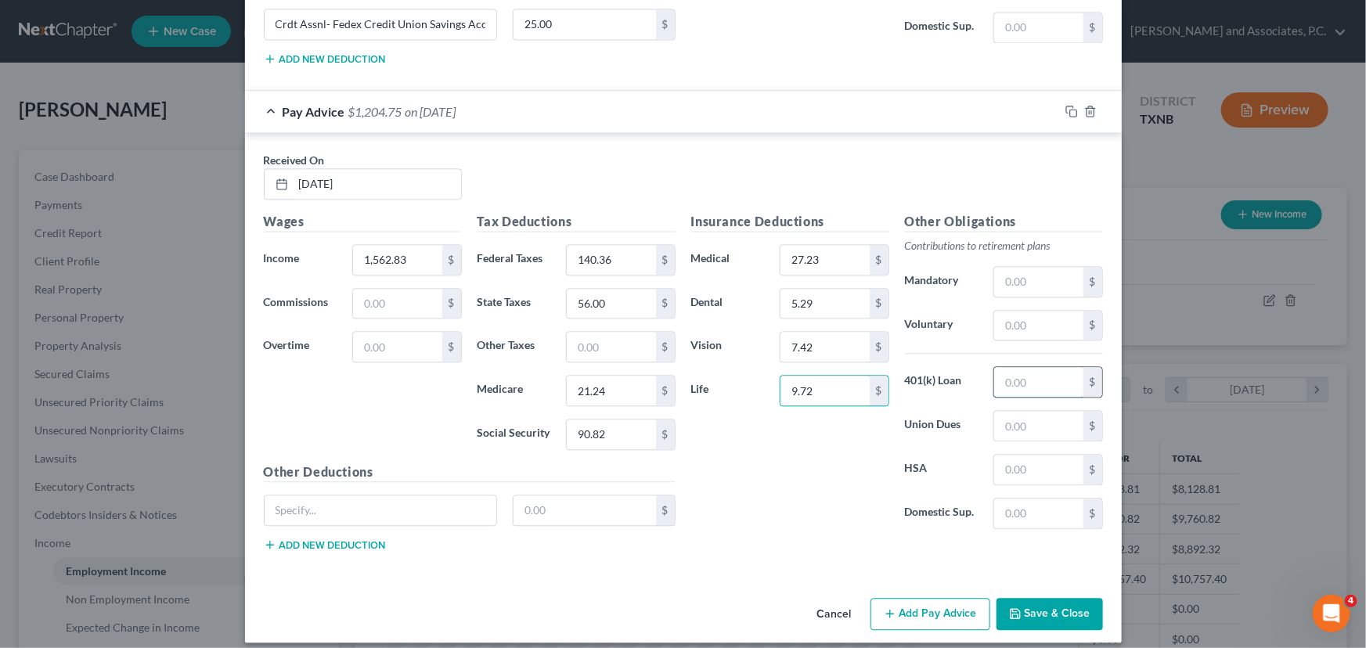
click at [1021, 369] on input "text" at bounding box center [1038, 382] width 88 height 30
click at [1009, 456] on input "text" at bounding box center [1038, 470] width 88 height 30
click at [1027, 267] on input "text" at bounding box center [1038, 282] width 88 height 30
click at [304, 495] on input "text" at bounding box center [381, 510] width 232 height 30
paste input "Crdt Assnl- Fedex Credit Union Savings Acct"
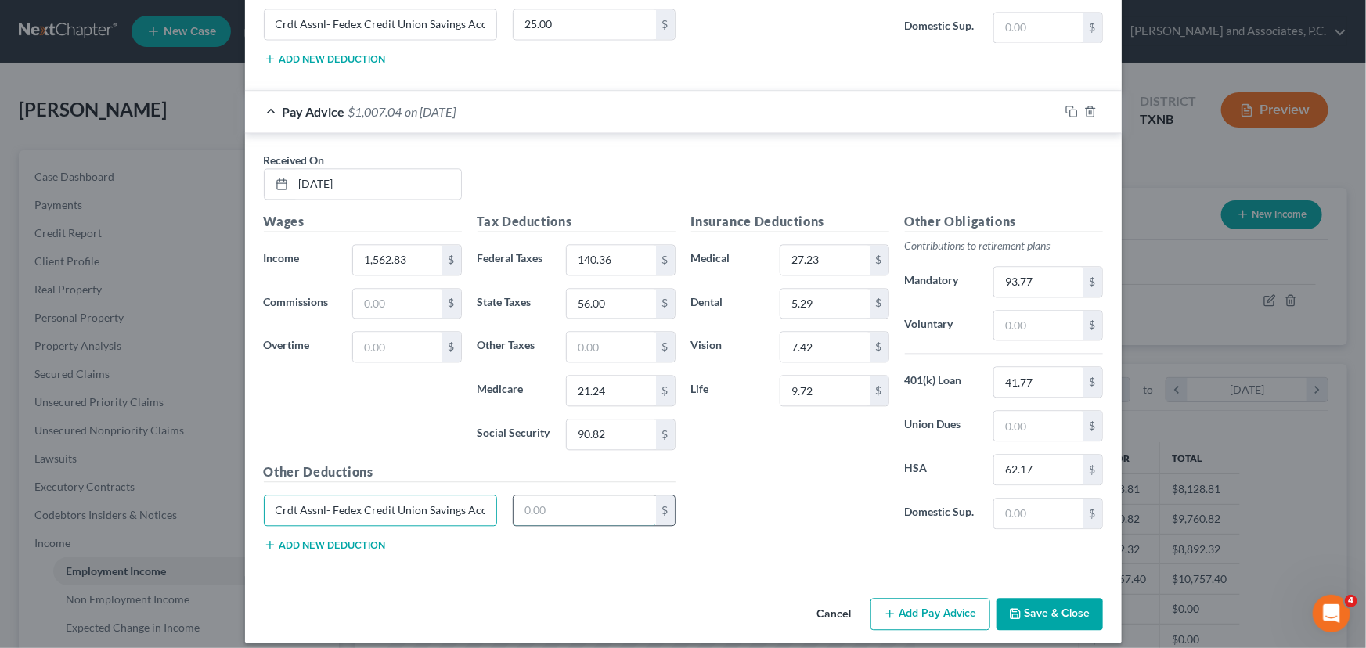
click at [550, 501] on input "text" at bounding box center [584, 510] width 142 height 30
click at [1034, 598] on button "Save & Close" at bounding box center [1049, 614] width 106 height 33
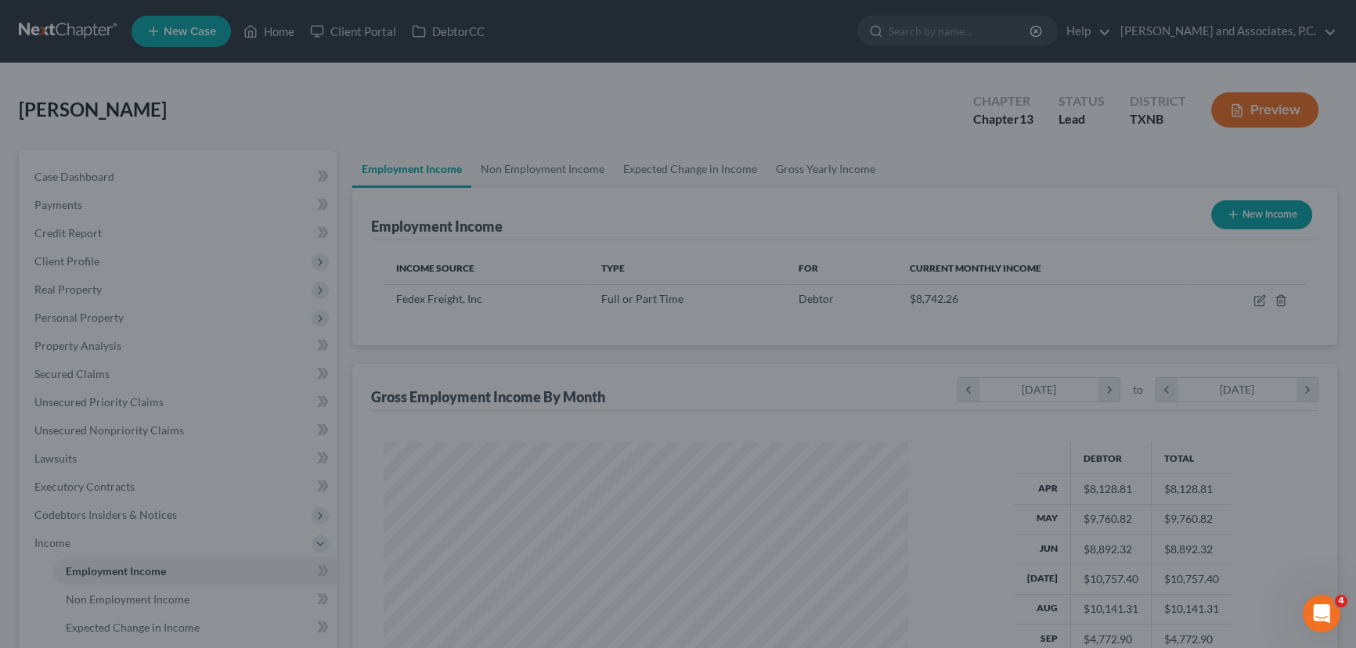
scroll to position [782478, 782202]
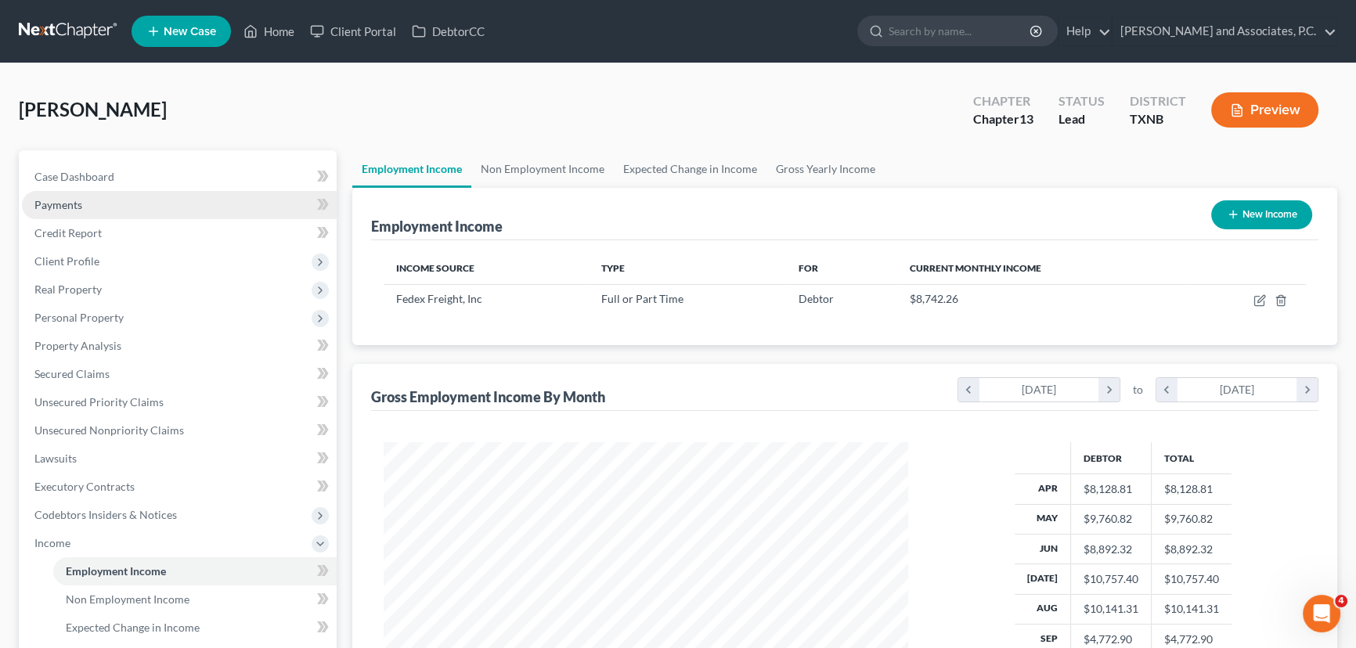
click at [94, 191] on link "Payments" at bounding box center [179, 205] width 315 height 28
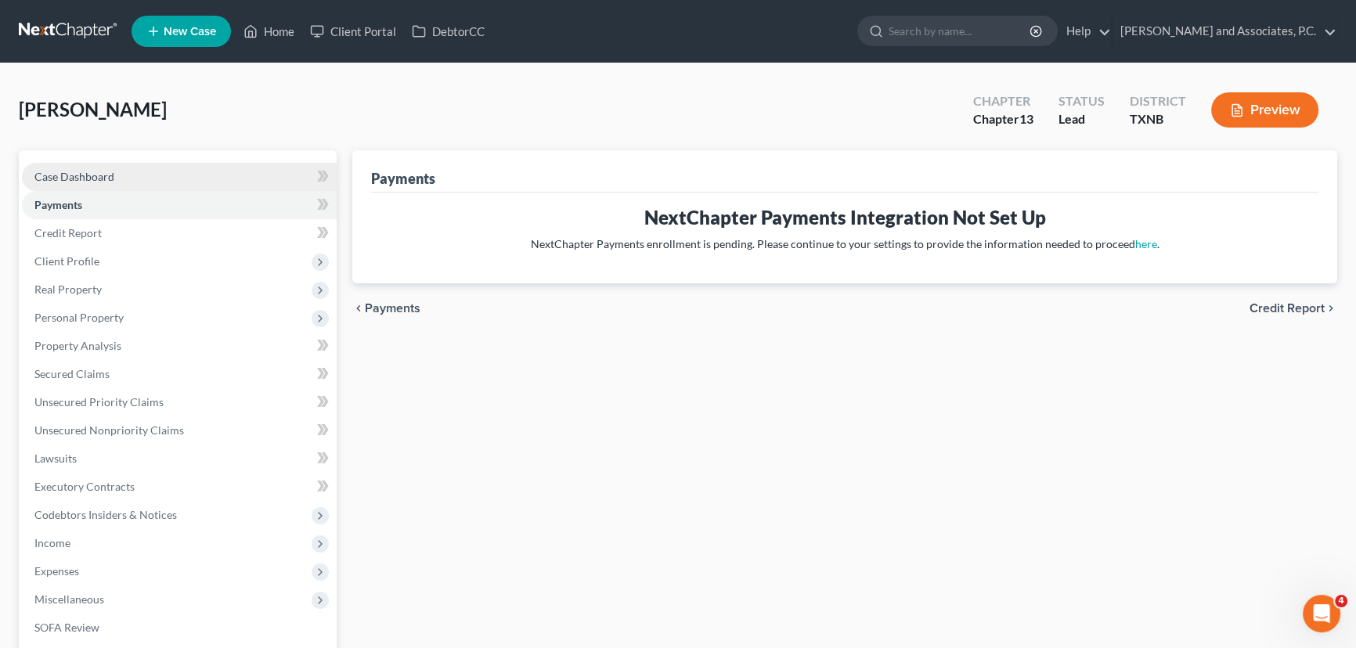
click at [92, 174] on span "Case Dashboard" at bounding box center [74, 176] width 80 height 13
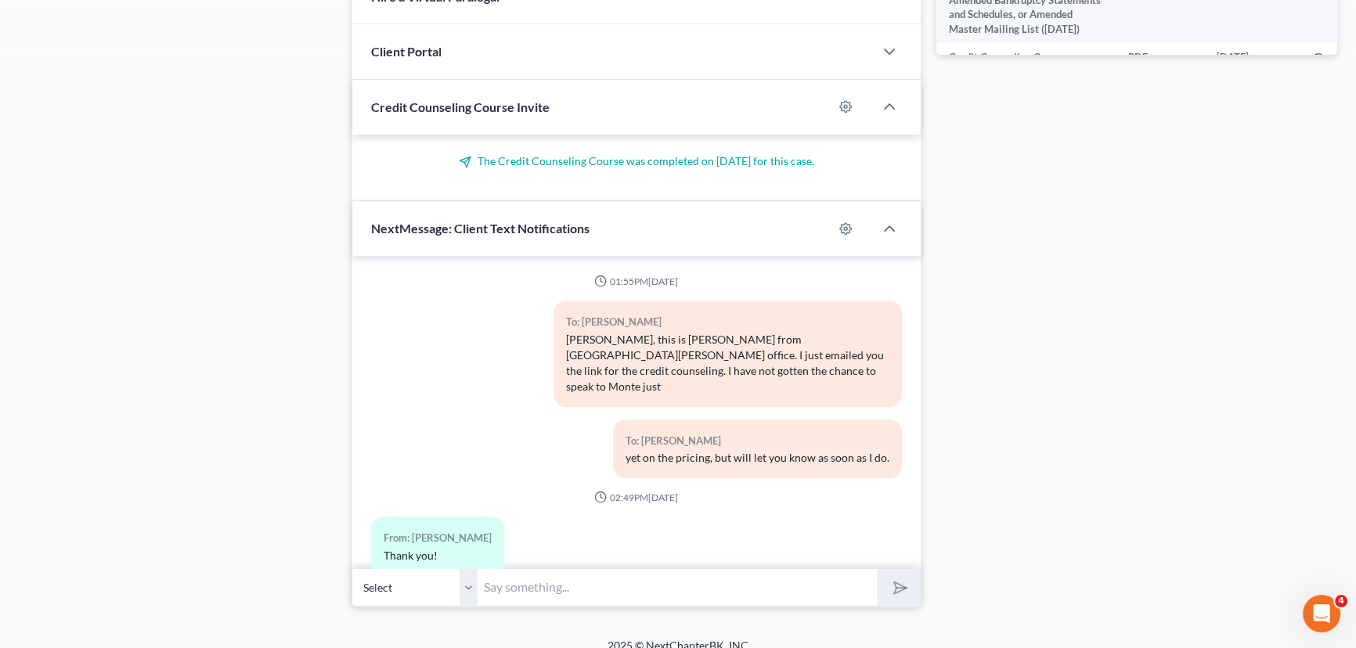
scroll to position [3836, 0]
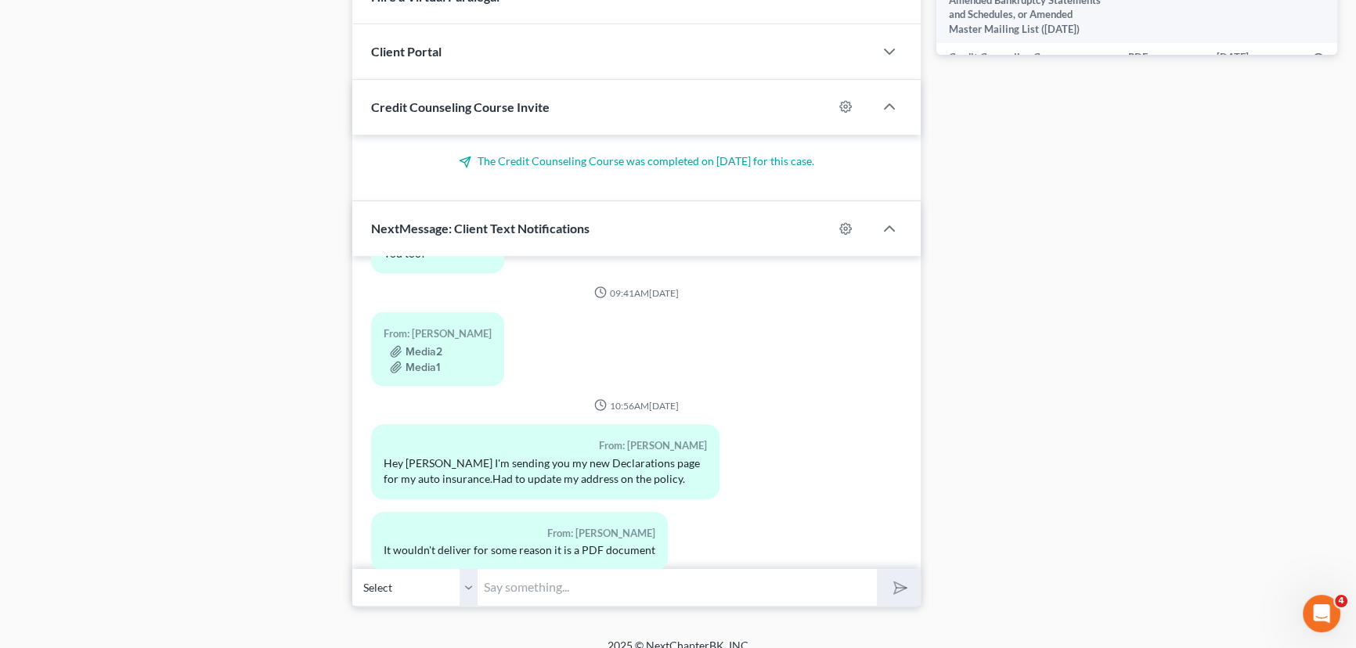
drag, startPoint x: 541, startPoint y: 554, endPoint x: 546, endPoint y: 563, distance: 9.8
click at [541, 568] on input "text" at bounding box center [676, 587] width 399 height 38
click at [515, 571] on input "text" at bounding box center [676, 587] width 399 height 38
click at [877, 569] on button "submit" at bounding box center [898, 587] width 43 height 37
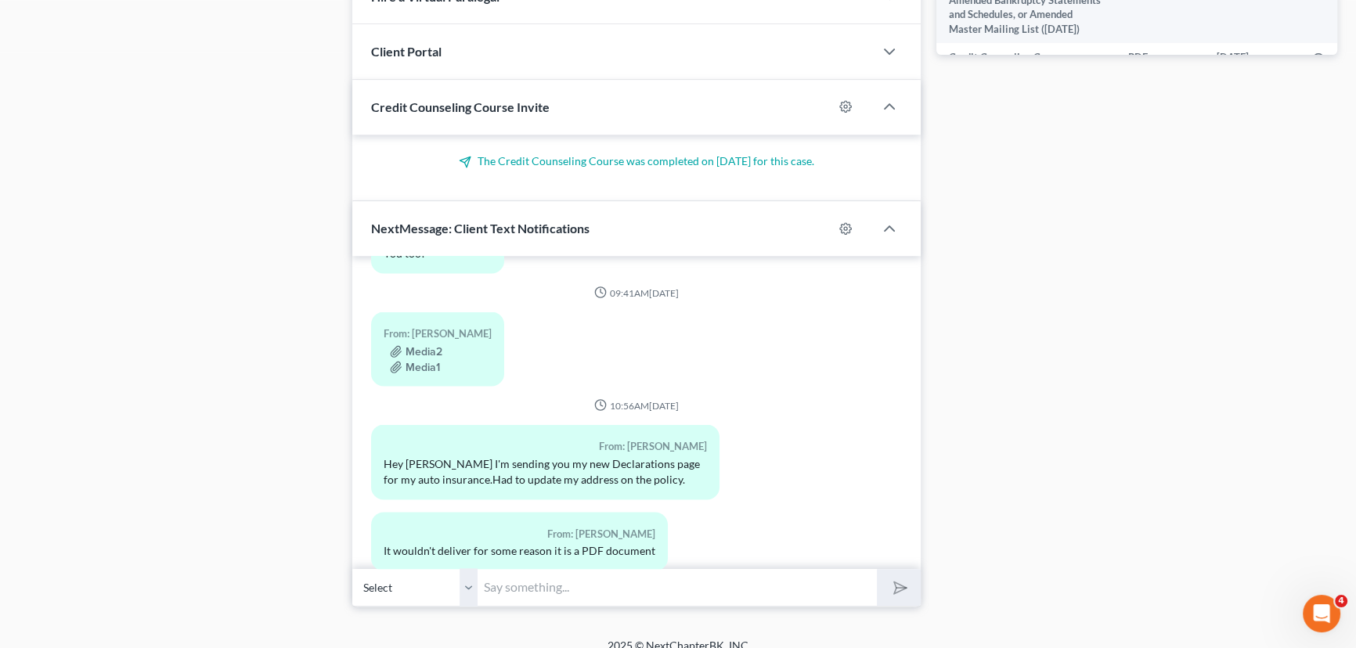
scroll to position [3950, 0]
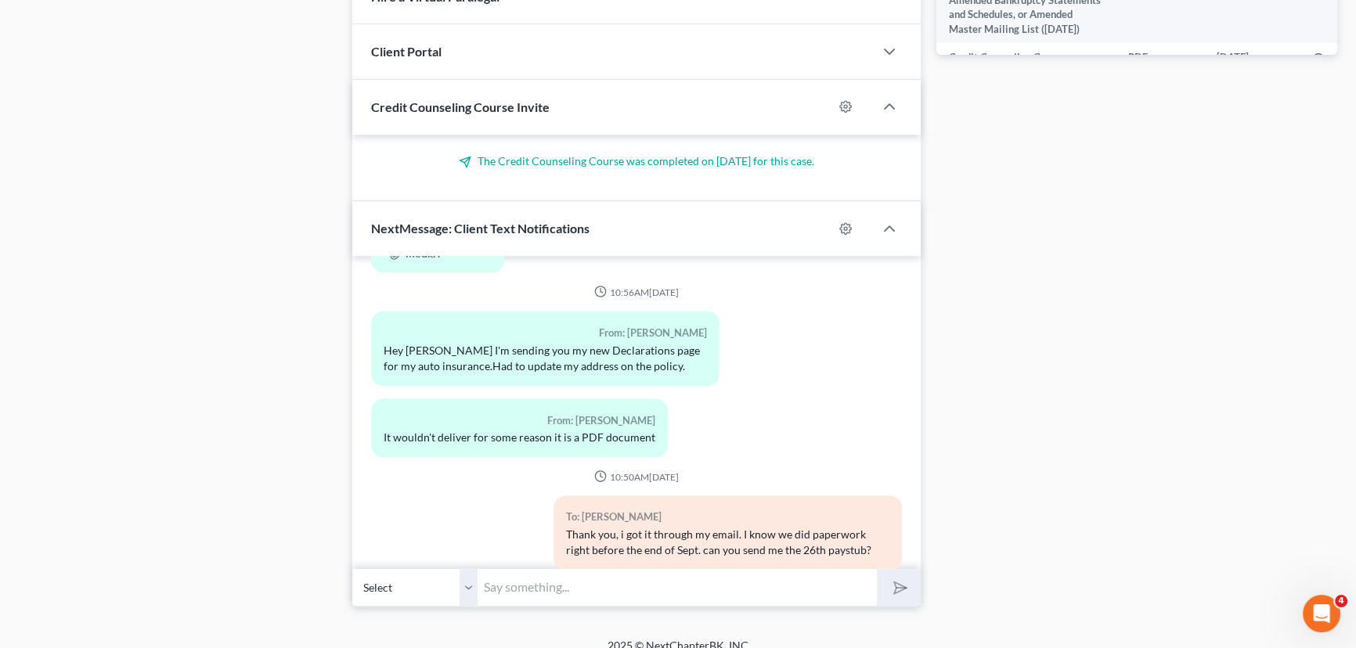
click at [557, 572] on input "text" at bounding box center [676, 587] width 399 height 38
click at [877, 569] on button "submit" at bounding box center [898, 587] width 43 height 37
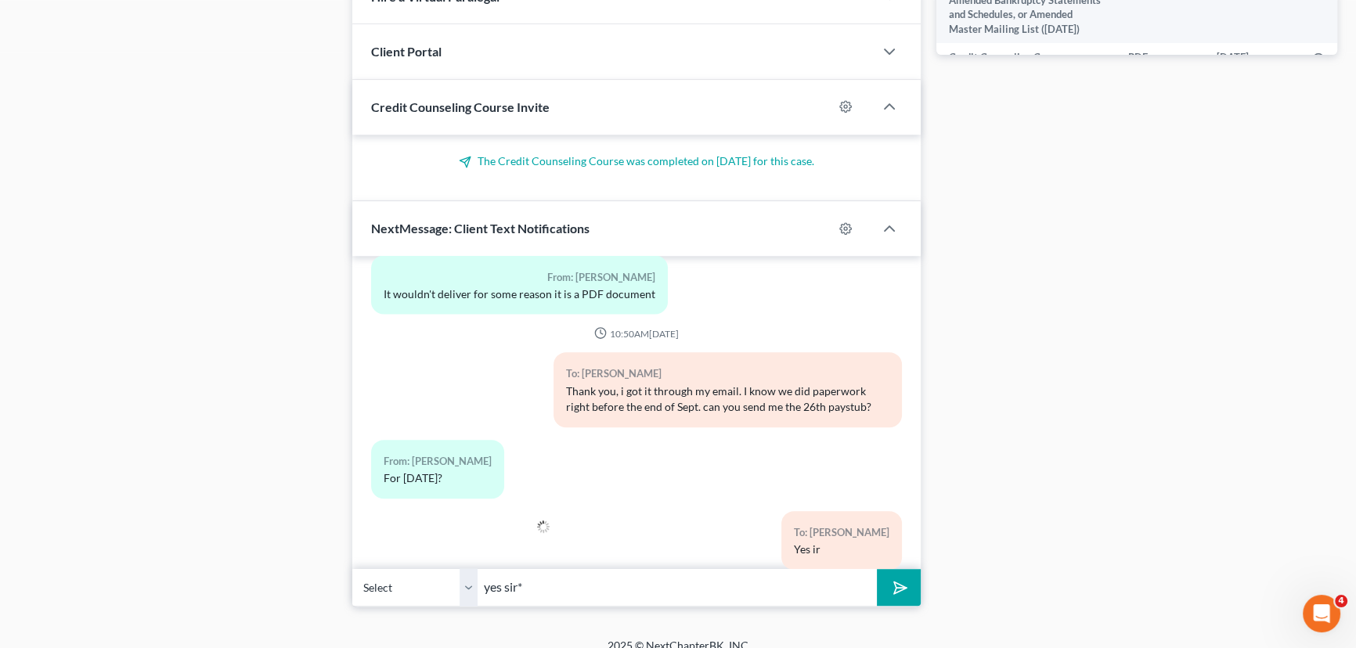
click at [877, 569] on button "submit" at bounding box center [898, 587] width 43 height 37
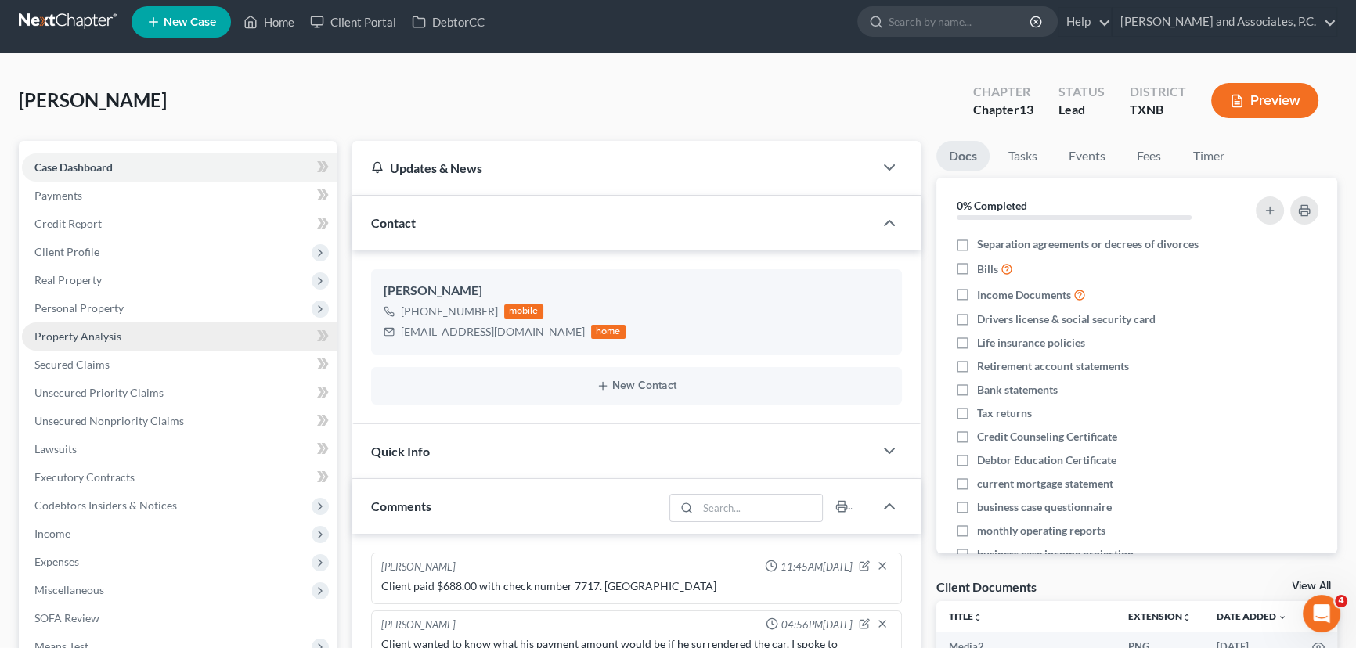
scroll to position [0, 0]
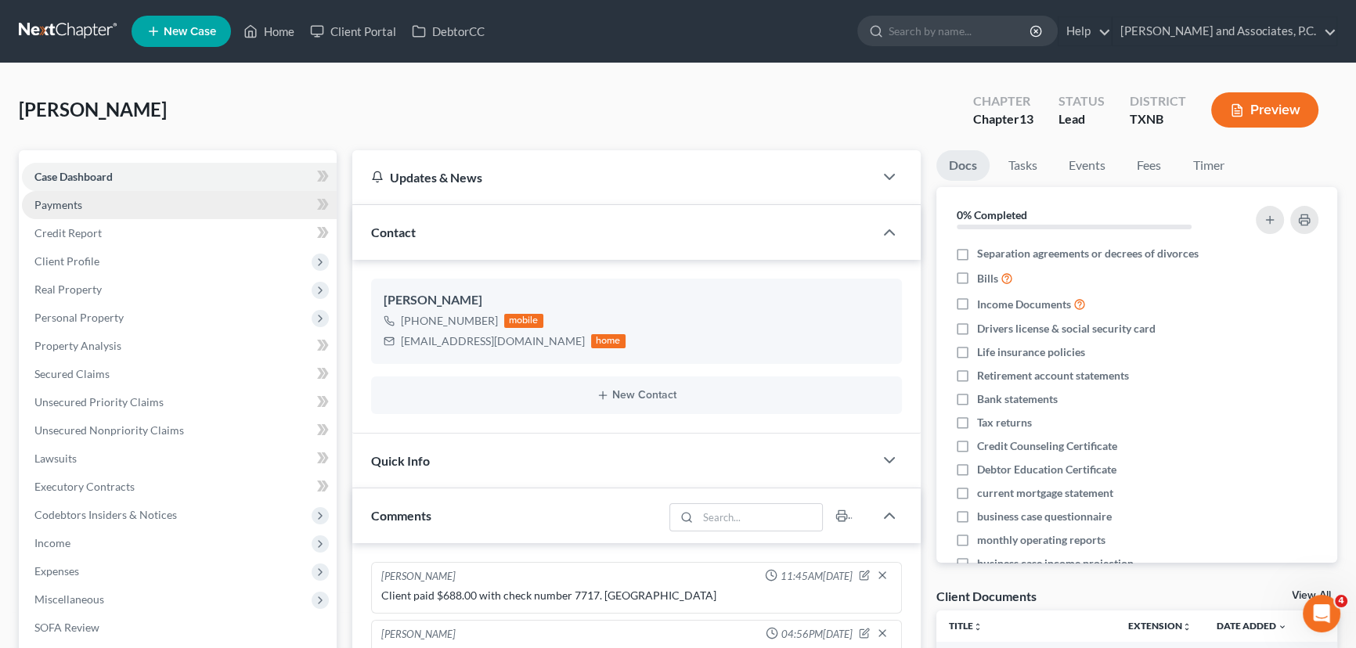
click at [126, 208] on link "Payments" at bounding box center [179, 205] width 315 height 28
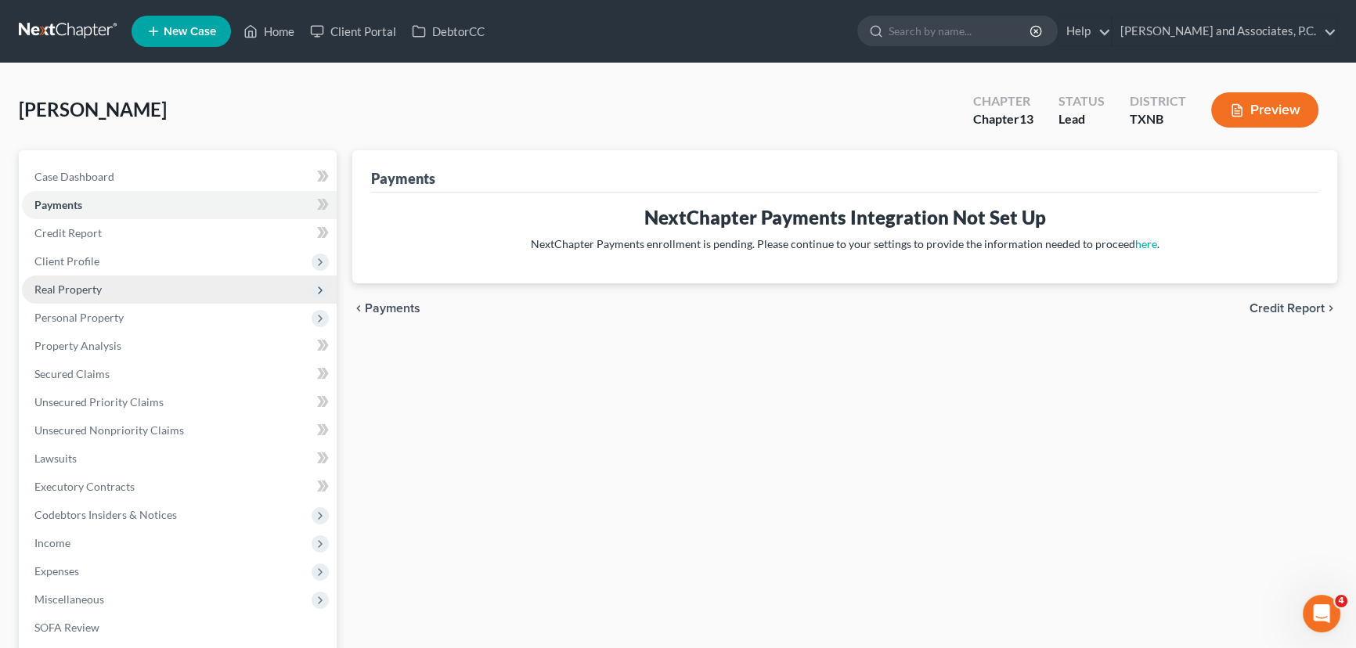
click at [101, 290] on span "Real Property" at bounding box center [179, 290] width 315 height 28
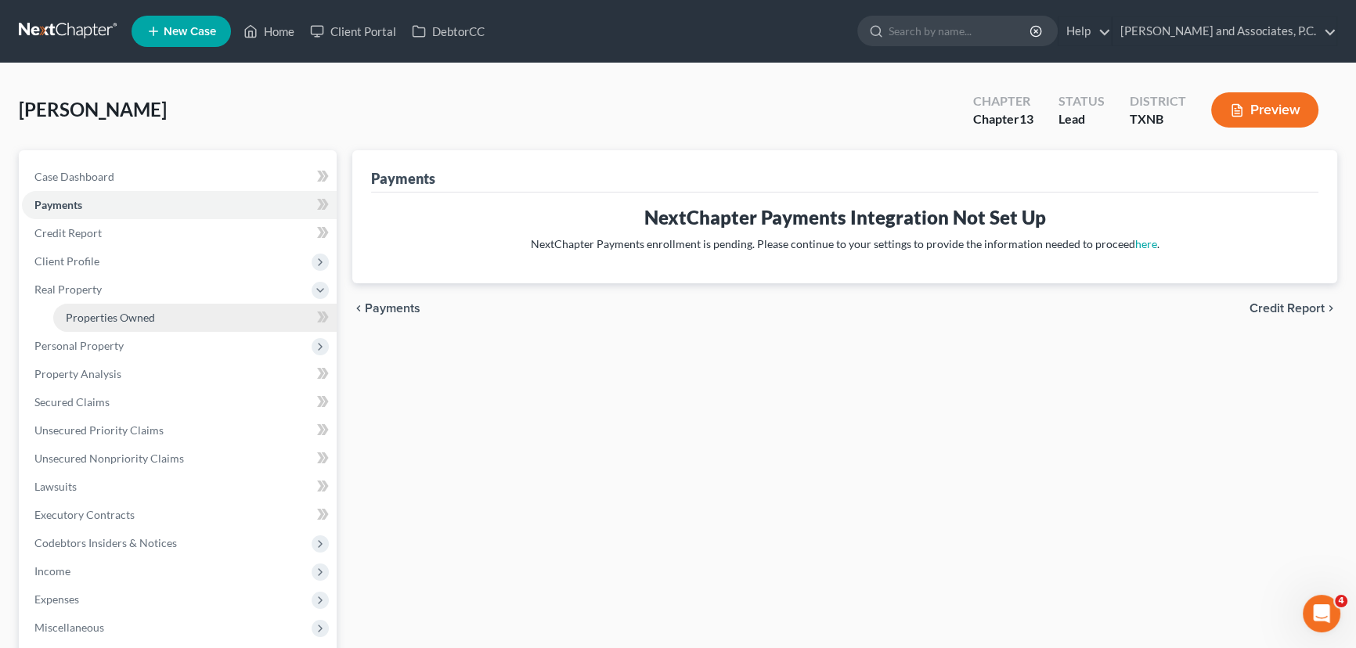
click at [106, 319] on span "Properties Owned" at bounding box center [110, 317] width 89 height 13
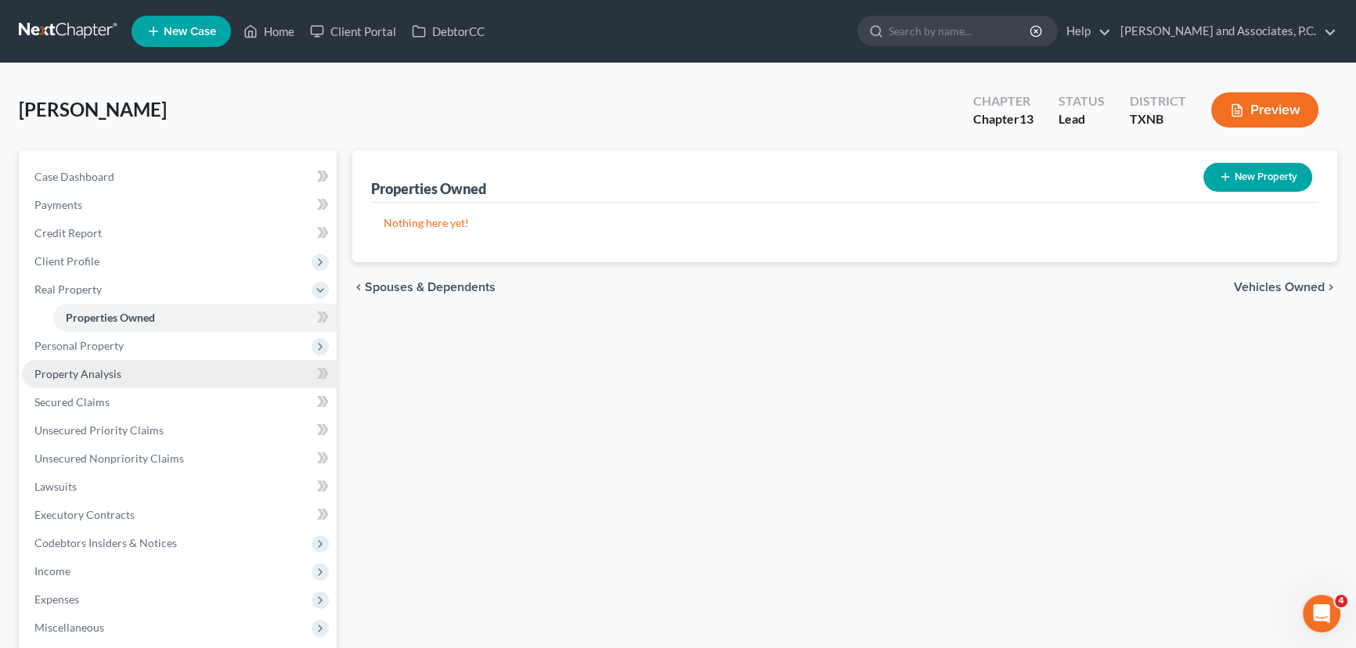
click at [142, 360] on link "Property Analysis" at bounding box center [179, 374] width 315 height 28
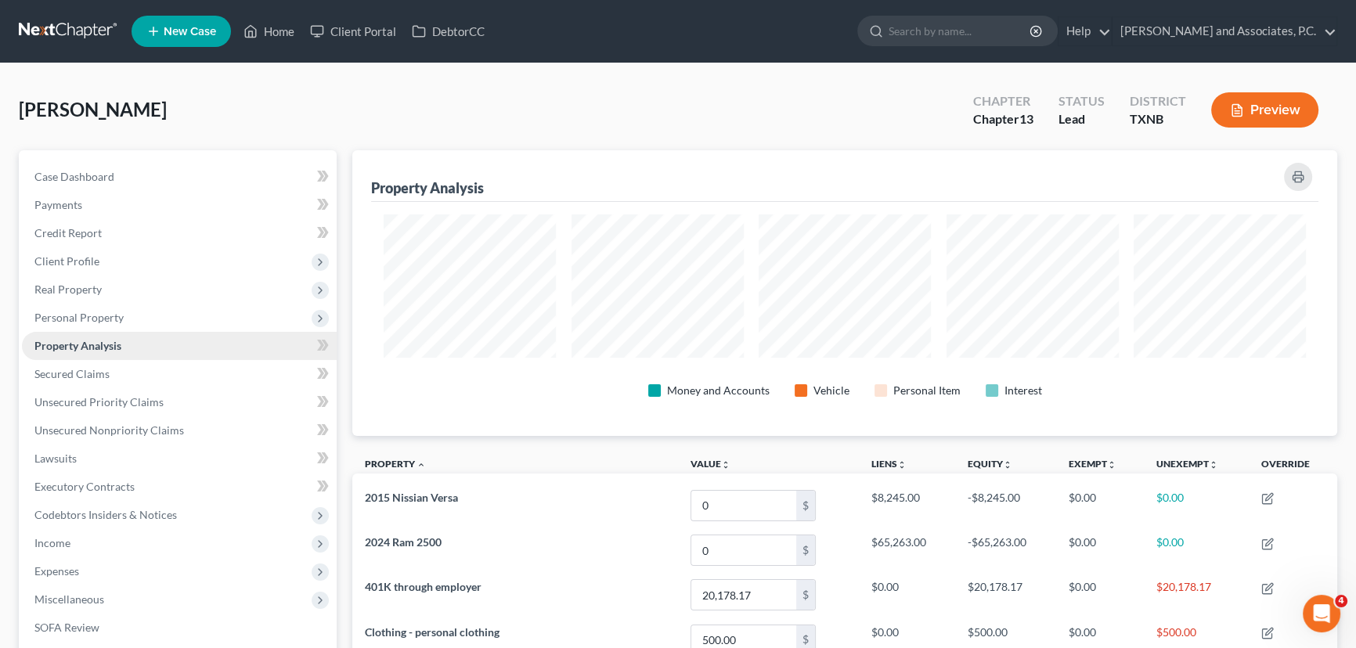
scroll to position [286, 984]
click at [144, 345] on link "Property Analysis" at bounding box center [179, 346] width 315 height 28
click at [149, 319] on span "Personal Property" at bounding box center [179, 318] width 315 height 28
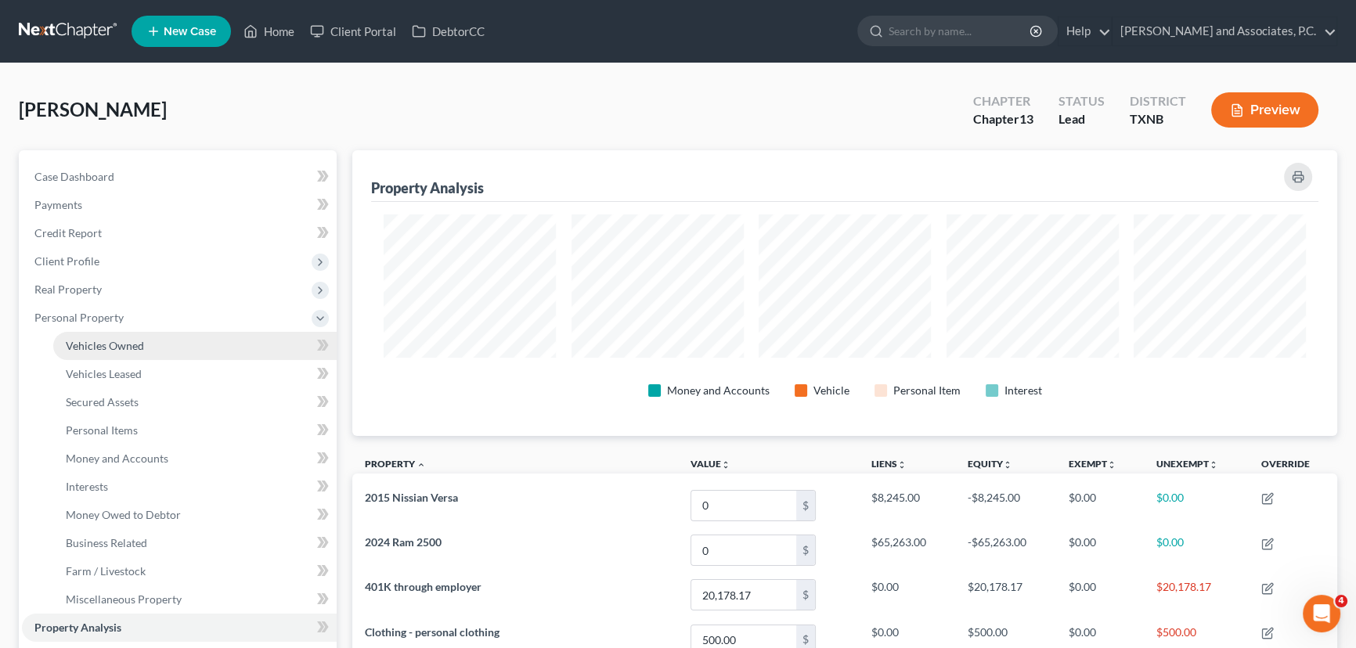
click at [137, 340] on span "Vehicles Owned" at bounding box center [105, 345] width 78 height 13
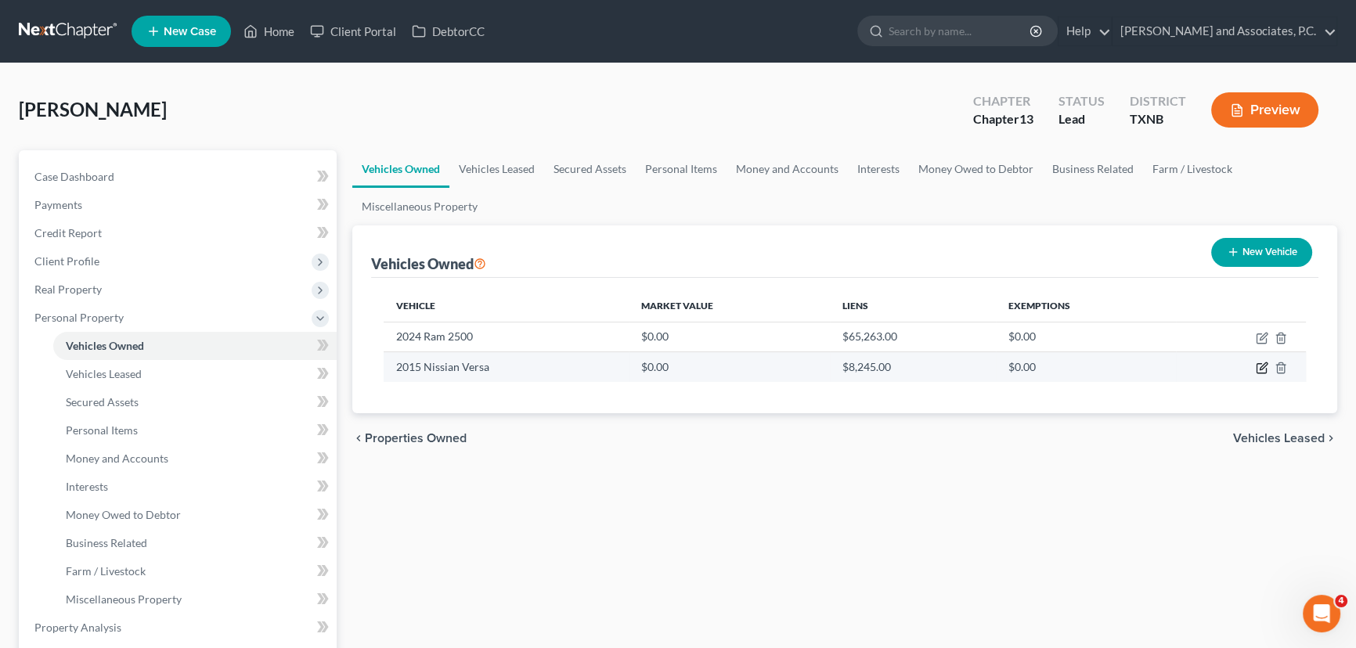
click at [1259, 366] on icon "button" at bounding box center [1262, 368] width 13 height 13
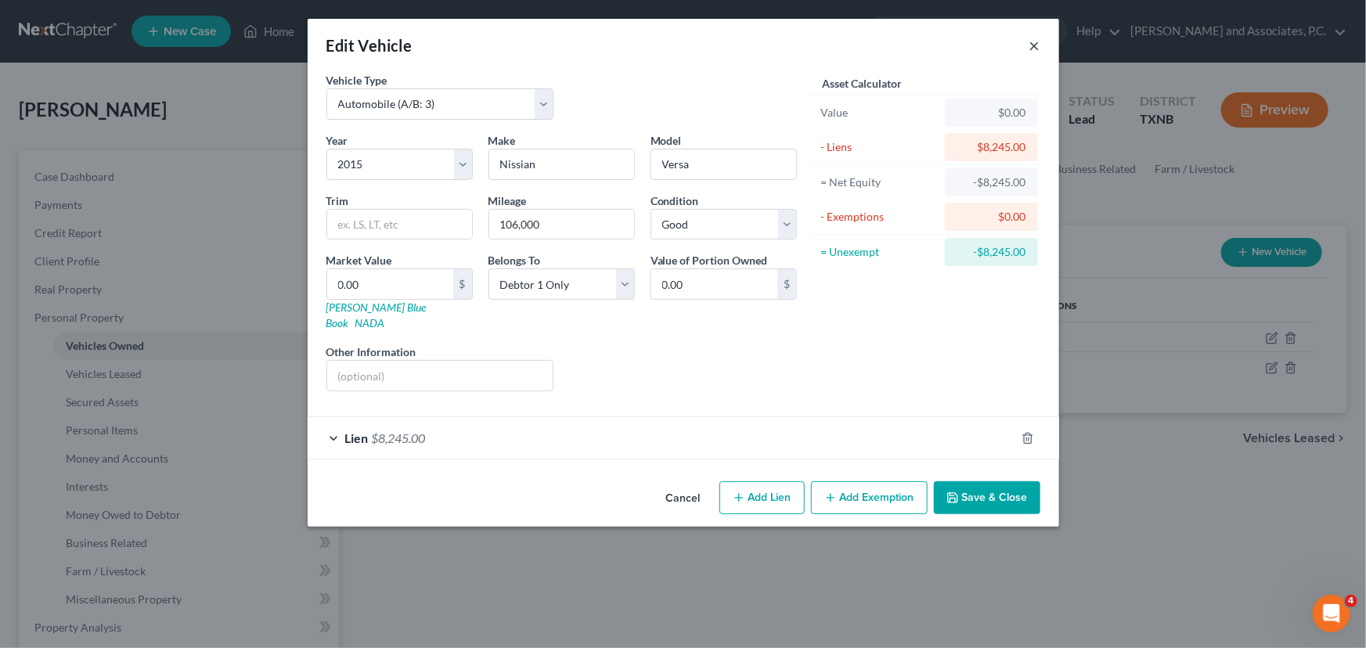
click at [1032, 49] on button "×" at bounding box center [1034, 45] width 11 height 19
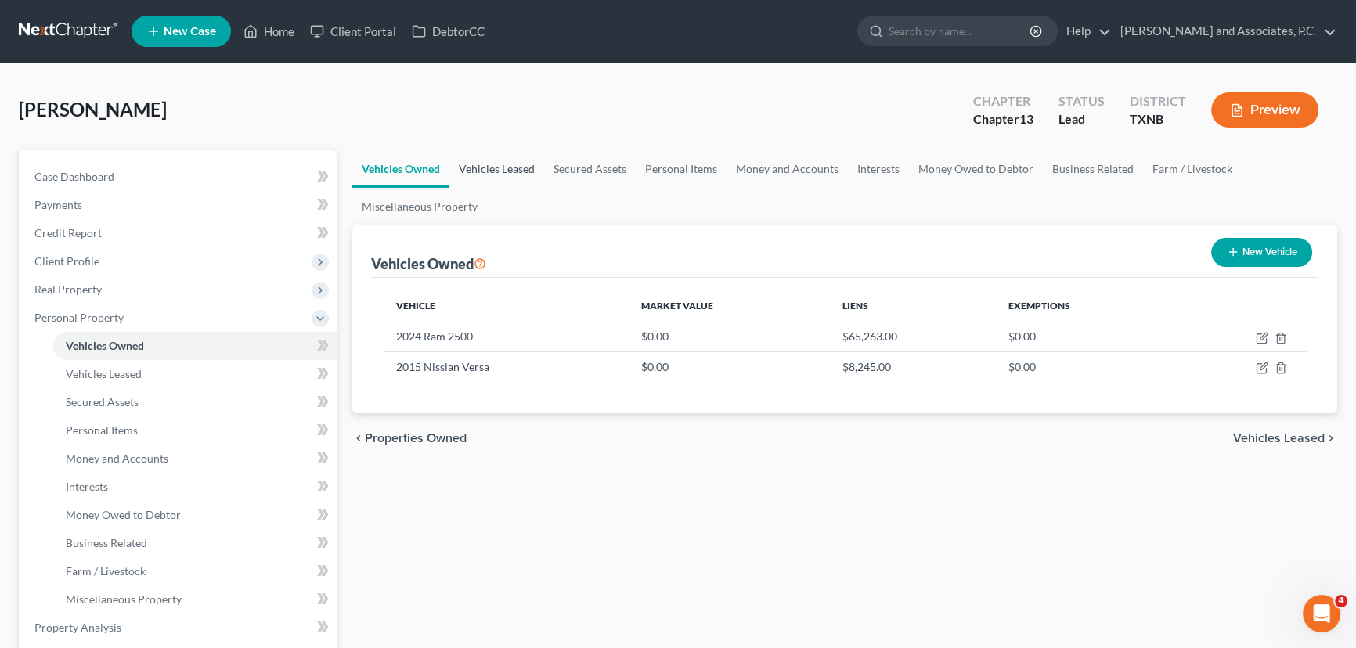
click at [520, 171] on link "Vehicles Leased" at bounding box center [496, 169] width 95 height 38
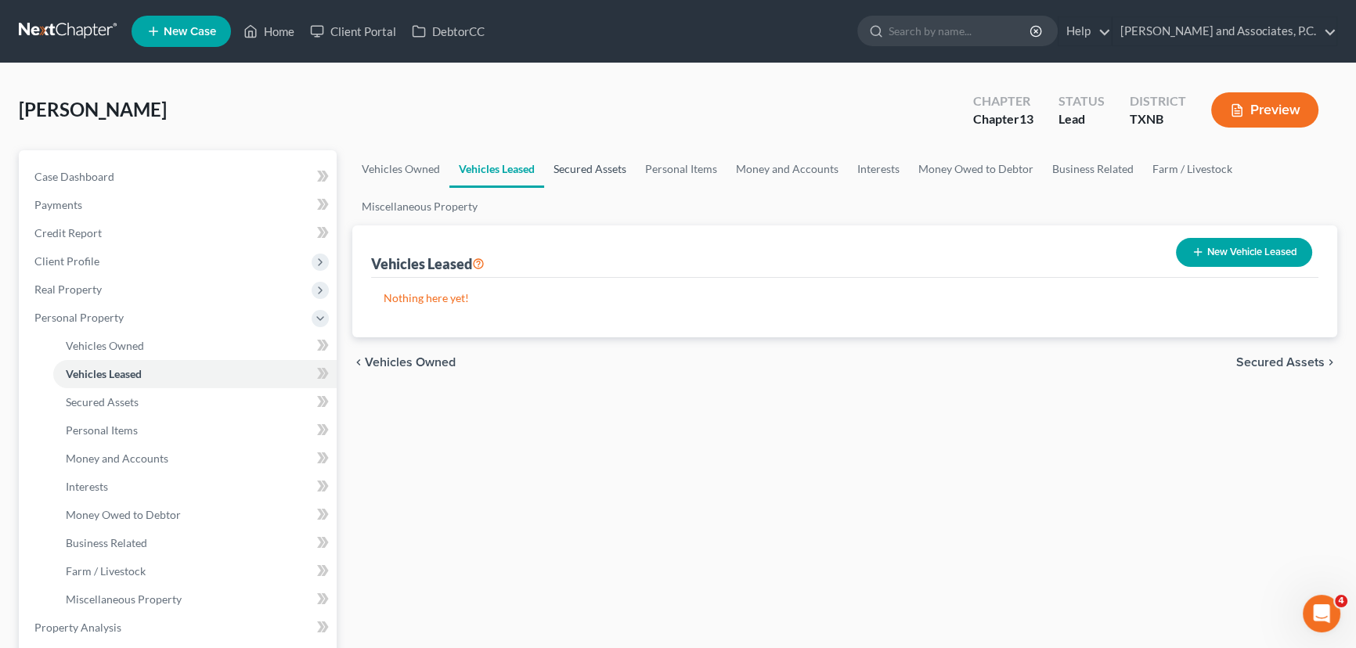
click at [590, 168] on link "Secured Assets" at bounding box center [590, 169] width 92 height 38
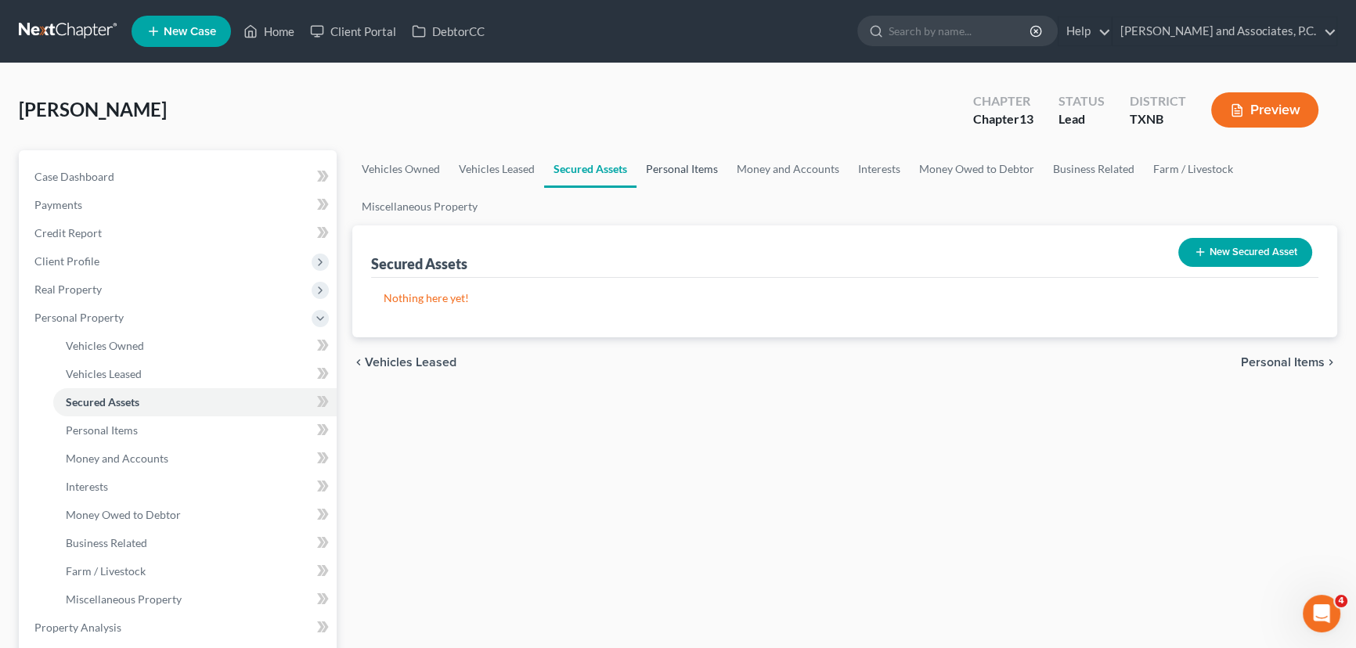
click at [685, 170] on link "Personal Items" at bounding box center [681, 169] width 91 height 38
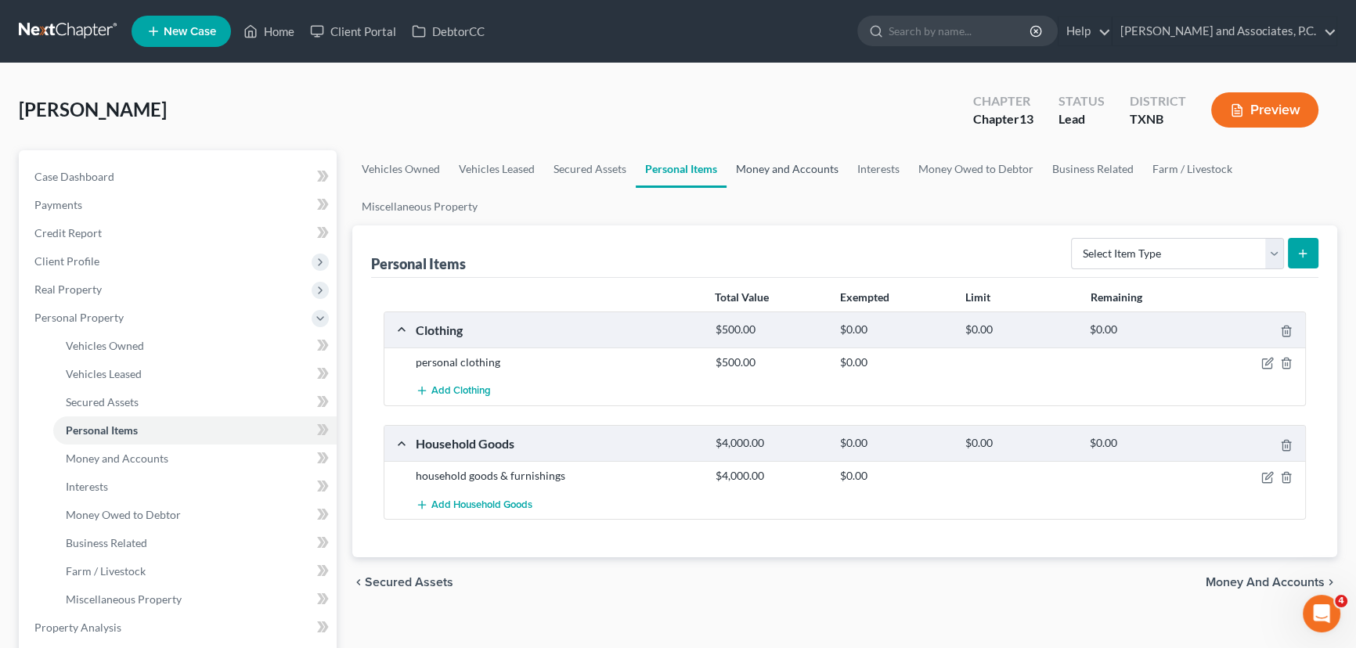
click at [766, 170] on link "Money and Accounts" at bounding box center [786, 169] width 121 height 38
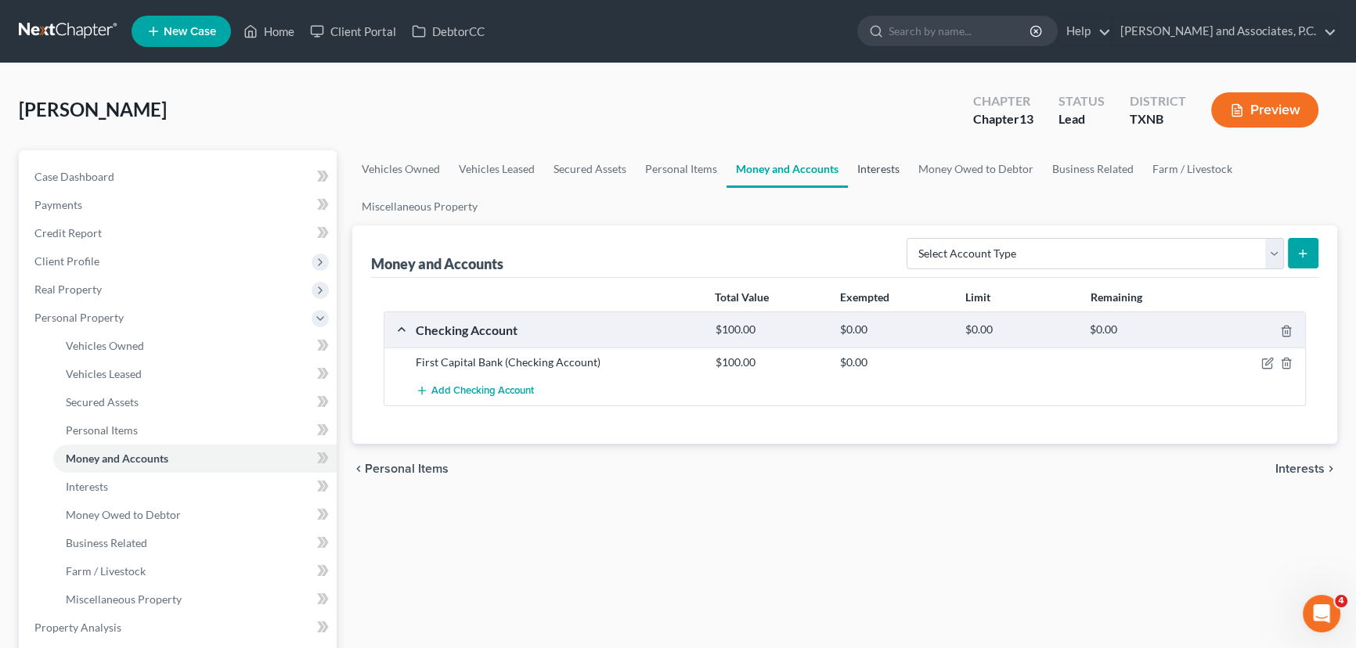
click at [870, 171] on link "Interests" at bounding box center [878, 169] width 61 height 38
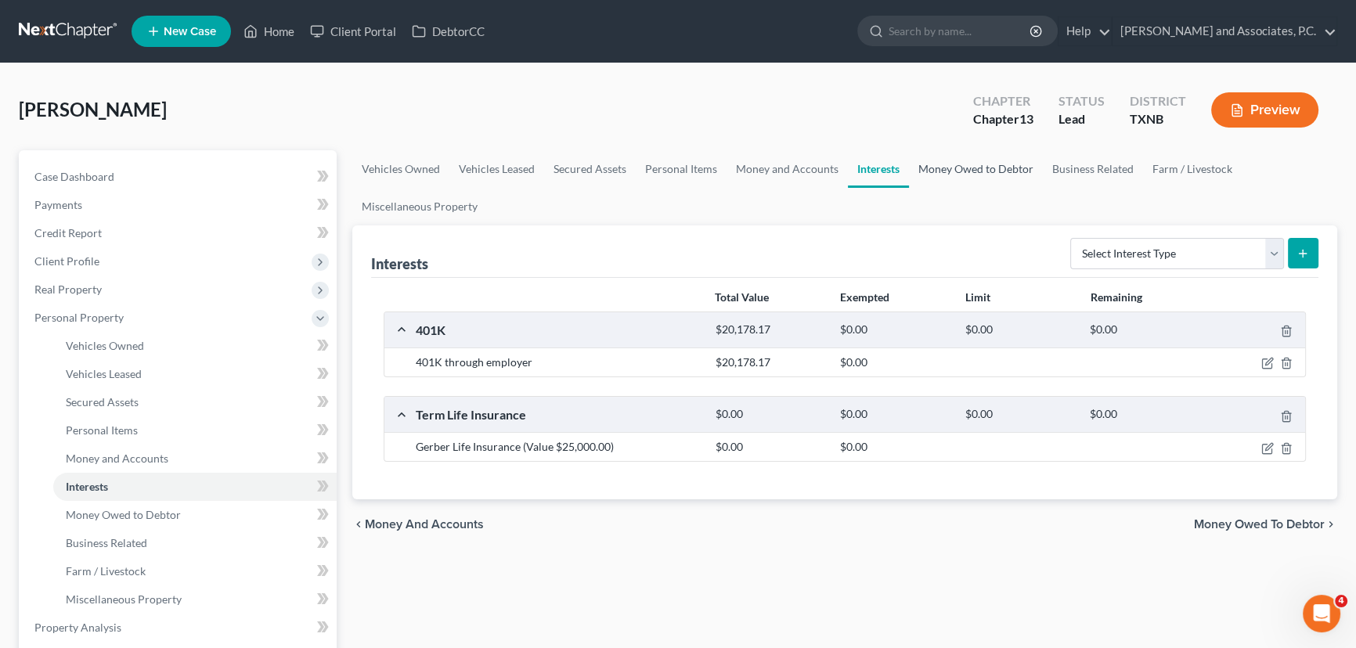
click at [944, 169] on link "Money Owed to Debtor" at bounding box center [976, 169] width 134 height 38
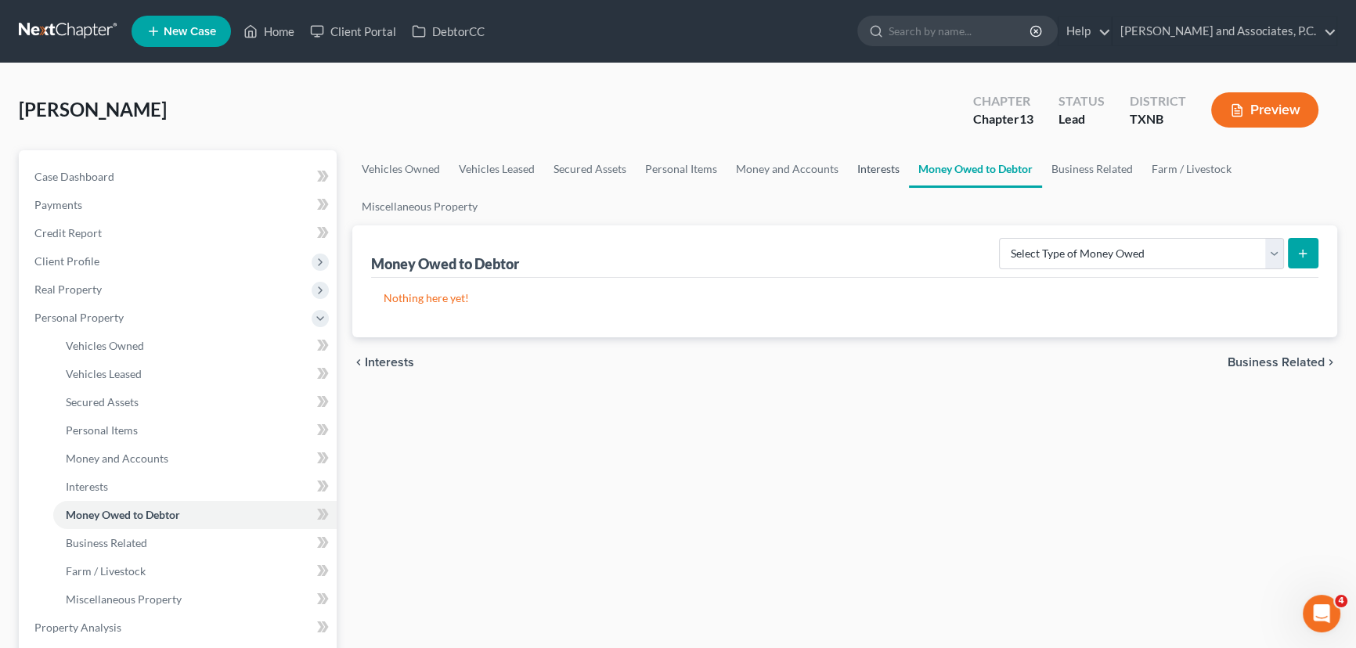
click at [868, 167] on link "Interests" at bounding box center [878, 169] width 61 height 38
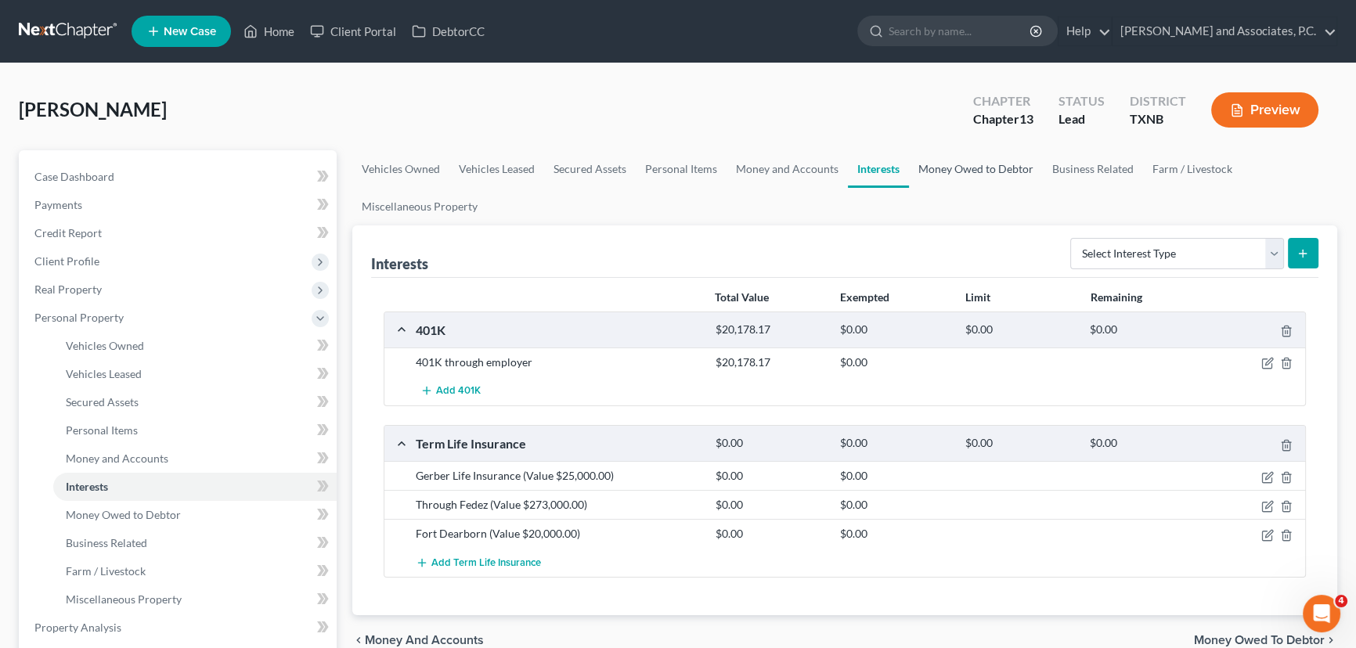
click at [970, 169] on link "Money Owed to Debtor" at bounding box center [976, 169] width 134 height 38
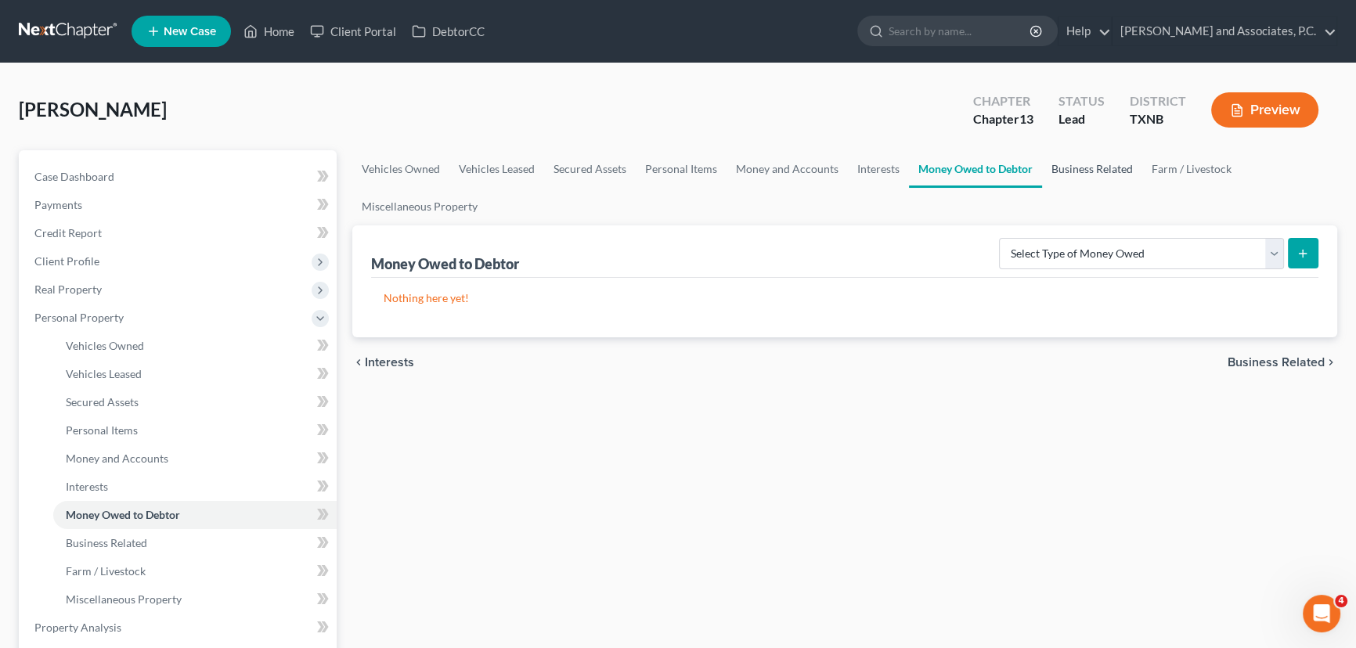
click at [1066, 168] on link "Business Related" at bounding box center [1092, 169] width 100 height 38
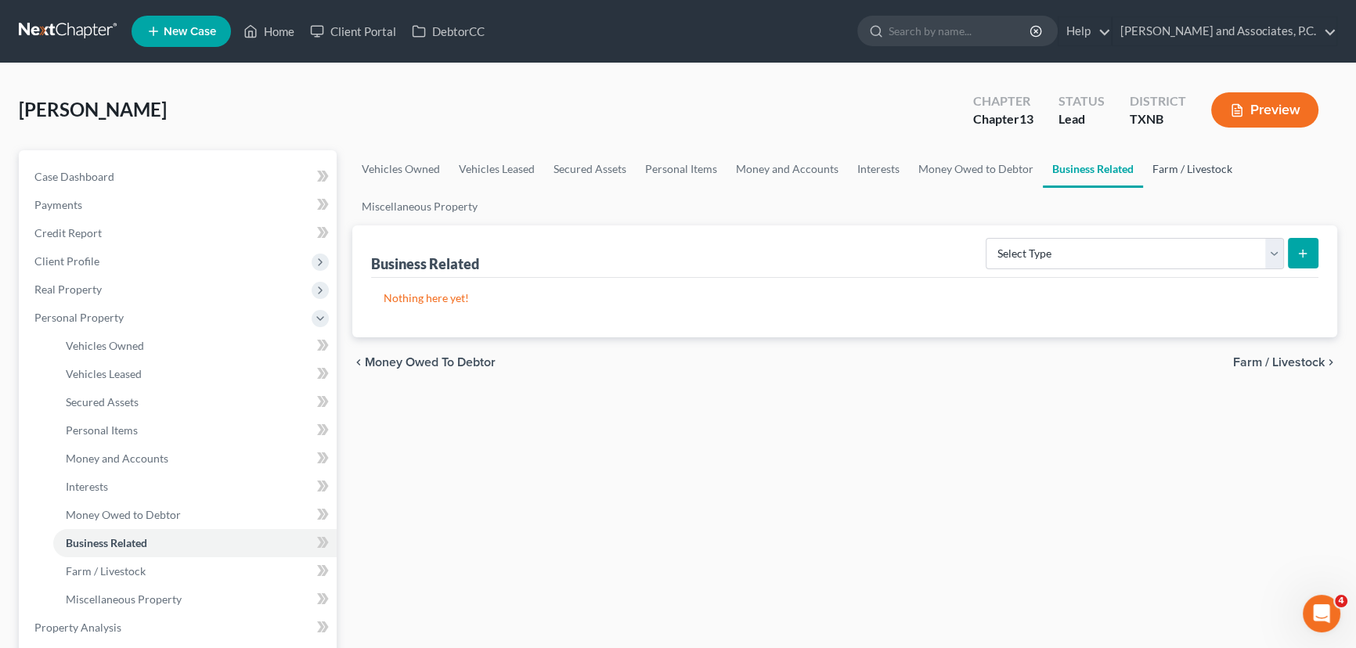
click at [1176, 166] on link "Farm / Livestock" at bounding box center [1192, 169] width 99 height 38
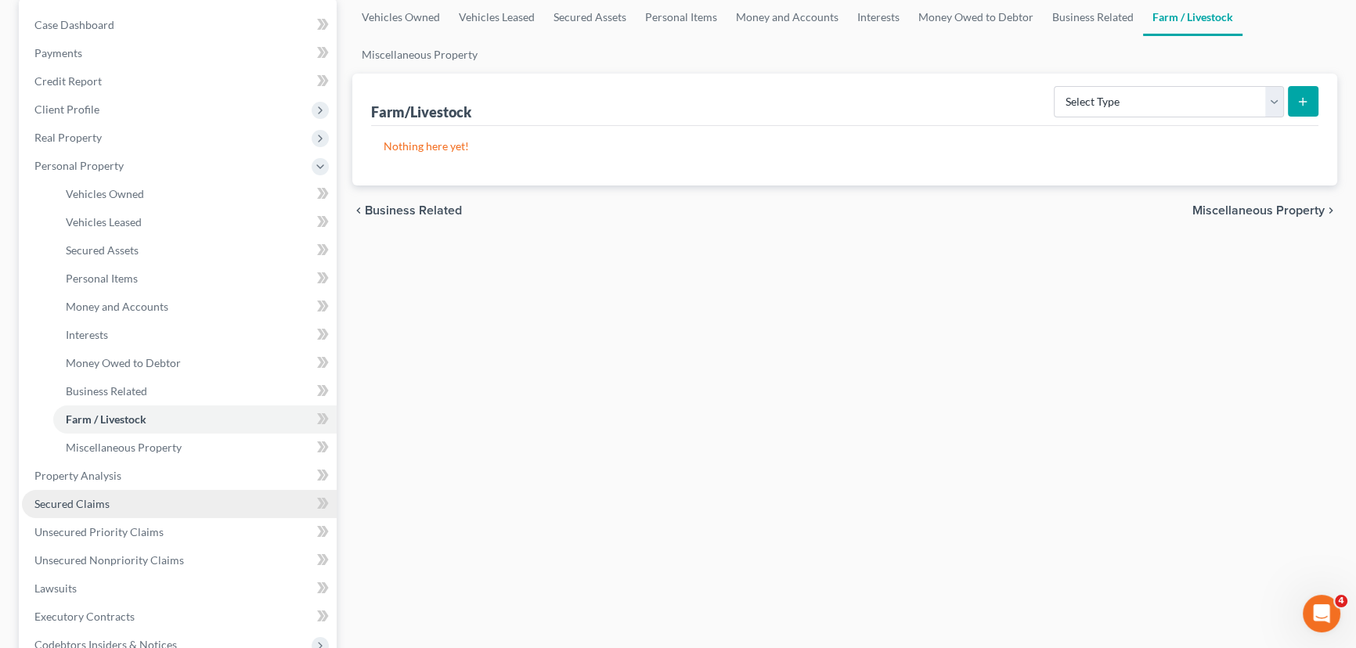
scroll to position [284, 0]
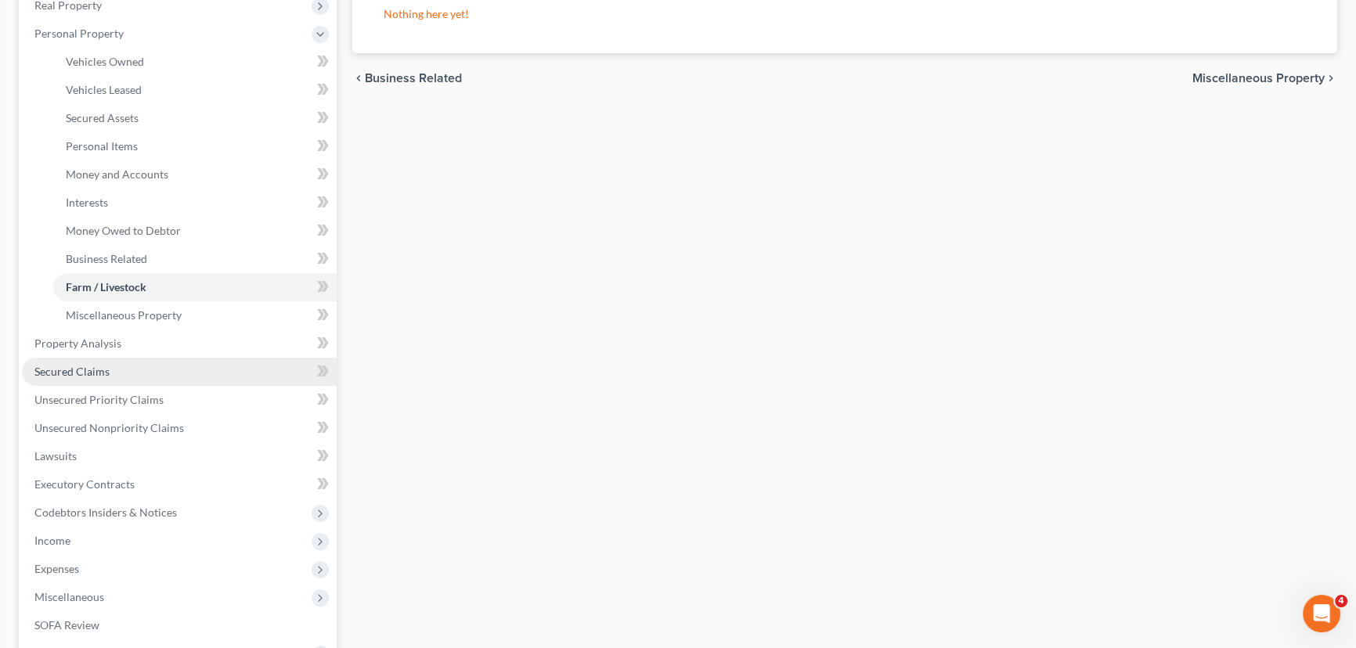
click at [110, 362] on link "Secured Claims" at bounding box center [179, 372] width 315 height 28
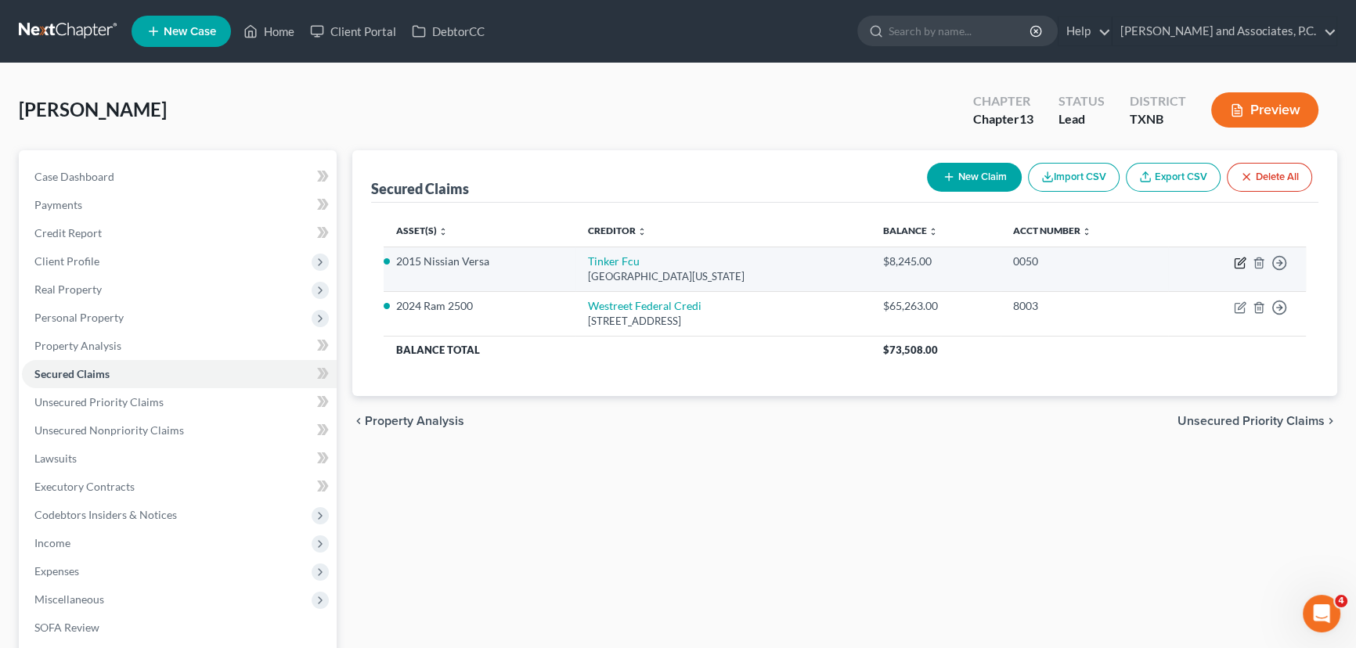
click at [1241, 260] on icon "button" at bounding box center [1240, 263] width 13 height 13
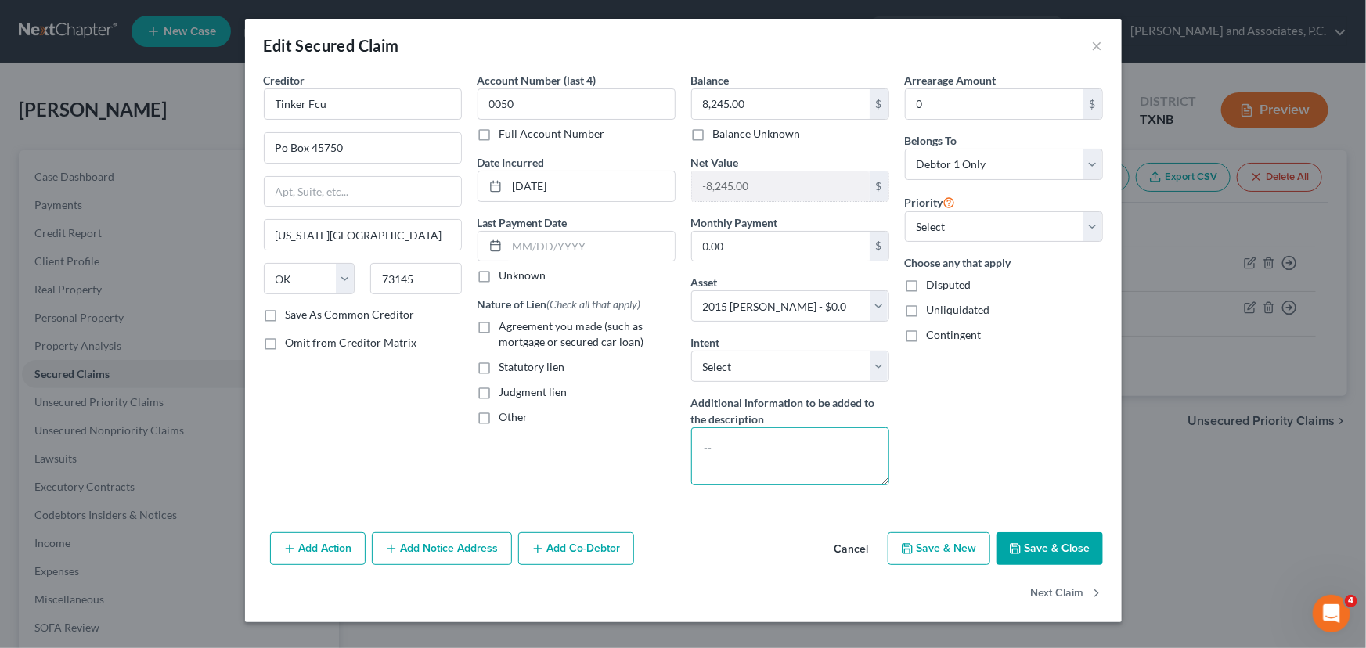
click at [730, 456] on textarea at bounding box center [790, 456] width 198 height 58
click at [752, 368] on select "Select Surrender Redeem Reaffirm Avoid Other" at bounding box center [790, 366] width 198 height 31
click at [691, 351] on select "Select Surrender Redeem Reaffirm Avoid Other" at bounding box center [790, 366] width 198 height 31
click at [1029, 552] on button "Save & Close" at bounding box center [1049, 548] width 106 height 33
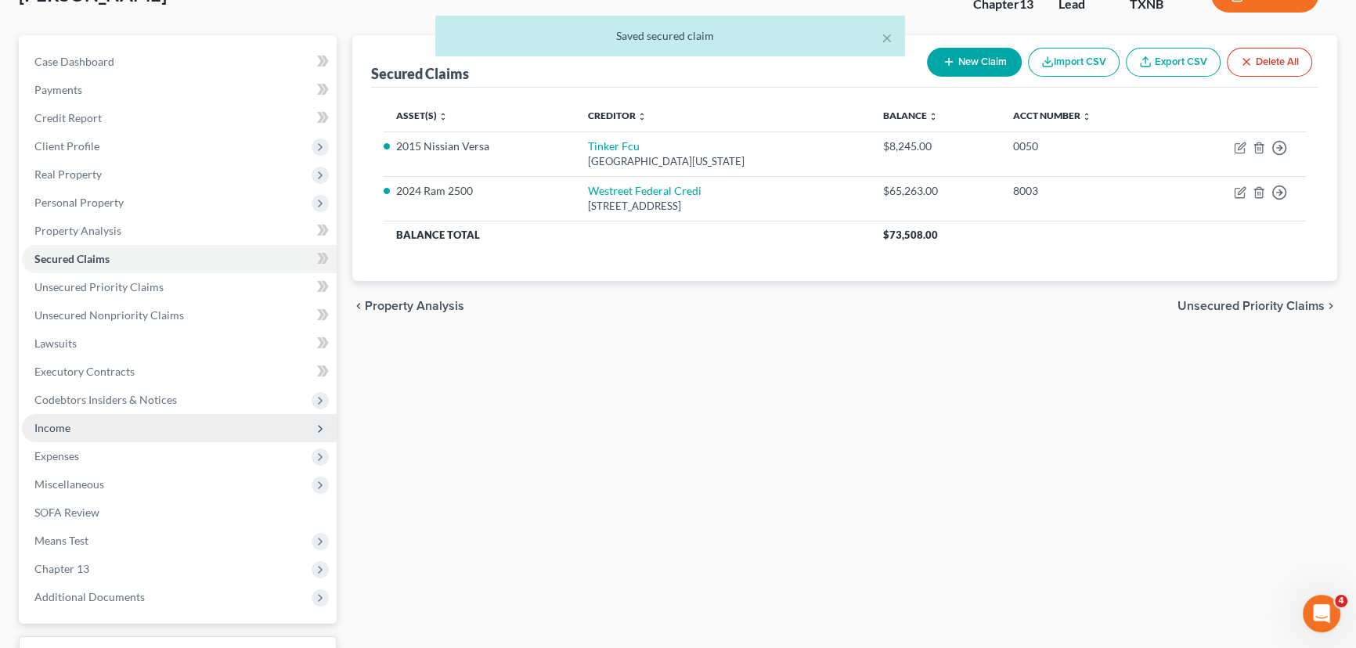
scroll to position [142, 0]
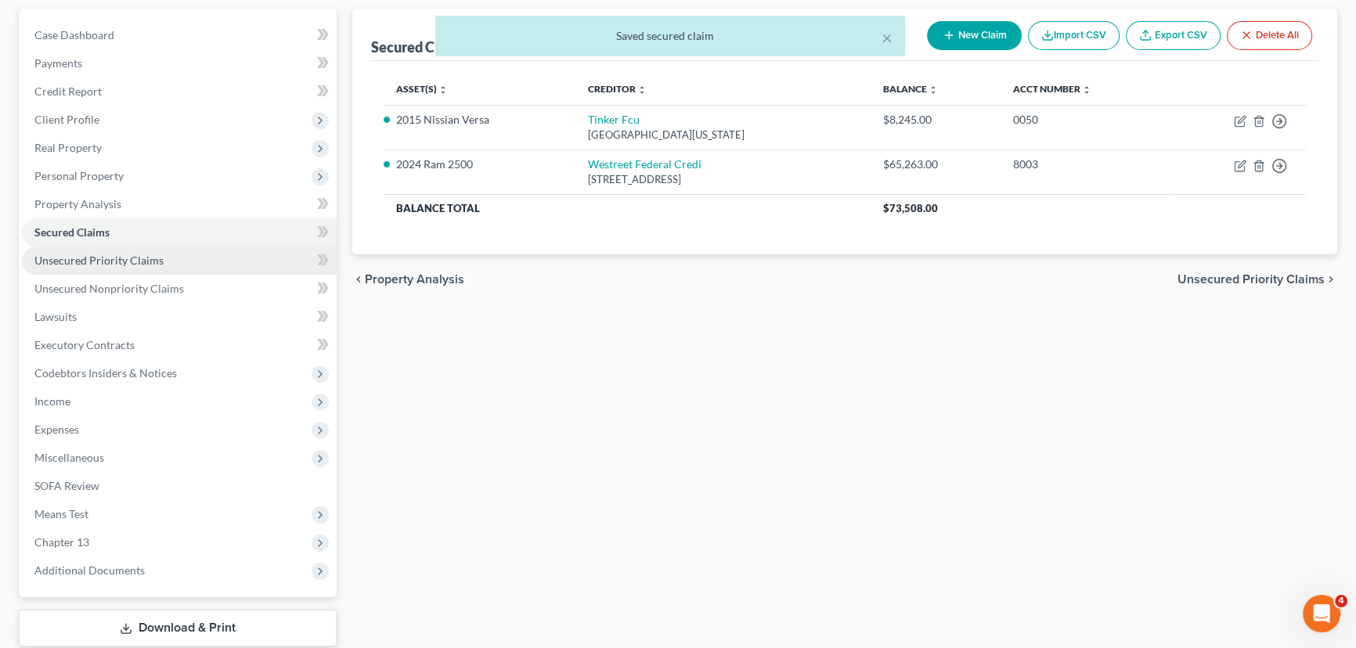
click at [95, 260] on span "Unsecured Priority Claims" at bounding box center [98, 260] width 129 height 13
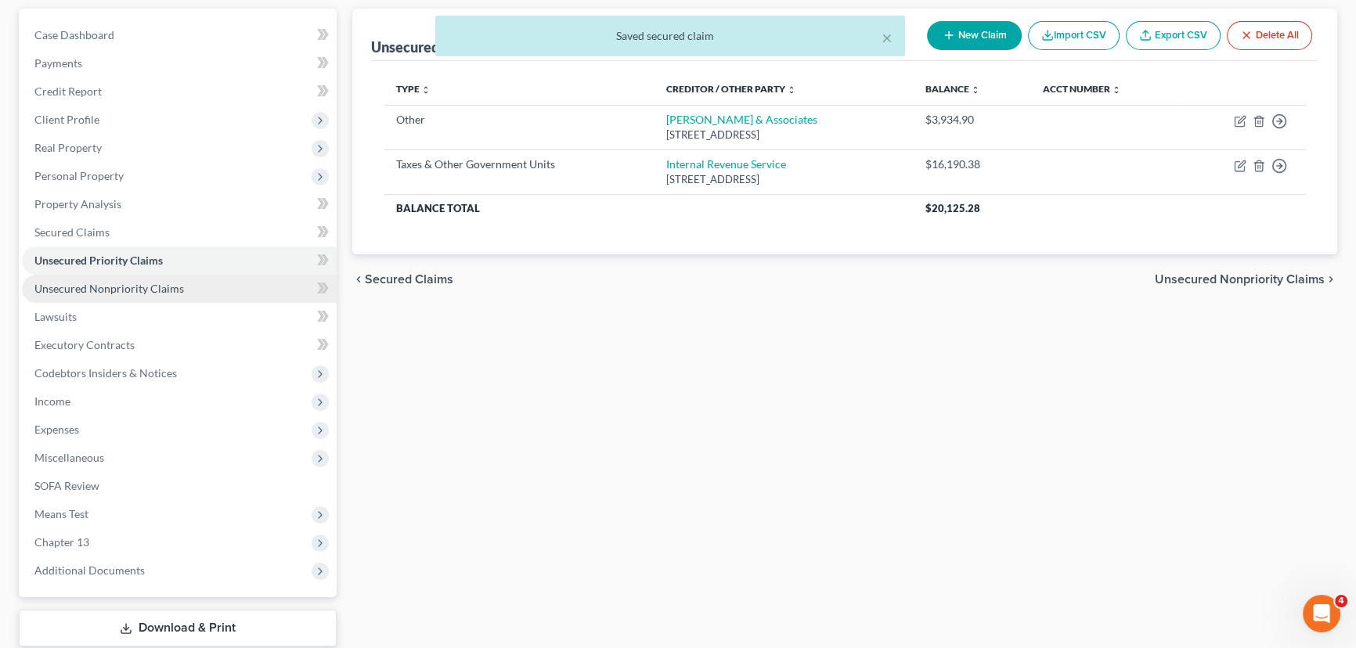
click at [182, 287] on link "Unsecured Nonpriority Claims" at bounding box center [179, 289] width 315 height 28
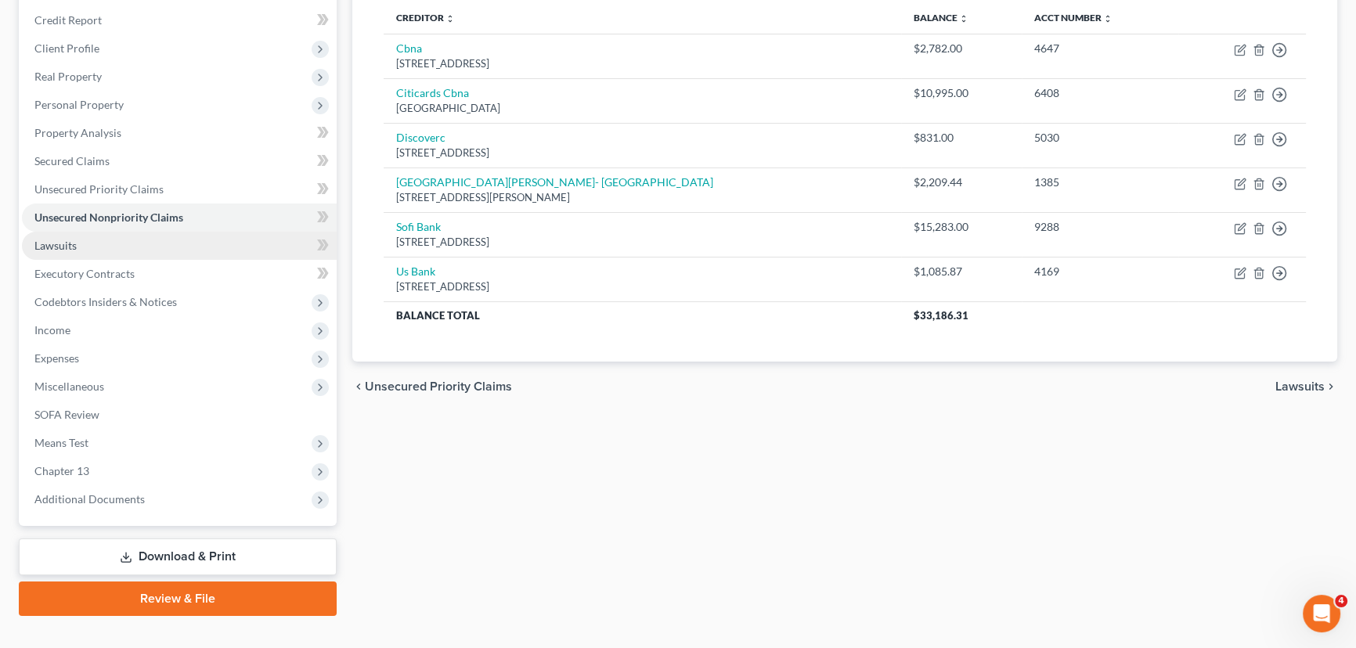
click at [115, 250] on link "Lawsuits" at bounding box center [179, 246] width 315 height 28
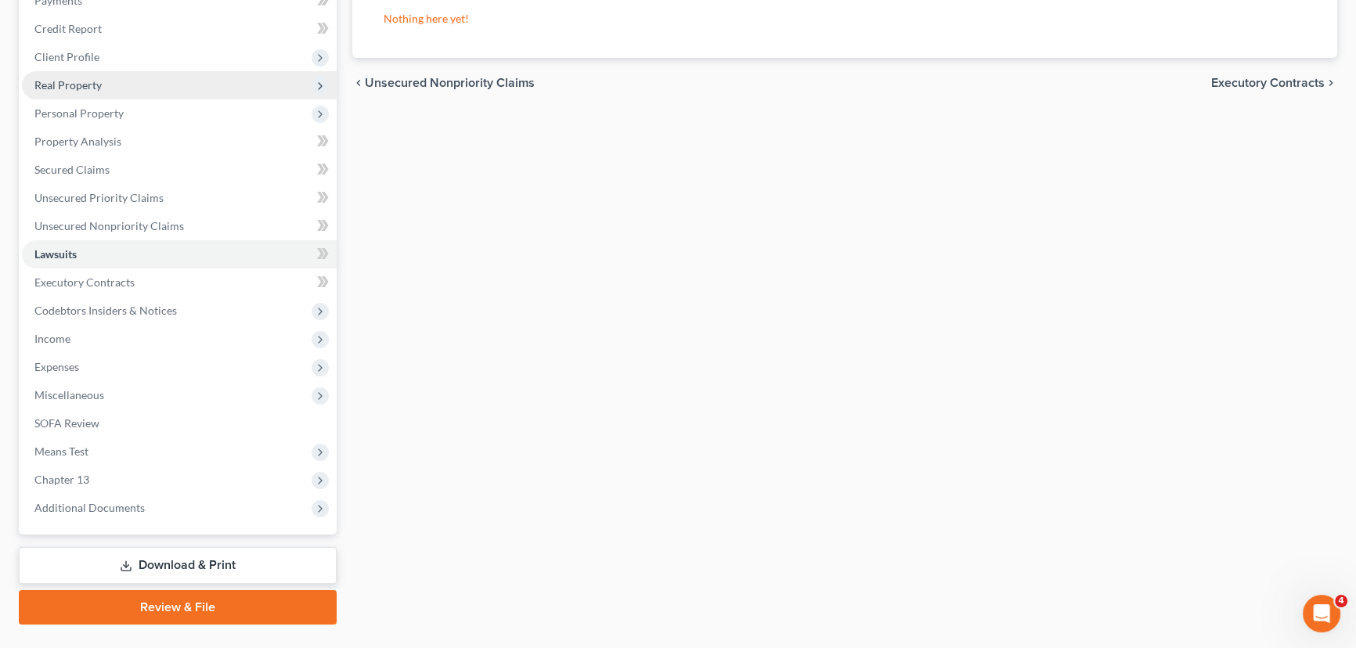
scroll to position [213, 0]
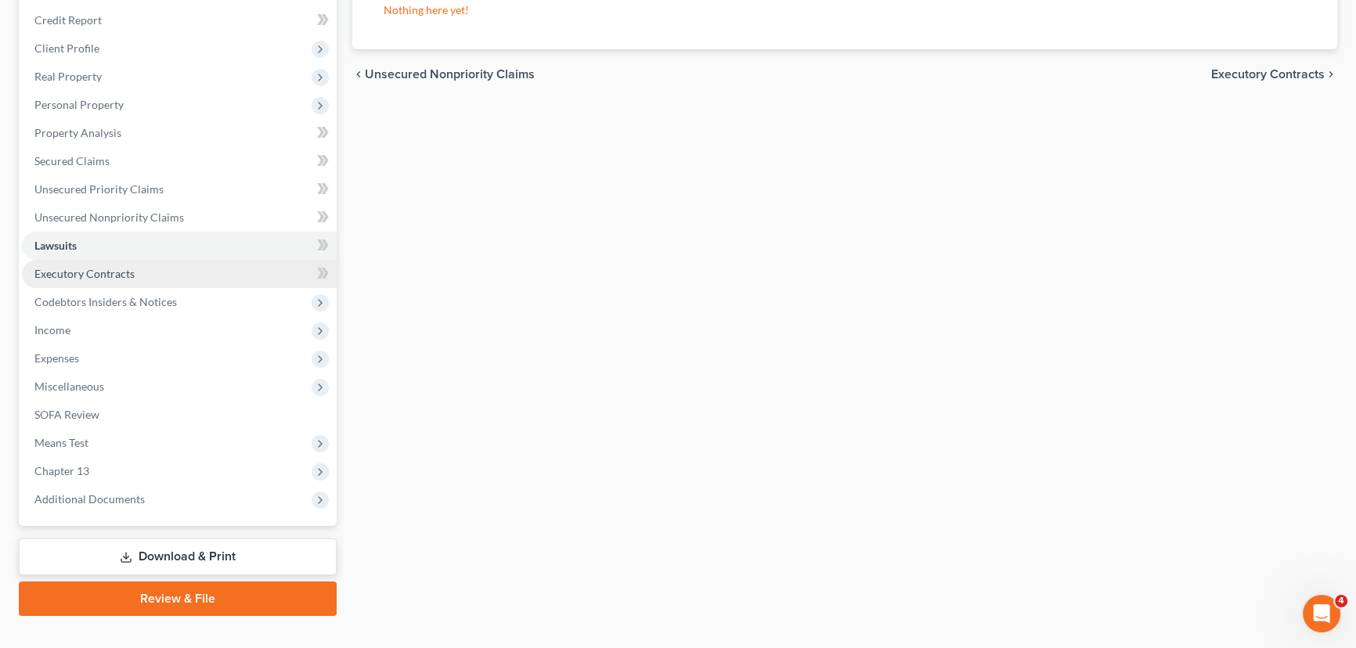
click at [96, 279] on link "Executory Contracts" at bounding box center [179, 274] width 315 height 28
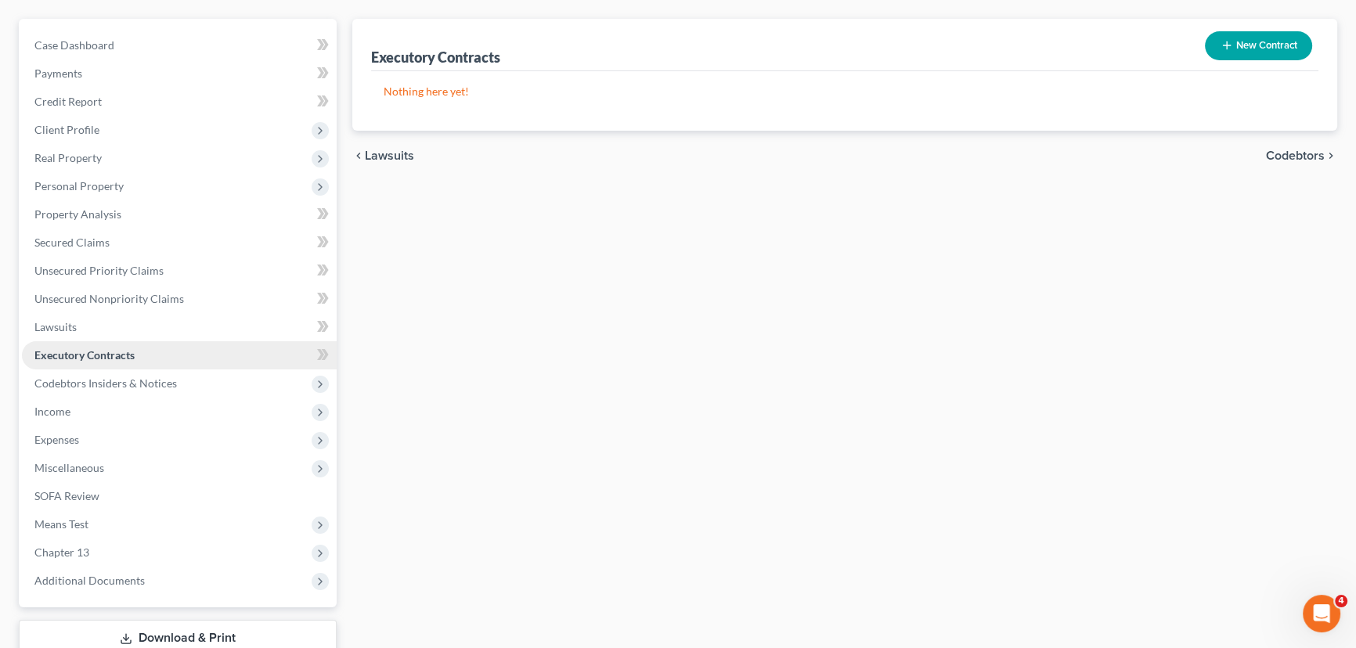
scroll to position [142, 0]
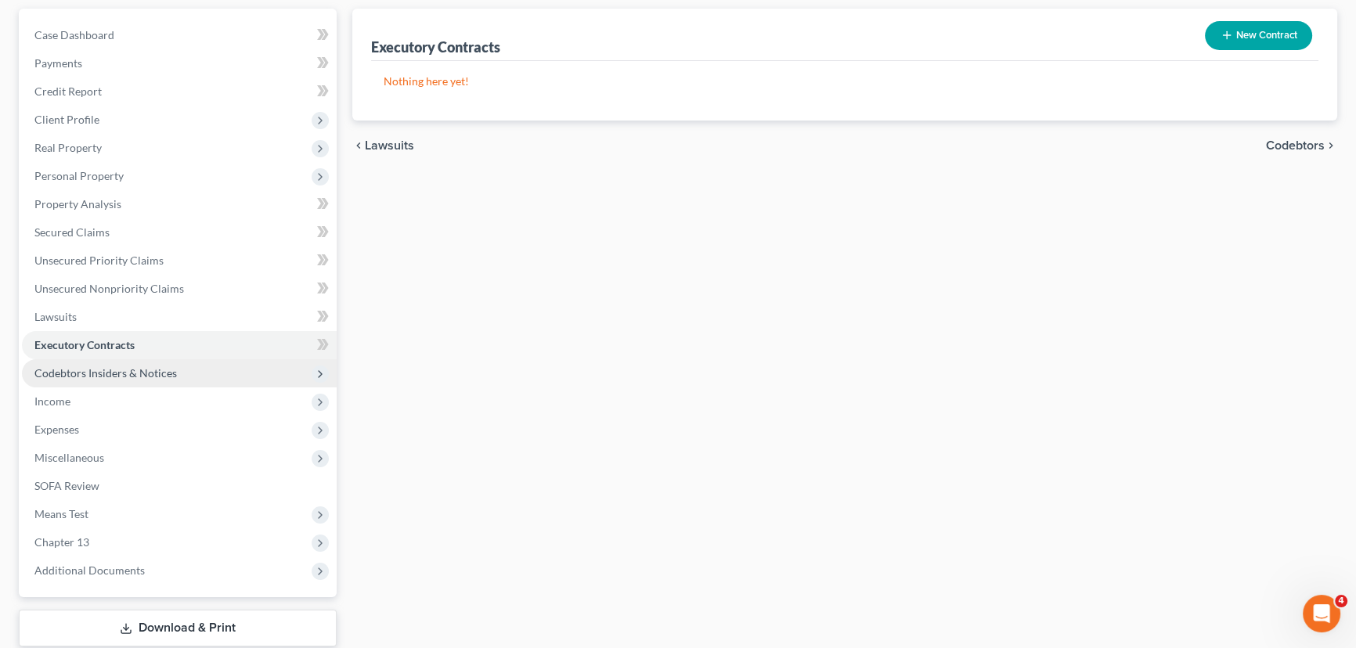
click at [106, 367] on span "Codebtors Insiders & Notices" at bounding box center [105, 372] width 142 height 13
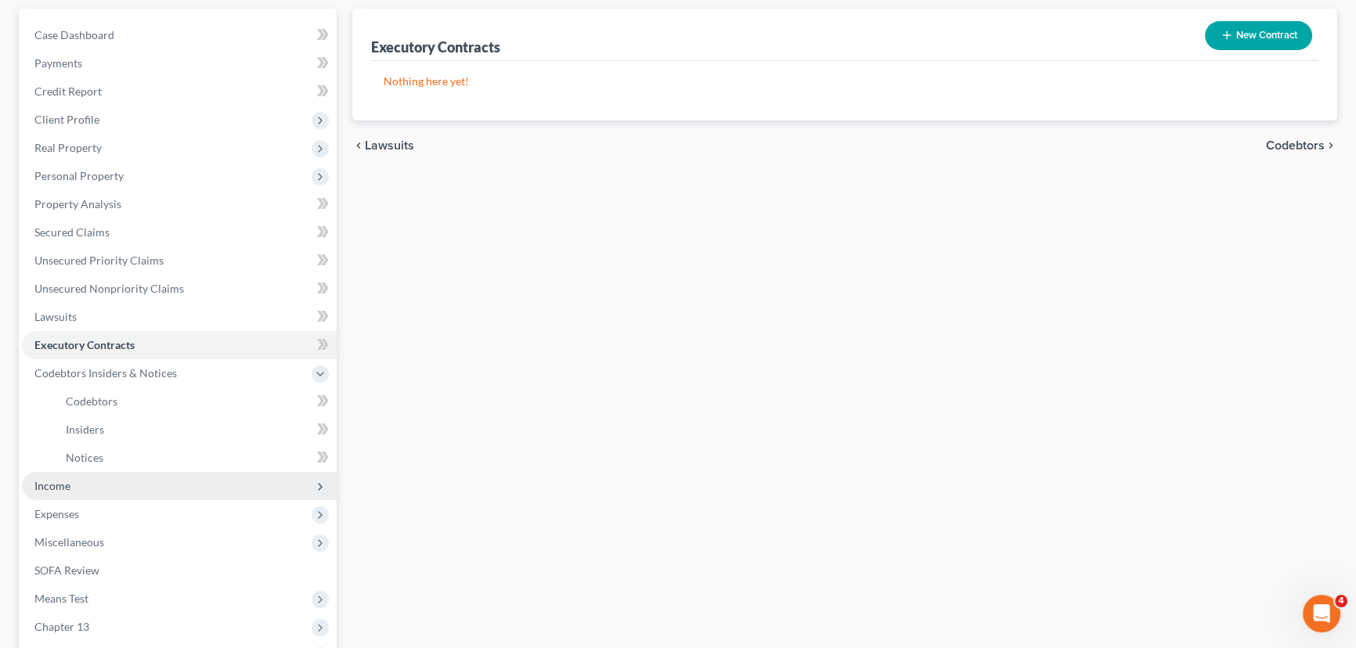
click at [50, 483] on span "Income" at bounding box center [52, 485] width 36 height 13
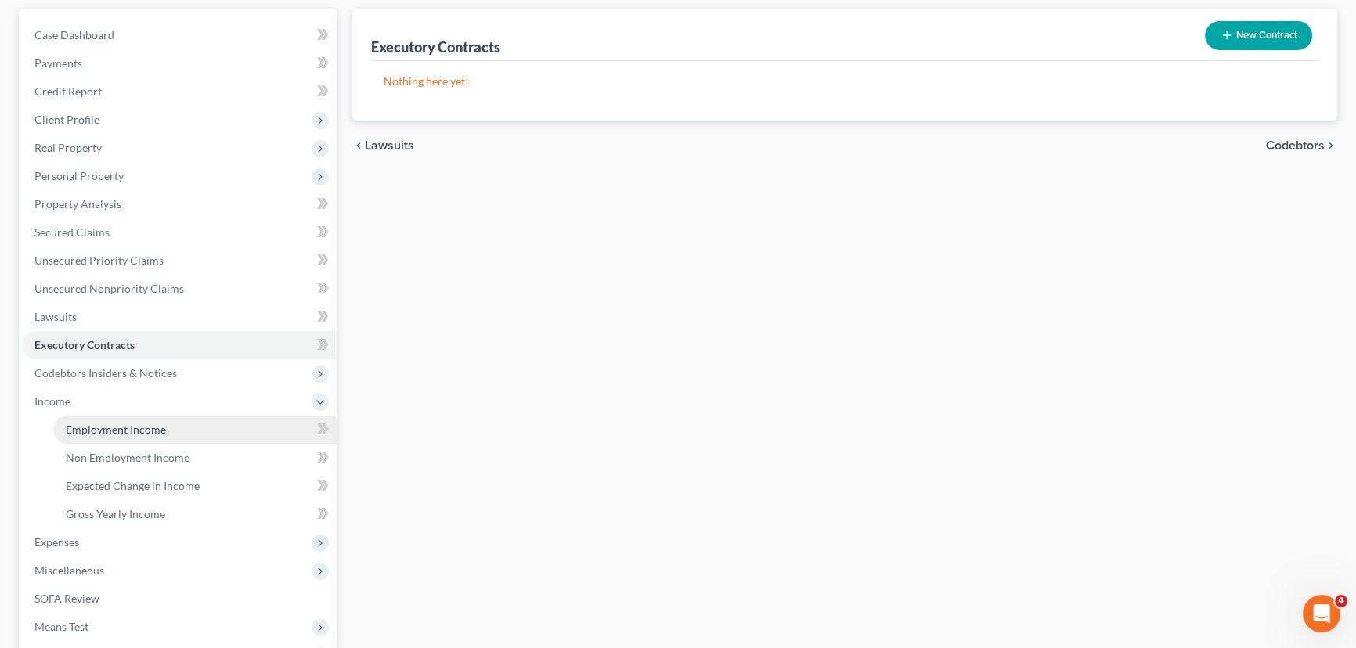
click at [78, 432] on span "Employment Income" at bounding box center [116, 429] width 100 height 13
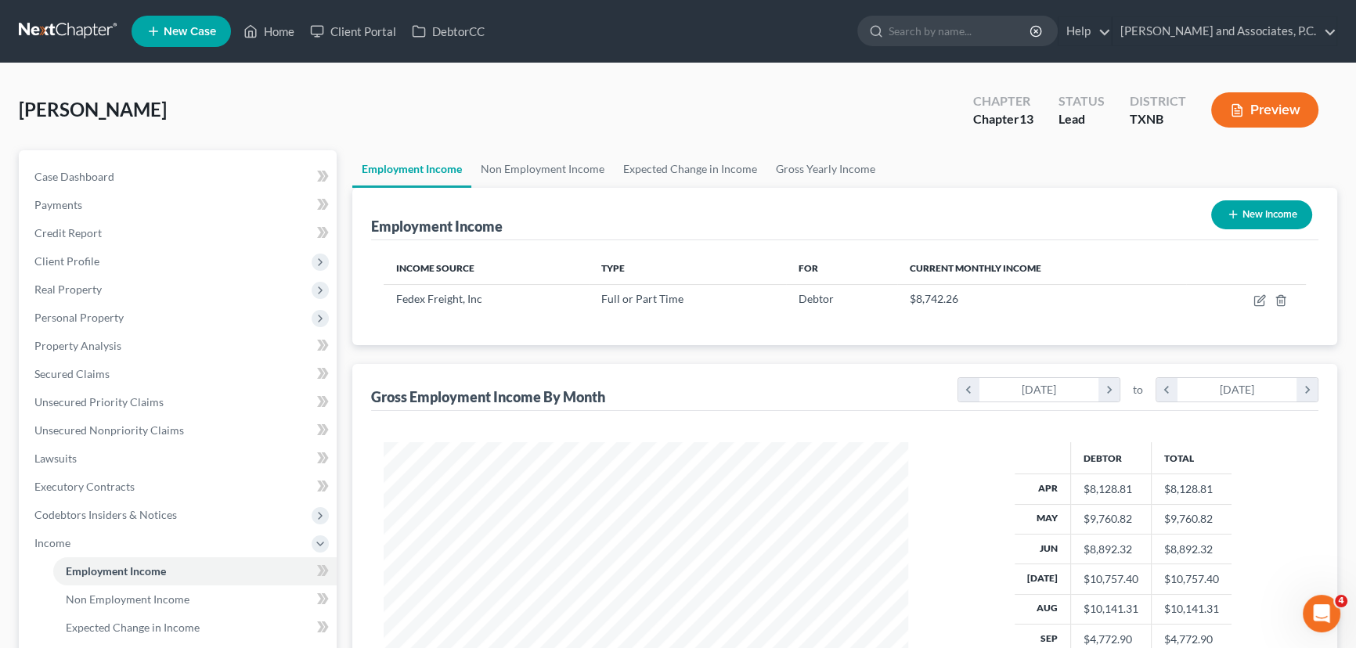
scroll to position [782478, 782202]
click at [519, 188] on div "Employment Income New Income" at bounding box center [844, 214] width 947 height 52
click at [527, 176] on link "Non Employment Income" at bounding box center [542, 169] width 142 height 38
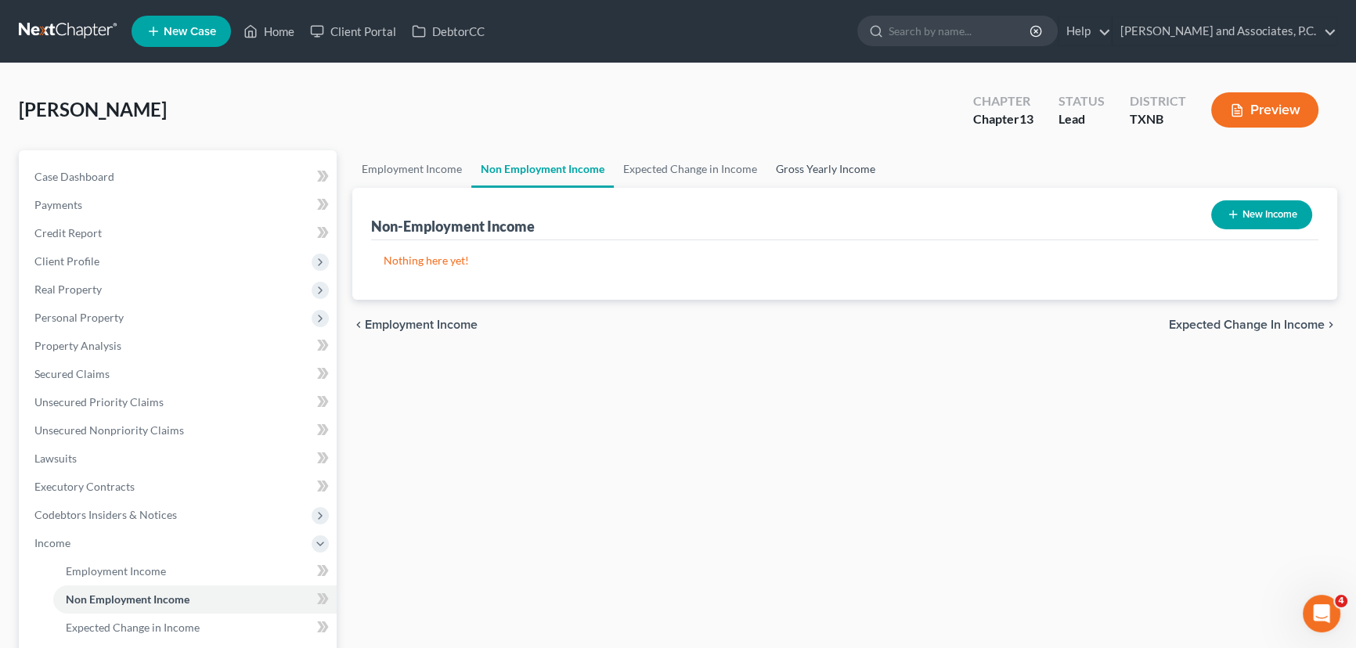
click at [812, 171] on link "Gross Yearly Income" at bounding box center [825, 169] width 118 height 38
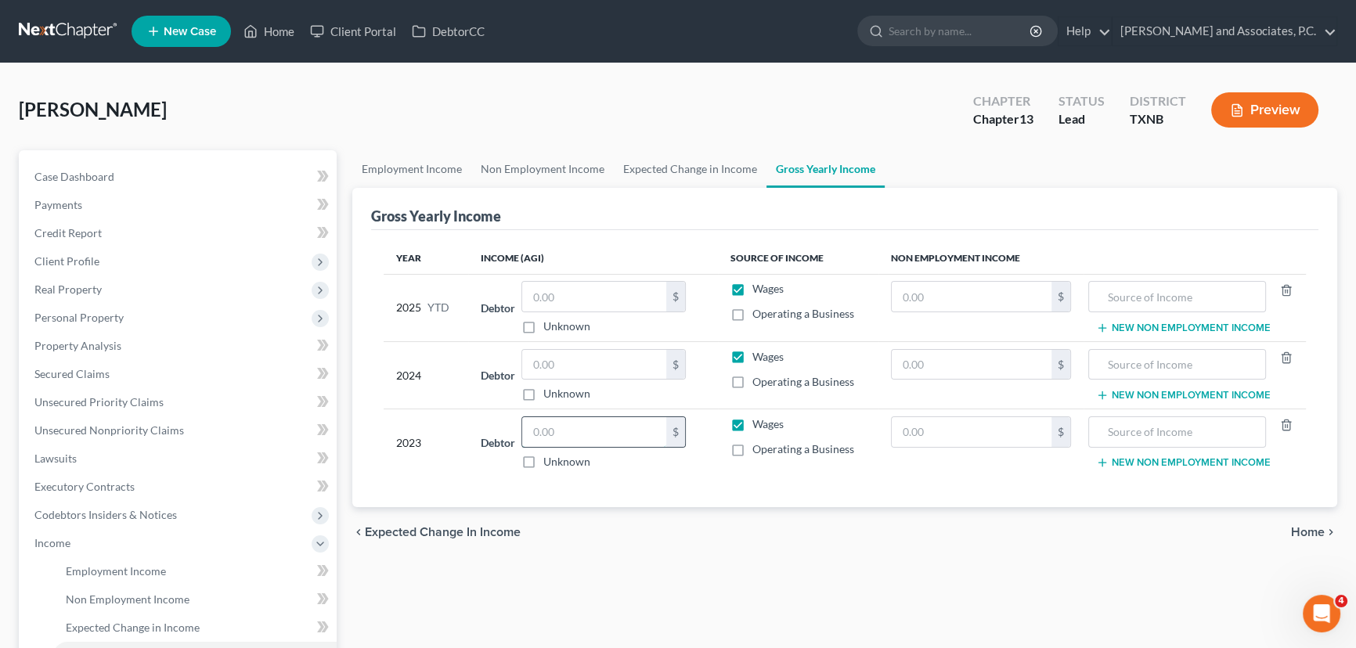
click at [598, 427] on input "text" at bounding box center [594, 432] width 144 height 30
click at [577, 366] on input "text" at bounding box center [594, 365] width 144 height 30
click at [543, 291] on input "text" at bounding box center [594, 297] width 144 height 30
click at [545, 171] on link "Non Employment Income" at bounding box center [542, 169] width 142 height 38
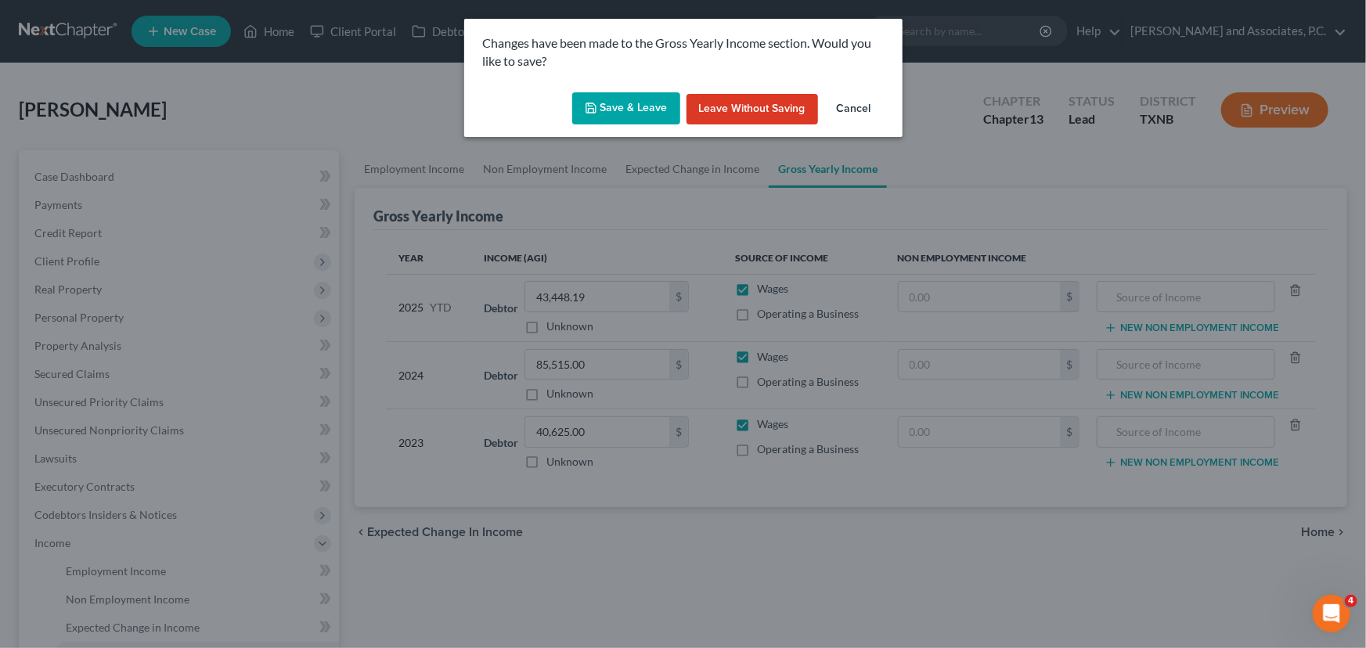
click at [637, 110] on button "Save & Leave" at bounding box center [626, 108] width 108 height 33
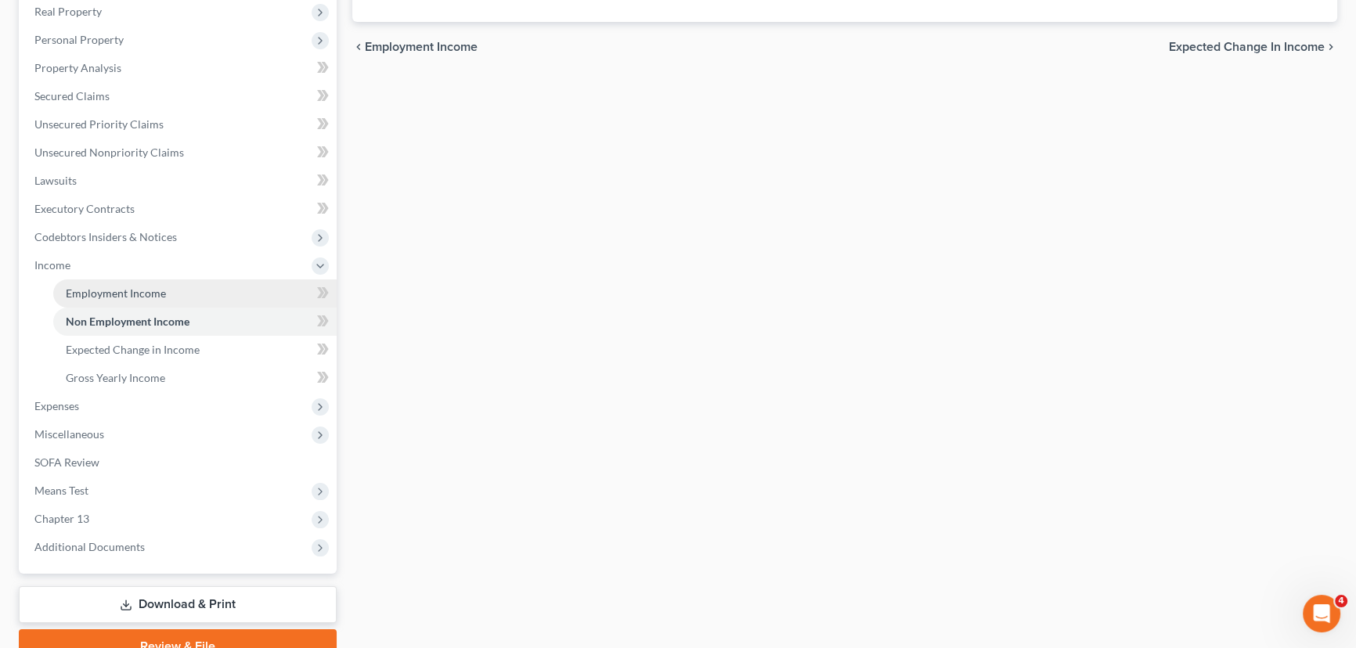
scroll to position [284, 0]
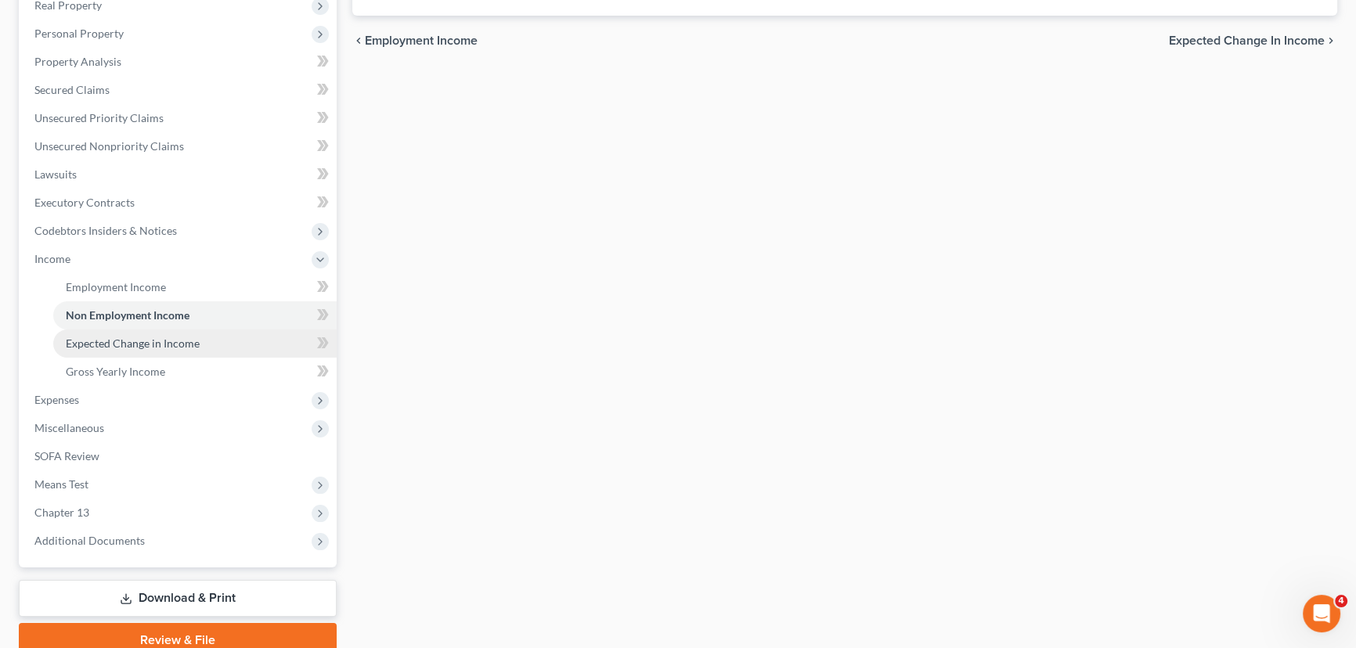
click at [137, 344] on span "Expected Change in Income" at bounding box center [133, 343] width 134 height 13
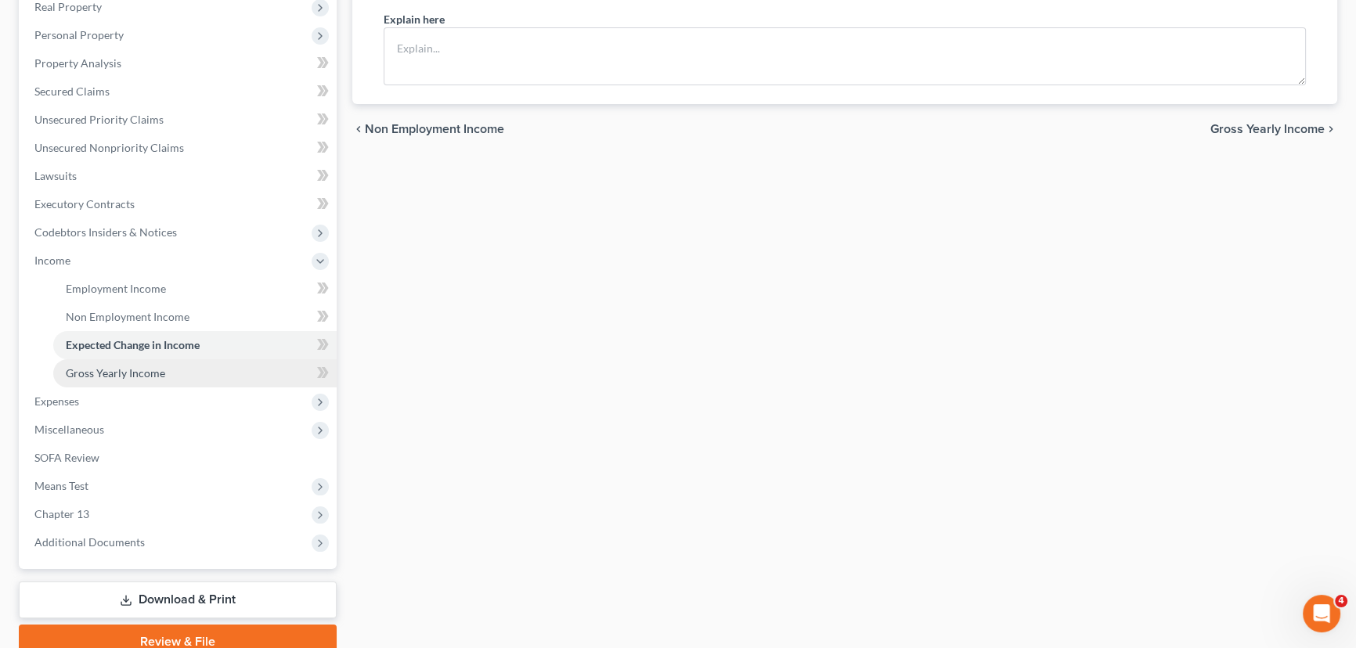
scroll to position [351, 0]
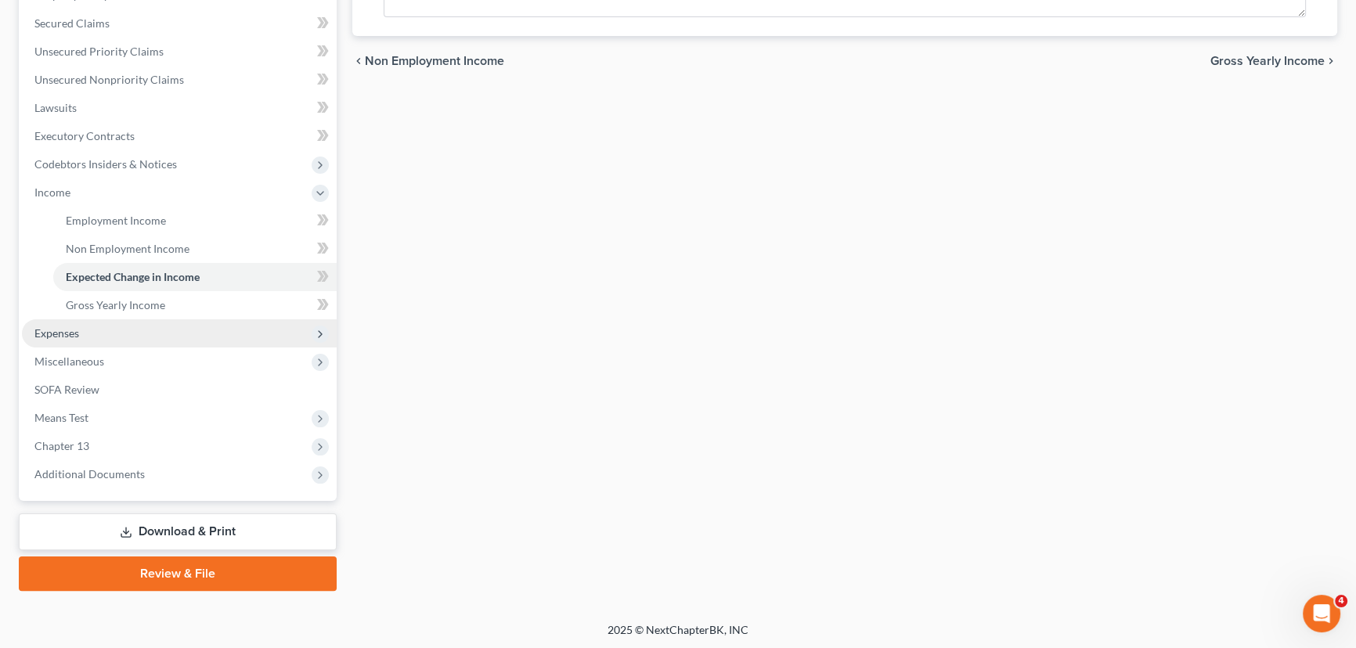
click at [70, 332] on span "Expenses" at bounding box center [56, 332] width 45 height 13
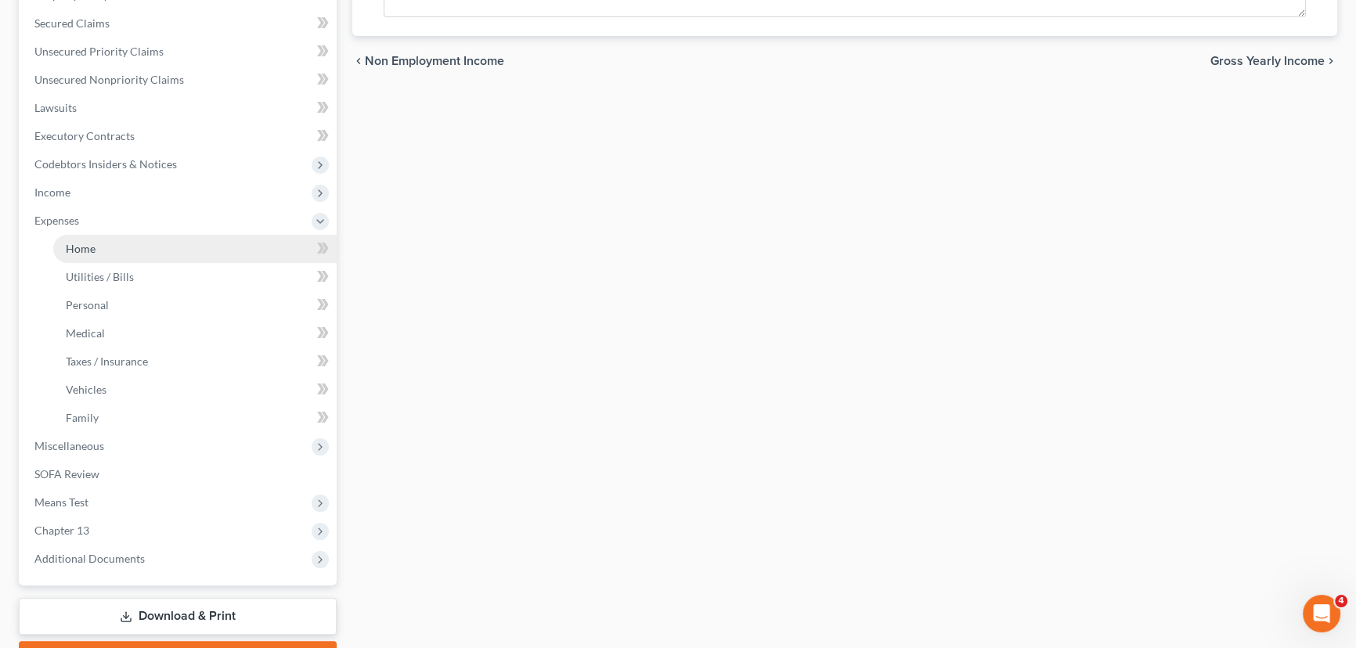
click at [113, 256] on link "Home" at bounding box center [194, 249] width 283 height 28
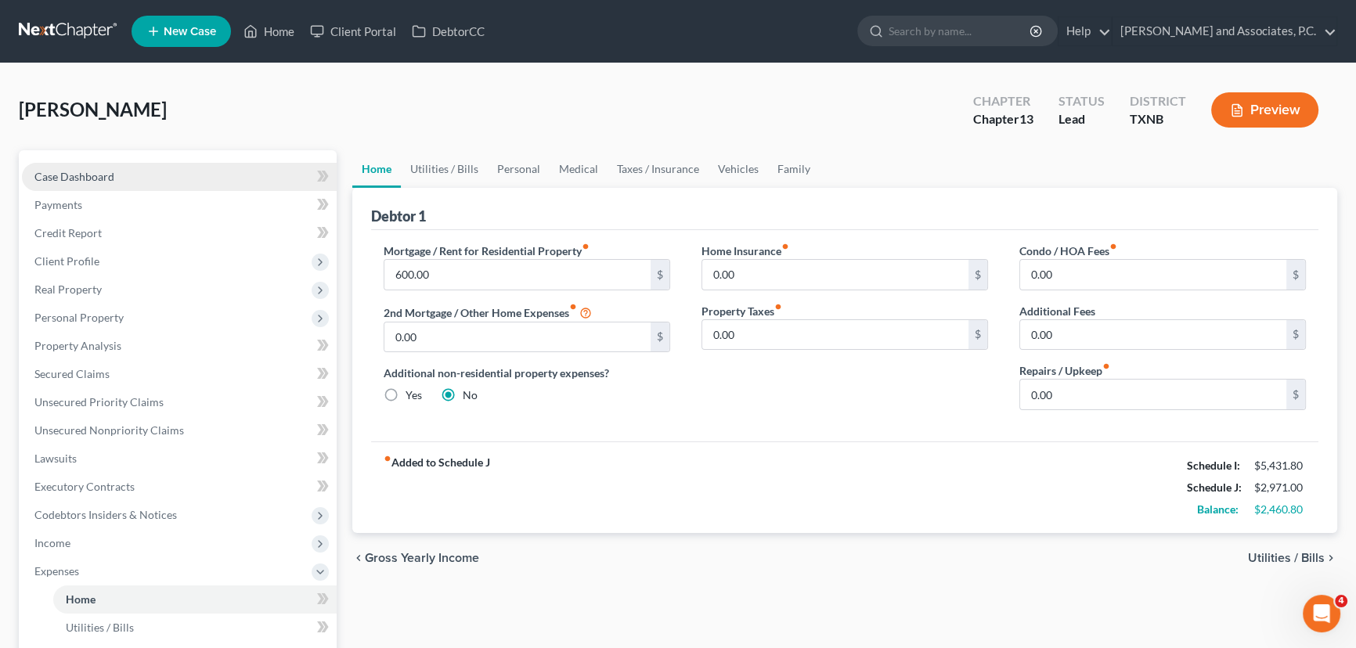
click at [135, 175] on link "Case Dashboard" at bounding box center [179, 177] width 315 height 28
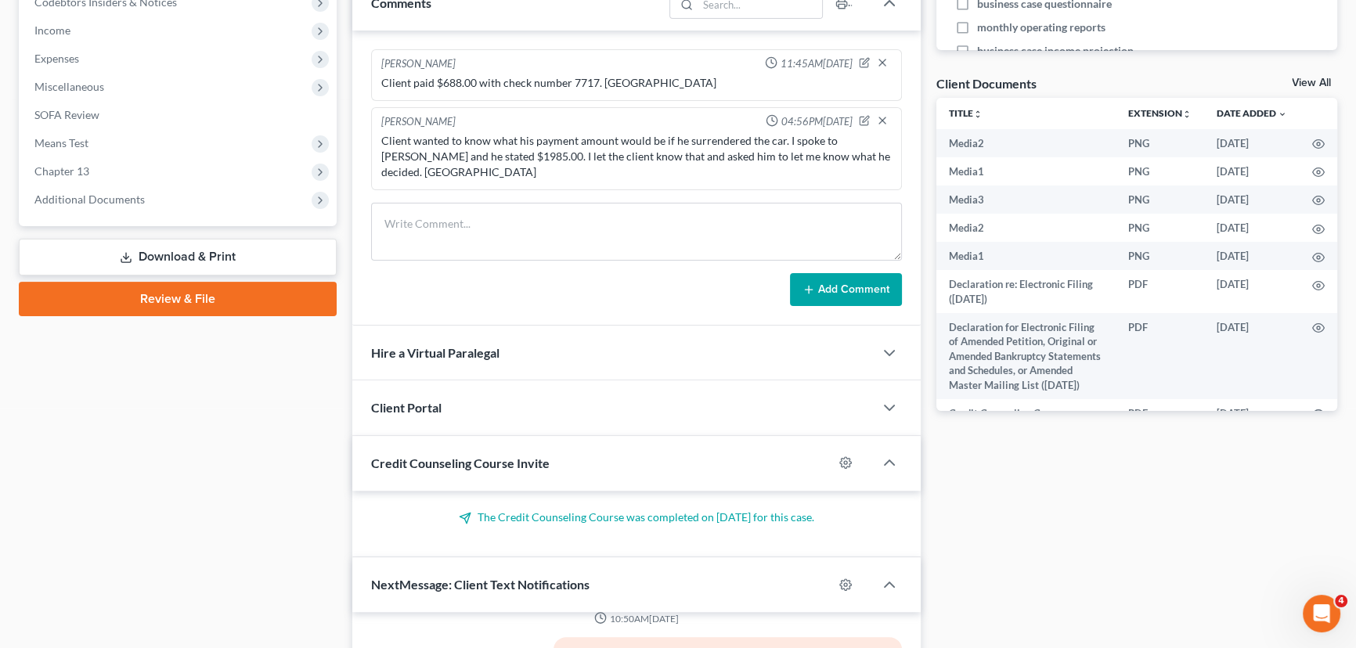
scroll to position [441, 0]
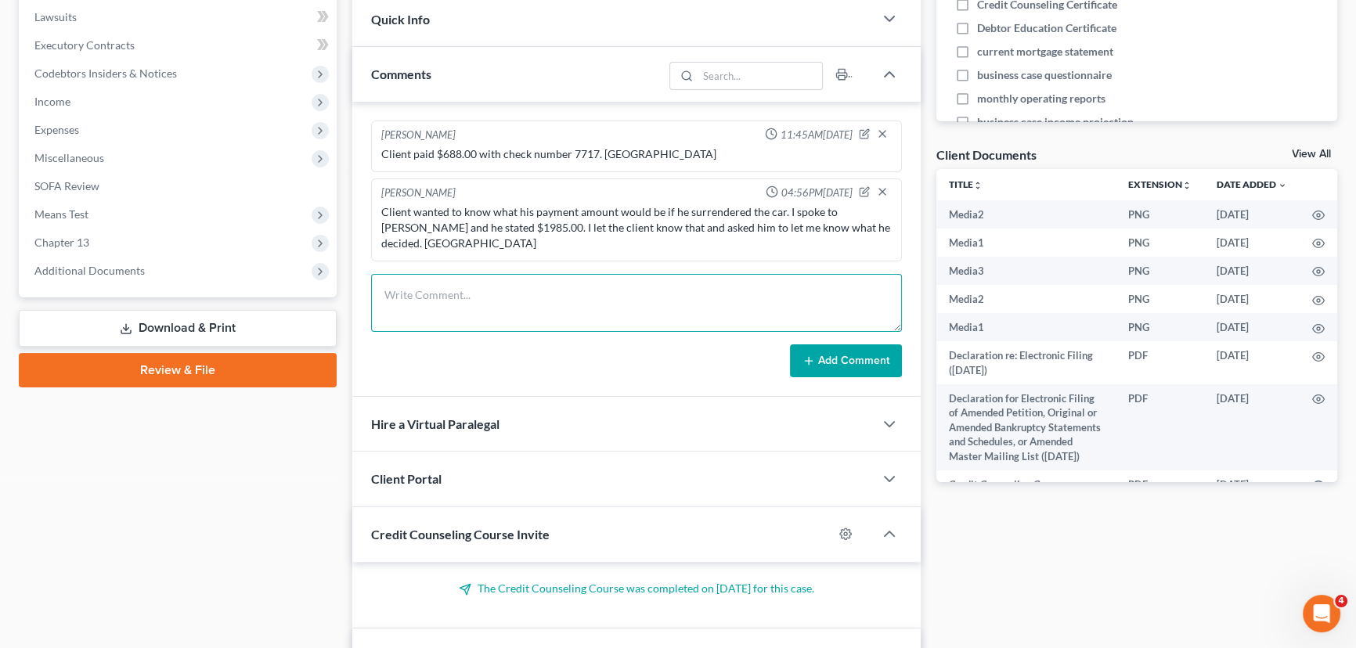
click at [495, 289] on textarea at bounding box center [636, 303] width 531 height 58
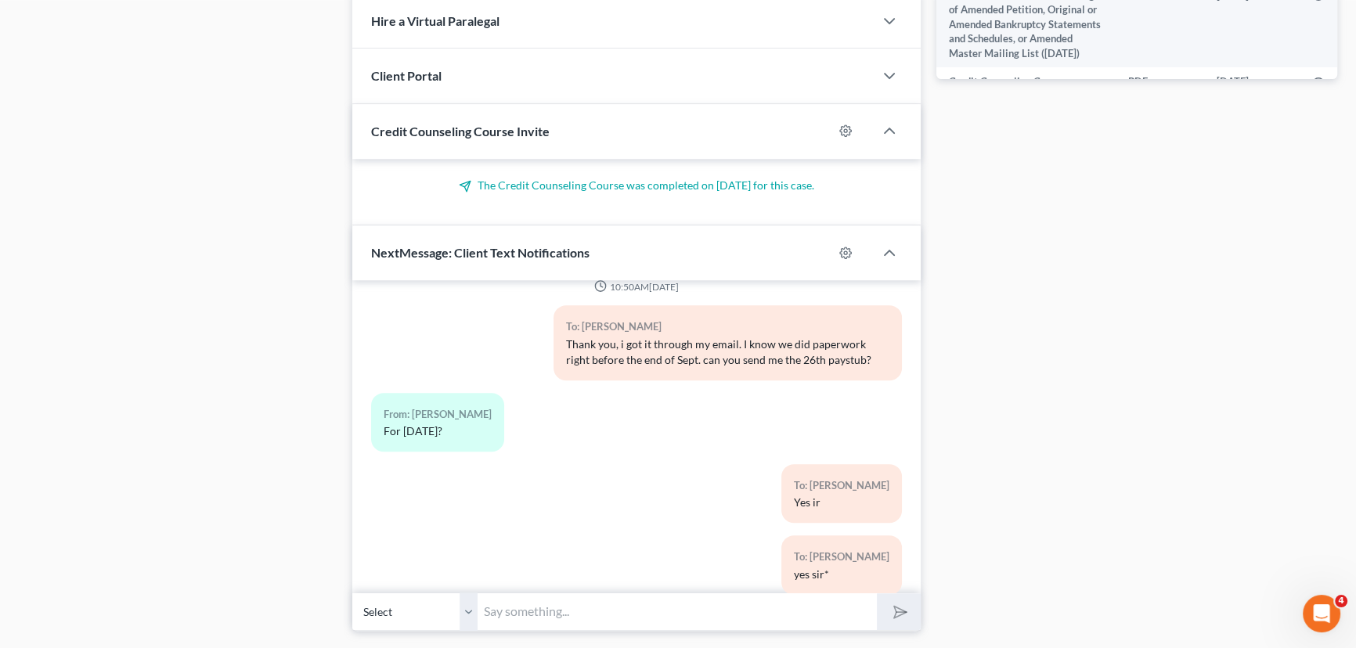
scroll to position [869, 0]
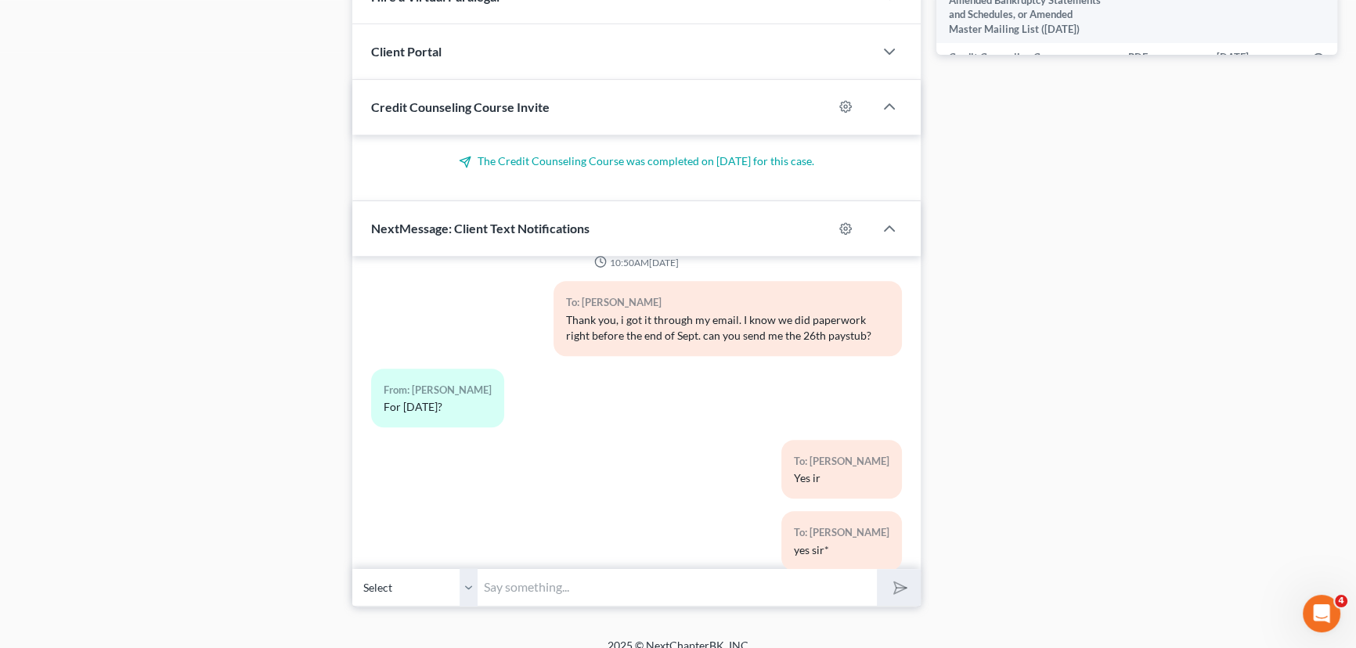
click at [528, 577] on input "text" at bounding box center [676, 587] width 399 height 38
click at [877, 569] on button "submit" at bounding box center [898, 587] width 43 height 37
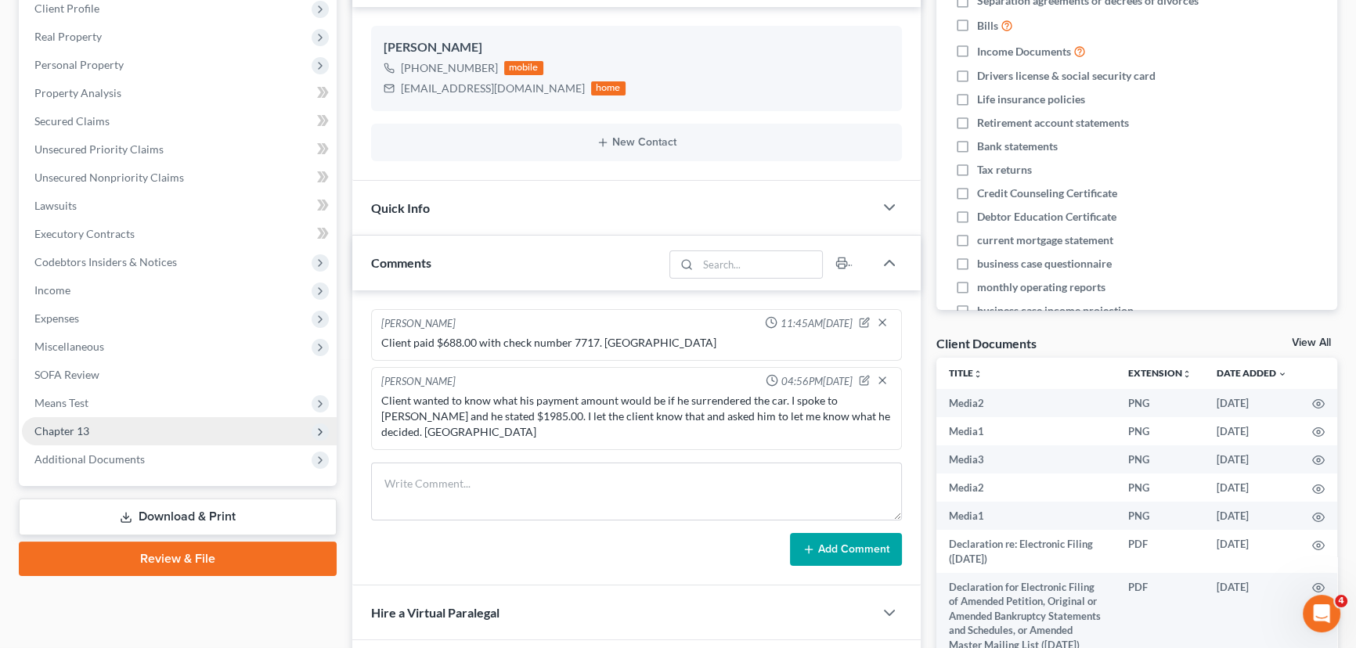
scroll to position [228, 0]
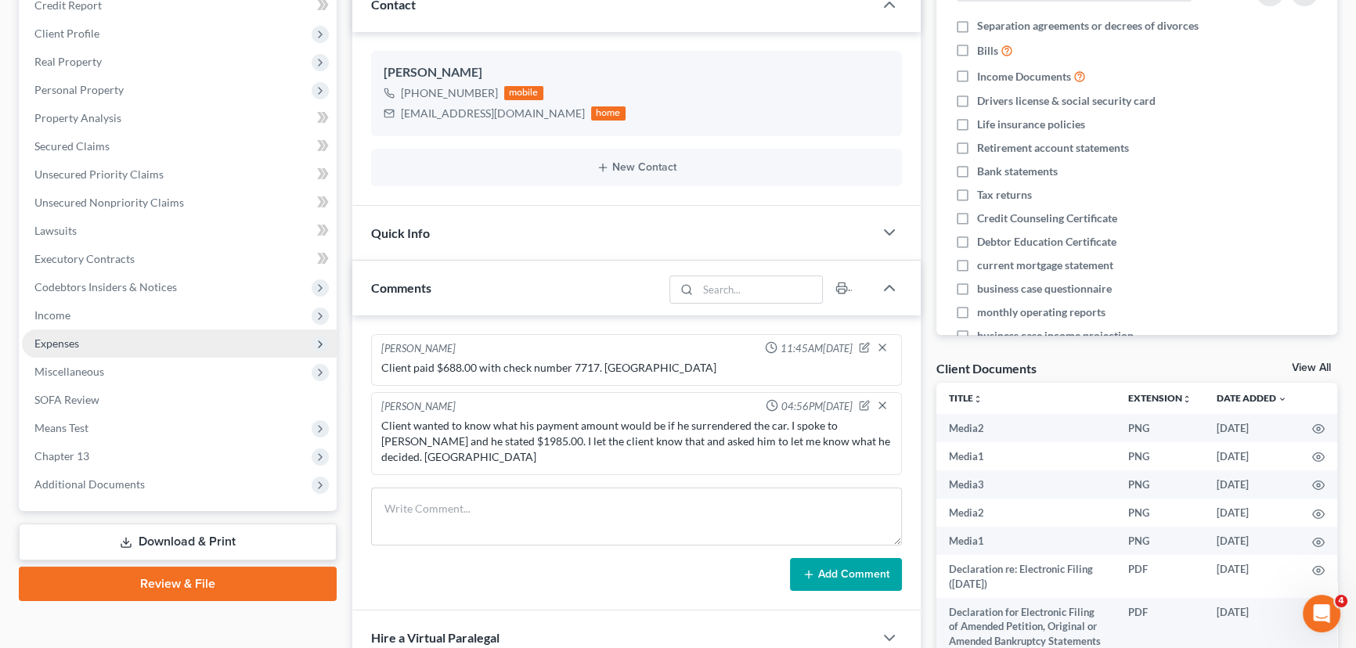
drag, startPoint x: 106, startPoint y: 337, endPoint x: 113, endPoint y: 351, distance: 15.8
click at [106, 337] on span "Expenses" at bounding box center [179, 344] width 315 height 28
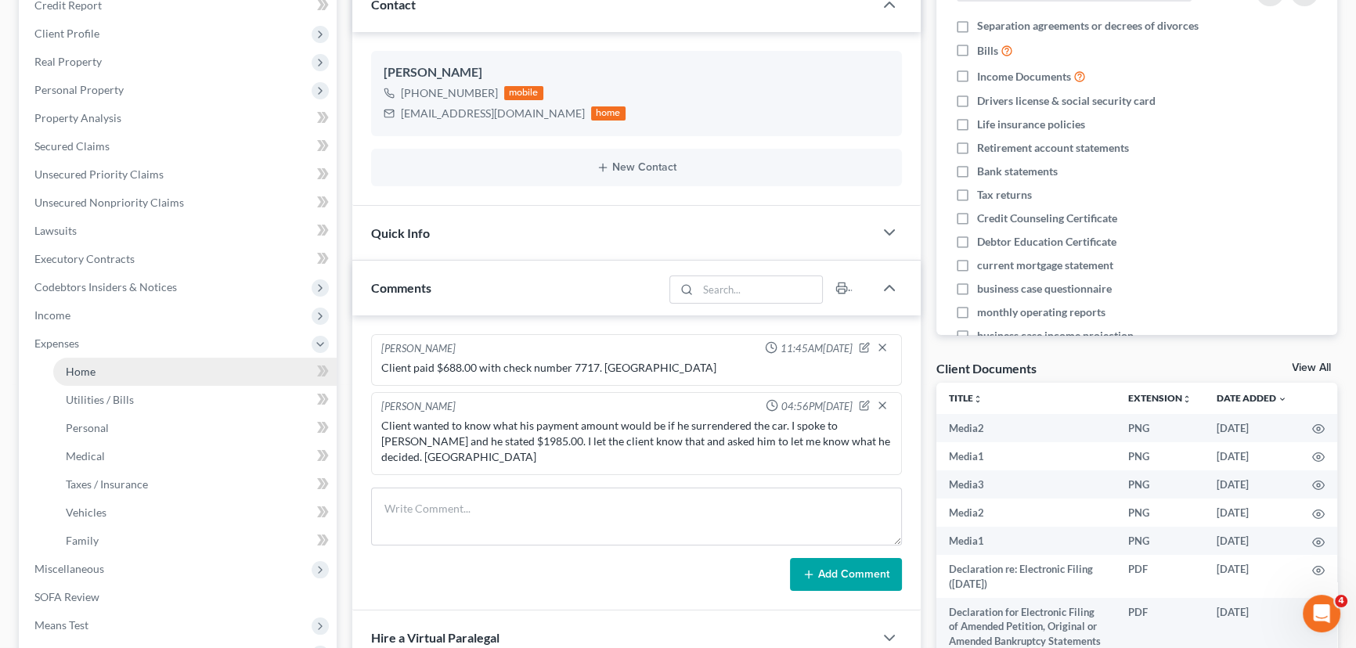
click at [108, 370] on link "Home" at bounding box center [194, 372] width 283 height 28
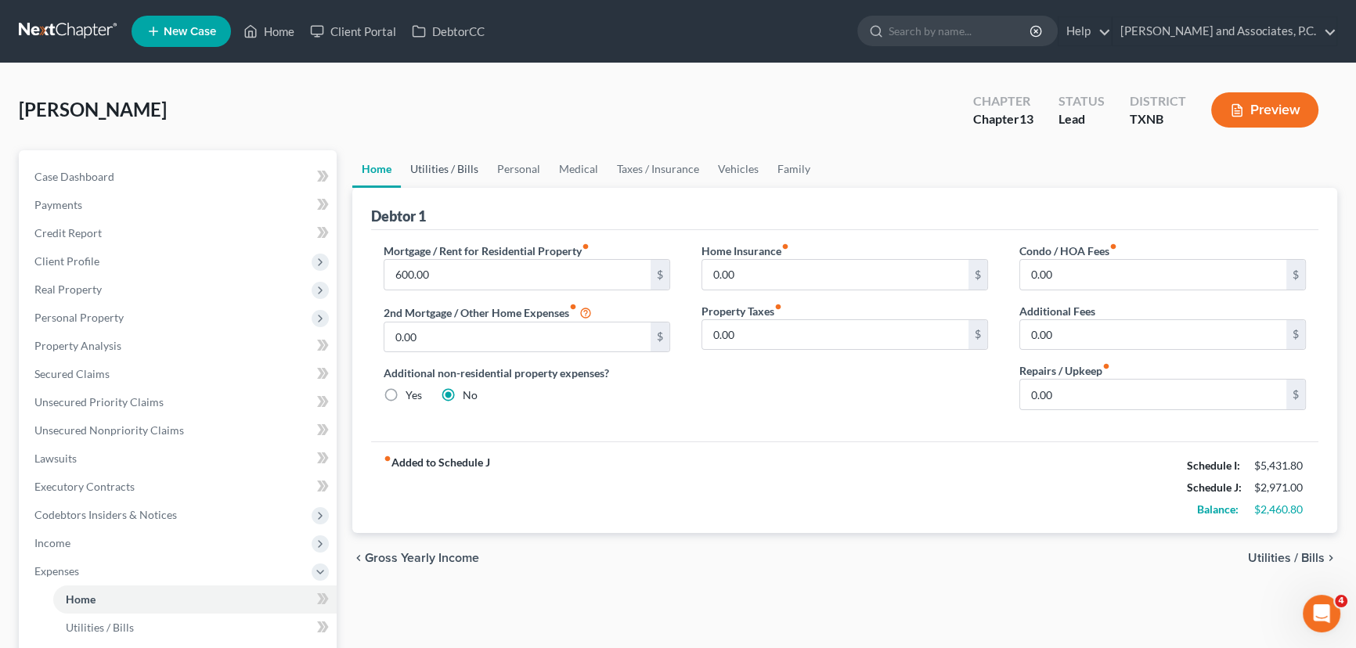
click at [456, 181] on link "Utilities / Bills" at bounding box center [444, 169] width 87 height 38
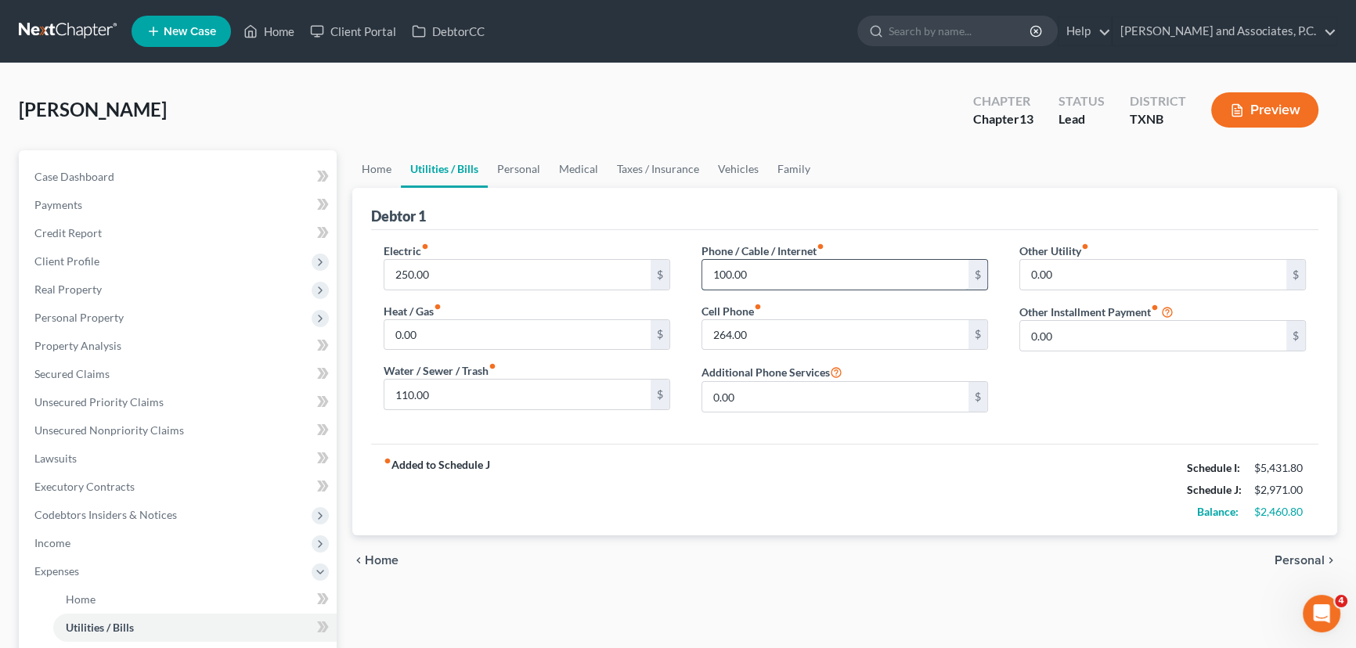
click at [751, 266] on input "100.00" at bounding box center [835, 275] width 266 height 30
click at [527, 171] on link "Personal" at bounding box center [519, 169] width 62 height 38
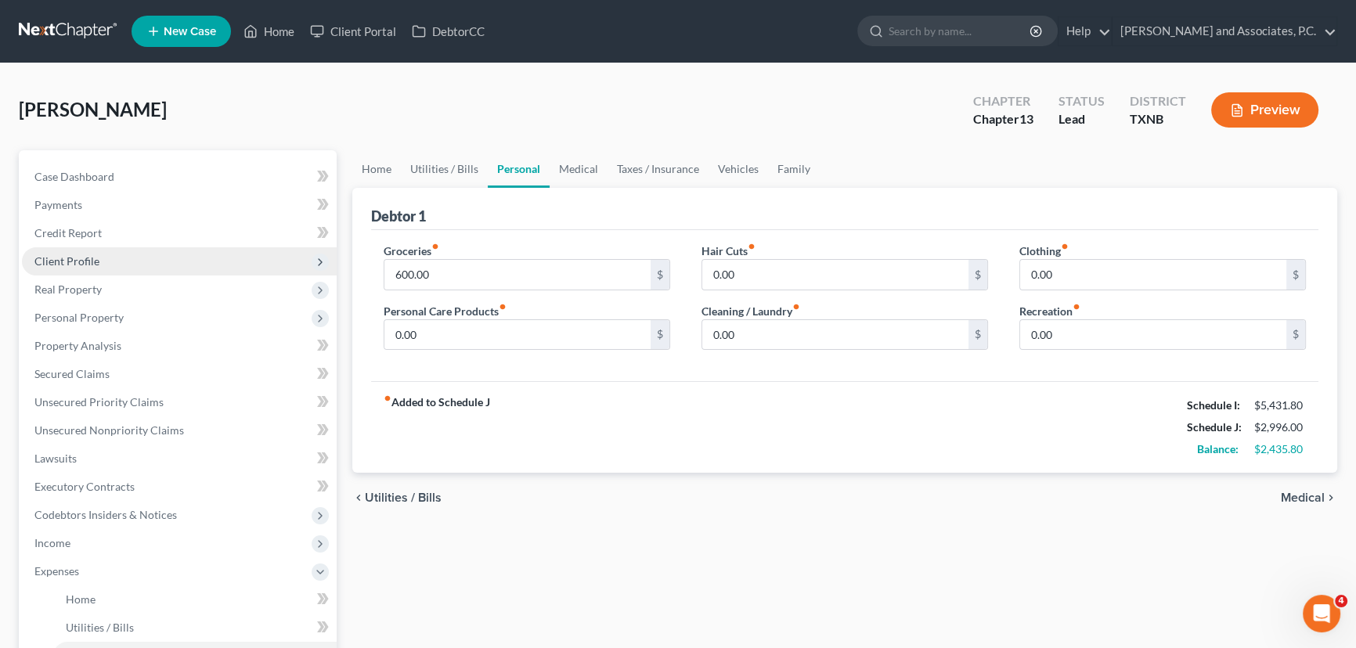
click at [105, 261] on span "Client Profile" at bounding box center [179, 261] width 315 height 28
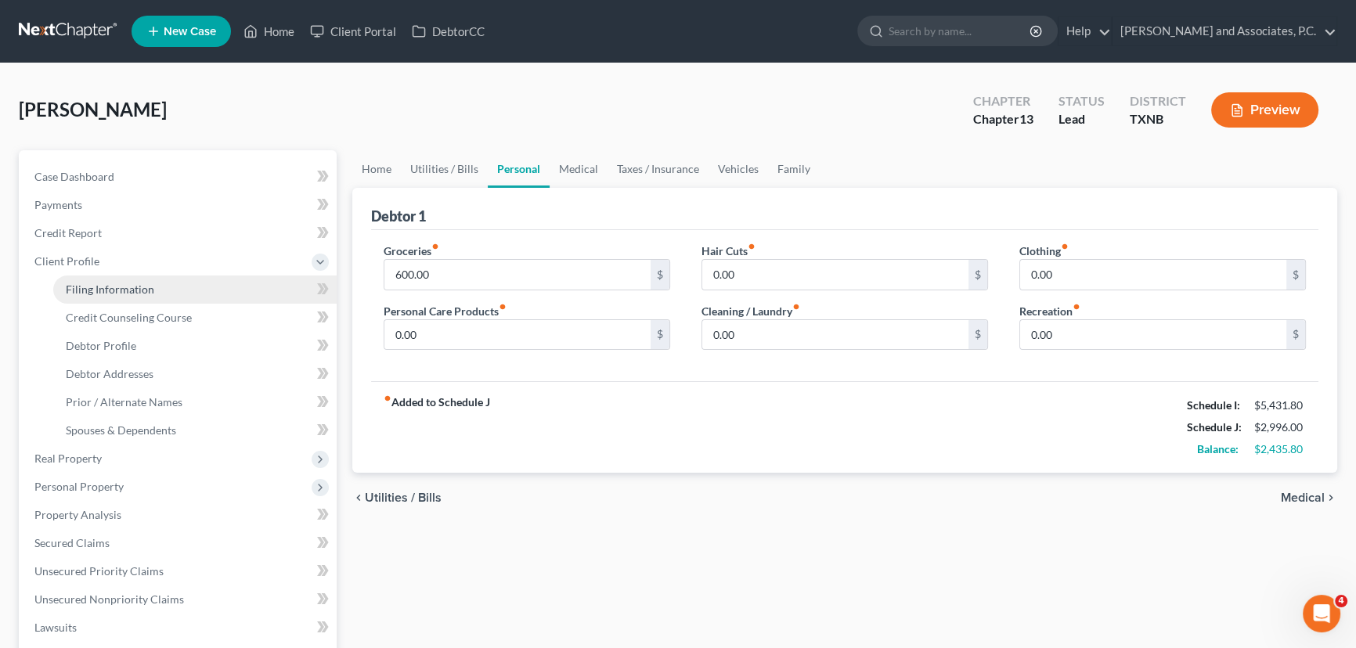
click at [112, 292] on span "Filing Information" at bounding box center [110, 289] width 88 height 13
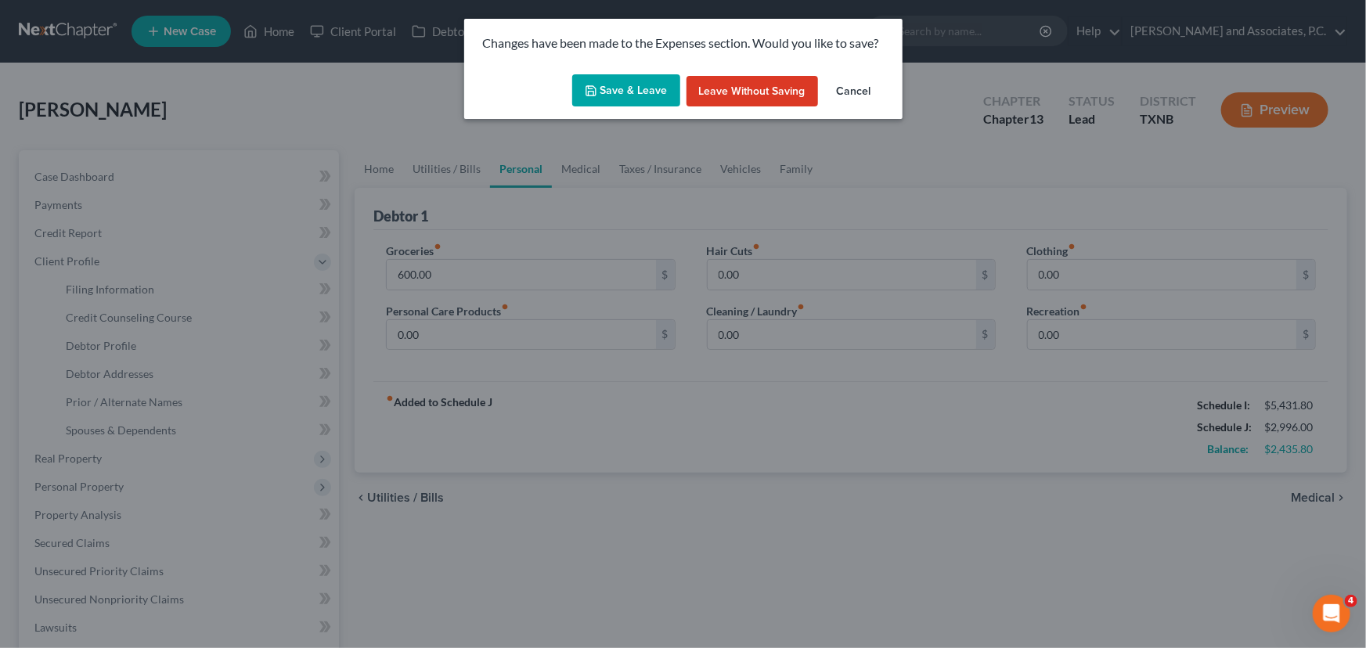
click at [608, 85] on button "Save & Leave" at bounding box center [626, 90] width 108 height 33
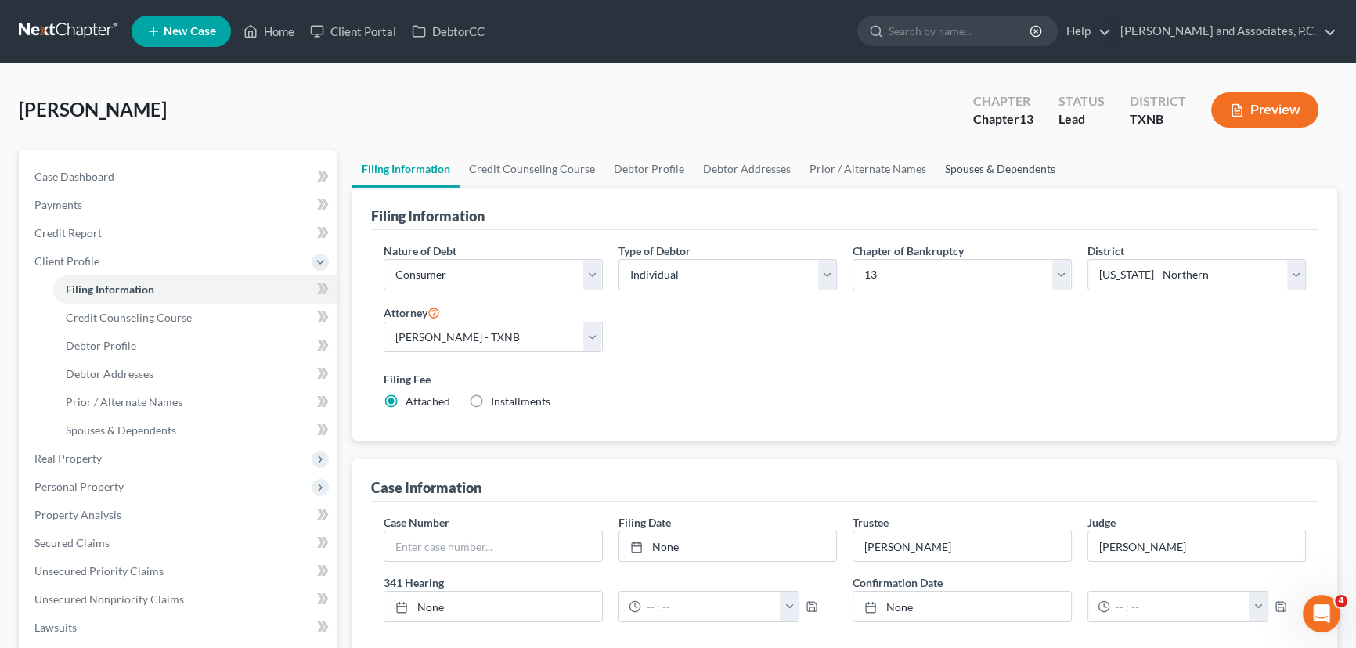
click at [980, 163] on link "Spouses & Dependents" at bounding box center [999, 169] width 129 height 38
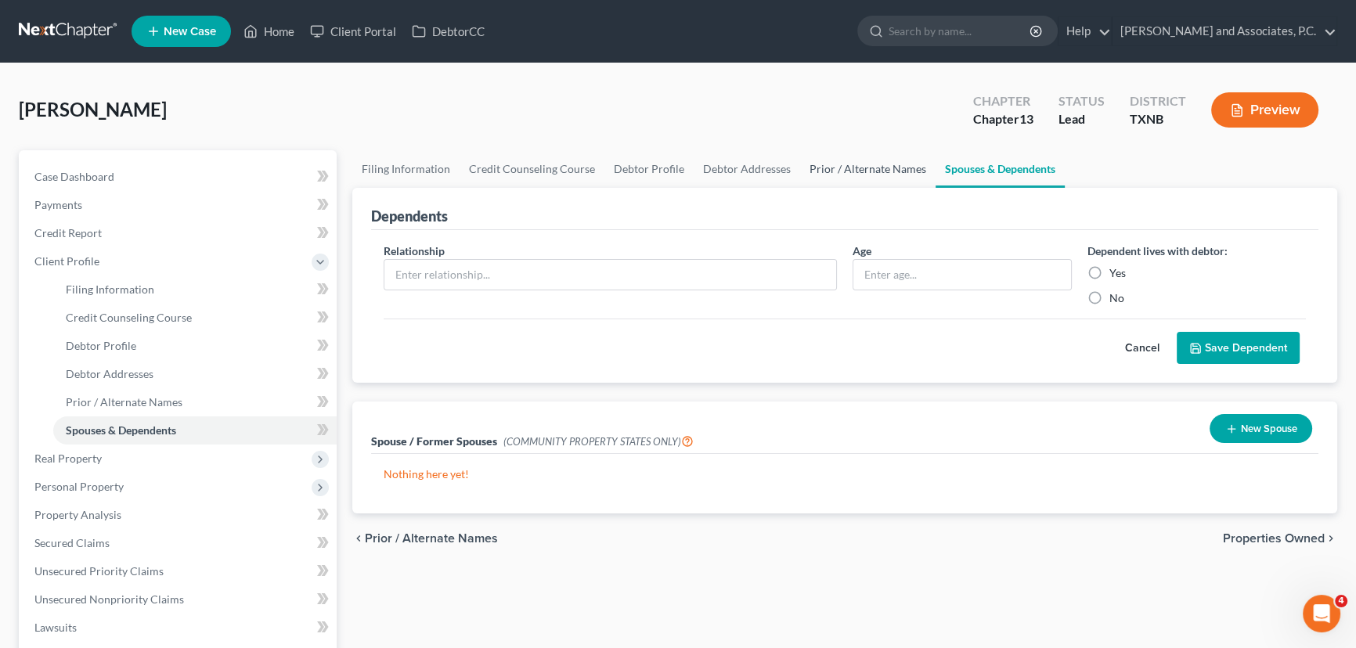
click at [877, 169] on link "Prior / Alternate Names" at bounding box center [867, 169] width 135 height 38
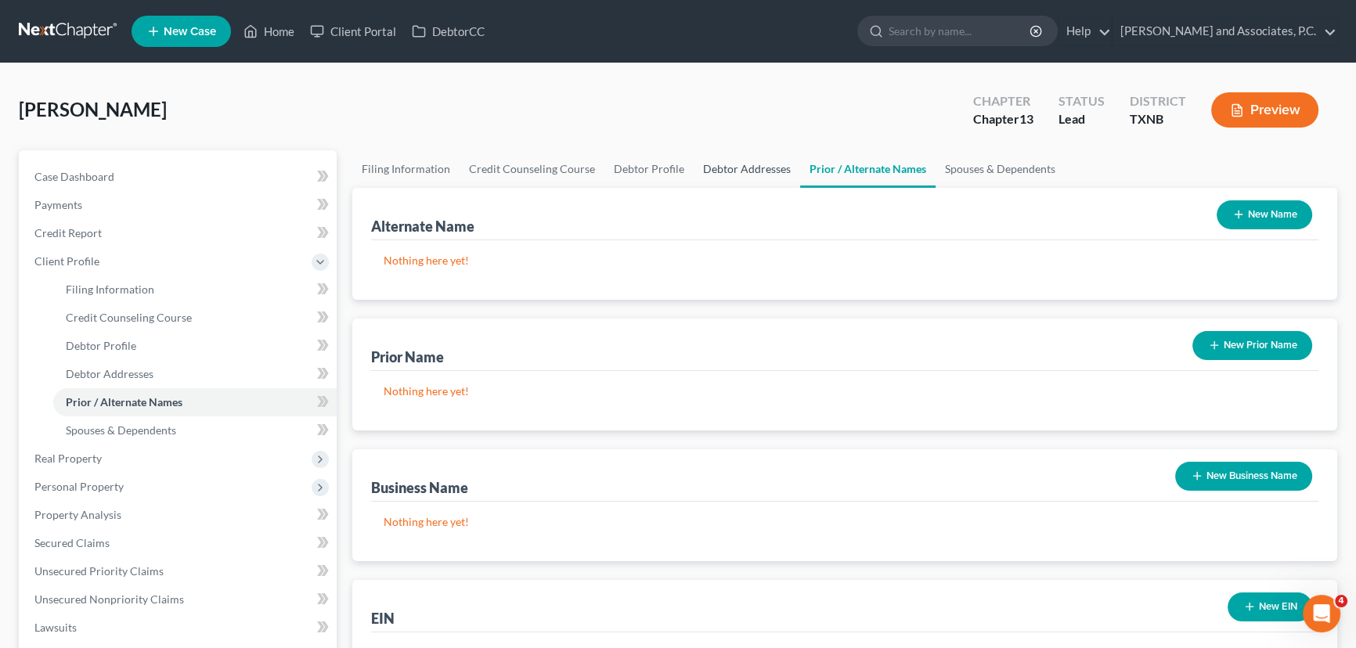
click at [735, 171] on link "Debtor Addresses" at bounding box center [747, 169] width 106 height 38
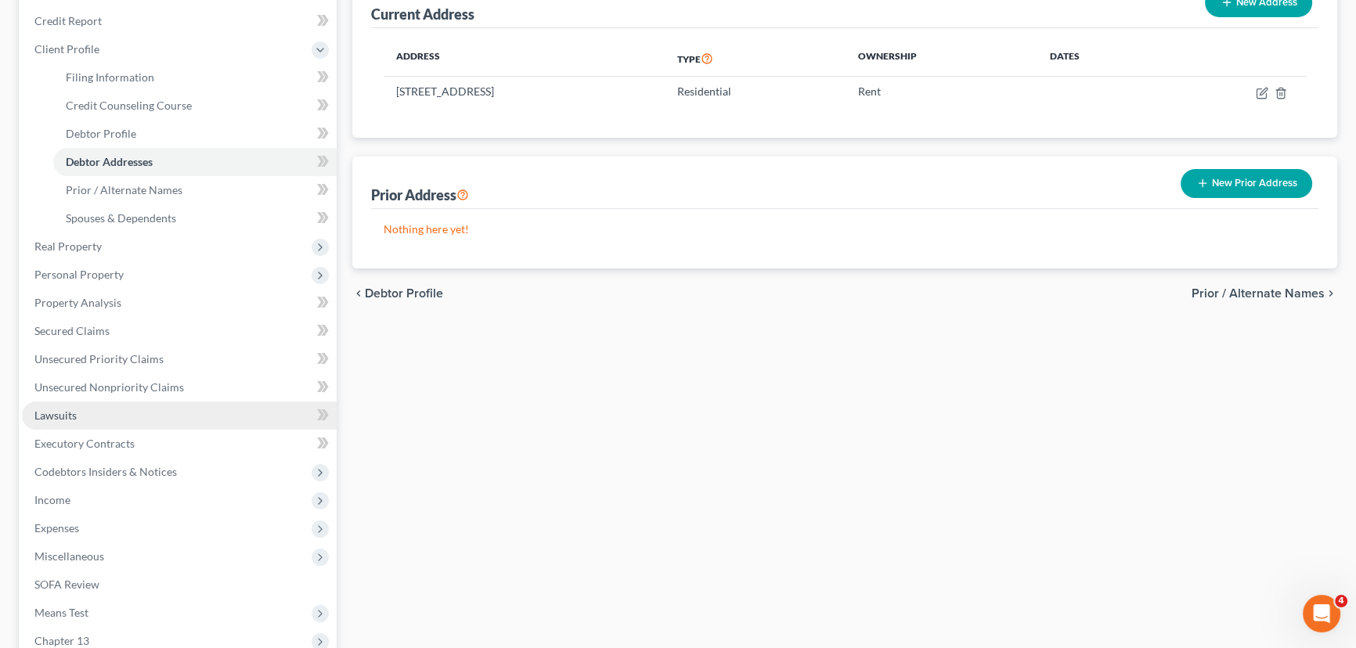
scroll to position [213, 0]
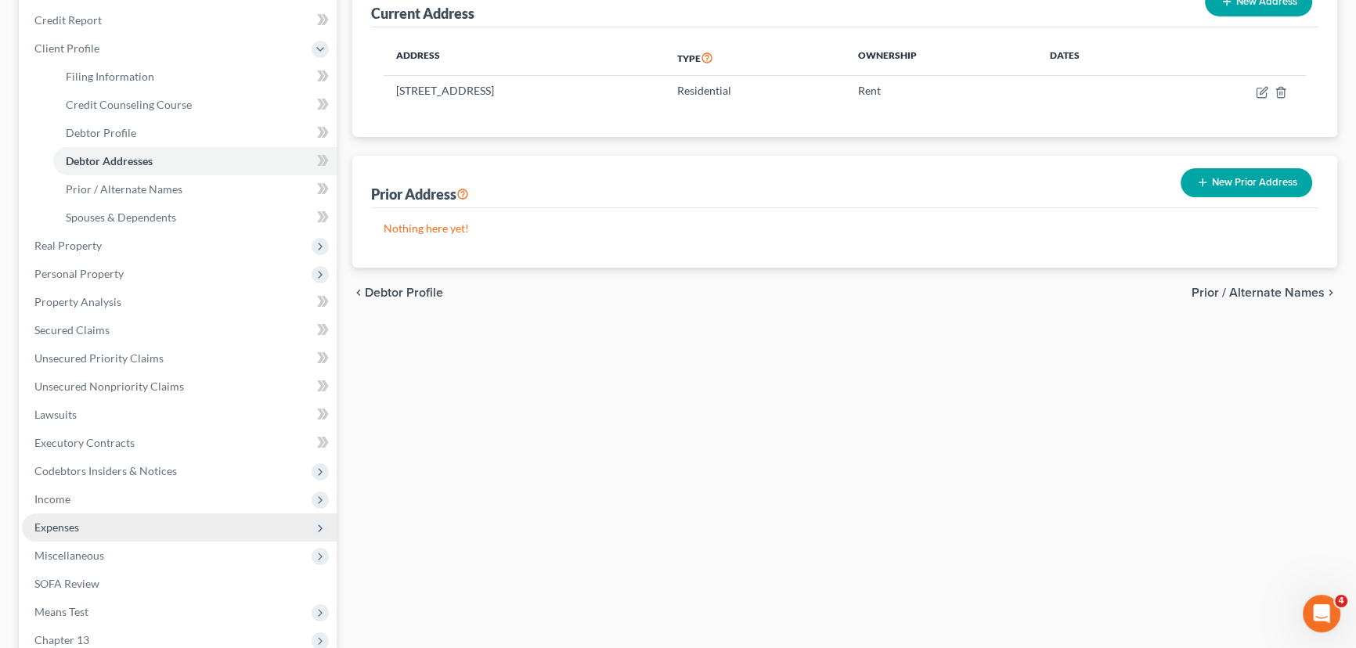
click at [65, 517] on span "Expenses" at bounding box center [179, 527] width 315 height 28
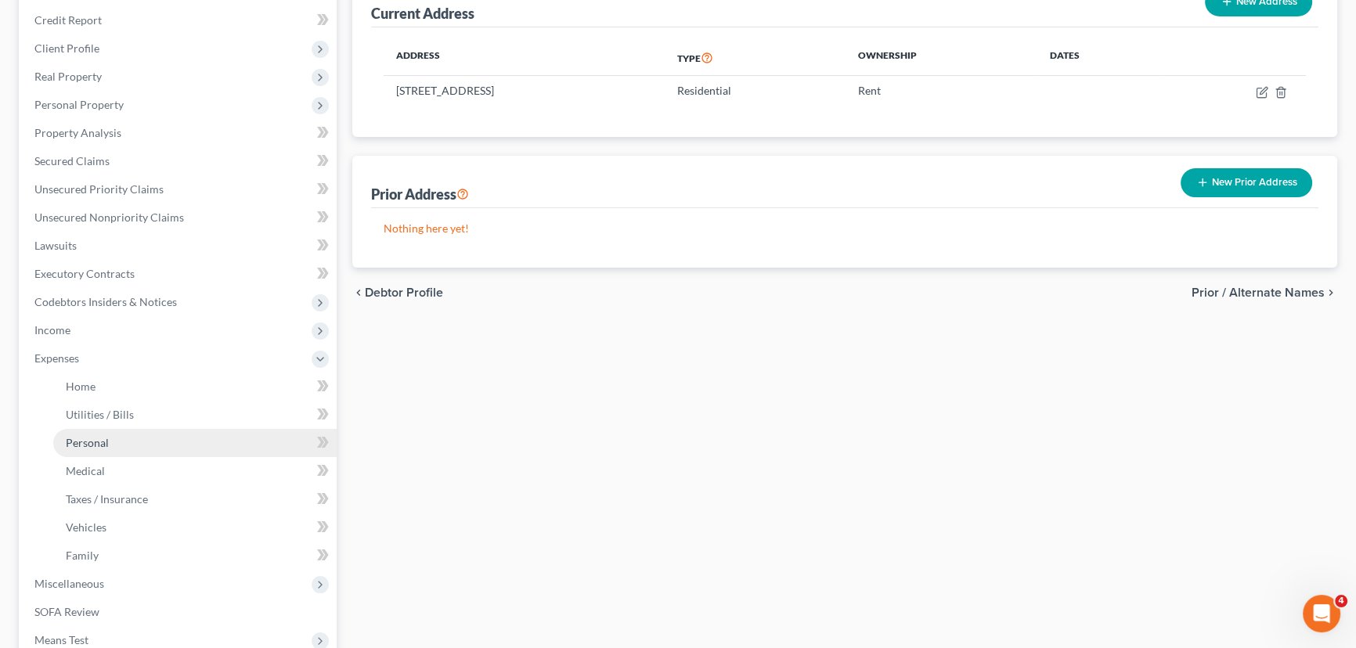
click at [110, 447] on link "Personal" at bounding box center [194, 443] width 283 height 28
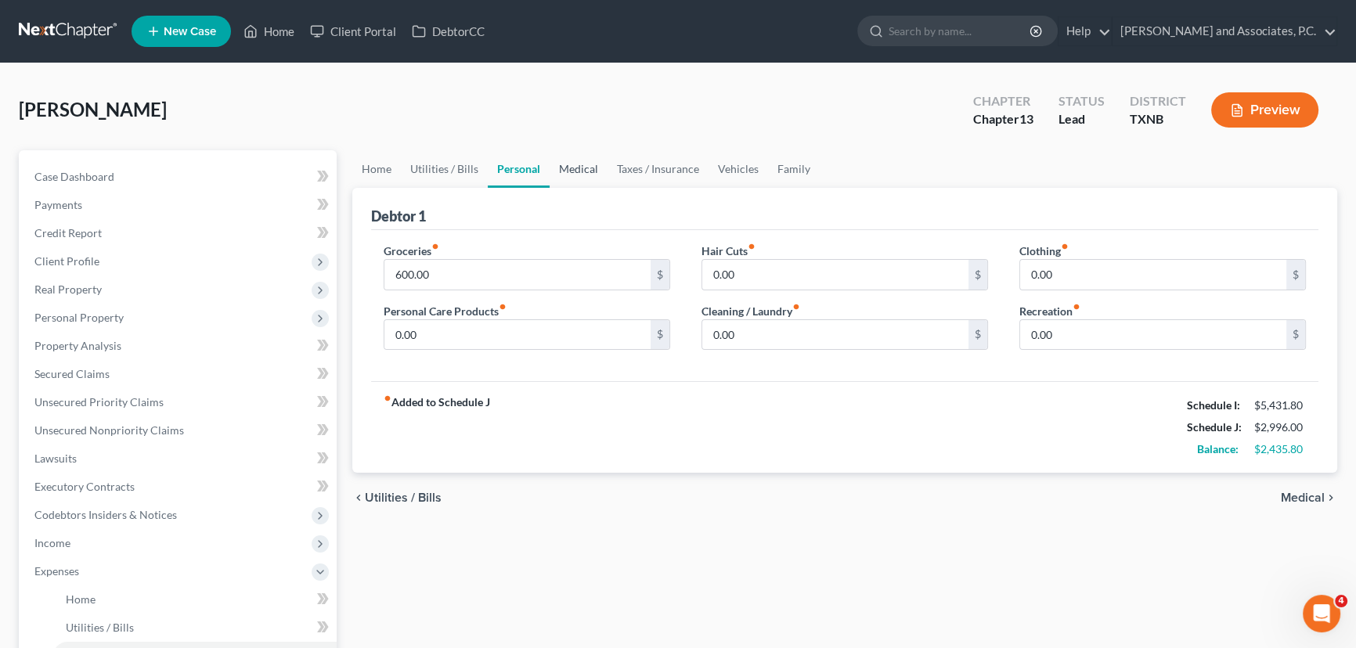
click at [572, 168] on link "Medical" at bounding box center [578, 169] width 58 height 38
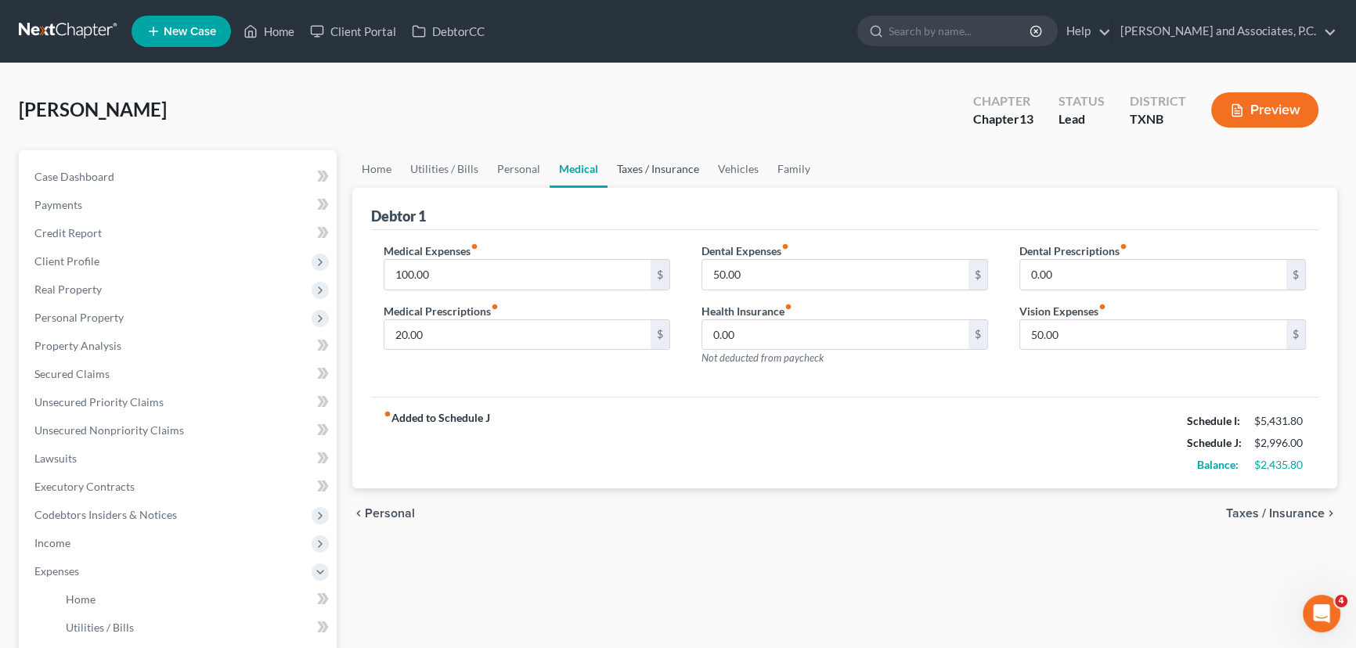
click at [640, 168] on link "Taxes / Insurance" at bounding box center [657, 169] width 101 height 38
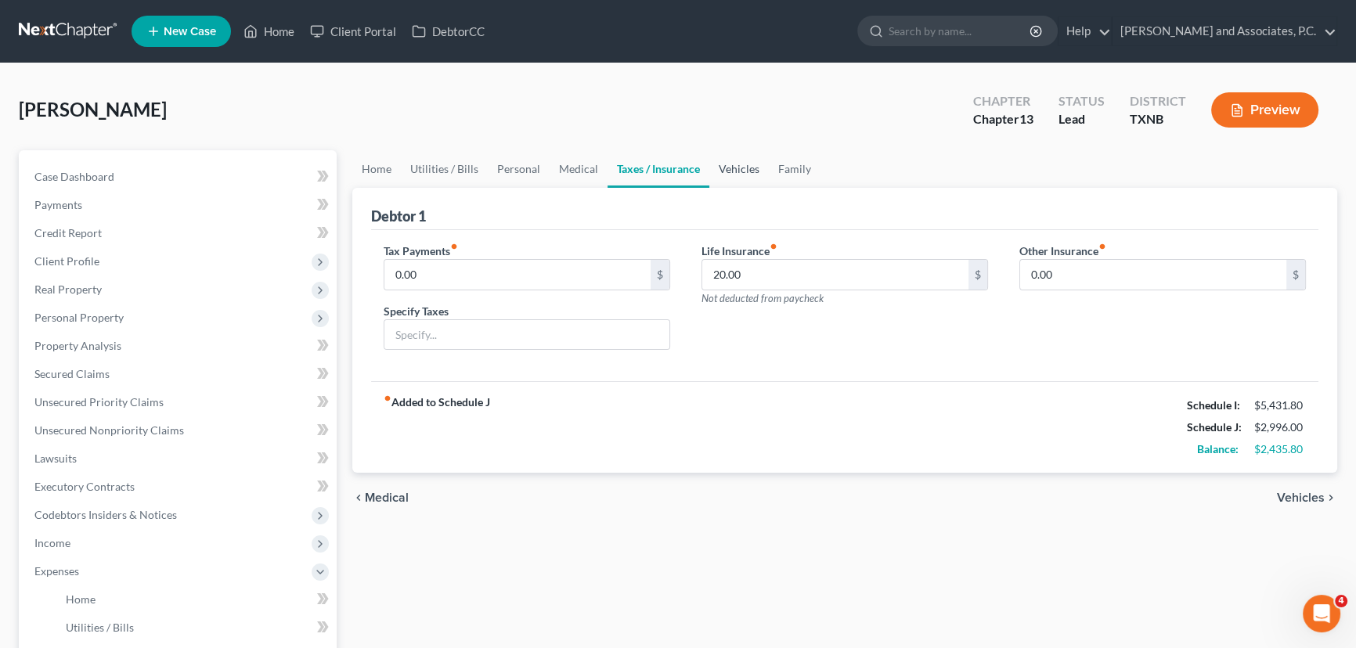
click at [724, 169] on link "Vehicles" at bounding box center [738, 169] width 59 height 38
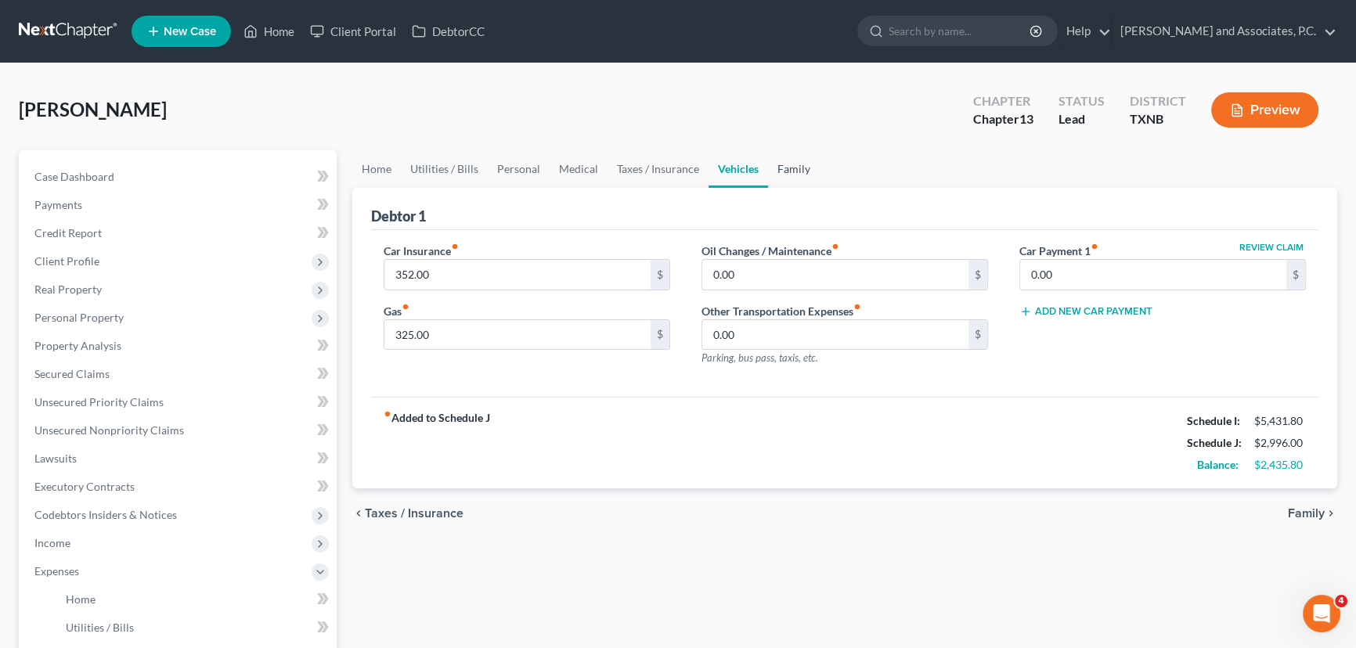
click at [798, 172] on link "Family" at bounding box center [794, 169] width 52 height 38
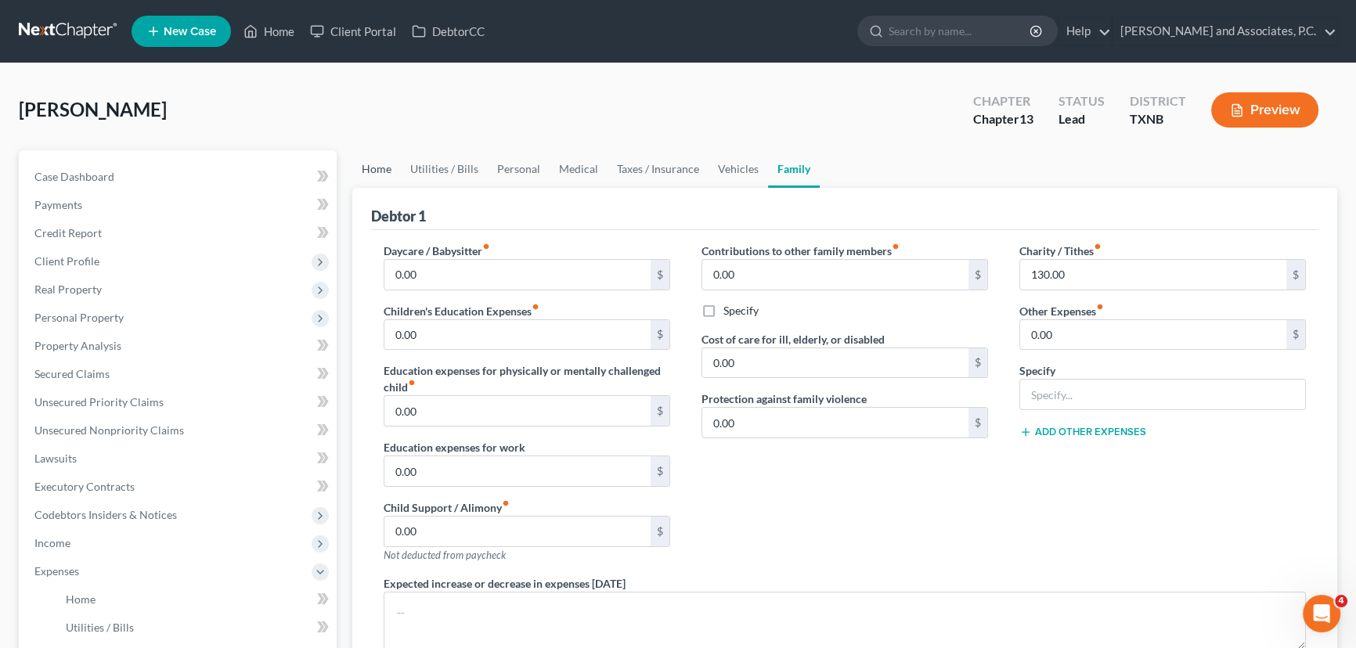
click at [371, 171] on link "Home" at bounding box center [376, 169] width 49 height 38
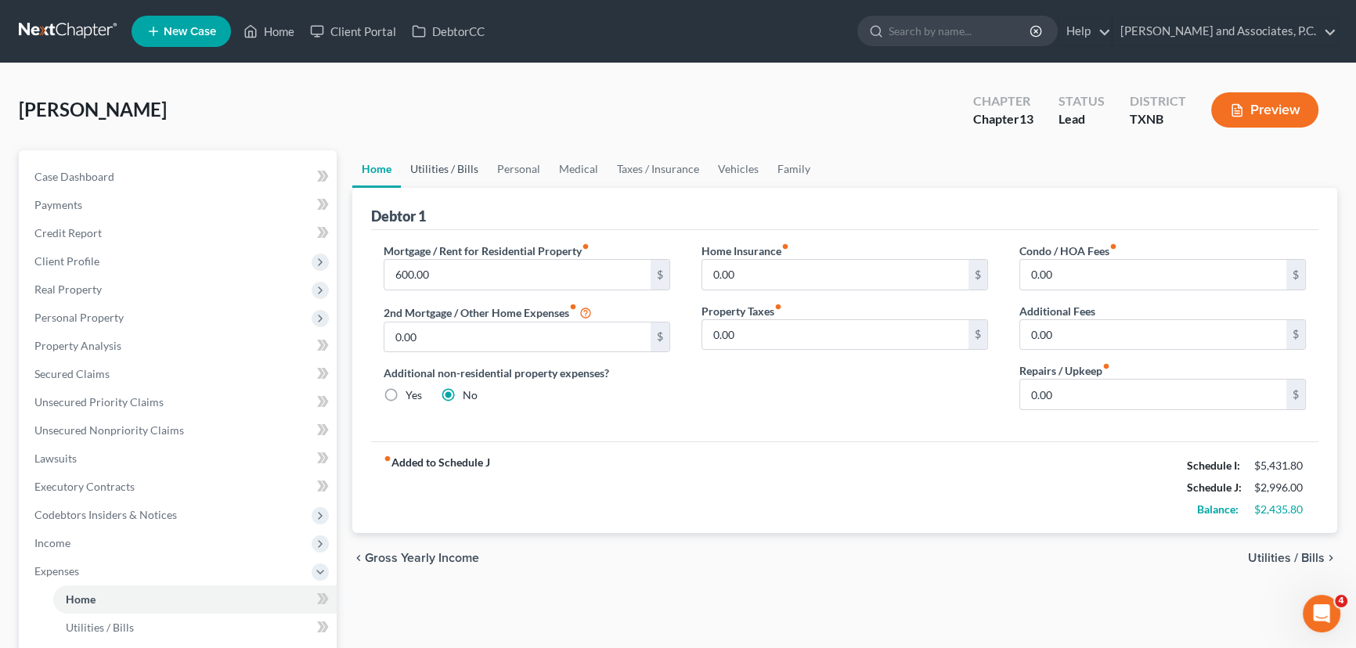
click at [451, 167] on link "Utilities / Bills" at bounding box center [444, 169] width 87 height 38
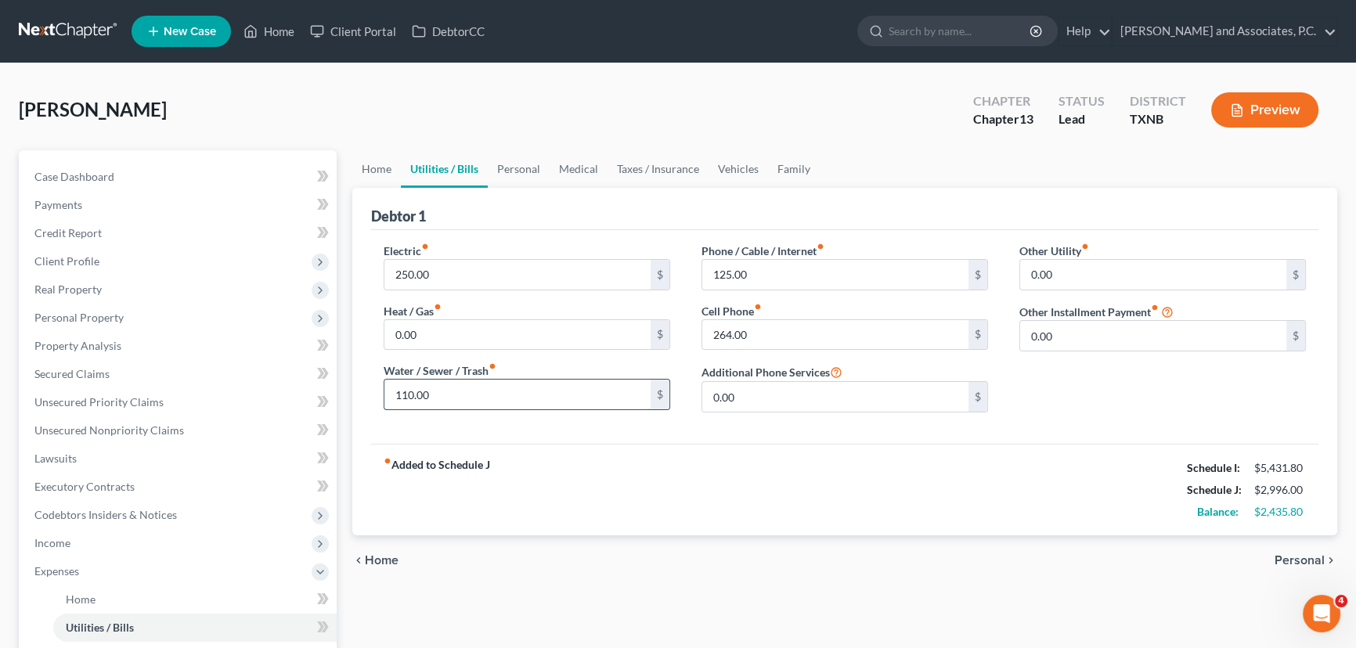
click at [478, 383] on input "110.00" at bounding box center [517, 395] width 266 height 30
click at [513, 171] on link "Personal" at bounding box center [519, 169] width 62 height 38
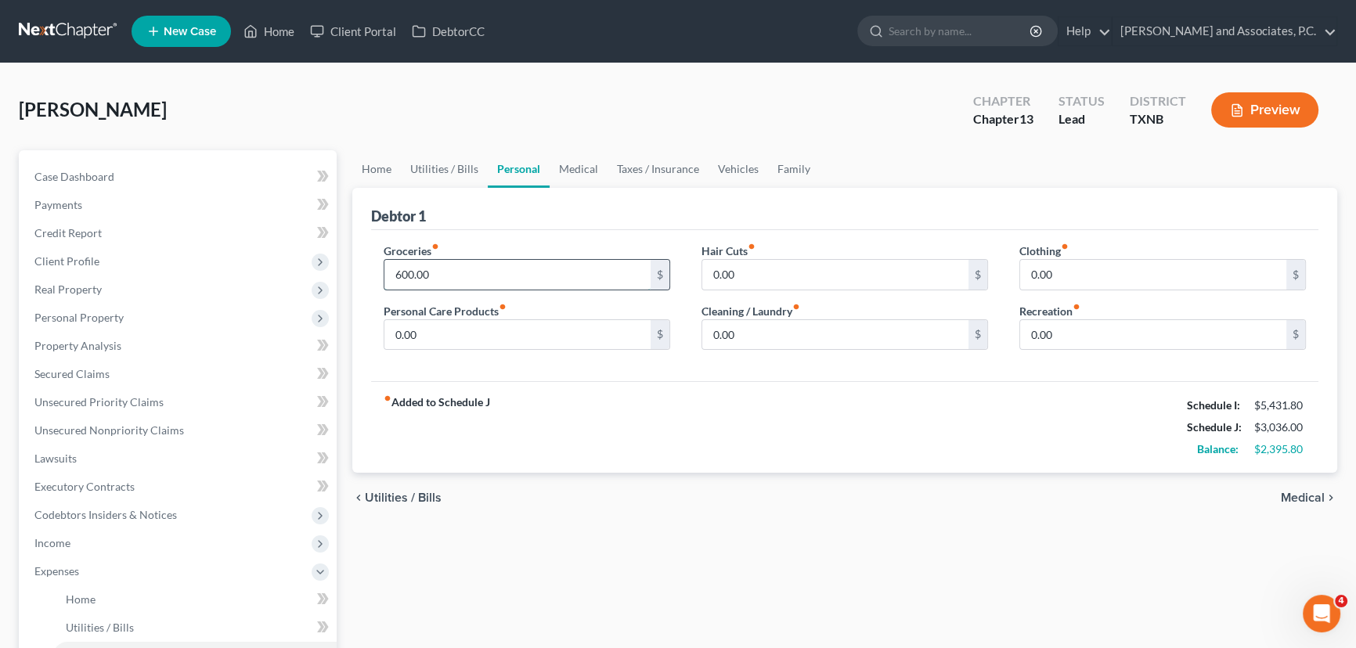
click at [478, 273] on input "600.00" at bounding box center [517, 275] width 266 height 30
click at [582, 171] on link "Medical" at bounding box center [578, 169] width 58 height 38
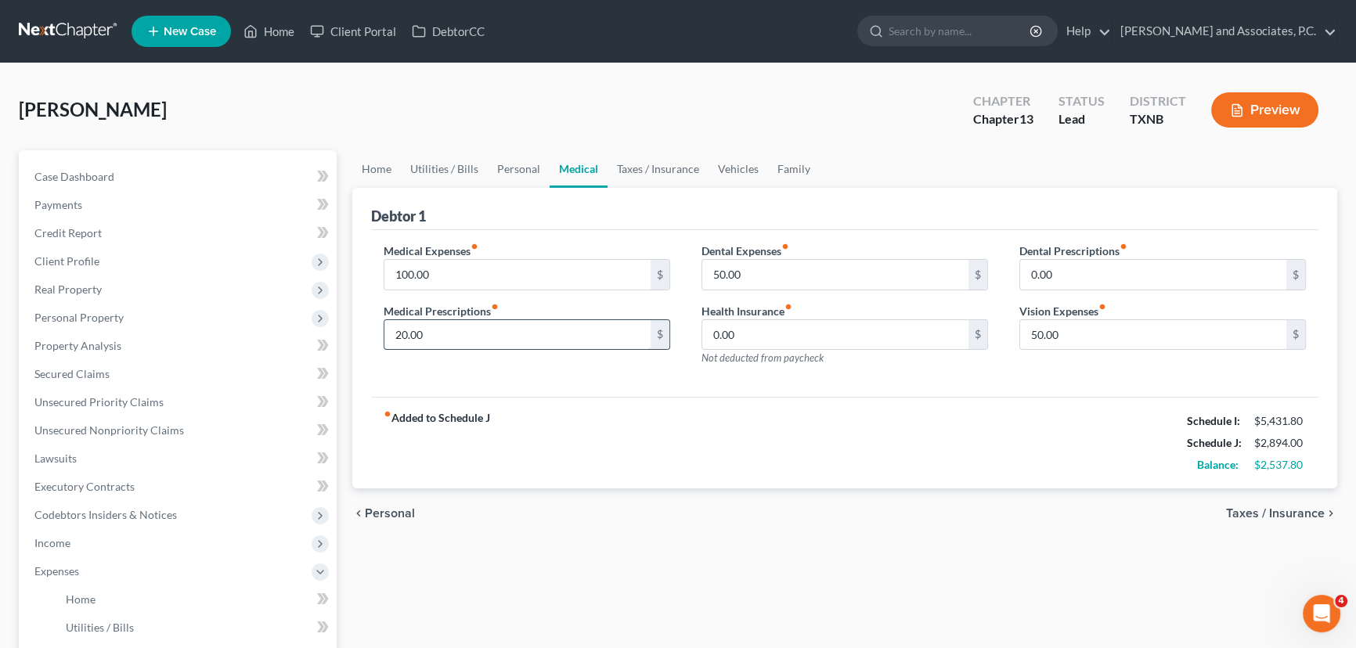
click at [463, 329] on input "20.00" at bounding box center [517, 335] width 266 height 30
click at [641, 167] on link "Taxes / Insurance" at bounding box center [657, 169] width 101 height 38
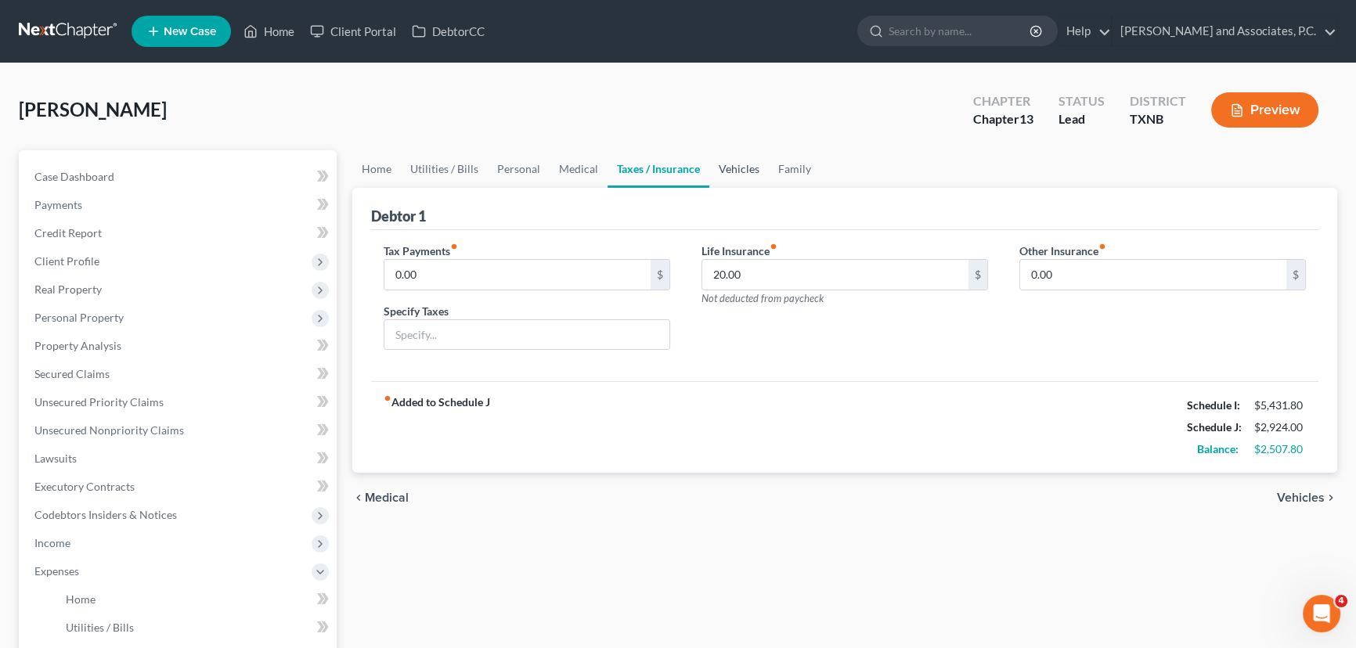
click at [748, 166] on link "Vehicles" at bounding box center [738, 169] width 59 height 38
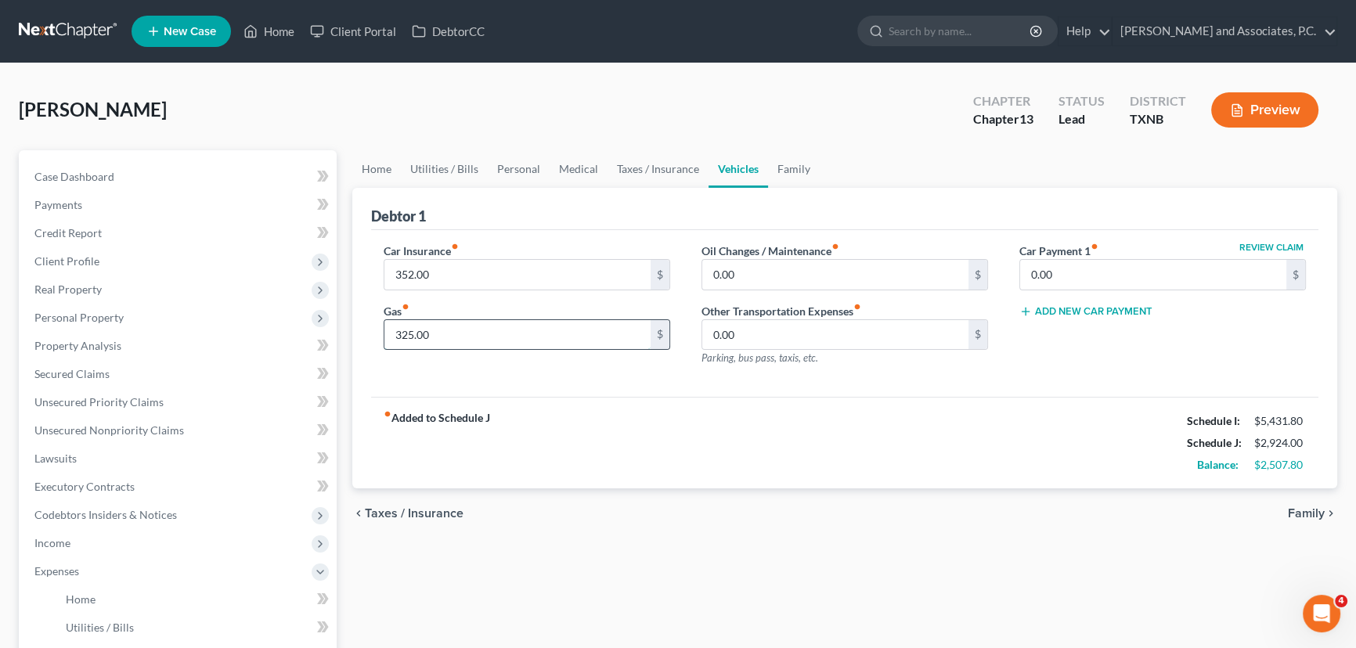
click at [466, 337] on input "325.00" at bounding box center [517, 335] width 266 height 30
click at [449, 174] on link "Utilities / Bills" at bounding box center [444, 169] width 87 height 38
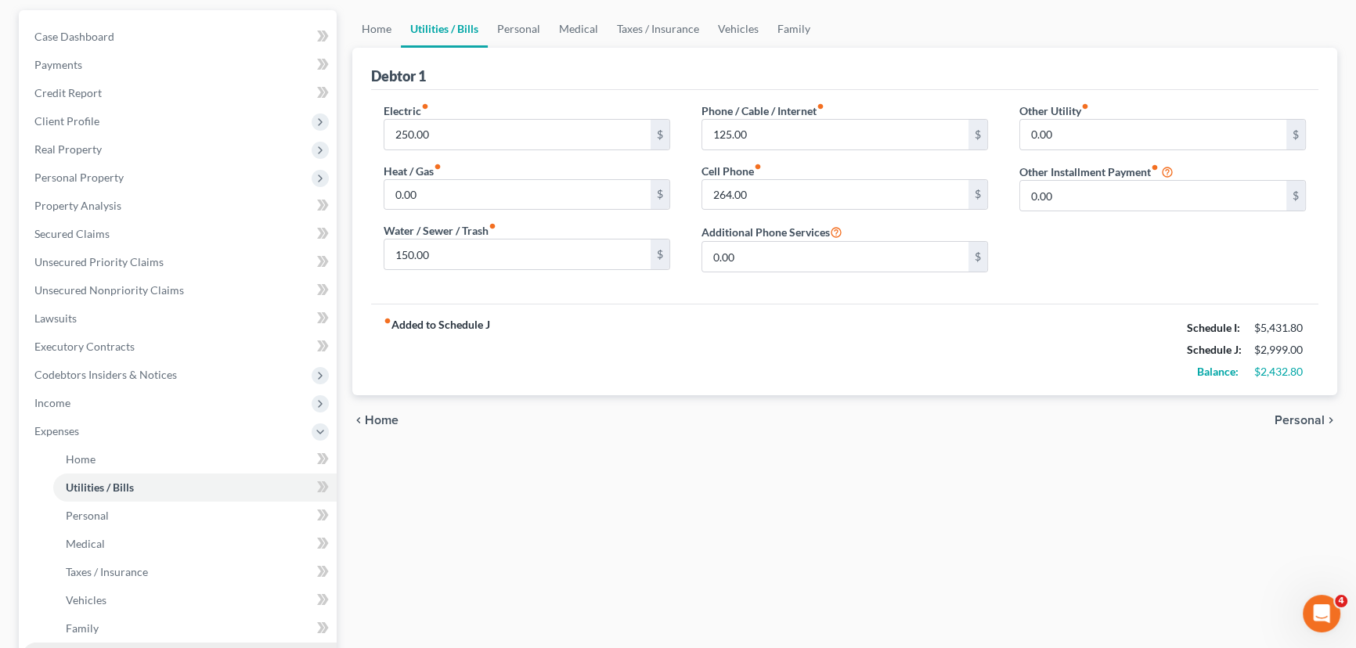
scroll to position [427, 0]
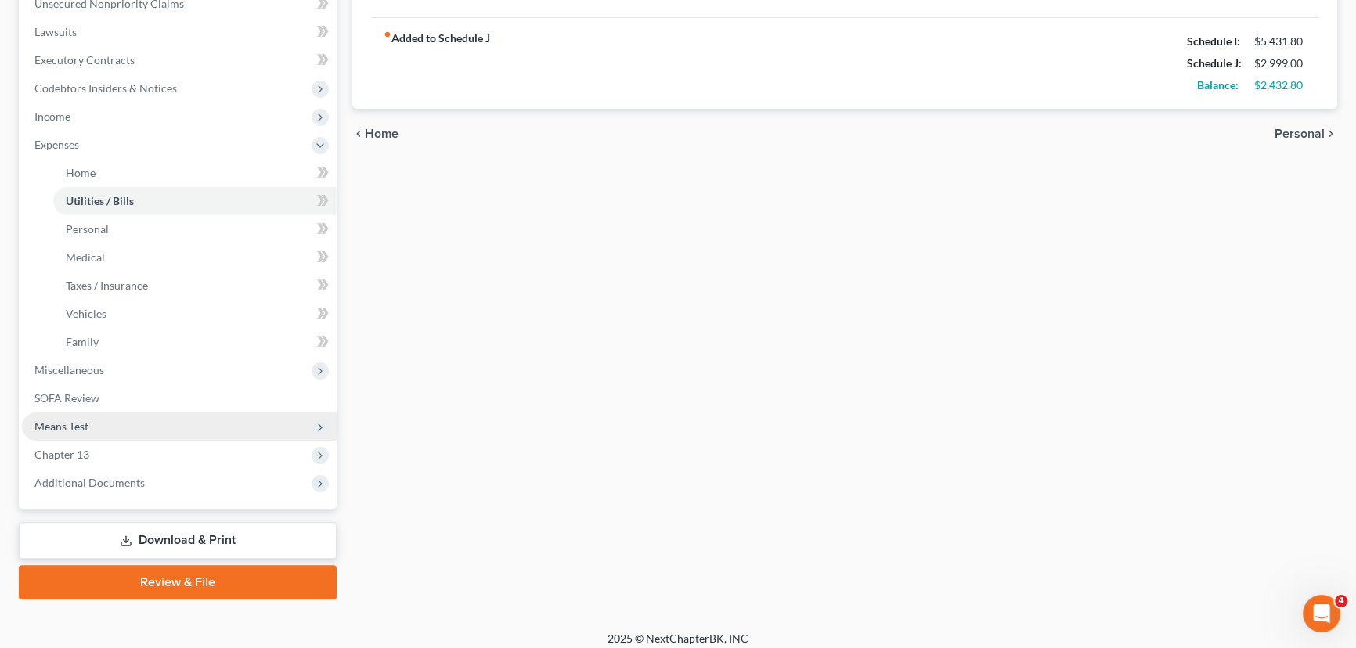
click at [102, 420] on span "Means Test" at bounding box center [179, 427] width 315 height 28
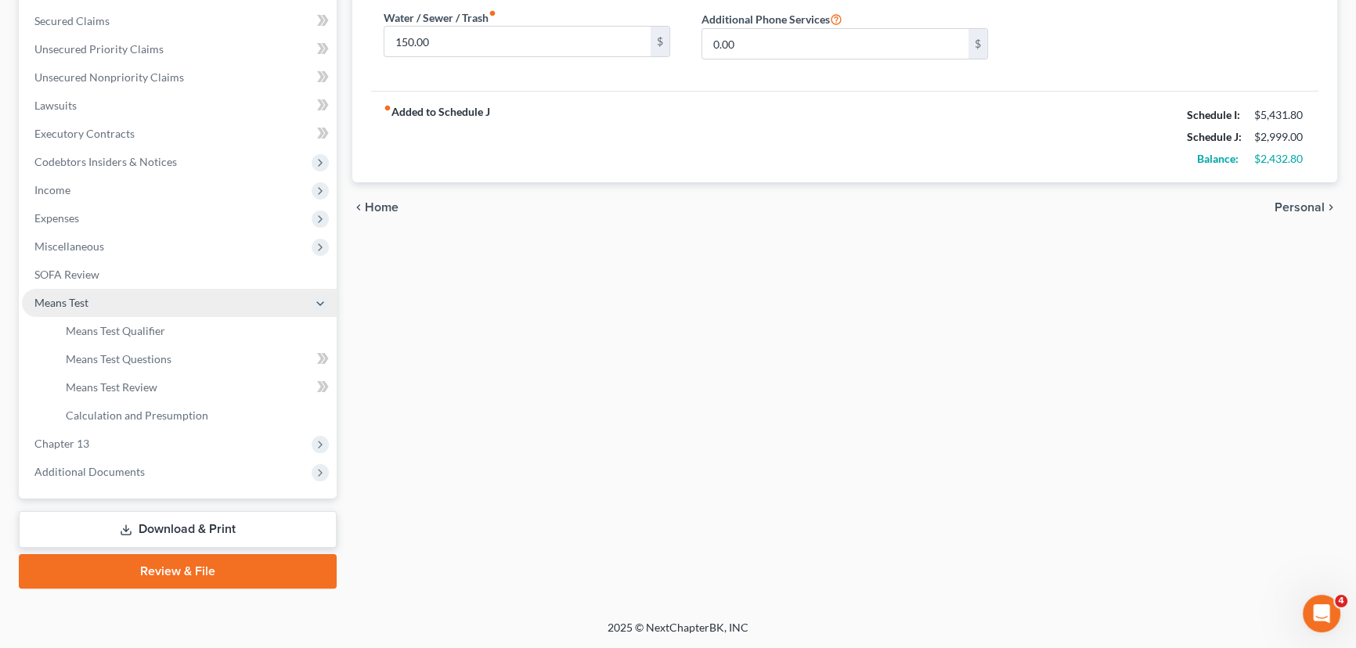
scroll to position [351, 0]
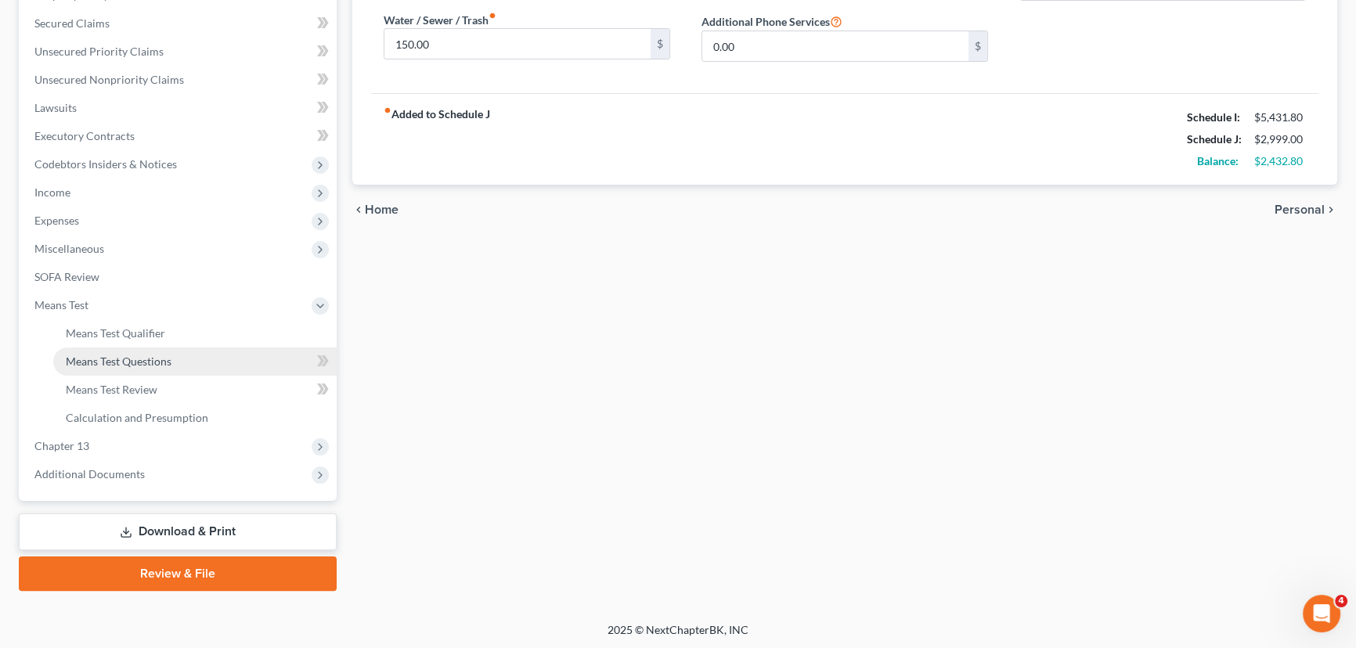
click at [119, 356] on span "Means Test Questions" at bounding box center [119, 361] width 106 height 13
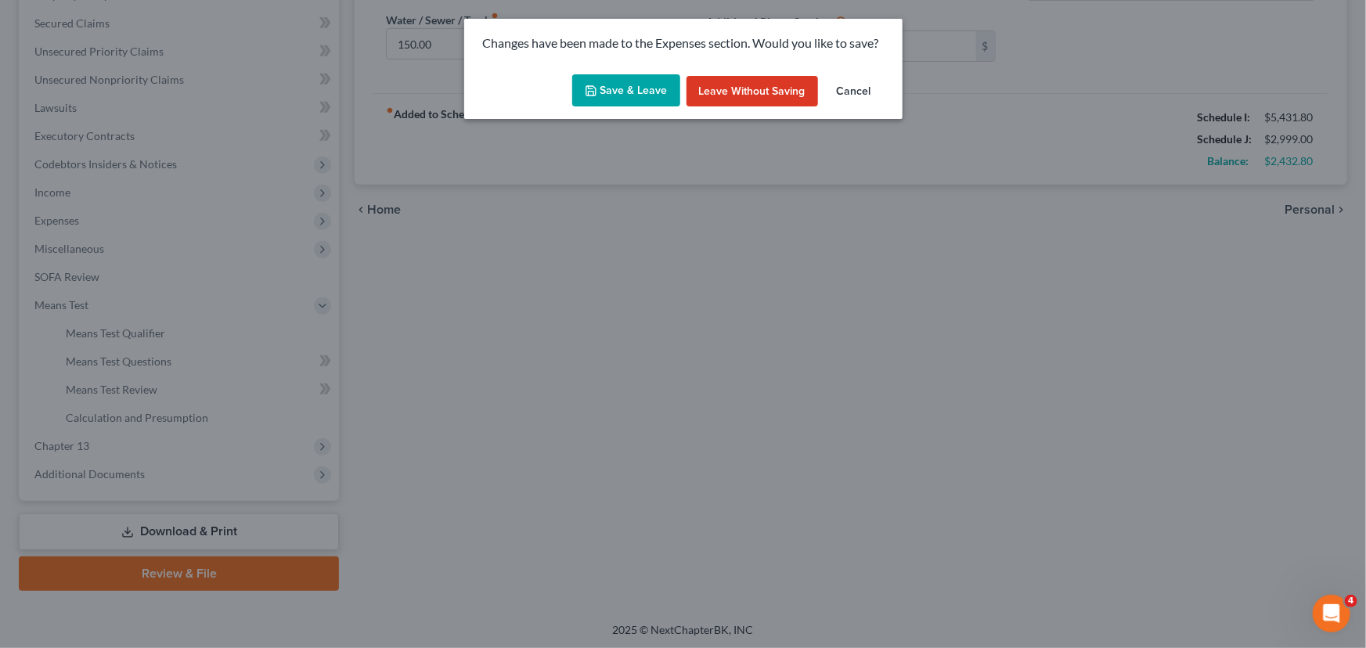
click at [867, 84] on button "Cancel" at bounding box center [853, 91] width 59 height 31
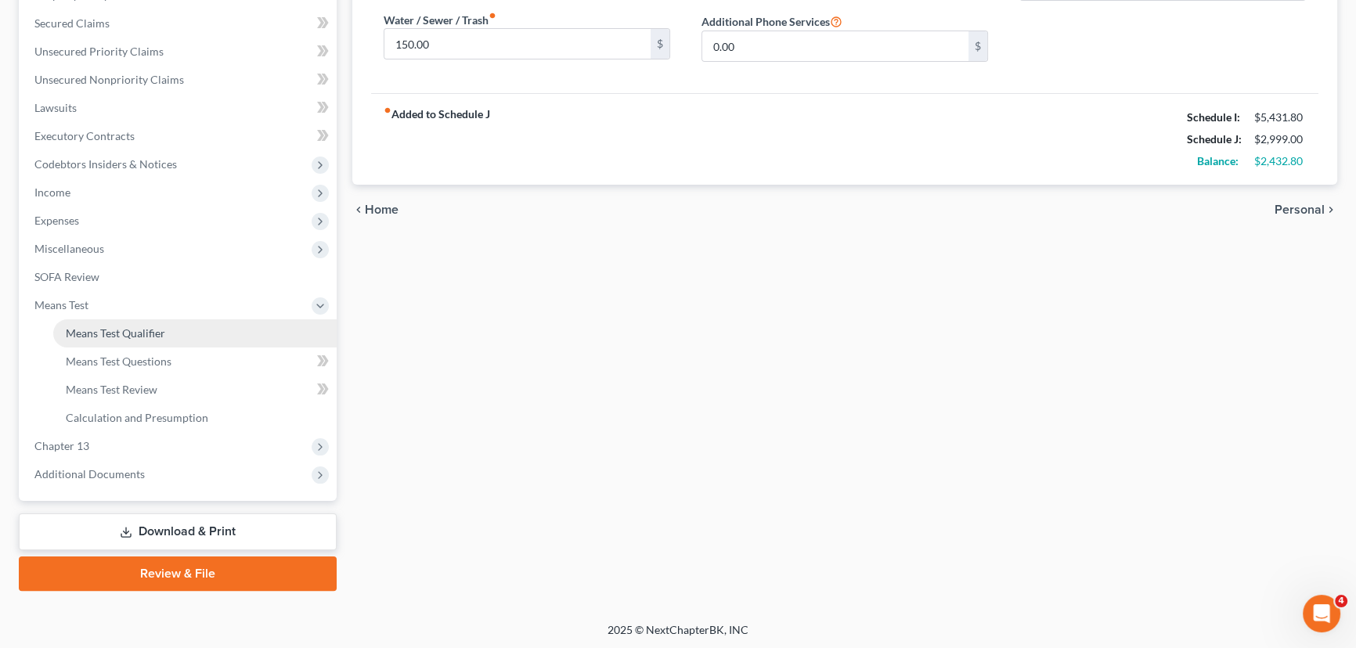
click at [143, 330] on span "Means Test Qualifier" at bounding box center [115, 332] width 99 height 13
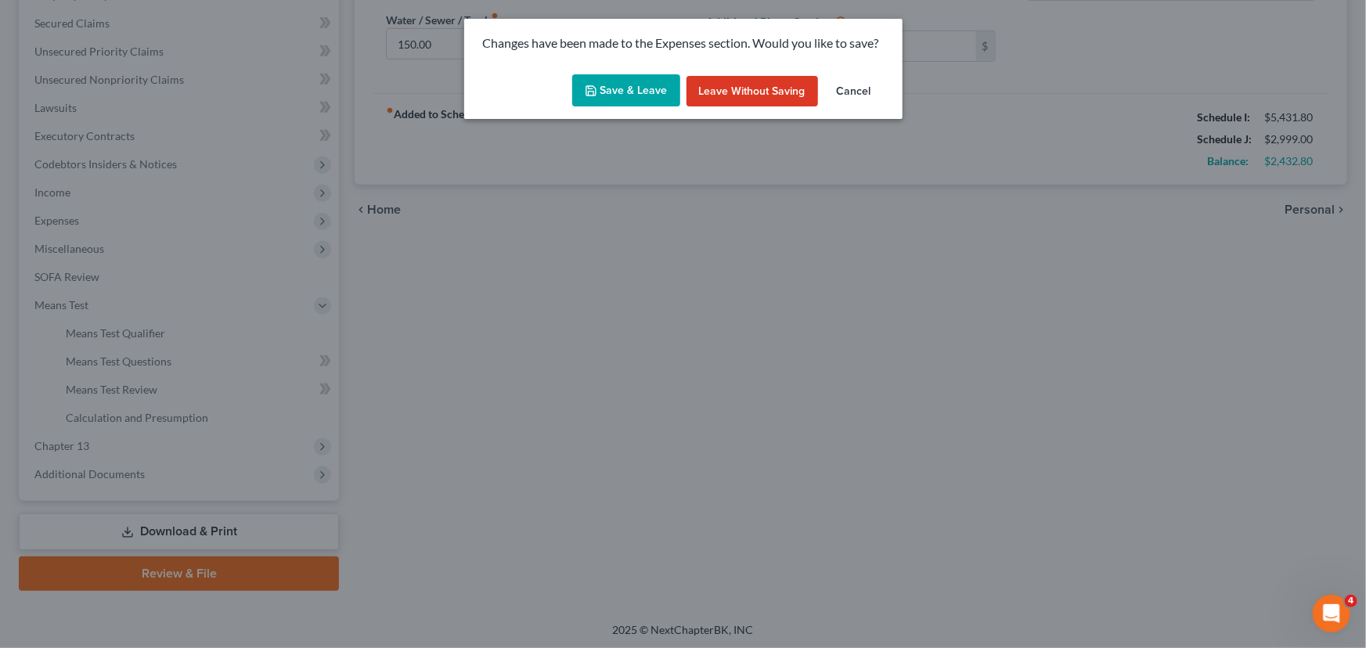
click at [619, 92] on button "Save & Leave" at bounding box center [626, 90] width 108 height 33
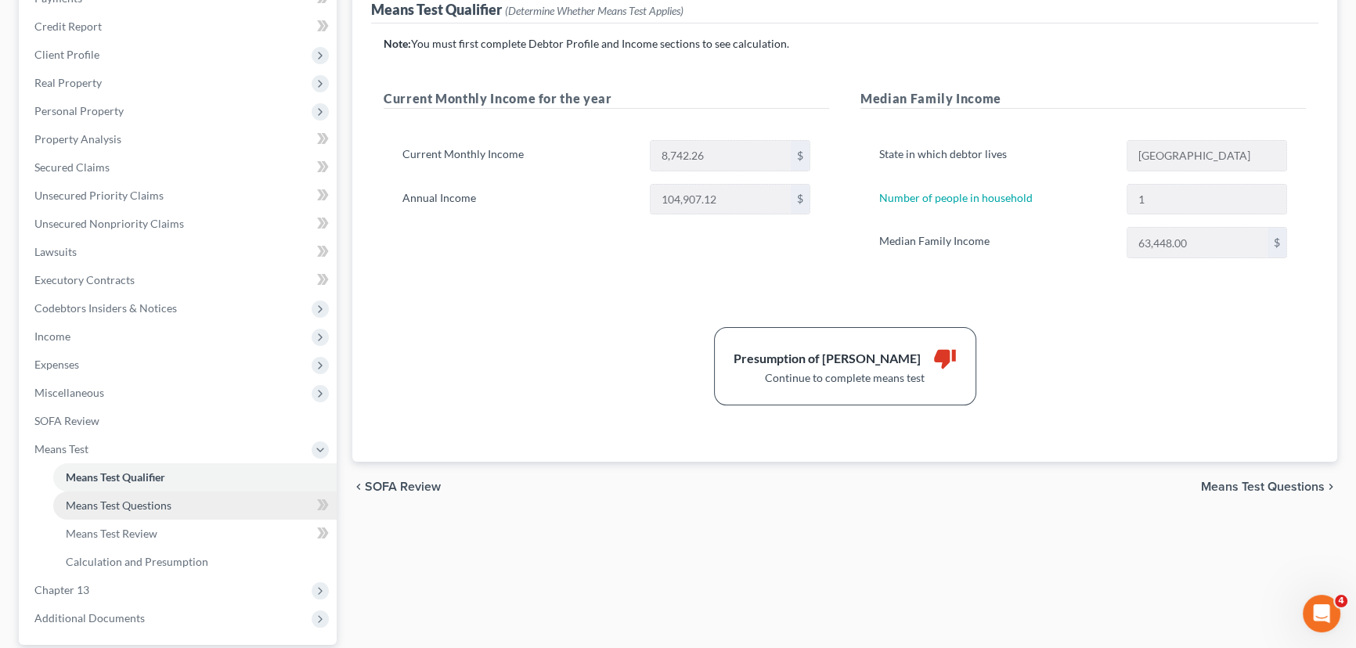
scroll to position [284, 0]
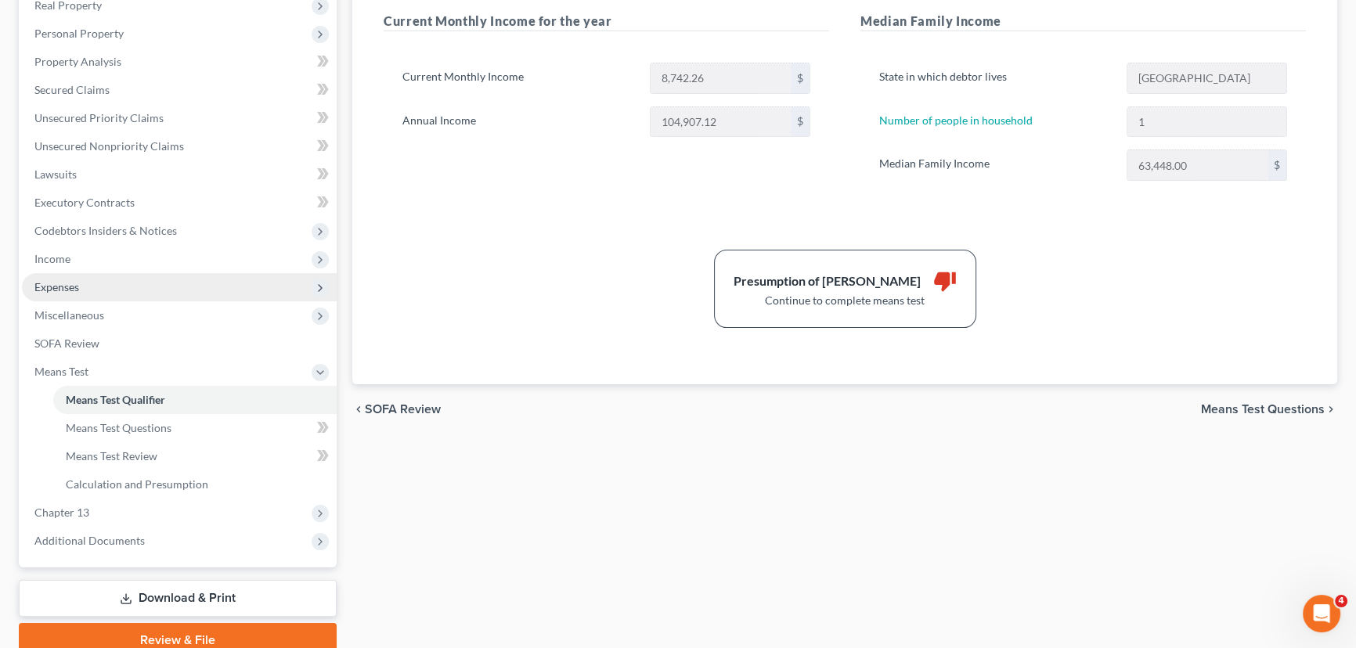
click at [91, 286] on span "Expenses" at bounding box center [179, 287] width 315 height 28
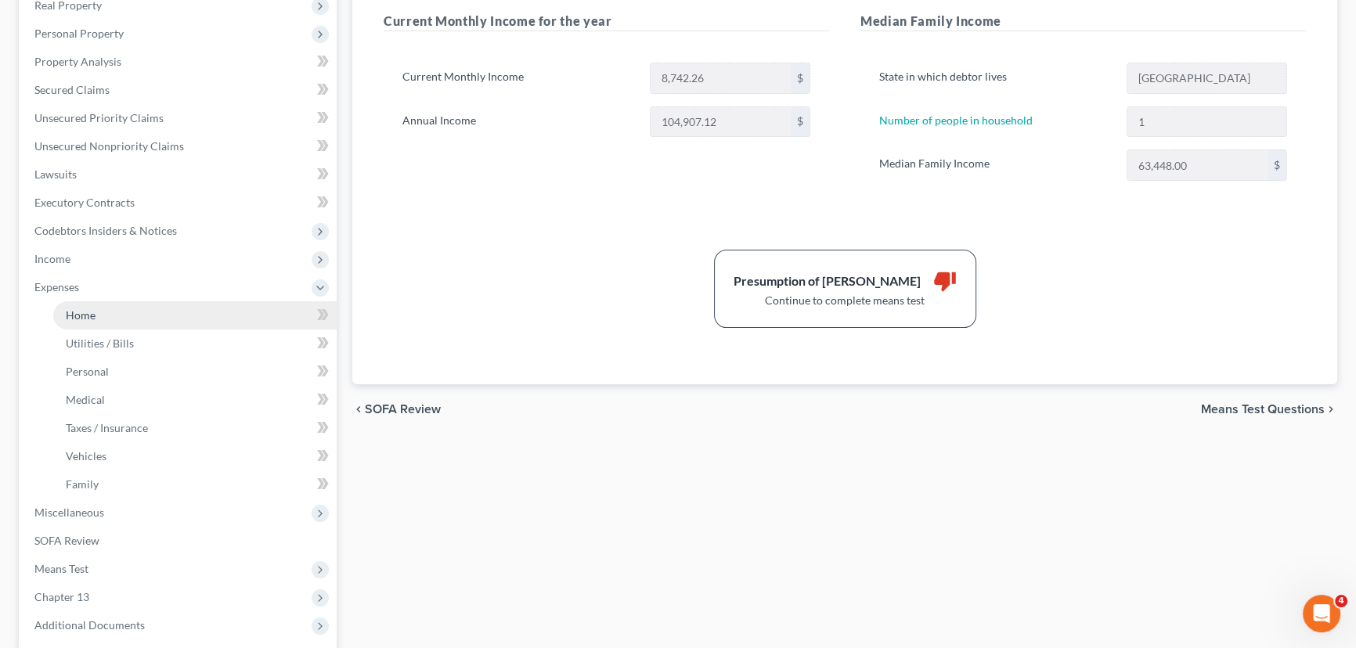
click at [117, 325] on link "Home" at bounding box center [194, 315] width 283 height 28
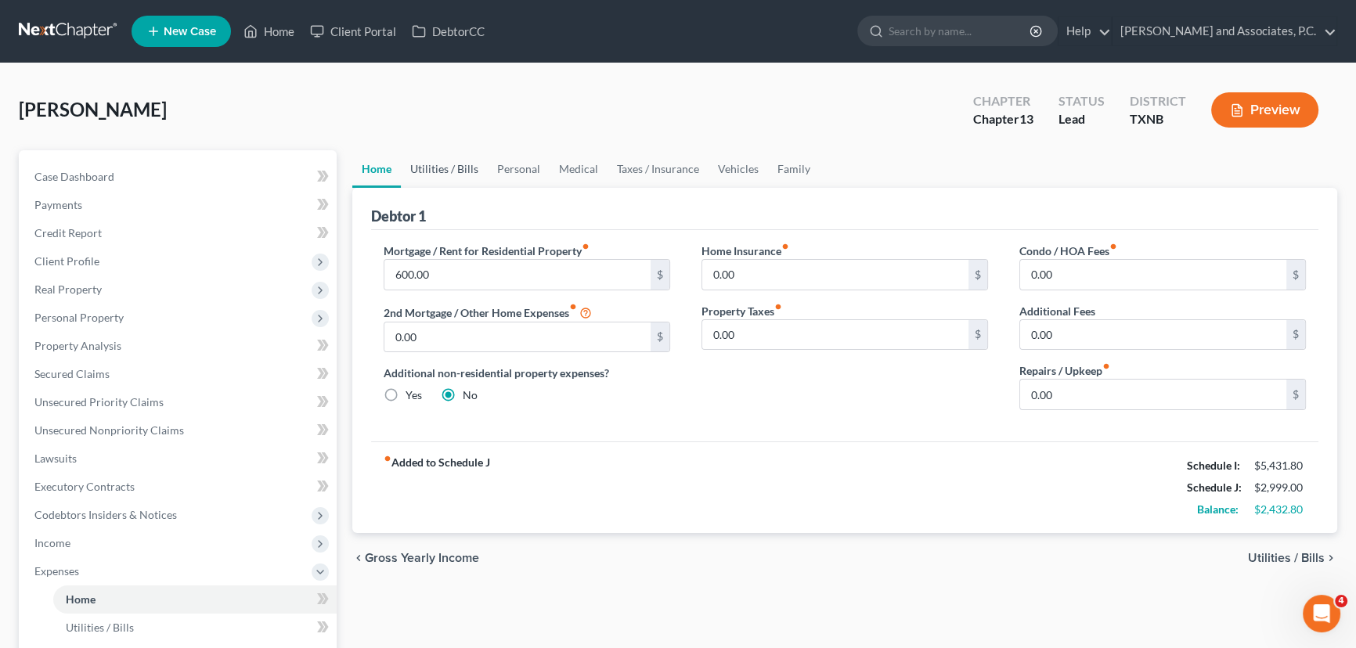
click at [449, 175] on link "Utilities / Bills" at bounding box center [444, 169] width 87 height 38
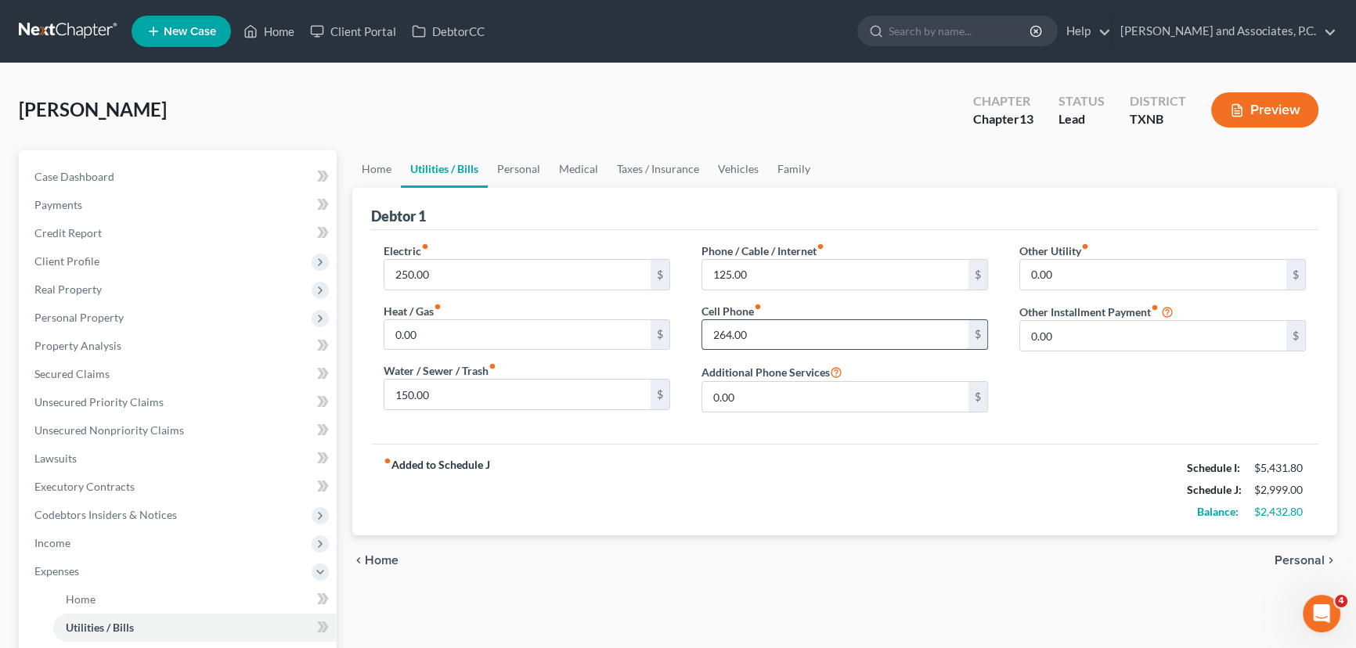
click at [766, 333] on input "264.00" at bounding box center [835, 335] width 266 height 30
click at [777, 281] on input "125.00" at bounding box center [835, 275] width 266 height 30
click at [510, 170] on link "Personal" at bounding box center [519, 169] width 62 height 38
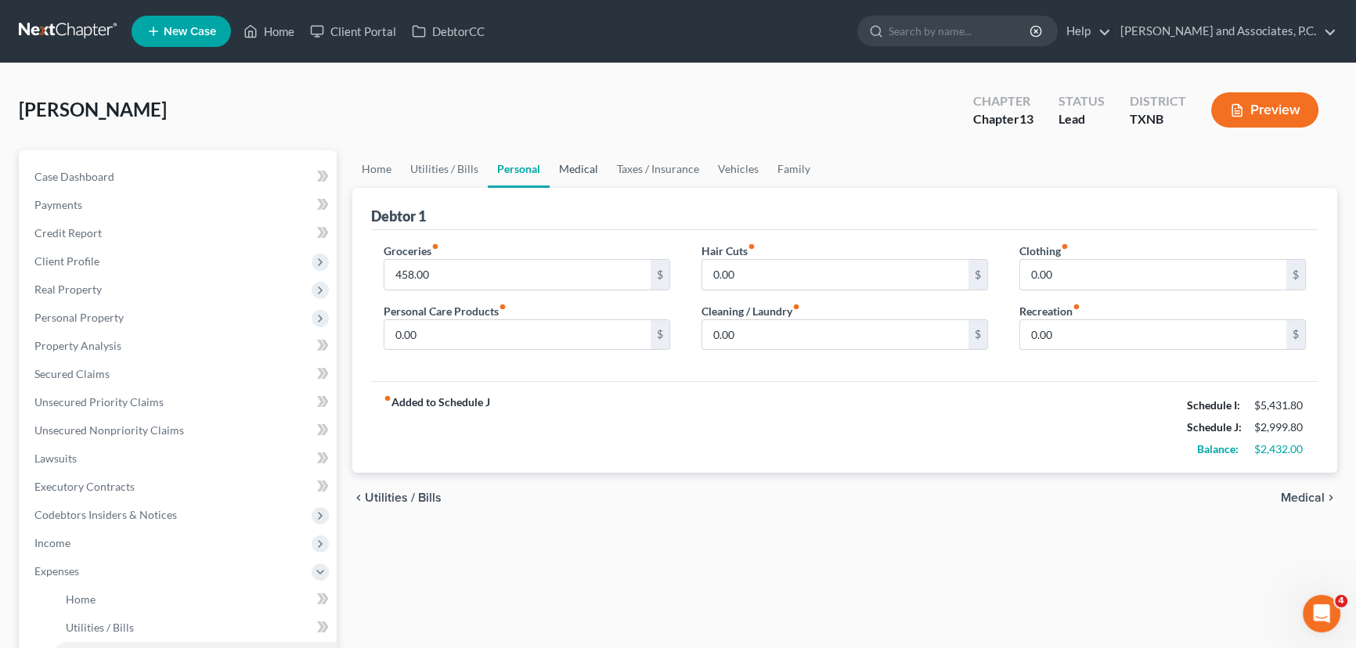
click at [574, 164] on link "Medical" at bounding box center [578, 169] width 58 height 38
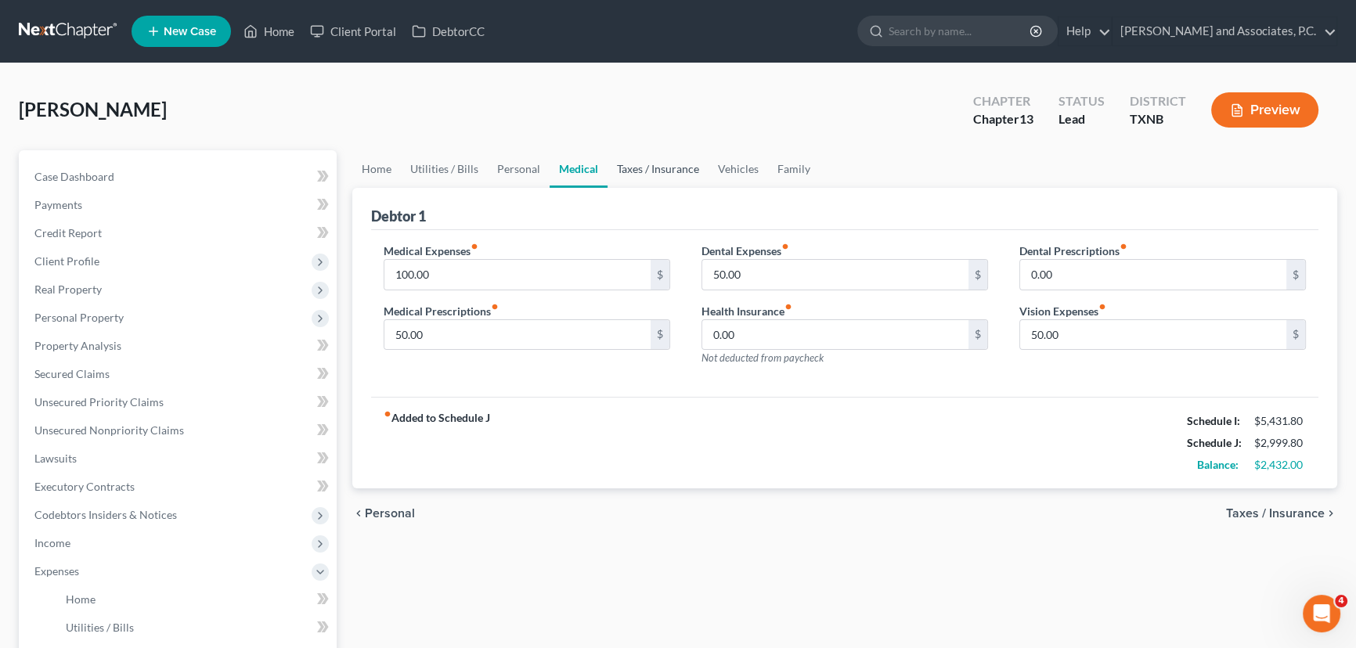
click at [636, 168] on link "Taxes / Insurance" at bounding box center [657, 169] width 101 height 38
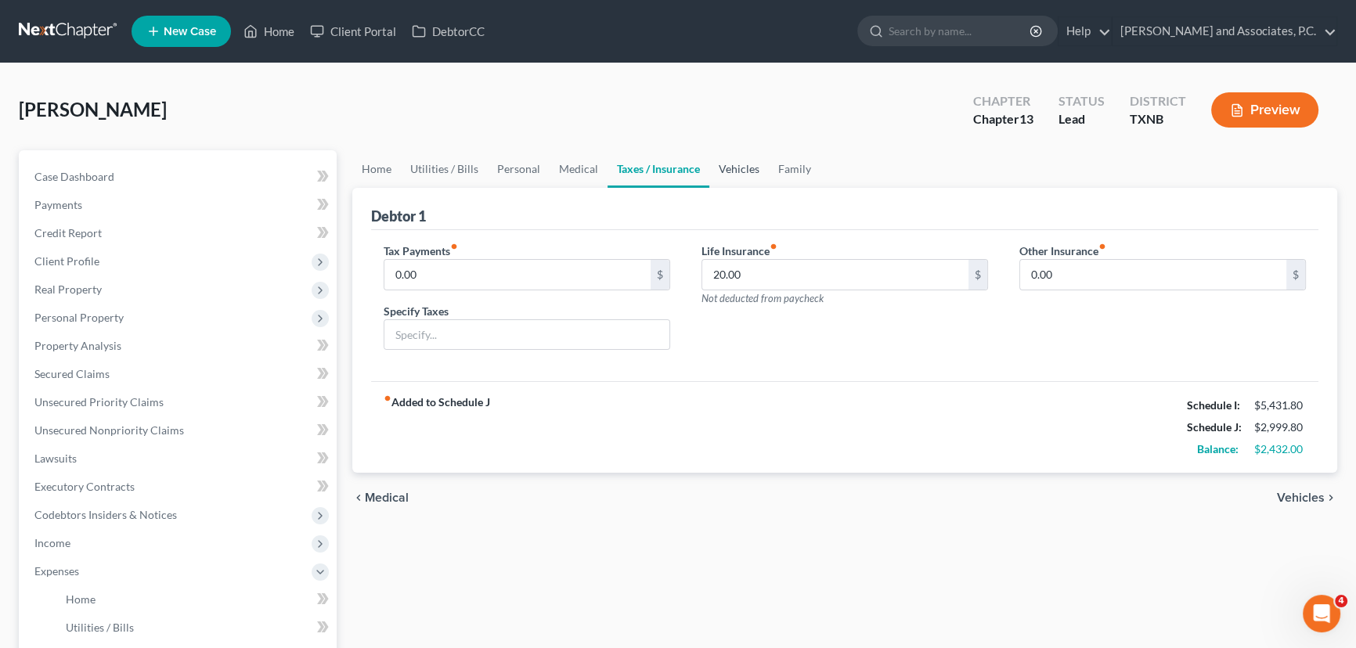
click at [722, 175] on link "Vehicles" at bounding box center [738, 169] width 59 height 38
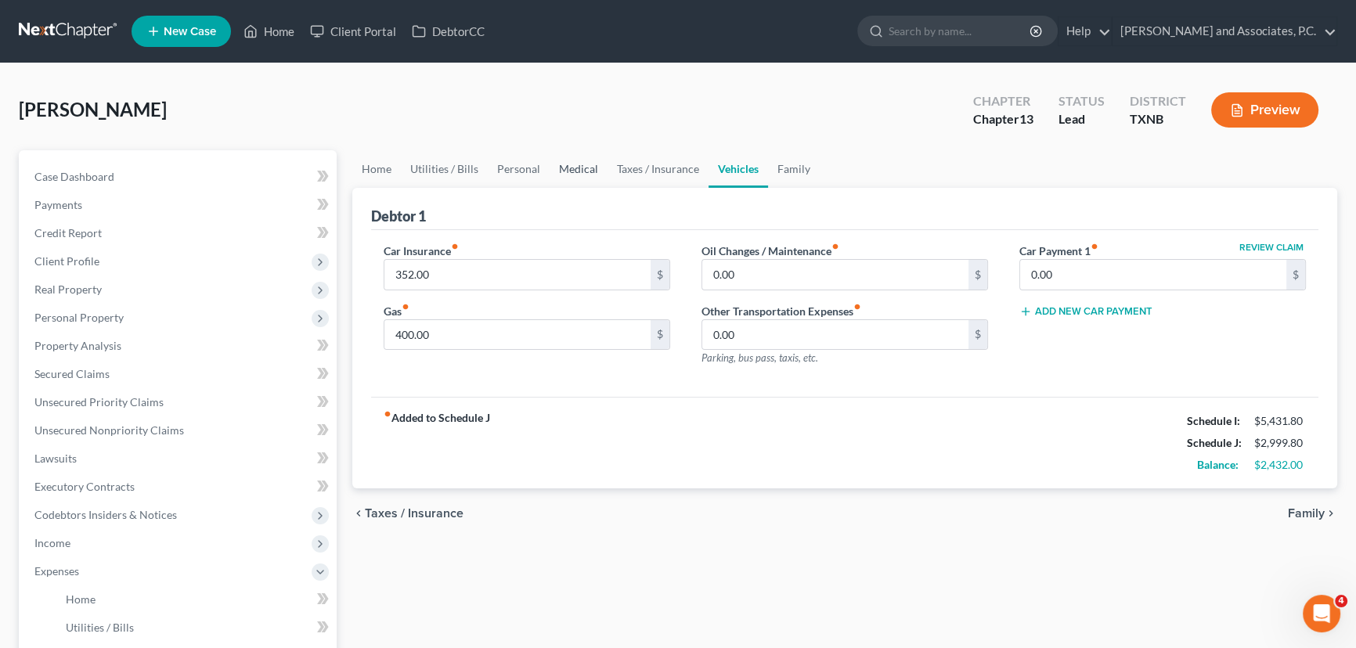
click at [579, 166] on link "Medical" at bounding box center [578, 169] width 58 height 38
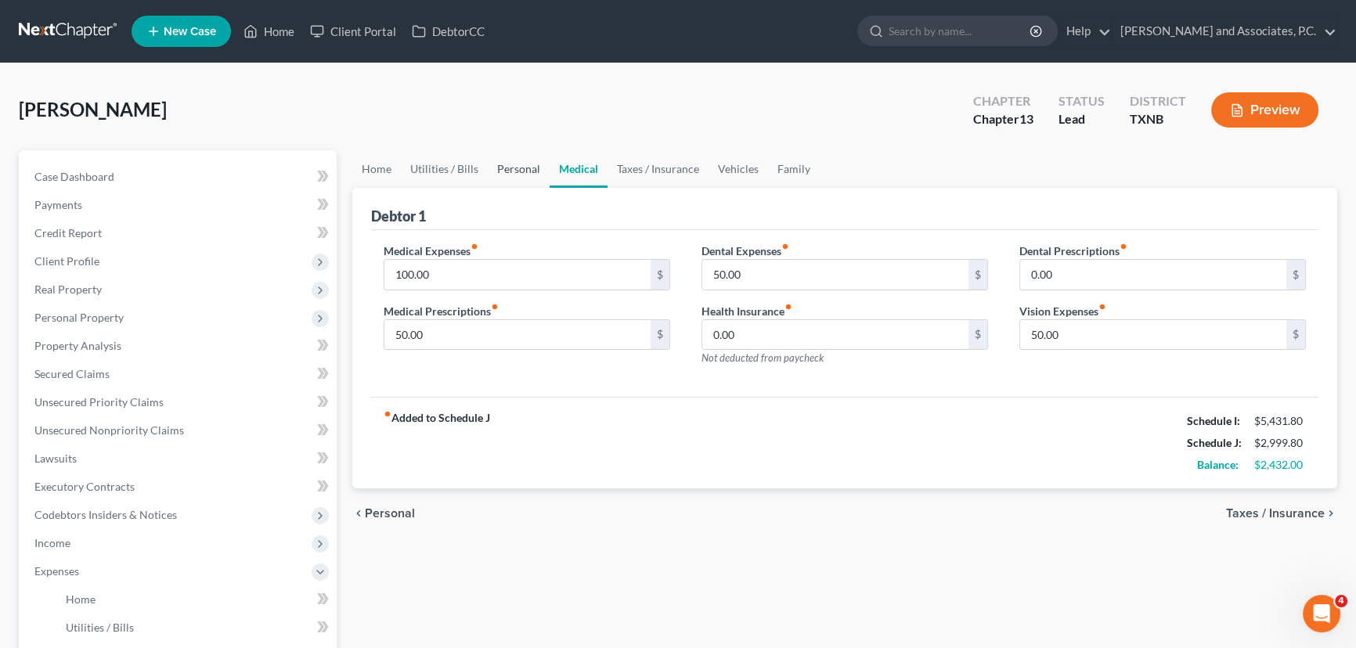
click at [536, 164] on link "Personal" at bounding box center [519, 169] width 62 height 38
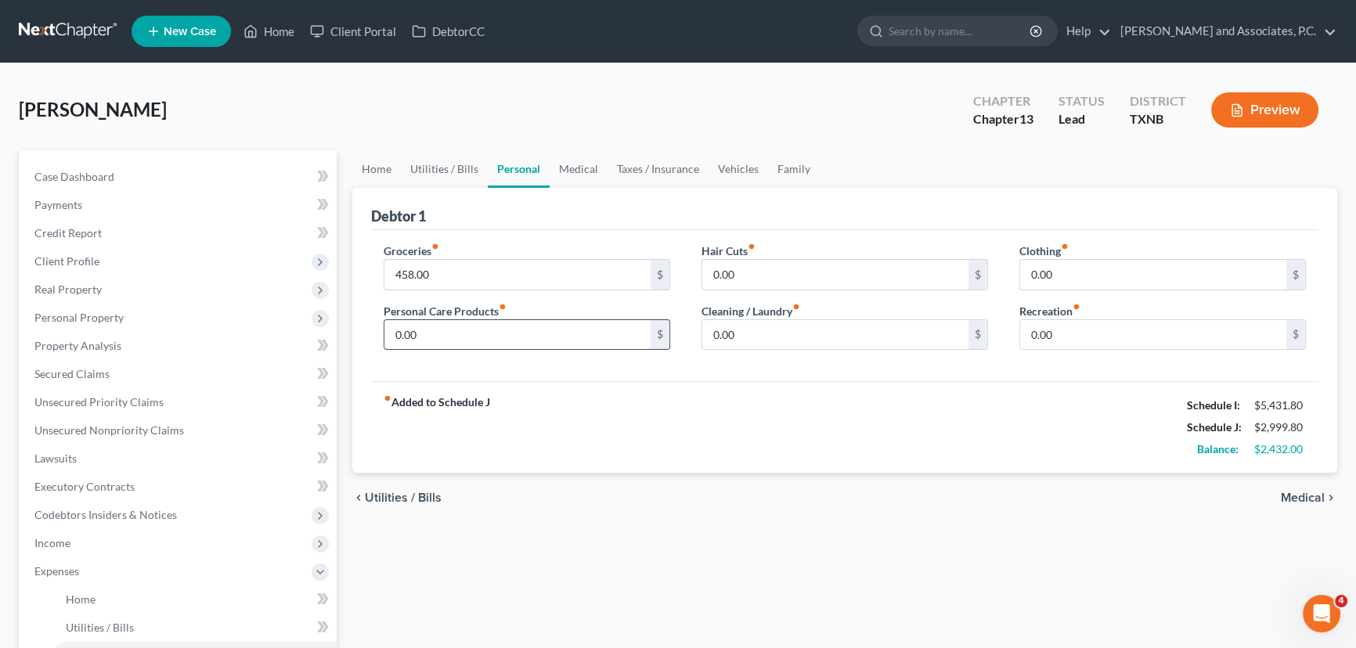
click at [510, 334] on input "0.00" at bounding box center [517, 335] width 266 height 30
click at [780, 259] on div "0.00 $" at bounding box center [844, 274] width 286 height 31
click at [772, 274] on input "0.00" at bounding box center [835, 275] width 266 height 30
click at [826, 333] on input "0.00" at bounding box center [835, 335] width 266 height 30
click at [1062, 274] on input "0.00" at bounding box center [1153, 275] width 266 height 30
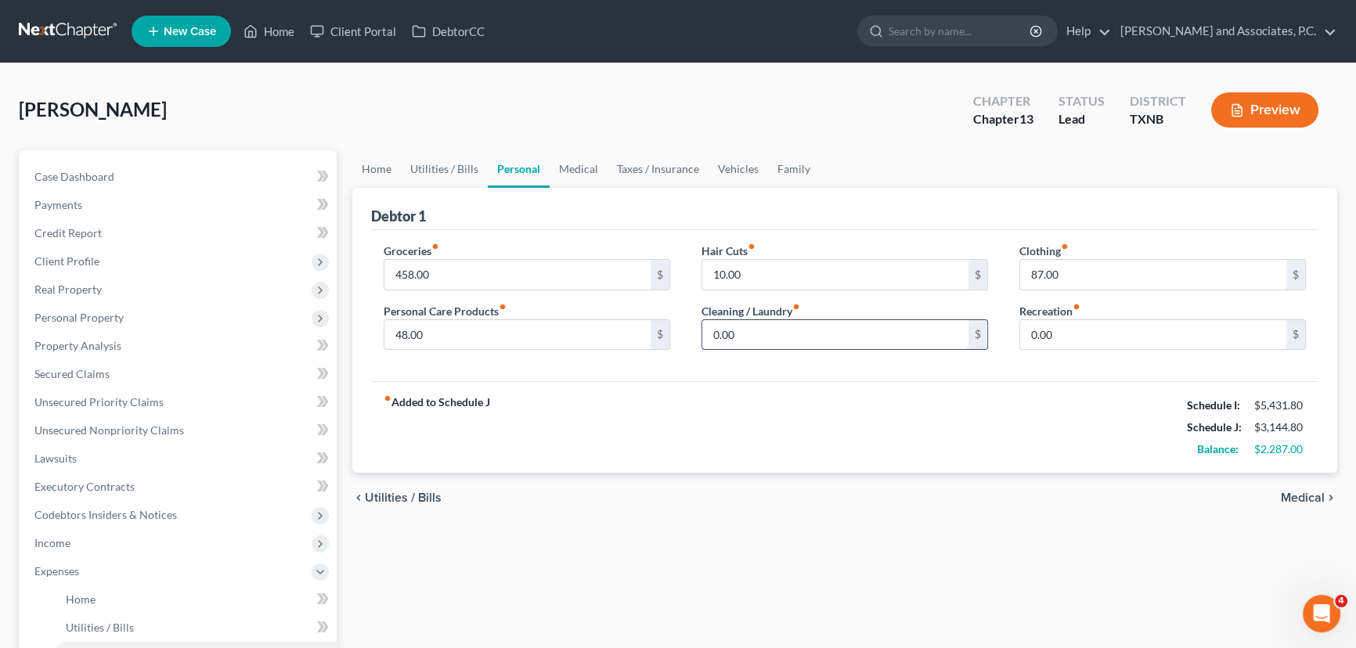
click at [867, 320] on input "0.00" at bounding box center [835, 335] width 266 height 30
click at [877, 430] on div "fiber_manual_record Added to Schedule J Schedule I: $5,431.80 Schedule J: $3,18…" at bounding box center [844, 427] width 947 height 92
click at [568, 170] on link "Medical" at bounding box center [578, 169] width 58 height 38
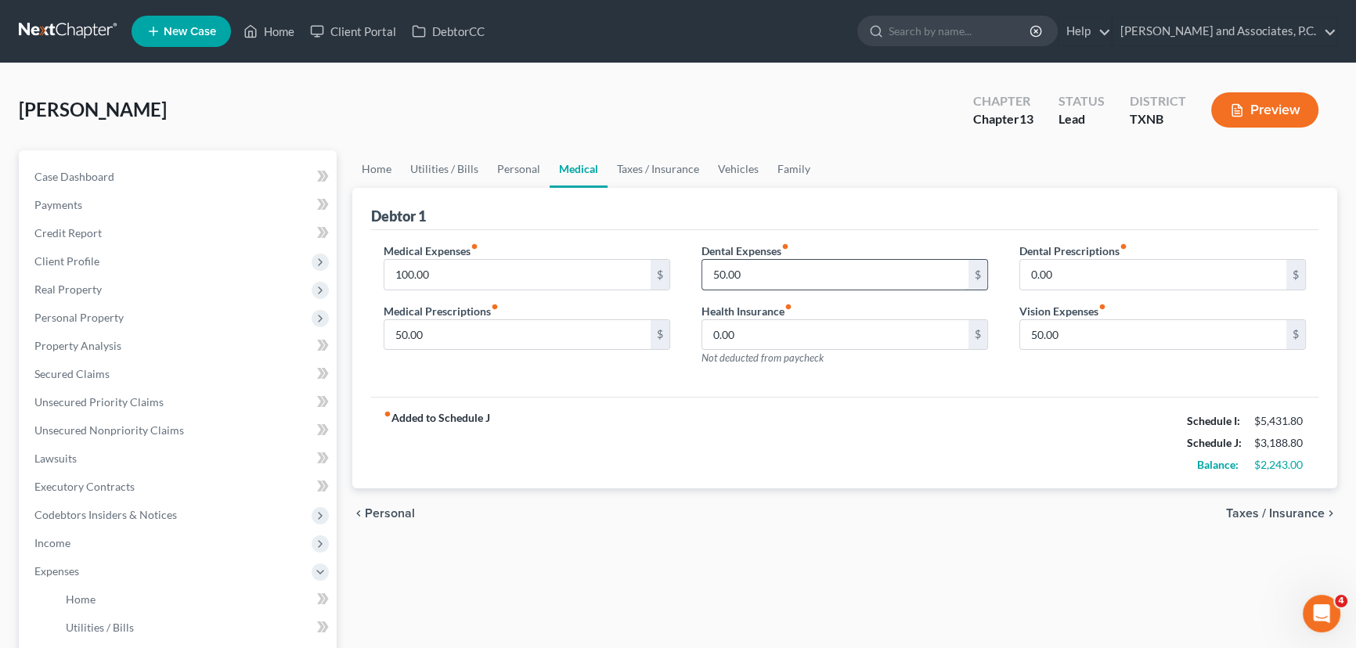
click at [763, 271] on input "50.00" at bounding box center [835, 275] width 266 height 30
click at [472, 330] on input "50.00" at bounding box center [517, 335] width 266 height 30
click at [476, 279] on input "100.00" at bounding box center [517, 275] width 266 height 30
click at [665, 171] on link "Taxes / Insurance" at bounding box center [657, 169] width 101 height 38
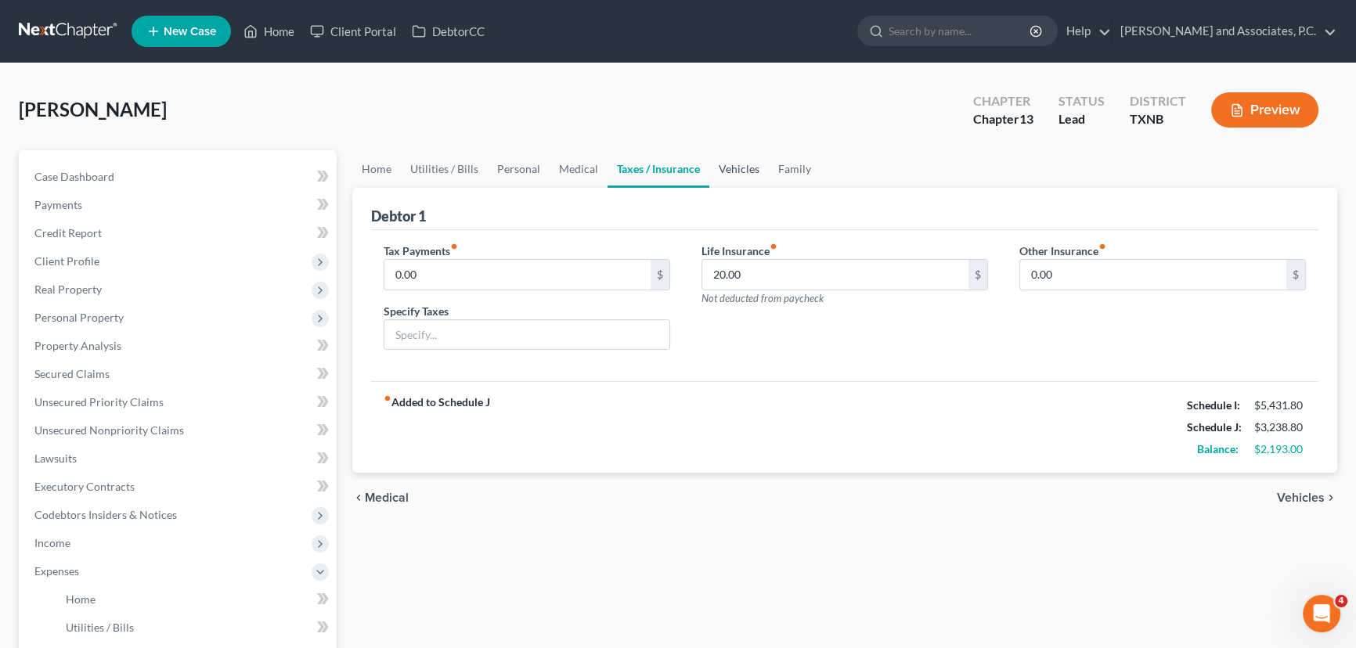
click at [726, 171] on link "Vehicles" at bounding box center [738, 169] width 59 height 38
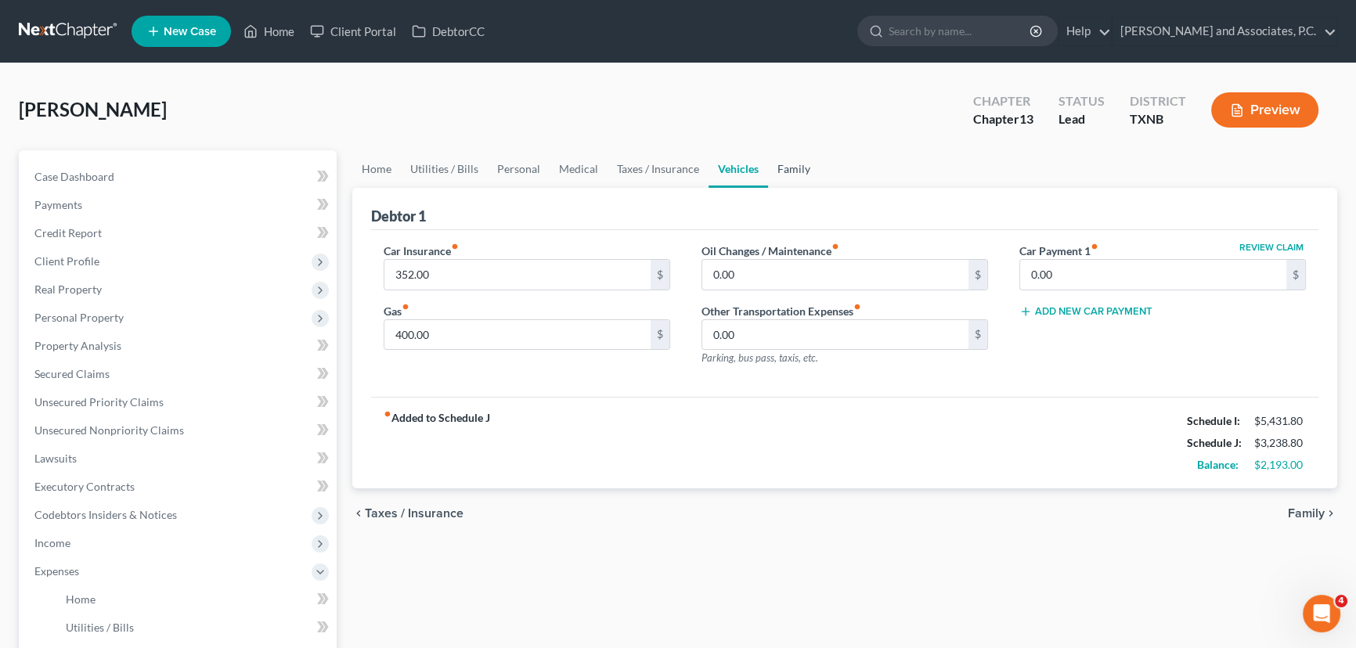
click at [782, 163] on link "Family" at bounding box center [794, 169] width 52 height 38
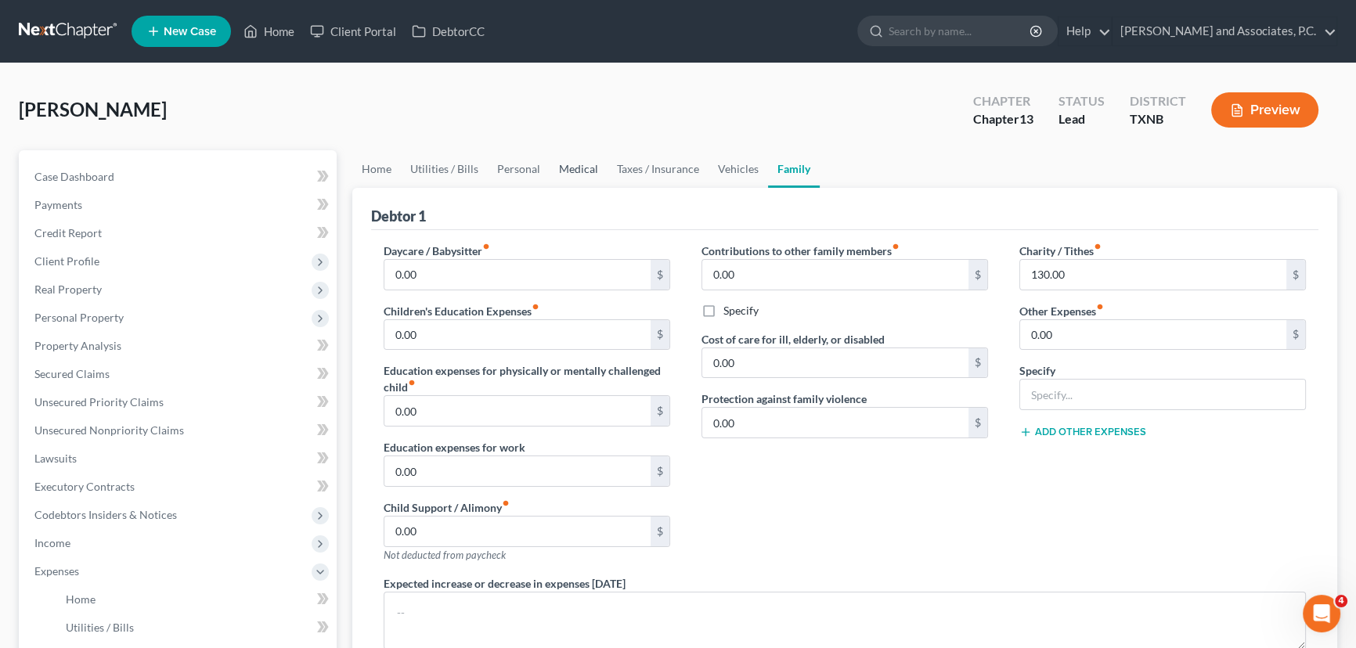
click at [570, 175] on link "Medical" at bounding box center [578, 169] width 58 height 38
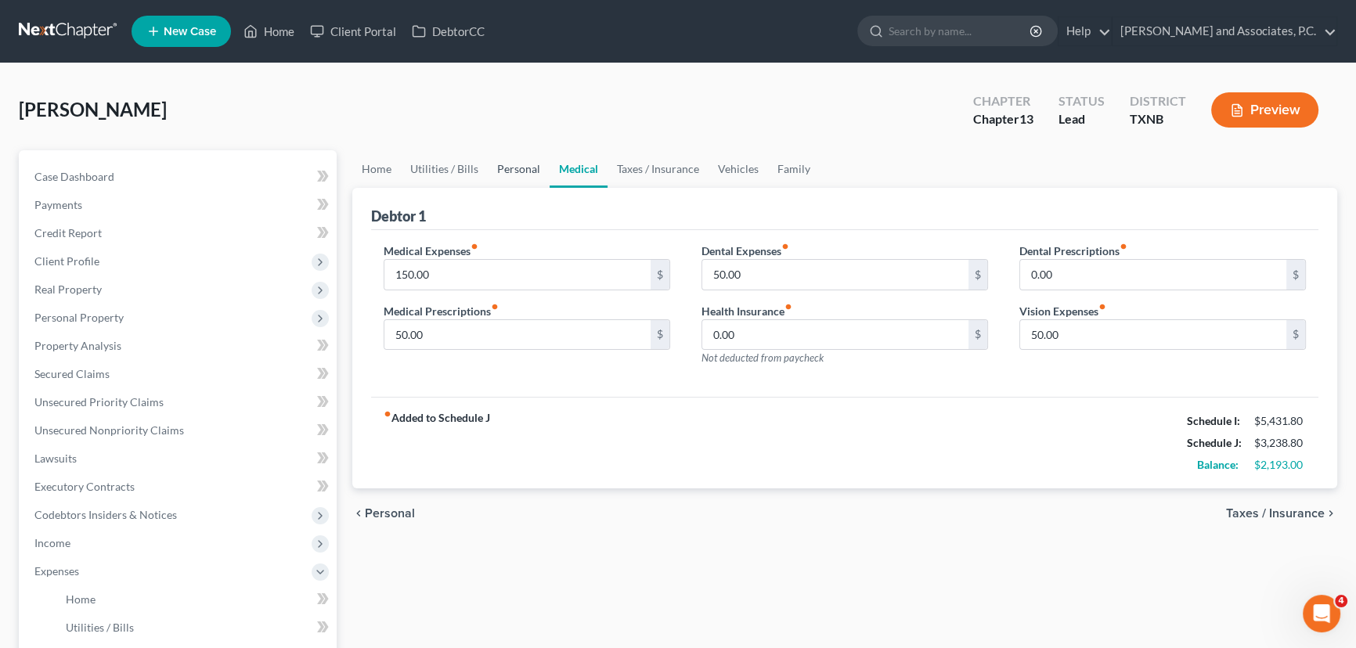
click at [509, 173] on link "Personal" at bounding box center [519, 169] width 62 height 38
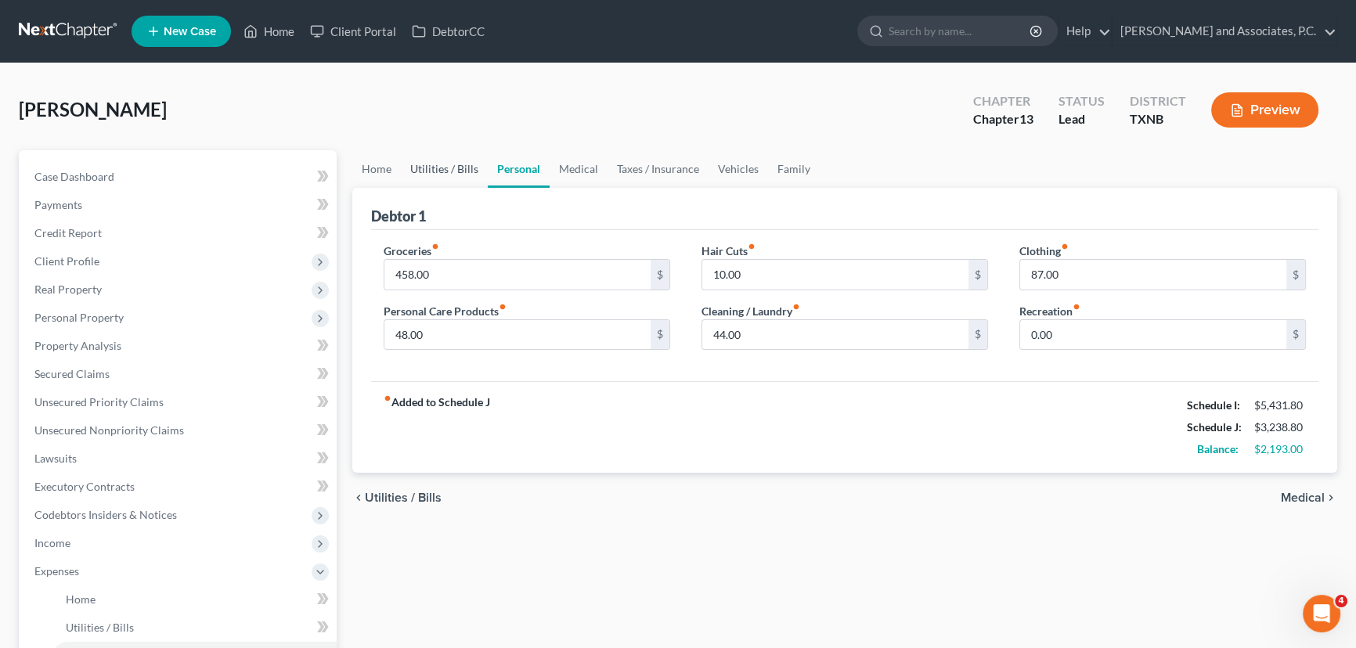
click at [465, 174] on link "Utilities / Bills" at bounding box center [444, 169] width 87 height 38
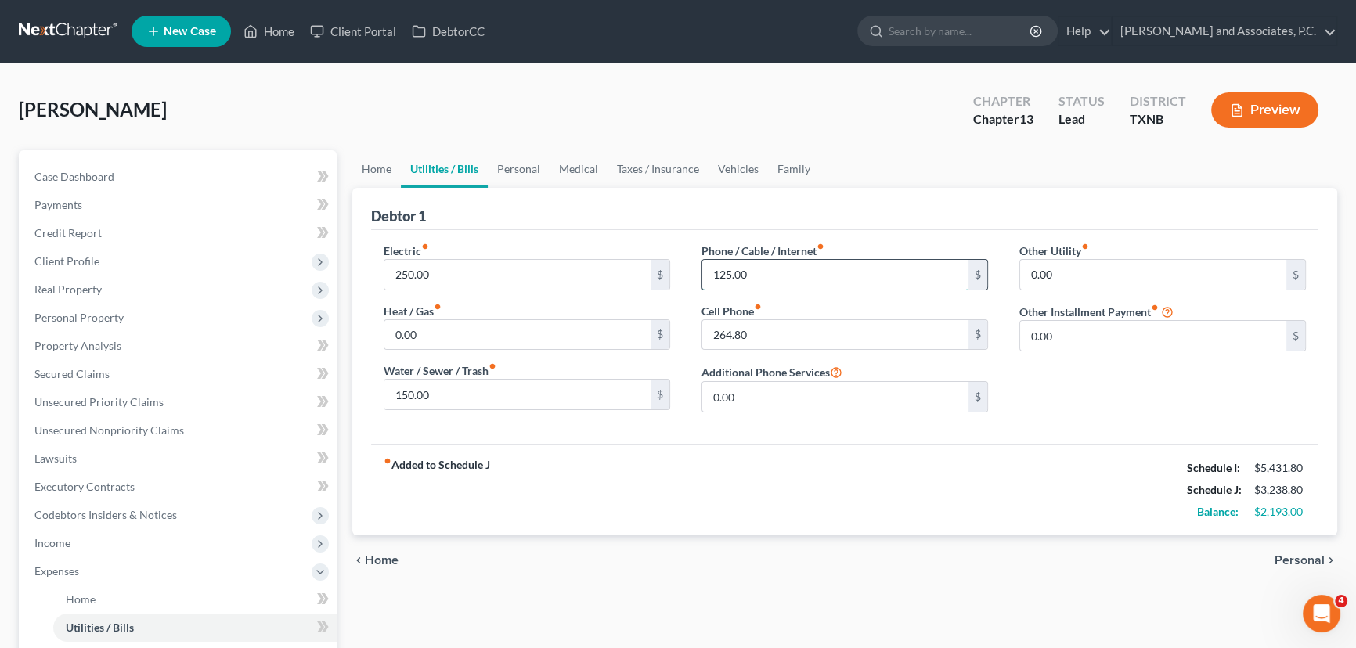
click at [775, 274] on input "125.00" at bounding box center [835, 275] width 266 height 30
click at [466, 402] on input "150.00" at bounding box center [517, 395] width 266 height 30
click at [516, 171] on link "Personal" at bounding box center [519, 169] width 62 height 38
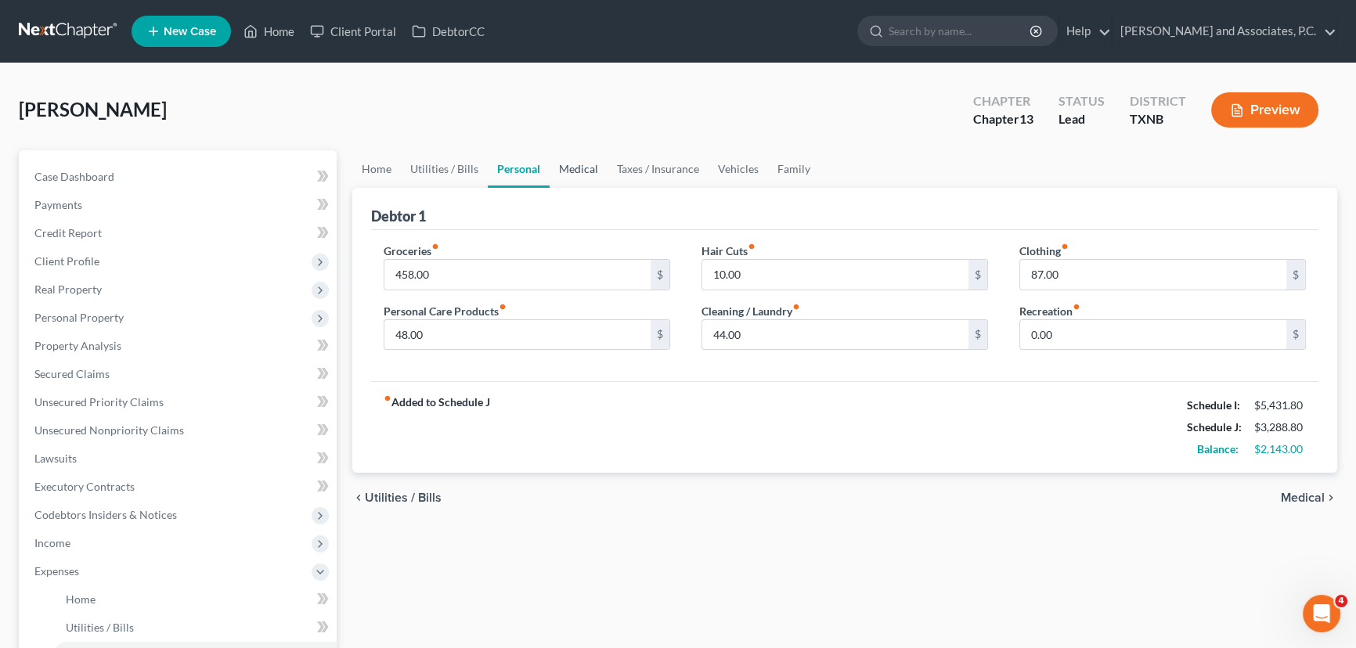
click at [587, 171] on link "Medical" at bounding box center [578, 169] width 58 height 38
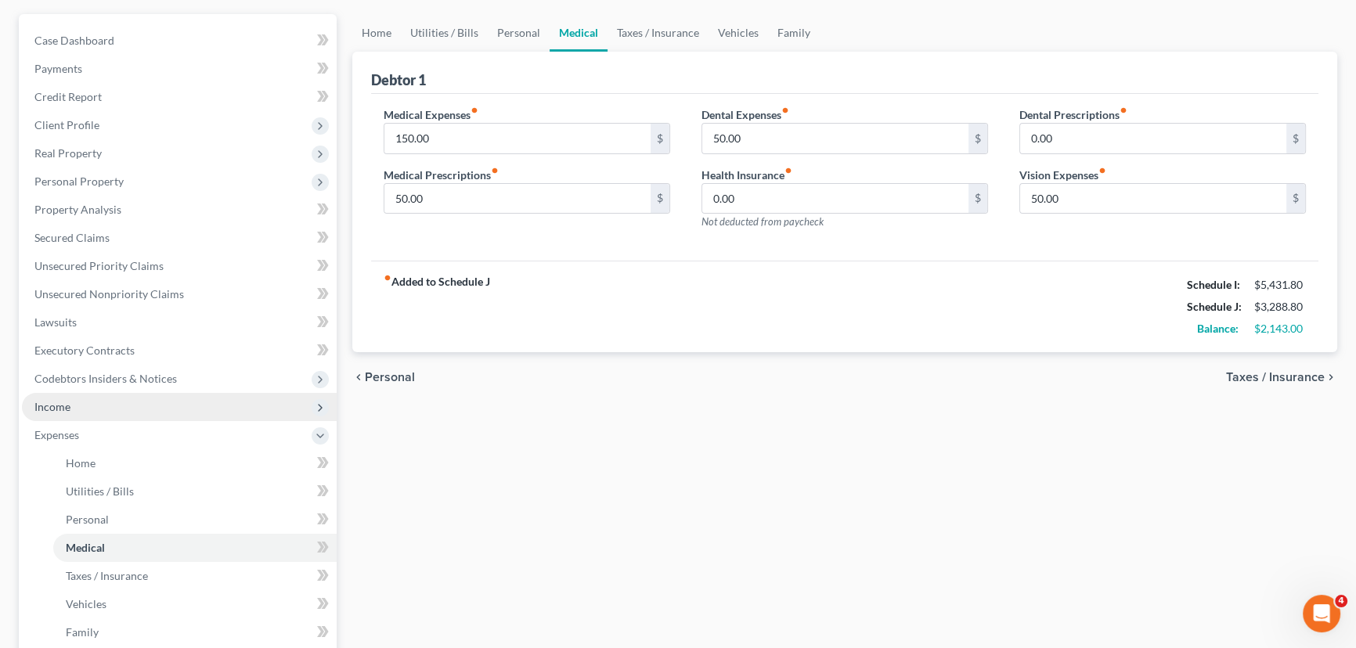
scroll to position [142, 0]
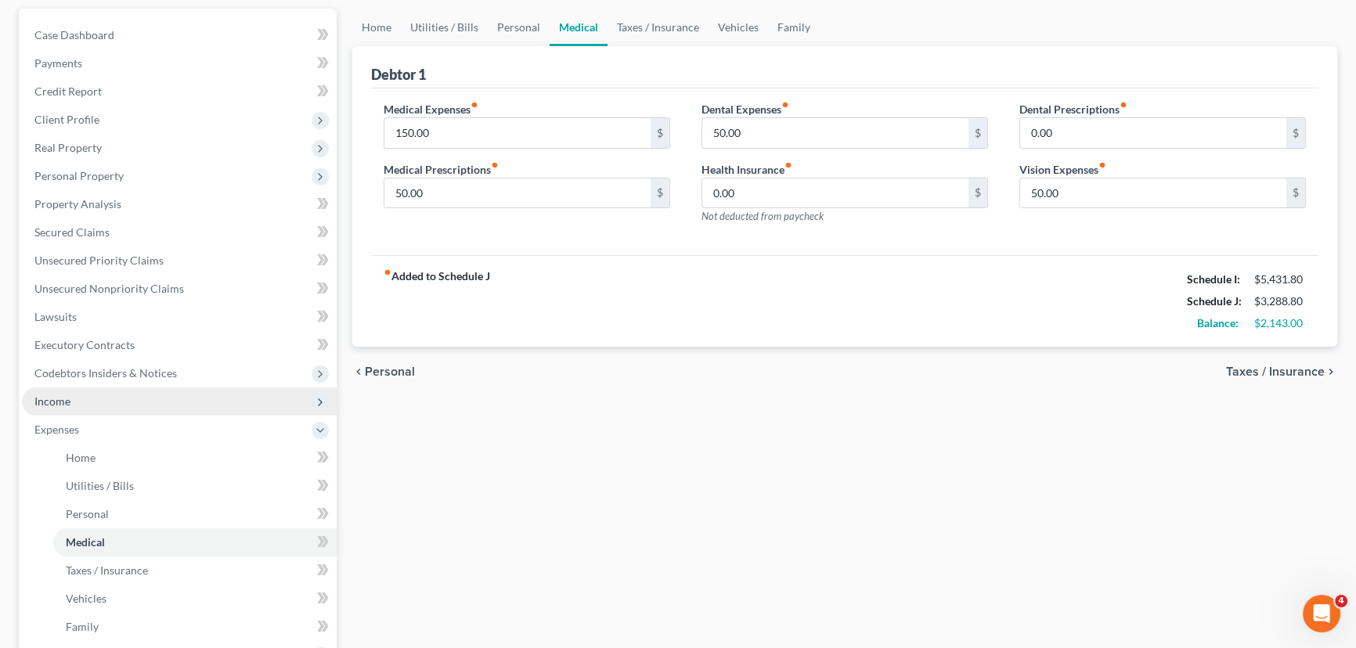
click at [95, 398] on span "Income" at bounding box center [179, 401] width 315 height 28
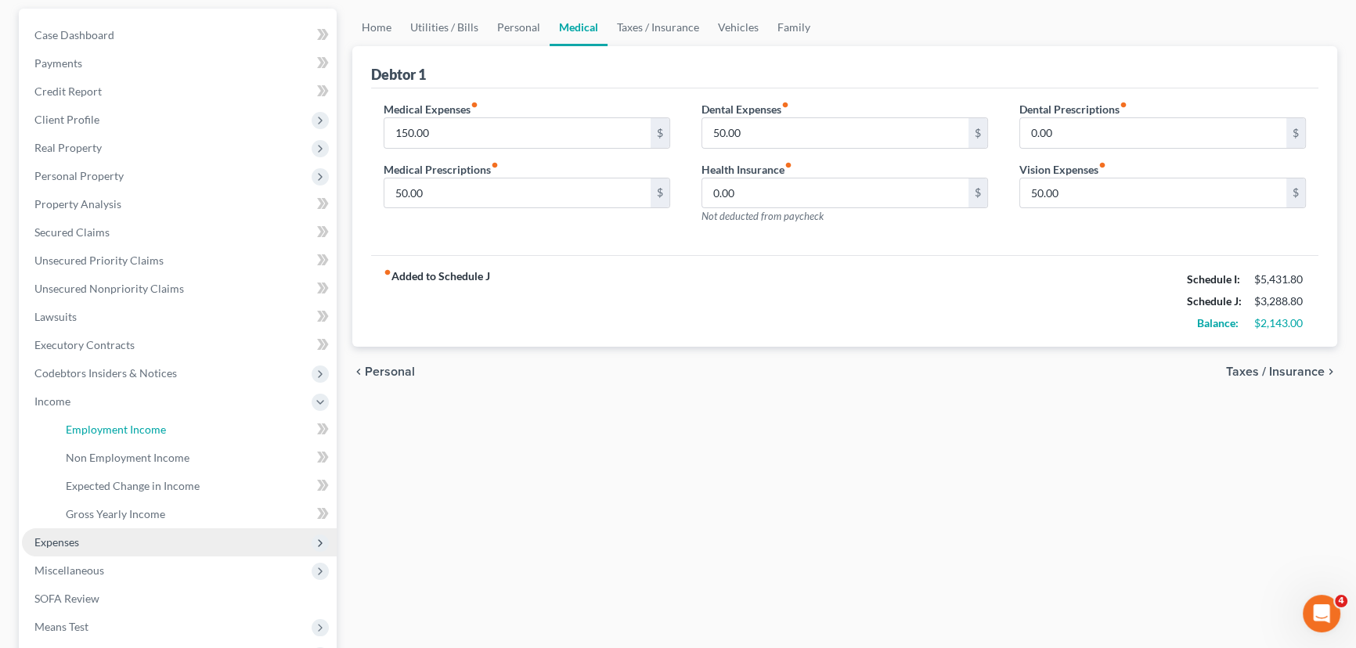
click at [110, 425] on span "Employment Income" at bounding box center [116, 429] width 100 height 13
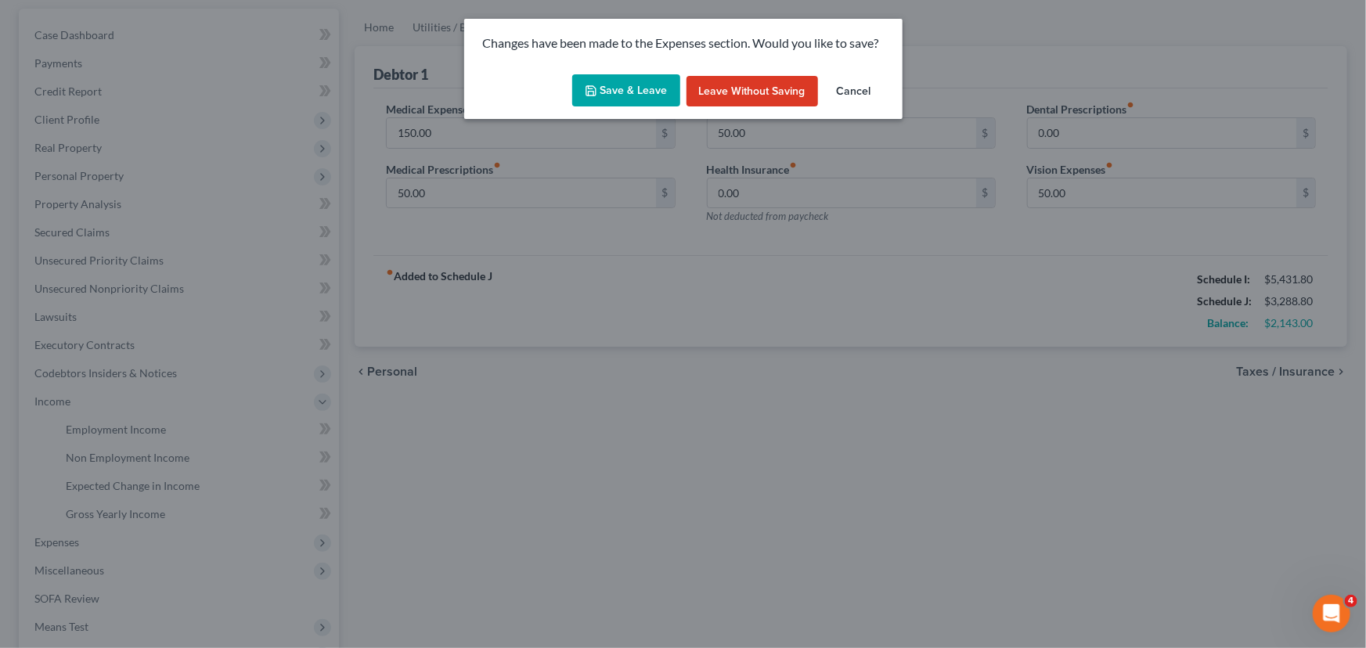
click at [626, 84] on button "Save & Leave" at bounding box center [626, 90] width 108 height 33
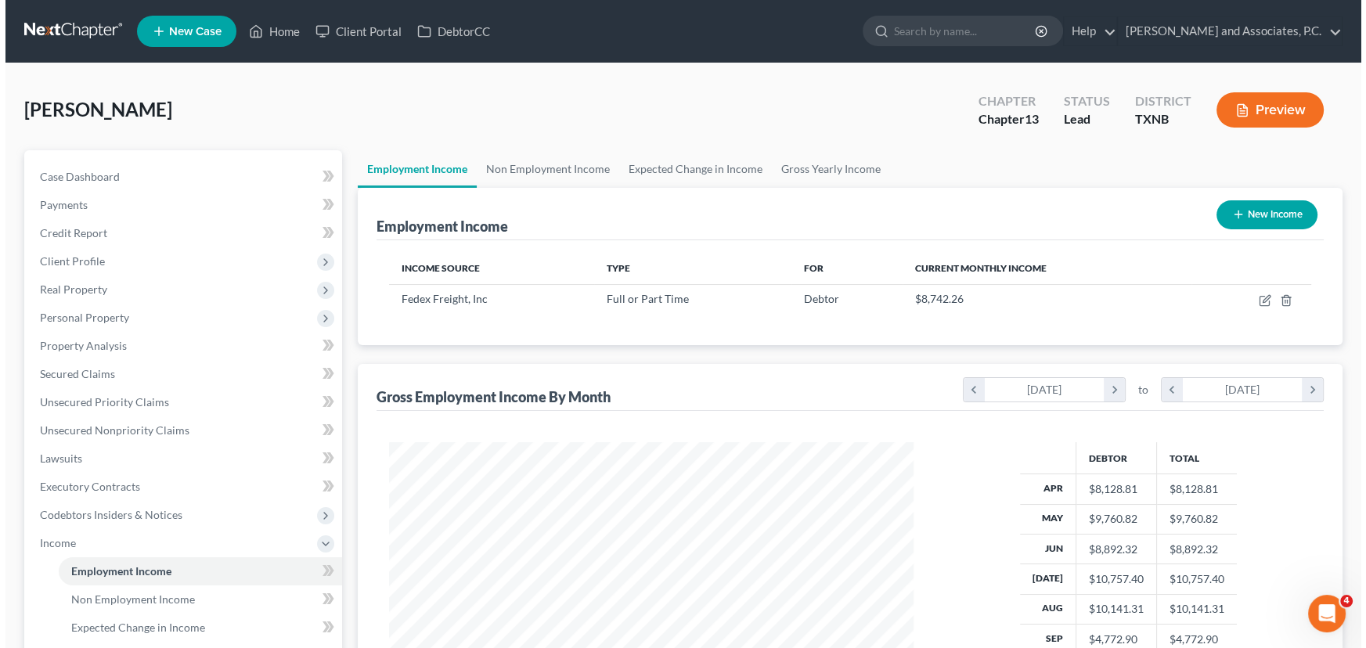
scroll to position [280, 556]
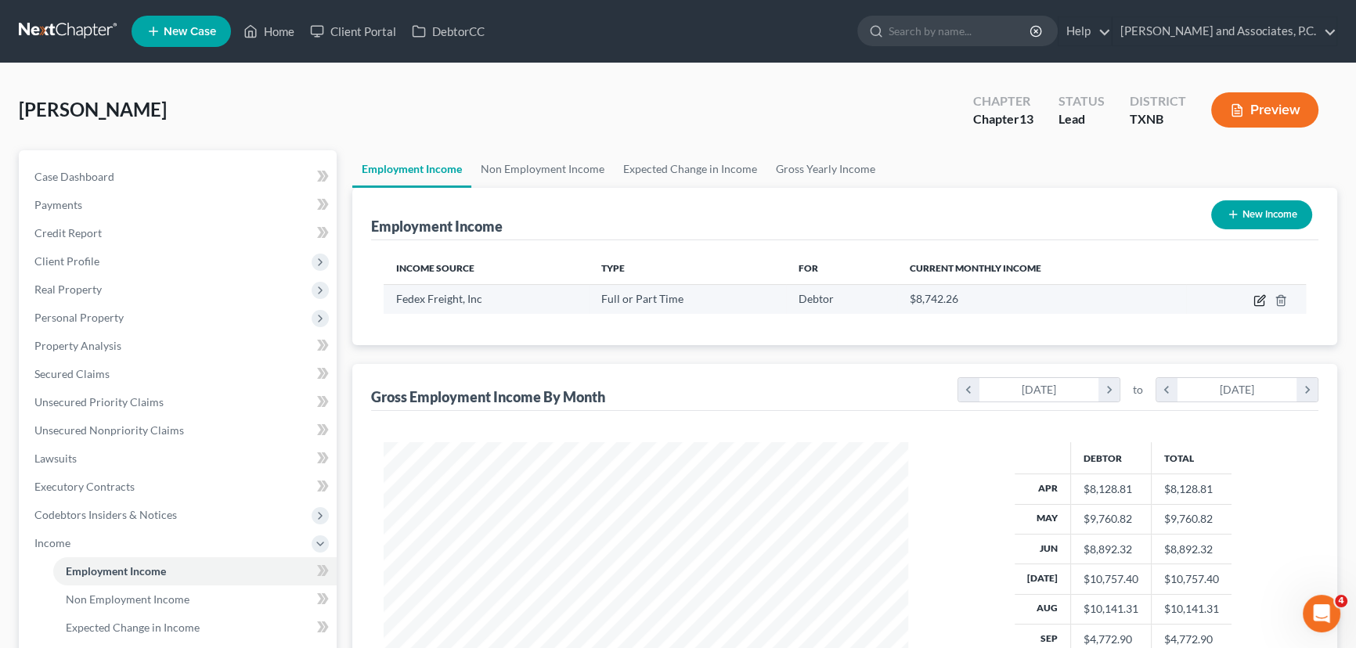
click at [1260, 305] on icon "button" at bounding box center [1258, 301] width 9 height 9
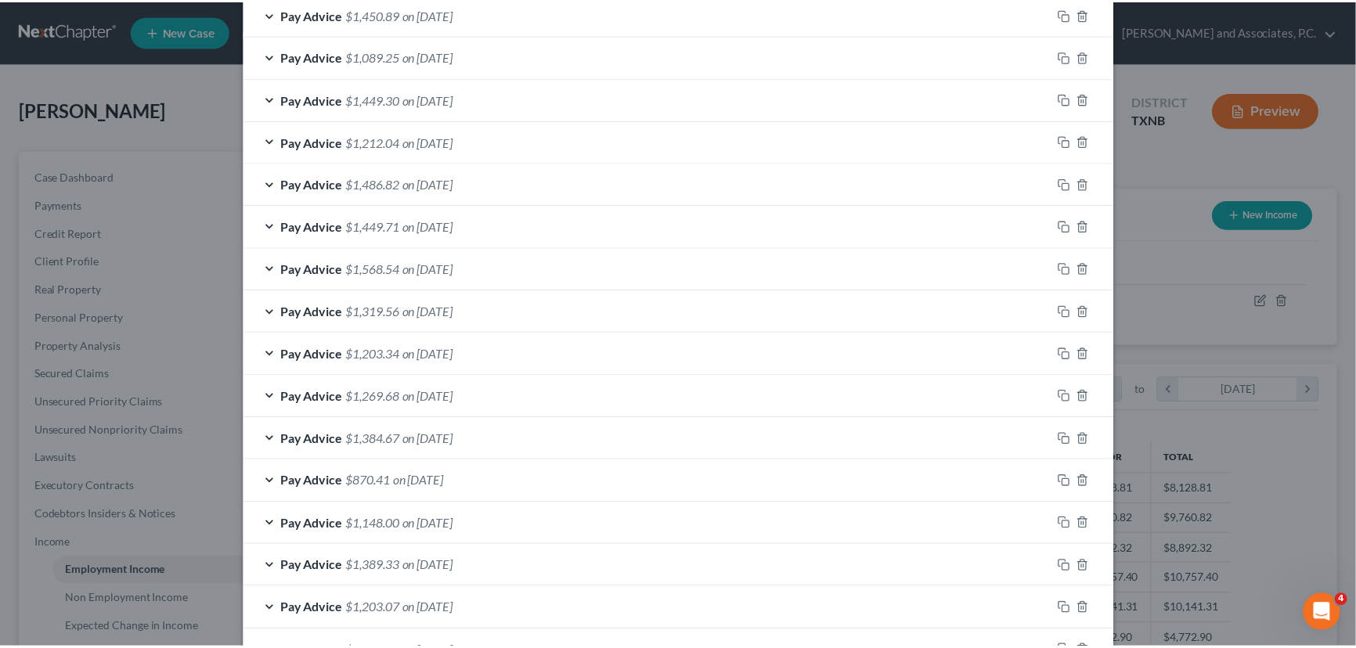
scroll to position [1097, 0]
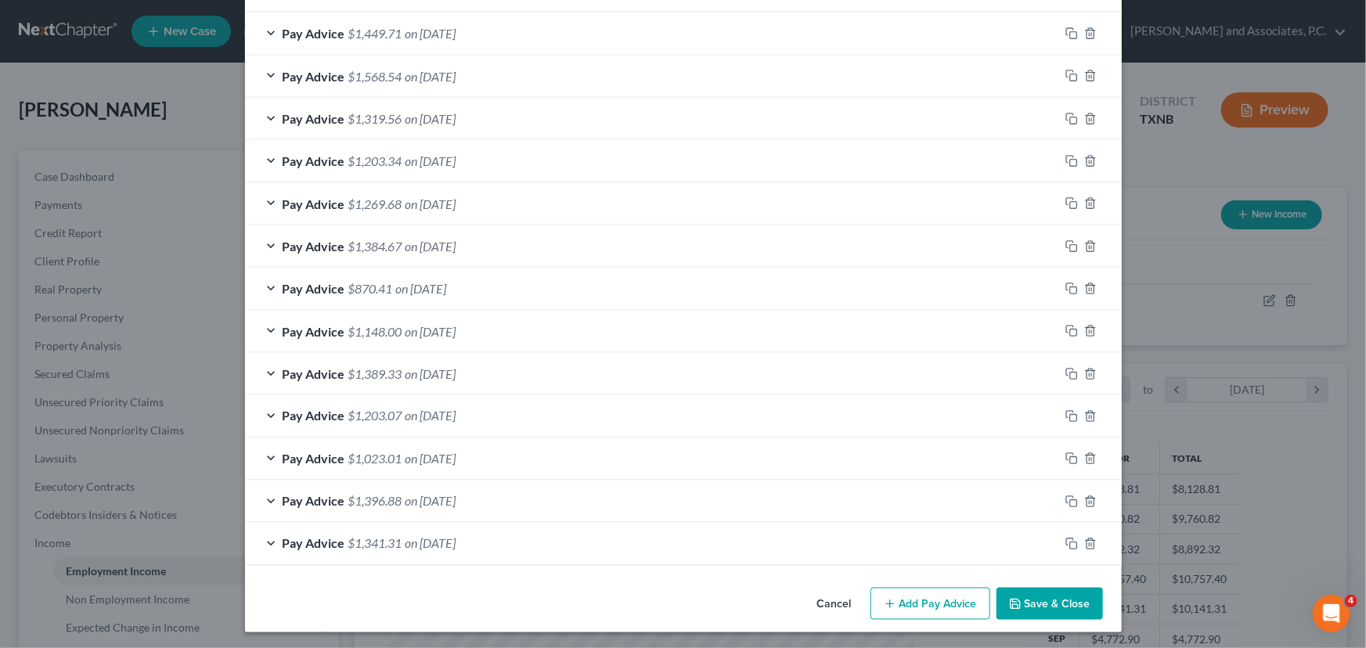
click at [1041, 607] on button "Save & Close" at bounding box center [1049, 604] width 106 height 33
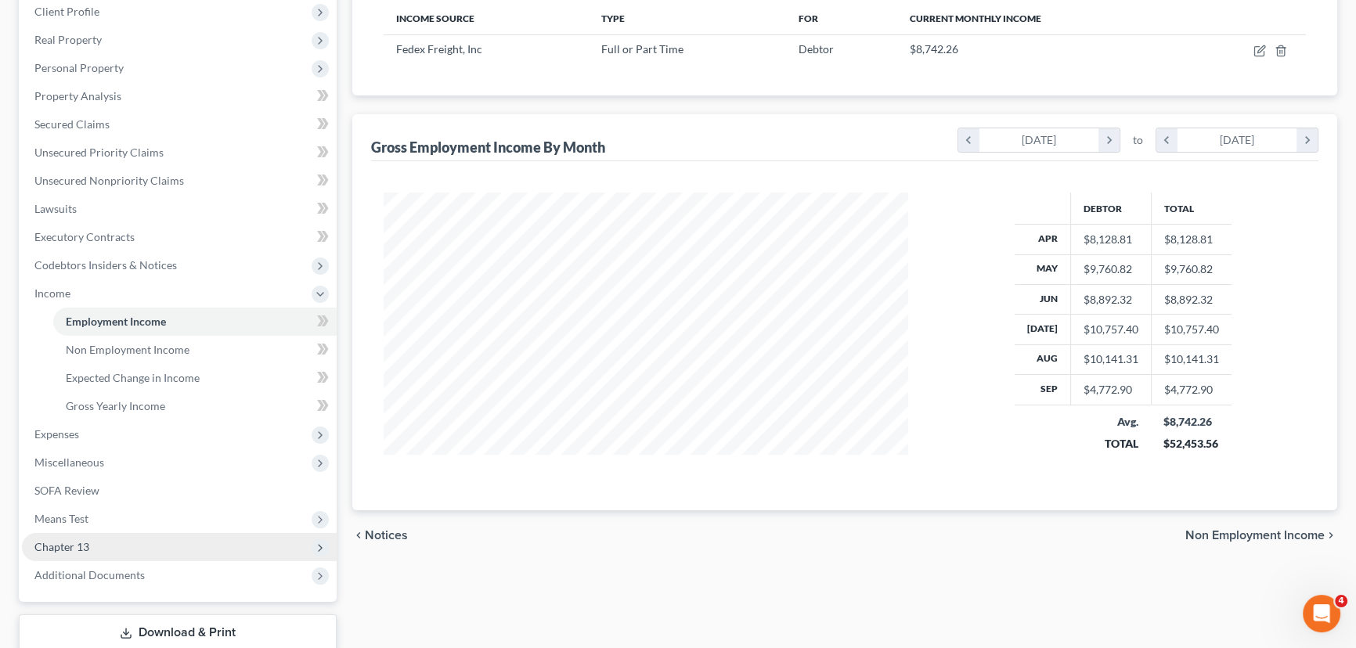
scroll to position [351, 0]
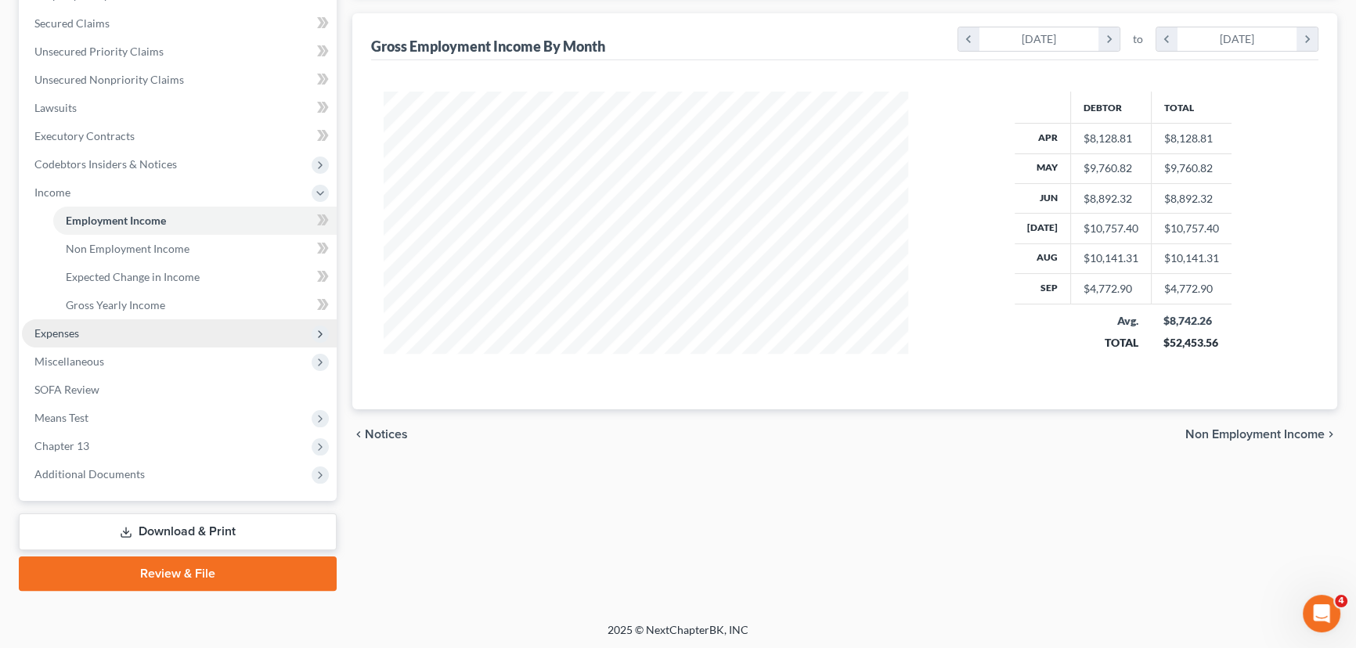
click at [113, 337] on span "Expenses" at bounding box center [179, 333] width 315 height 28
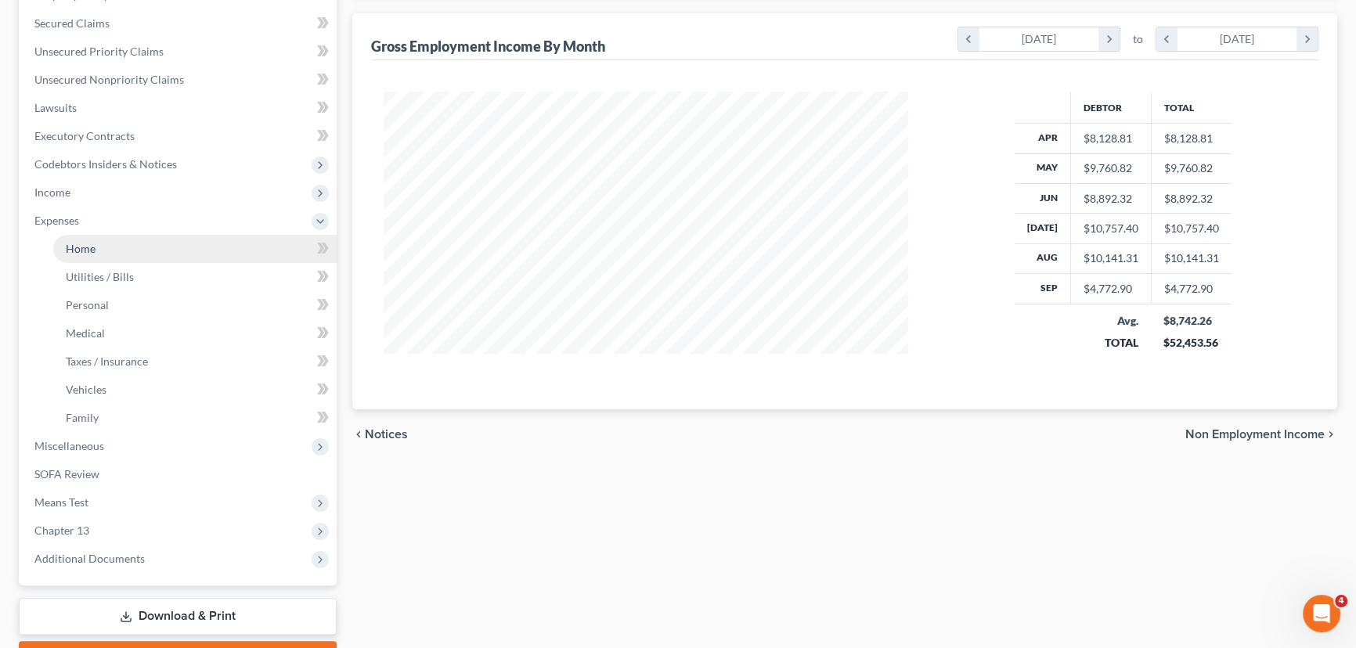
click at [124, 251] on link "Home" at bounding box center [194, 249] width 283 height 28
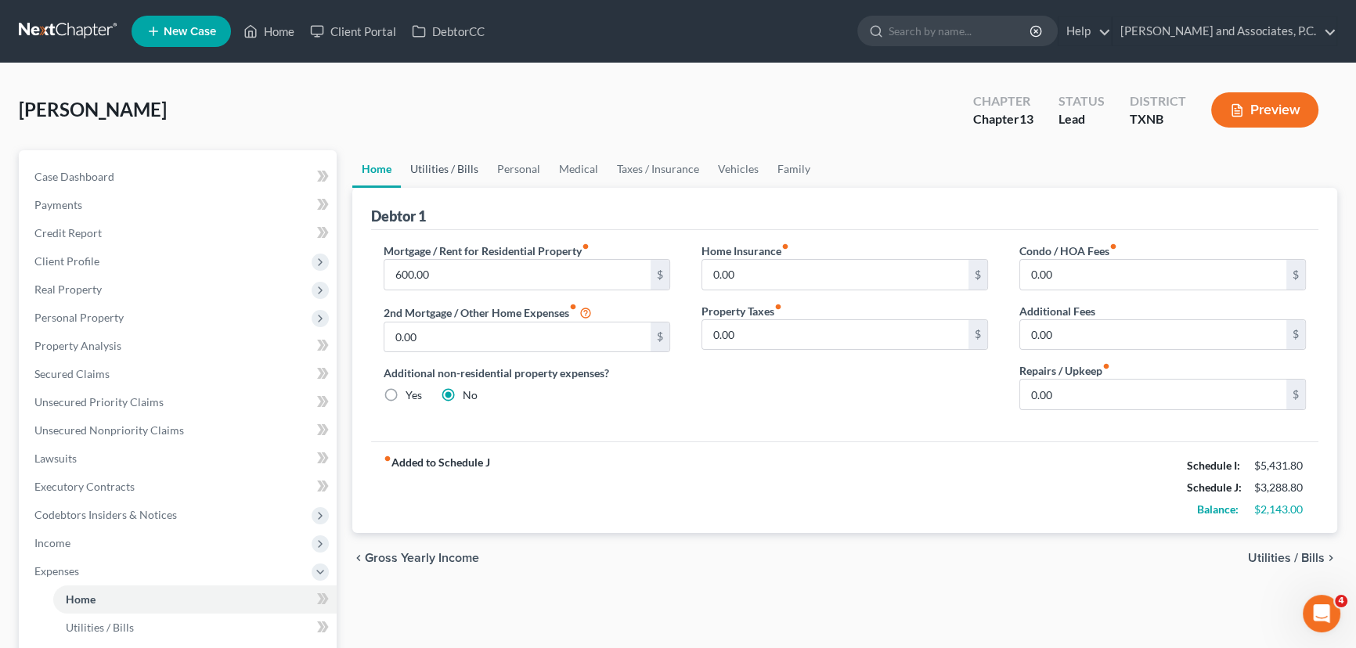
click at [417, 154] on link "Utilities / Bills" at bounding box center [444, 169] width 87 height 38
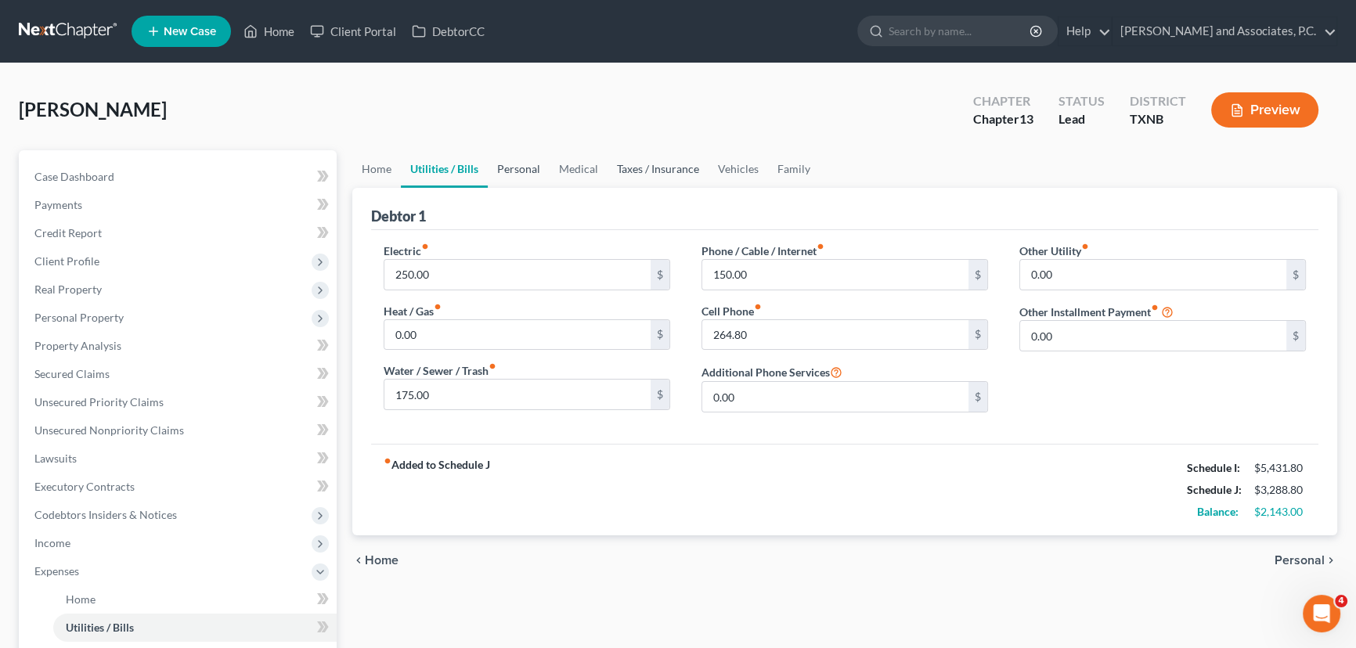
drag, startPoint x: 509, startPoint y: 165, endPoint x: 604, endPoint y: 174, distance: 95.9
click at [510, 165] on link "Personal" at bounding box center [519, 169] width 62 height 38
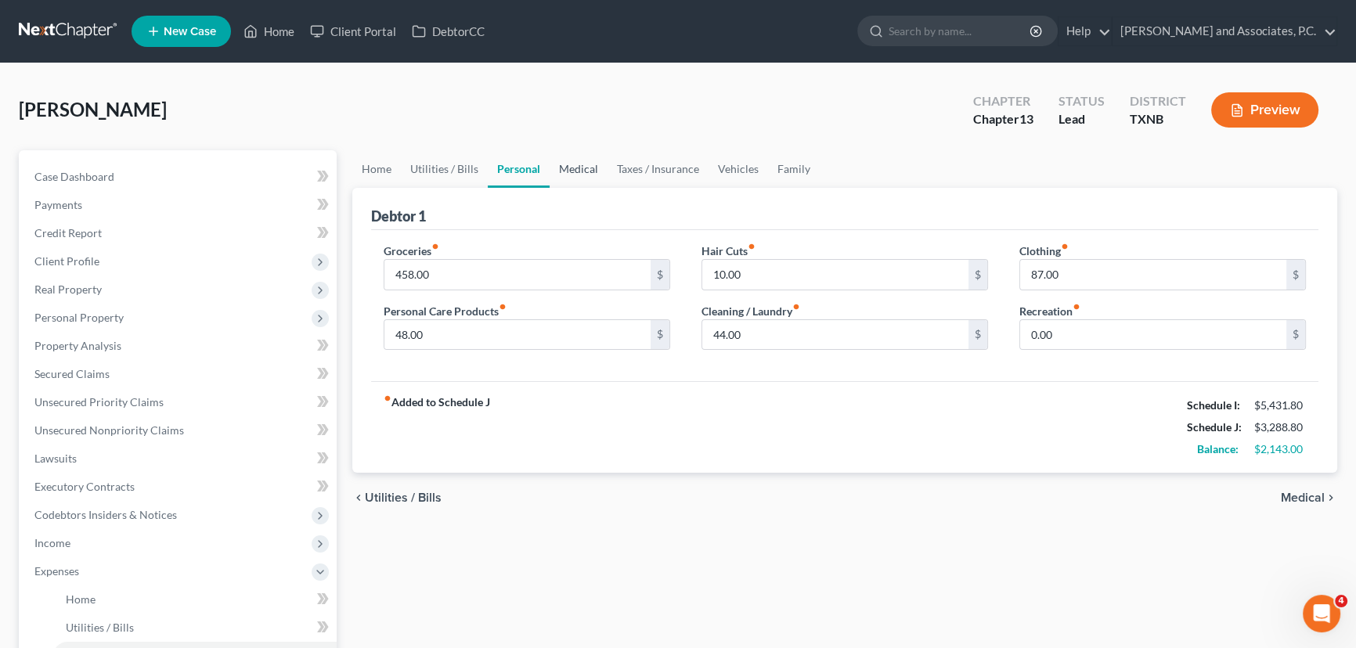
click at [564, 168] on link "Medical" at bounding box center [578, 169] width 58 height 38
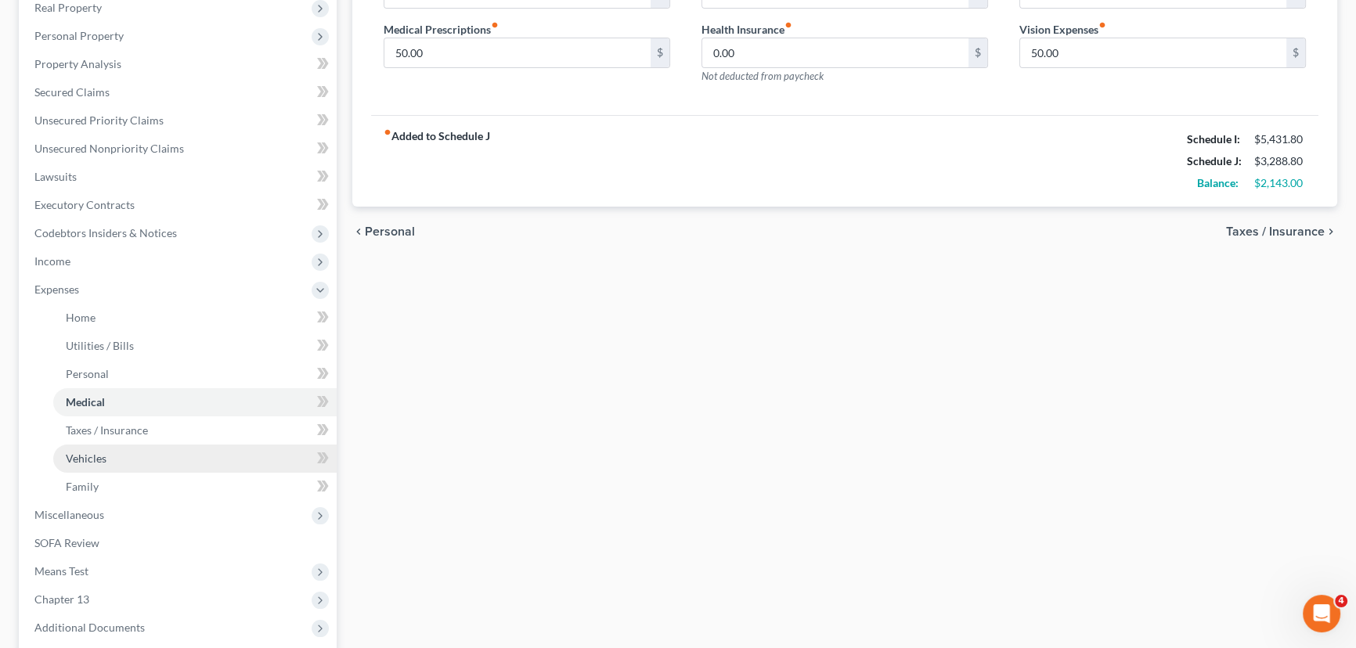
scroll to position [355, 0]
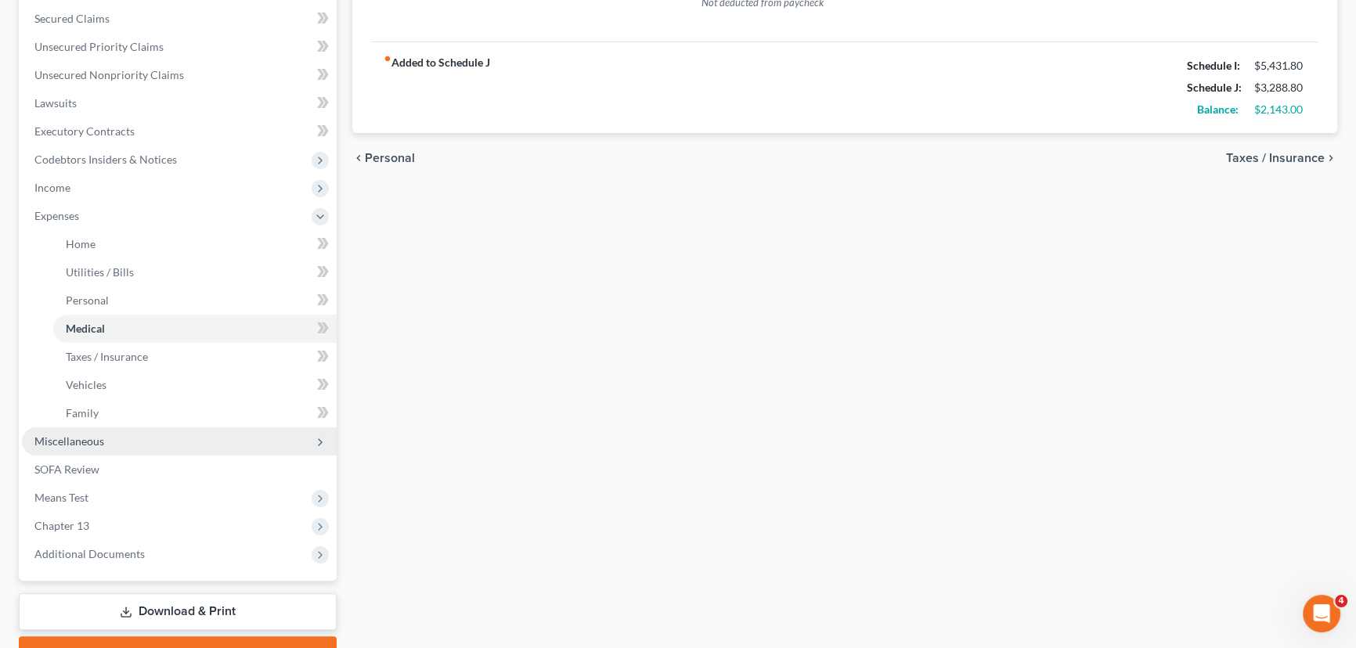
click at [127, 438] on span "Miscellaneous" at bounding box center [179, 441] width 315 height 28
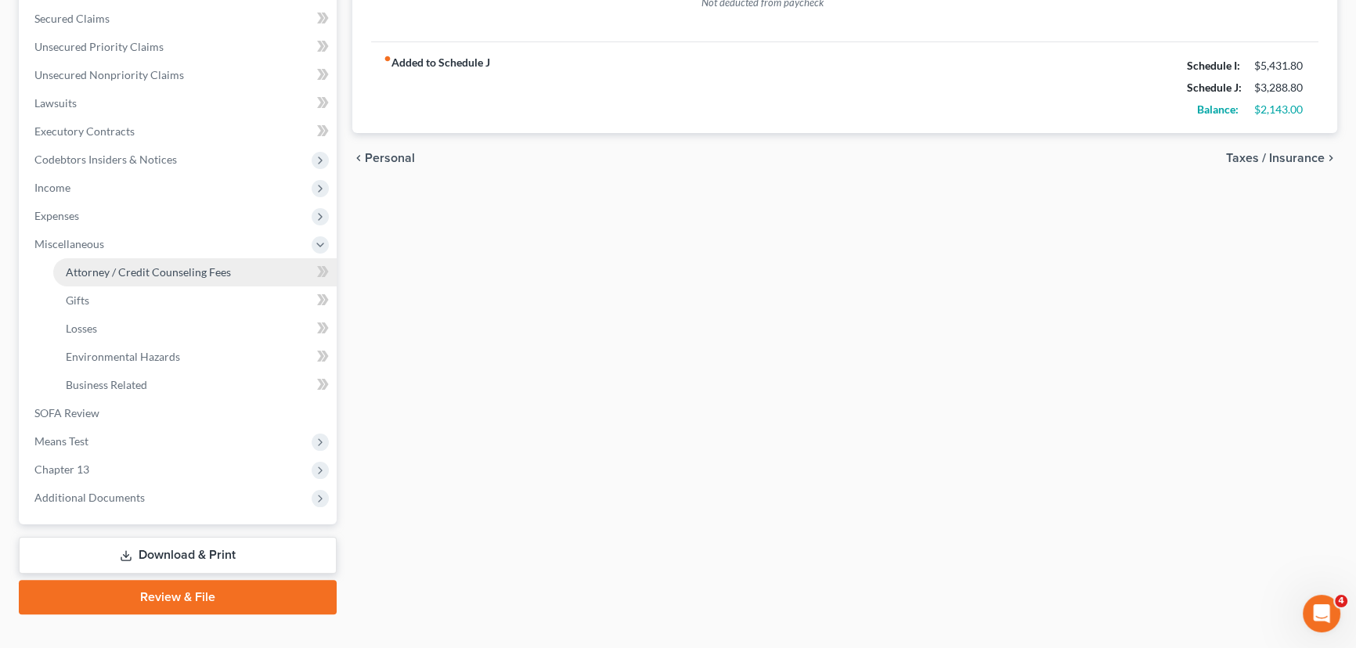
click at [142, 274] on span "Attorney / Credit Counseling Fees" at bounding box center [148, 271] width 165 height 13
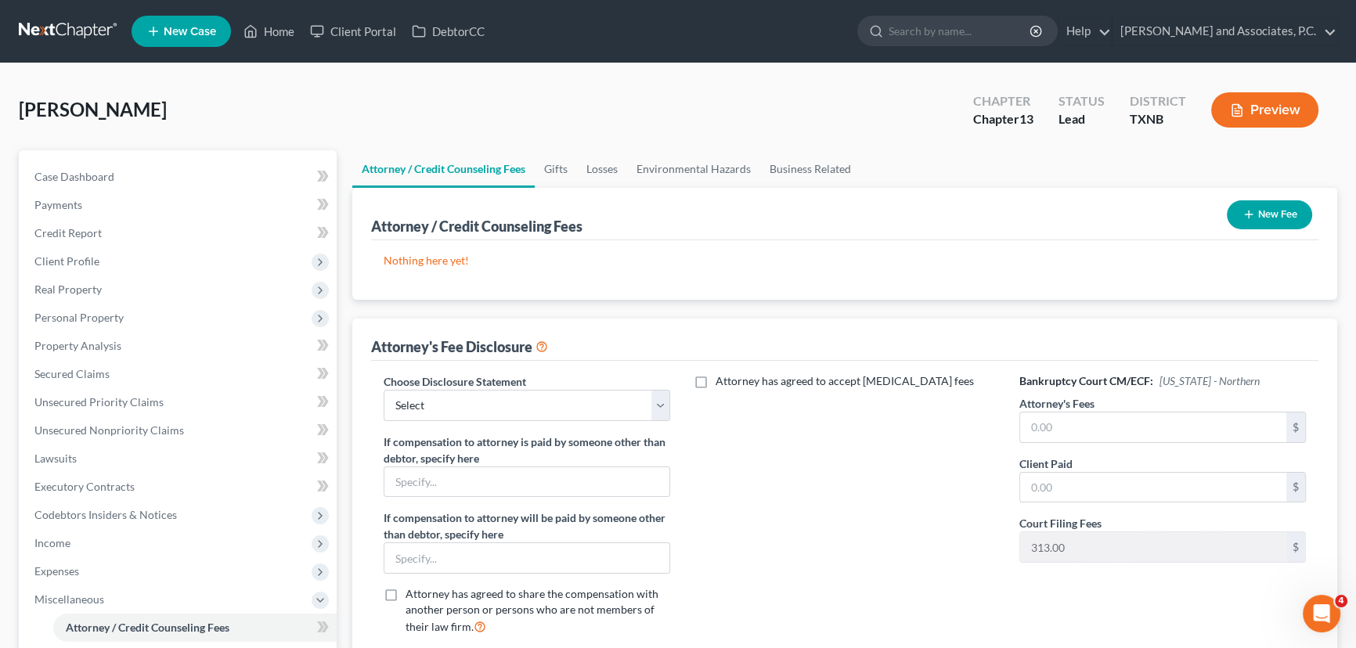
scroll to position [70, 0]
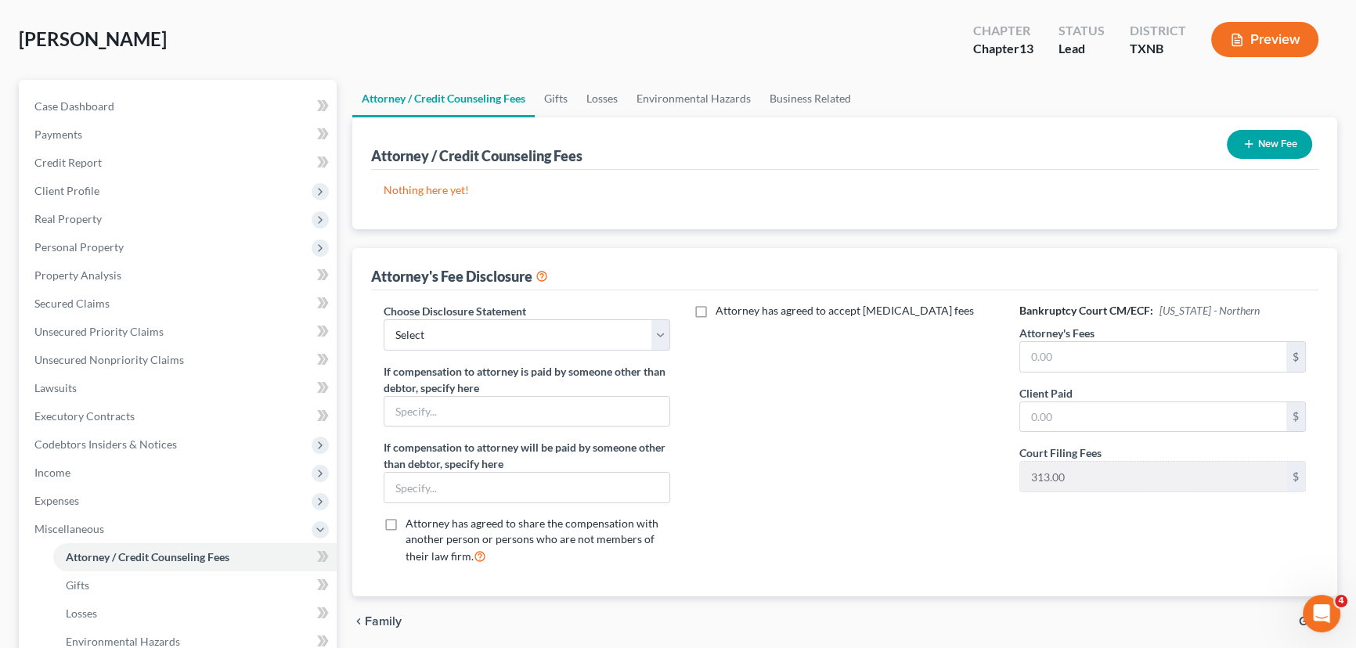
click at [1256, 146] on button "New Fee" at bounding box center [1269, 144] width 85 height 29
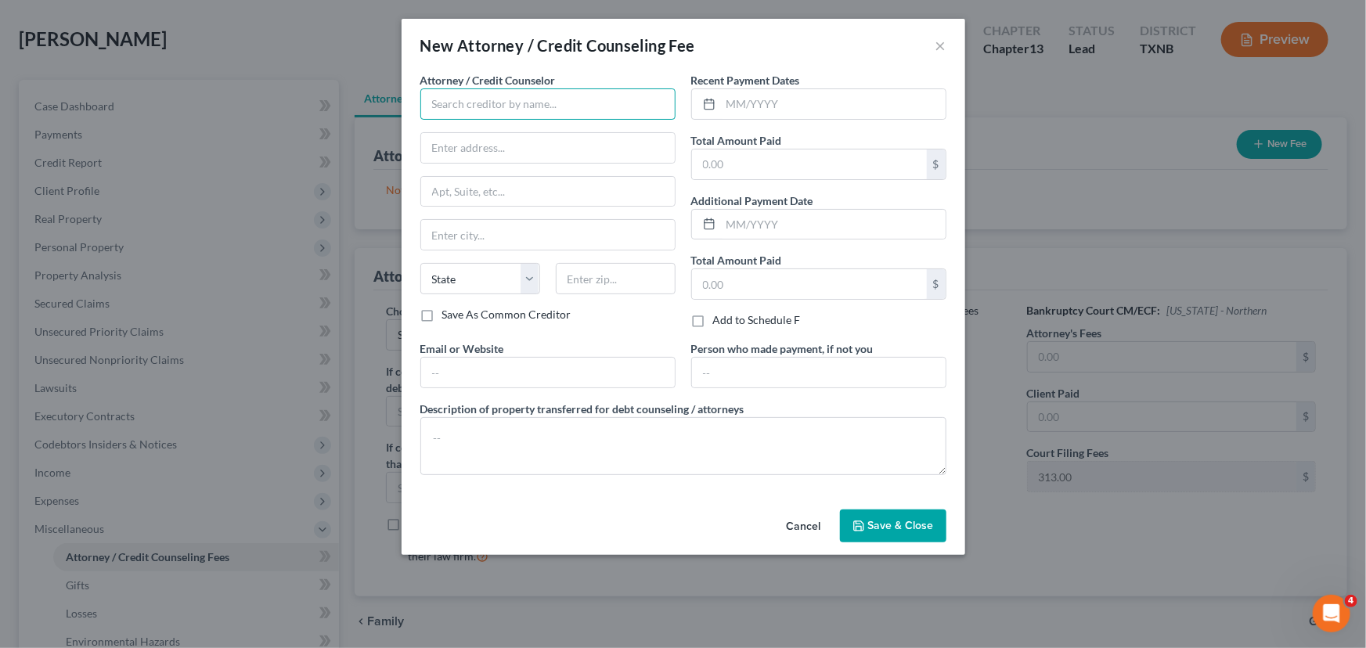
click at [542, 108] on input "text" at bounding box center [547, 103] width 255 height 31
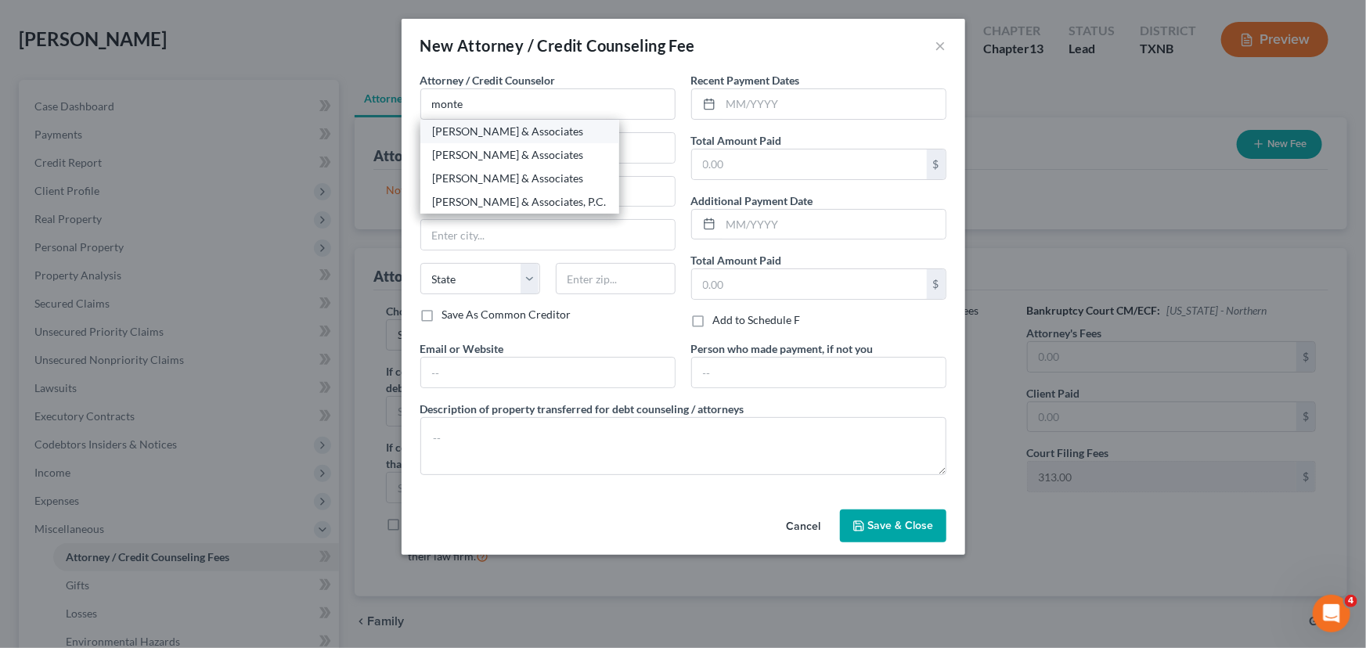
click at [523, 134] on div "[PERSON_NAME] & Associates" at bounding box center [520, 132] width 174 height 16
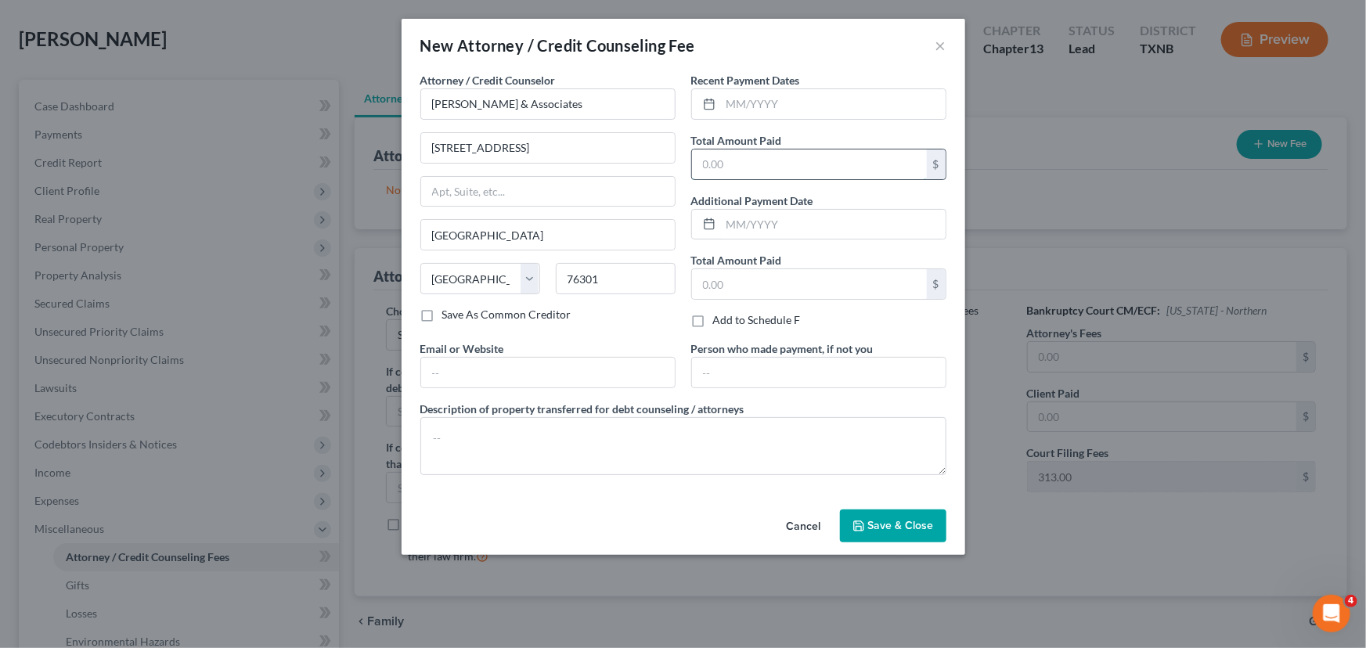
click at [748, 168] on input "text" at bounding box center [809, 165] width 235 height 30
click at [875, 516] on button "Save & Close" at bounding box center [893, 526] width 106 height 33
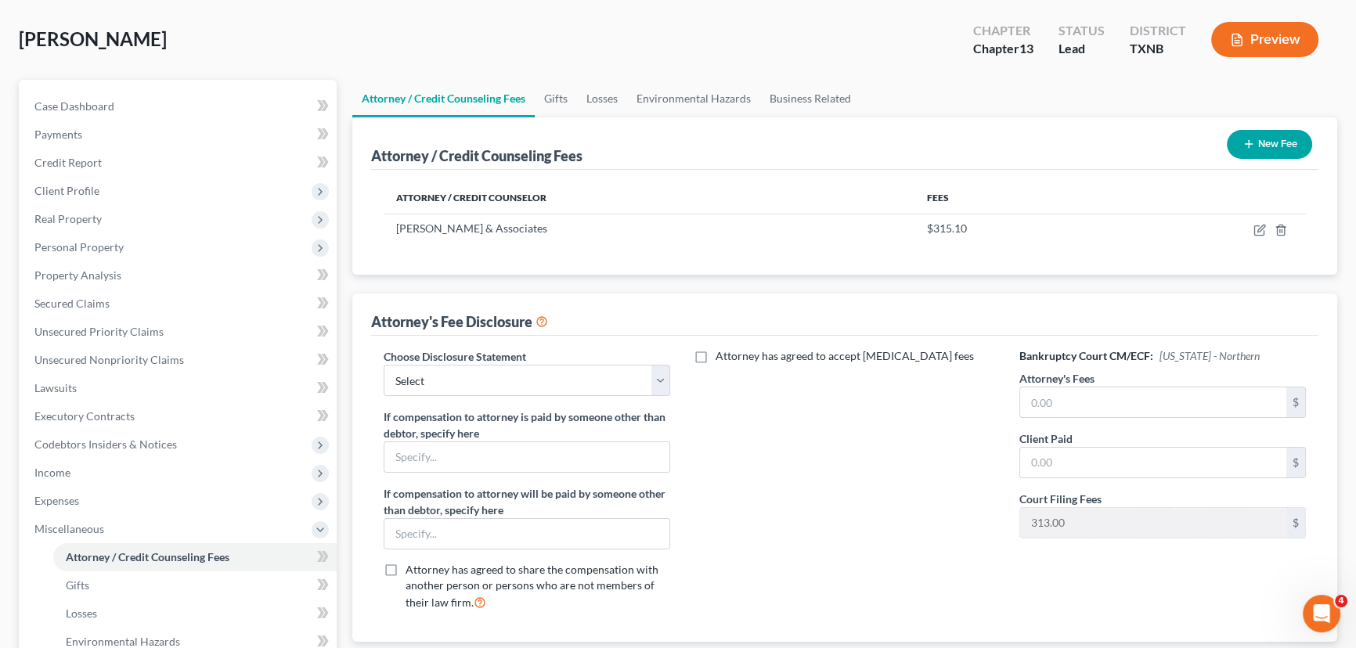
click at [1284, 143] on button "New Fee" at bounding box center [1269, 144] width 85 height 29
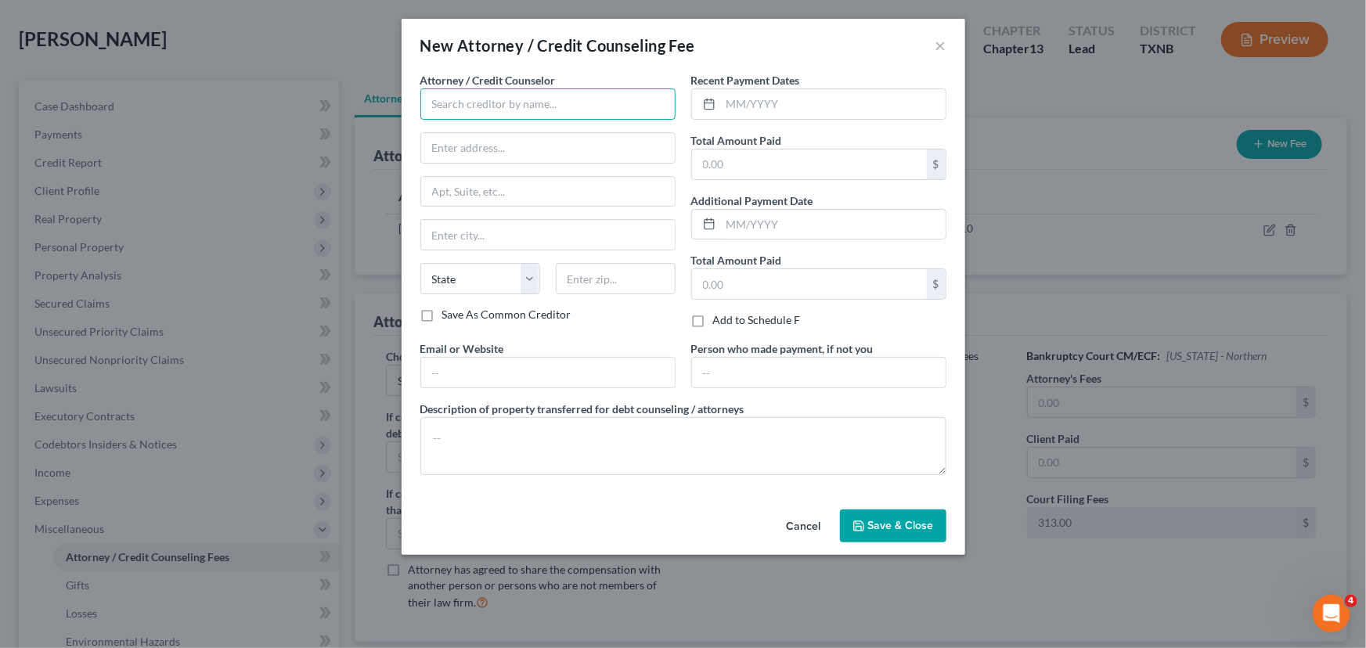
click at [470, 103] on input "text" at bounding box center [547, 103] width 255 height 31
click at [488, 125] on div "DebtorCC" at bounding box center [514, 132] width 163 height 16
click at [766, 164] on input "text" at bounding box center [809, 165] width 235 height 30
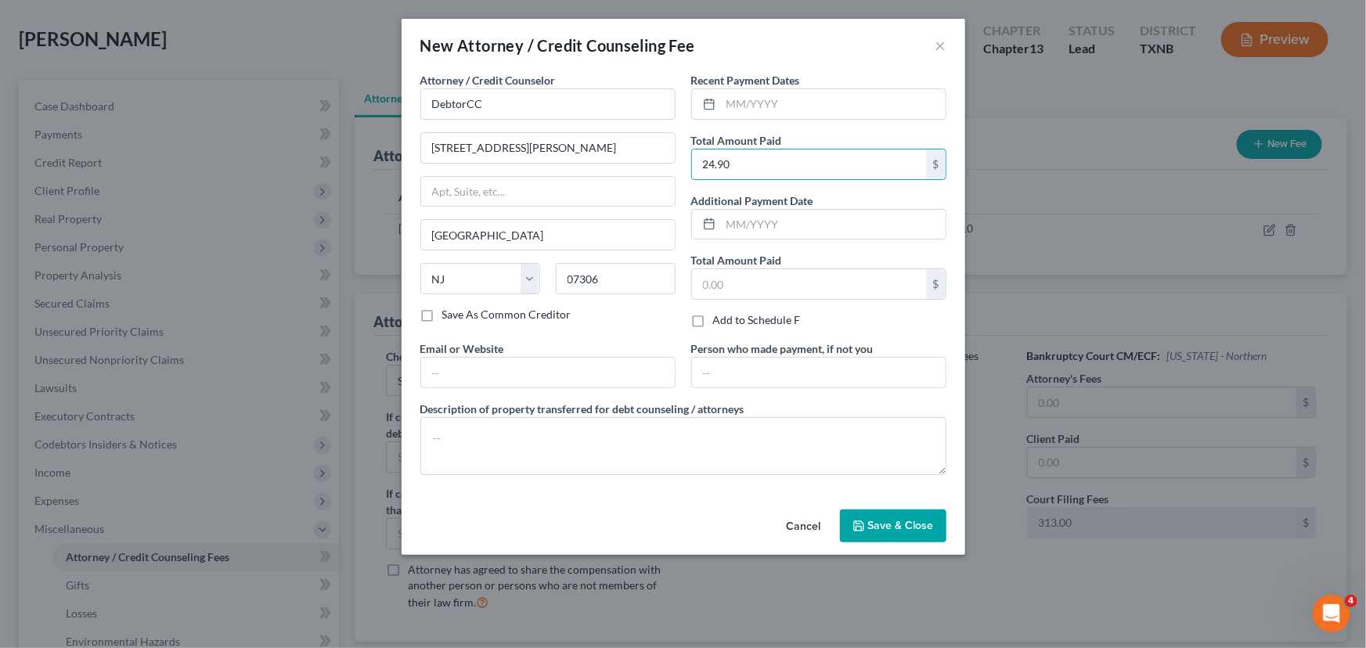
click at [910, 531] on button "Save & Close" at bounding box center [893, 526] width 106 height 33
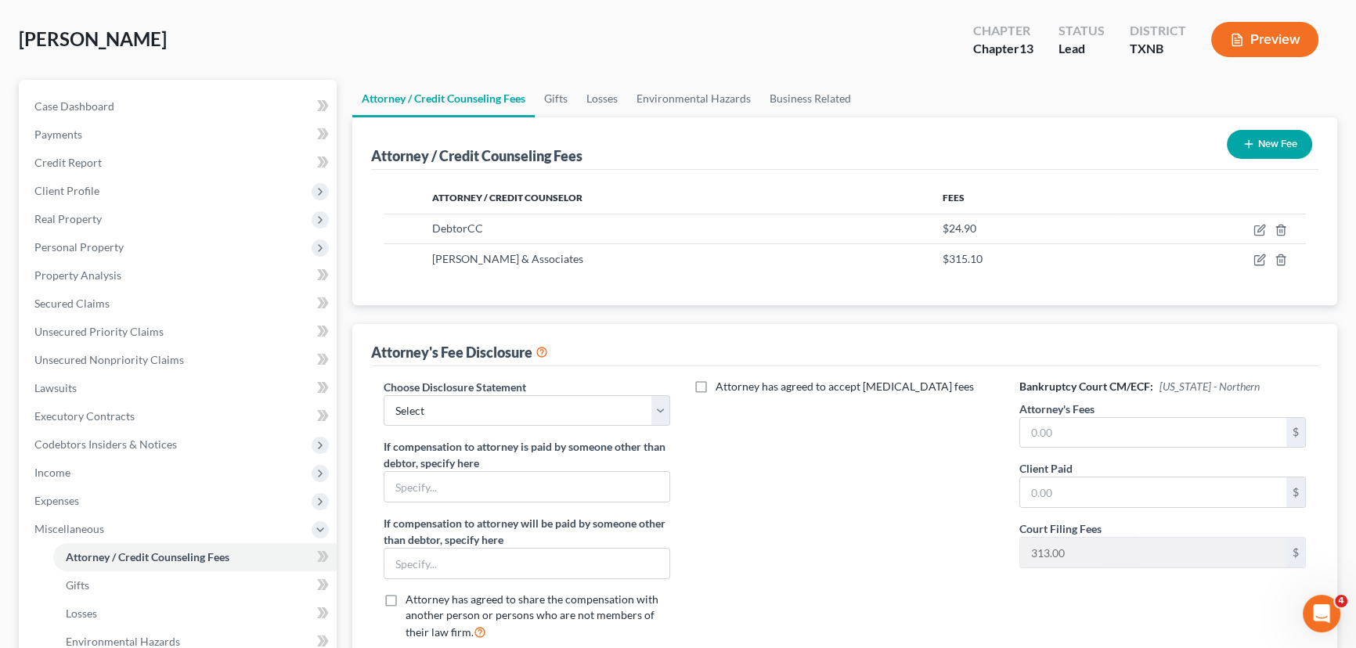
click at [1276, 148] on button "New Fee" at bounding box center [1269, 144] width 85 height 29
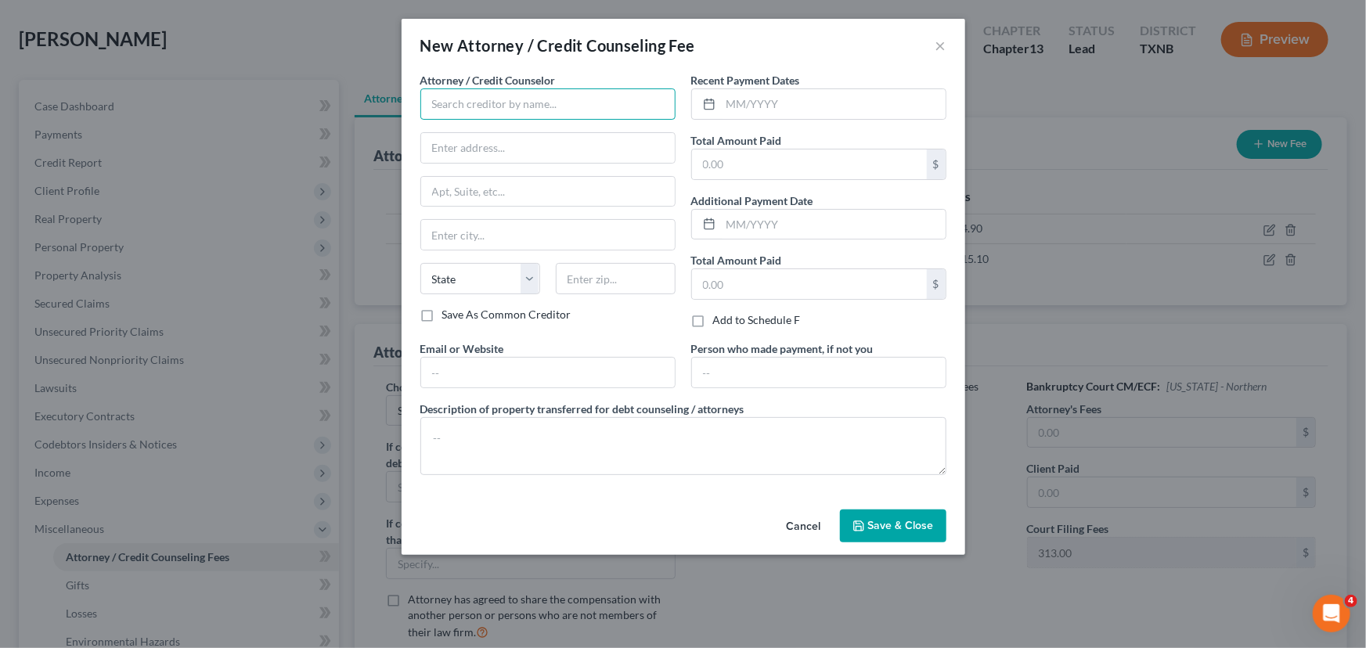
click at [473, 105] on input "text" at bounding box center [547, 103] width 255 height 31
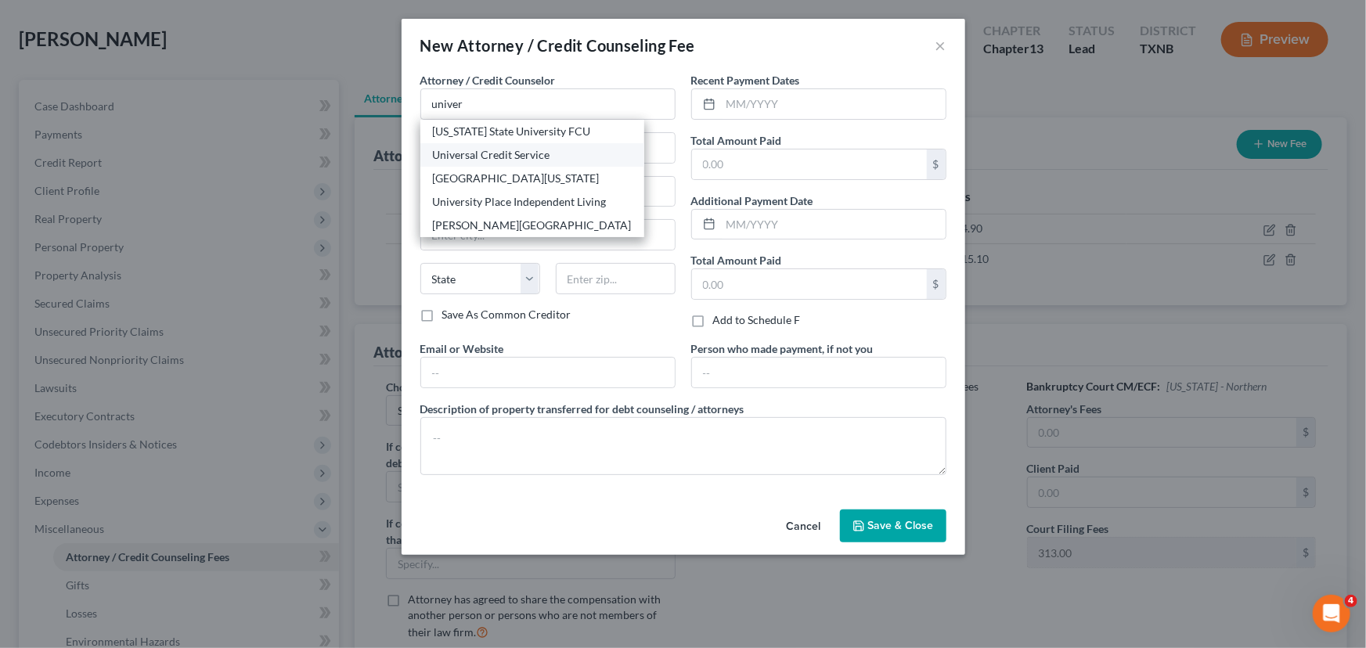
click at [481, 149] on div "Universal Credit Service" at bounding box center [532, 155] width 199 height 16
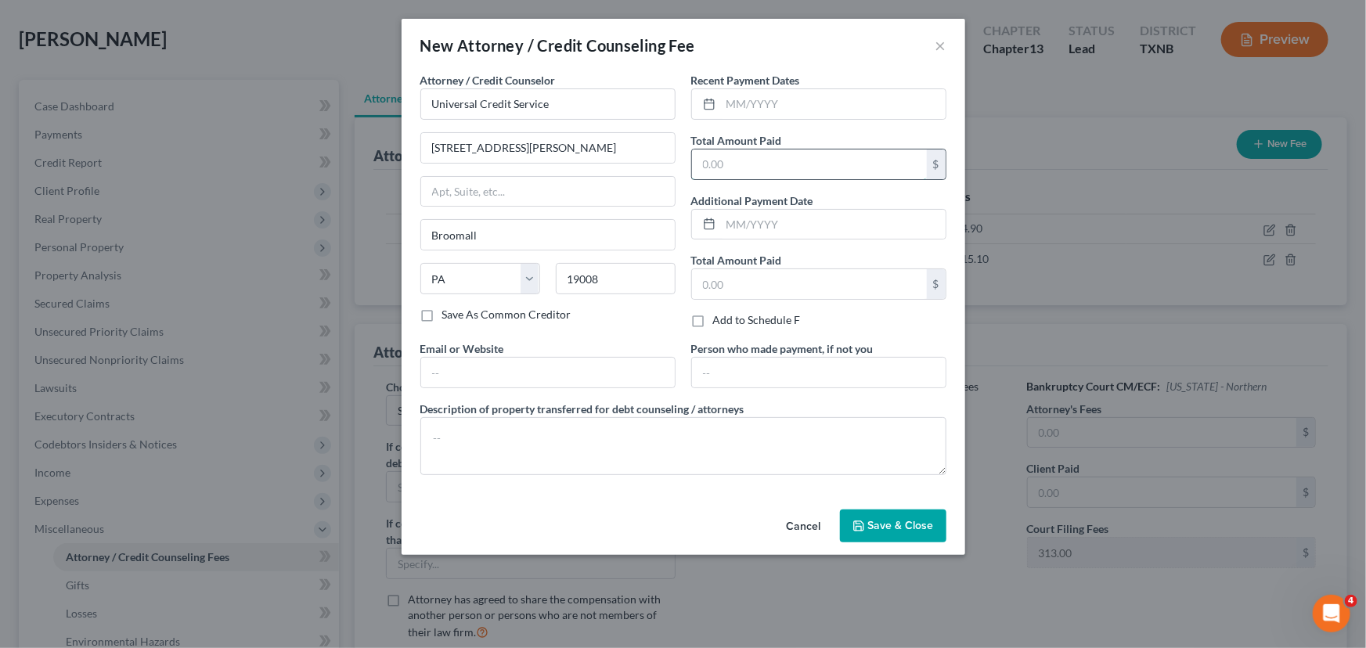
click at [748, 164] on input "text" at bounding box center [809, 165] width 235 height 30
click at [892, 528] on span "Save & Close" at bounding box center [901, 525] width 66 height 13
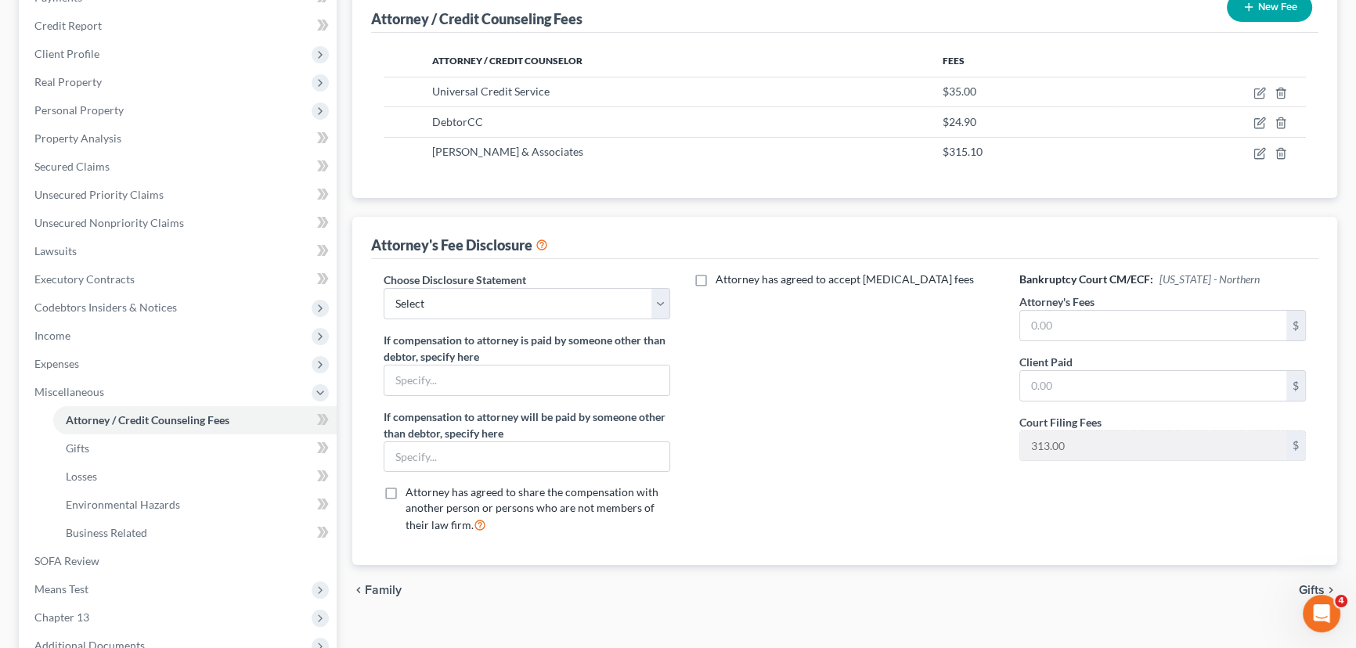
scroll to position [213, 0]
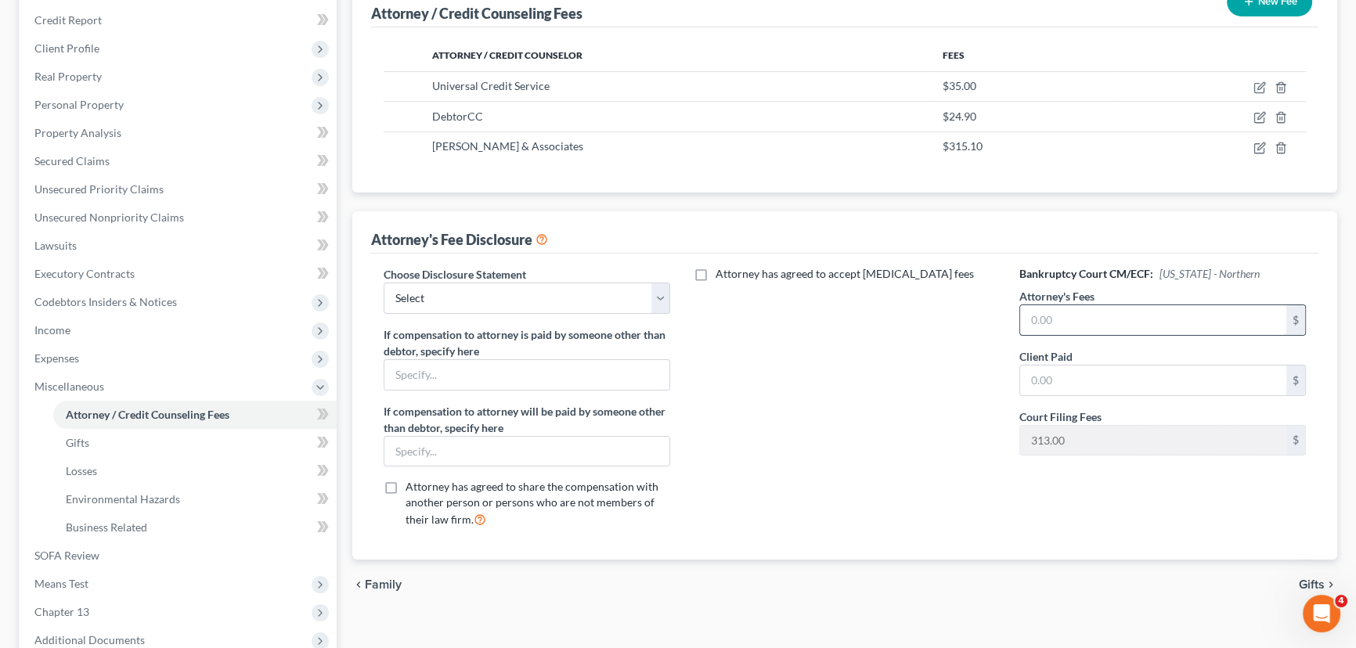
click at [1101, 320] on input "text" at bounding box center [1153, 320] width 266 height 30
click at [1114, 377] on input "text" at bounding box center [1153, 381] width 266 height 30
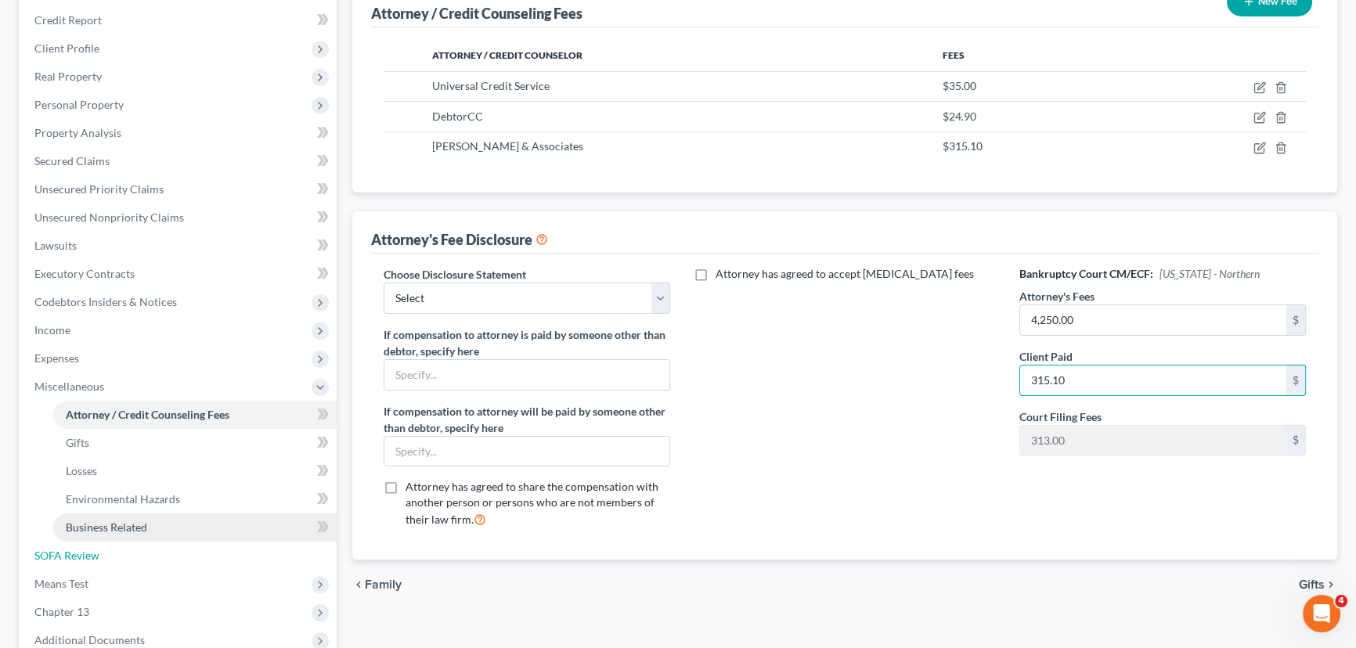
drag, startPoint x: 92, startPoint y: 548, endPoint x: 128, endPoint y: 515, distance: 48.8
click at [92, 549] on span "SOFA Review" at bounding box center [66, 555] width 65 height 13
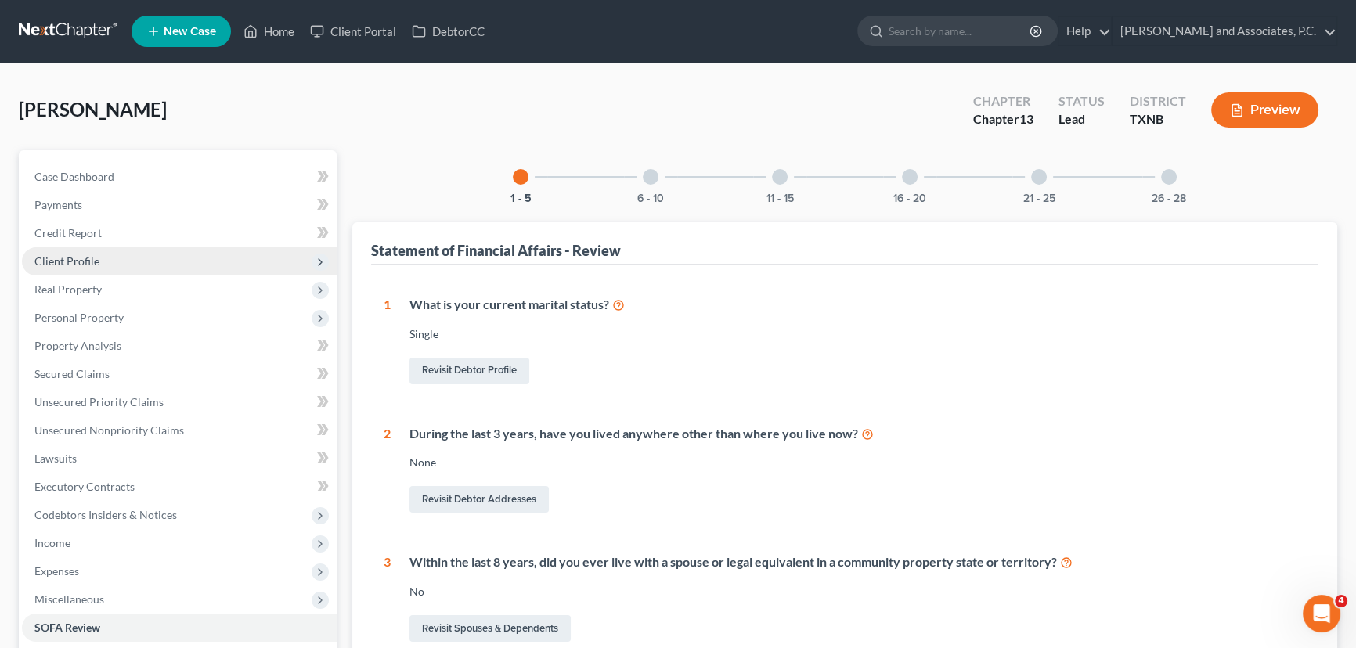
click at [97, 268] on span "Client Profile" at bounding box center [179, 261] width 315 height 28
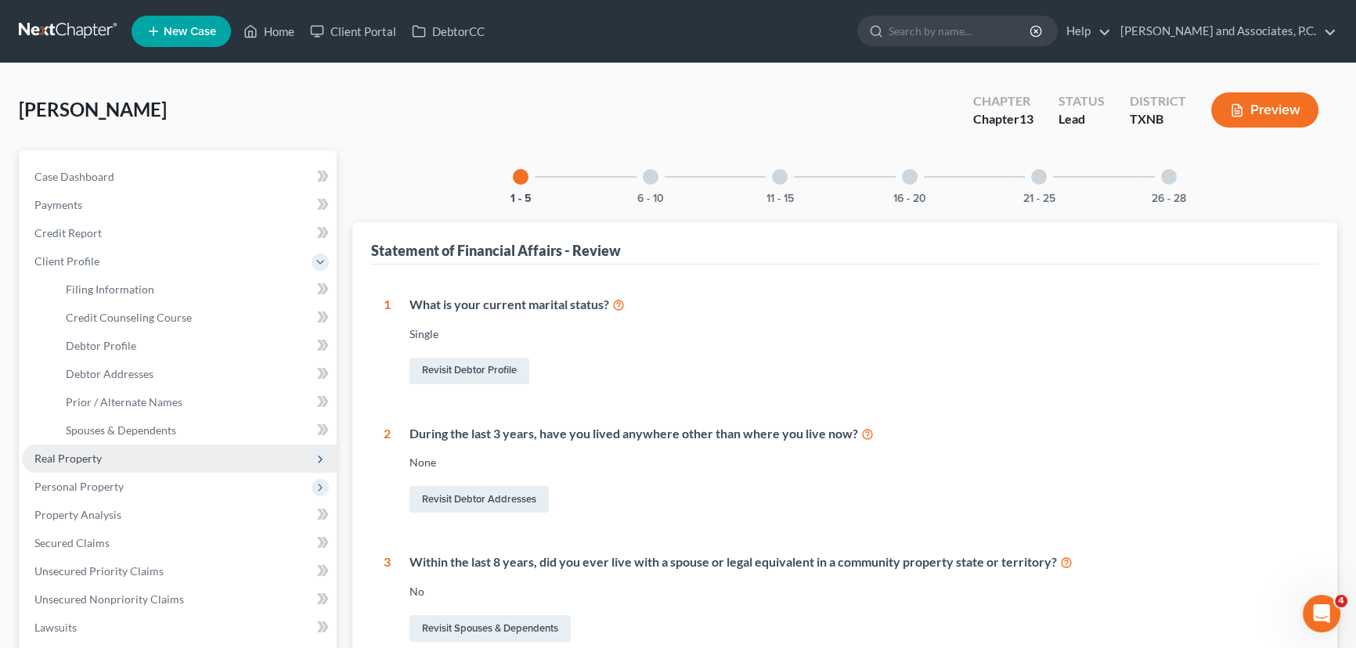
click at [74, 452] on span "Real Property" at bounding box center [67, 458] width 67 height 13
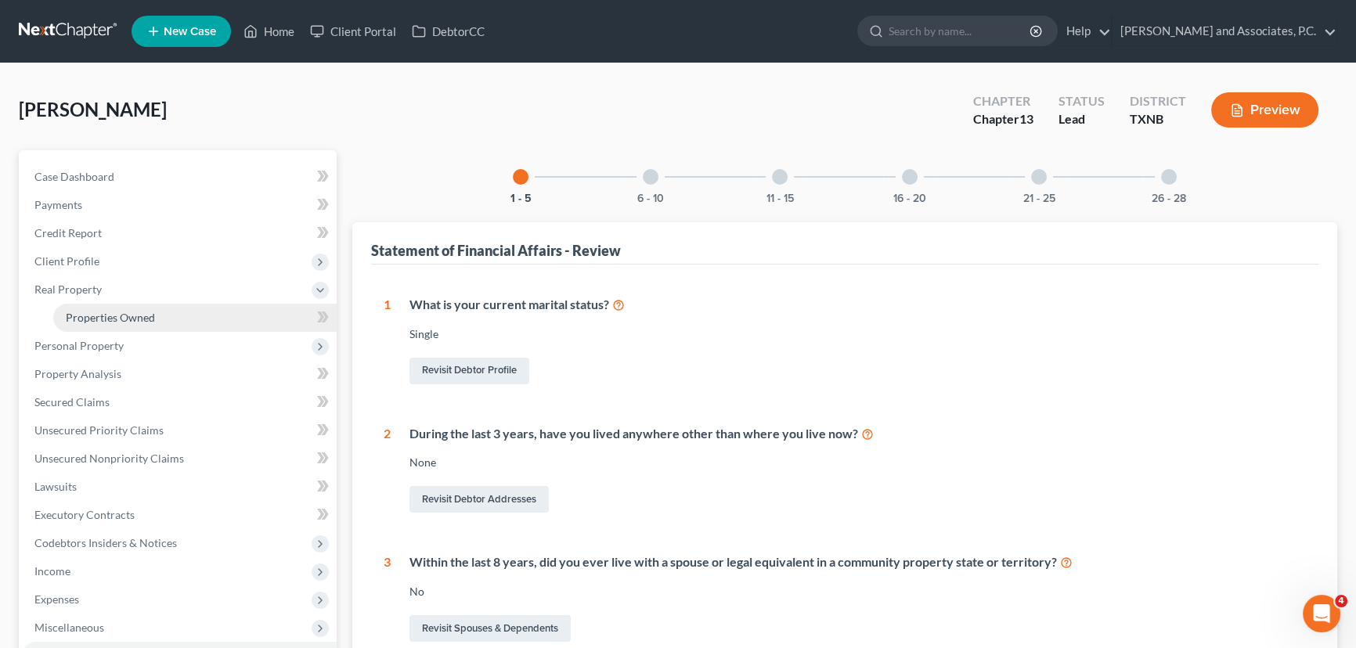
click at [106, 311] on span "Properties Owned" at bounding box center [110, 317] width 89 height 13
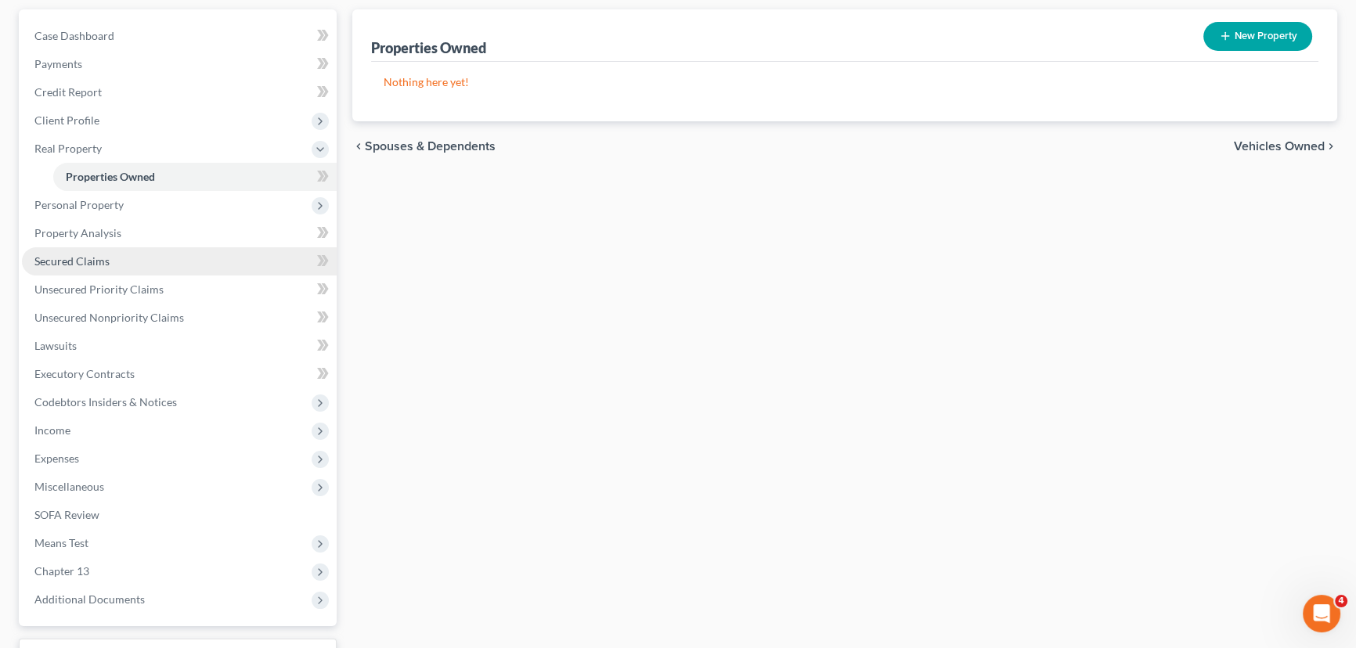
scroll to position [142, 0]
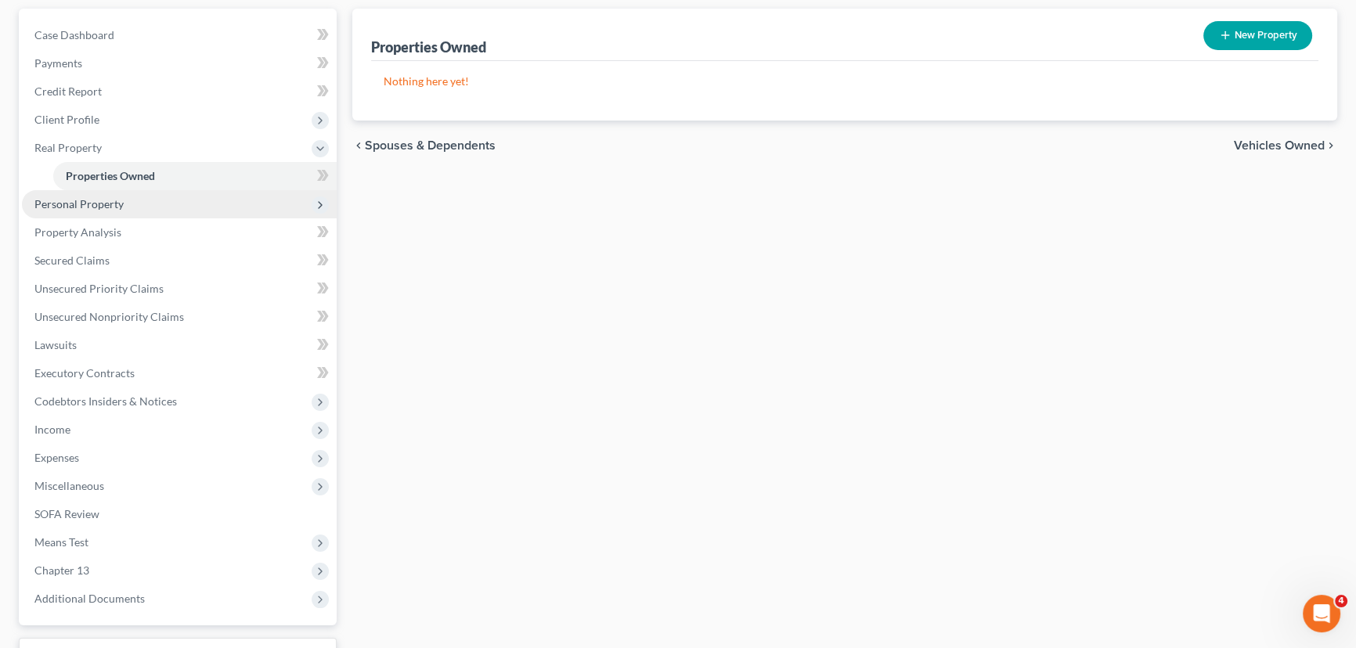
click at [107, 207] on span "Personal Property" at bounding box center [78, 203] width 89 height 13
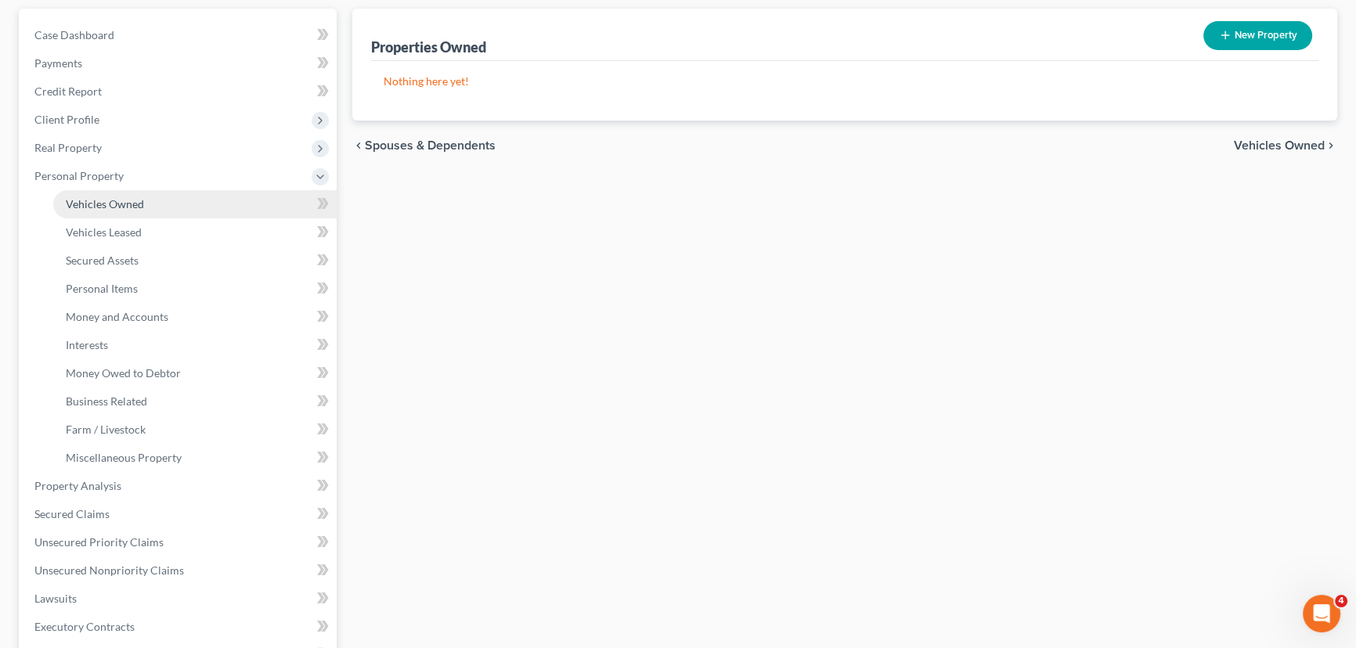
click at [111, 204] on span "Vehicles Owned" at bounding box center [105, 203] width 78 height 13
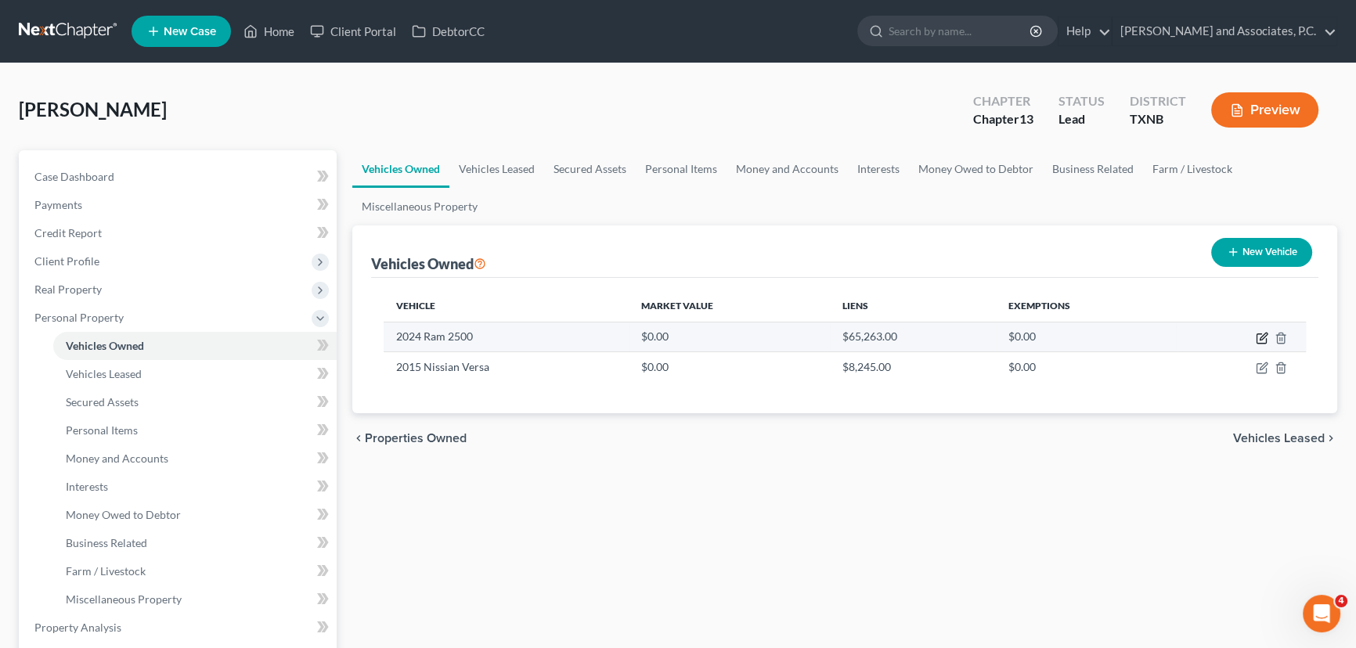
click at [1263, 337] on icon "button" at bounding box center [1262, 336] width 7 height 7
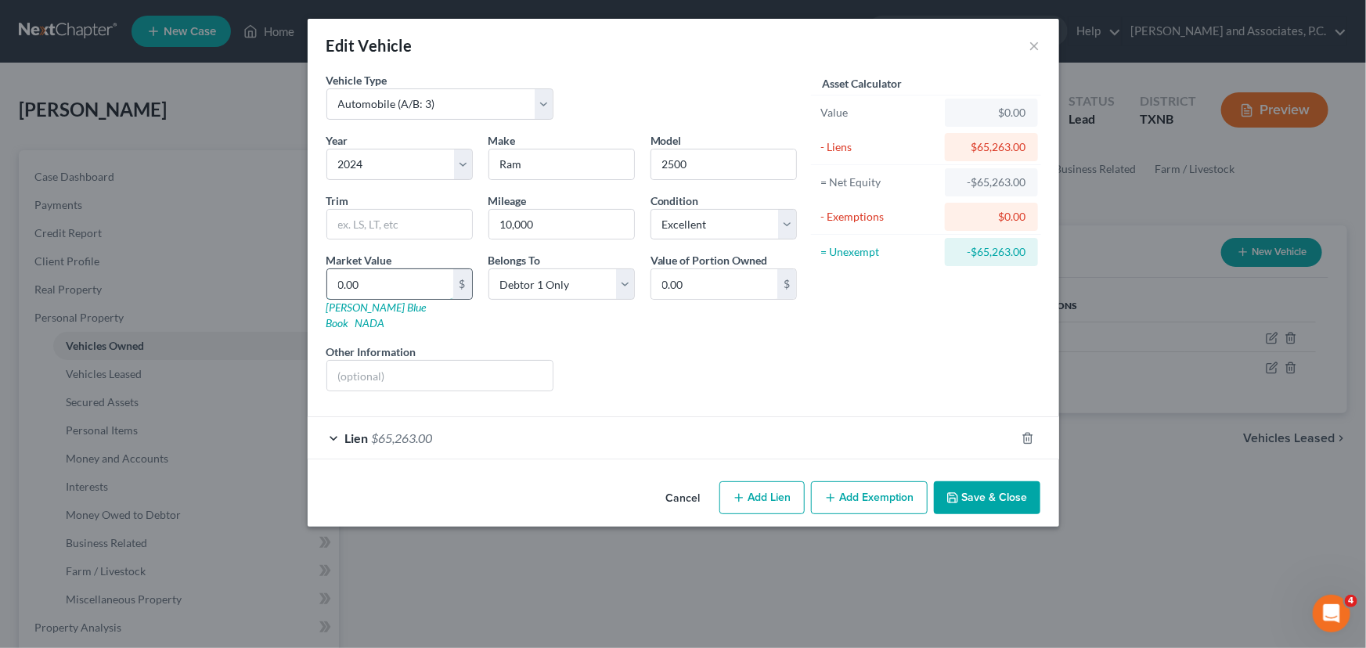
click at [366, 287] on input "0.00" at bounding box center [390, 284] width 126 height 30
click at [743, 347] on div "Liens Select" at bounding box center [682, 368] width 243 height 48
click at [987, 485] on button "Save & Close" at bounding box center [987, 497] width 106 height 33
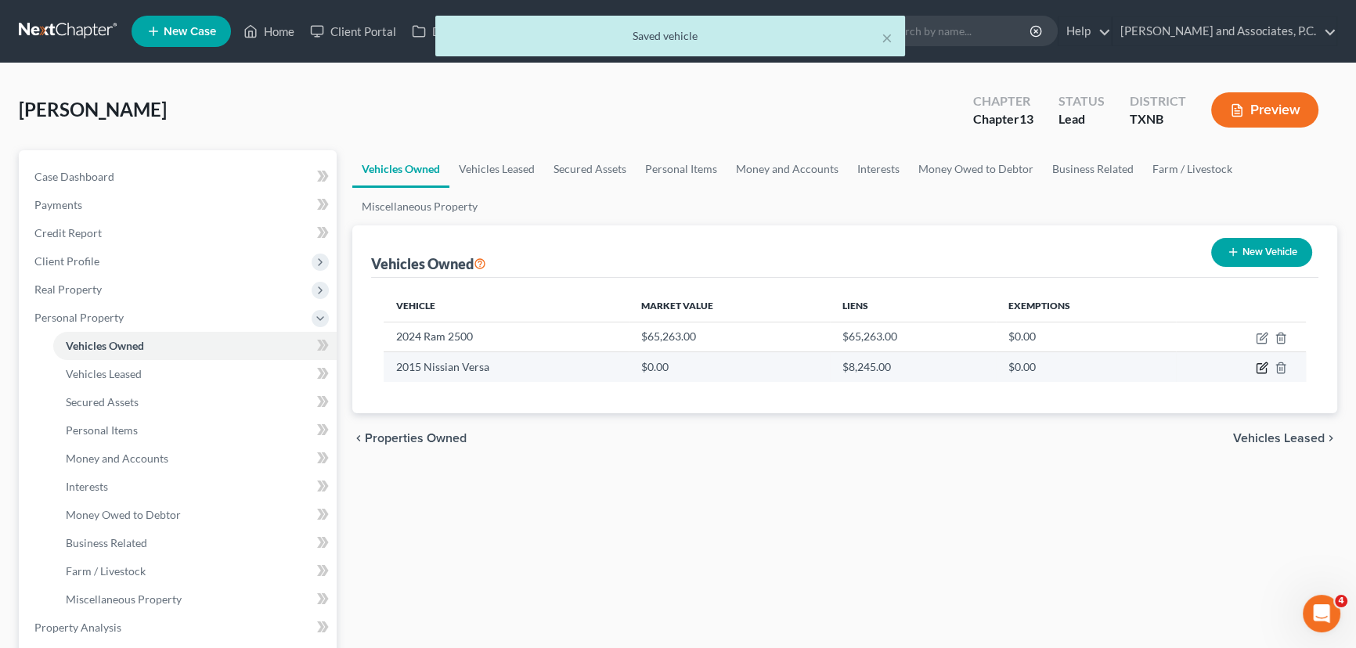
click at [1257, 367] on icon "button" at bounding box center [1262, 368] width 13 height 13
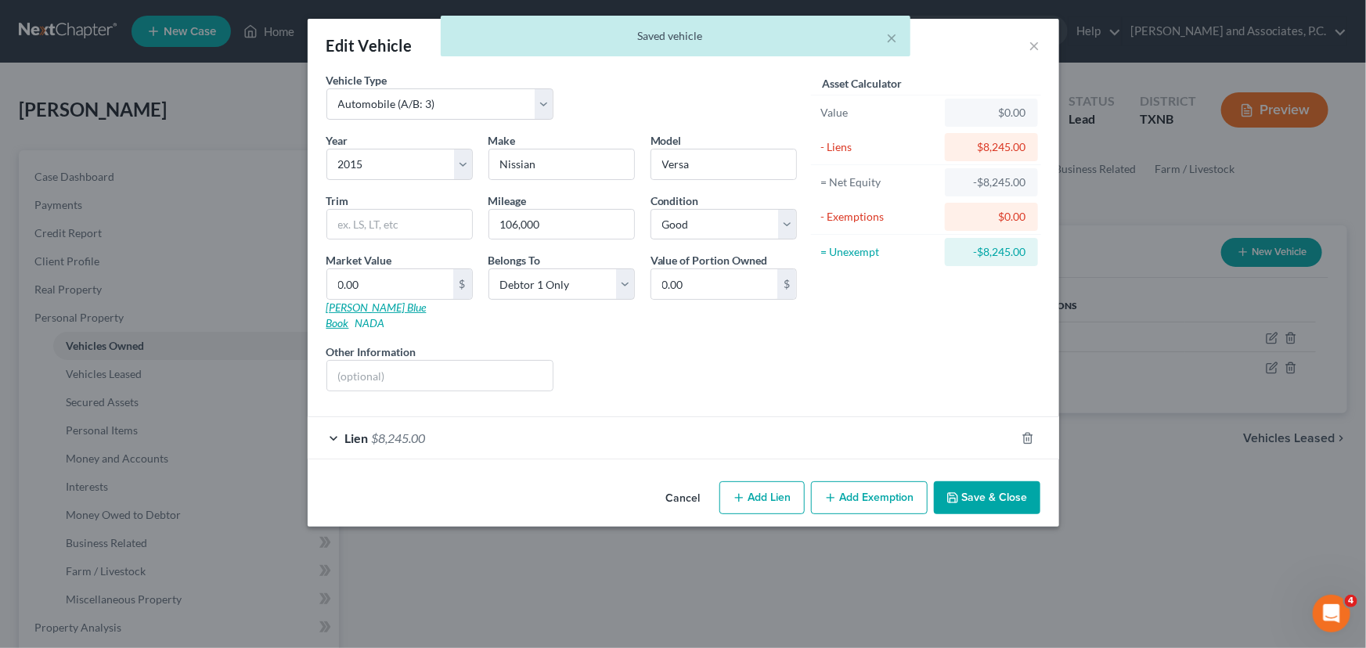
click at [373, 309] on link "[PERSON_NAME] Blue Book" at bounding box center [376, 315] width 100 height 29
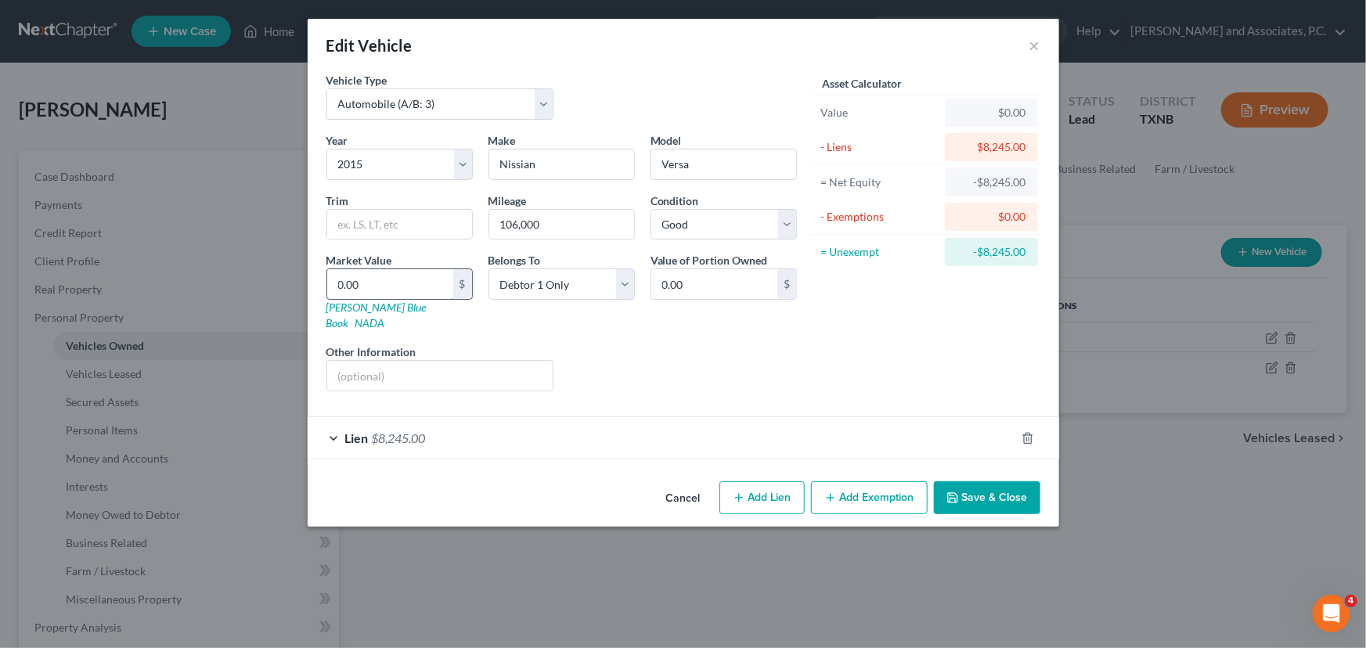
click at [386, 294] on input "0.00" at bounding box center [390, 284] width 126 height 30
click at [884, 370] on div "Asset Calculator Value $4,188.00 - Liens $8,245.00 = Net Equity -$4,057.00 - Ex…" at bounding box center [926, 238] width 243 height 332
click at [969, 485] on button "Save & Close" at bounding box center [987, 497] width 106 height 33
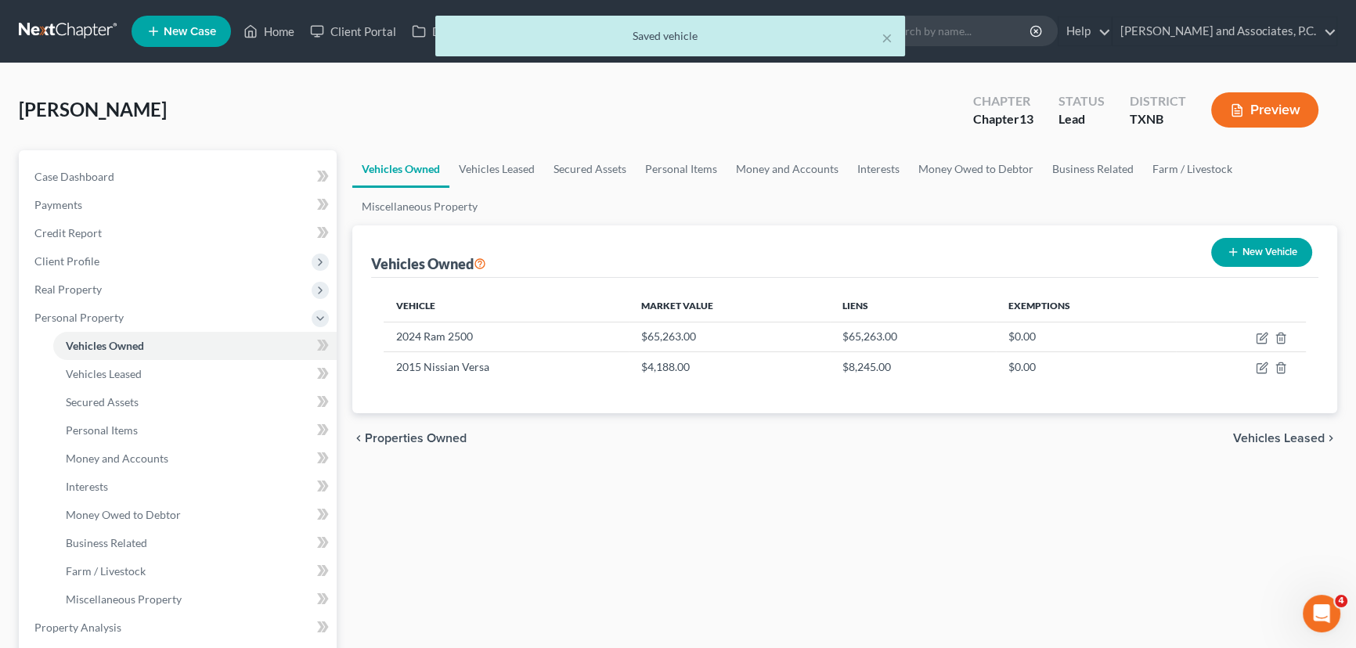
click at [969, 486] on div "Vehicles Owned Vehicles Leased Secured Assets Personal Items Money and Accounts…" at bounding box center [844, 630] width 1000 height 960
click at [501, 171] on link "Vehicles Leased" at bounding box center [496, 169] width 95 height 38
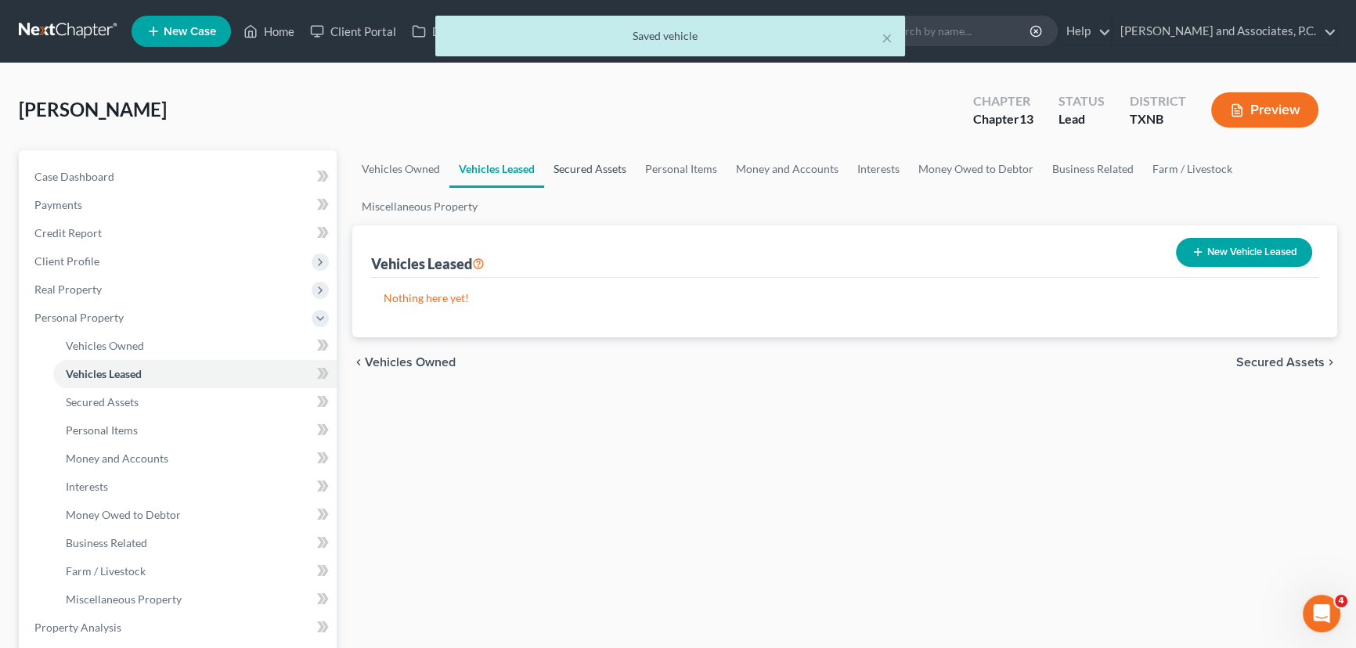
click at [563, 171] on link "Secured Assets" at bounding box center [590, 169] width 92 height 38
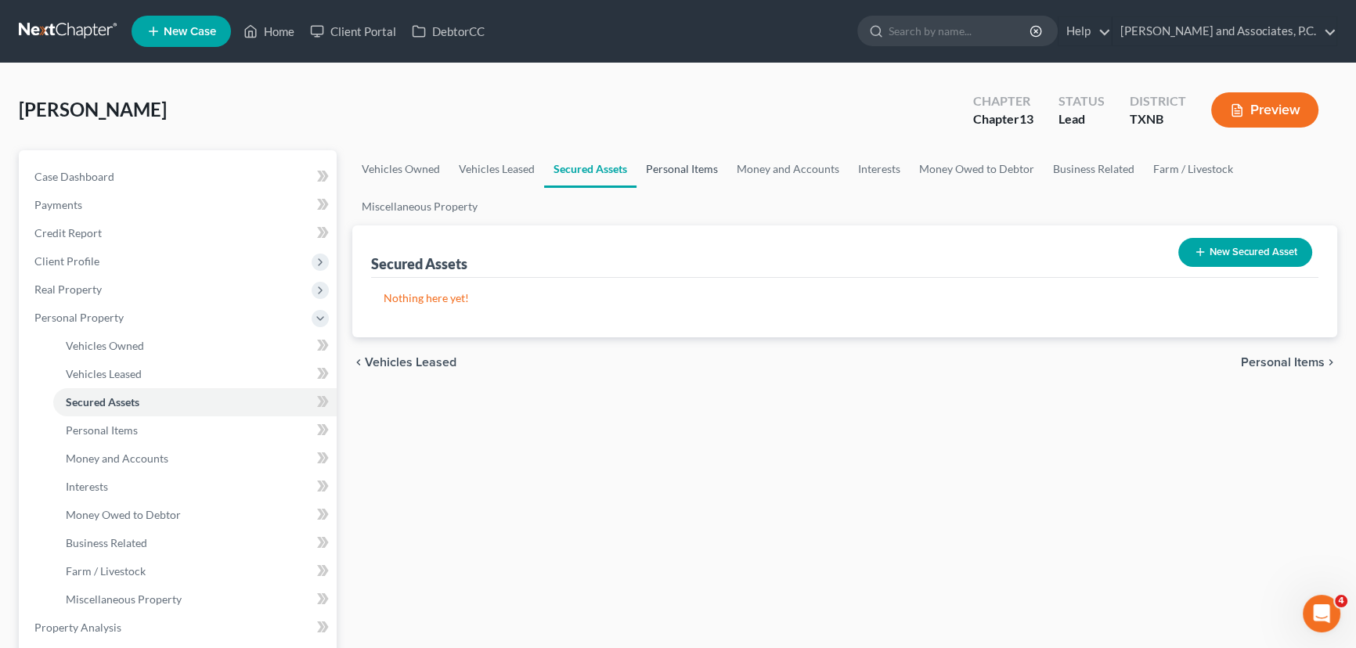
click at [677, 168] on link "Personal Items" at bounding box center [681, 169] width 91 height 38
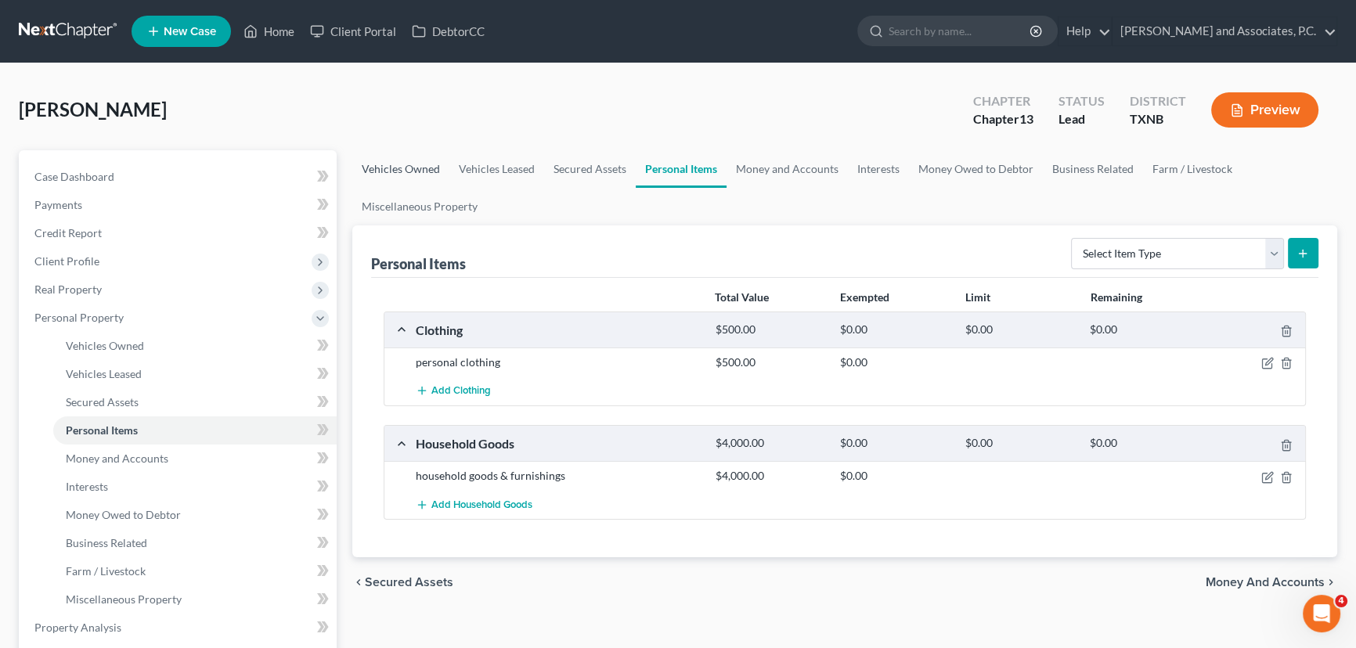
click at [408, 161] on link "Vehicles Owned" at bounding box center [400, 169] width 97 height 38
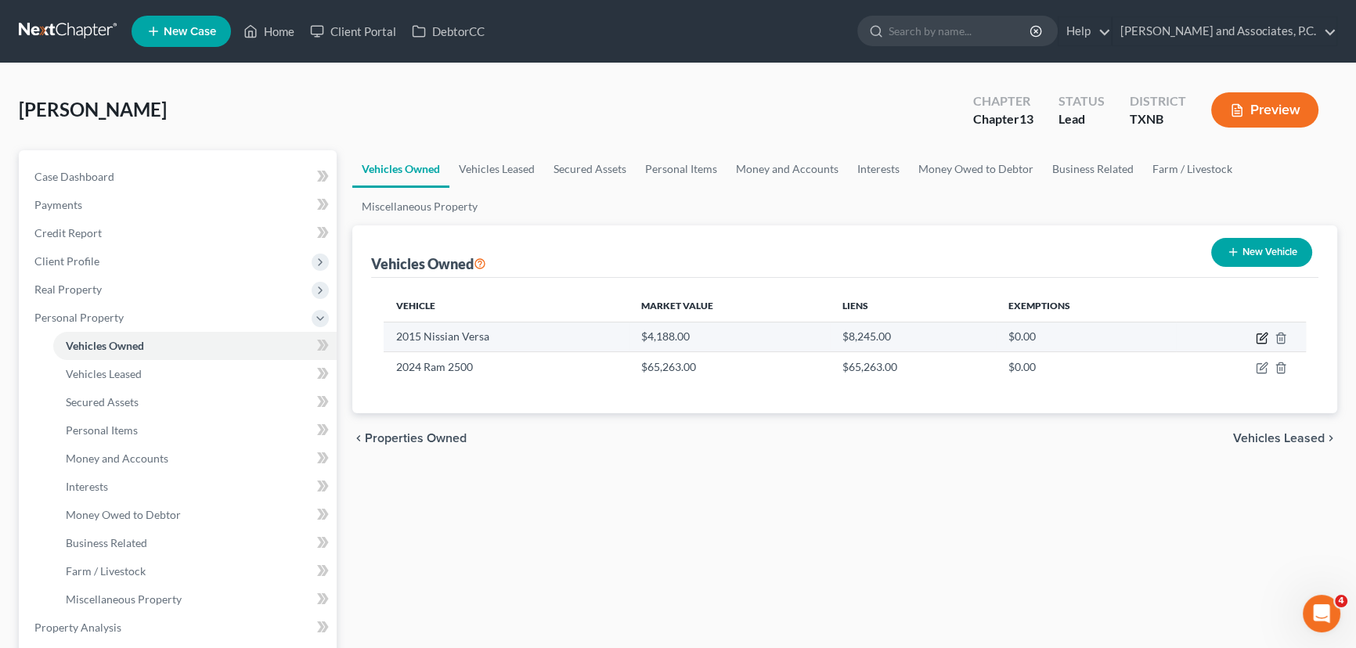
click at [1263, 336] on icon "button" at bounding box center [1262, 338] width 13 height 13
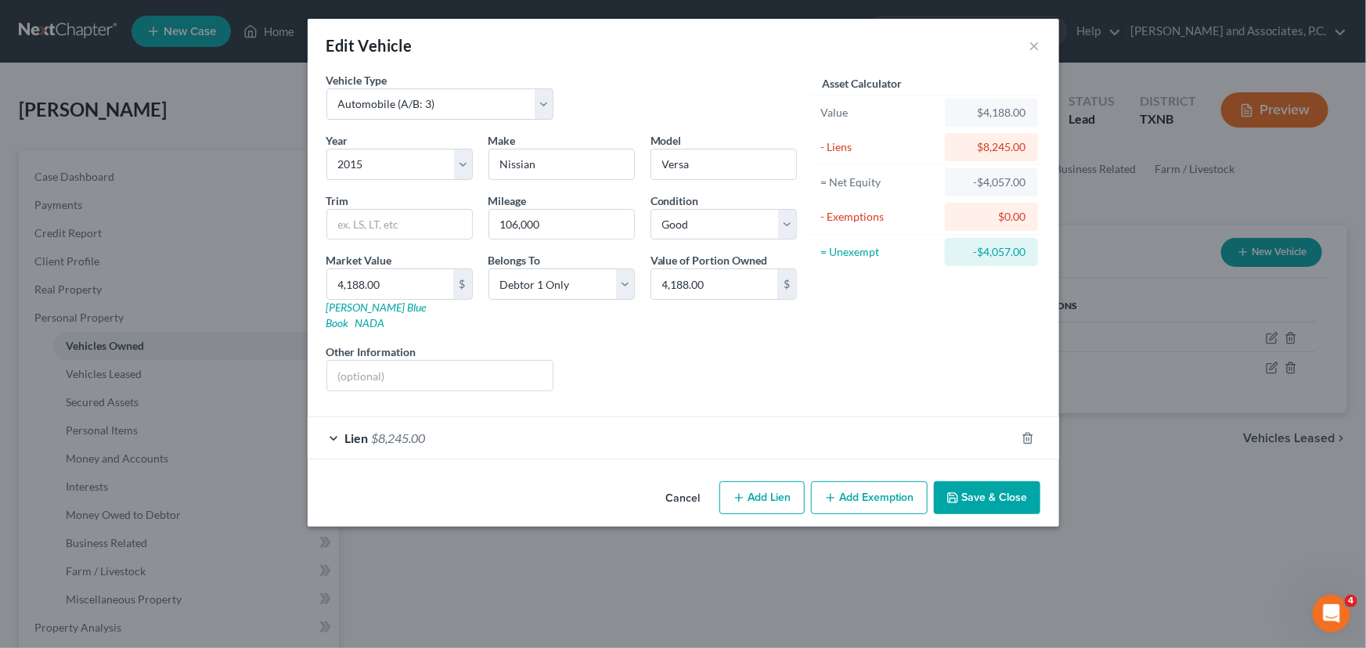
click at [981, 481] on button "Save & Close" at bounding box center [987, 497] width 106 height 33
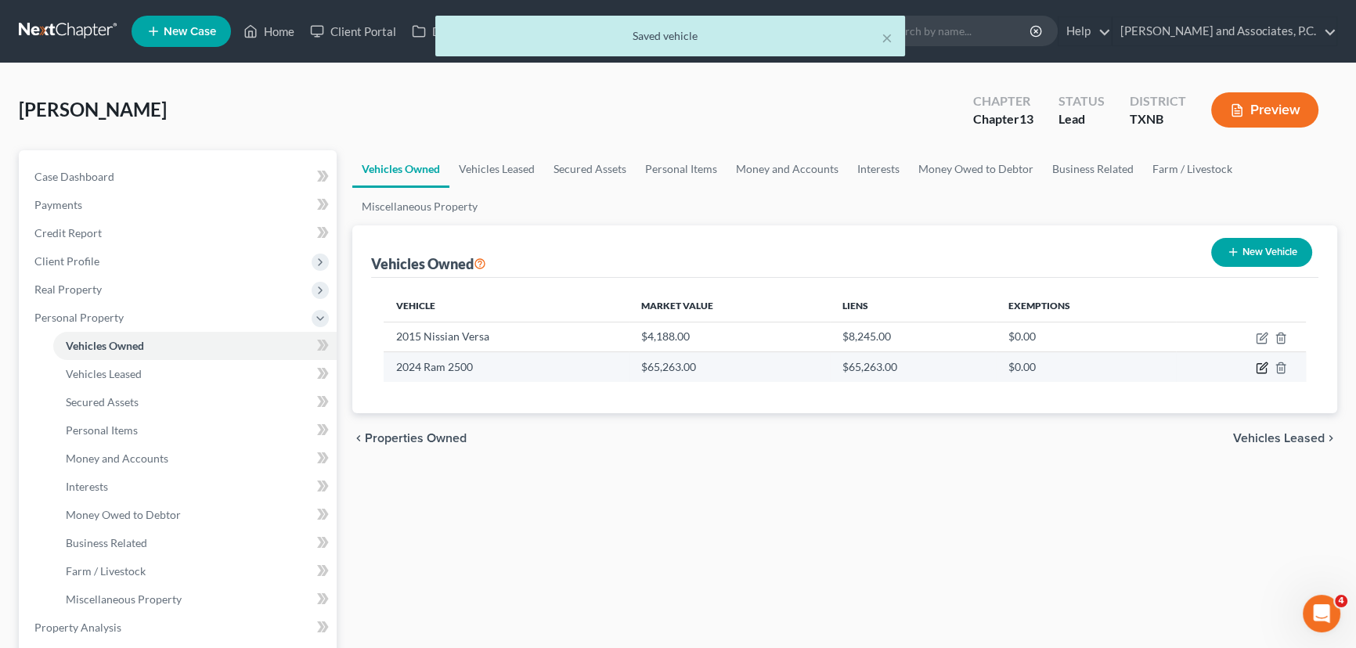
click at [1261, 366] on icon "button" at bounding box center [1262, 366] width 7 height 7
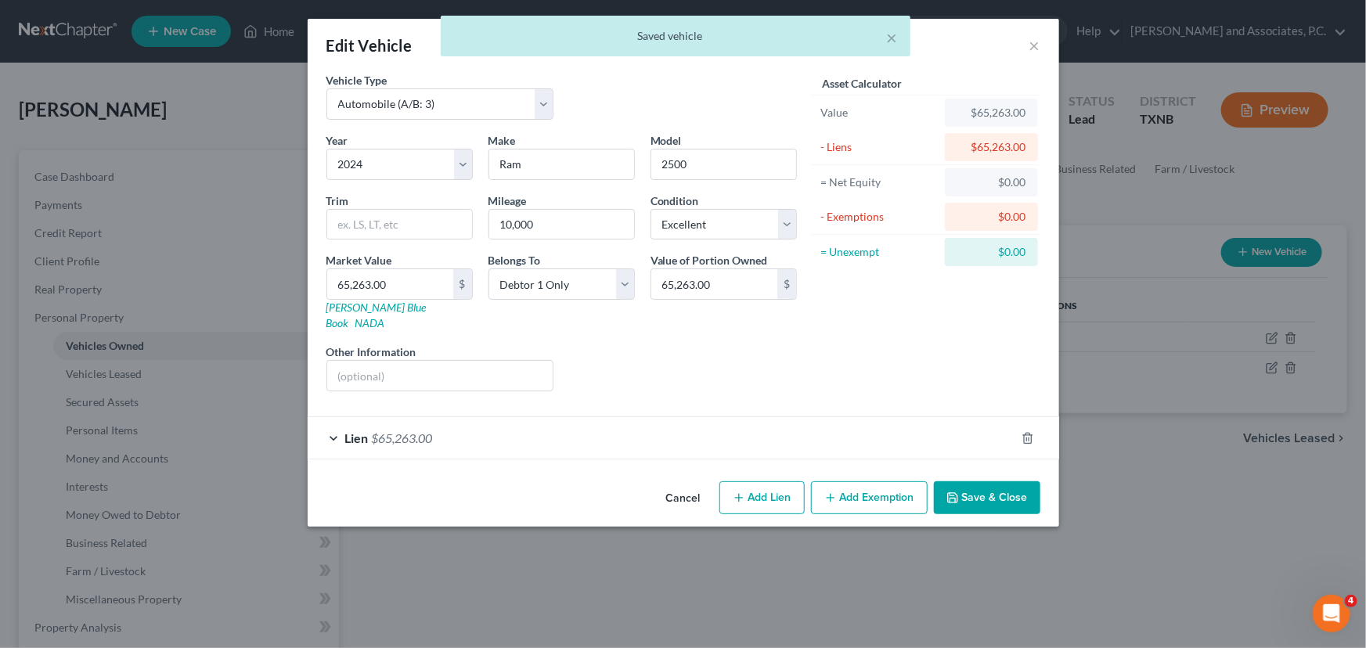
click at [1007, 481] on button "Save & Close" at bounding box center [987, 497] width 106 height 33
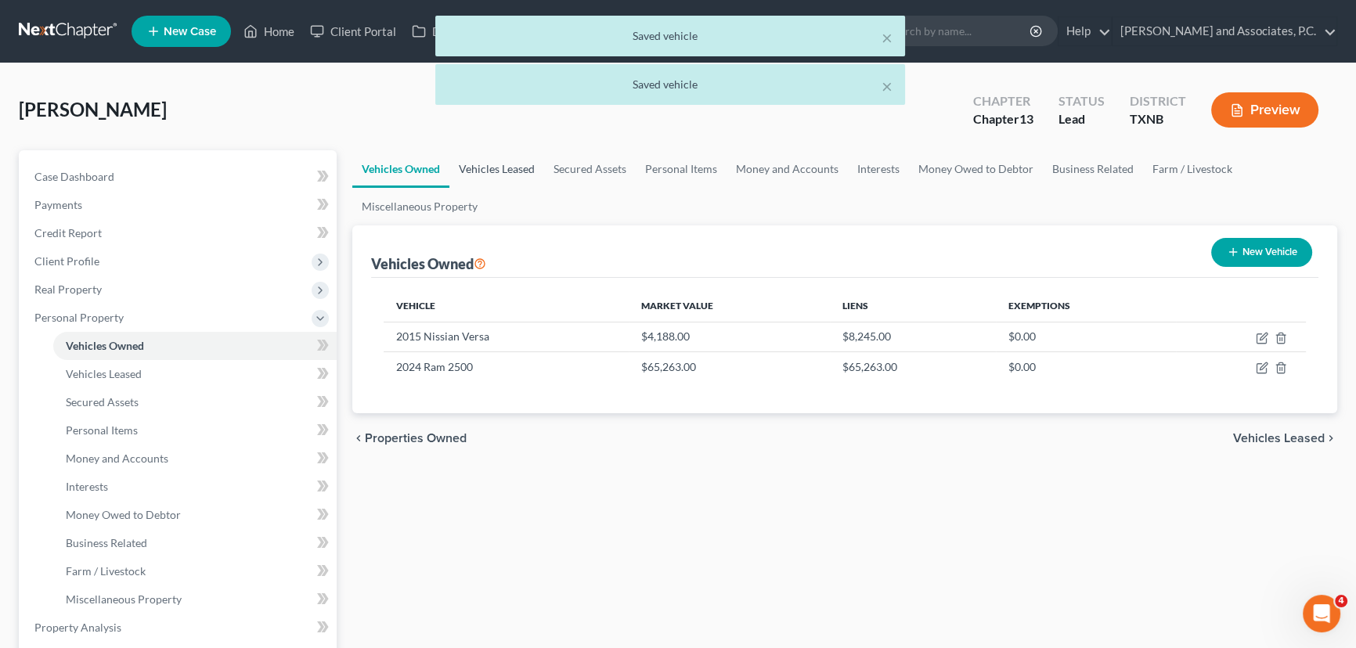
click at [513, 161] on link "Vehicles Leased" at bounding box center [496, 169] width 95 height 38
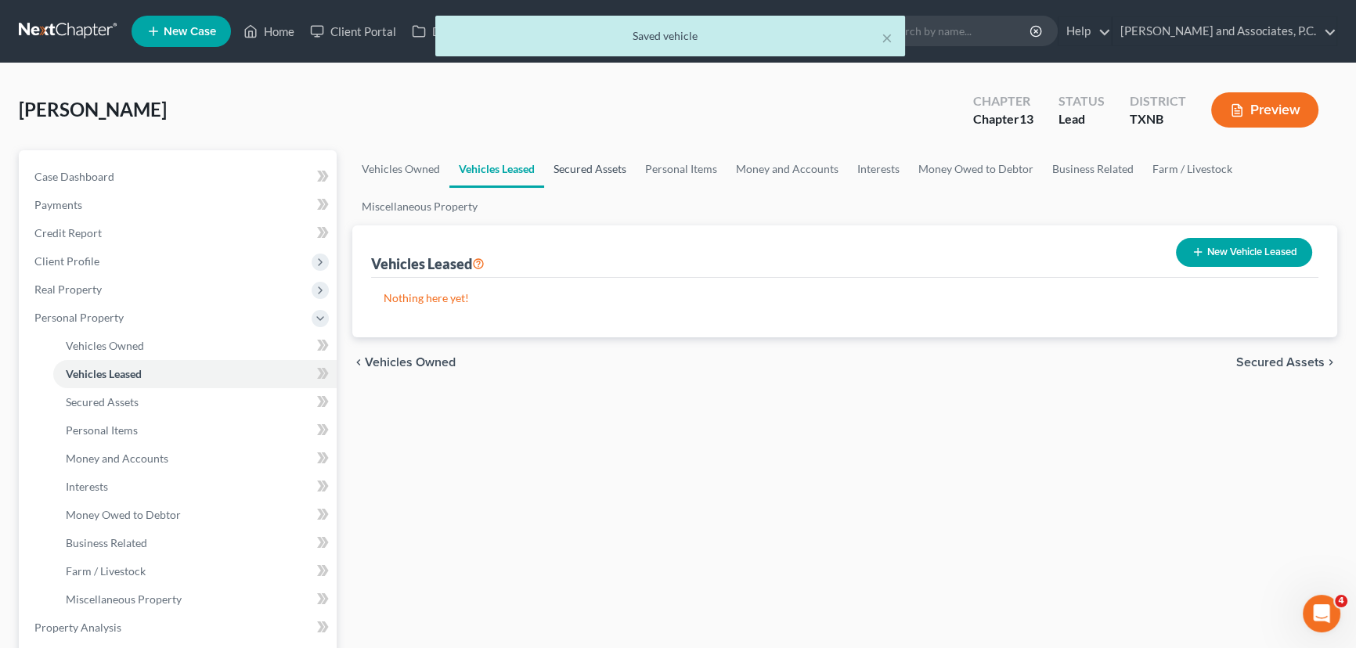
click at [577, 171] on link "Secured Assets" at bounding box center [590, 169] width 92 height 38
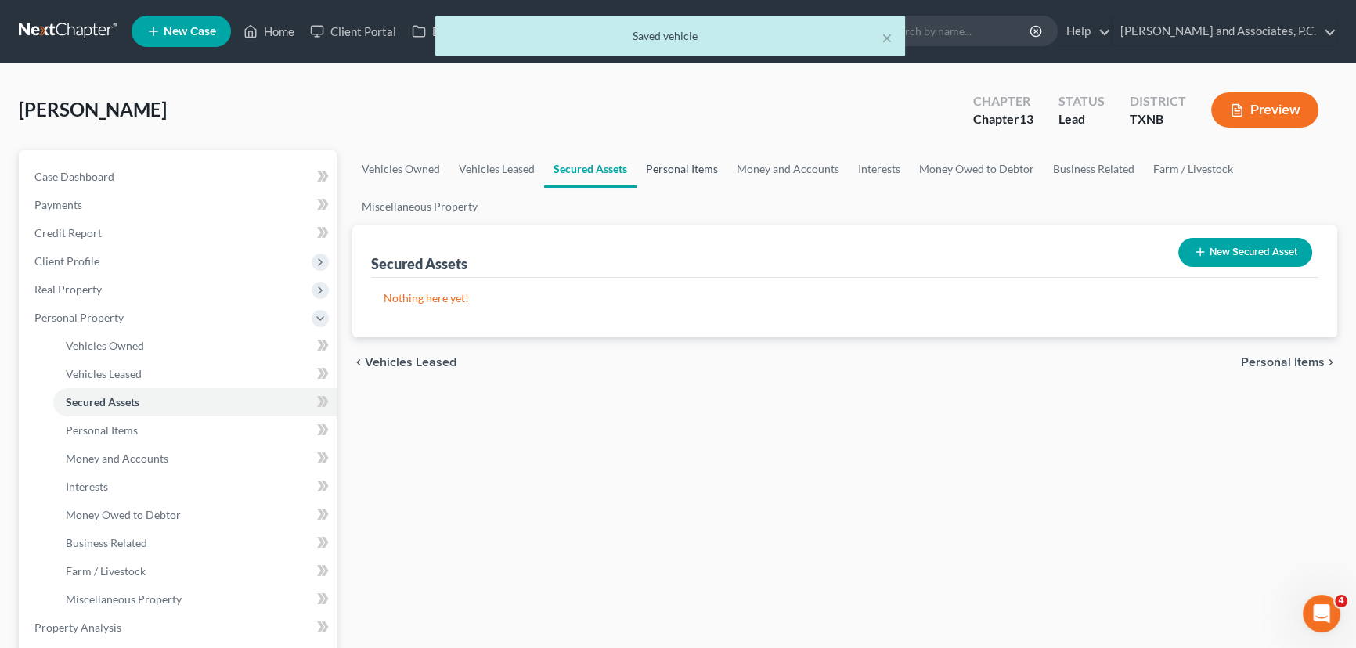
click at [662, 164] on link "Personal Items" at bounding box center [681, 169] width 91 height 38
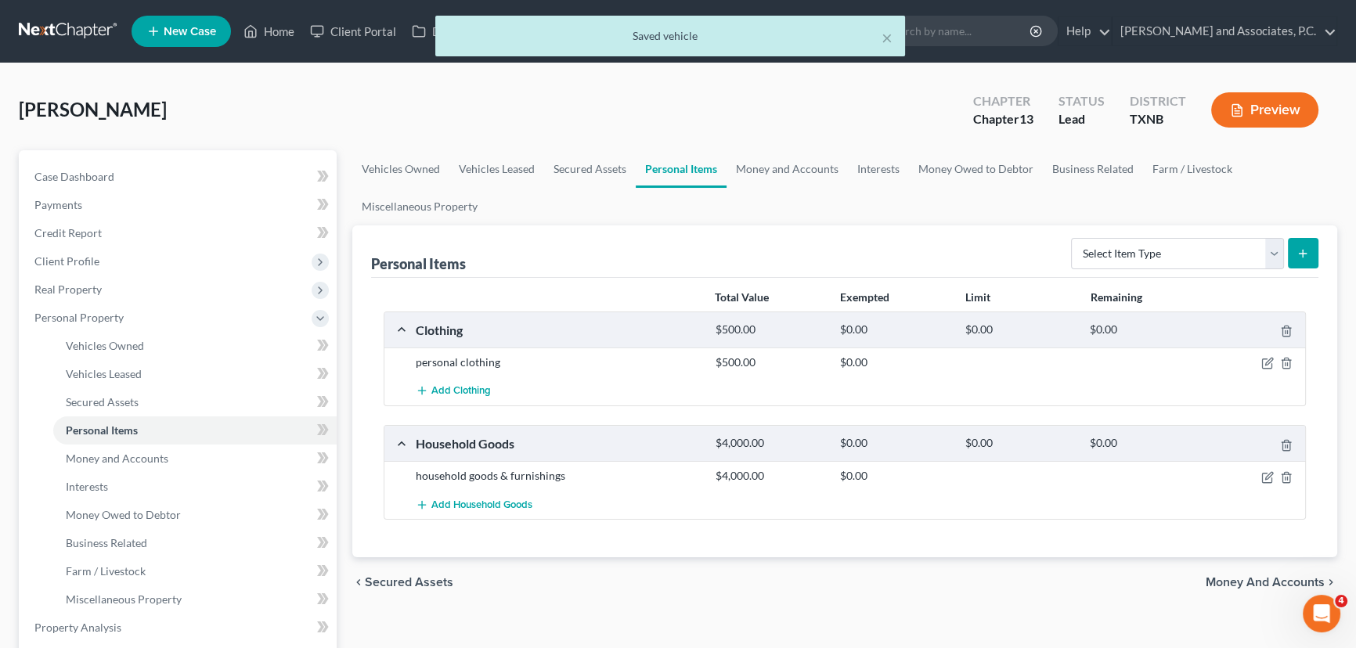
click at [1260, 363] on div at bounding box center [1256, 363] width 100 height 16
click at [1263, 361] on icon "button" at bounding box center [1267, 363] width 13 height 13
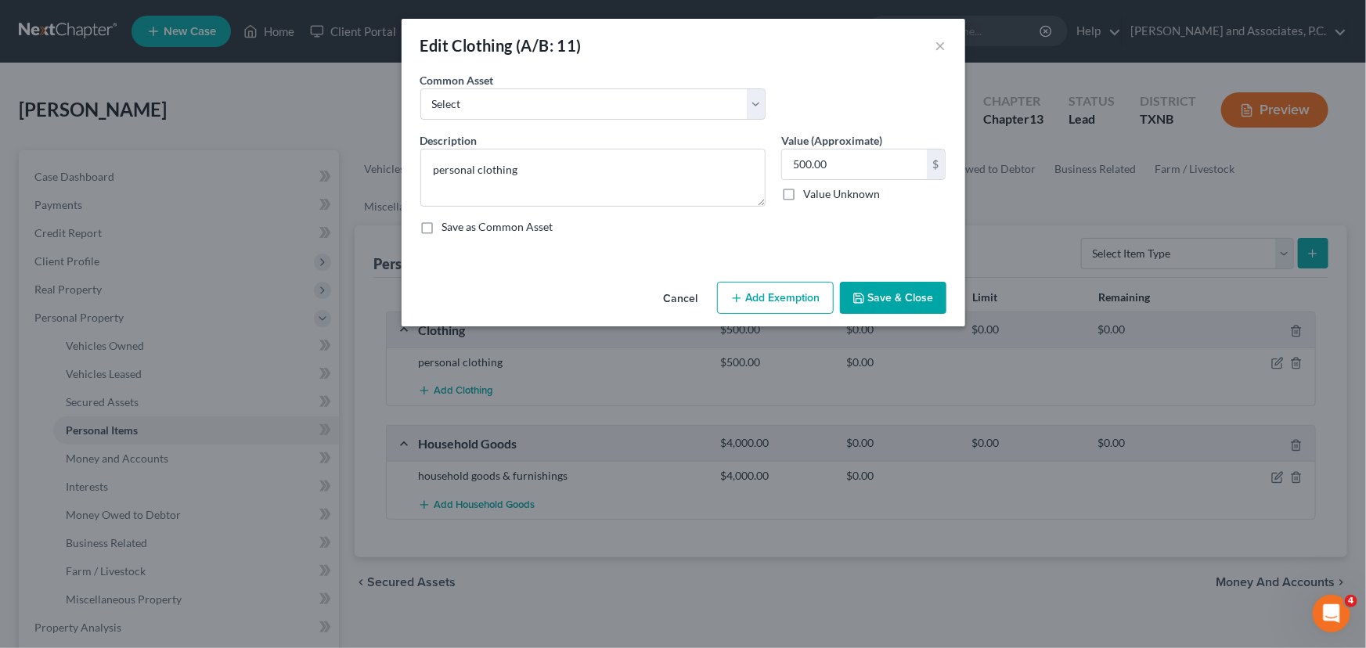
click at [766, 286] on button "Add Exemption" at bounding box center [775, 298] width 117 height 33
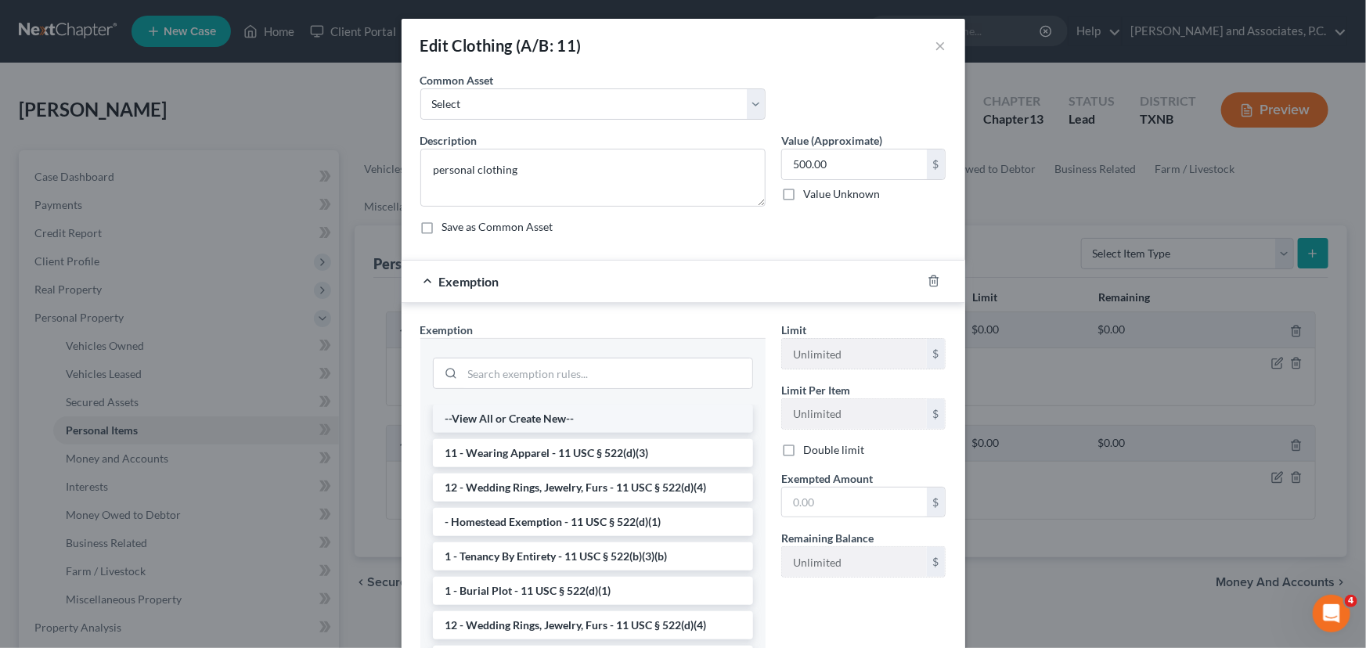
scroll to position [117, 0]
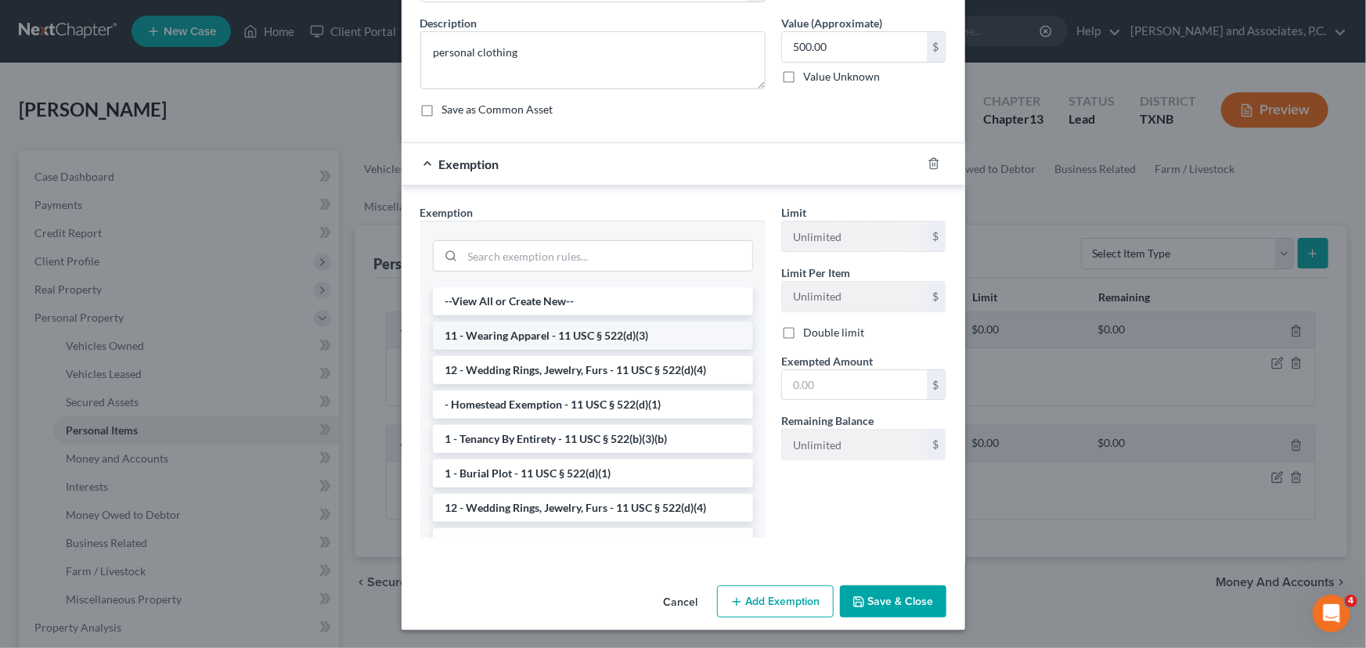
click at [628, 333] on li "11 - Wearing Apparel - 11 USC § 522(d)(3)" at bounding box center [593, 336] width 320 height 28
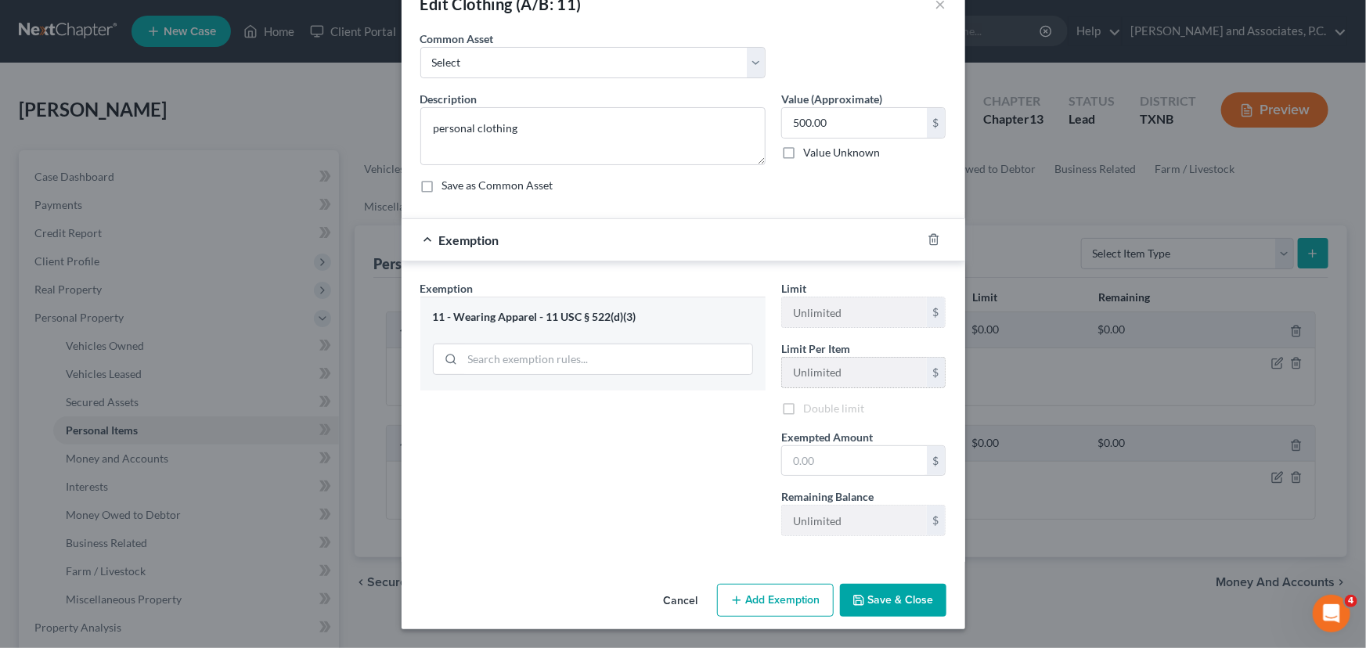
scroll to position [39, 0]
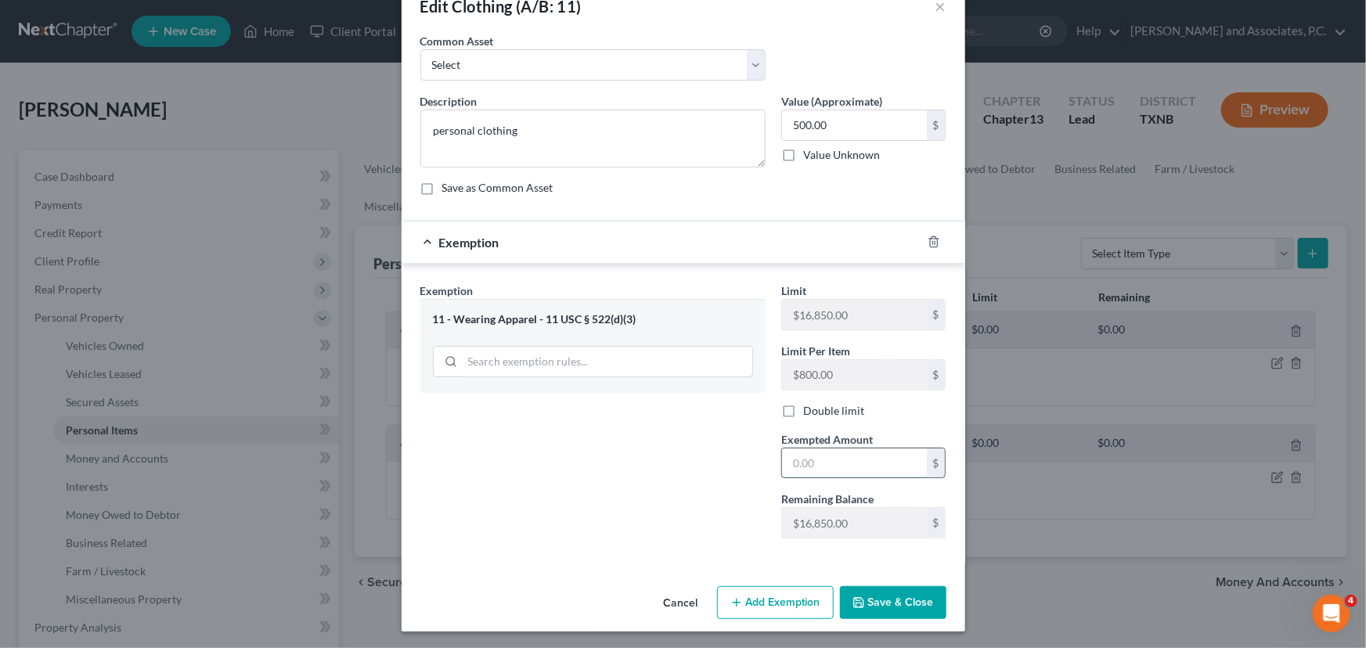
click at [821, 456] on input "text" at bounding box center [854, 464] width 145 height 30
click at [904, 607] on button "Save & Close" at bounding box center [893, 602] width 106 height 33
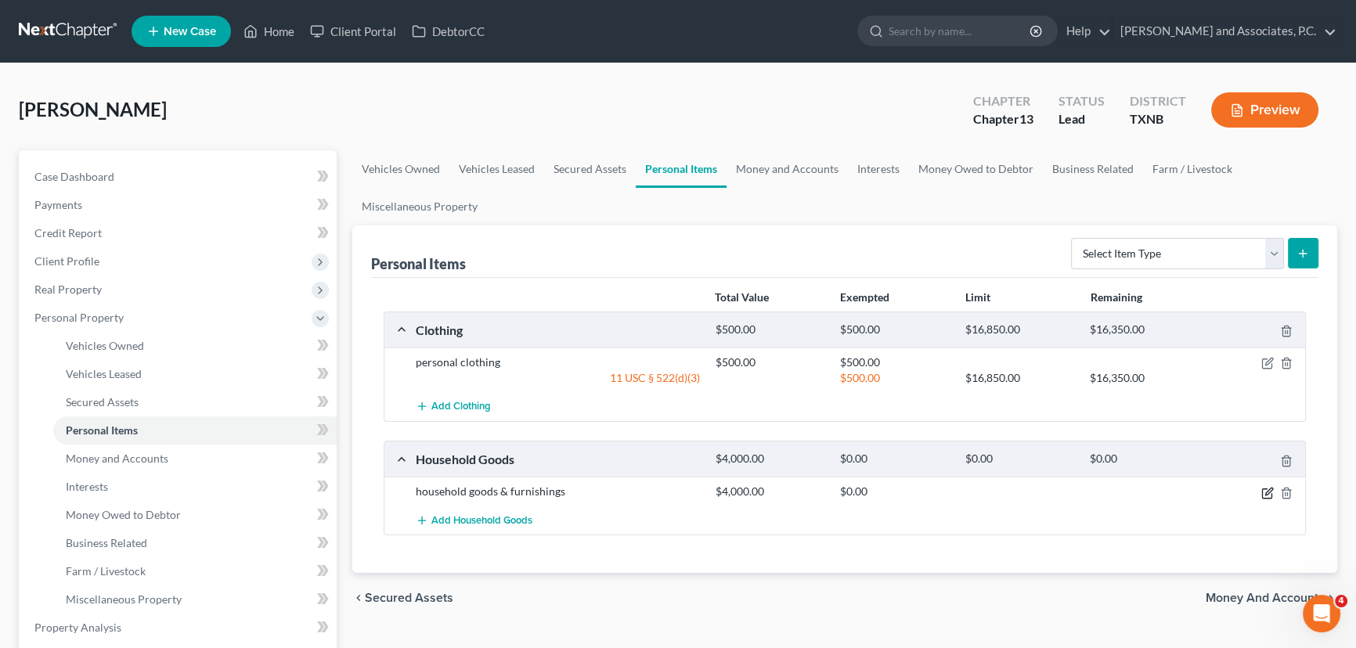
click at [1265, 488] on icon "button" at bounding box center [1267, 493] width 13 height 13
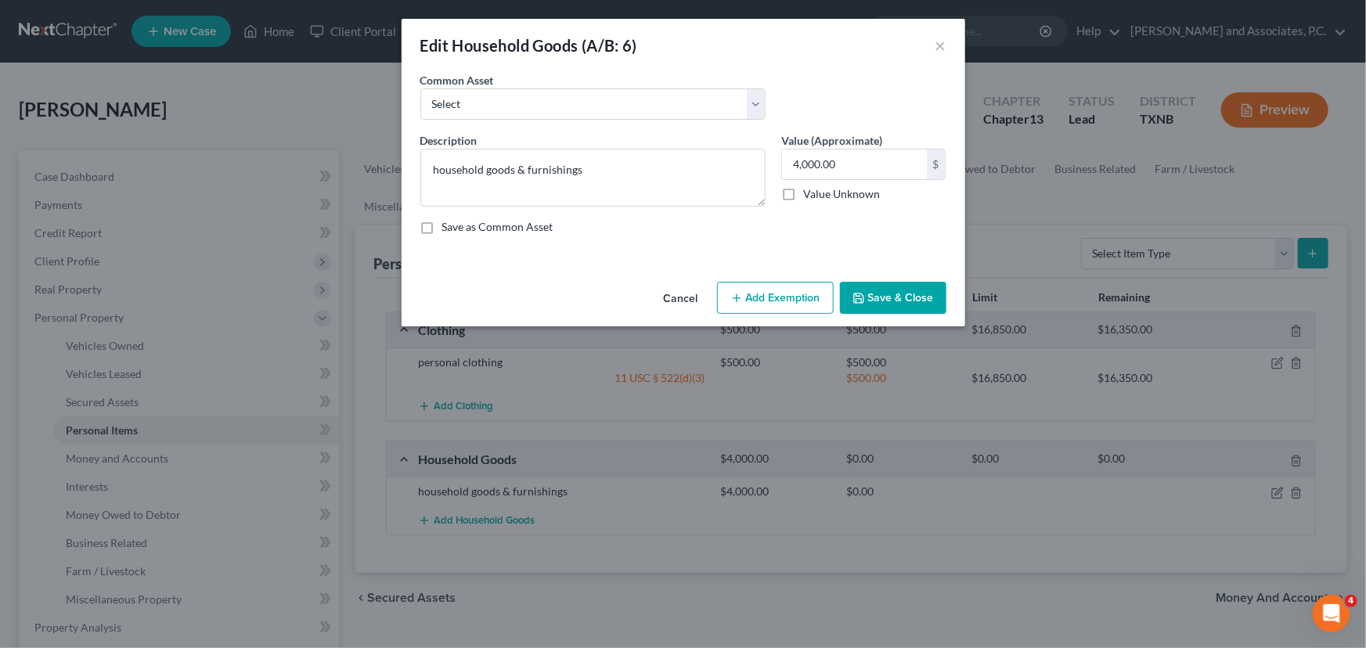
click at [774, 314] on div "Cancel Add Exemption Save & Close" at bounding box center [684, 302] width 564 height 52
click at [773, 302] on button "Add Exemption" at bounding box center [775, 298] width 117 height 33
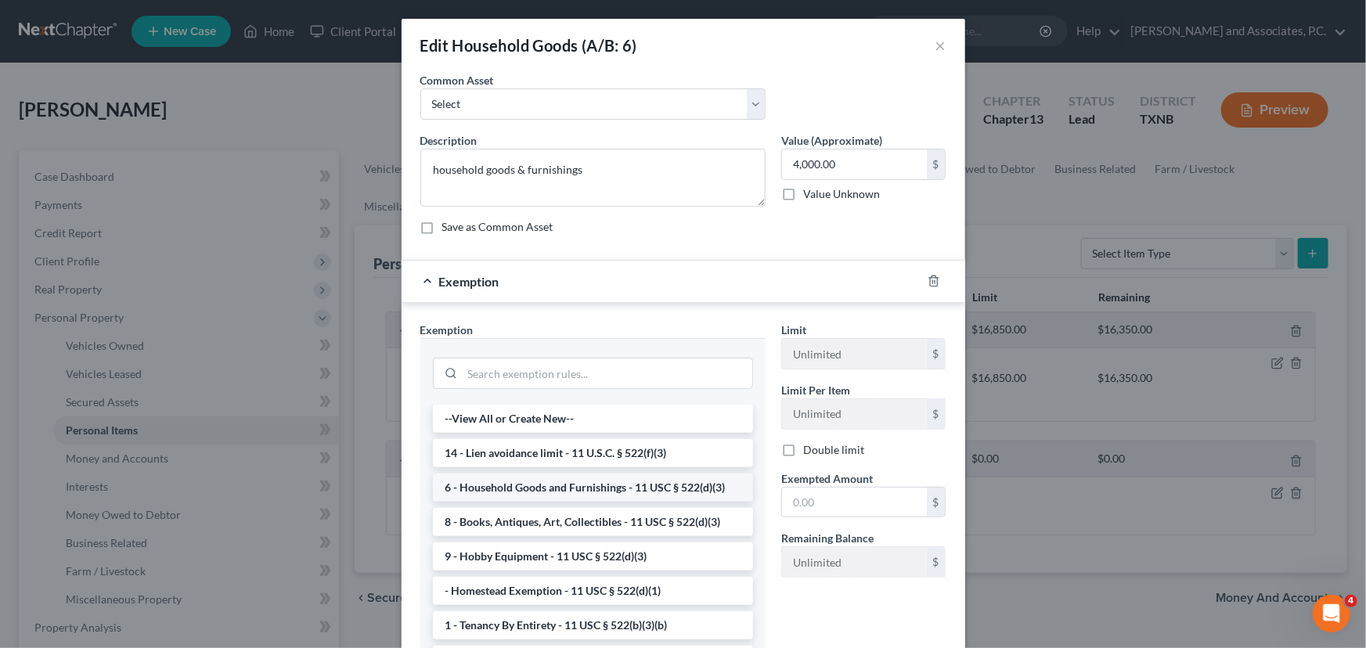
click at [529, 488] on li "6 - Household Goods and Furnishings - 11 USC § 522(d)(3)" at bounding box center [593, 488] width 320 height 28
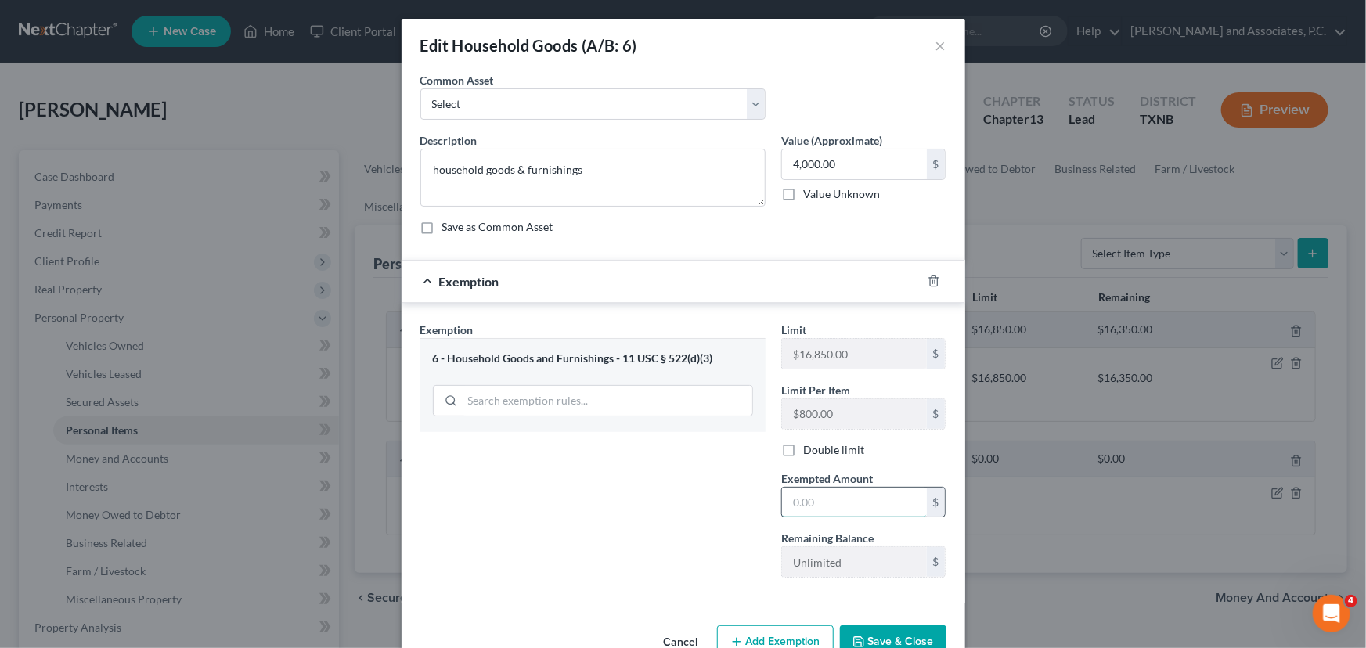
click at [820, 503] on input "text" at bounding box center [854, 503] width 145 height 30
click at [882, 629] on button "Save & Close" at bounding box center [893, 641] width 106 height 33
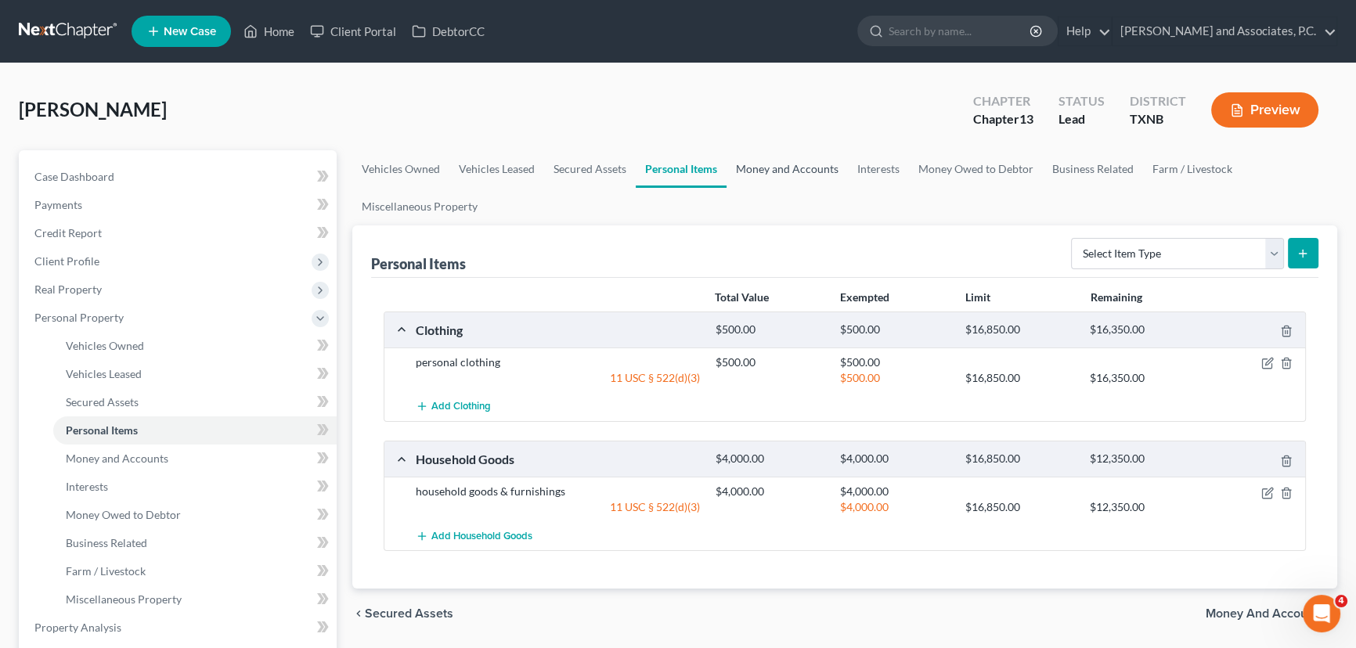
click at [774, 171] on link "Money and Accounts" at bounding box center [786, 169] width 121 height 38
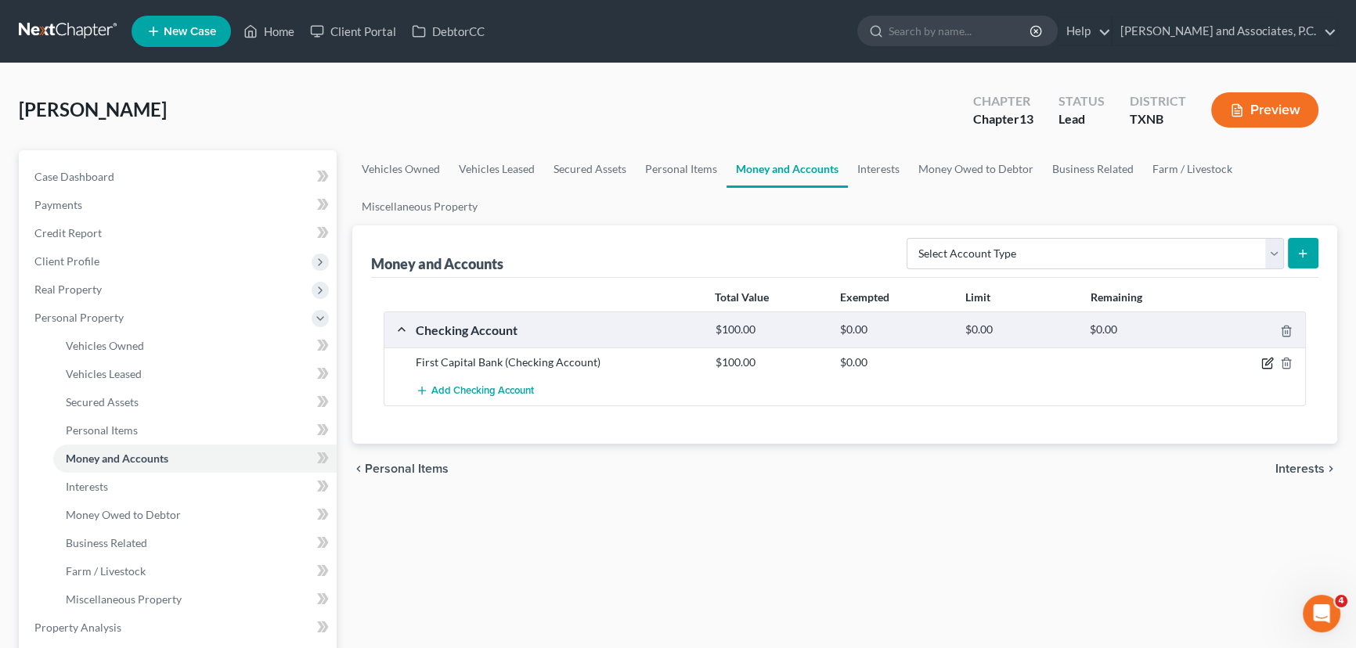
click at [1267, 361] on icon "button" at bounding box center [1268, 362] width 7 height 7
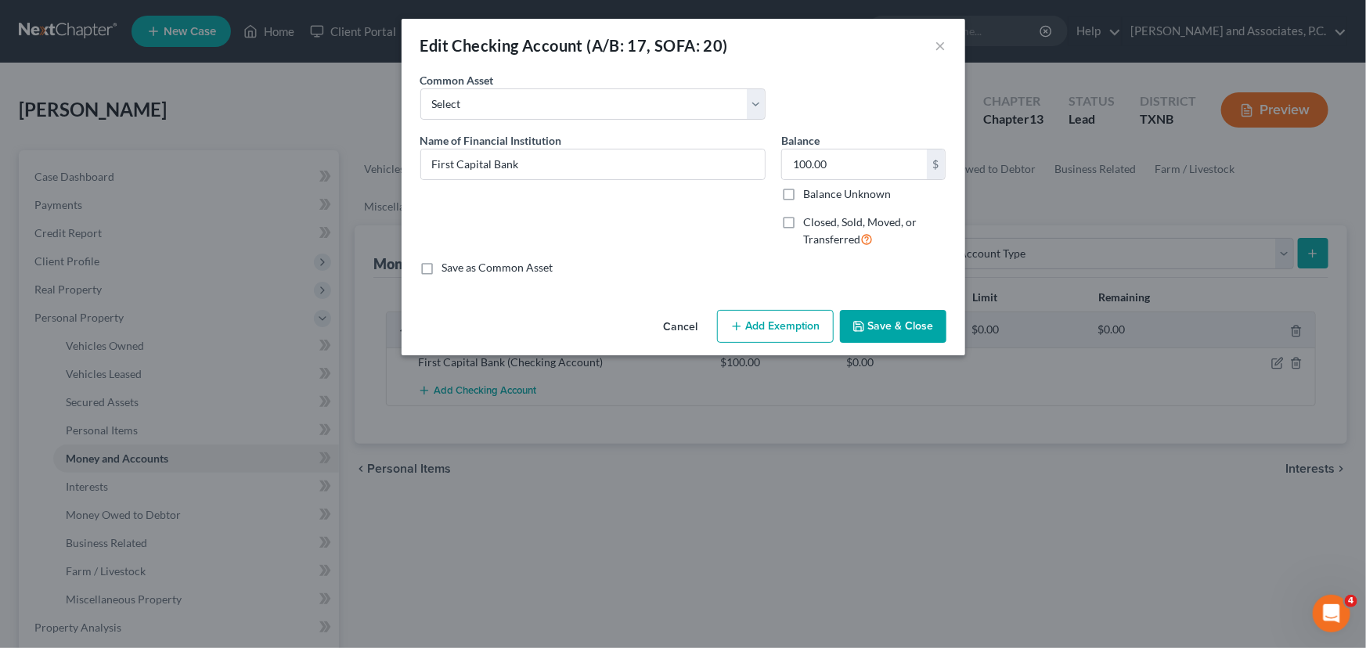
click at [774, 325] on button "Add Exemption" at bounding box center [775, 326] width 117 height 33
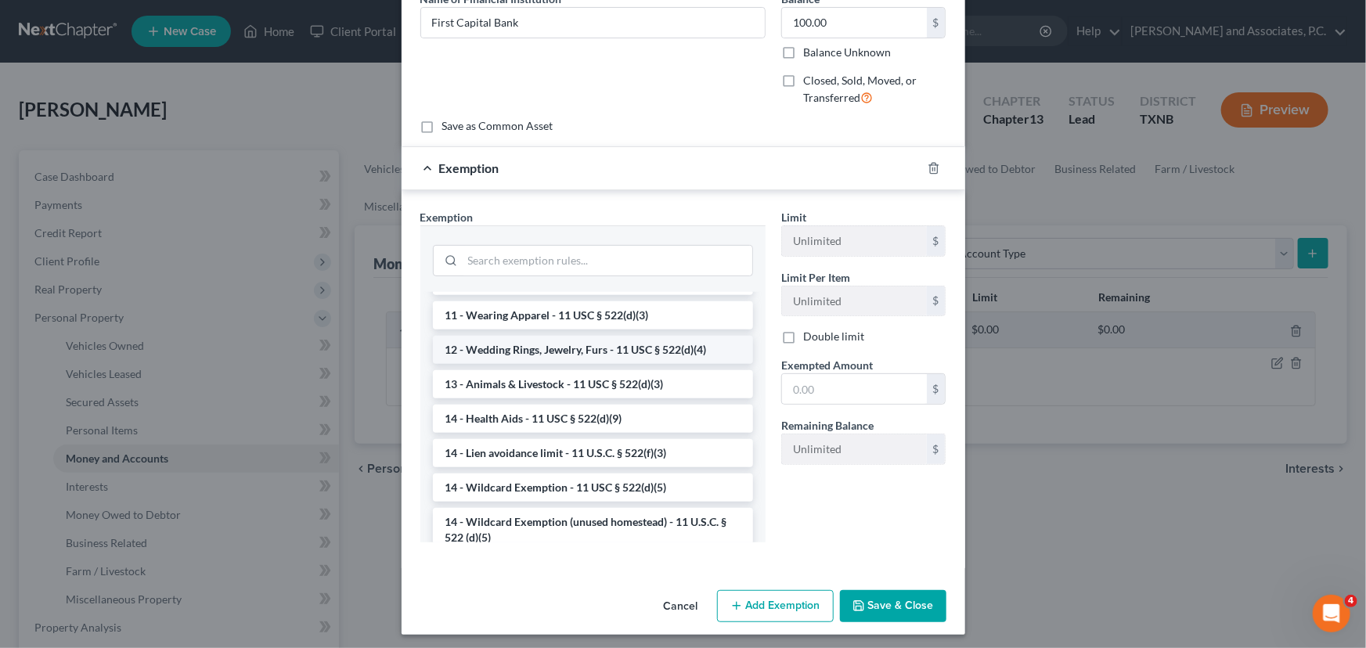
scroll to position [284, 0]
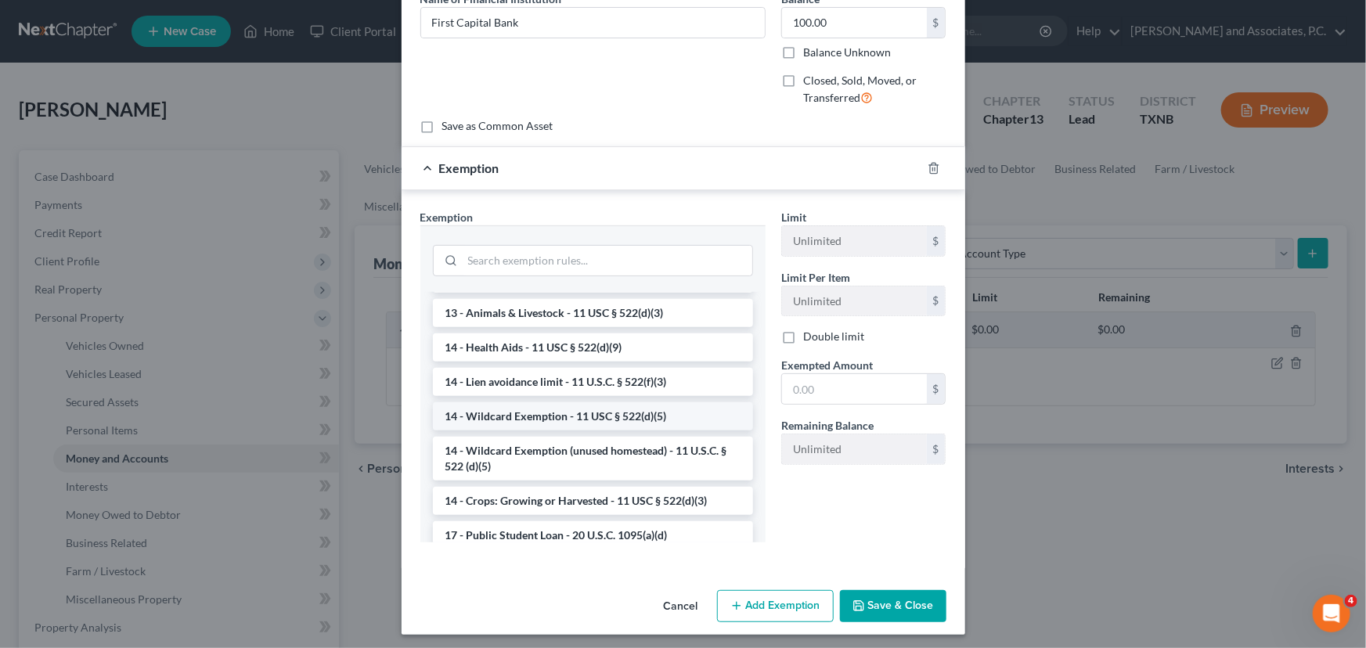
click at [604, 411] on li "14 - Wildcard Exemption - 11 USC § 522(d)(5)" at bounding box center [593, 416] width 320 height 28
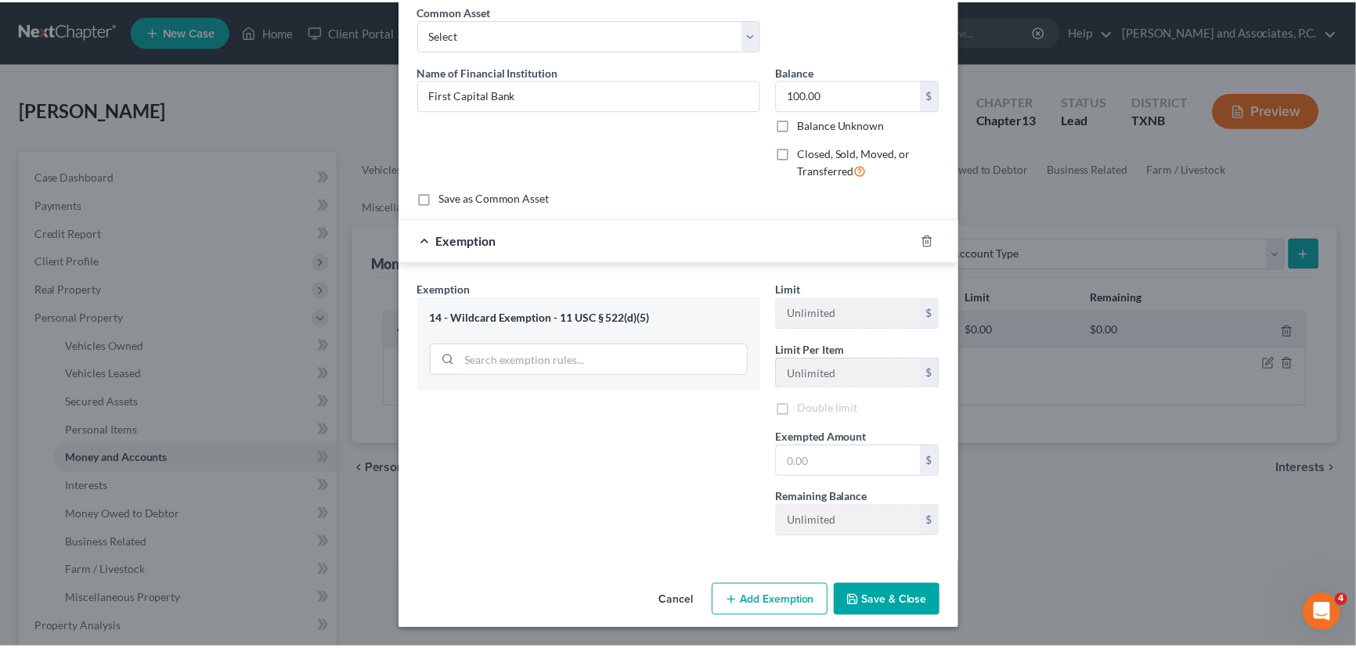
scroll to position [69, 0]
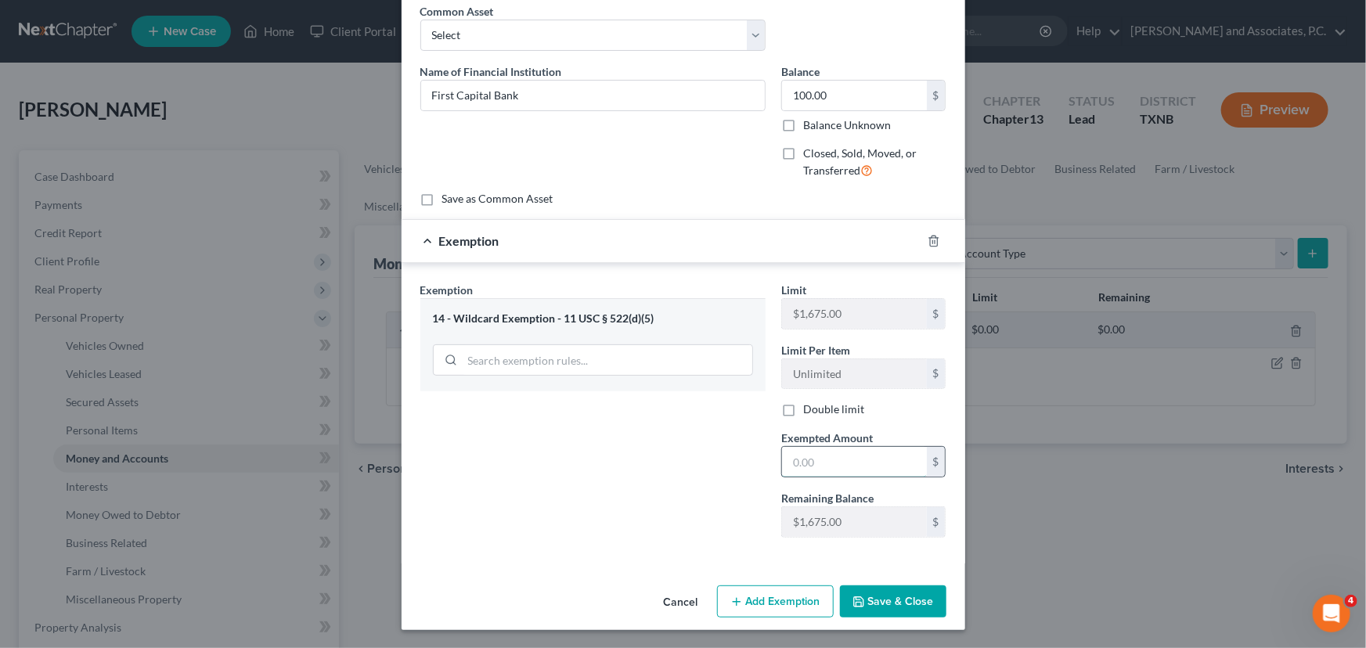
click at [822, 459] on input "text" at bounding box center [854, 462] width 145 height 30
click at [871, 602] on button "Save & Close" at bounding box center [893, 602] width 106 height 33
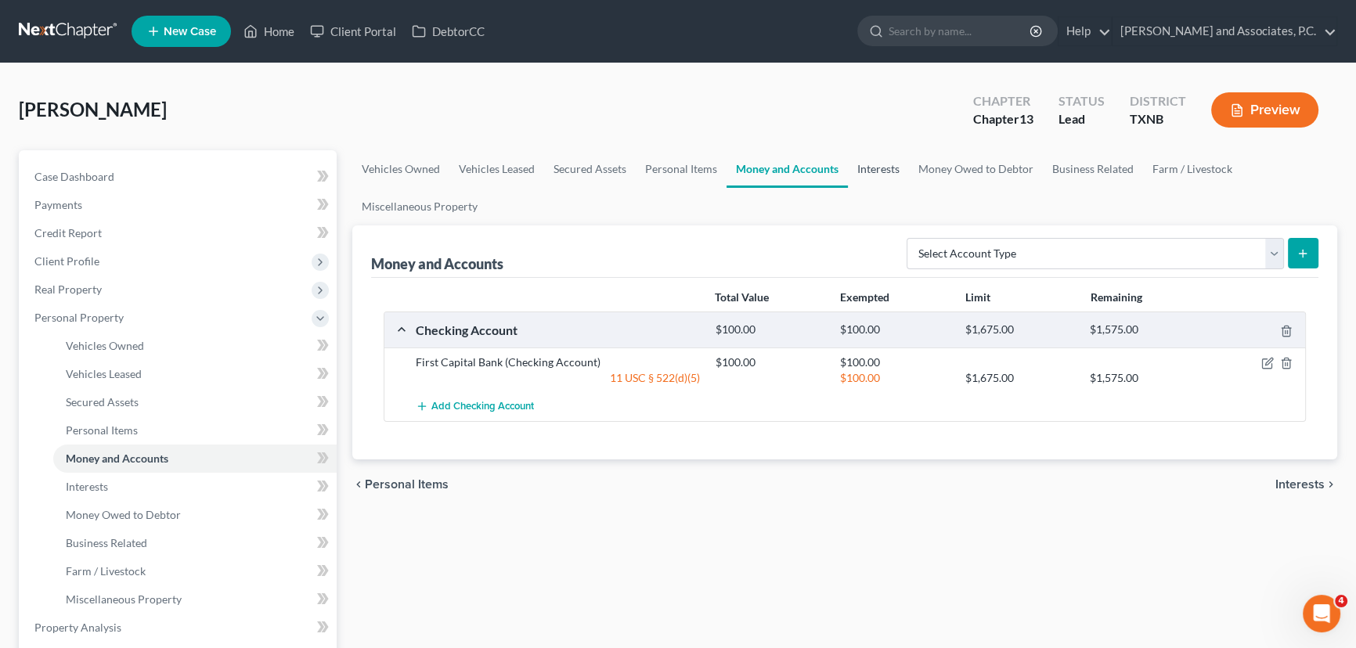
click at [892, 171] on link "Interests" at bounding box center [878, 169] width 61 height 38
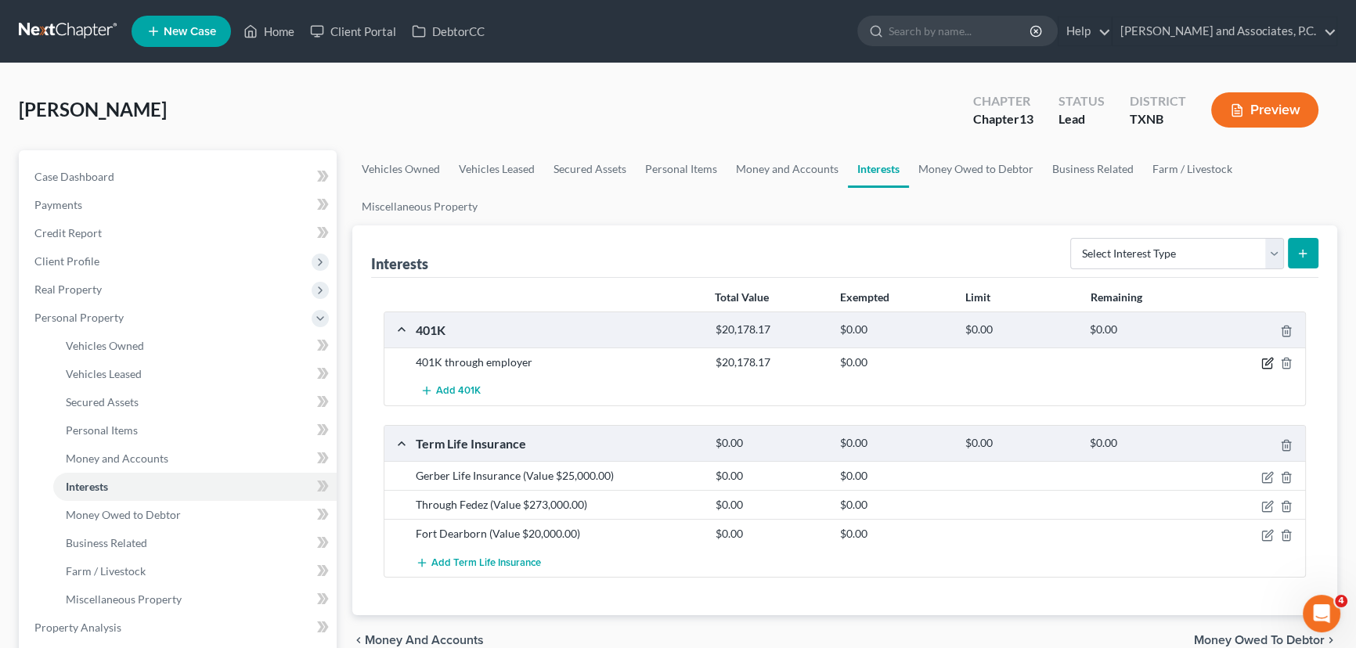
click at [1264, 361] on icon "button" at bounding box center [1267, 363] width 13 height 13
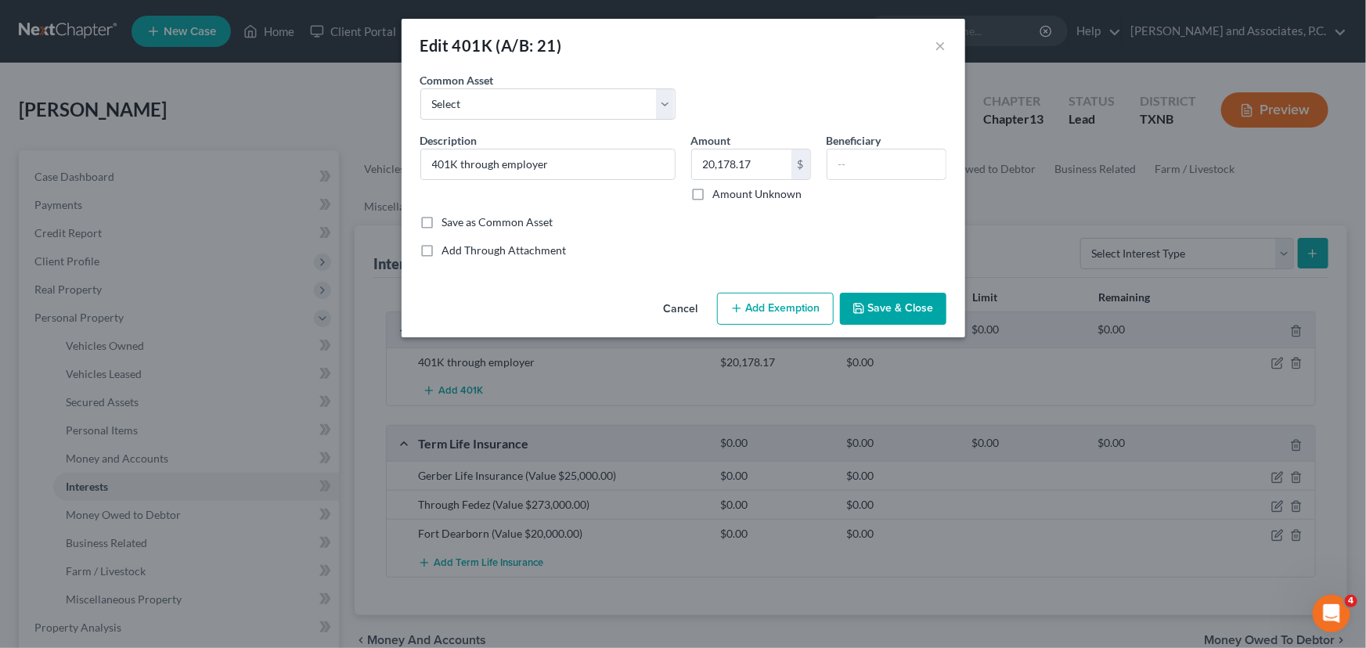
click at [758, 298] on button "Add Exemption" at bounding box center [775, 309] width 117 height 33
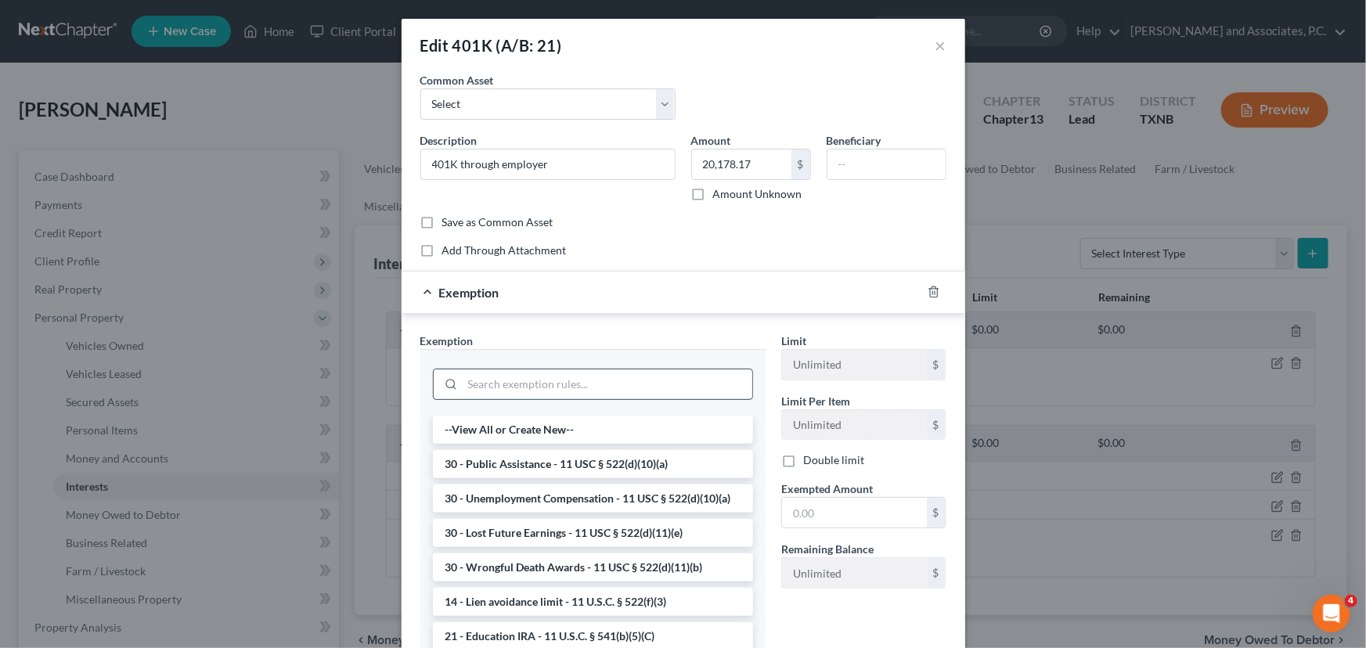
click at [529, 387] on input "search" at bounding box center [608, 384] width 290 height 30
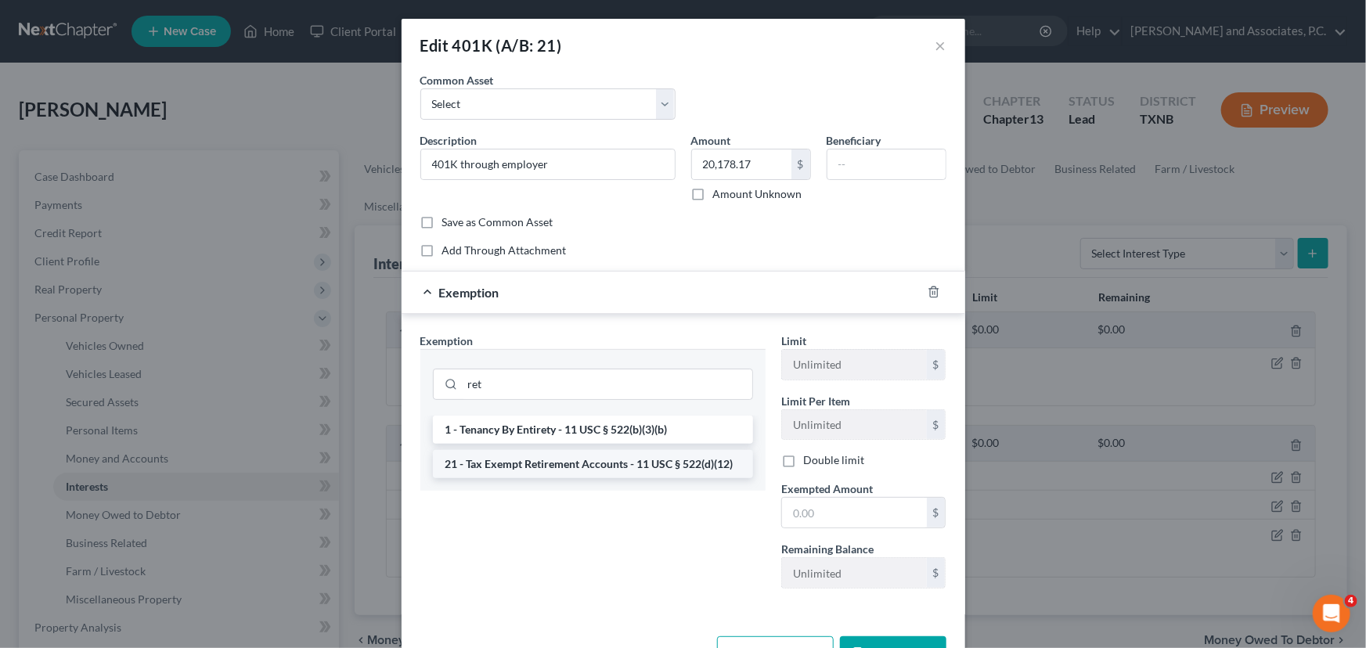
click at [553, 462] on li "21 - Tax Exempt Retirement Accounts - 11 USC § 522(d)(12)" at bounding box center [593, 464] width 320 height 28
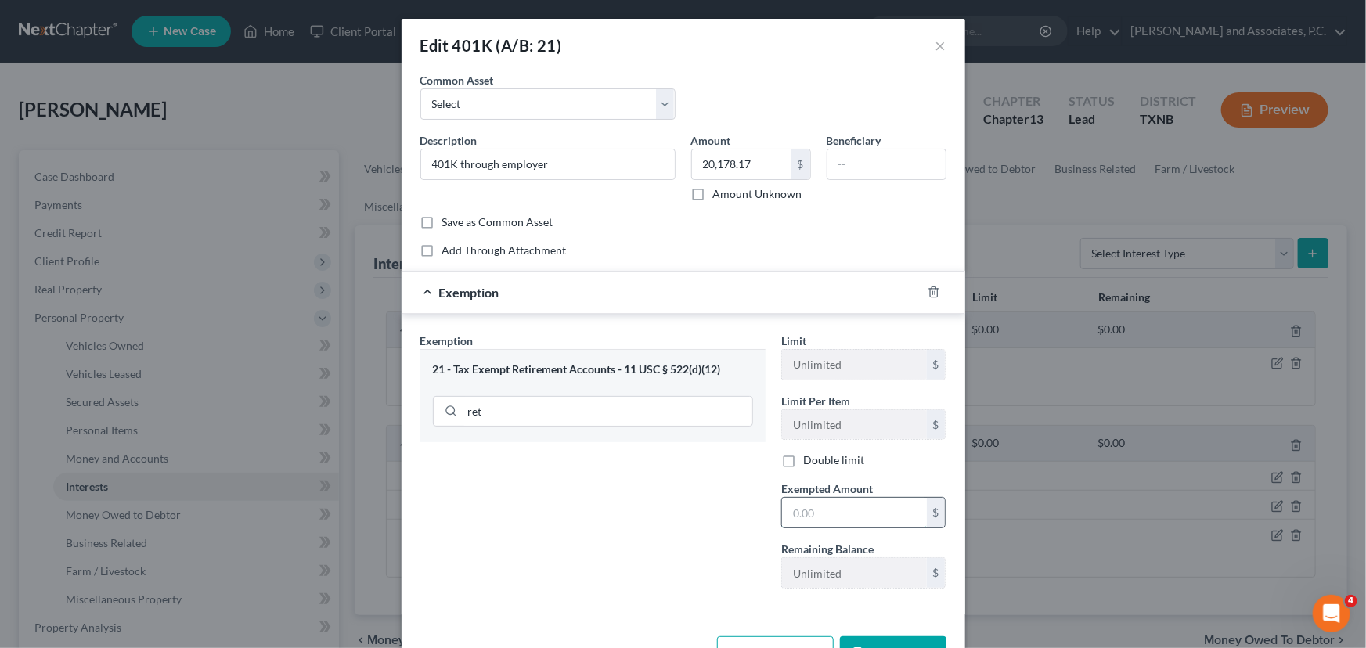
click at [839, 513] on input "text" at bounding box center [854, 513] width 145 height 30
click at [896, 639] on button "Save & Close" at bounding box center [893, 652] width 106 height 33
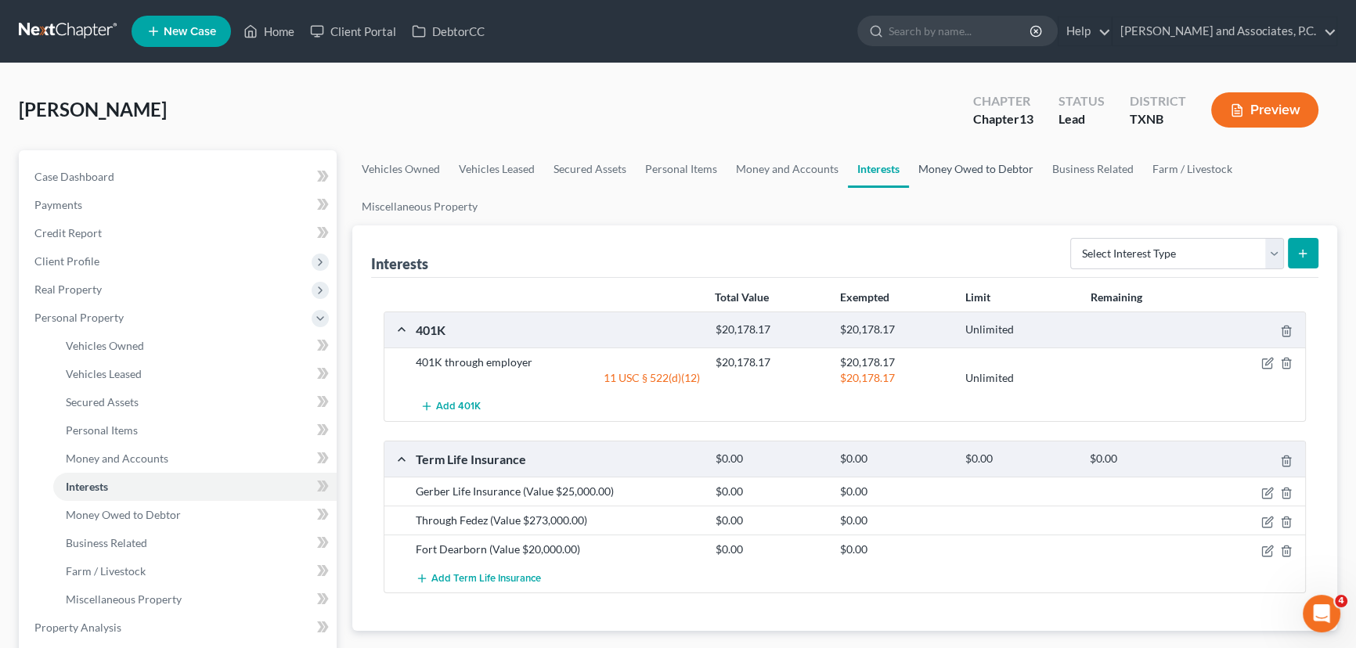
click at [985, 165] on link "Money Owed to Debtor" at bounding box center [976, 169] width 134 height 38
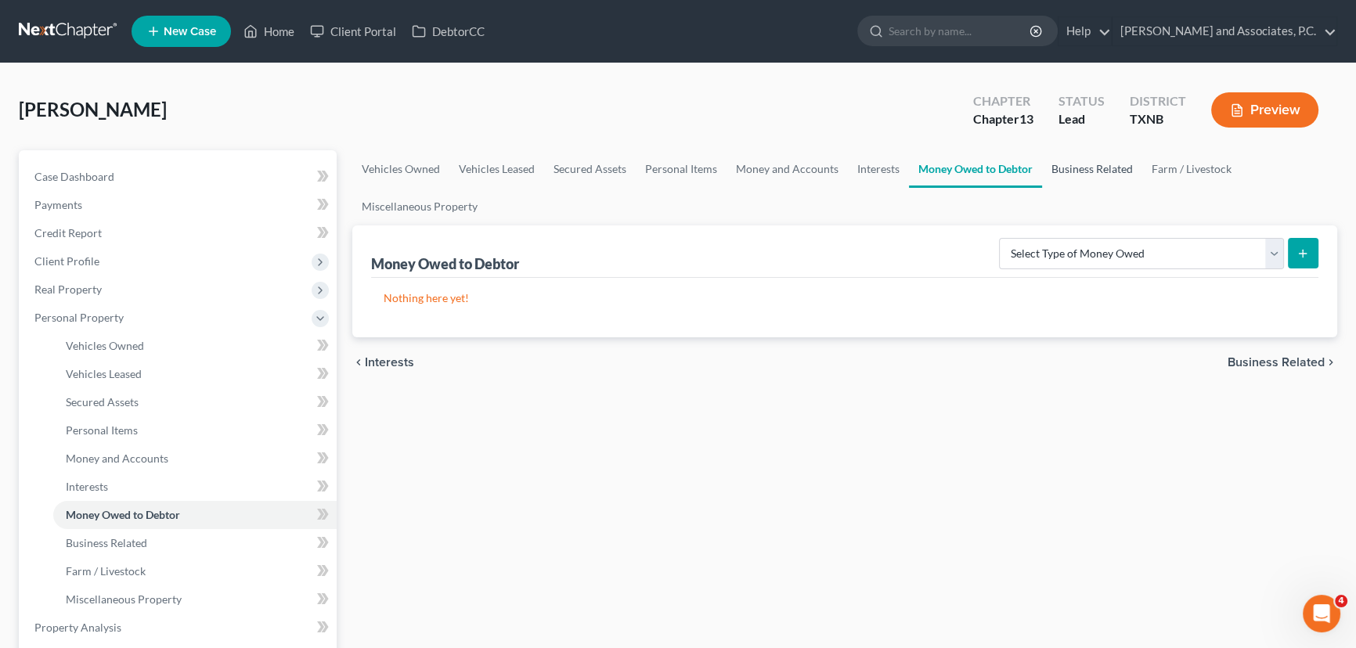
click at [1069, 168] on link "Business Related" at bounding box center [1092, 169] width 100 height 38
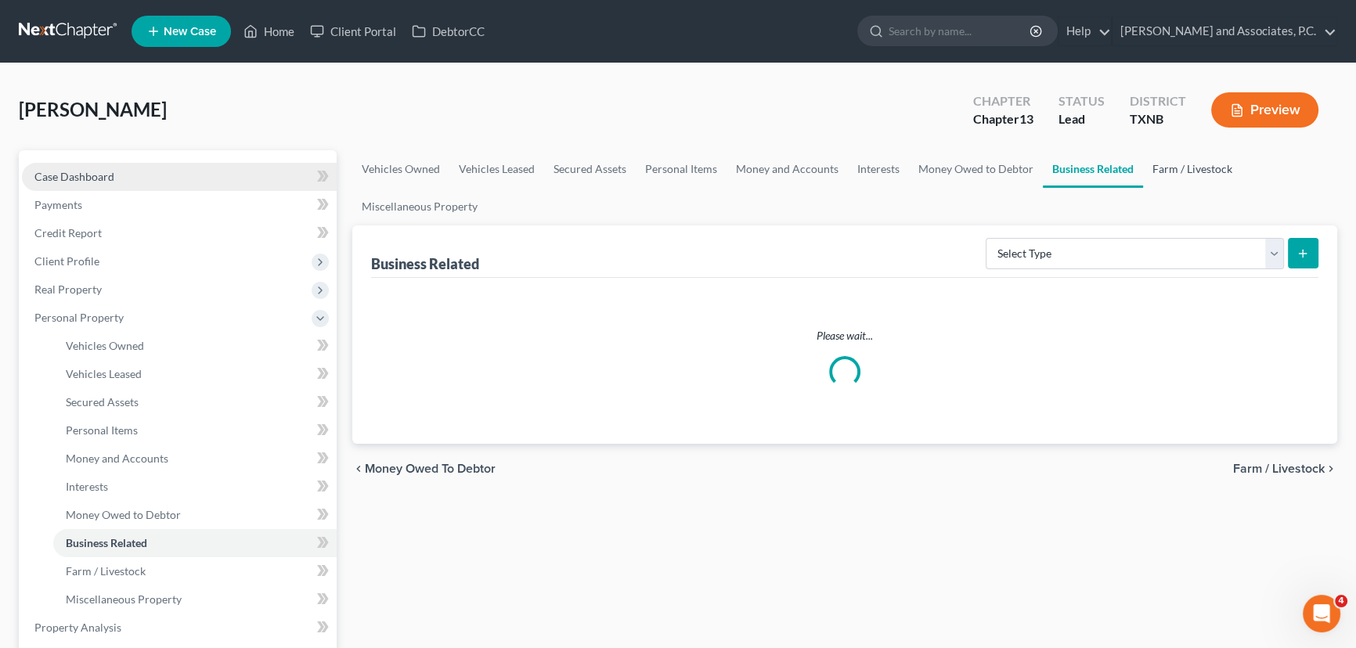
click at [1190, 164] on link "Farm / Livestock" at bounding box center [1192, 169] width 99 height 38
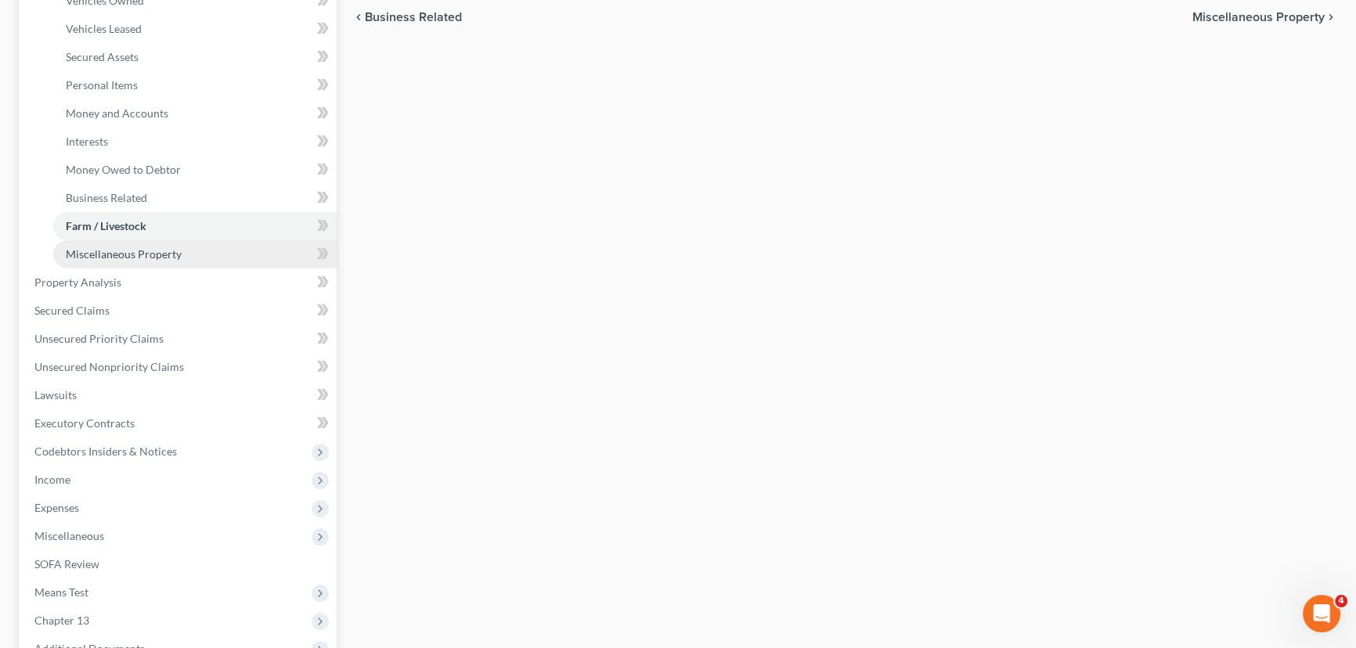
scroll to position [355, 0]
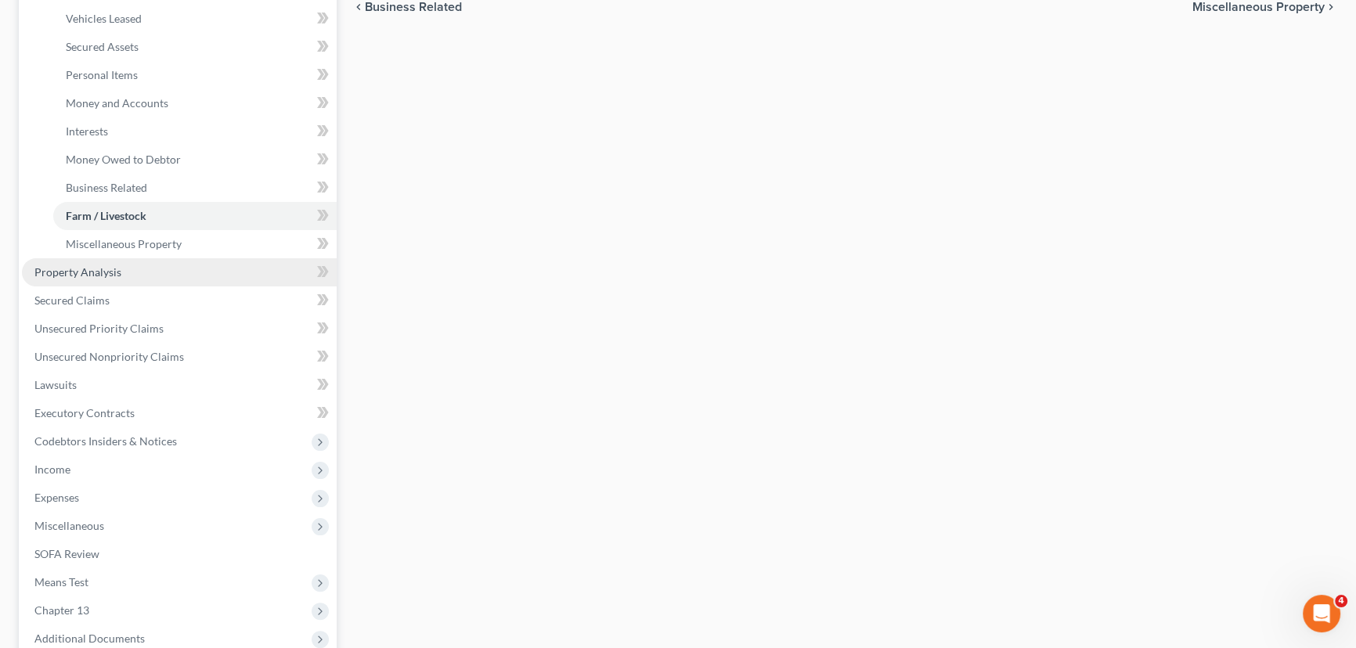
click at [83, 270] on span "Property Analysis" at bounding box center [77, 271] width 87 height 13
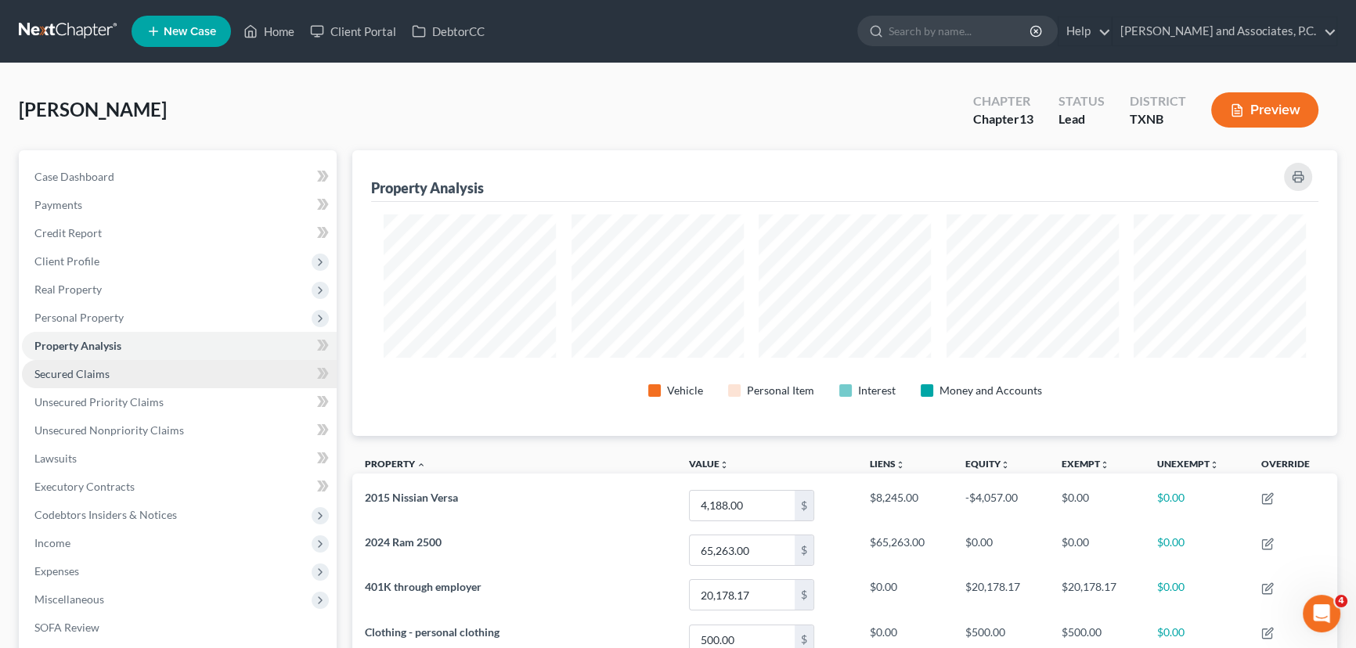
scroll to position [286, 984]
click at [85, 377] on span "Secured Claims" at bounding box center [71, 373] width 75 height 13
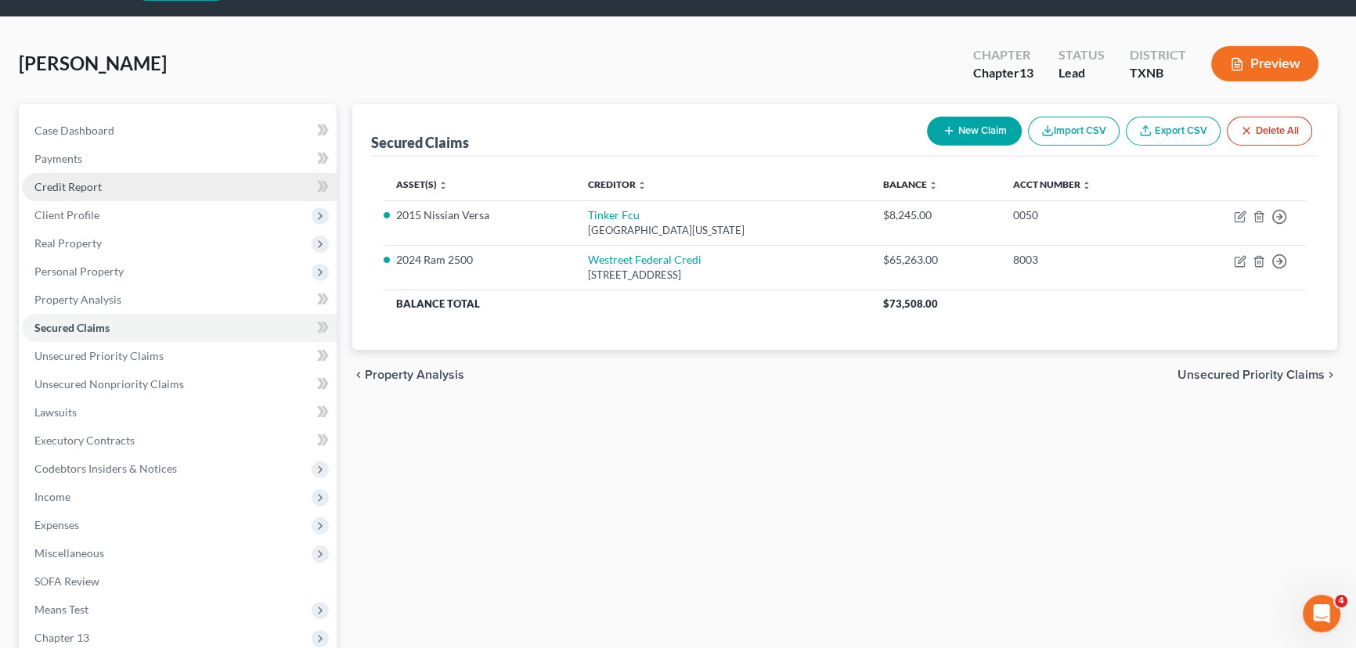
scroll to position [70, 0]
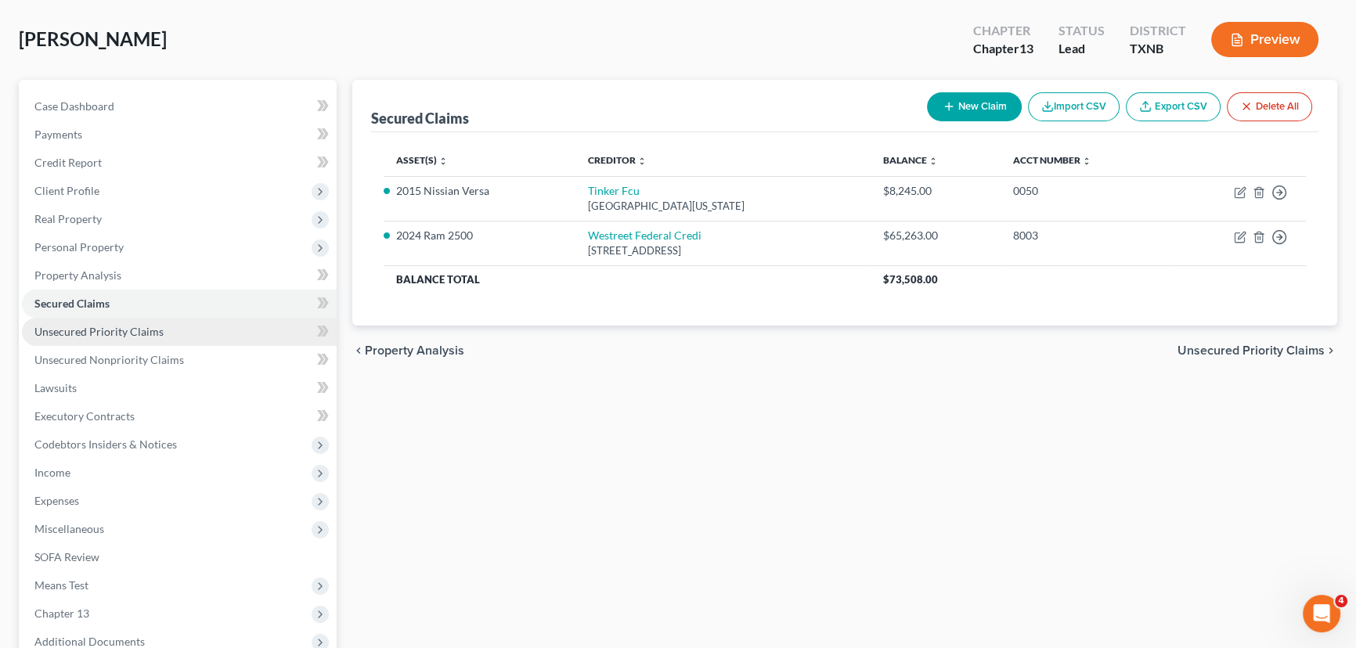
click at [99, 331] on span "Unsecured Priority Claims" at bounding box center [98, 331] width 129 height 13
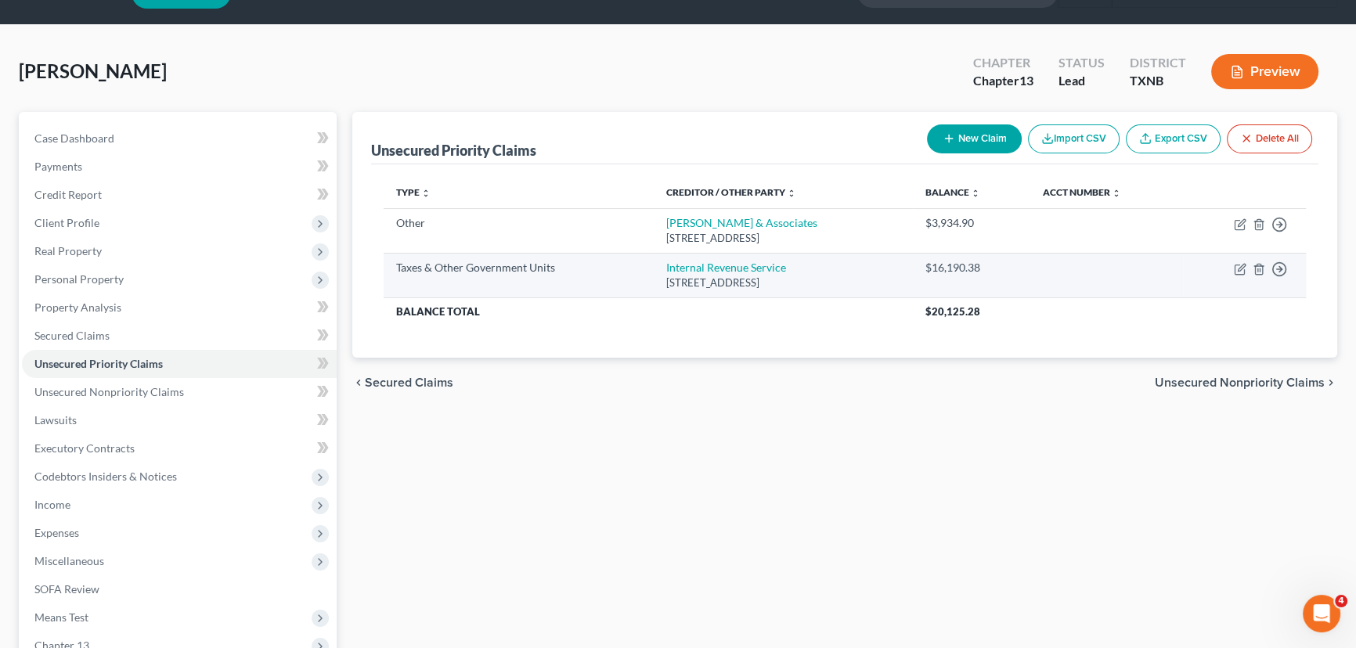
scroll to position [70, 0]
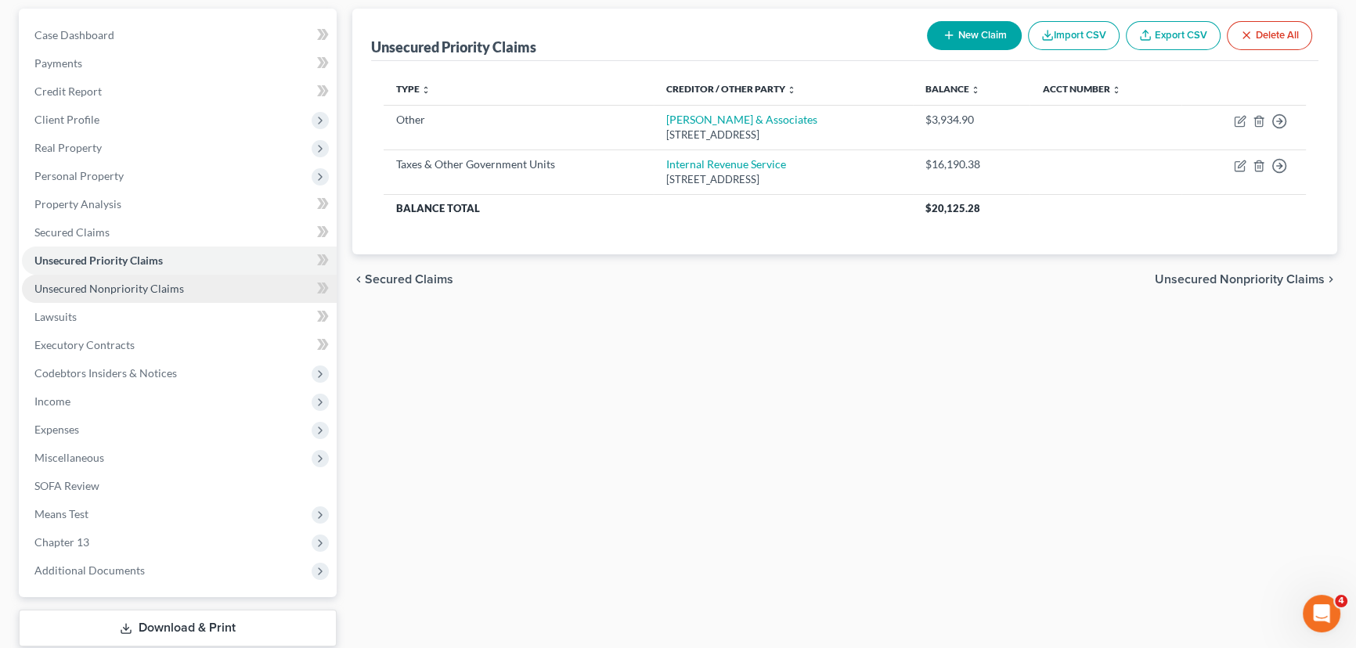
click at [174, 283] on span "Unsecured Nonpriority Claims" at bounding box center [109, 288] width 150 height 13
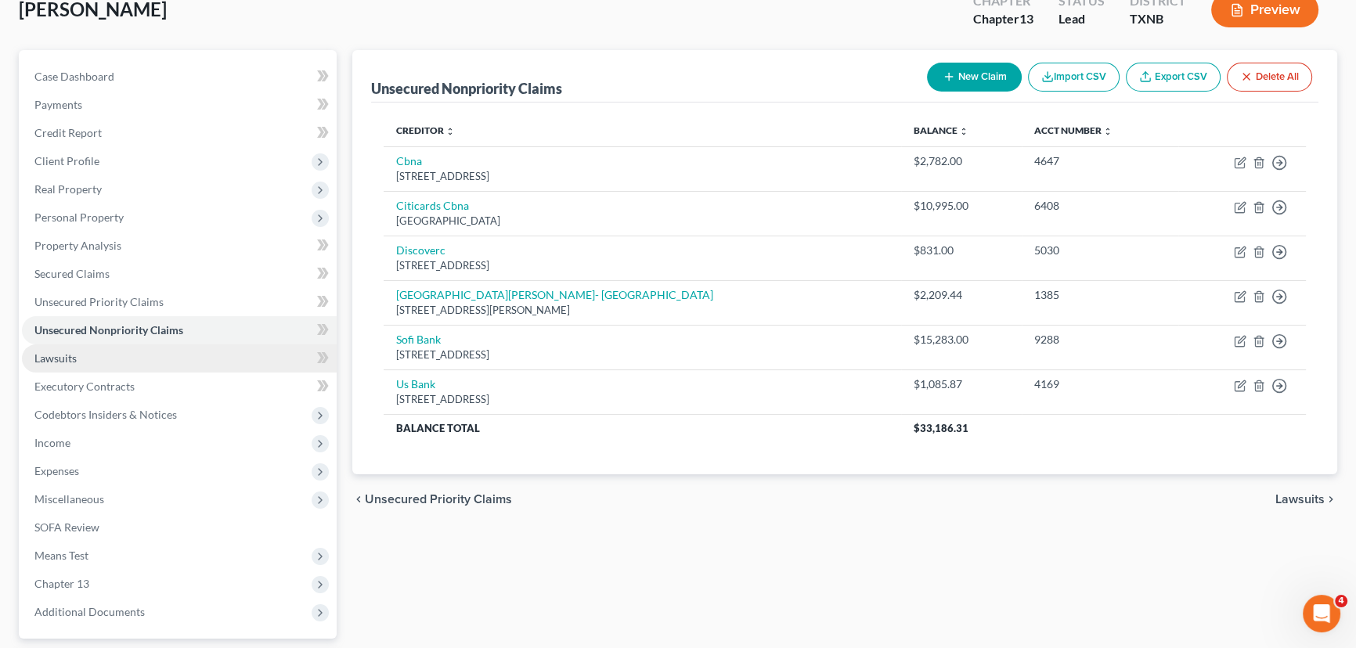
scroll to position [142, 0]
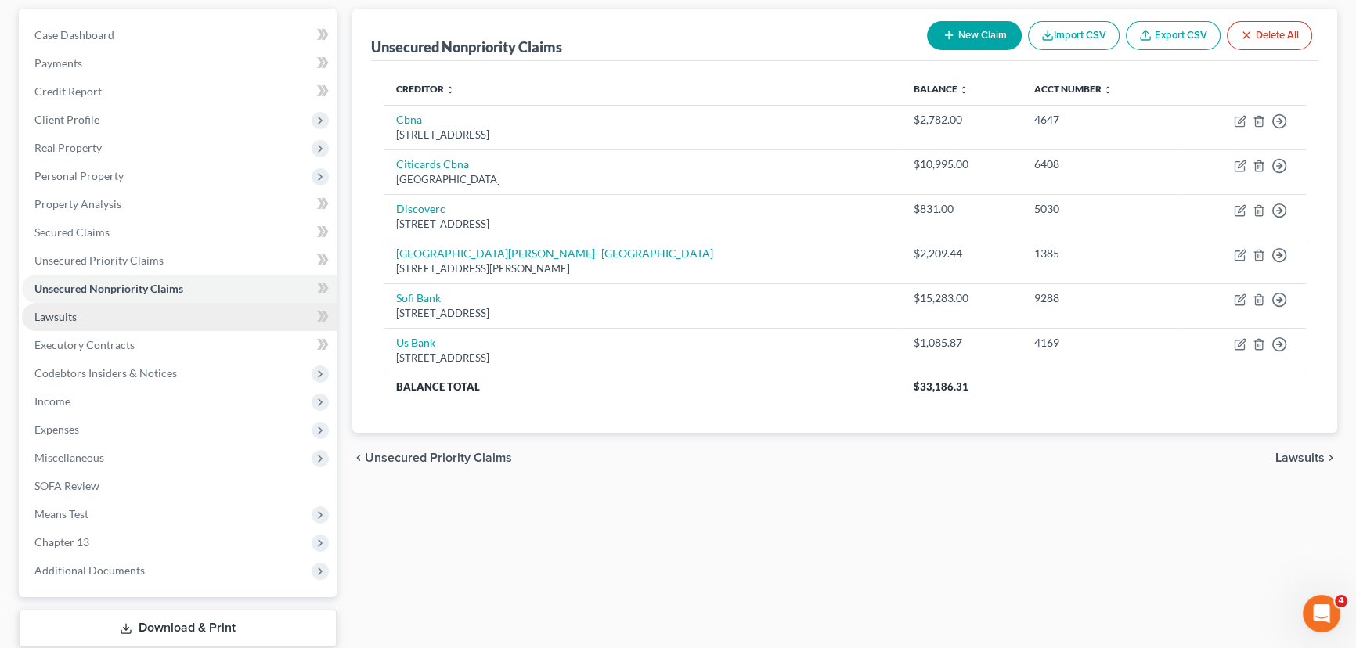
click at [149, 315] on link "Lawsuits" at bounding box center [179, 317] width 315 height 28
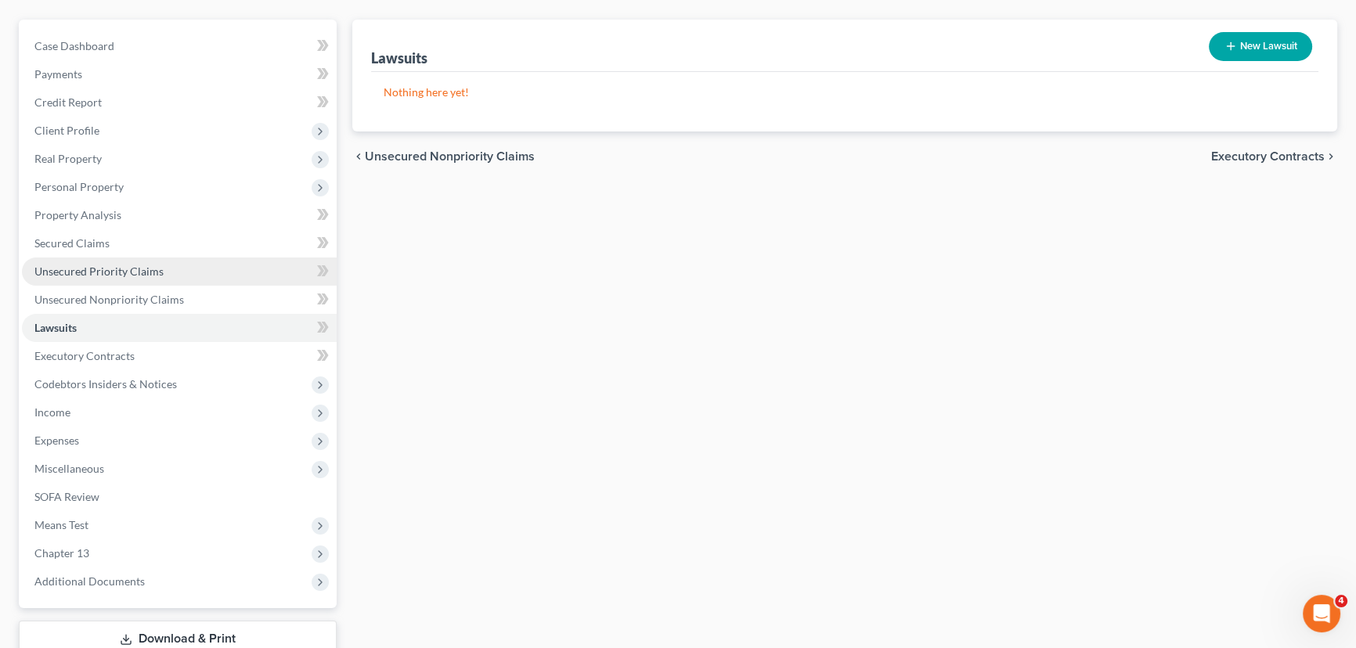
scroll to position [142, 0]
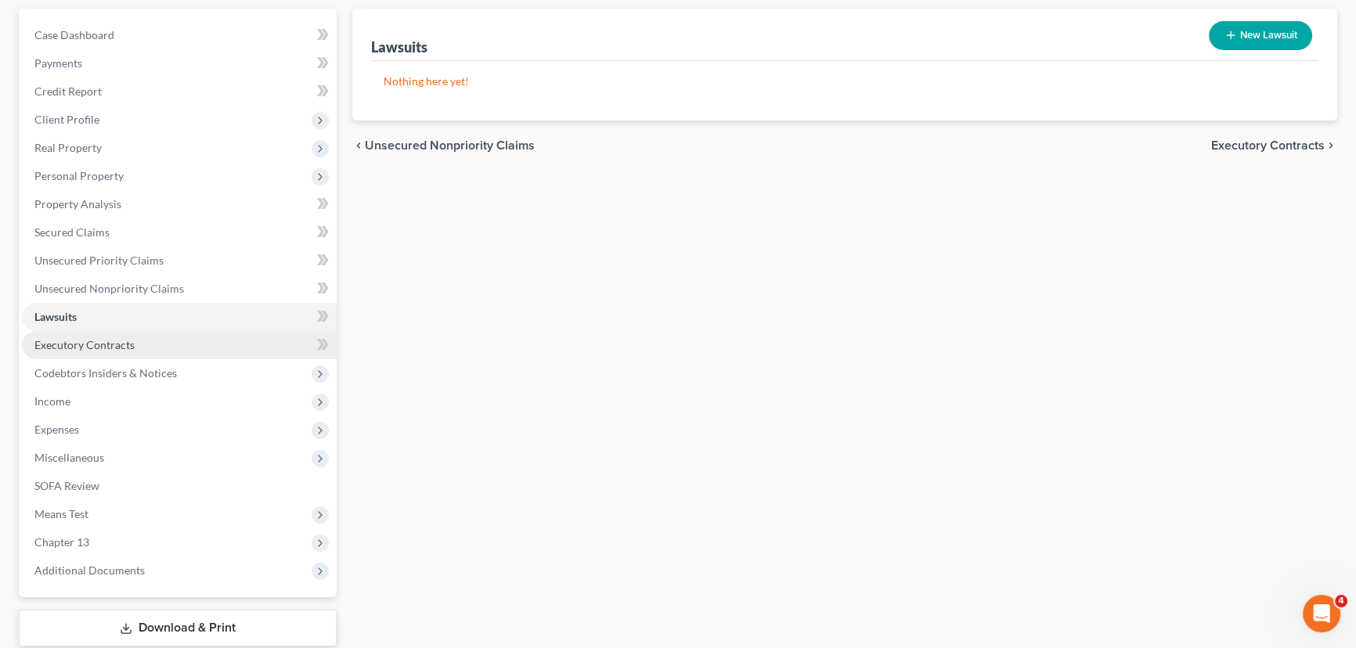
click at [95, 340] on span "Executory Contracts" at bounding box center [84, 344] width 100 height 13
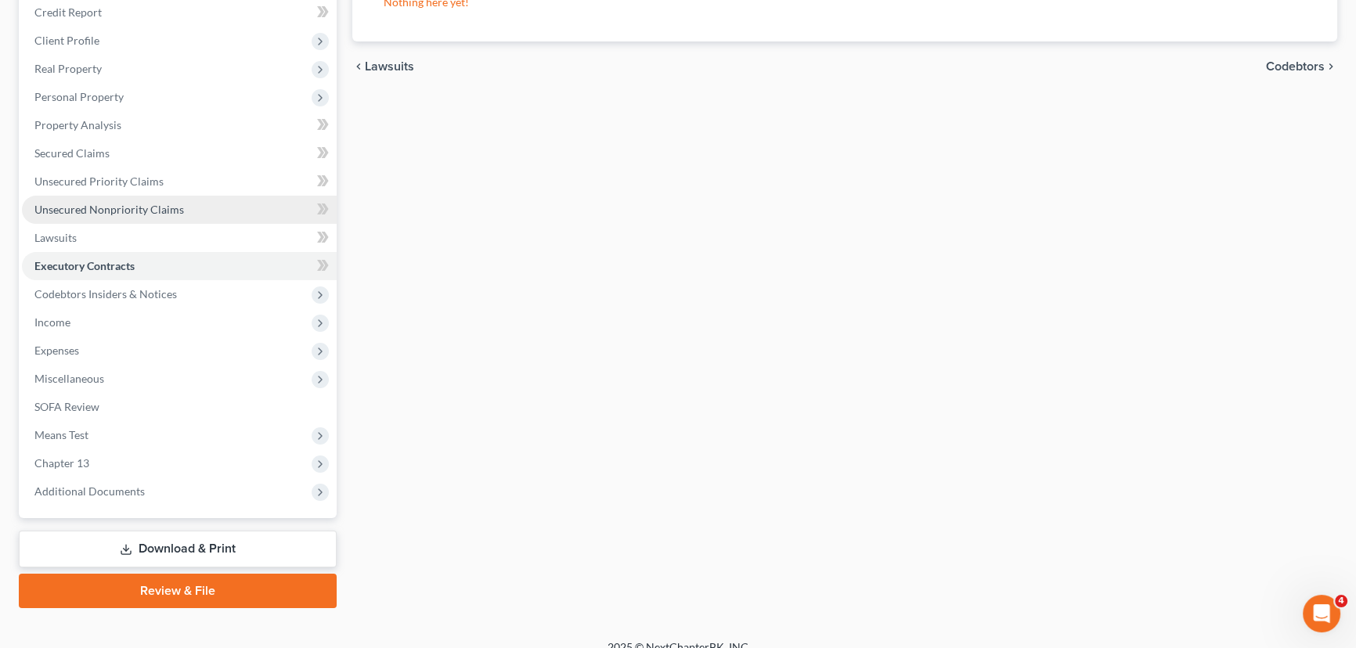
scroll to position [95, 0]
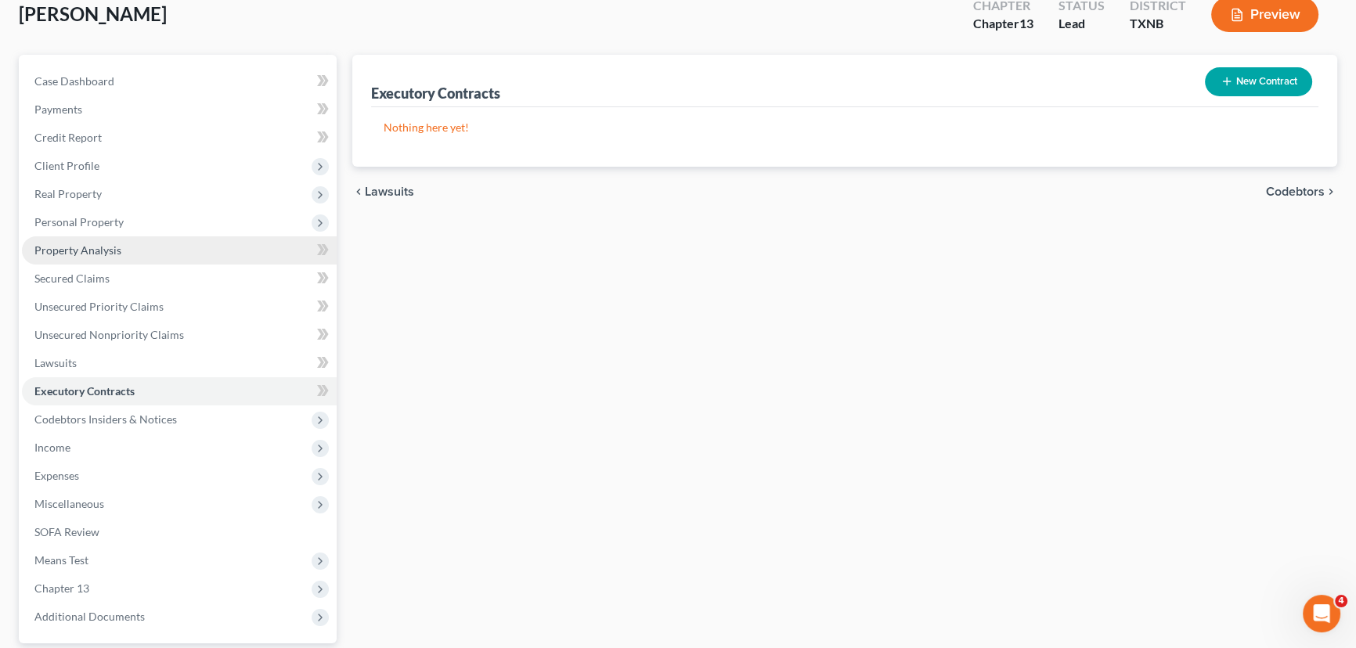
click at [106, 256] on link "Property Analysis" at bounding box center [179, 250] width 315 height 28
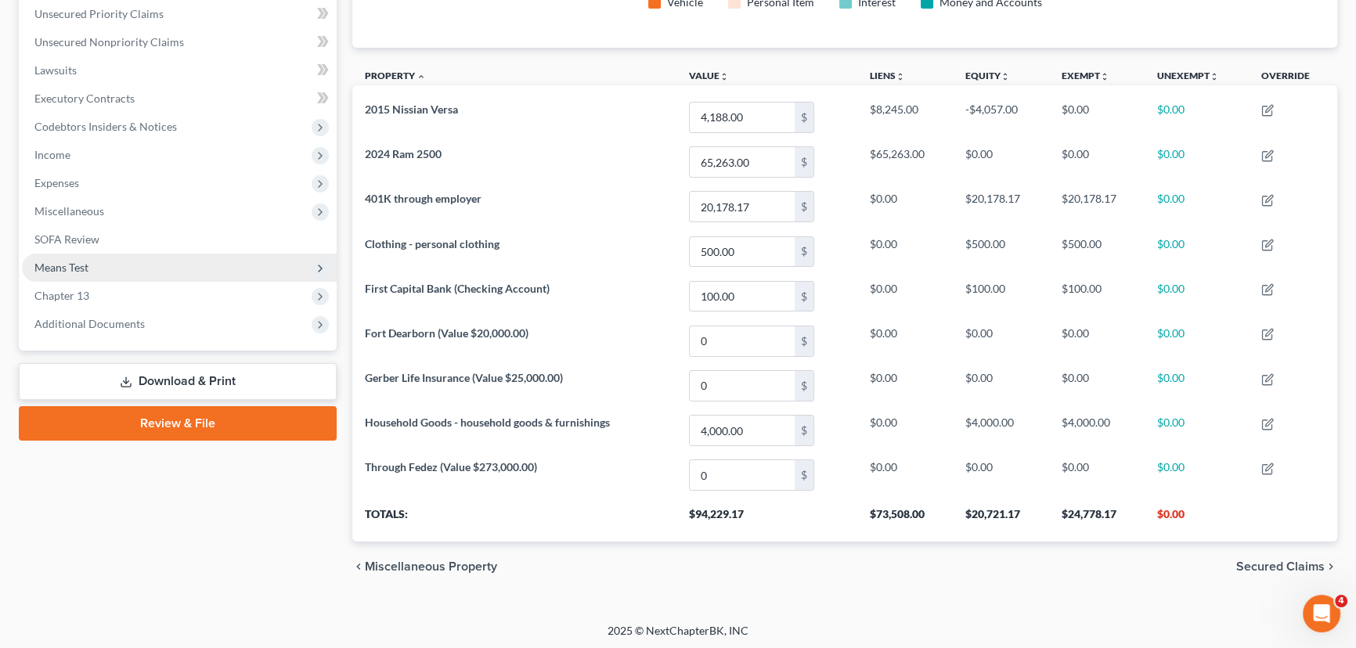
click at [128, 264] on span "Means Test" at bounding box center [179, 268] width 315 height 28
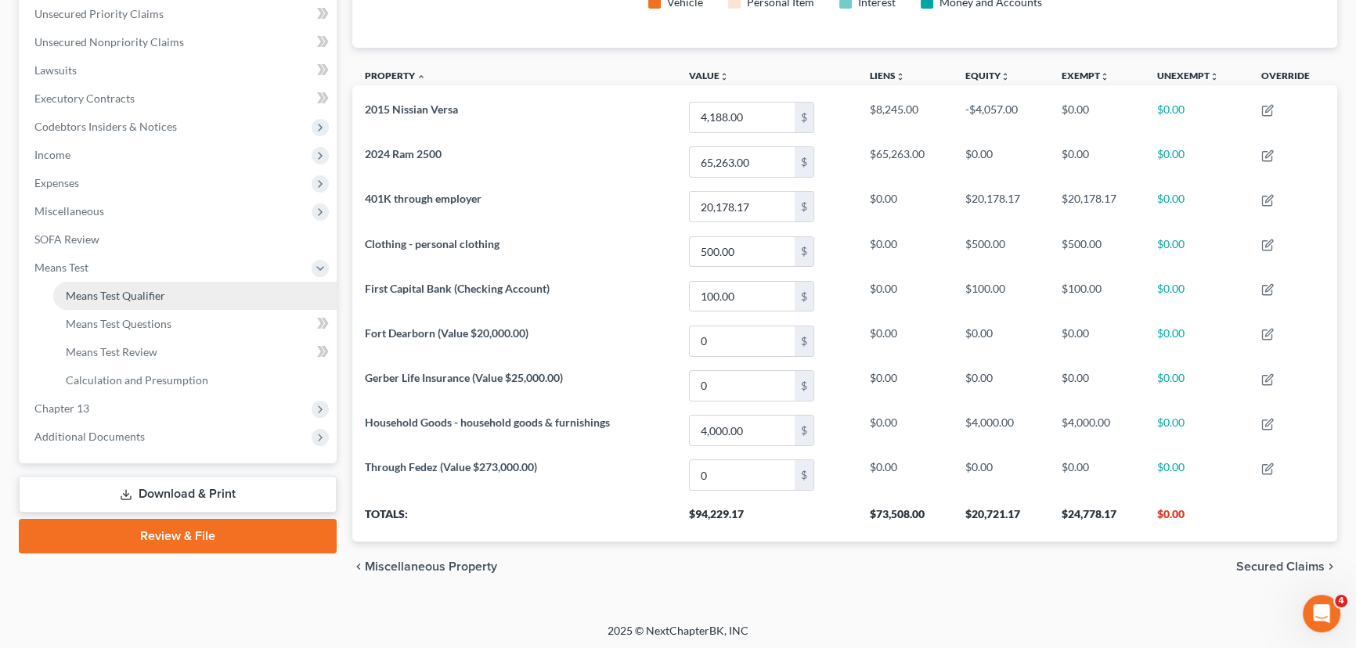
click at [118, 304] on link "Means Test Qualifier" at bounding box center [194, 296] width 283 height 28
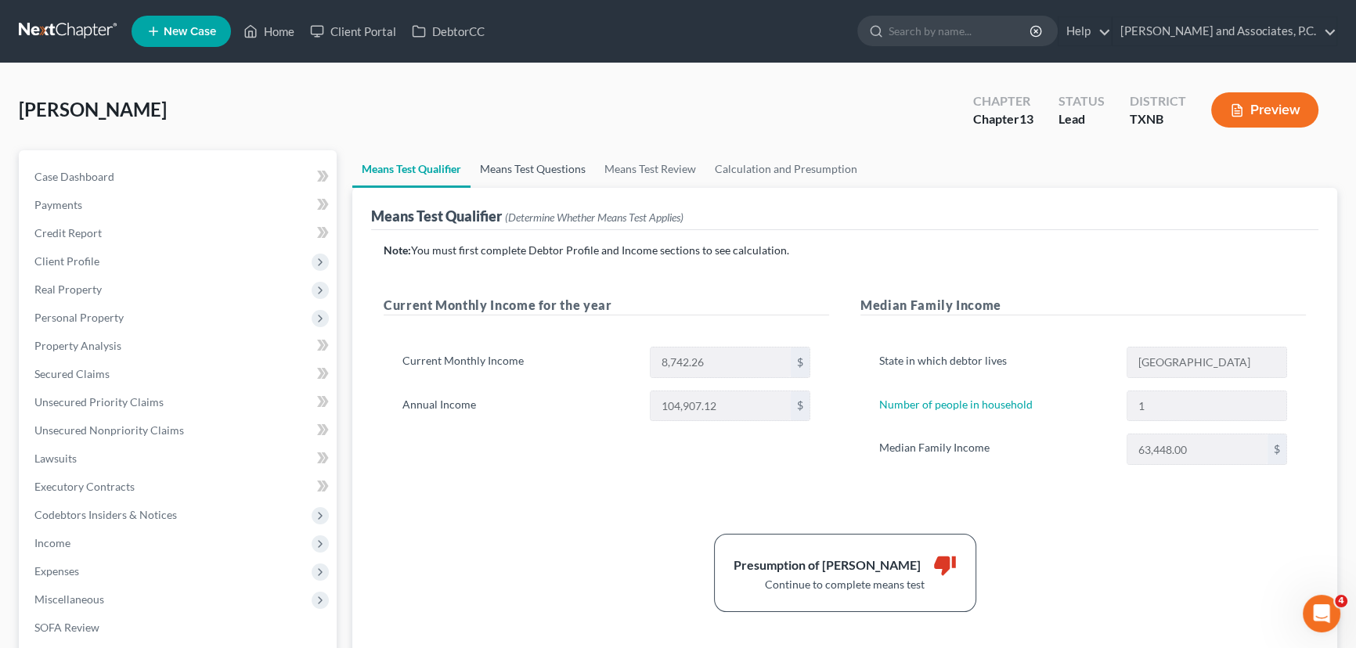
click at [493, 175] on link "Means Test Questions" at bounding box center [532, 169] width 124 height 38
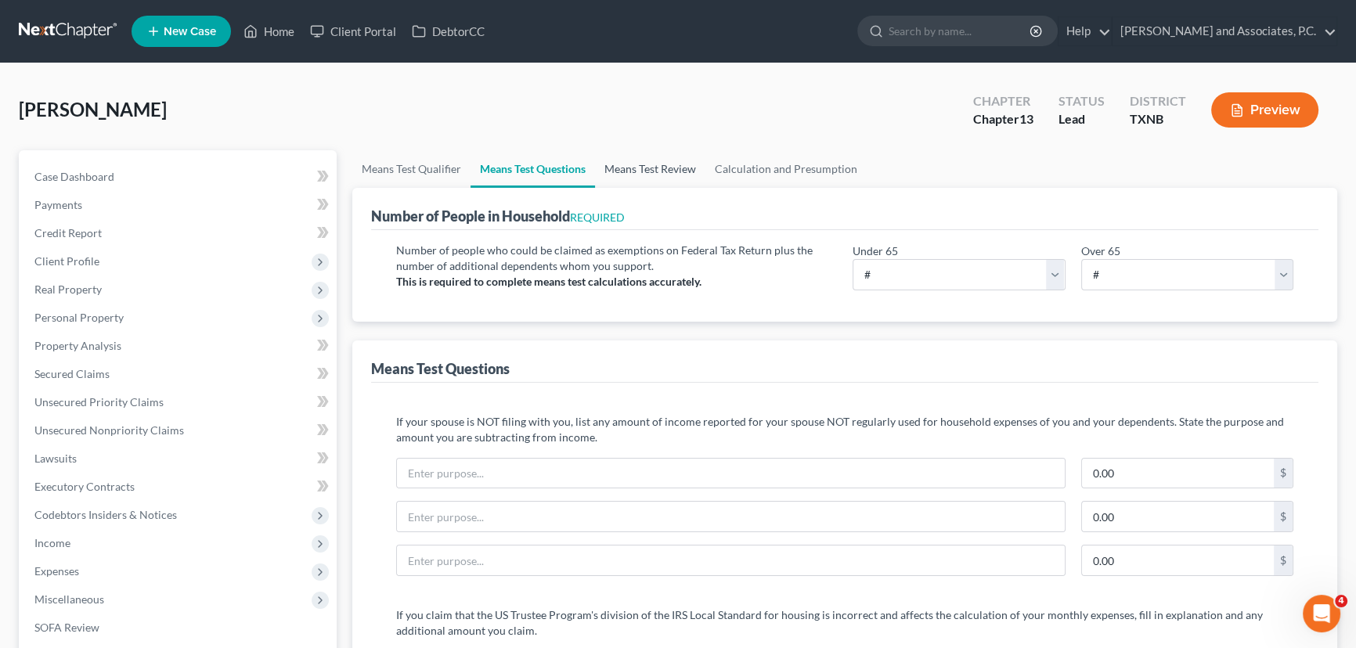
click at [658, 171] on link "Means Test Review" at bounding box center [650, 169] width 110 height 38
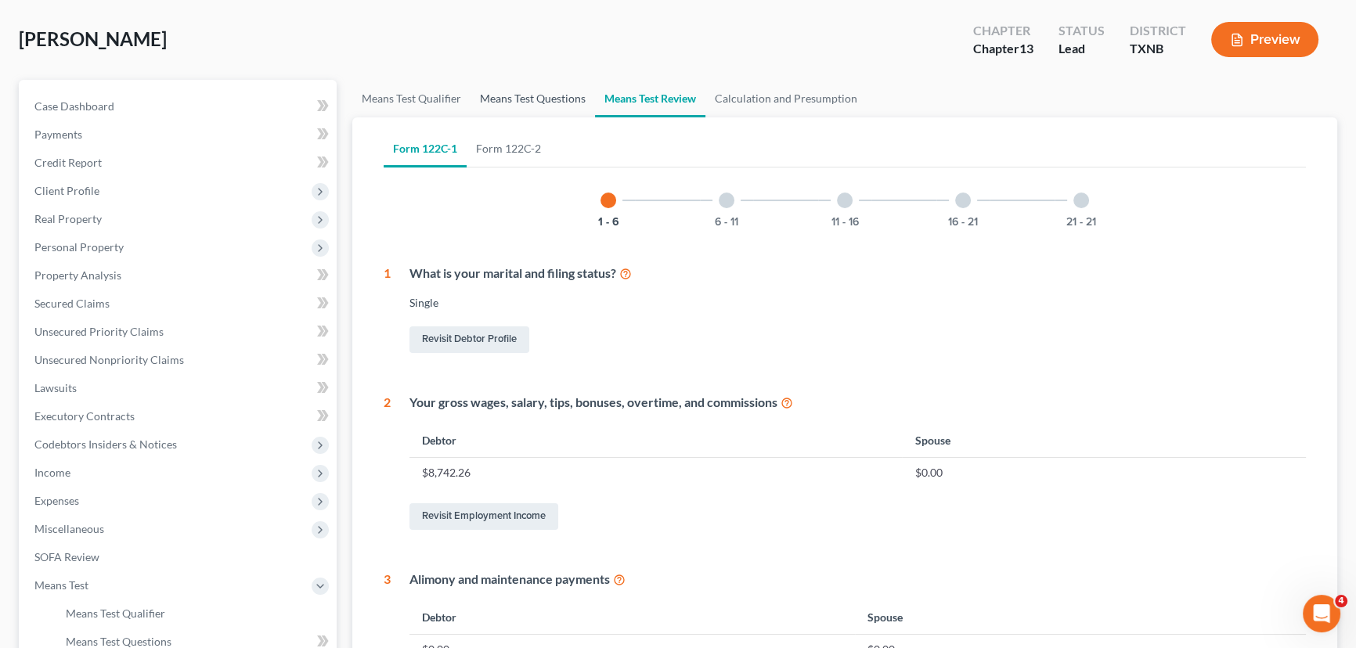
click at [527, 100] on link "Means Test Questions" at bounding box center [532, 99] width 124 height 38
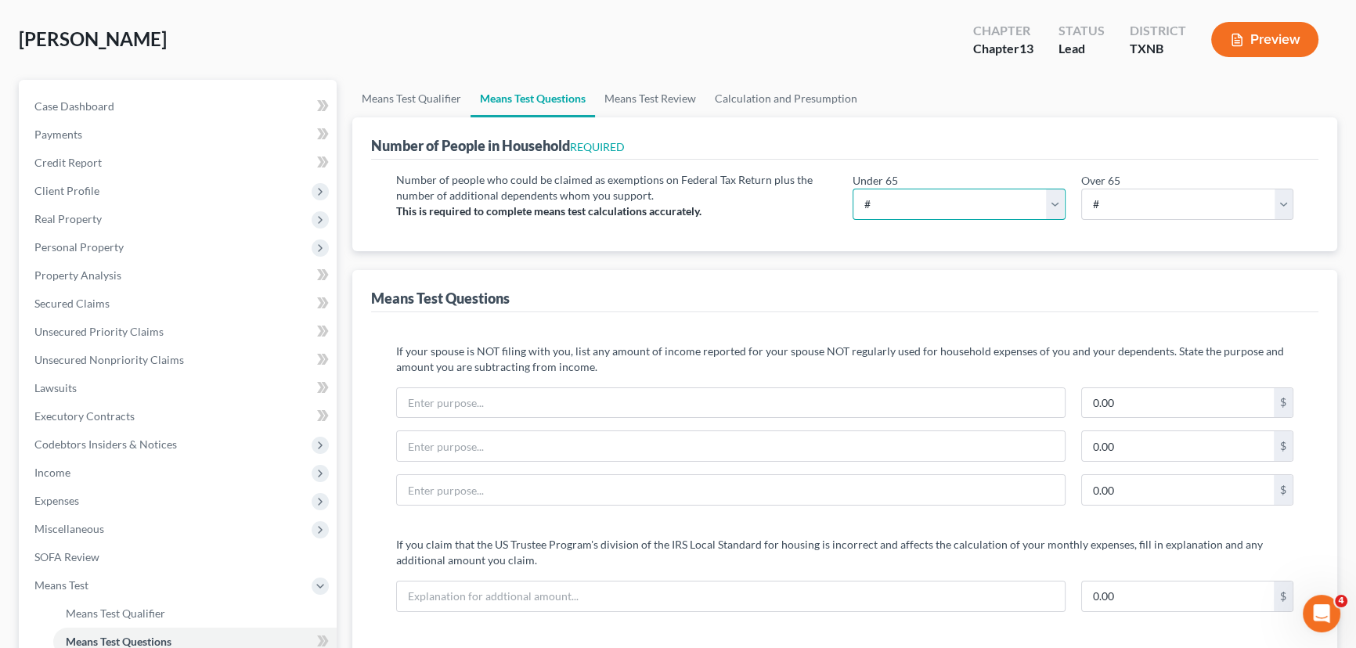
click at [885, 189] on select "# 0 1 2 3 4 5 6 7 8 9 10" at bounding box center [958, 204] width 213 height 31
click at [883, 189] on select "# 0 1 2 3 4 5 6 7 8 9 10" at bounding box center [958, 204] width 213 height 31
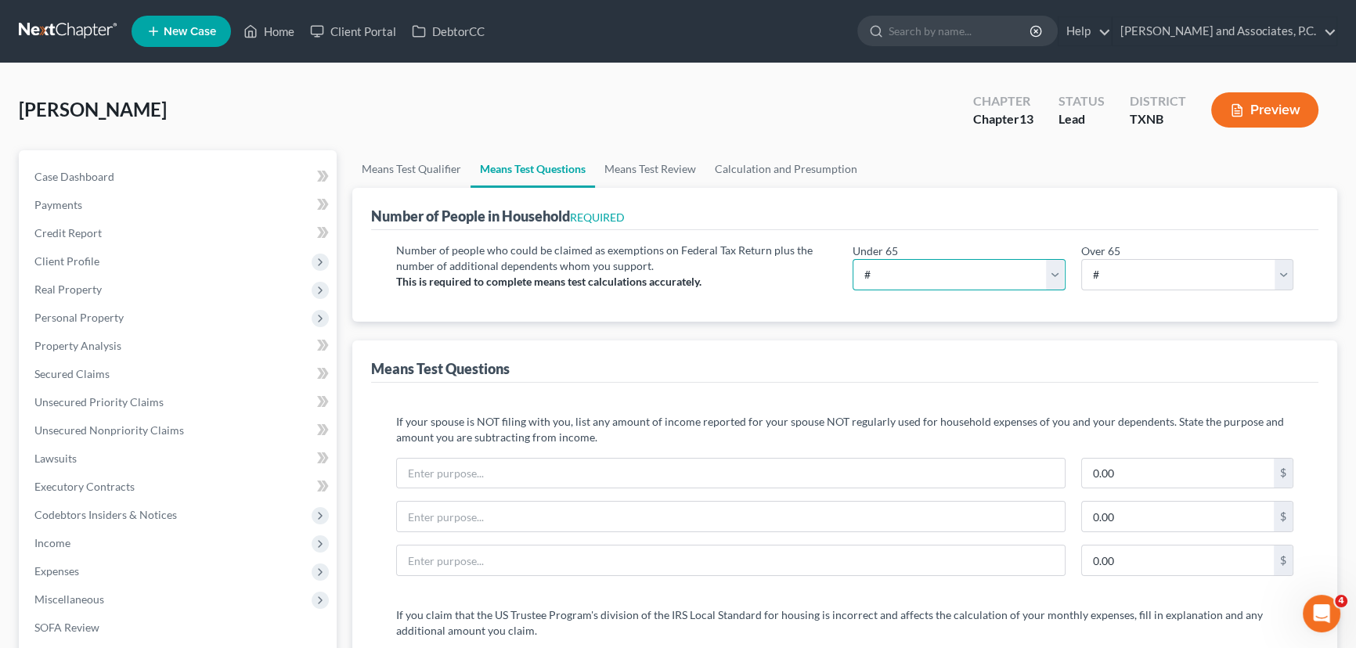
click at [950, 272] on select "# 0 1 2 3 4 5 6 7 8 9 10" at bounding box center [958, 274] width 213 height 31
click at [958, 214] on div "Number of People in Household REQUIRED" at bounding box center [844, 209] width 947 height 42
click at [85, 258] on span "Client Profile" at bounding box center [66, 260] width 65 height 13
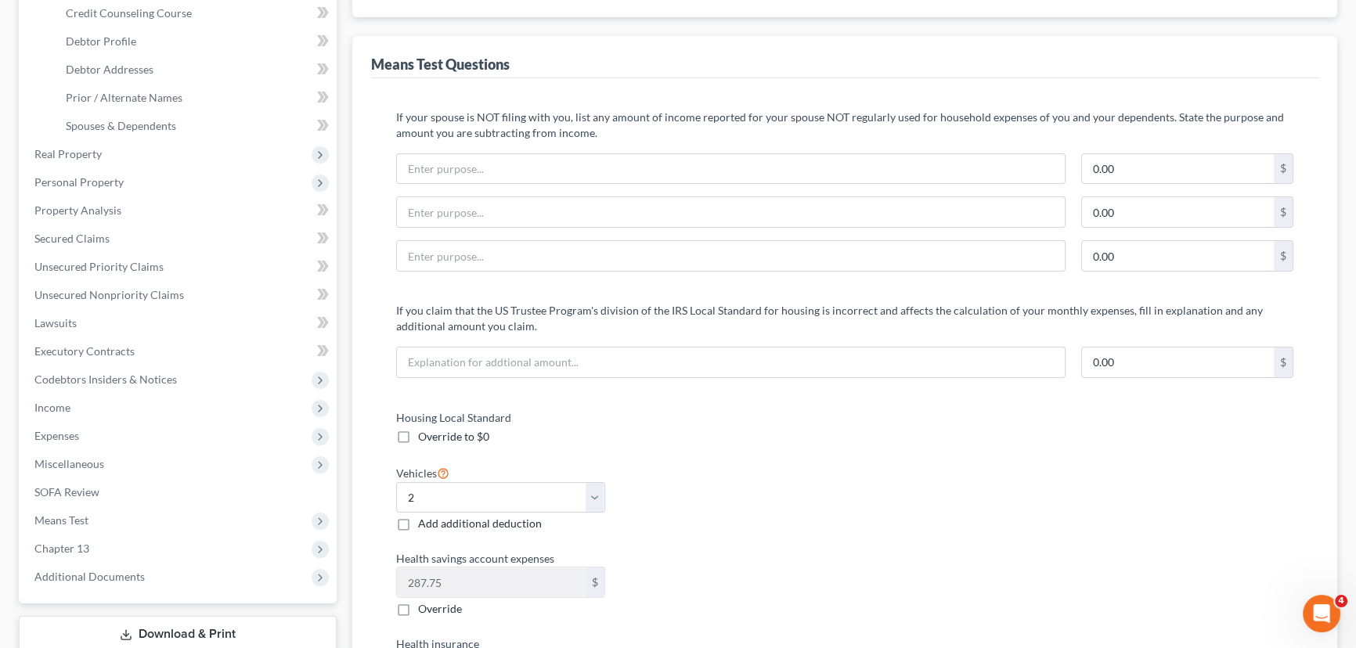
scroll to position [355, 0]
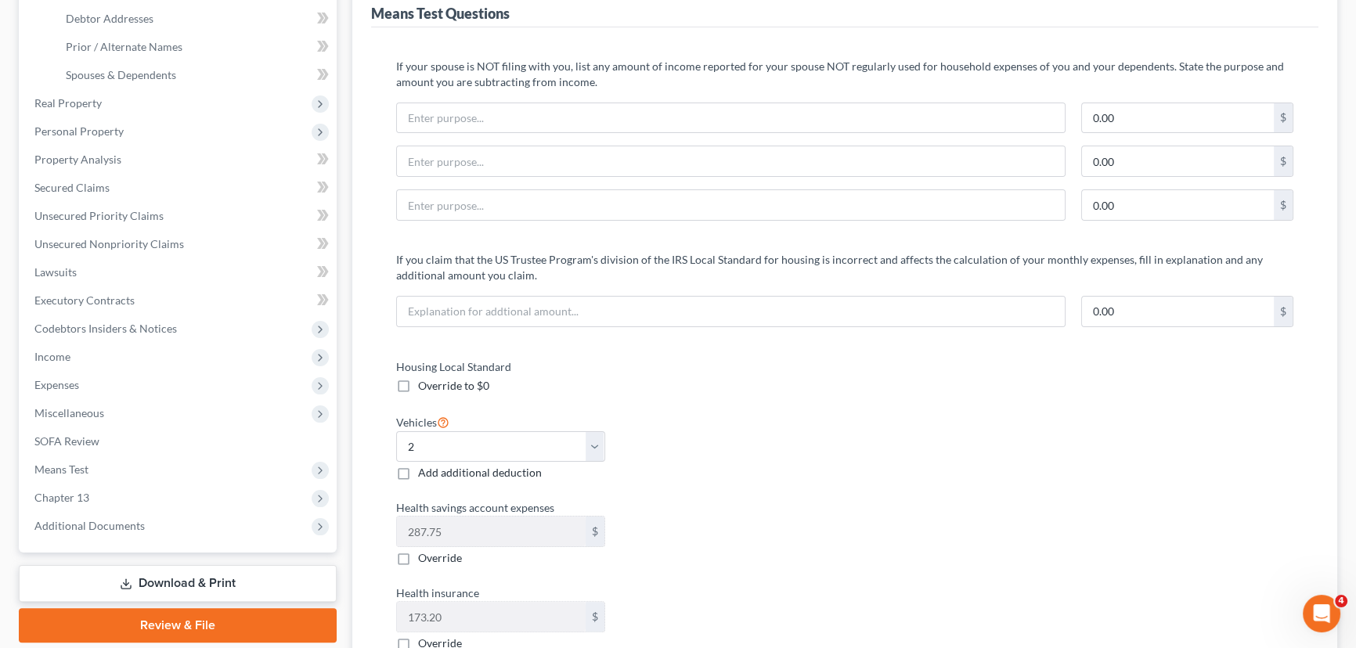
click at [838, 416] on div "Housing Local Standard Override to $0 Vehicles Select 0 1 2 3 4 5 Add additiona…" at bounding box center [612, 585] width 464 height 452
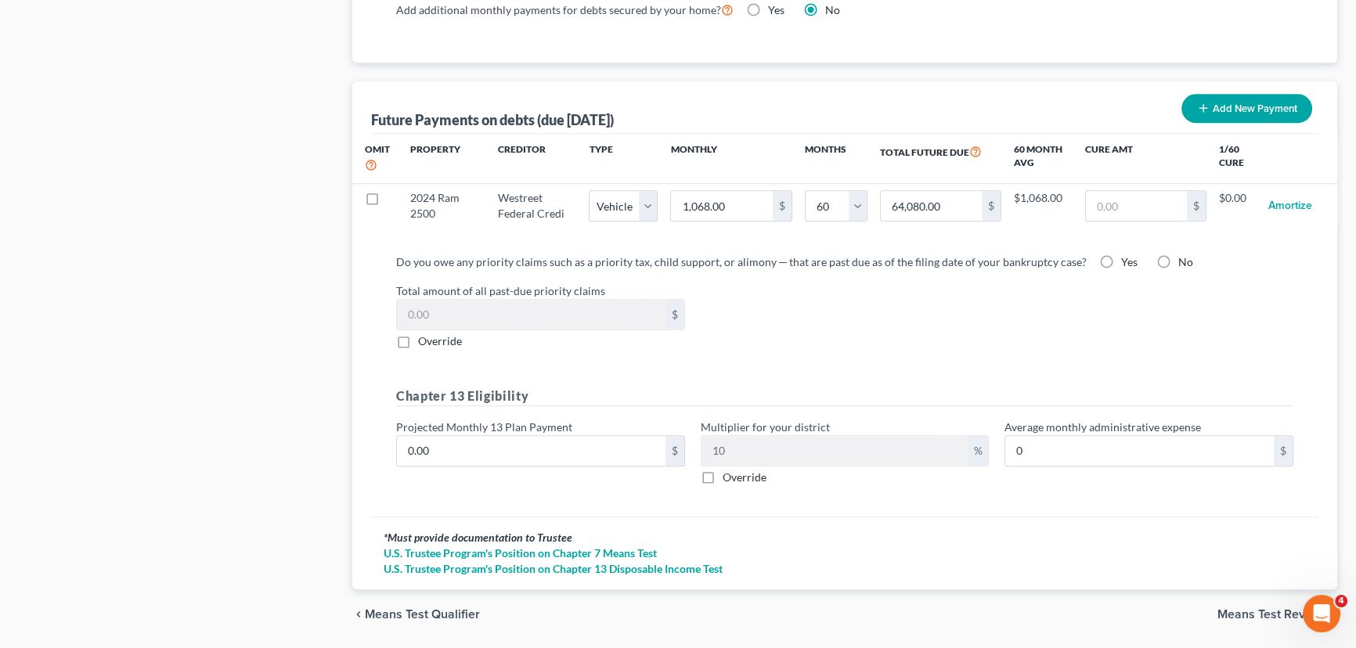
scroll to position [1468, 0]
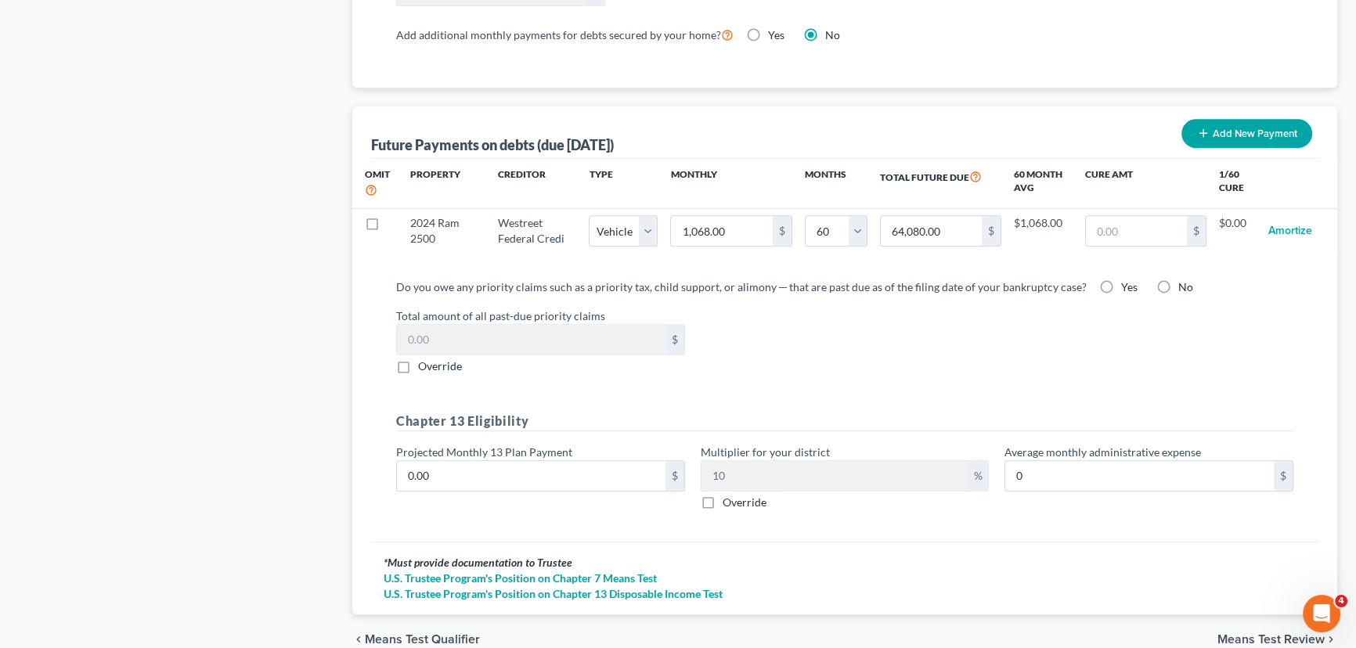
click at [1116, 343] on div "Total amount of all past-due priority claims $ Override" at bounding box center [844, 341] width 913 height 67
click at [1121, 279] on label "Yes" at bounding box center [1129, 287] width 16 height 16
click at [1127, 279] on input "Yes" at bounding box center [1132, 284] width 10 height 10
click at [1111, 311] on label "Total amount of all past-due priority claims" at bounding box center [844, 316] width 913 height 16
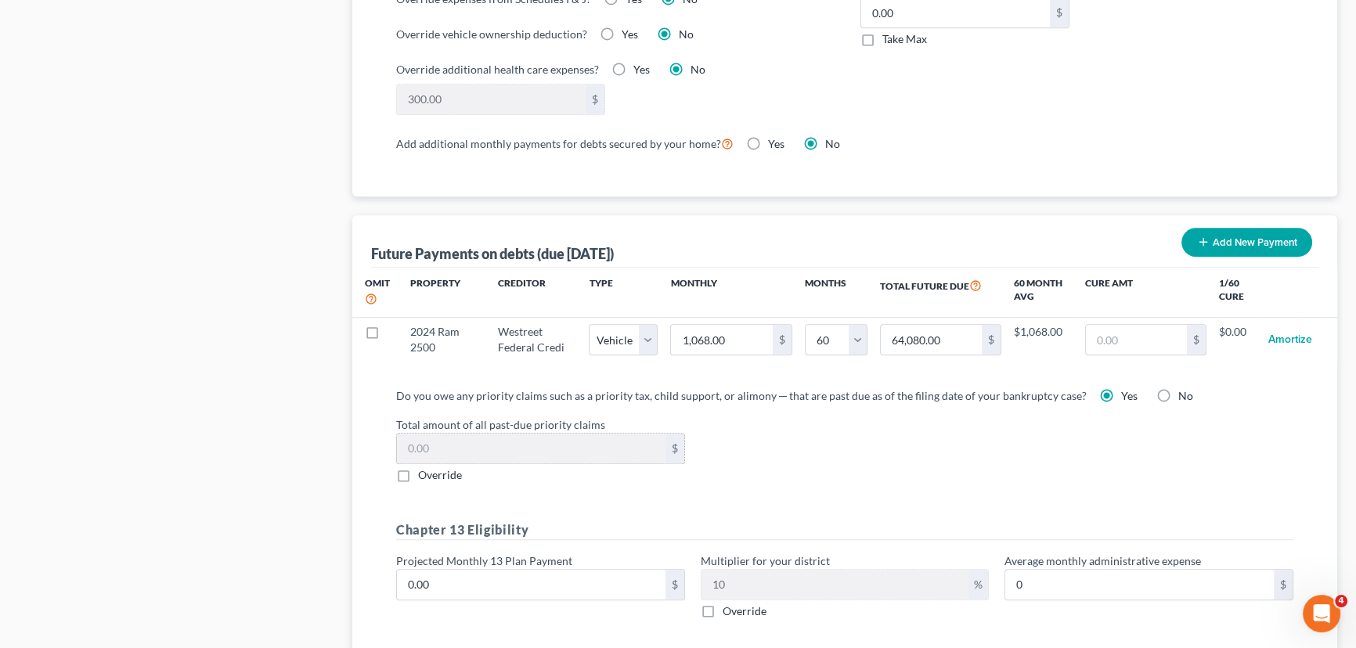
scroll to position [1325, 0]
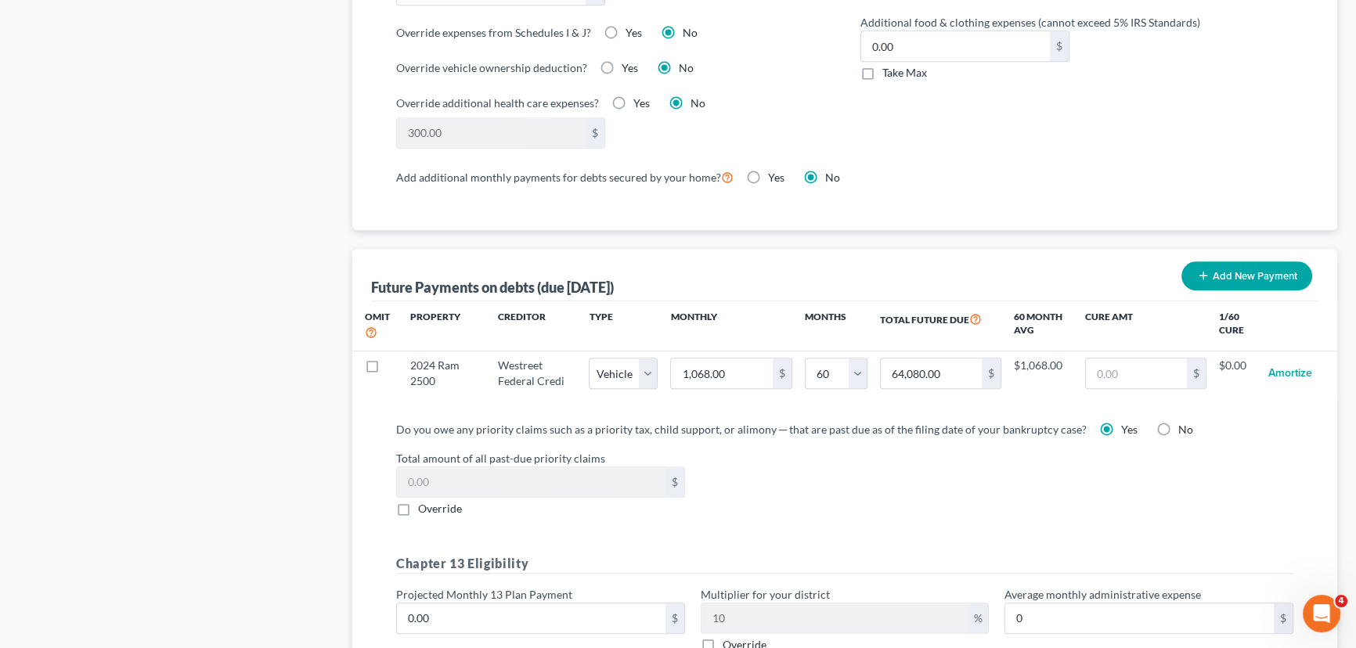
click at [418, 504] on label "Override" at bounding box center [440, 509] width 44 height 16
click at [424, 504] on input "Override" at bounding box center [429, 506] width 10 height 10
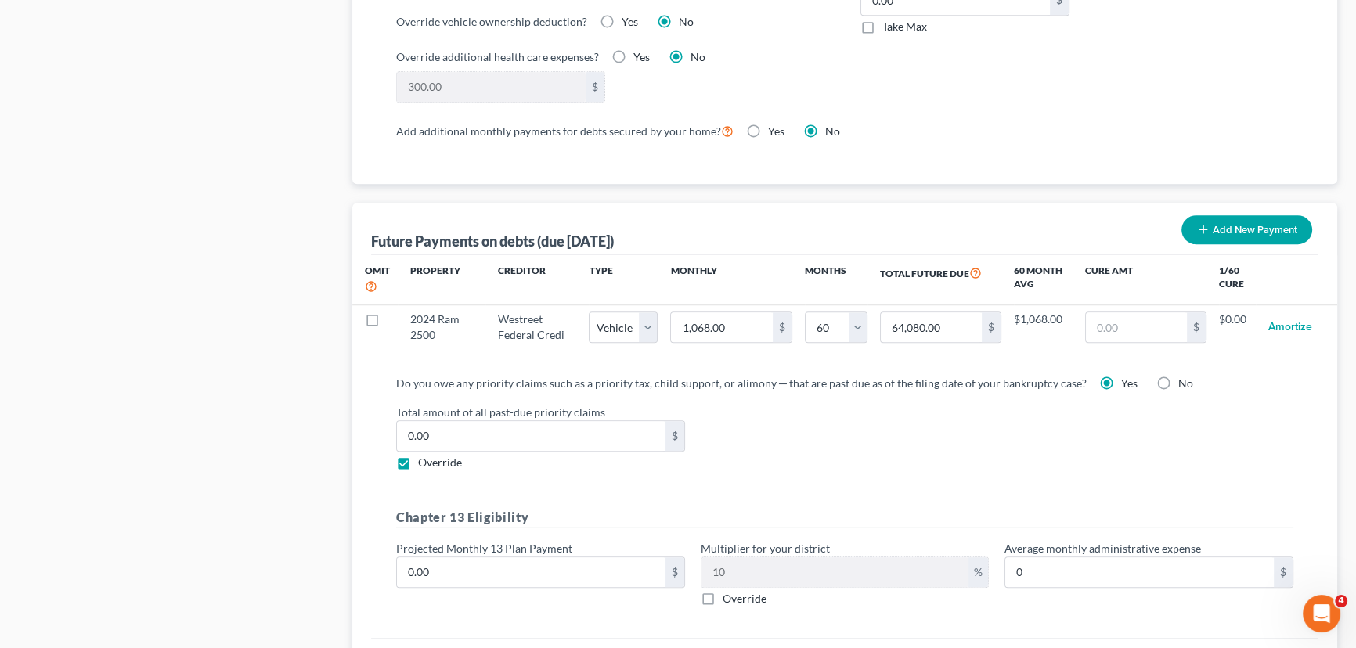
scroll to position [1396, 0]
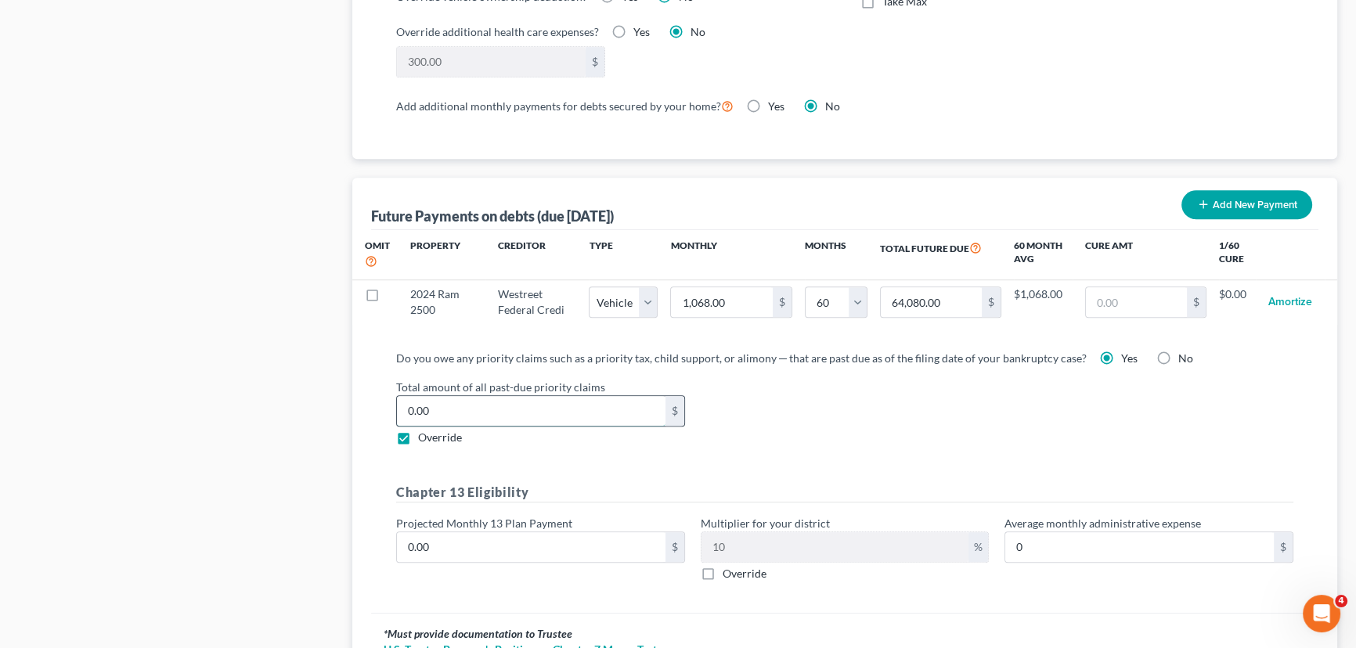
click at [474, 402] on input "0.00" at bounding box center [531, 411] width 268 height 30
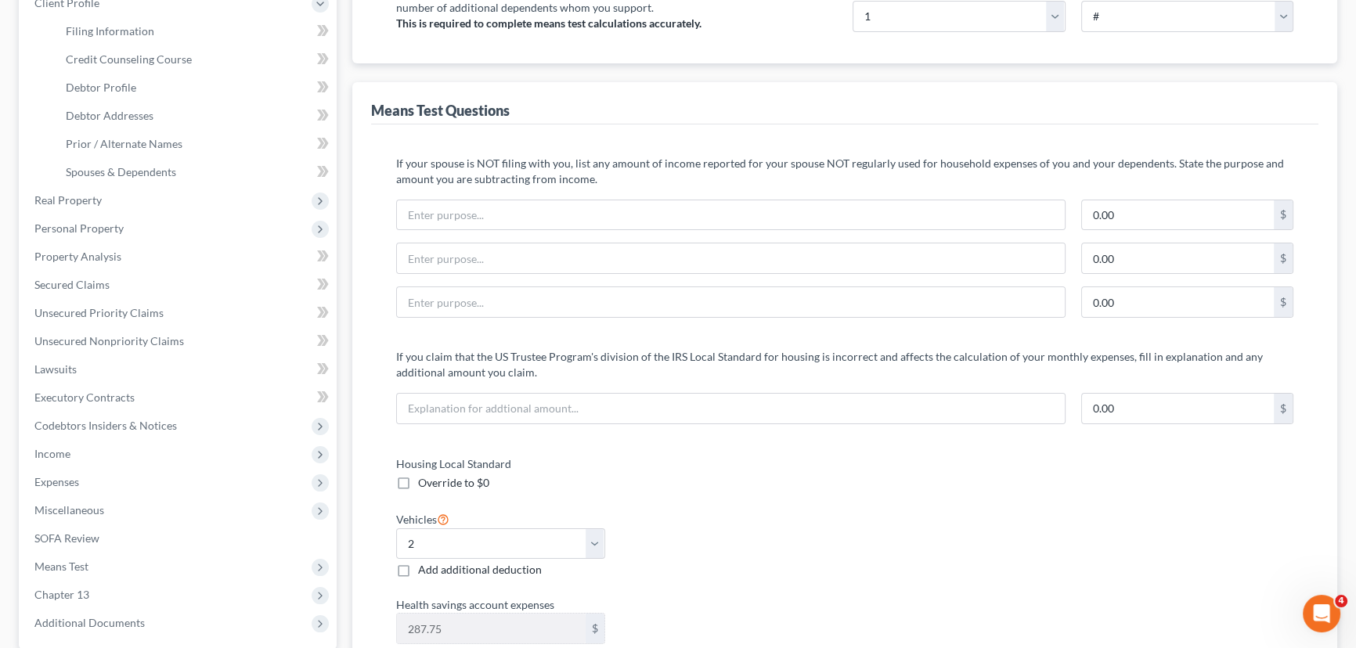
scroll to position [187, 0]
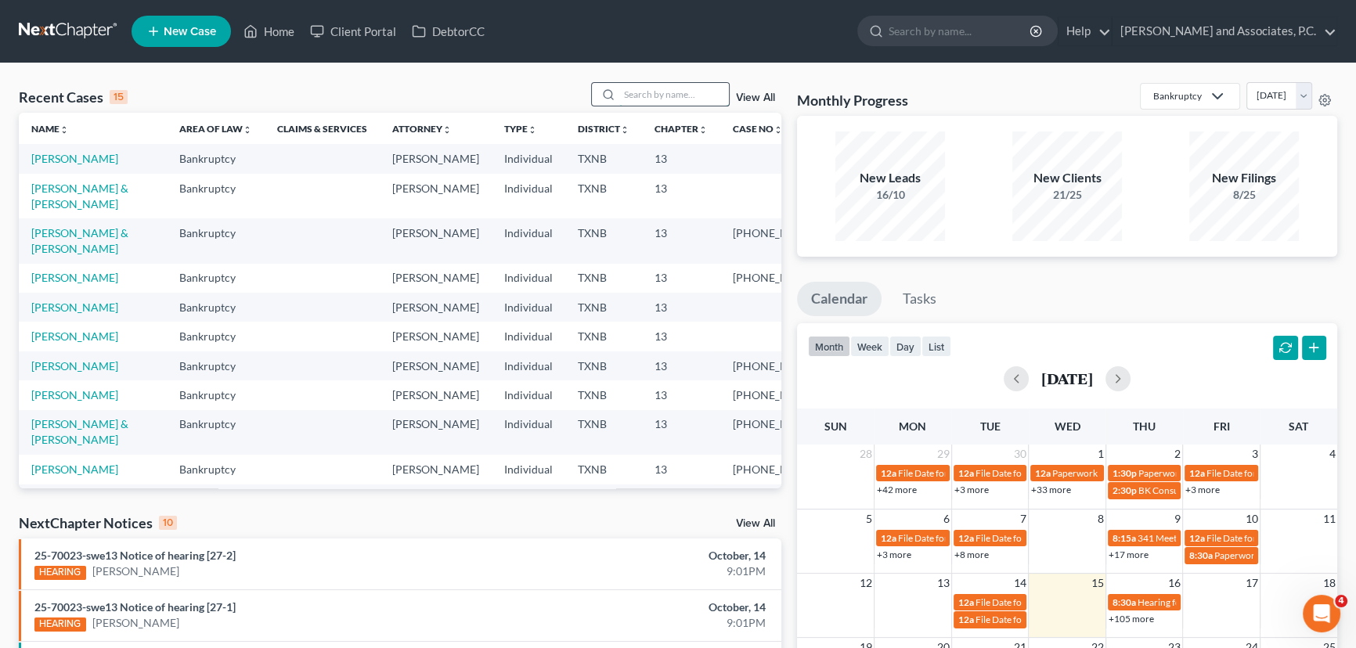
click at [635, 95] on input "search" at bounding box center [674, 94] width 110 height 23
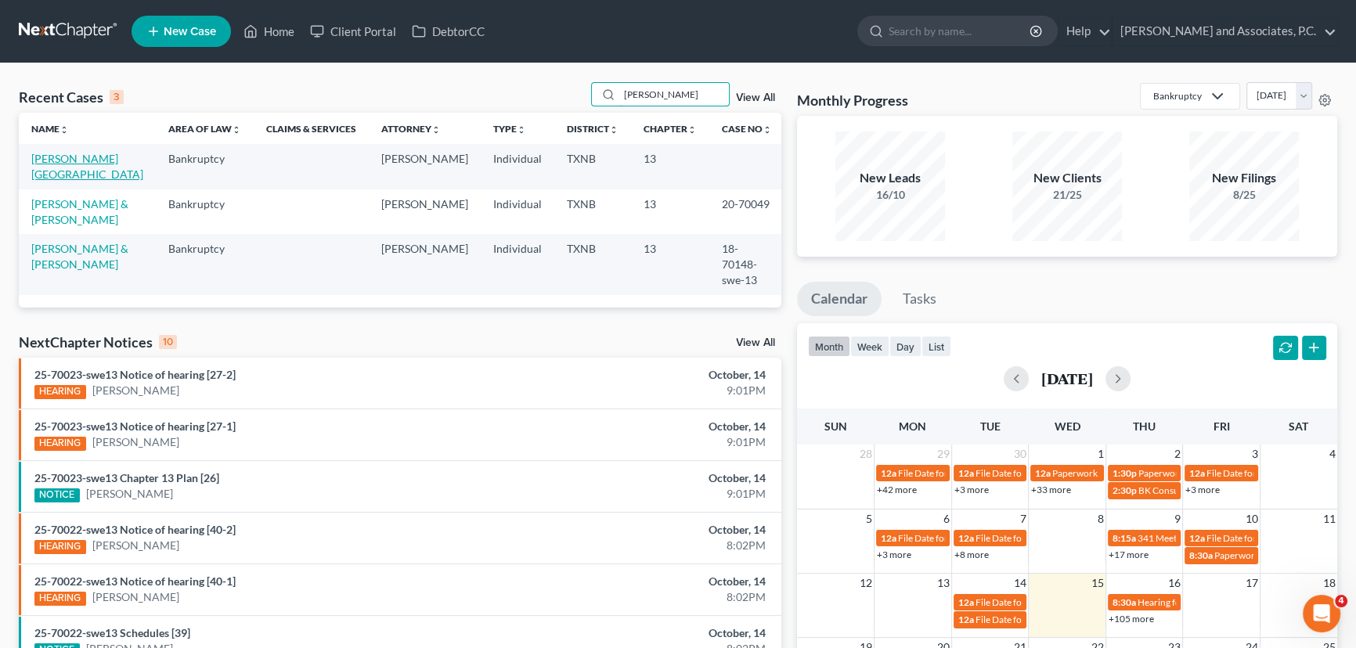
type input "holub"
click at [64, 154] on link "Holub, Brittany" at bounding box center [87, 166] width 112 height 29
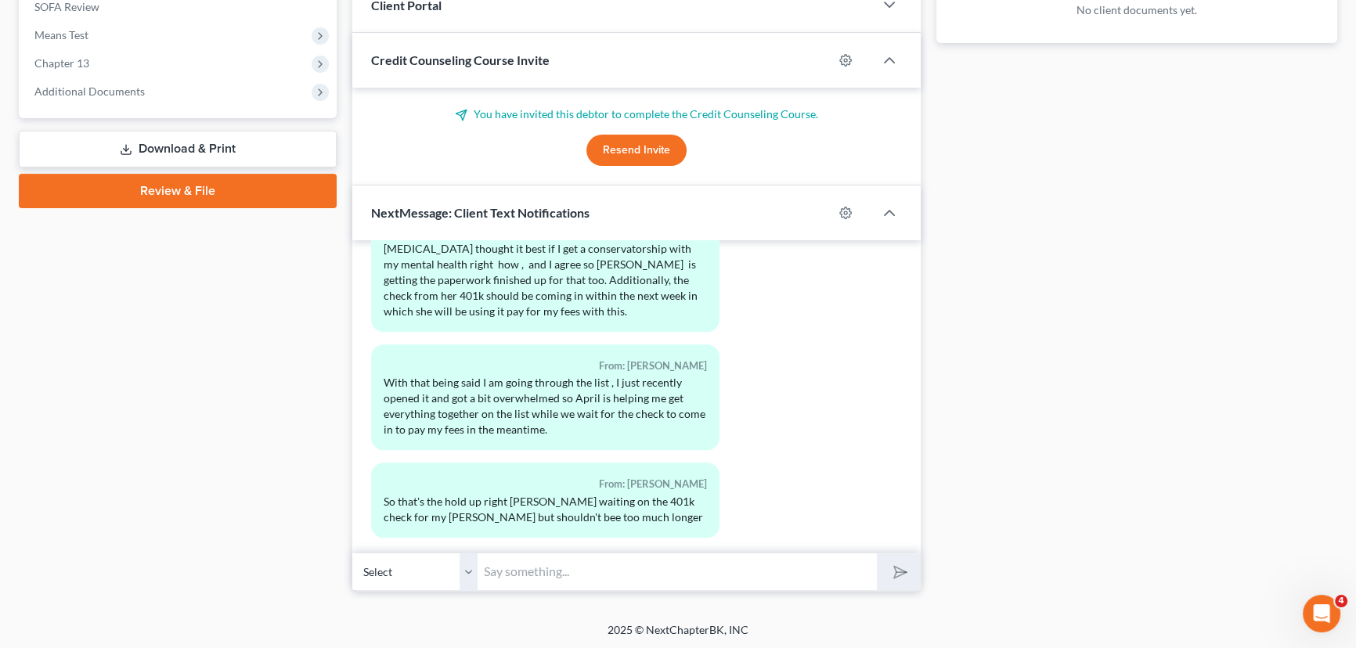
scroll to position [532, 0]
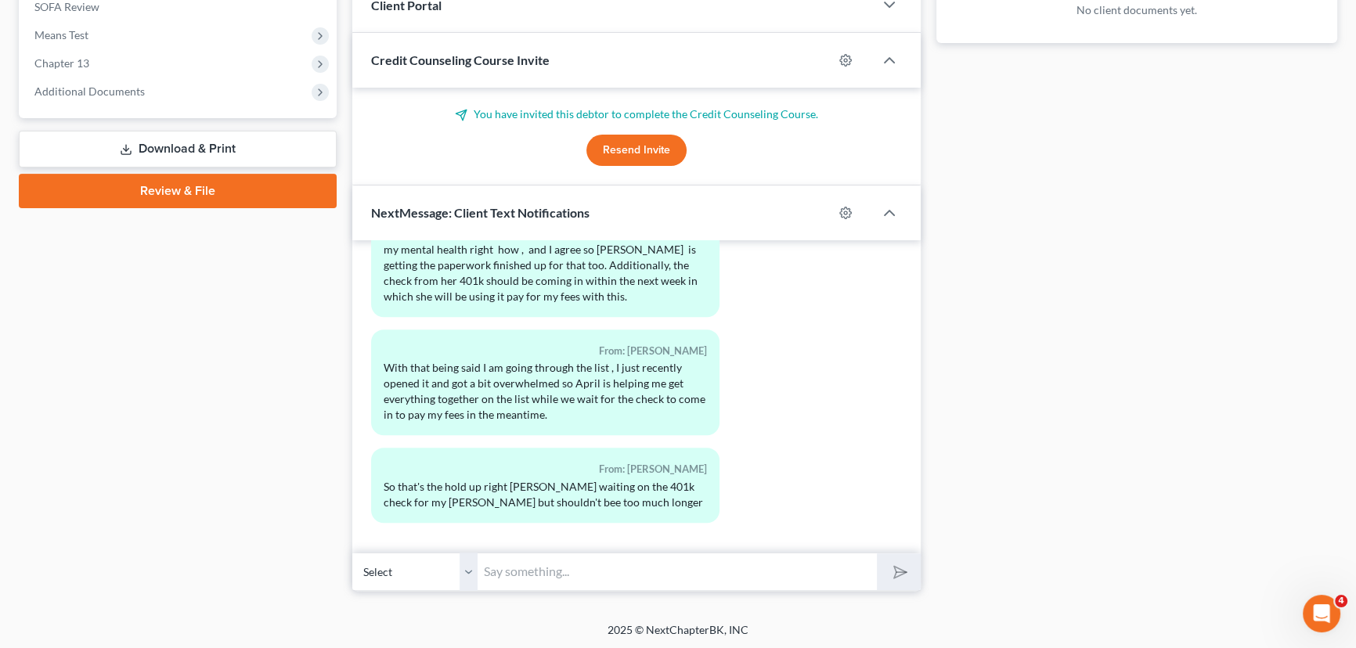
click at [562, 573] on input "text" at bounding box center [676, 572] width 399 height 38
click at [625, 632] on div "2025 © NextChapterBK, INC" at bounding box center [678, 636] width 892 height 28
click at [534, 579] on input "text" at bounding box center [676, 572] width 399 height 38
type input "Okay great, i do apologize i dont know why i am just seeing this. Just let me k…"
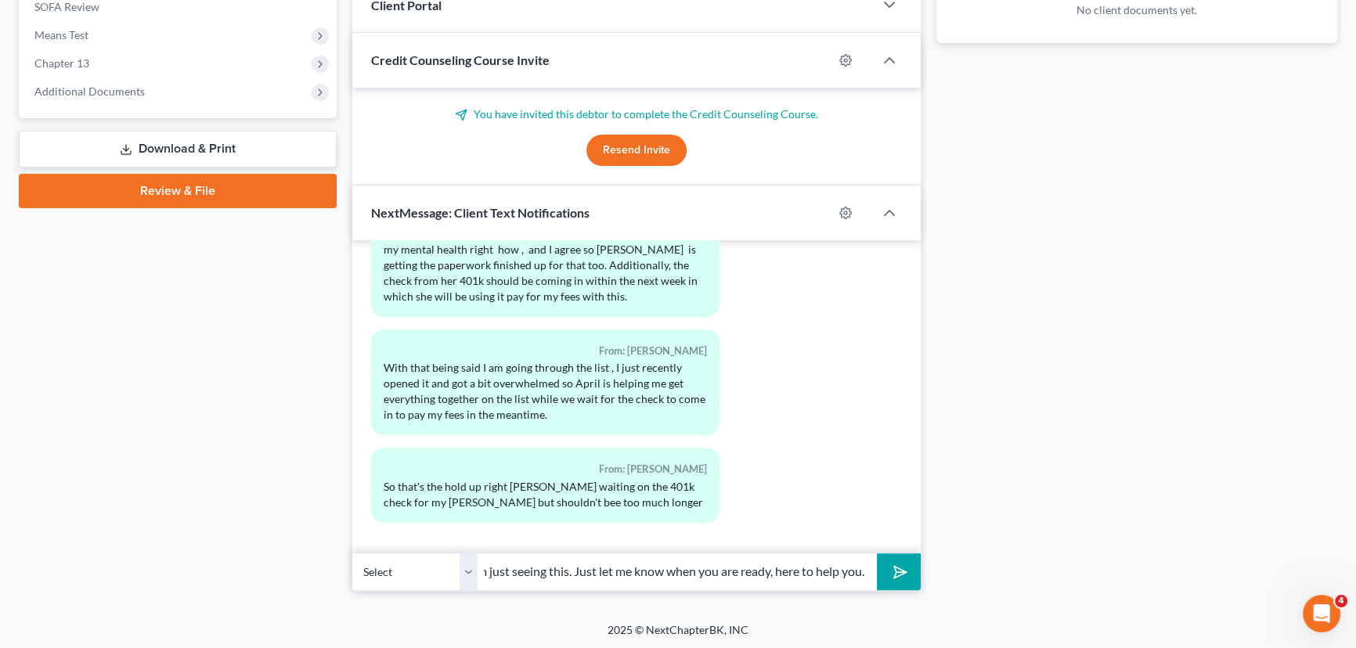
click at [877, 553] on button "submit" at bounding box center [898, 571] width 43 height 37
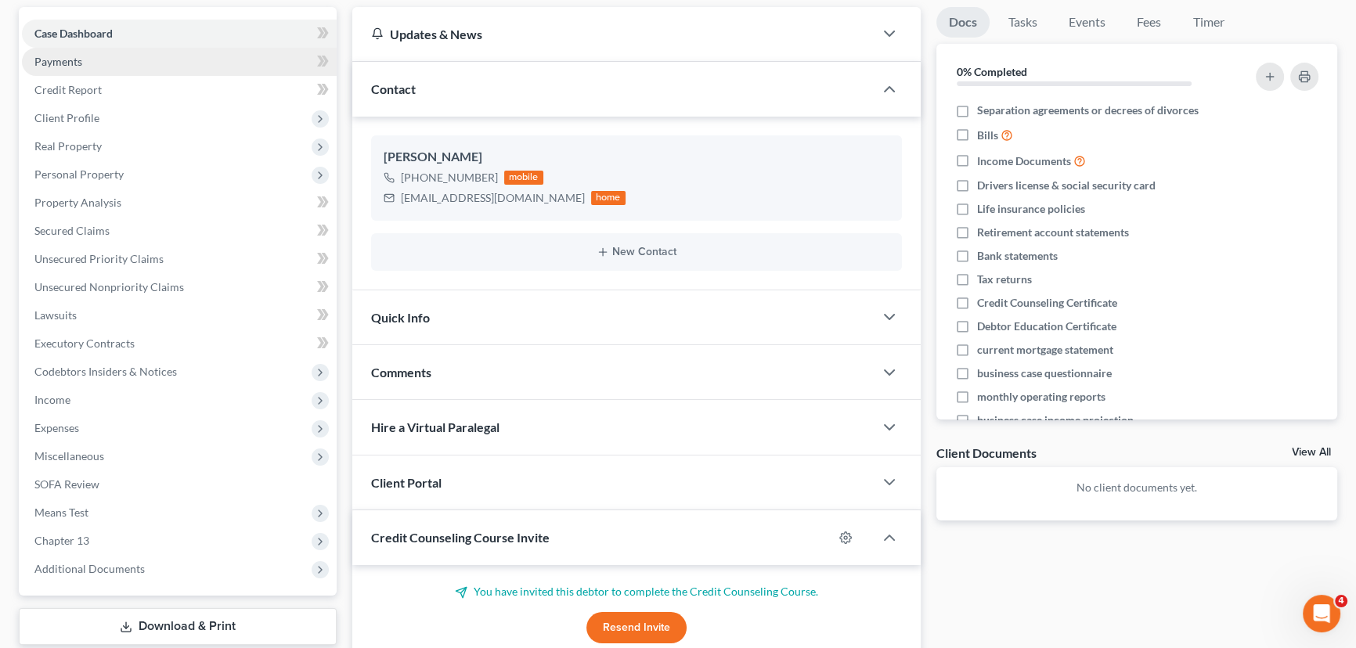
scroll to position [0, 0]
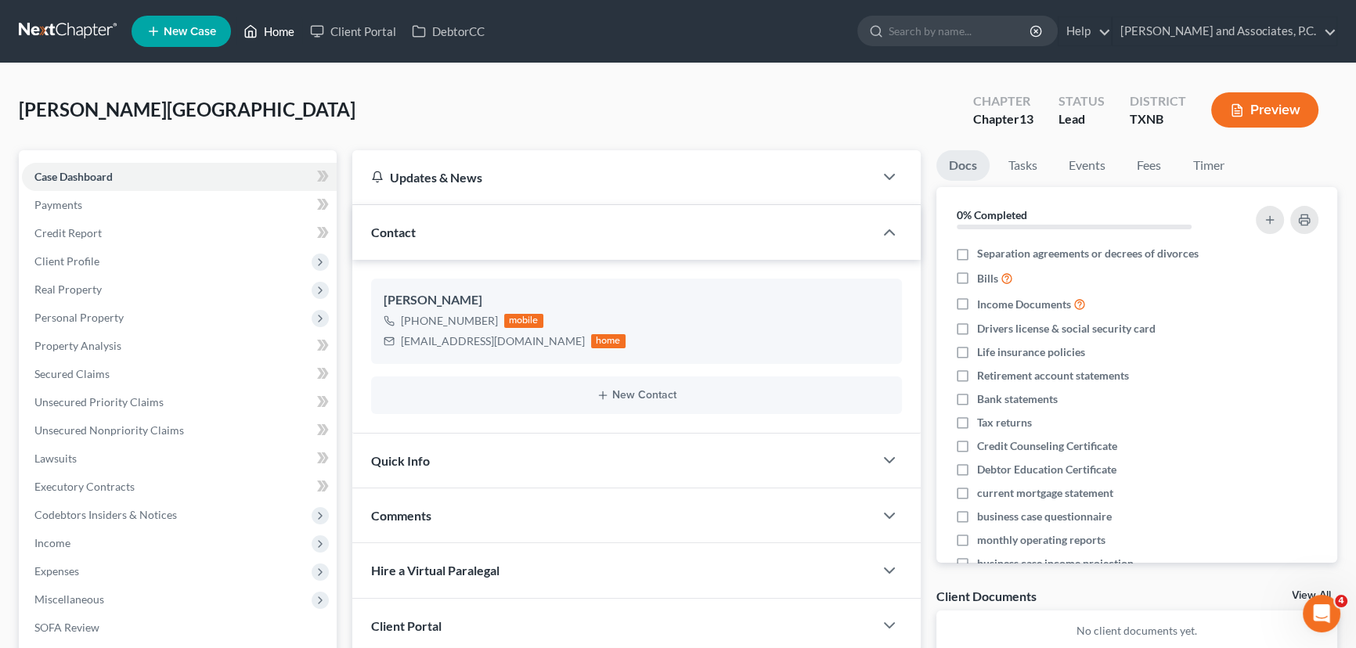
click at [255, 22] on icon at bounding box center [250, 31] width 14 height 19
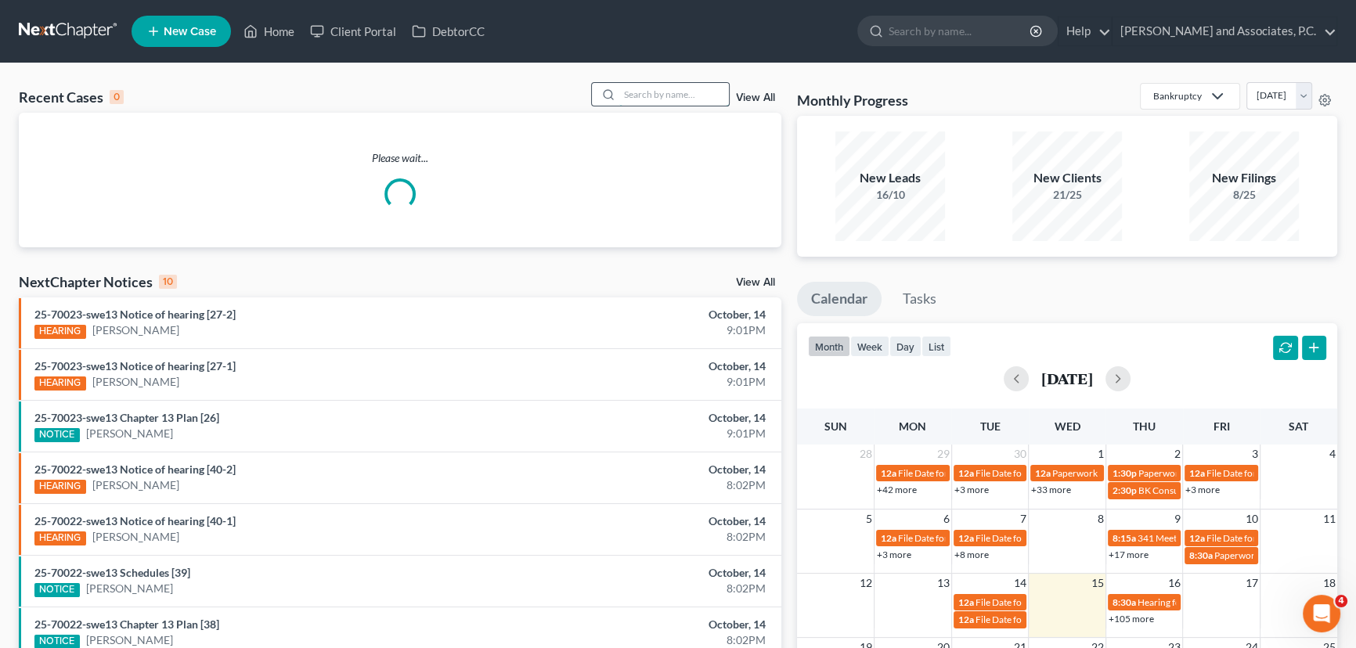
click at [694, 95] on input "search" at bounding box center [674, 94] width 110 height 23
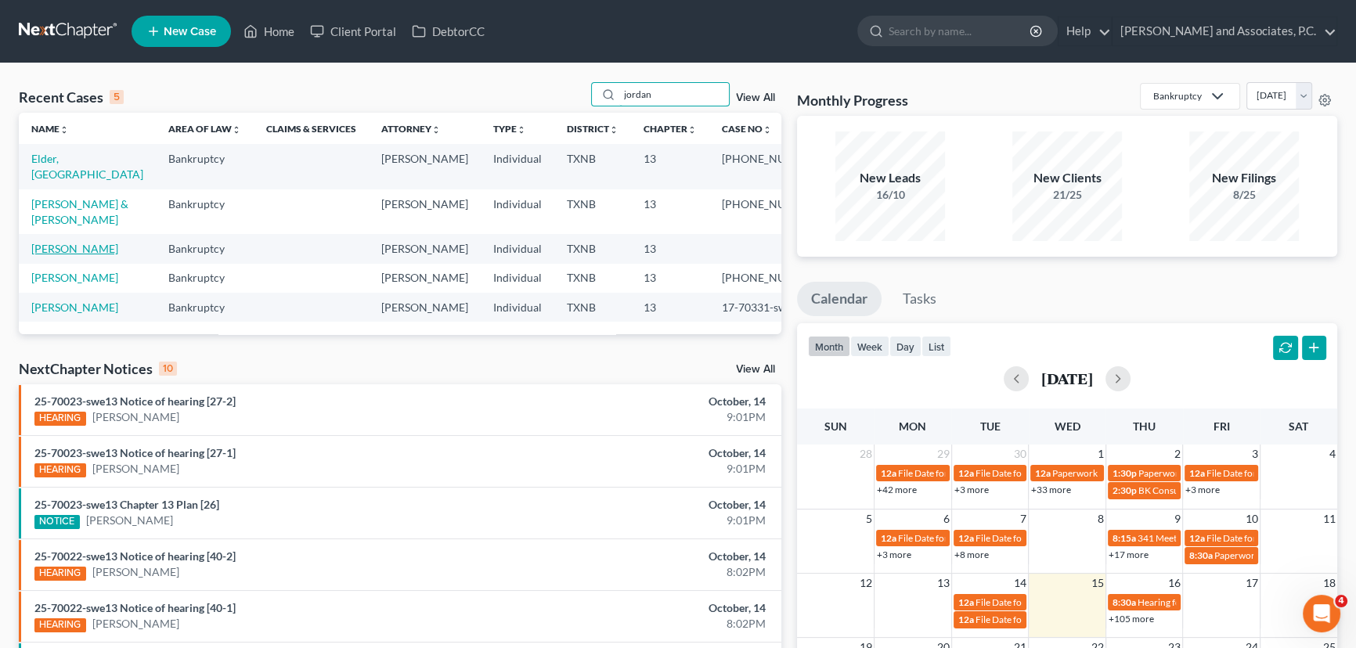
type input "jordan"
click at [56, 250] on link "Jordan, Cody" at bounding box center [74, 248] width 87 height 13
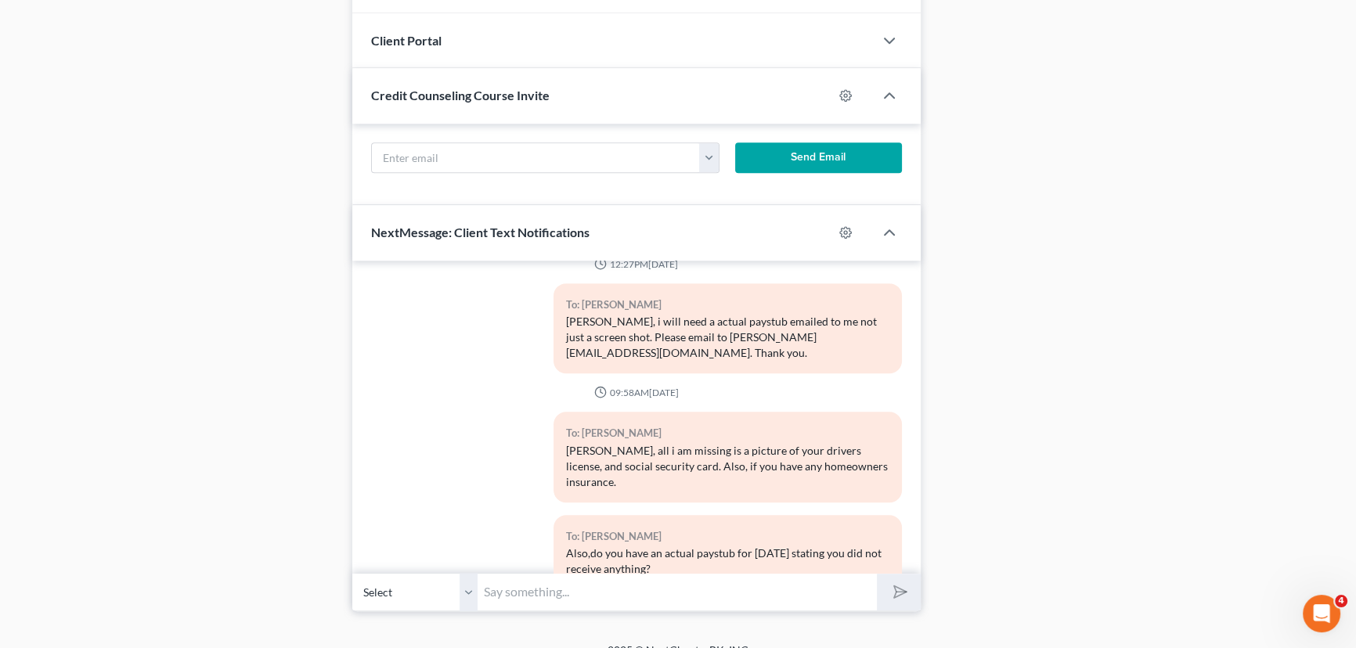
scroll to position [1331, 0]
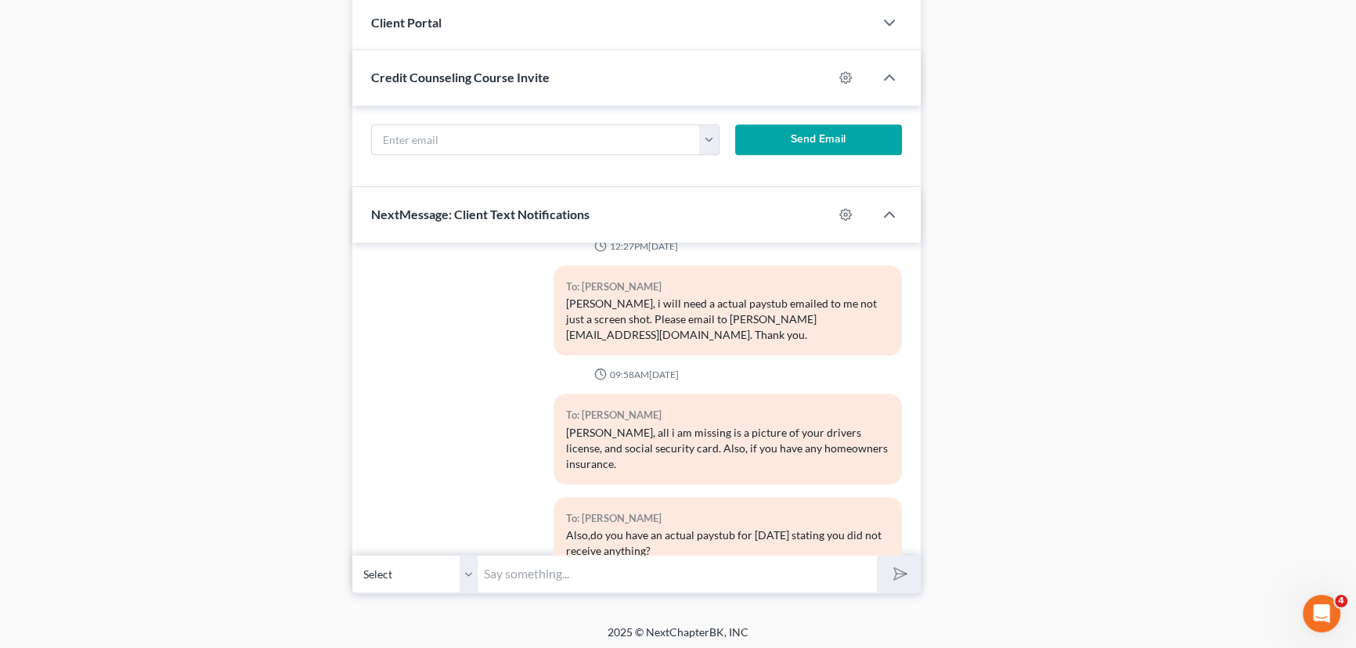
click at [495, 560] on input "text" at bounding box center [676, 574] width 399 height 38
type input "M"
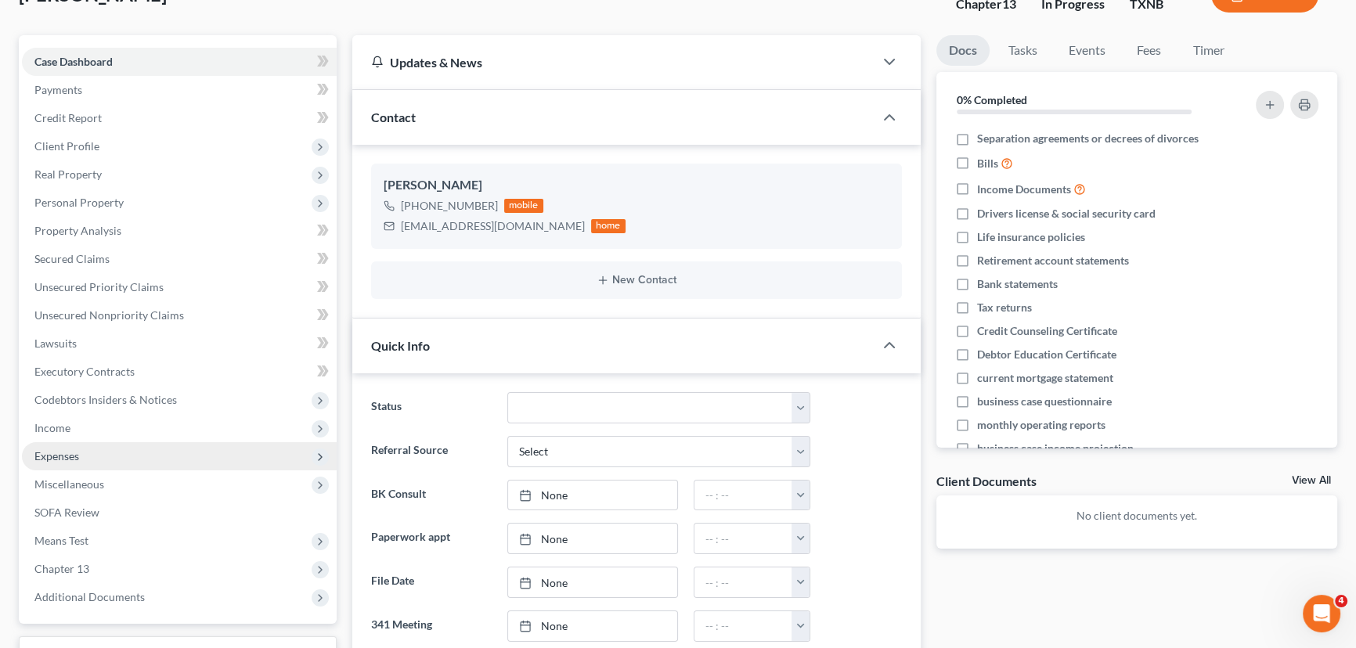
scroll to position [0, 0]
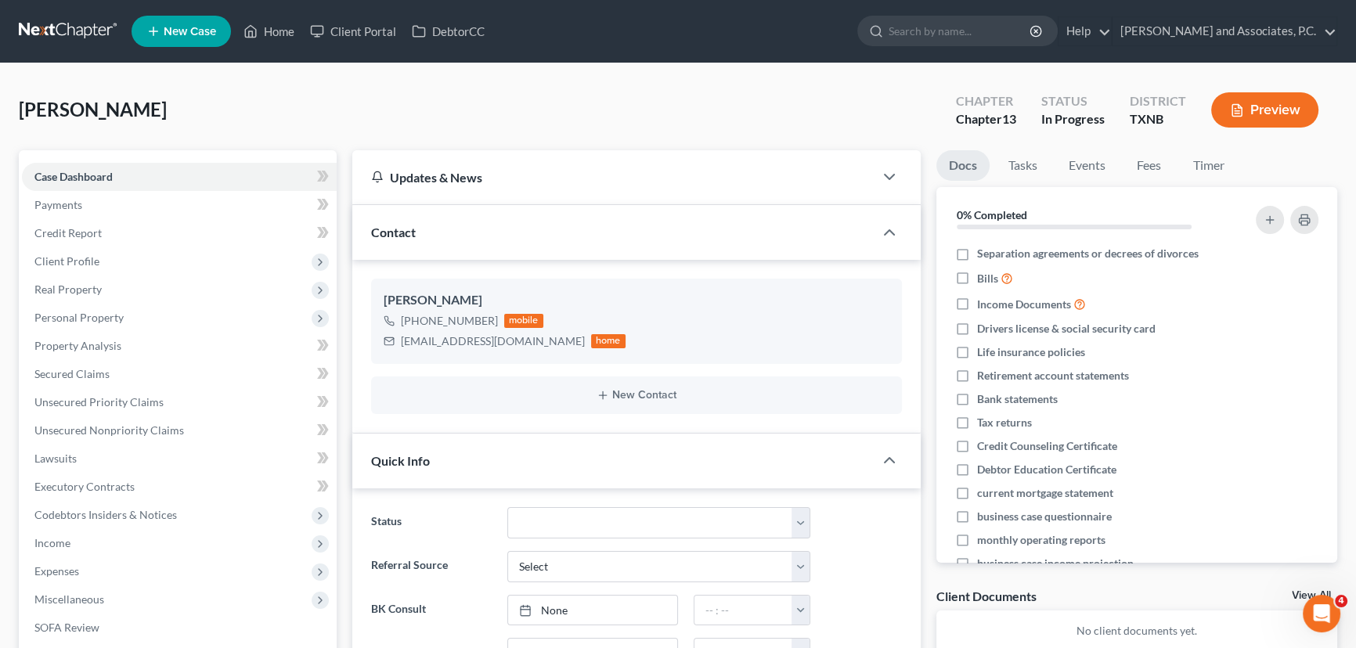
click at [472, 86] on div "Jordan, Cody Upgraded Chapter Chapter 13 Status In Progress District TXNB Previ…" at bounding box center [678, 116] width 1318 height 68
click at [136, 236] on link "Credit Report" at bounding box center [179, 233] width 315 height 28
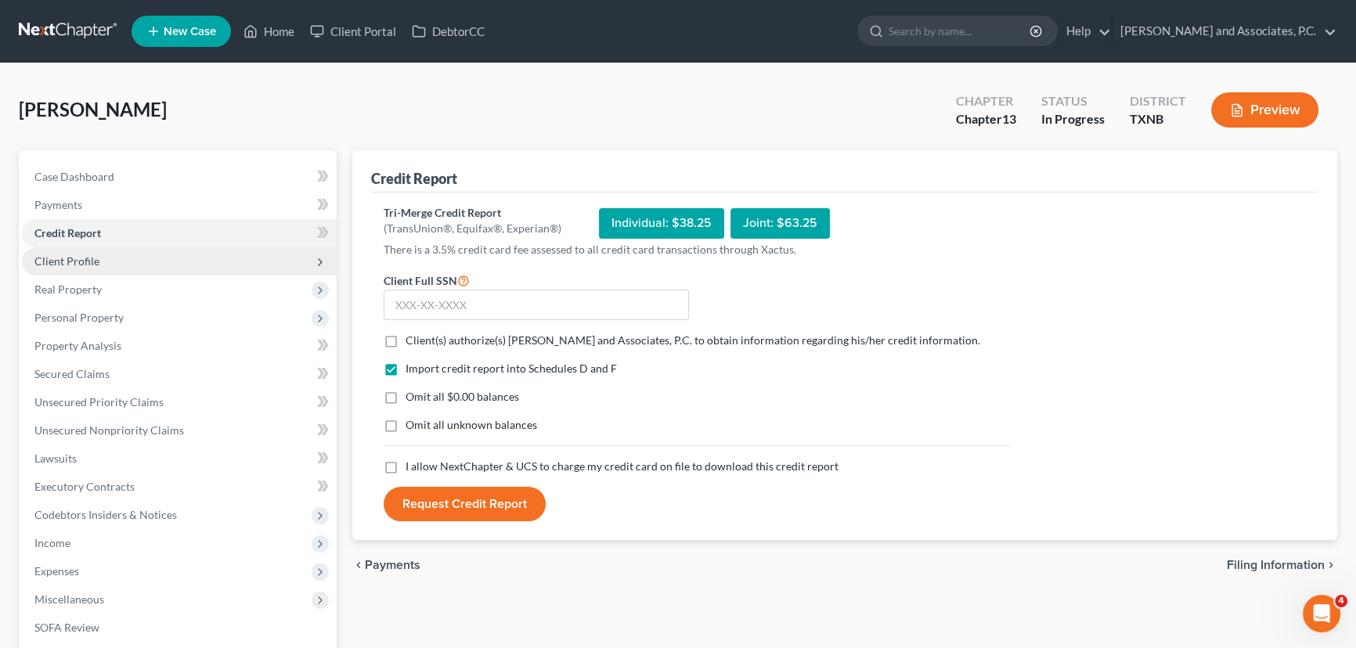
click at [104, 259] on span "Client Profile" at bounding box center [179, 261] width 315 height 28
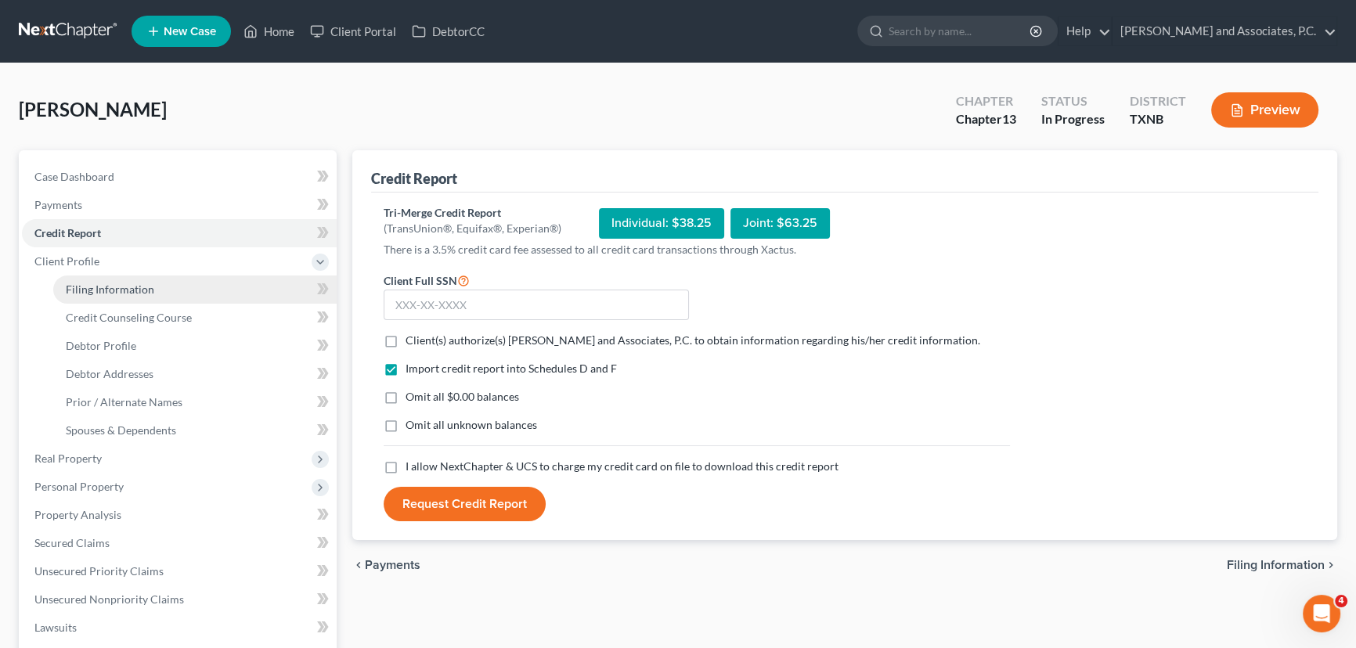
click at [109, 286] on span "Filing Information" at bounding box center [110, 289] width 88 height 13
select select "1"
select select "0"
select select "3"
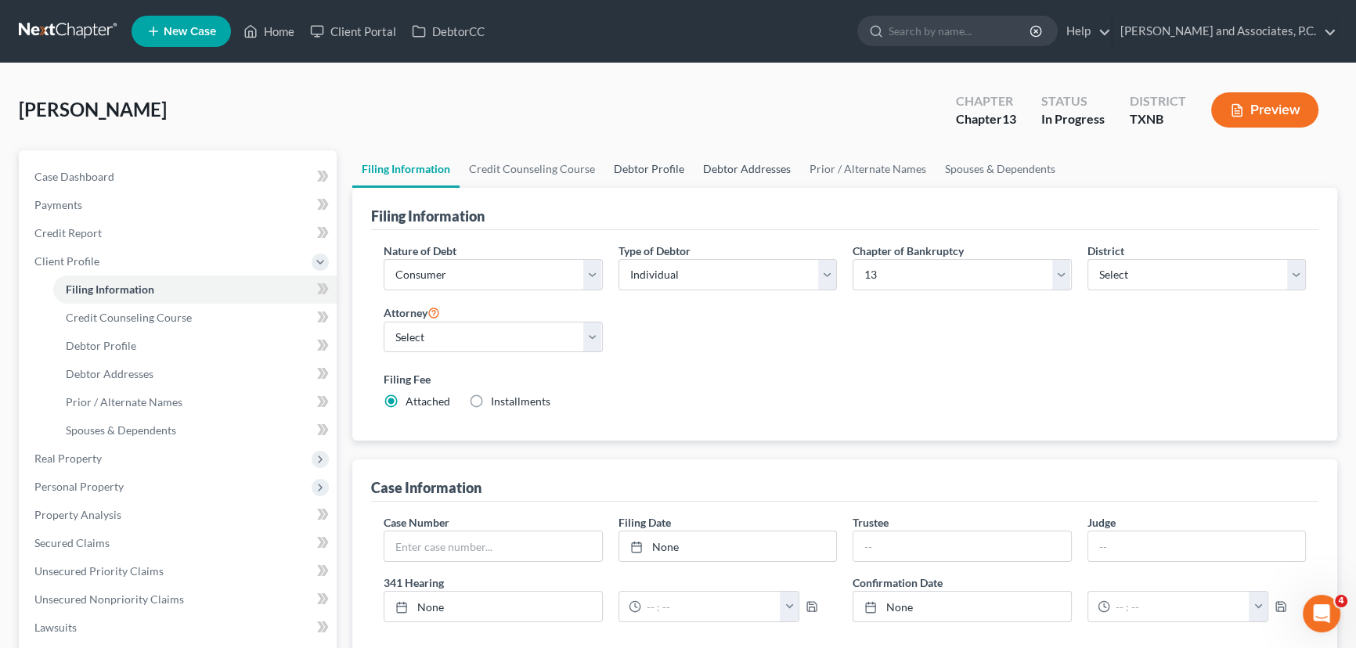
drag, startPoint x: 646, startPoint y: 172, endPoint x: 688, endPoint y: 171, distance: 42.3
click at [646, 171] on link "Debtor Profile" at bounding box center [648, 169] width 89 height 38
select select "0"
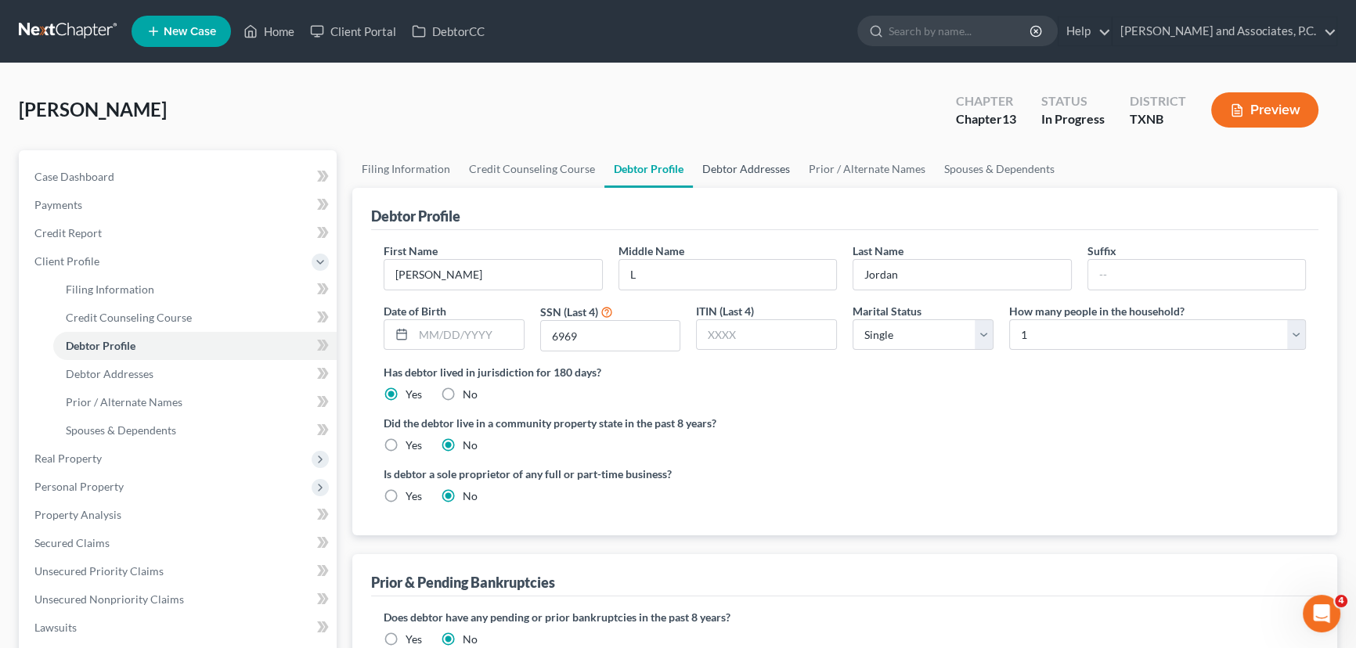
click at [758, 171] on link "Debtor Addresses" at bounding box center [746, 169] width 106 height 38
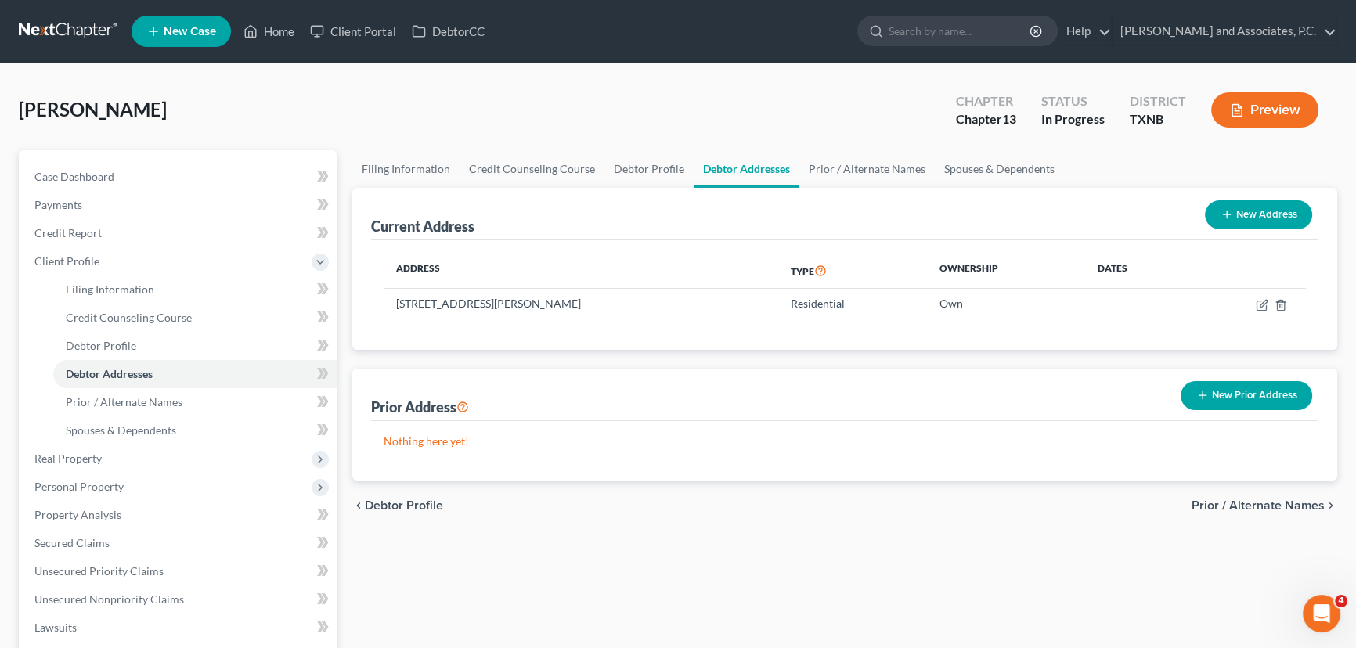
click at [1085, 467] on div "Nothing here yet!" at bounding box center [844, 450] width 947 height 59
click at [126, 167] on link "Case Dashboard" at bounding box center [179, 177] width 315 height 28
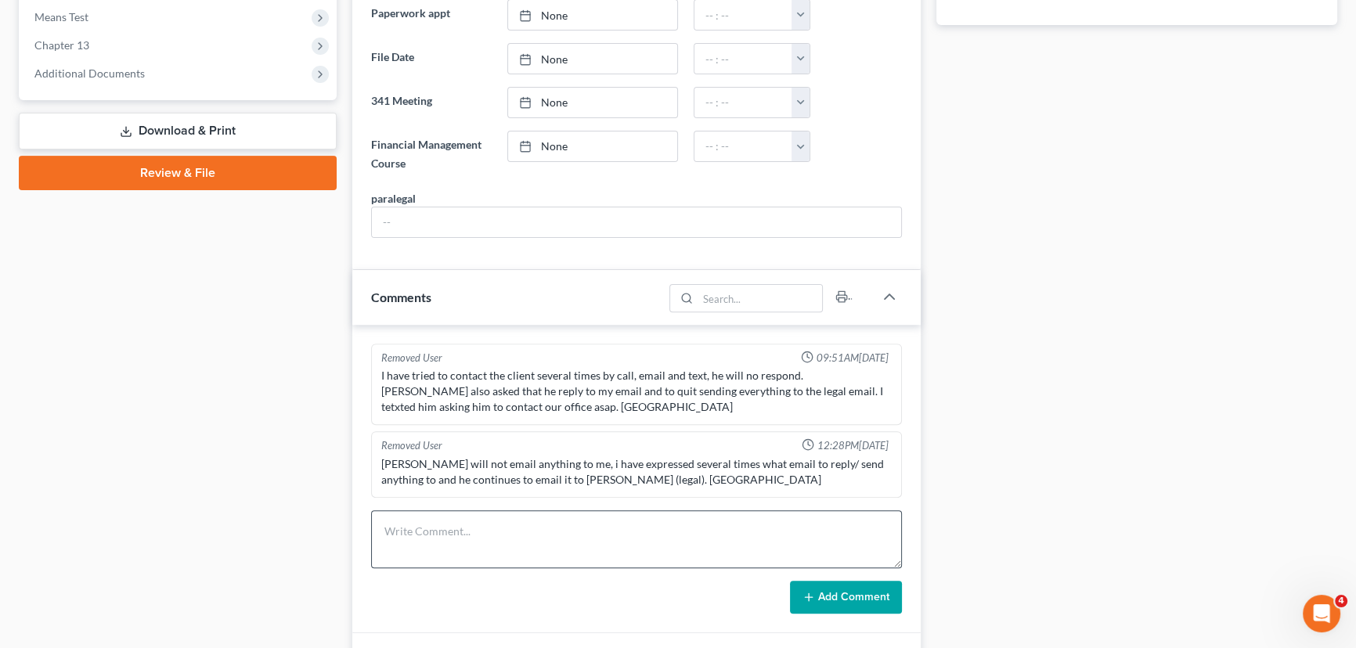
scroll to position [1044, 0]
click at [415, 548] on textarea at bounding box center [636, 539] width 531 height 58
type textarea "Mailed out letter, since i can not get in contact with him. Hayley"
click at [839, 600] on button "Add Comment" at bounding box center [846, 597] width 112 height 33
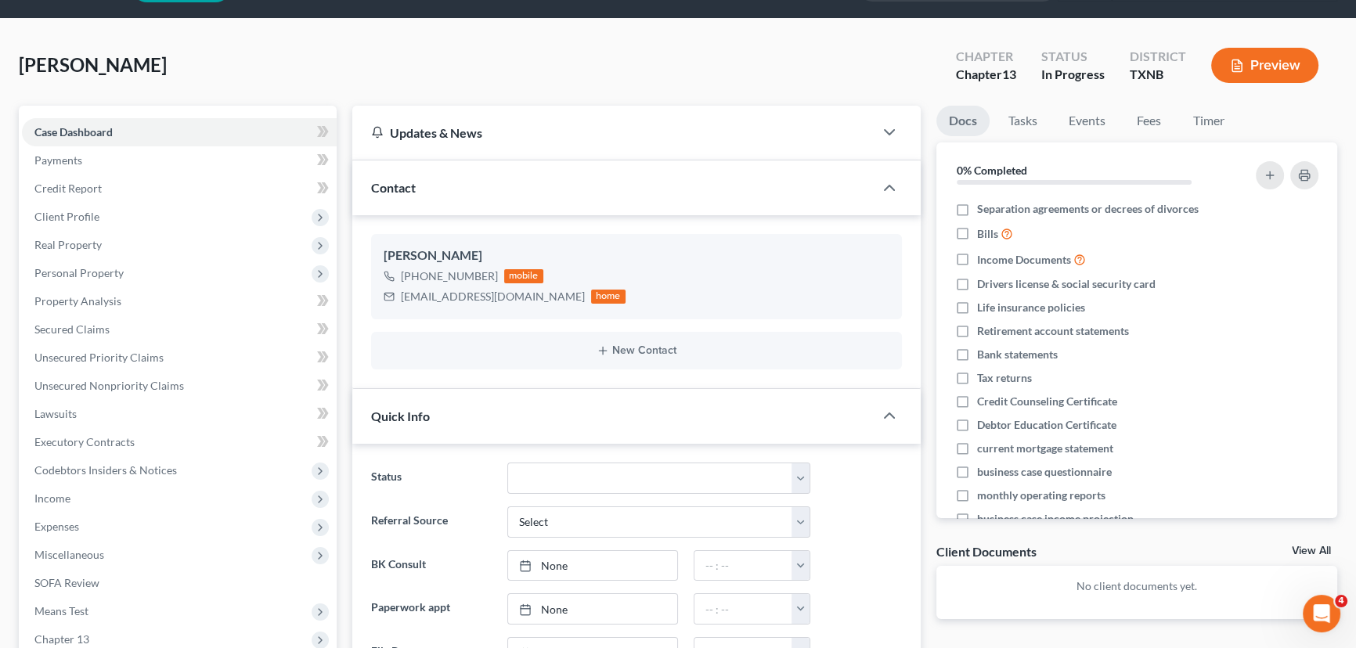
scroll to position [0, 0]
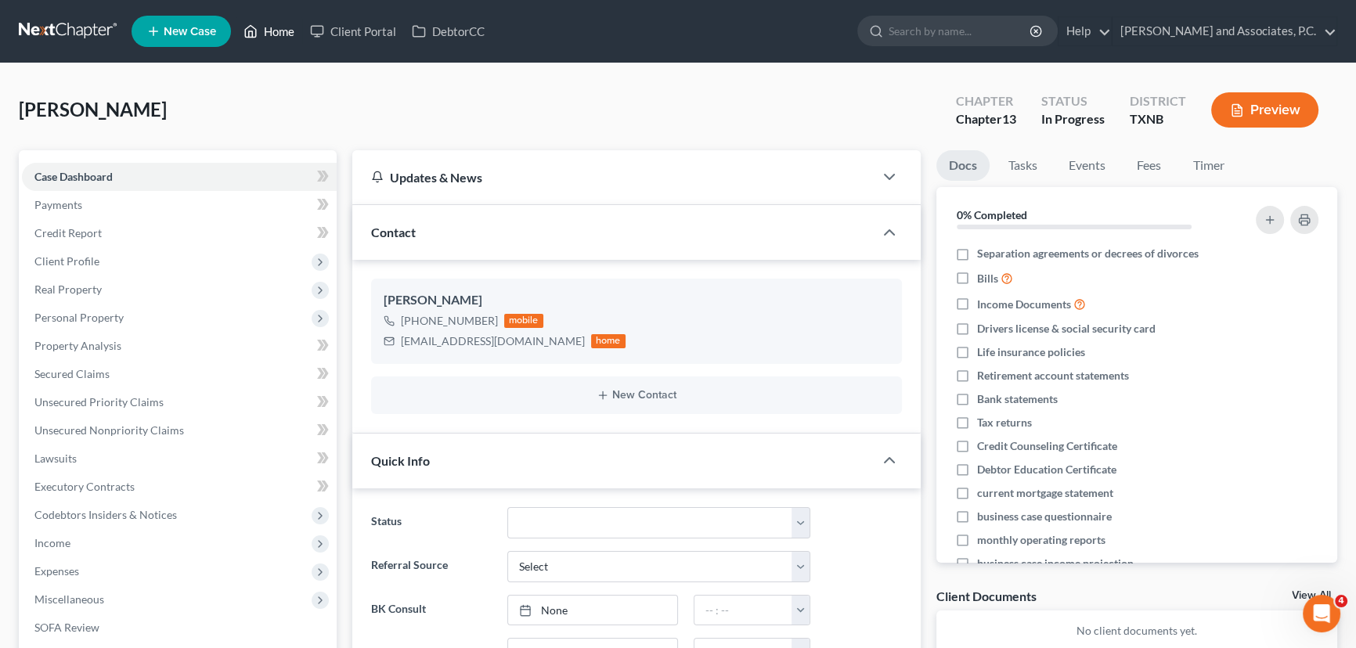
click at [277, 38] on link "Home" at bounding box center [269, 31] width 67 height 28
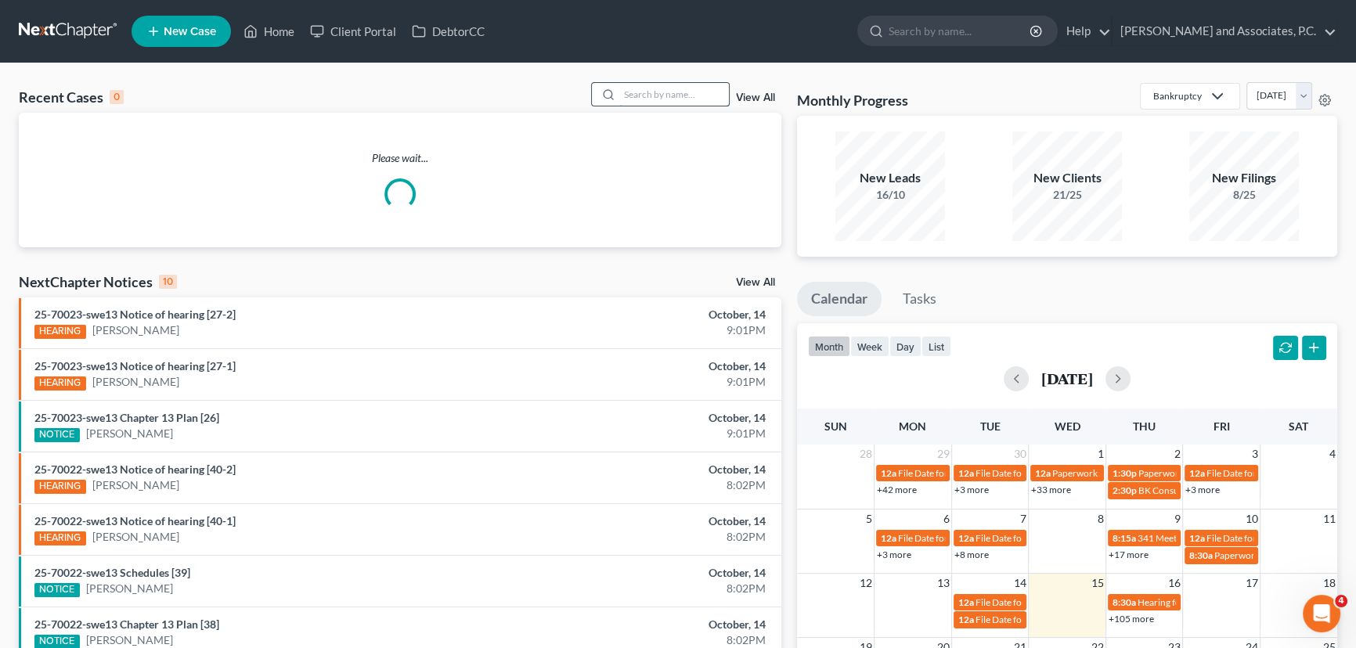
click at [668, 97] on input "search" at bounding box center [674, 94] width 110 height 23
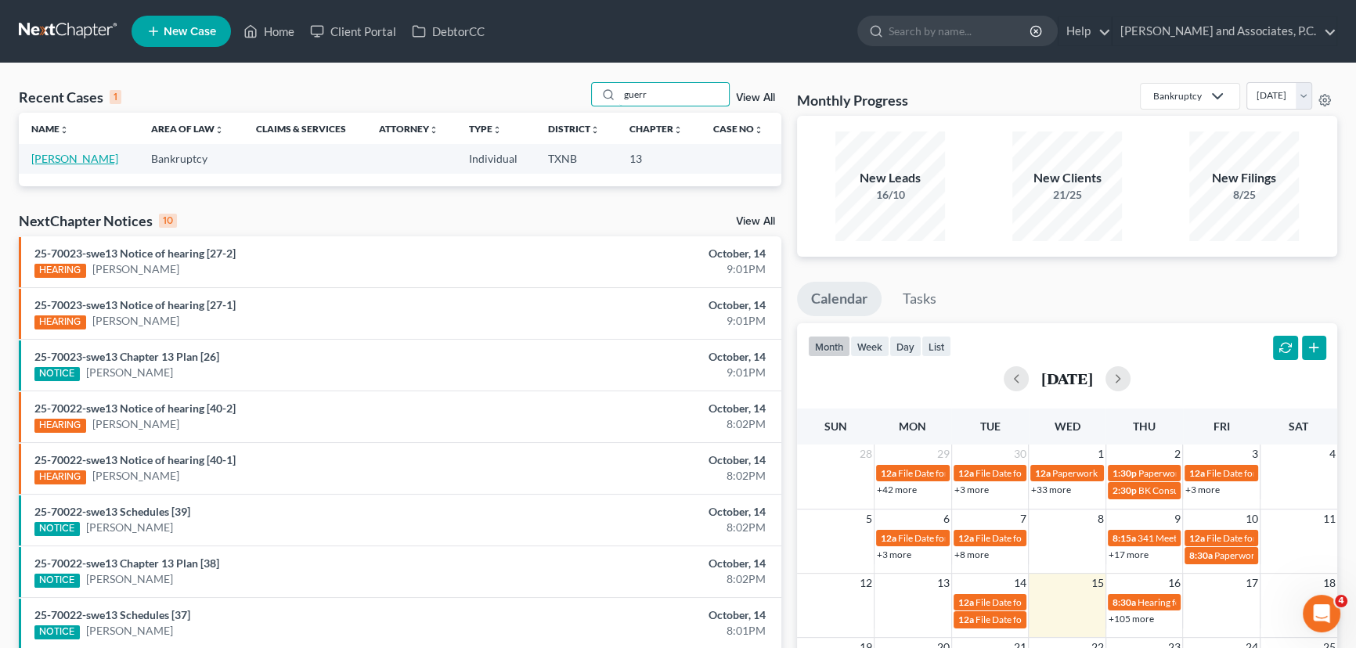
type input "guerr"
click at [72, 163] on link "Guerrero, Deborah" at bounding box center [74, 158] width 87 height 13
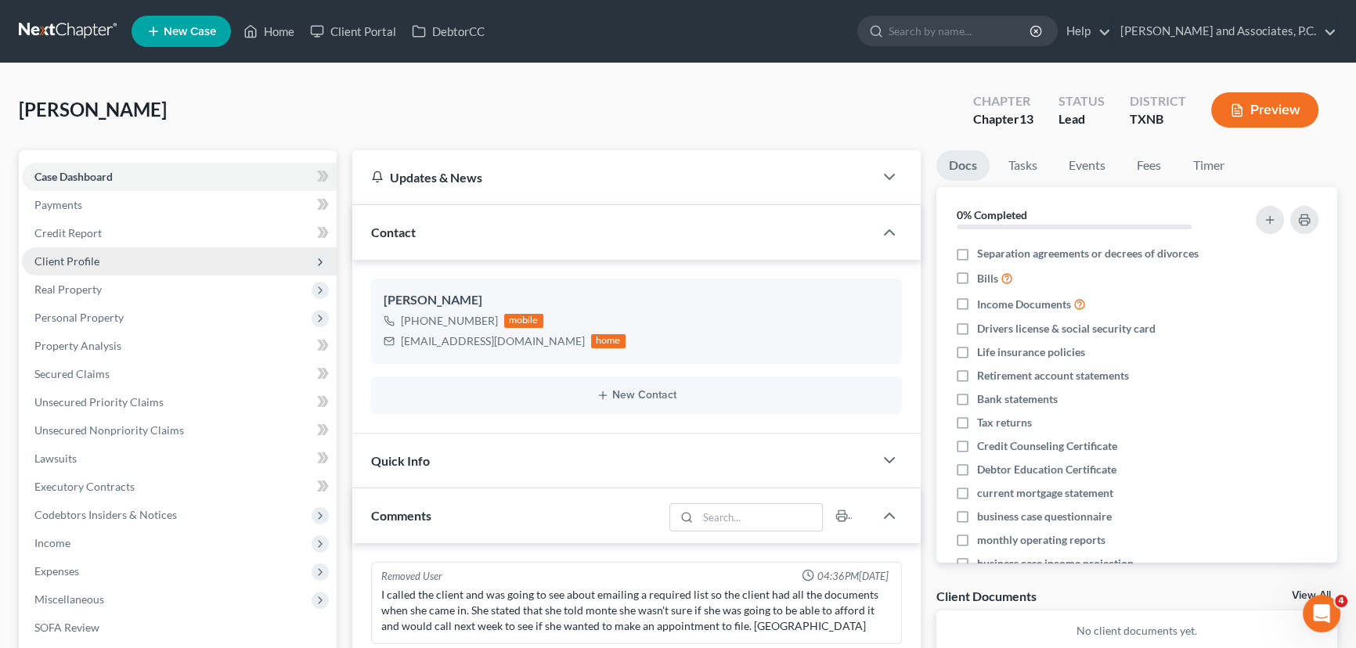
click at [97, 261] on span "Client Profile" at bounding box center [66, 260] width 65 height 13
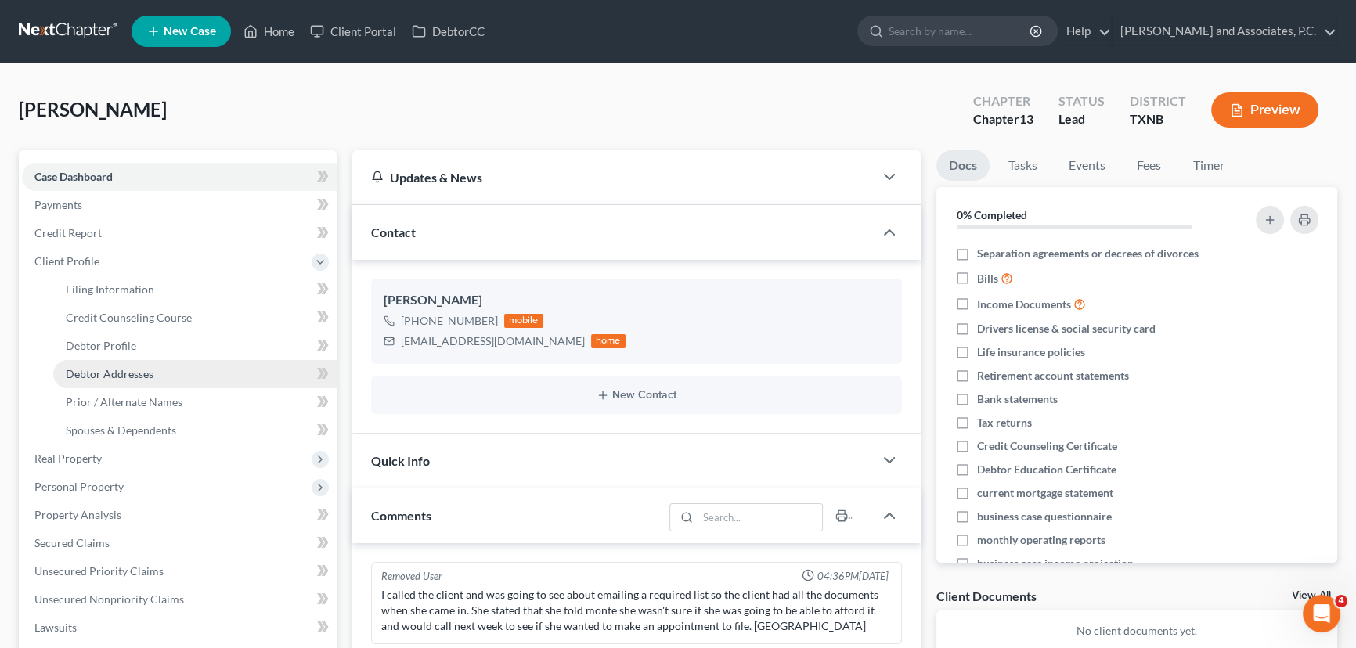
click at [85, 369] on span "Debtor Addresses" at bounding box center [110, 373] width 88 height 13
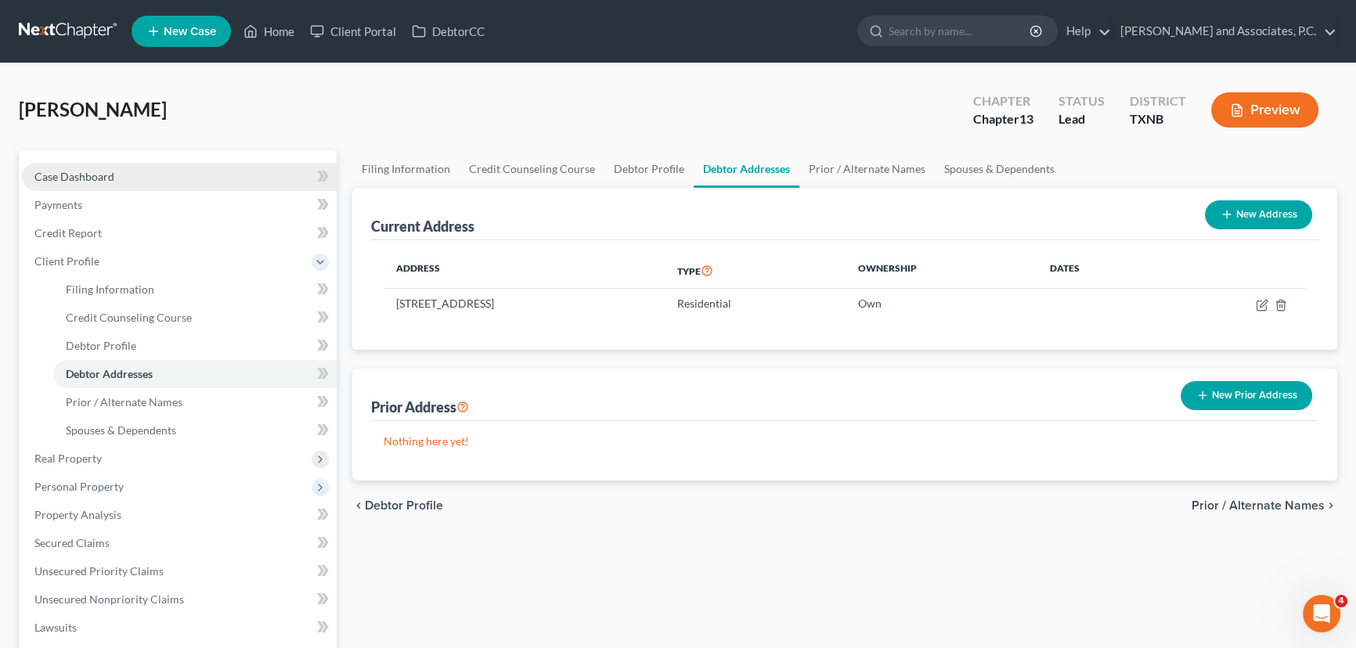
click at [88, 171] on span "Case Dashboard" at bounding box center [74, 176] width 80 height 13
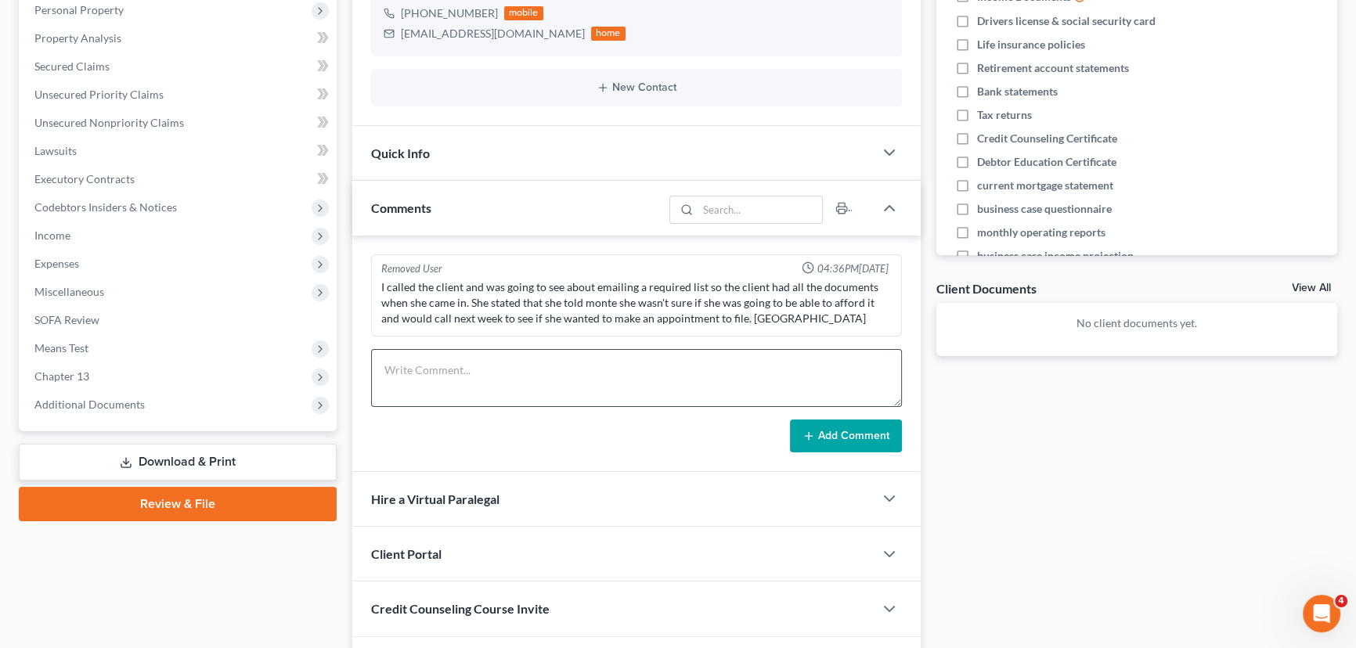
scroll to position [309, 0]
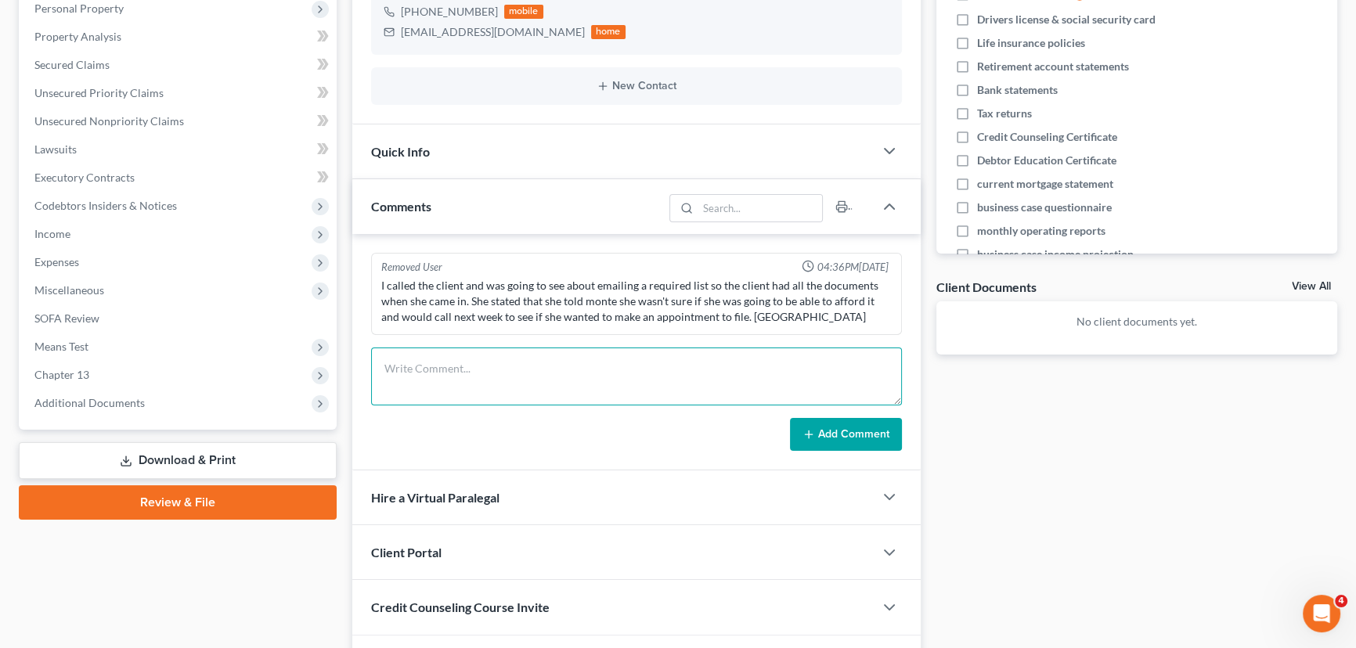
click at [463, 380] on textarea at bounding box center [636, 377] width 531 height 58
type textarea "Mailed out letter. Hayley"
click at [854, 427] on button "Add Comment" at bounding box center [846, 434] width 112 height 33
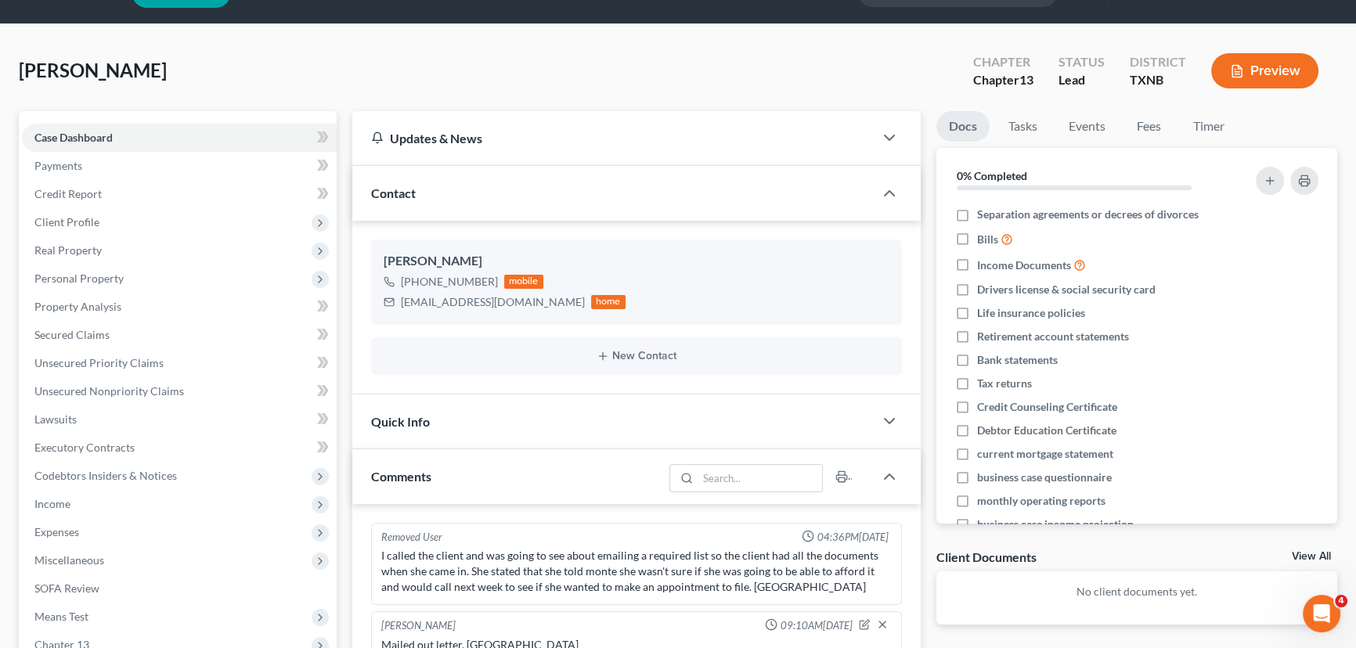
scroll to position [0, 0]
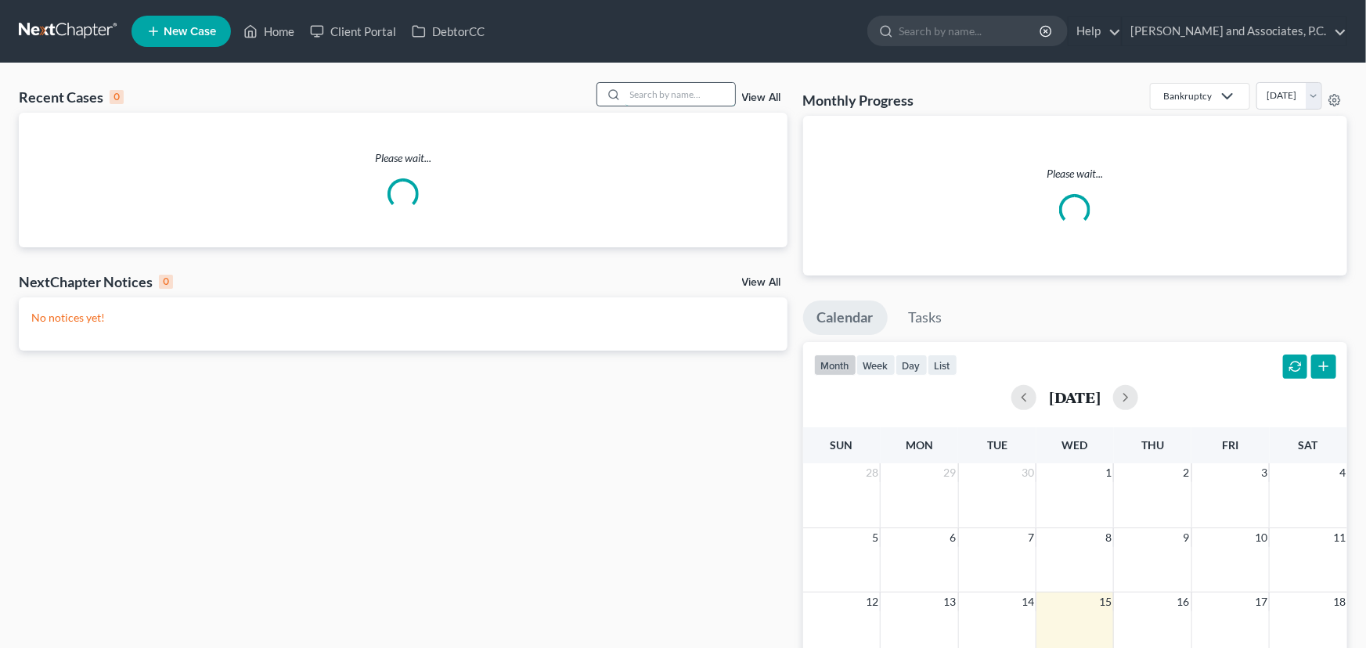
click at [641, 97] on input "search" at bounding box center [680, 94] width 110 height 23
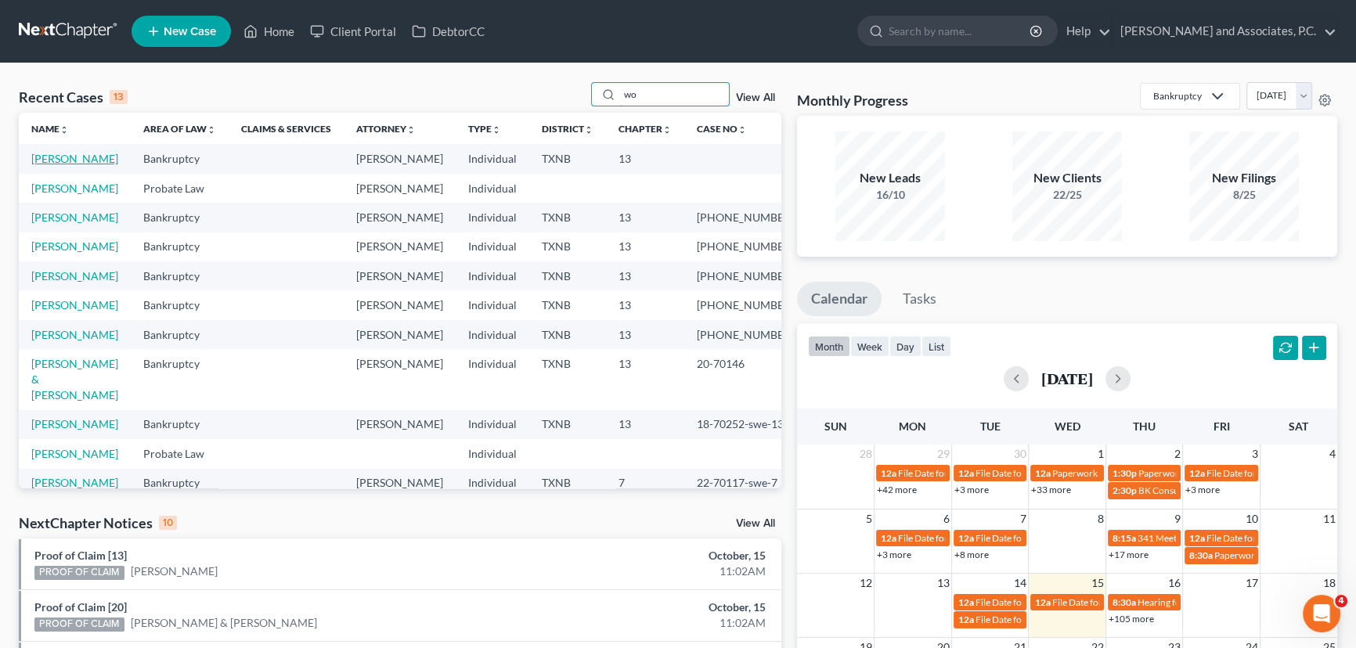
type input "wo"
click at [98, 157] on link "[PERSON_NAME]" at bounding box center [74, 158] width 87 height 13
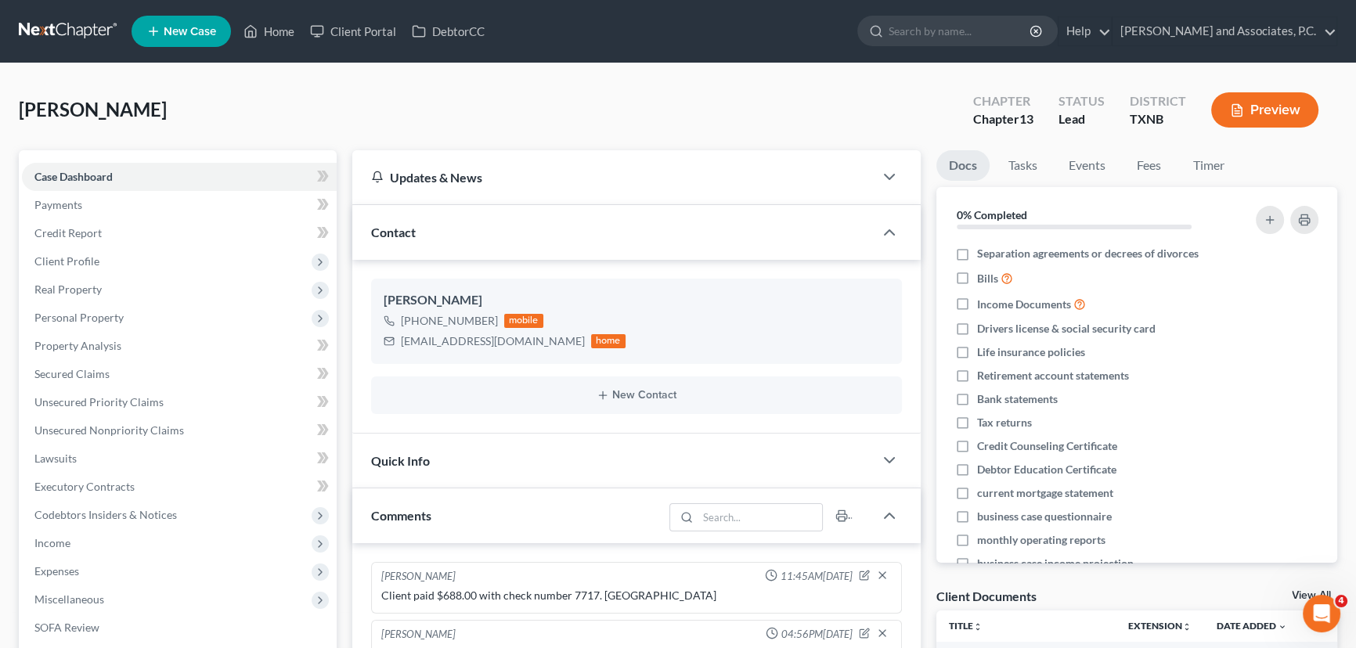
scroll to position [4394, 0]
click at [92, 400] on span "Unsecured Priority Claims" at bounding box center [98, 401] width 129 height 13
